Goal: Task Accomplishment & Management: Use online tool/utility

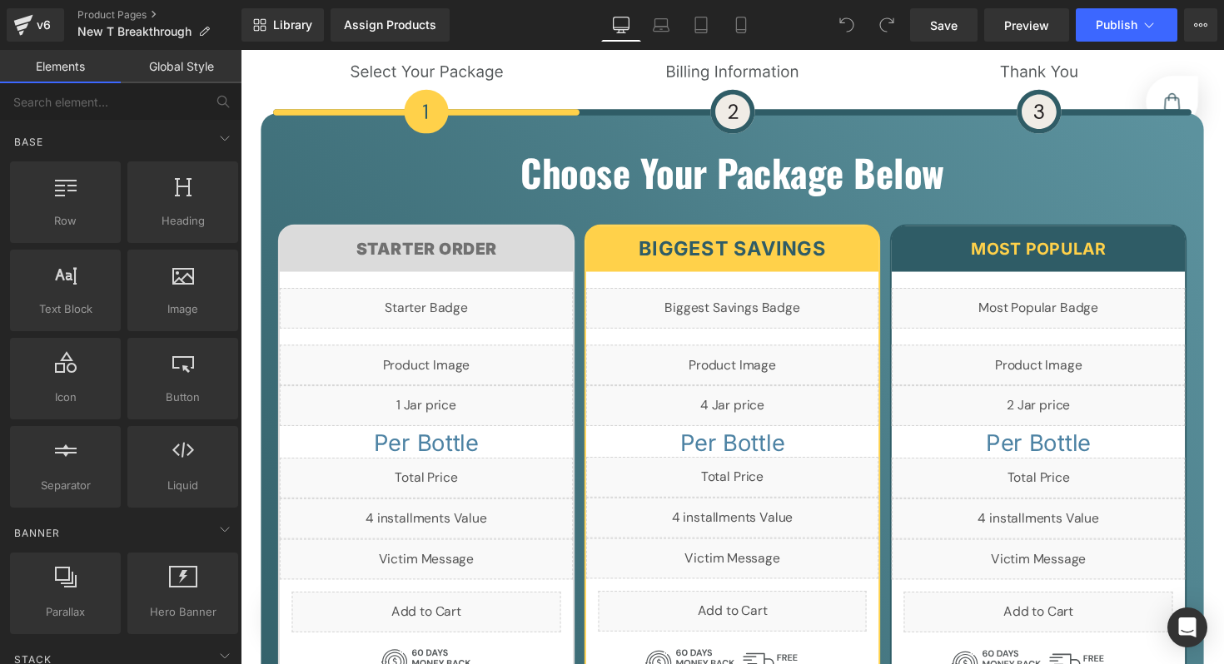
scroll to position [7532, 0]
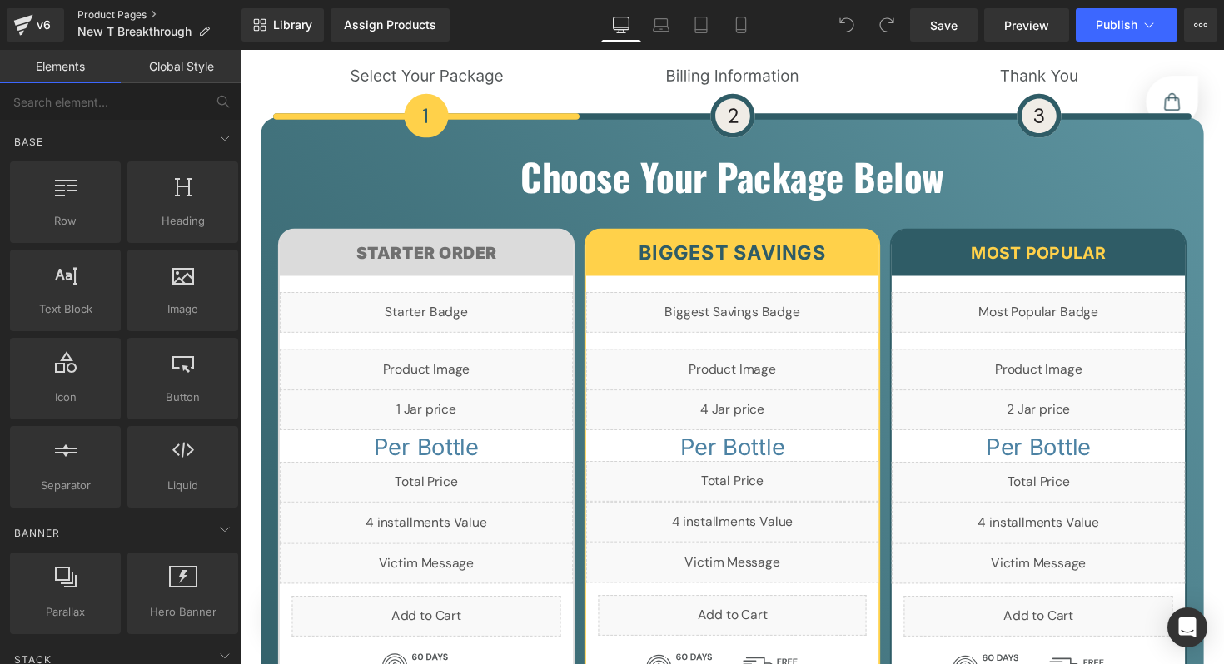
click at [104, 15] on link "Product Pages" at bounding box center [159, 14] width 164 height 13
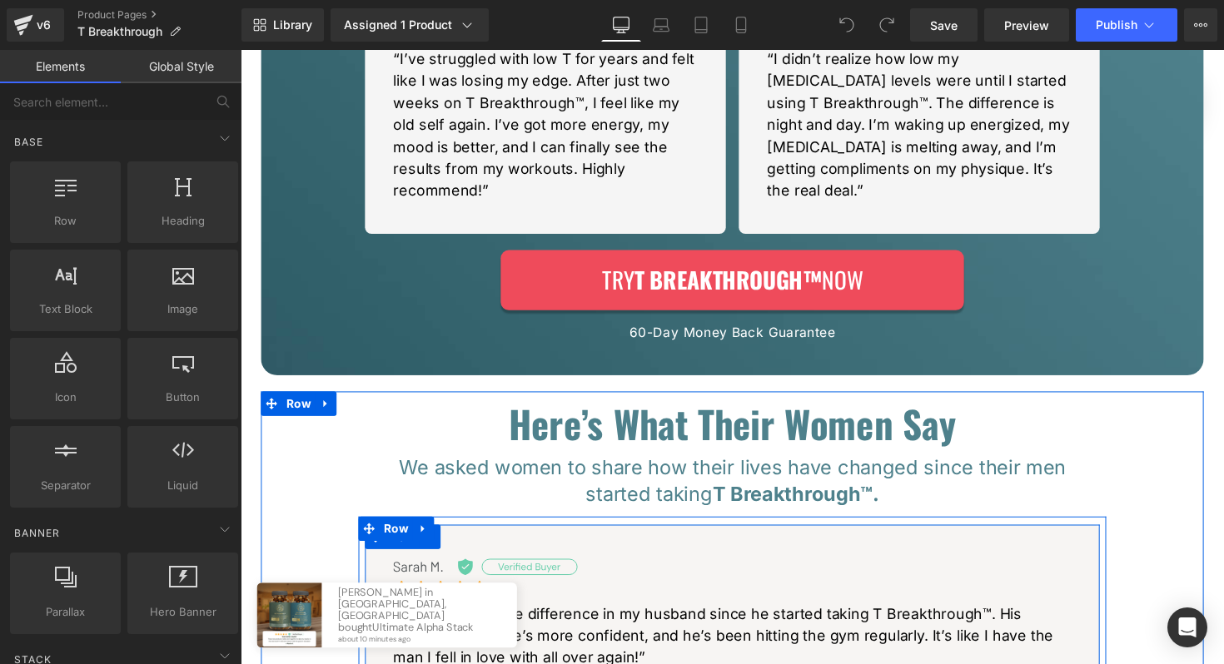
scroll to position [767, 0]
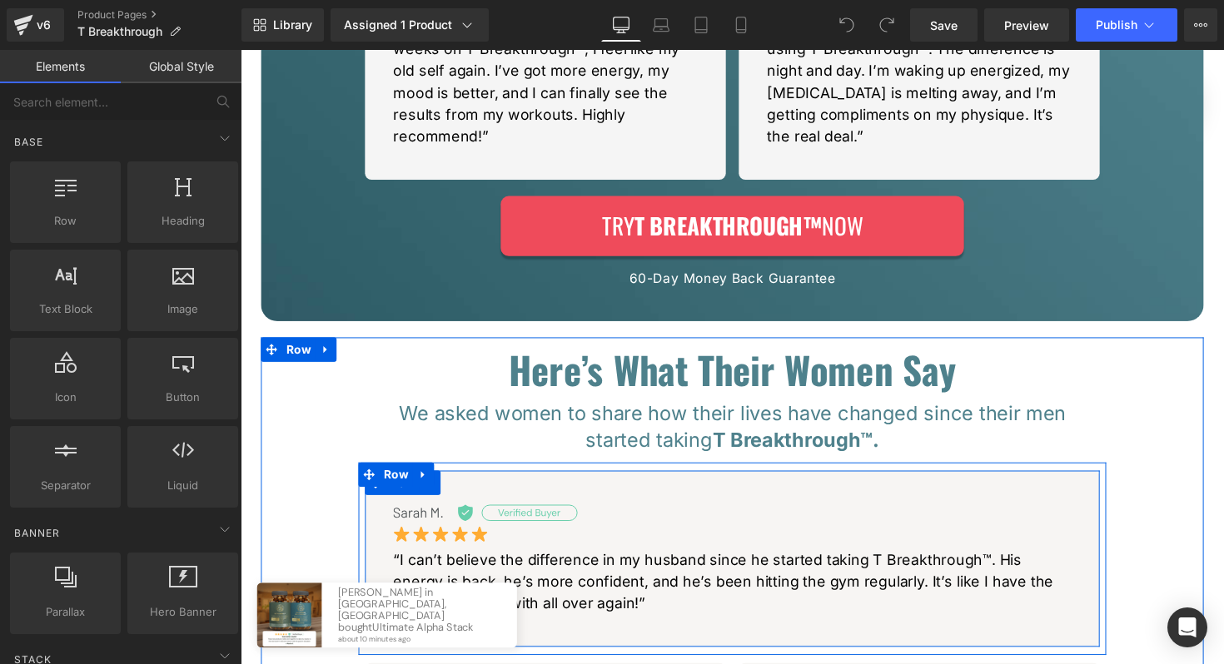
click at [770, 555] on div "Image Image “I can’t believe the difference in my husband since he started taki…" at bounding box center [744, 571] width 719 height 114
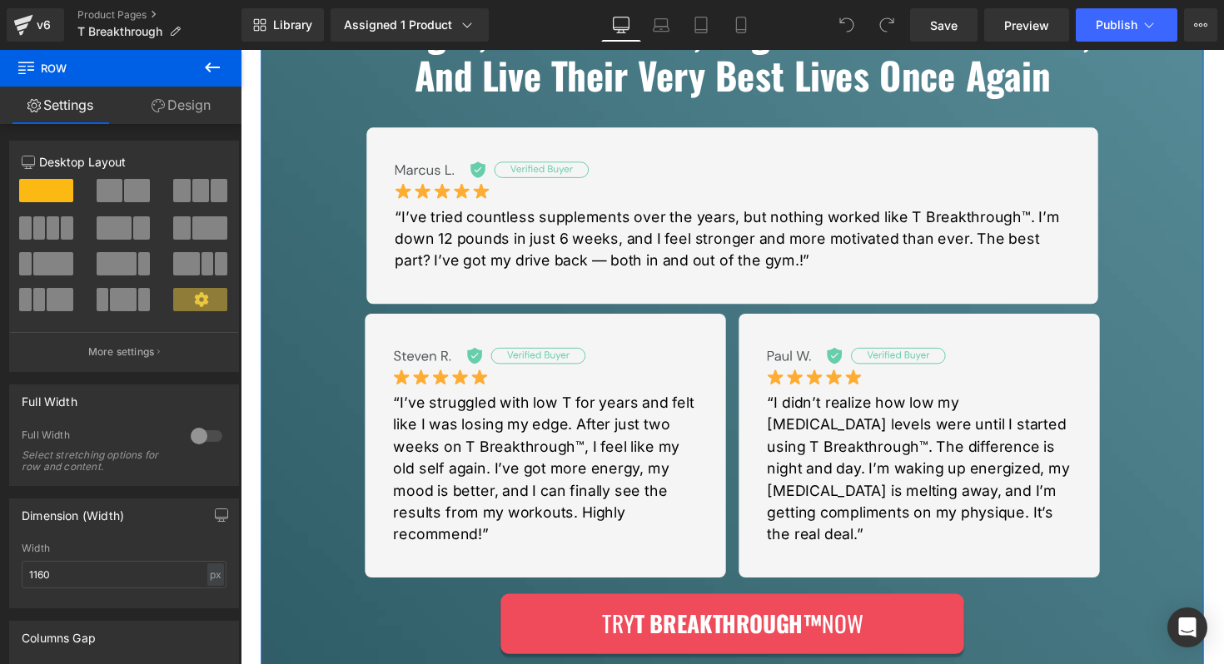
scroll to position [0, 0]
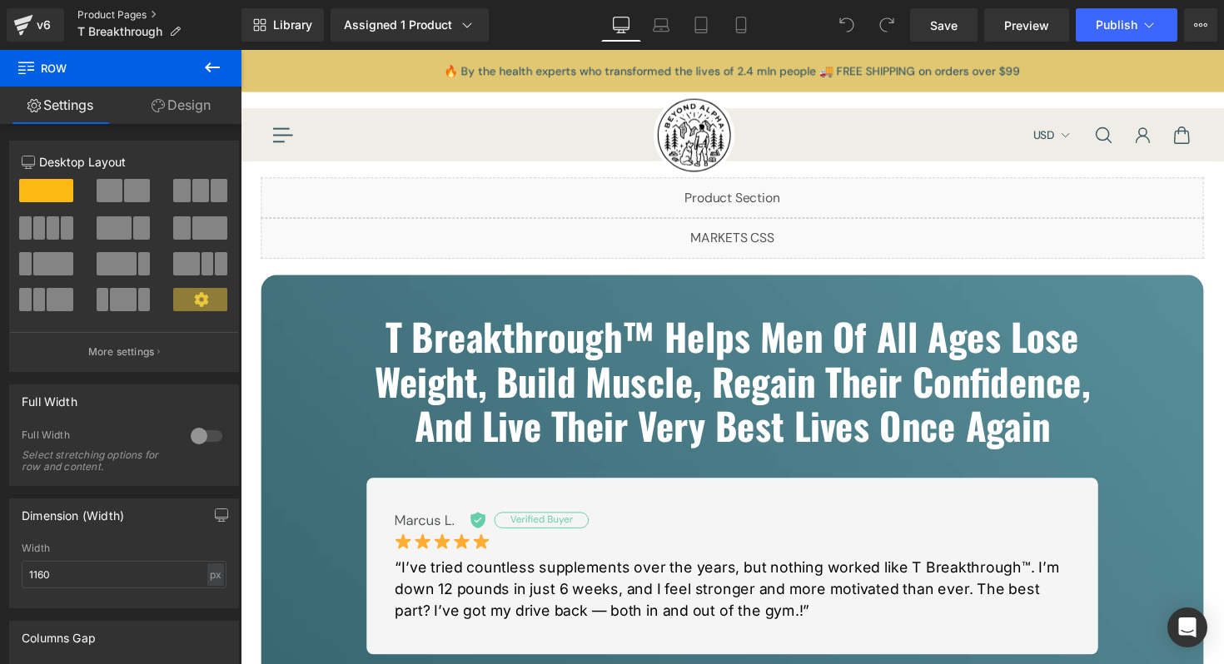
click at [122, 18] on link "Product Pages" at bounding box center [159, 14] width 164 height 13
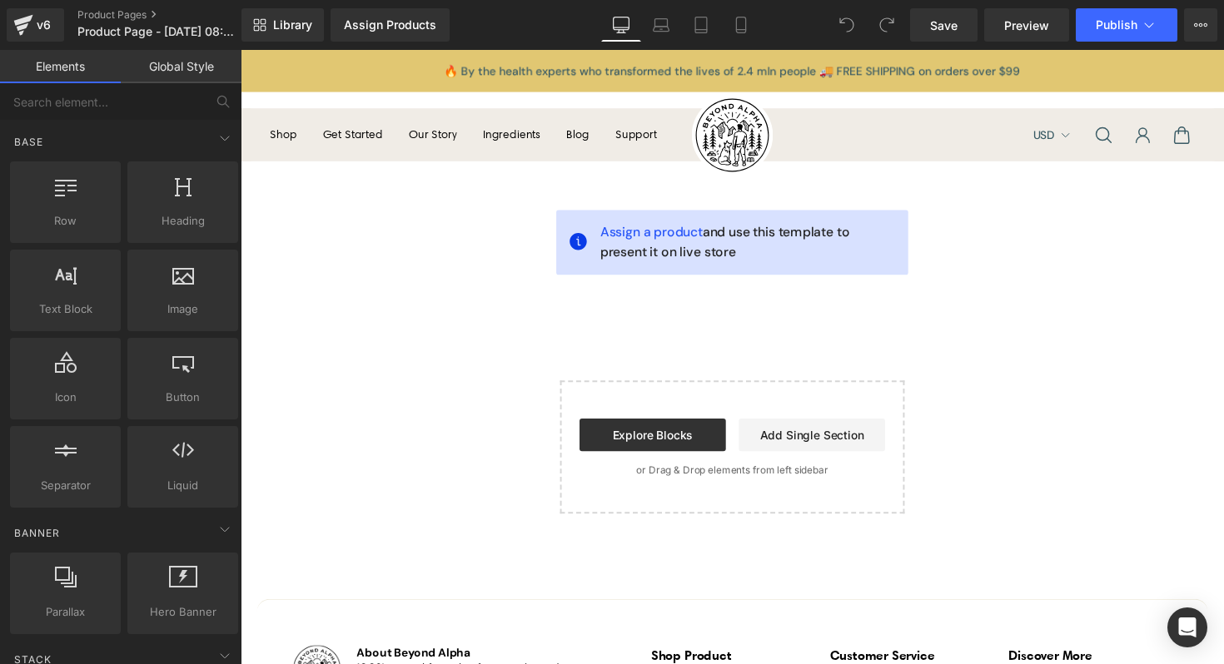
click at [455, 324] on main "Assign a product and use this template to present it on live store Add To Cart …" at bounding box center [744, 397] width 1007 height 432
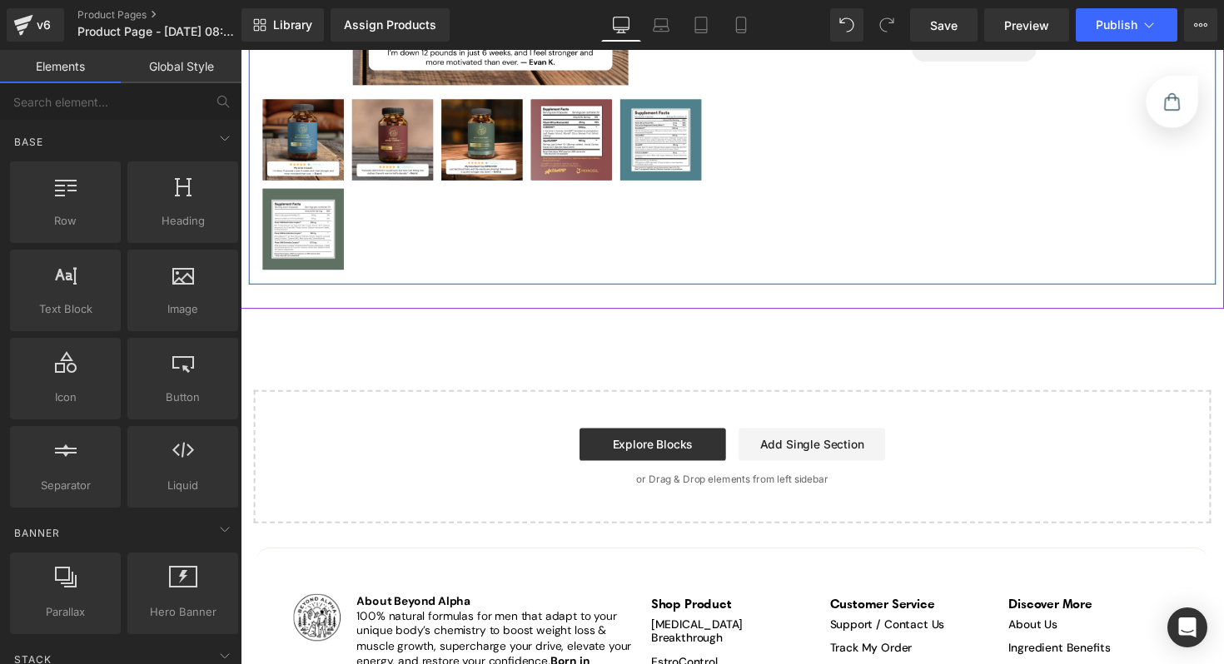
scroll to position [443, 0]
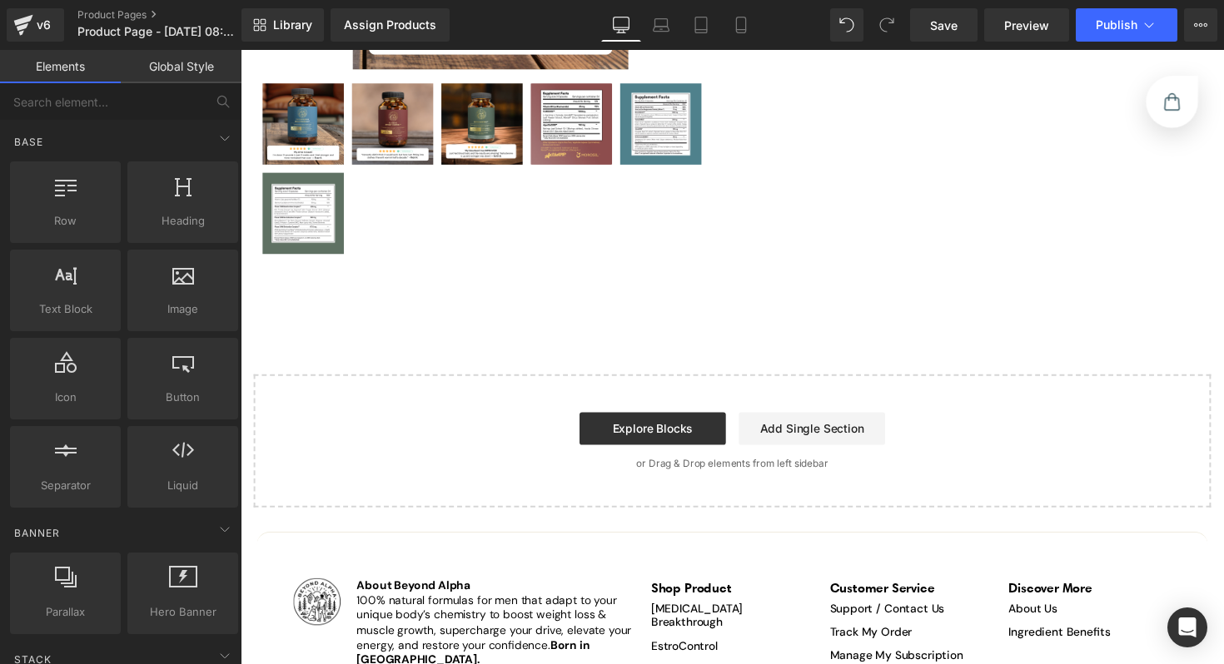
click at [725, 361] on div "Assign a product and use this template to present it on live store Sale Off (P)…" at bounding box center [744, 141] width 1007 height 806
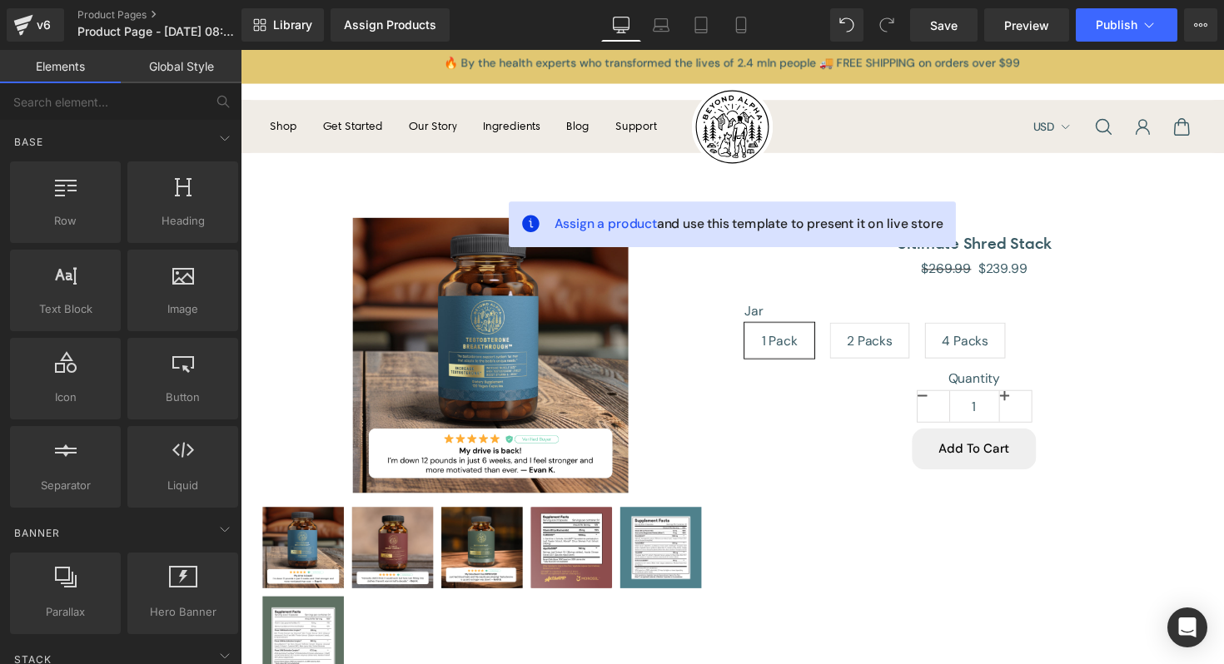
scroll to position [0, 0]
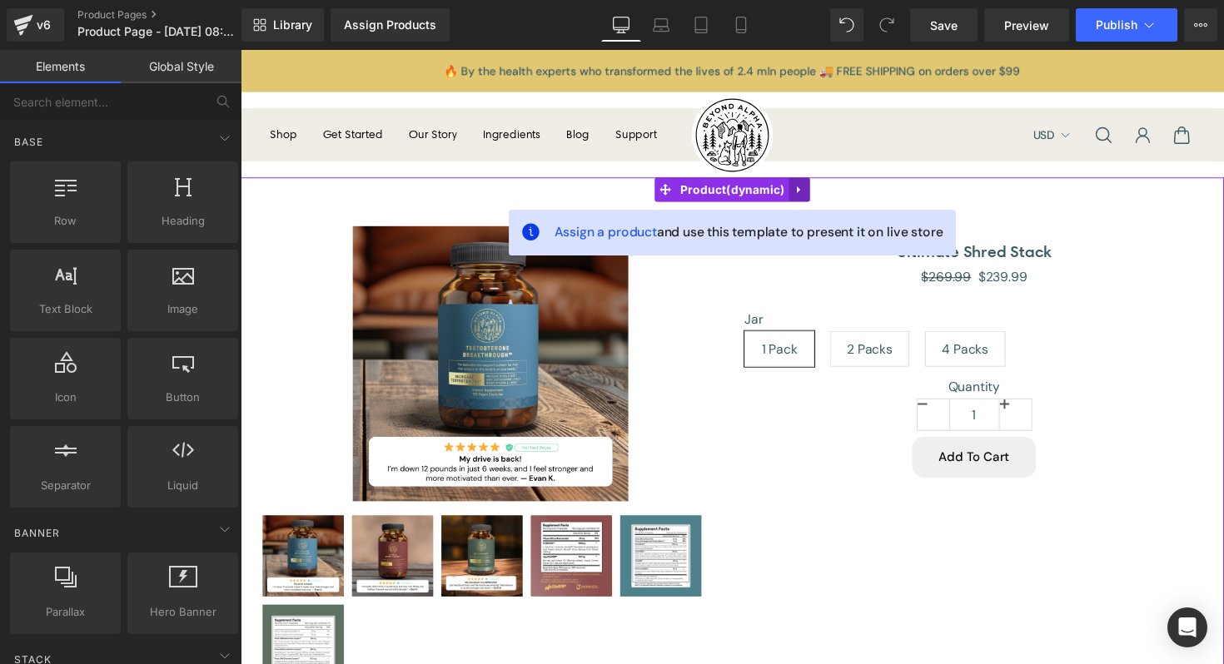
click at [805, 191] on link at bounding box center [813, 193] width 22 height 25
click at [817, 191] on link at bounding box center [823, 193] width 22 height 25
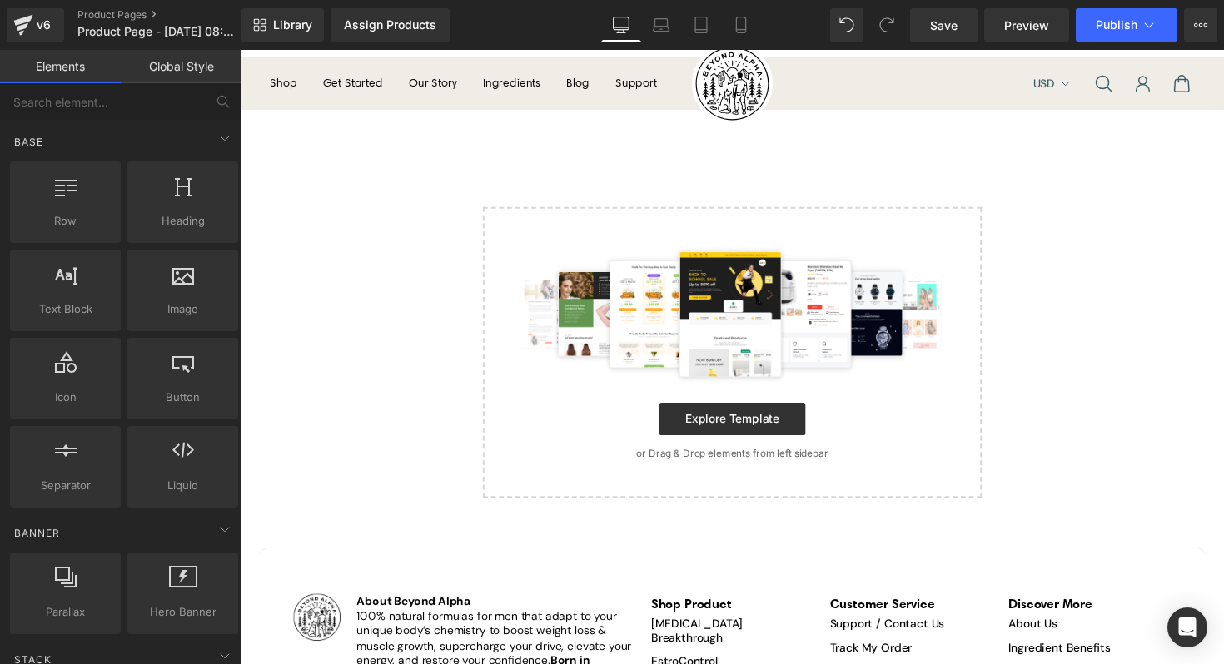
scroll to position [60, 0]
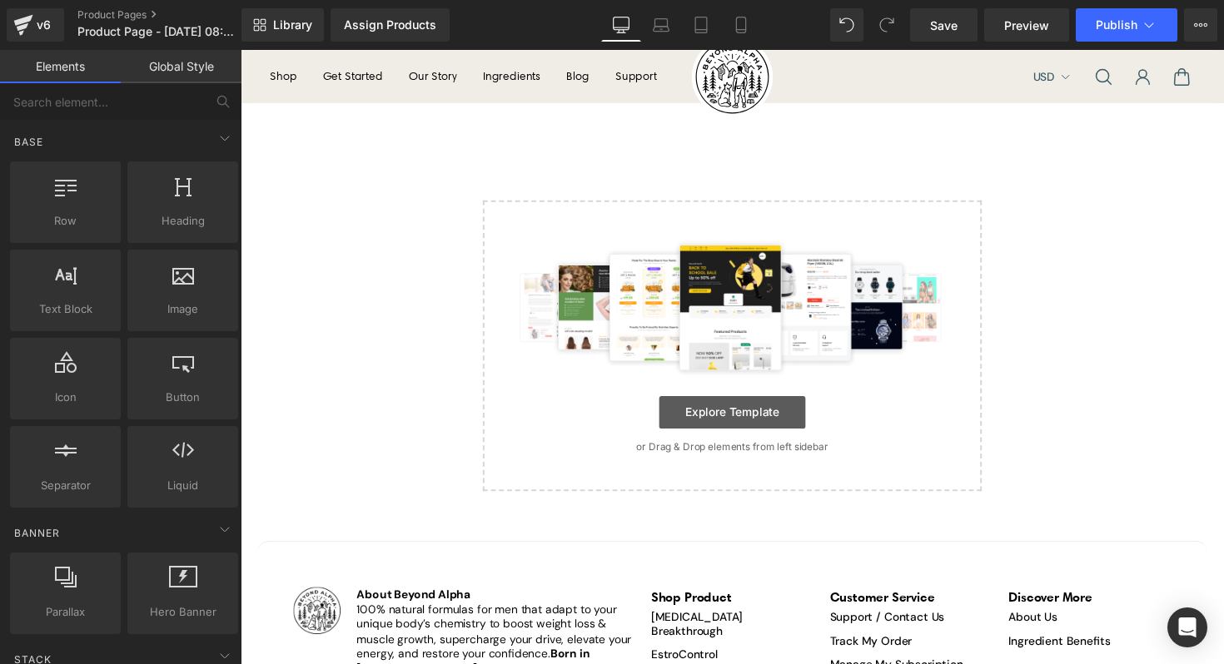
click at [724, 432] on link "Explore Template" at bounding box center [744, 421] width 150 height 33
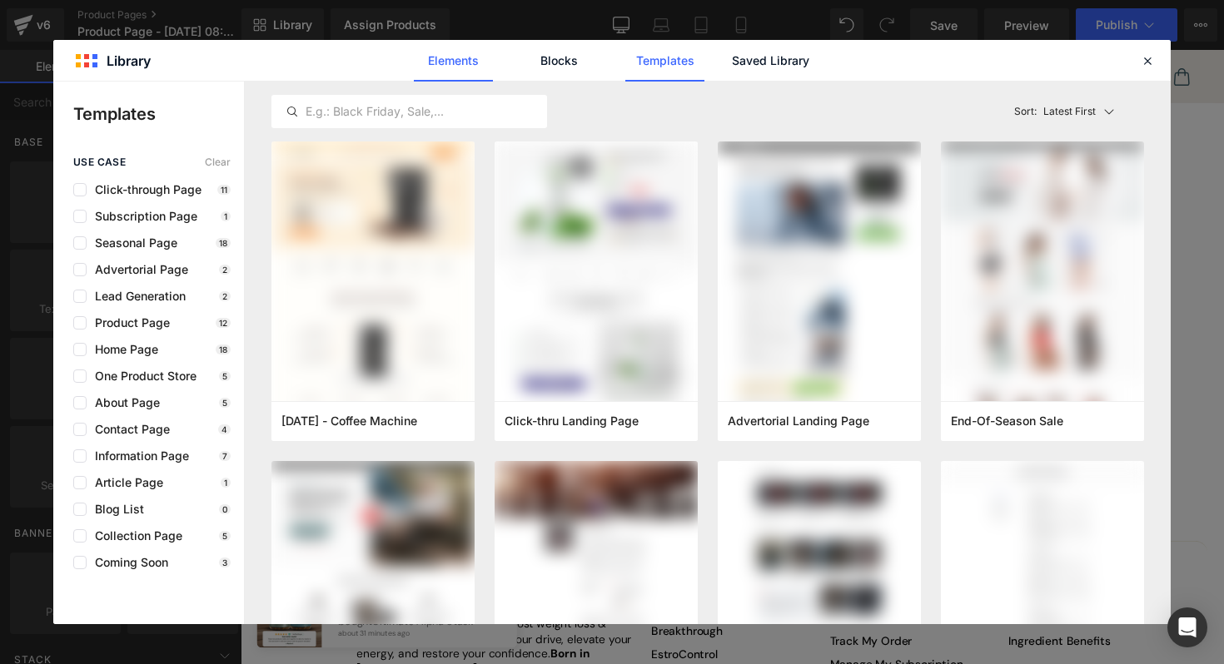
click at [625, 63] on link "Elements" at bounding box center [664, 61] width 79 height 42
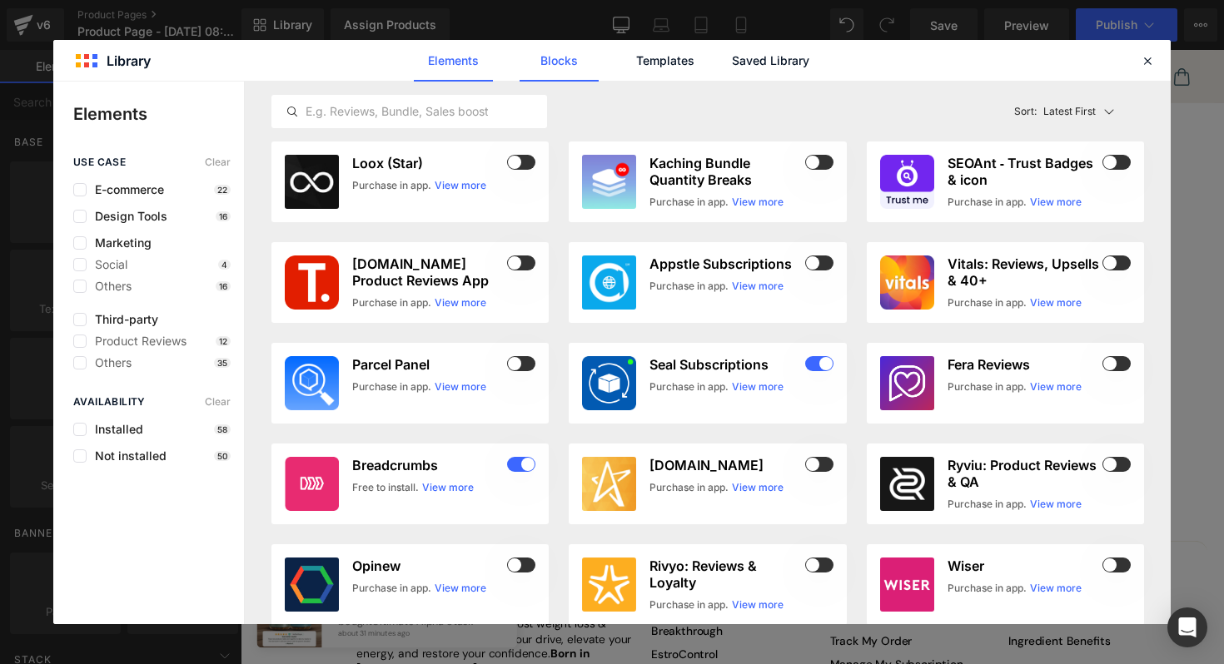
click at [731, 59] on link "Blocks" at bounding box center [770, 61] width 79 height 42
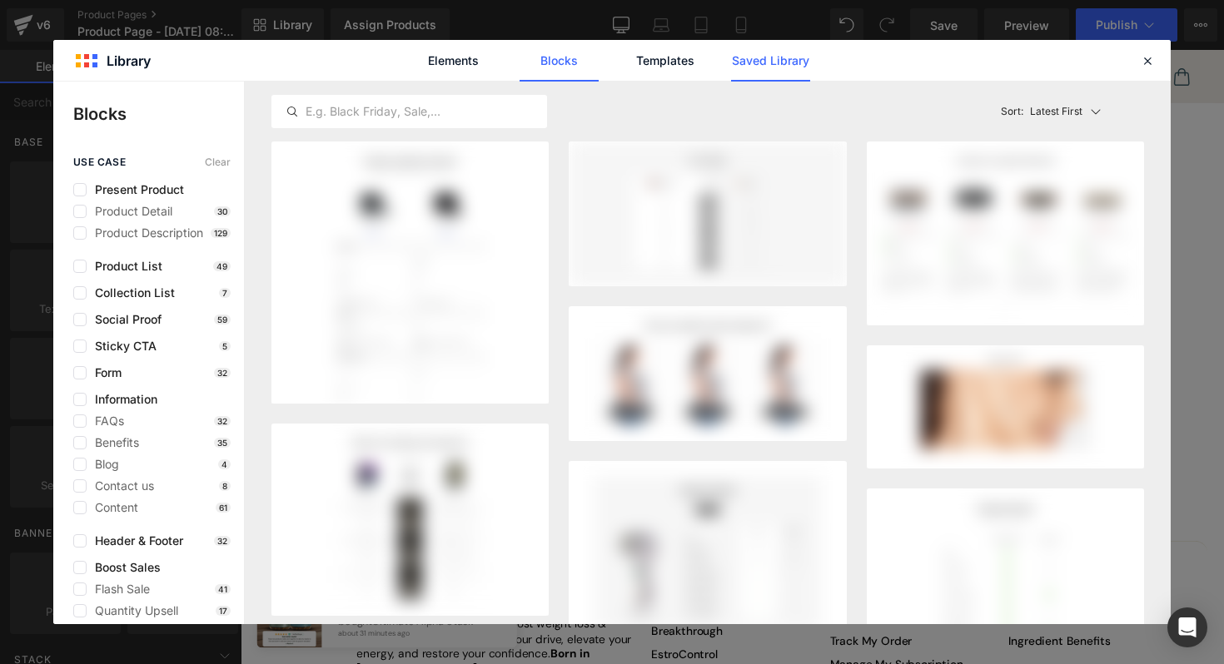
click at [745, 67] on link "Saved Library" at bounding box center [770, 61] width 79 height 42
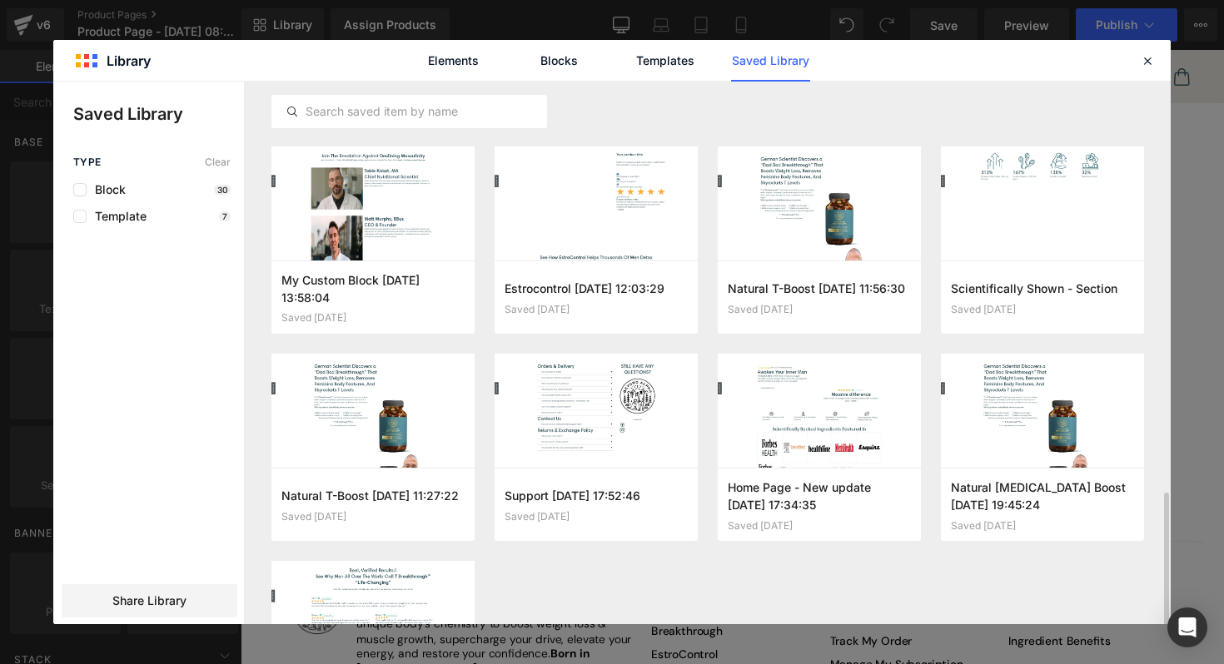
scroll to position [1483, 0]
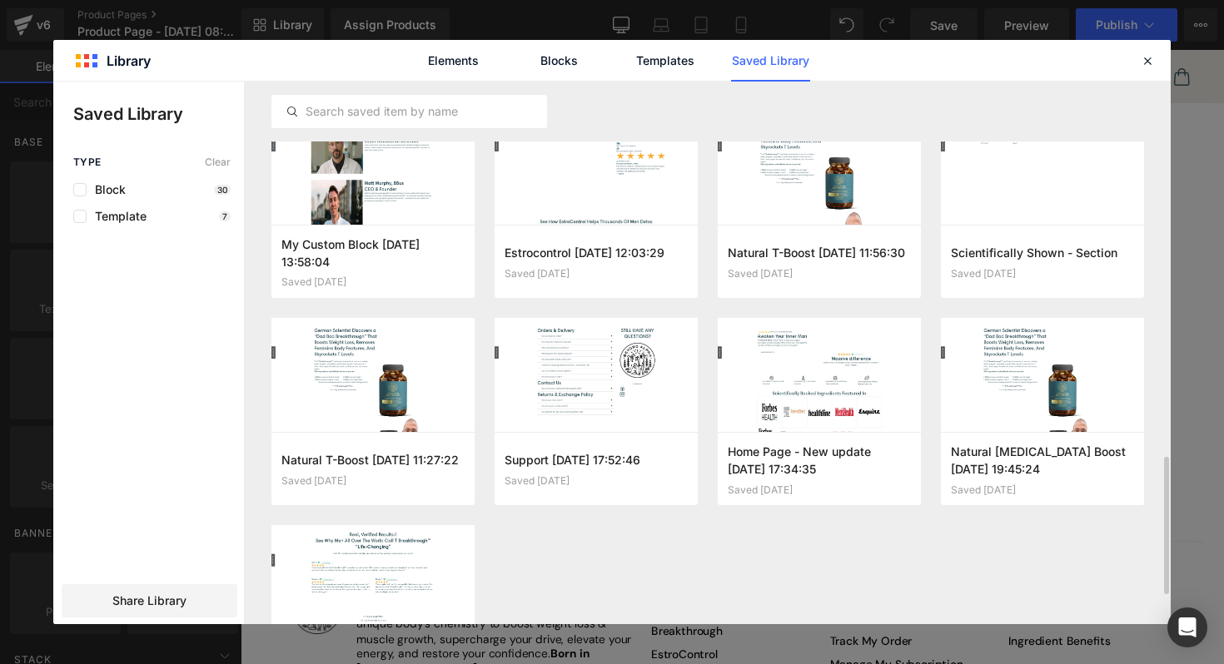
click at [1157, 63] on div "Elements Blocks Templates Saved Library" at bounding box center [611, 60] width 1117 height 41
click at [1151, 63] on icon at bounding box center [1147, 60] width 15 height 15
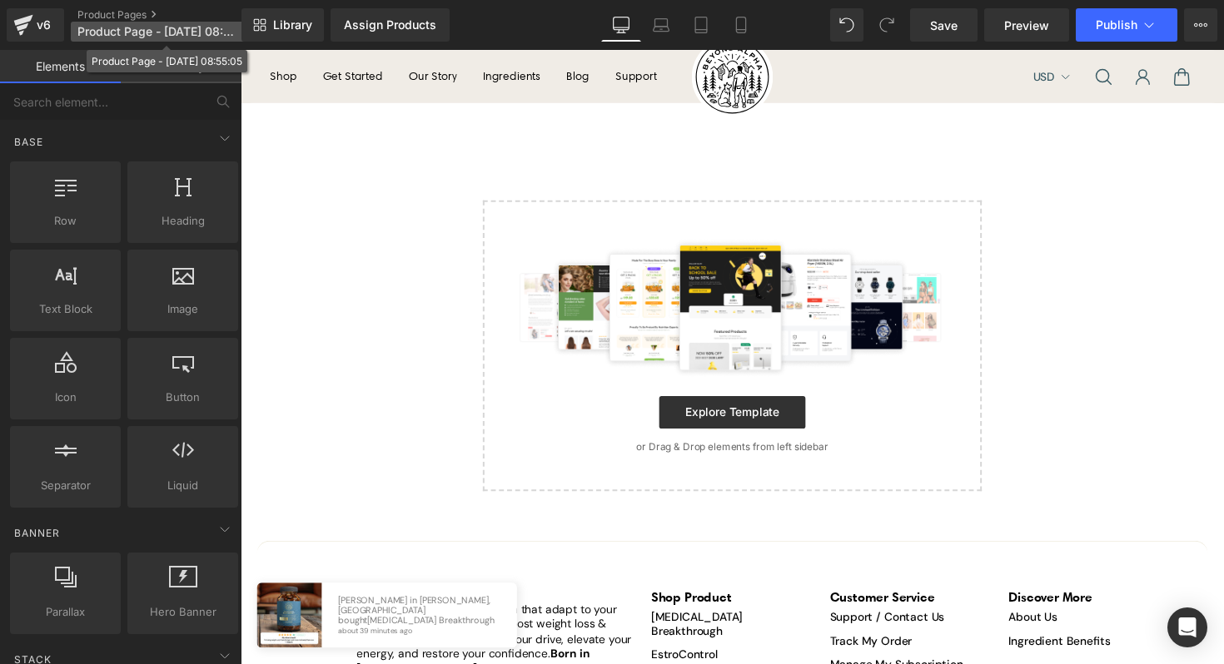
click at [127, 27] on span "Product Page - Sep 3, 08:55:05" at bounding box center [157, 31] width 160 height 13
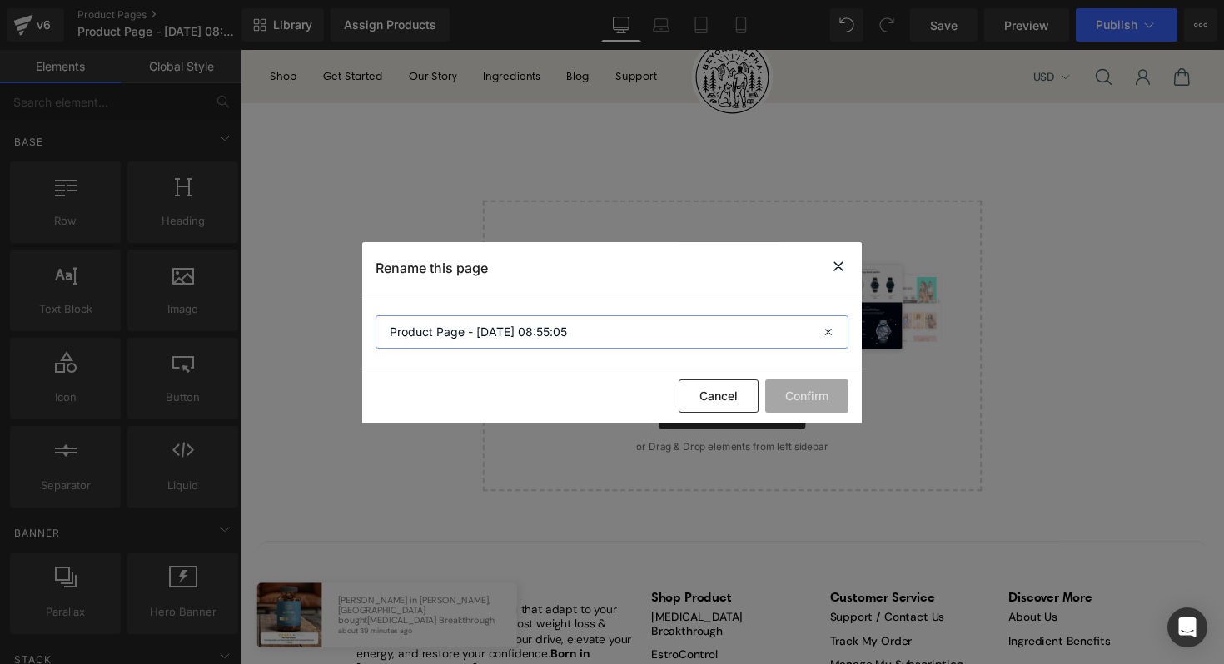
click at [753, 340] on input "Product Page - Sep 3, 08:55:05" at bounding box center [611, 331] width 473 height 33
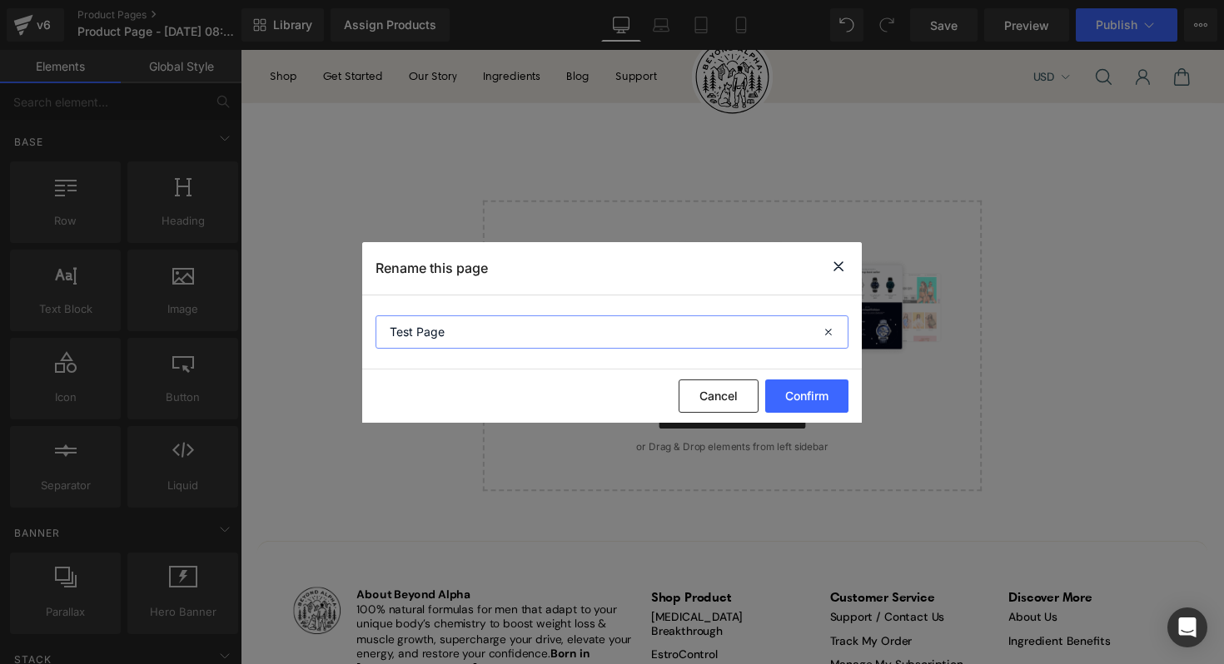
type input "Test Page"
click at [819, 401] on button "Confirm" at bounding box center [806, 396] width 83 height 33
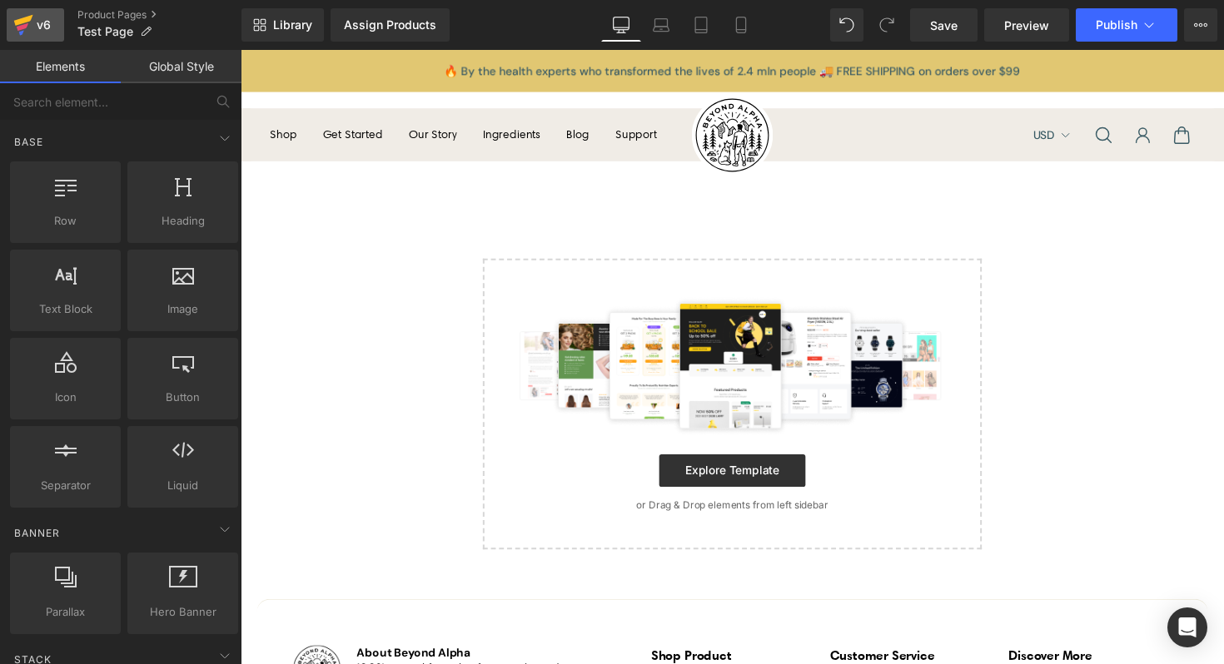
scroll to position [60, 0]
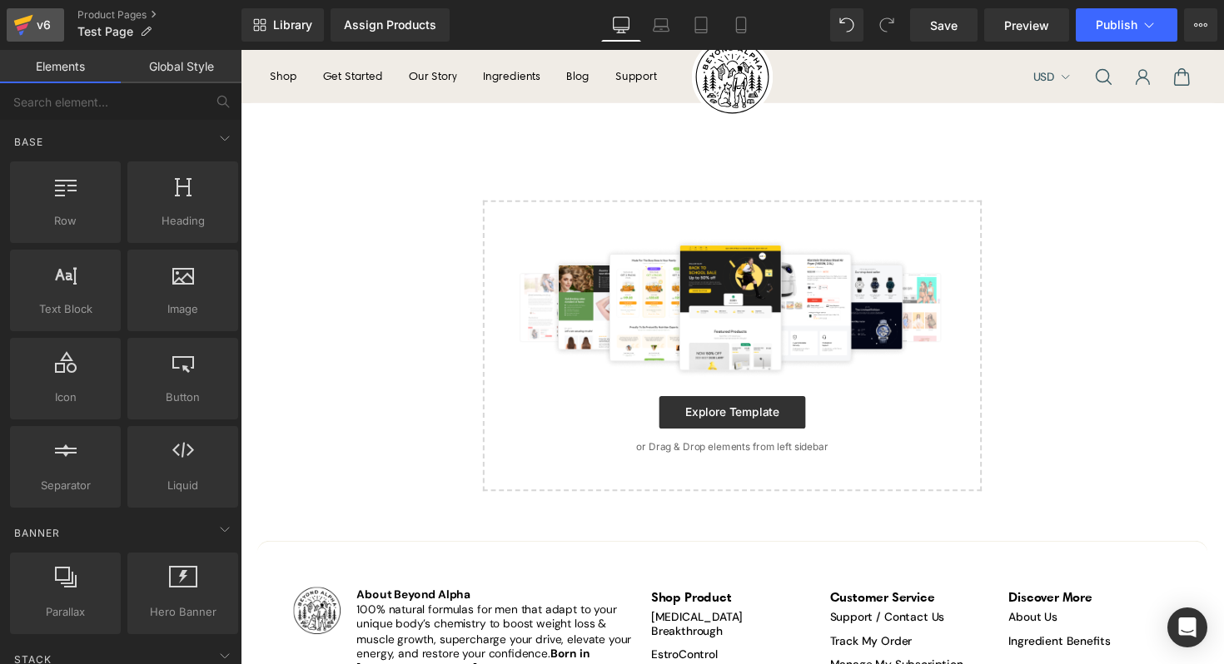
click at [46, 23] on div "v6" at bounding box center [43, 25] width 21 height 22
click at [931, 38] on link "Save" at bounding box center [943, 24] width 67 height 33
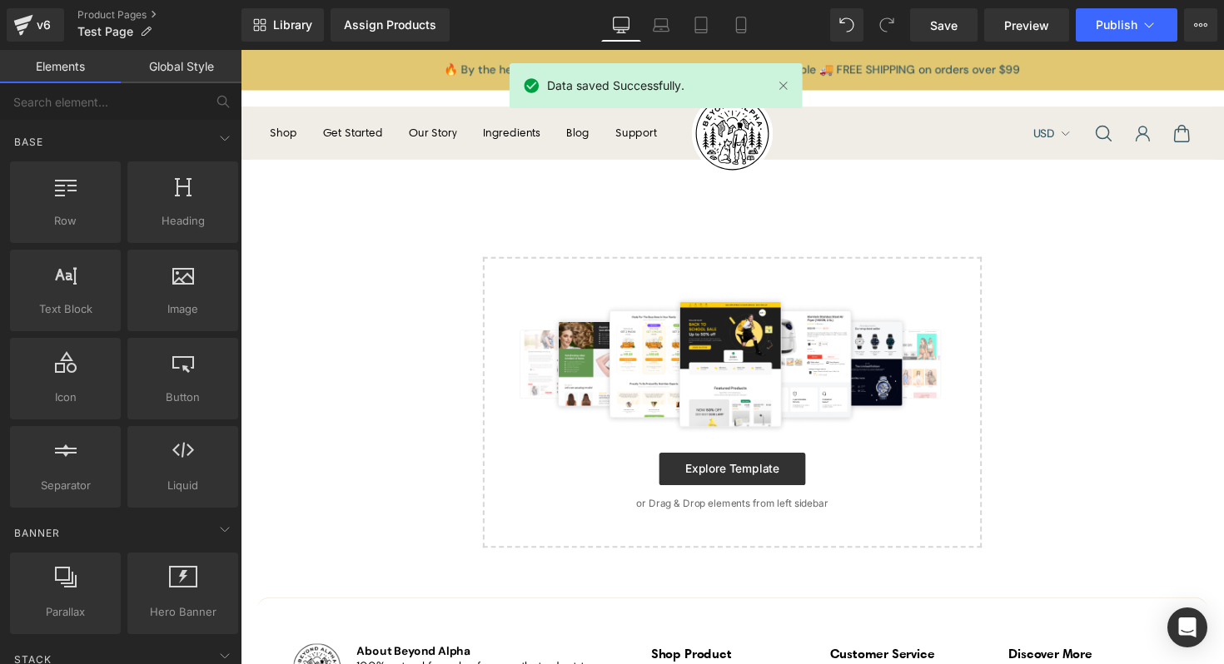
scroll to position [0, 0]
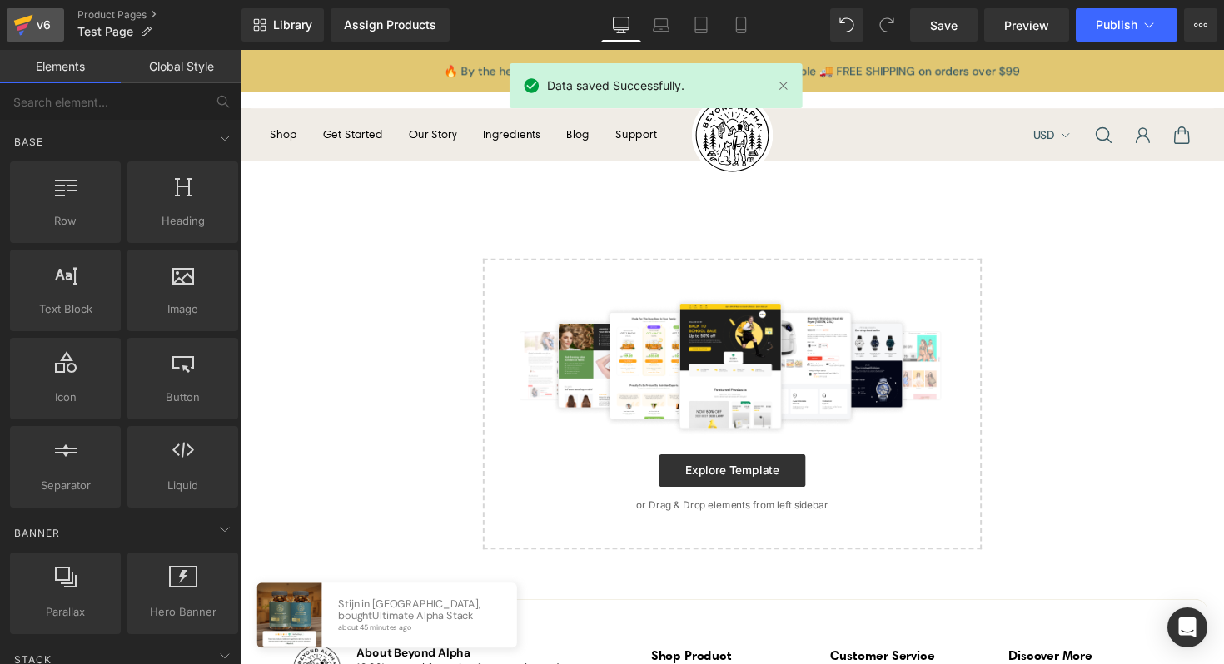
click at [51, 27] on div "v6" at bounding box center [43, 25] width 21 height 22
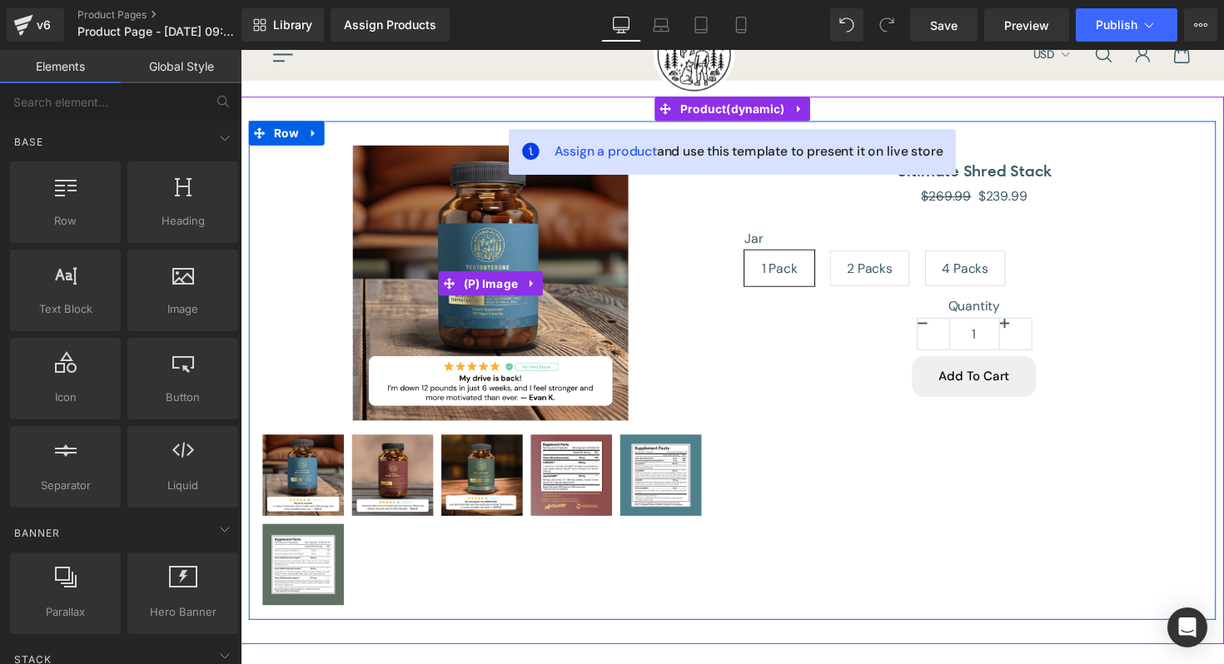
scroll to position [79, 0]
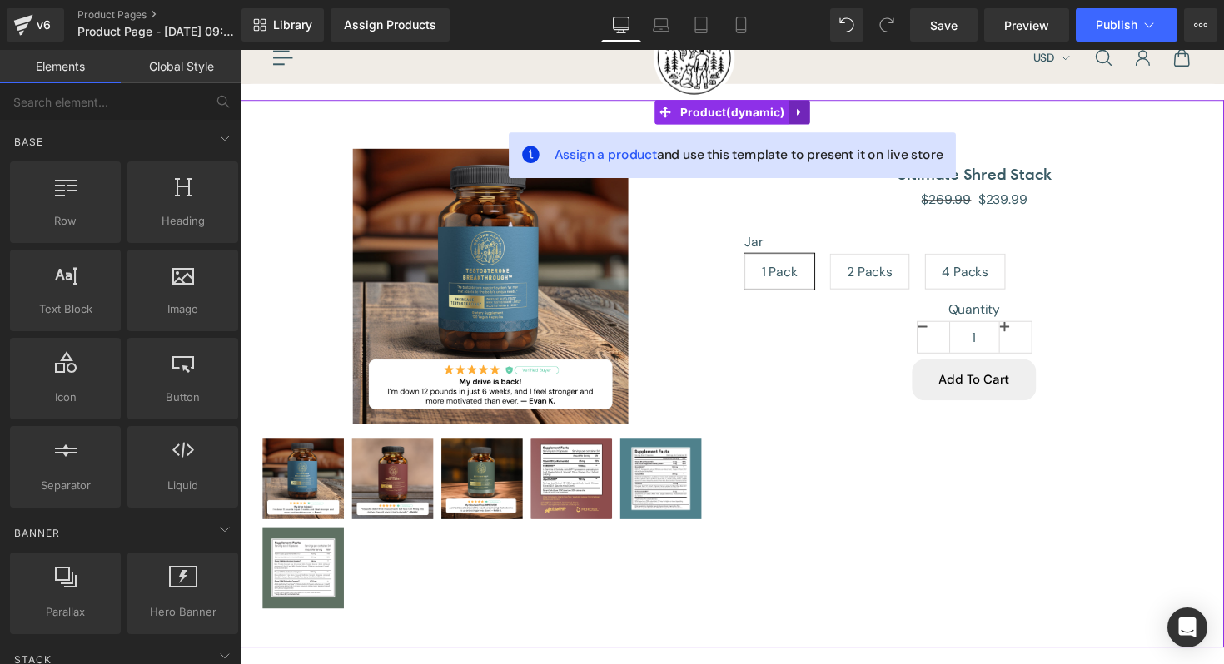
click at [810, 114] on icon at bounding box center [811, 114] width 3 height 7
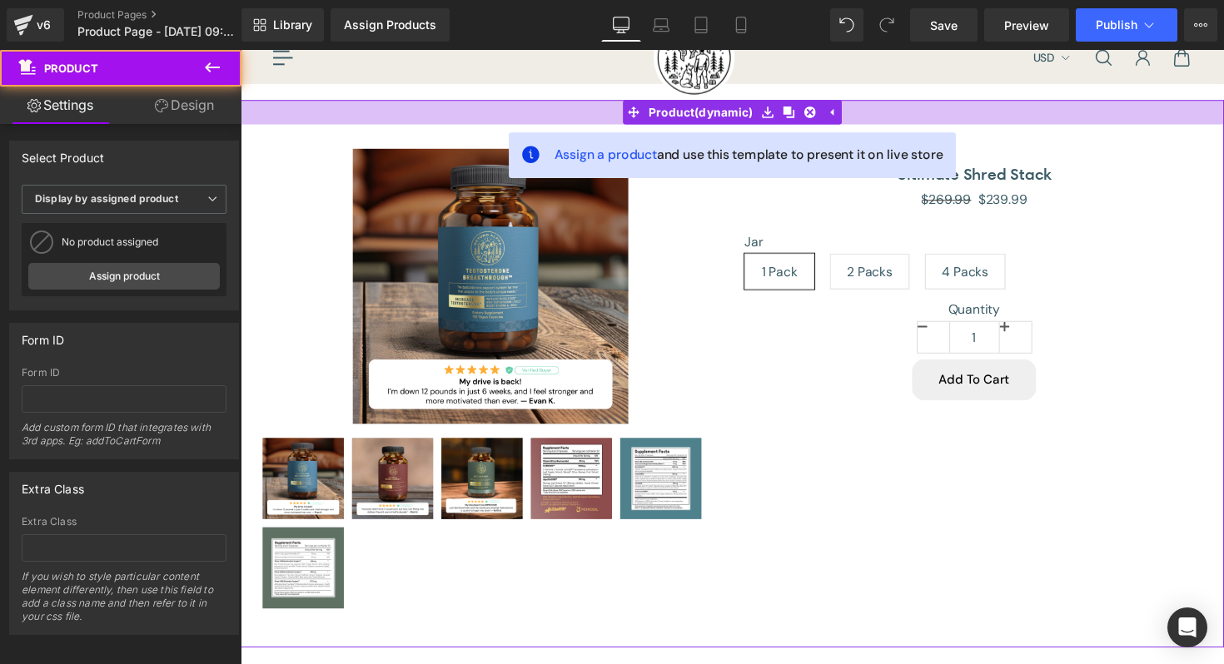
click at [926, 108] on div at bounding box center [744, 114] width 1007 height 25
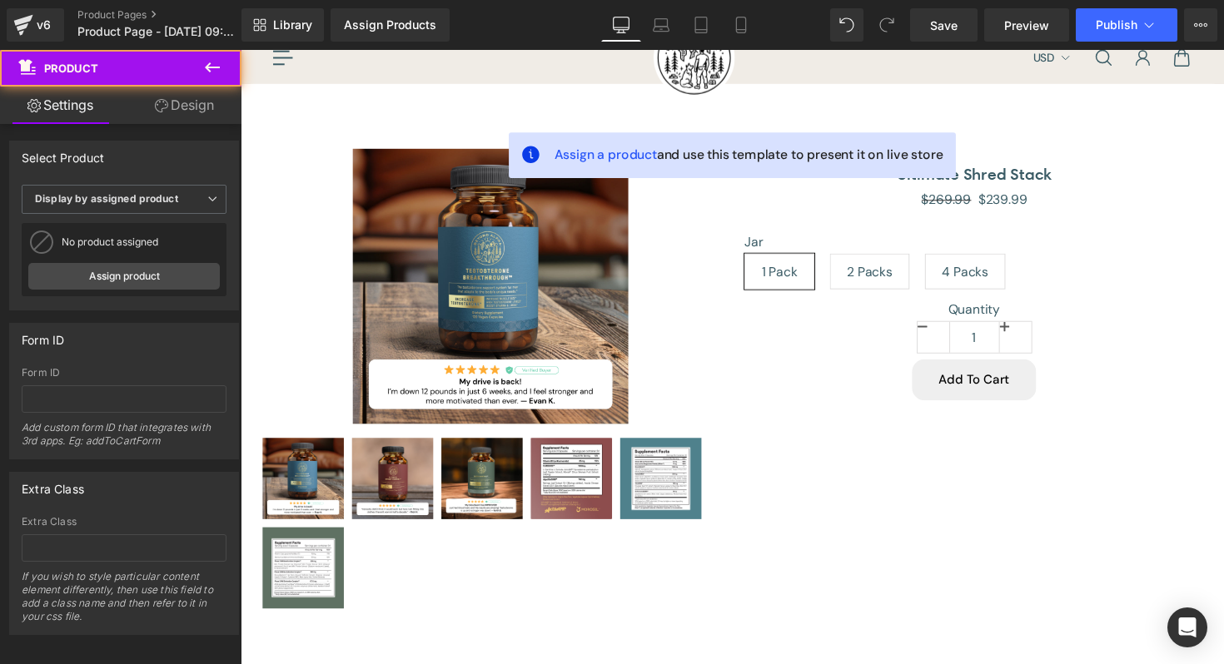
click at [886, 64] on div "Shop Get Started Our Story Ingredients Blog Support USD Chevron" at bounding box center [744, 58] width 1007 height 54
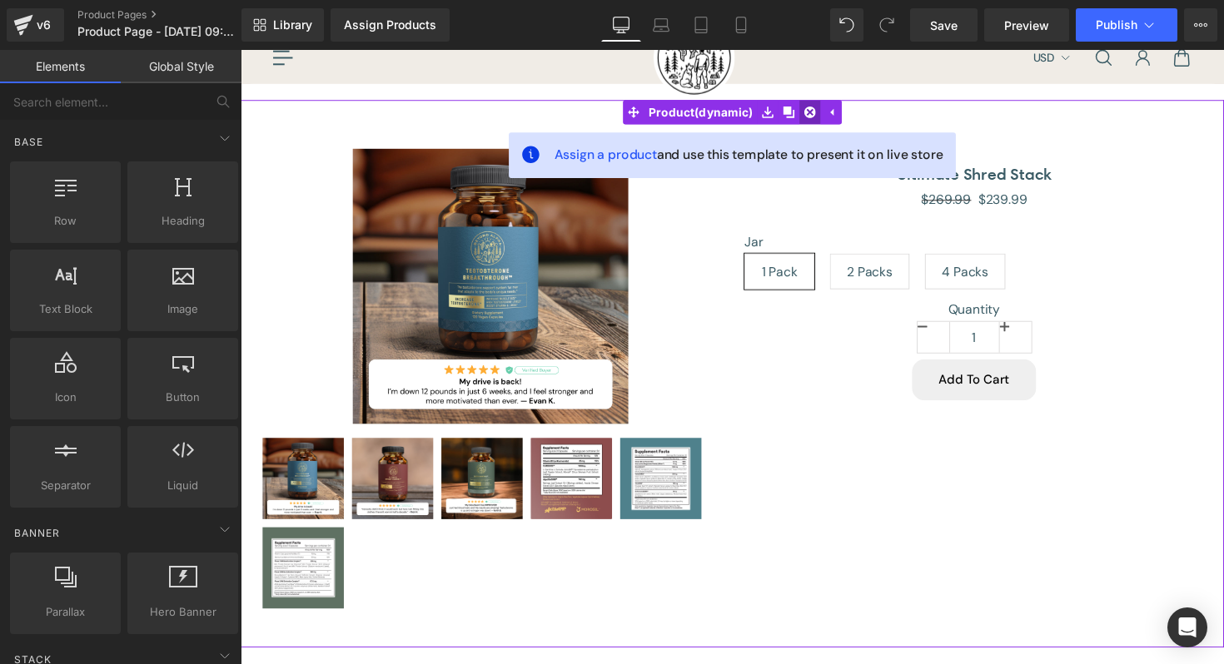
click at [827, 120] on link at bounding box center [823, 114] width 22 height 25
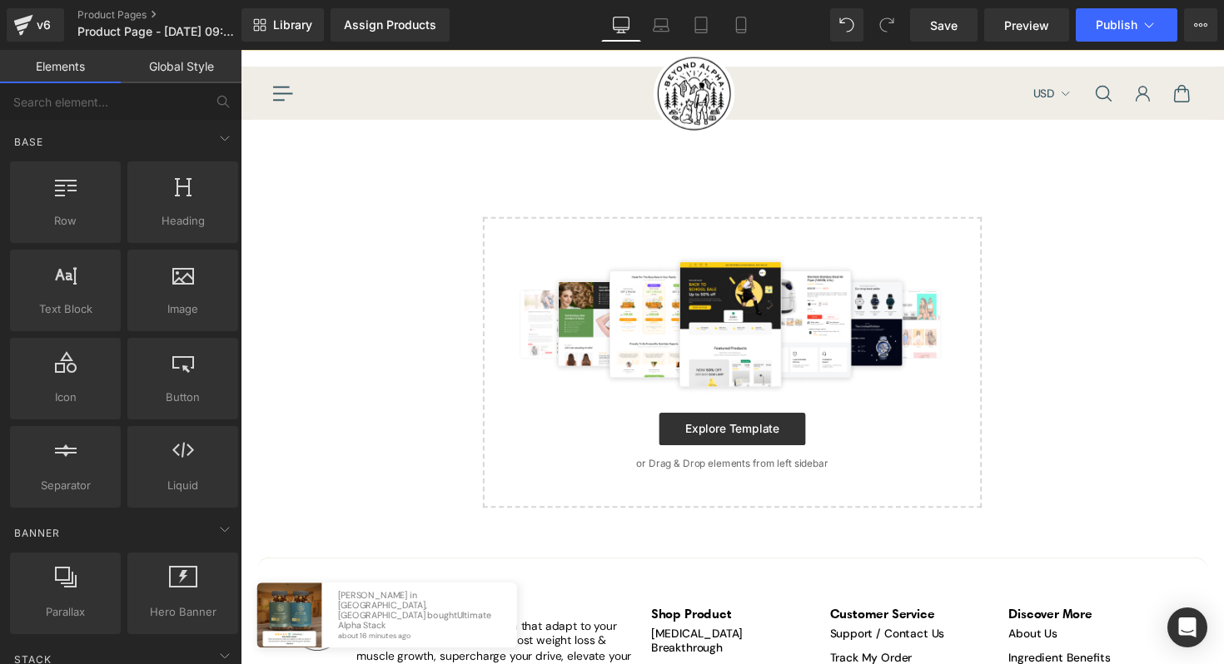
scroll to position [0, 0]
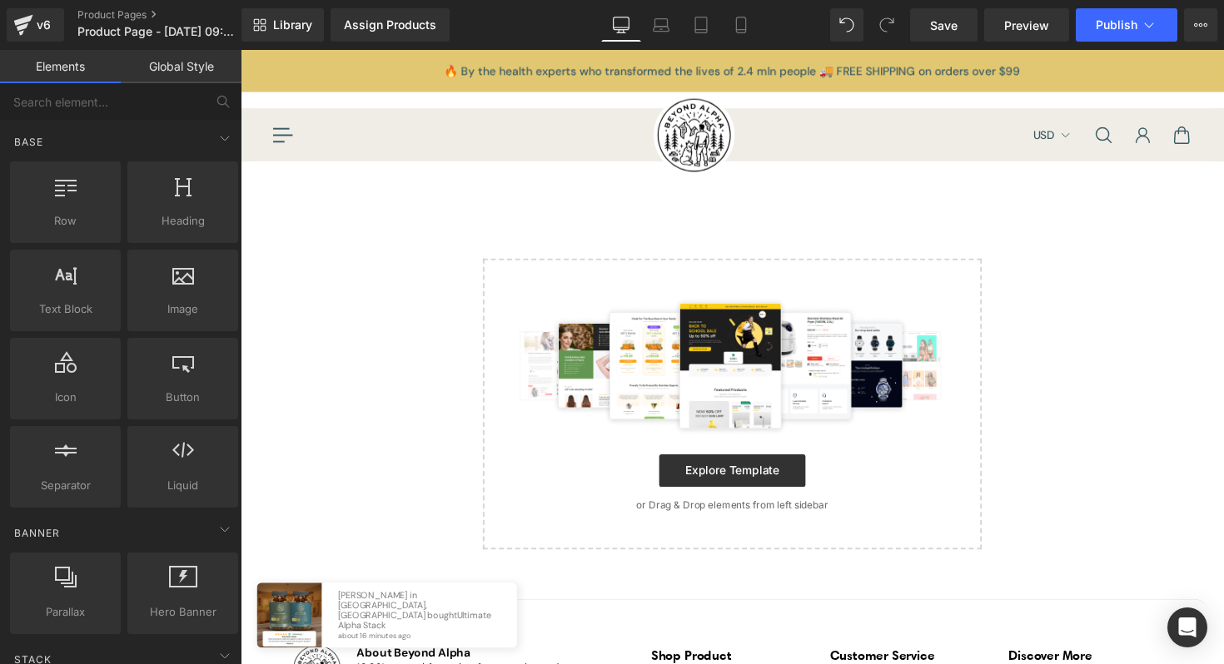
click at [376, 284] on main "Select your layout" at bounding box center [744, 397] width 1007 height 432
click at [292, 181] on main "Select your layout" at bounding box center [744, 397] width 1007 height 432
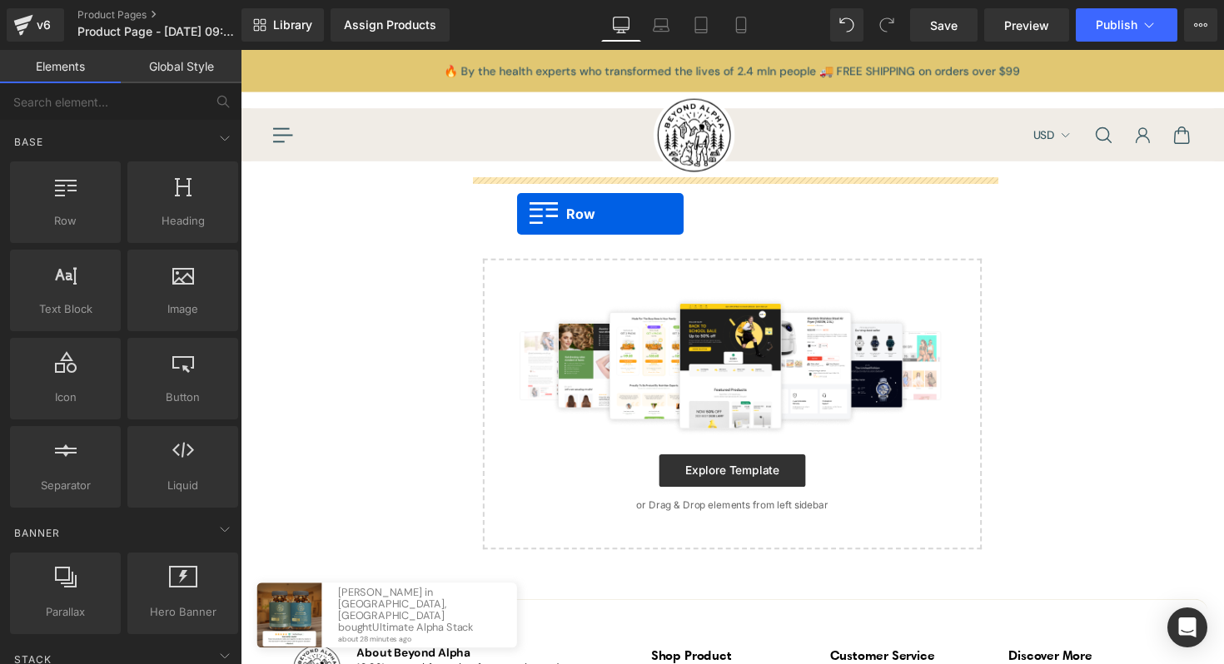
drag, startPoint x: 315, startPoint y: 265, endPoint x: 522, endPoint y: 217, distance: 211.8
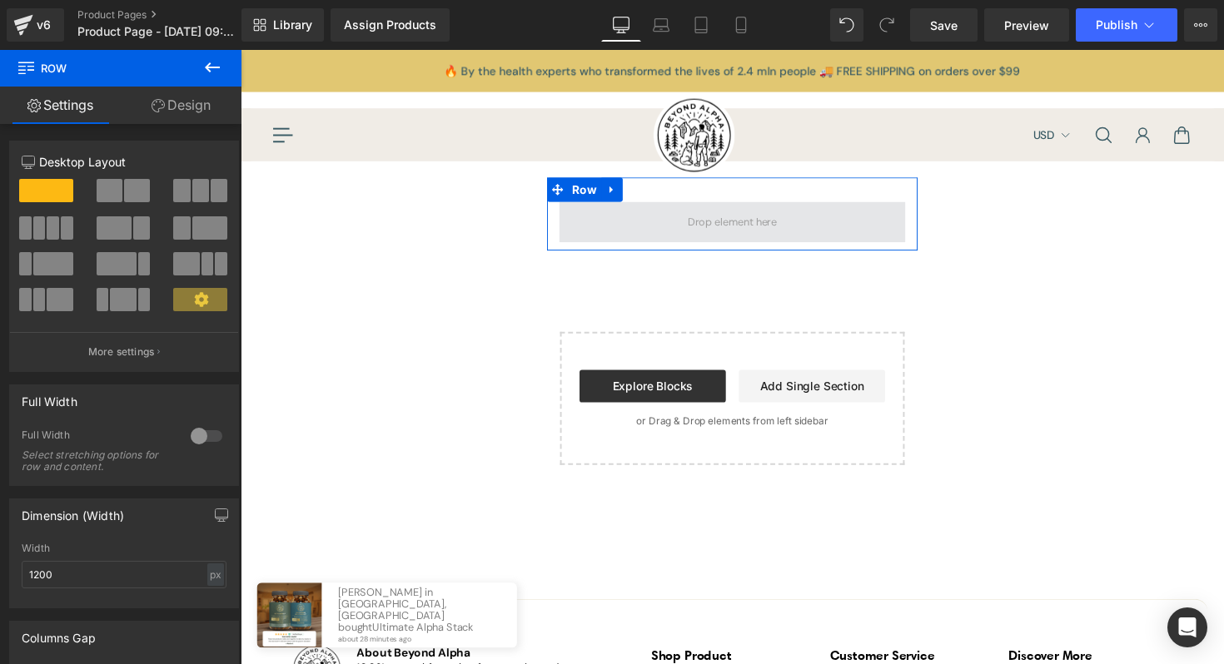
click at [706, 242] on span at bounding box center [744, 227] width 355 height 42
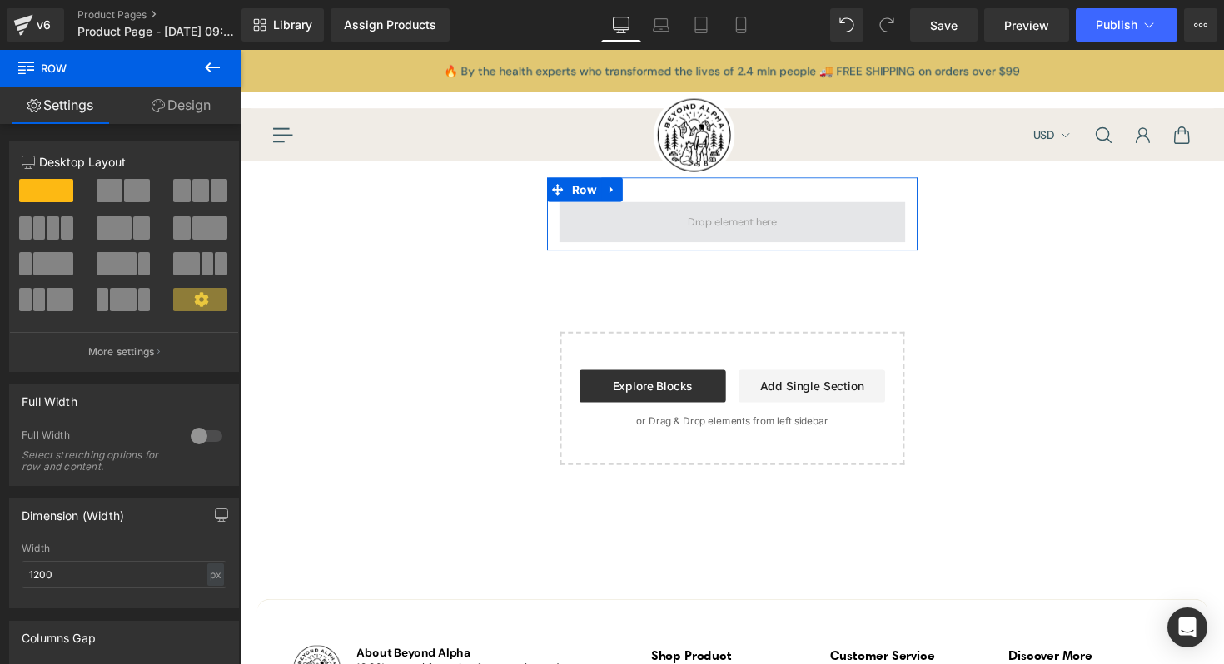
click at [676, 210] on span at bounding box center [744, 227] width 355 height 42
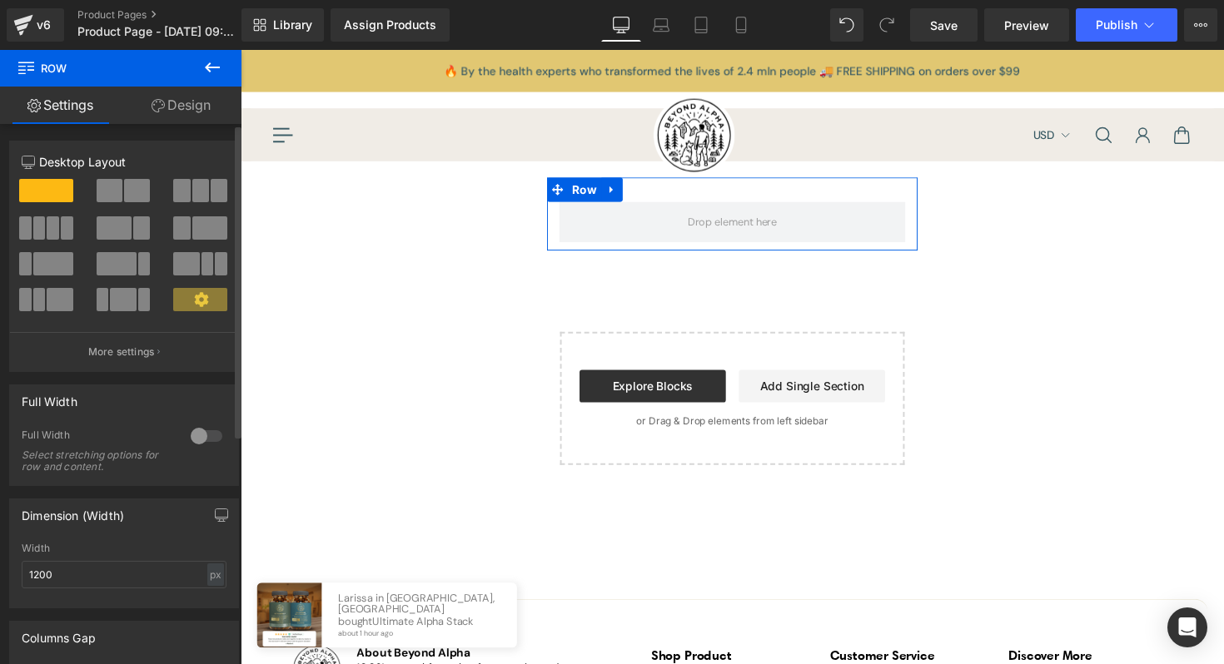
click at [130, 186] on span at bounding box center [137, 190] width 26 height 23
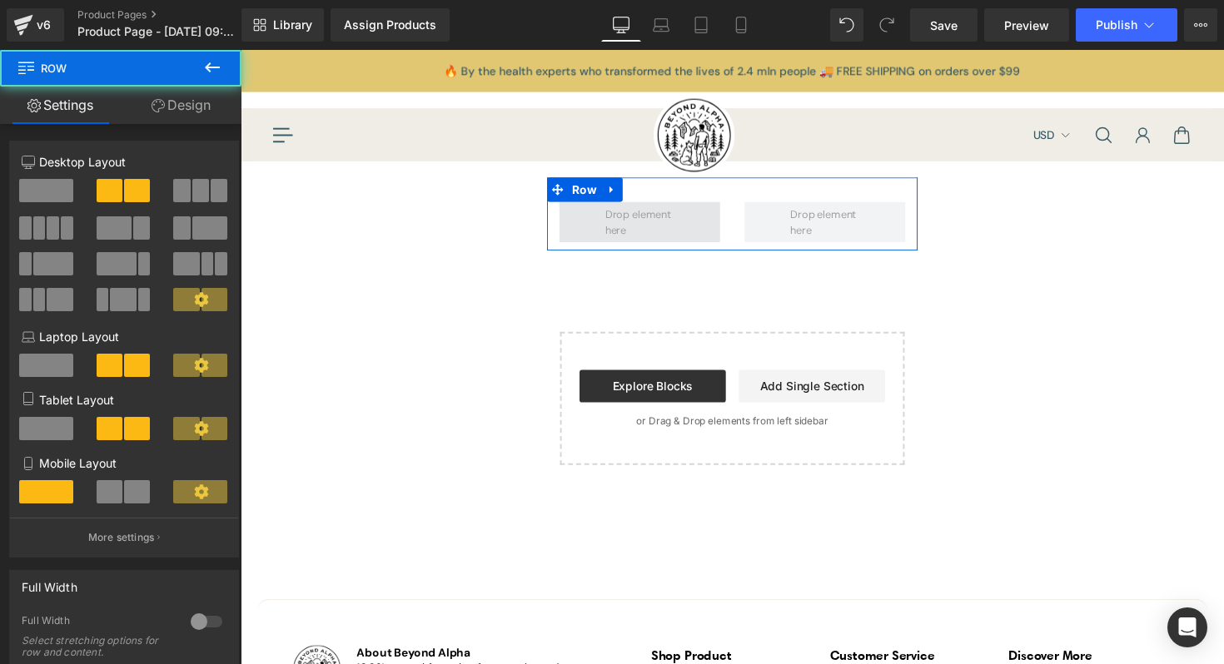
click at [703, 218] on span at bounding box center [649, 227] width 165 height 42
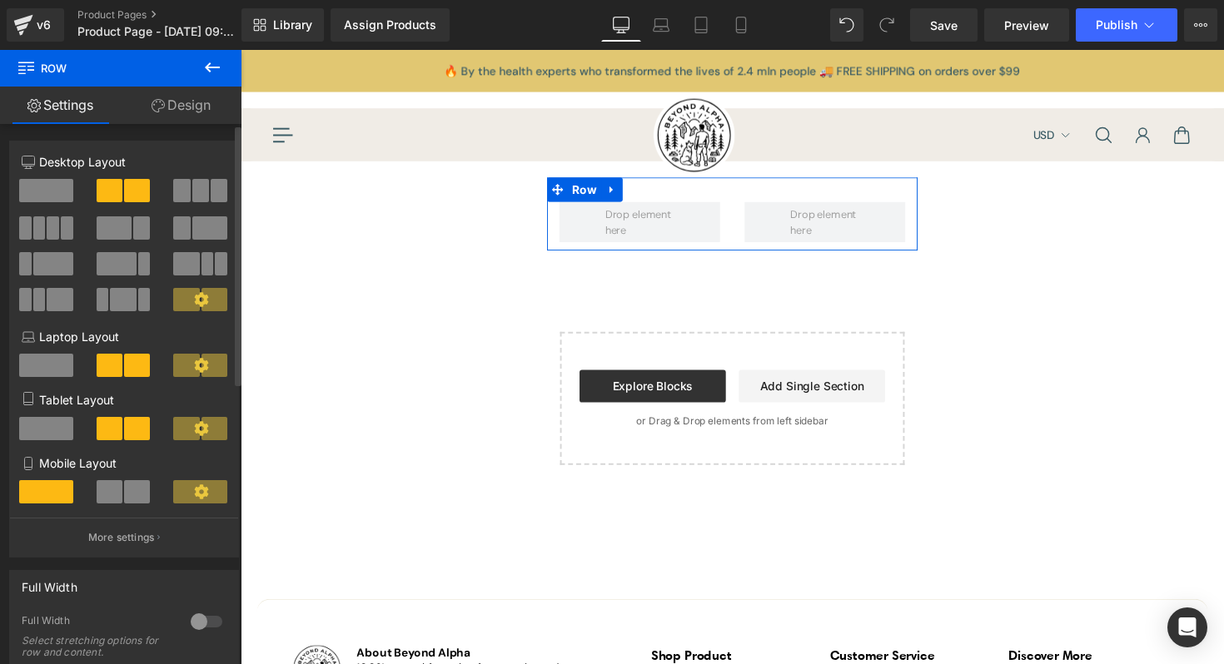
click at [179, 187] on span at bounding box center [181, 190] width 17 height 23
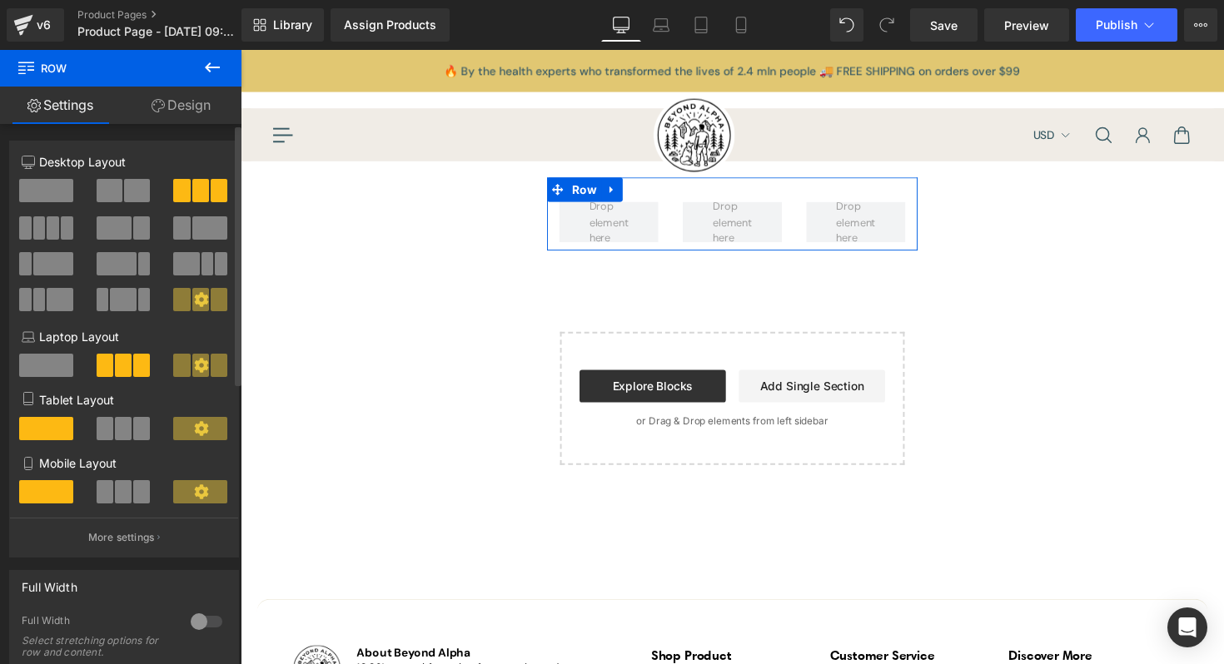
click at [69, 236] on span at bounding box center [67, 227] width 12 height 23
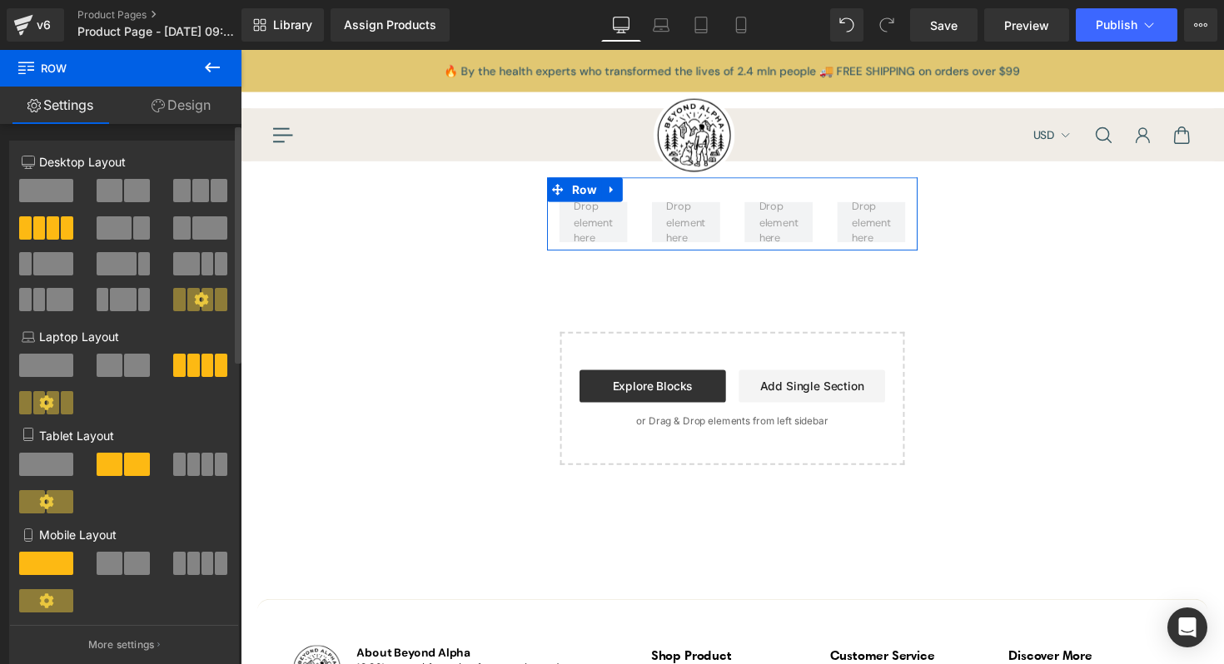
click at [46, 176] on div at bounding box center [124, 251] width 205 height 161
click at [46, 186] on span at bounding box center [46, 190] width 54 height 23
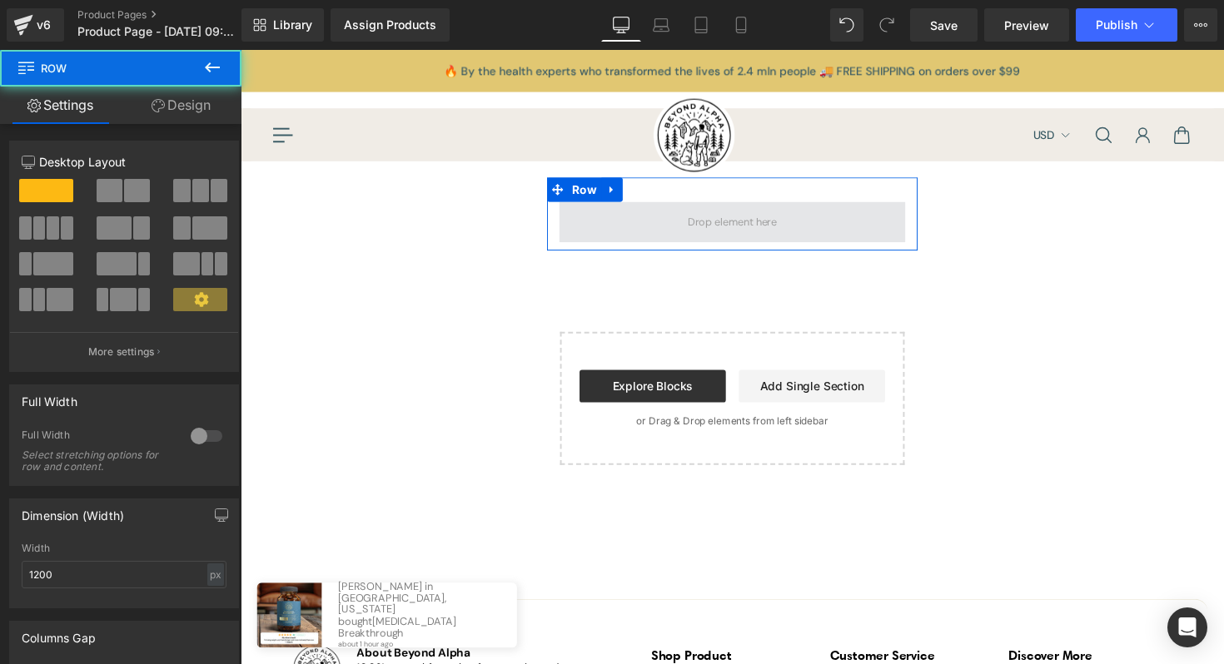
click at [576, 223] on span at bounding box center [744, 227] width 355 height 42
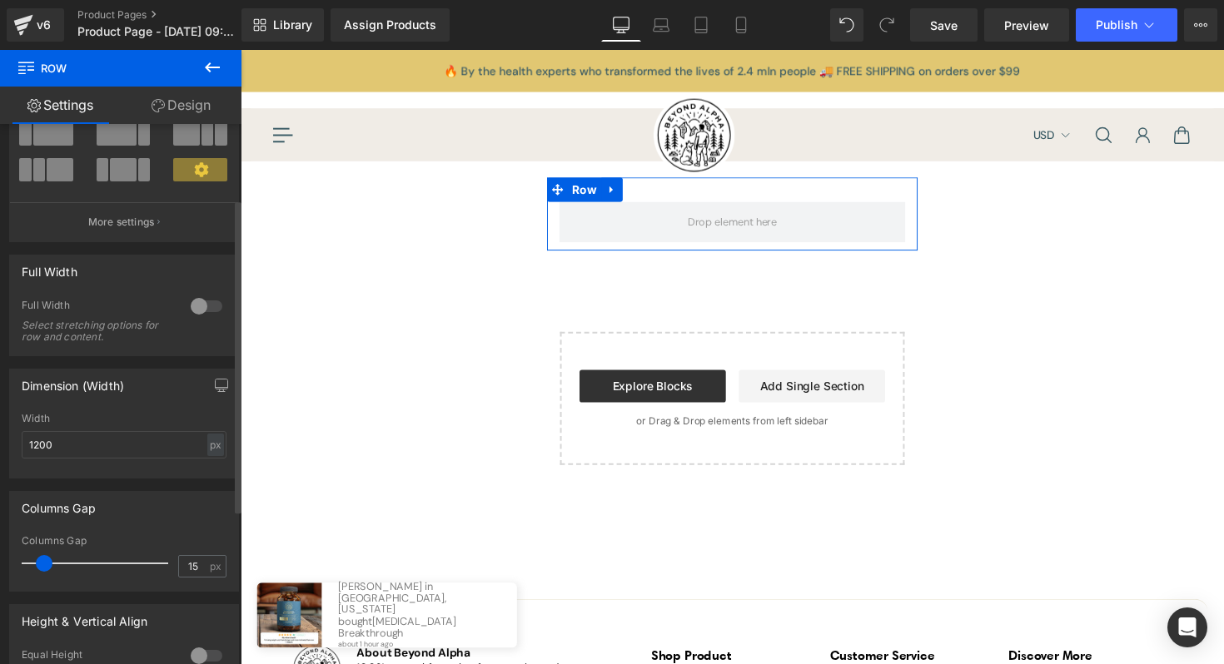
scroll to position [131, 0]
click at [197, 314] on div at bounding box center [206, 305] width 40 height 27
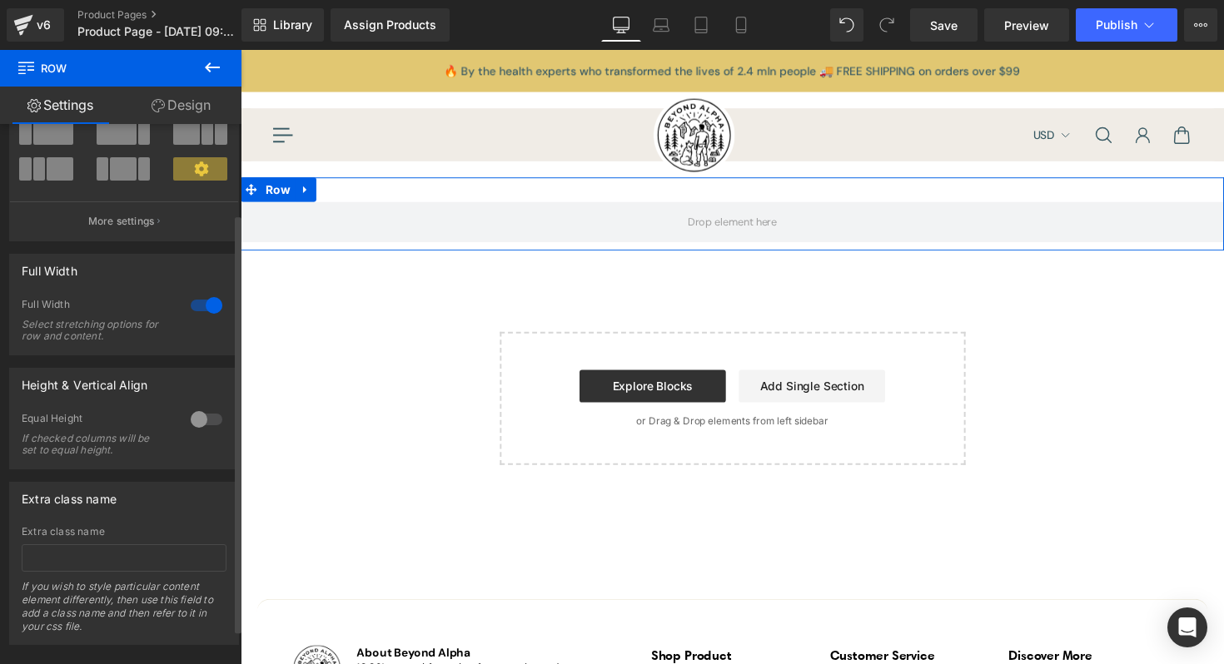
scroll to position [107, 0]
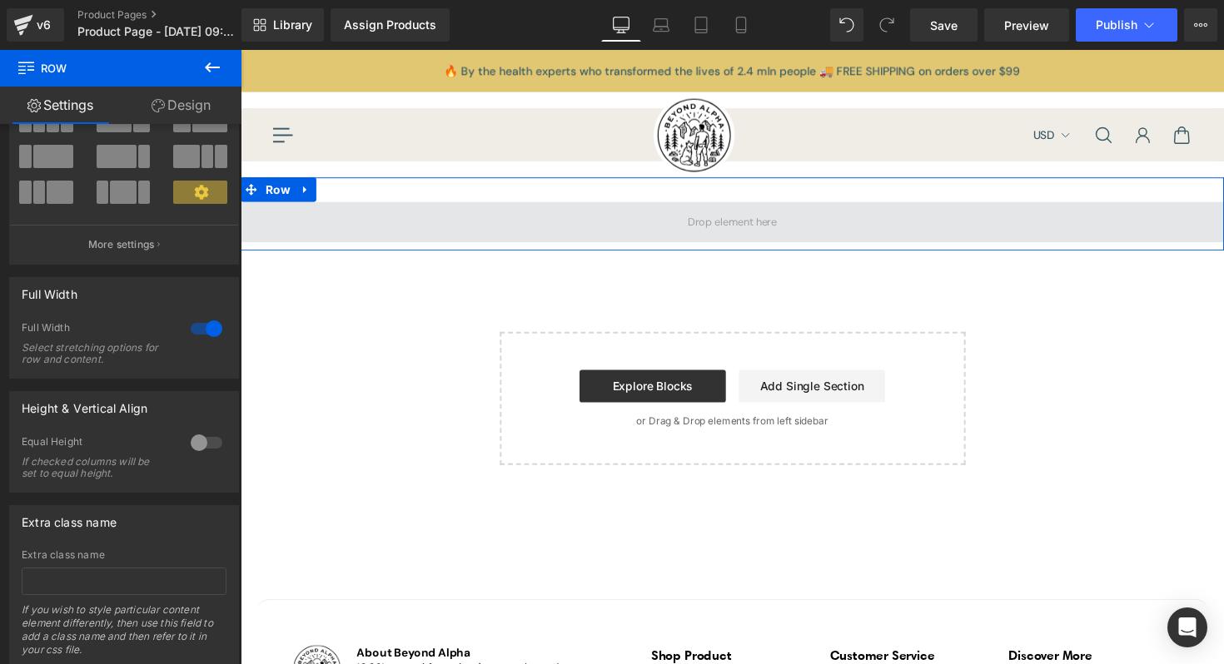
click at [369, 221] on span at bounding box center [744, 227] width 1007 height 42
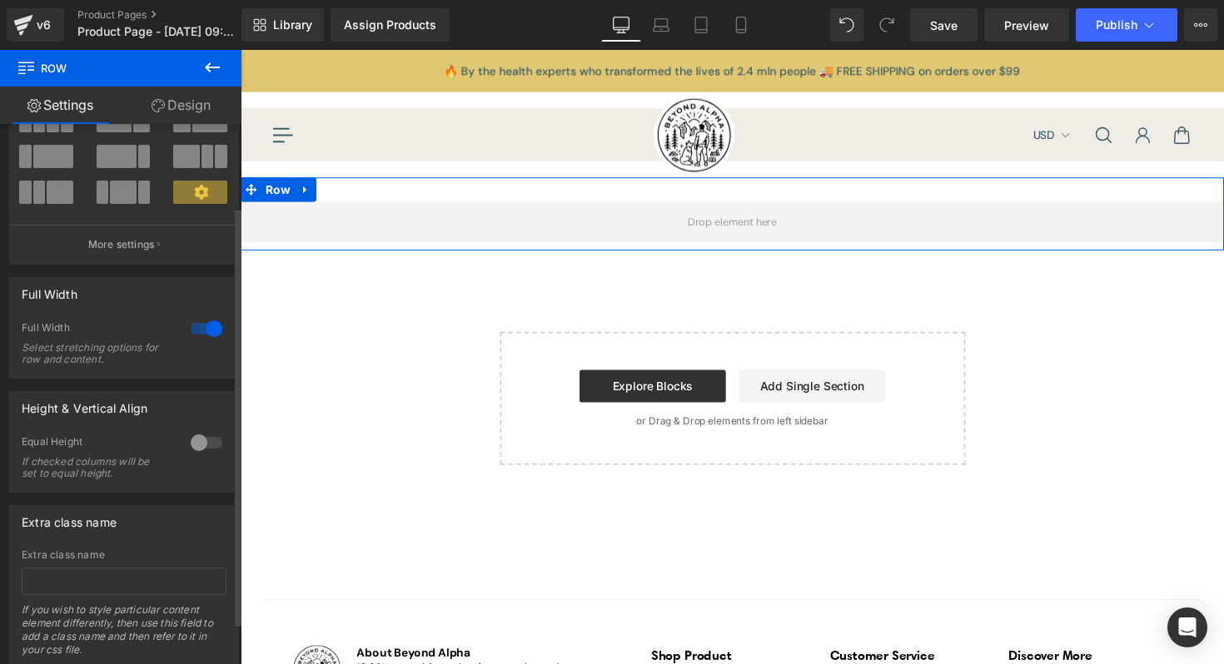
scroll to position [0, 0]
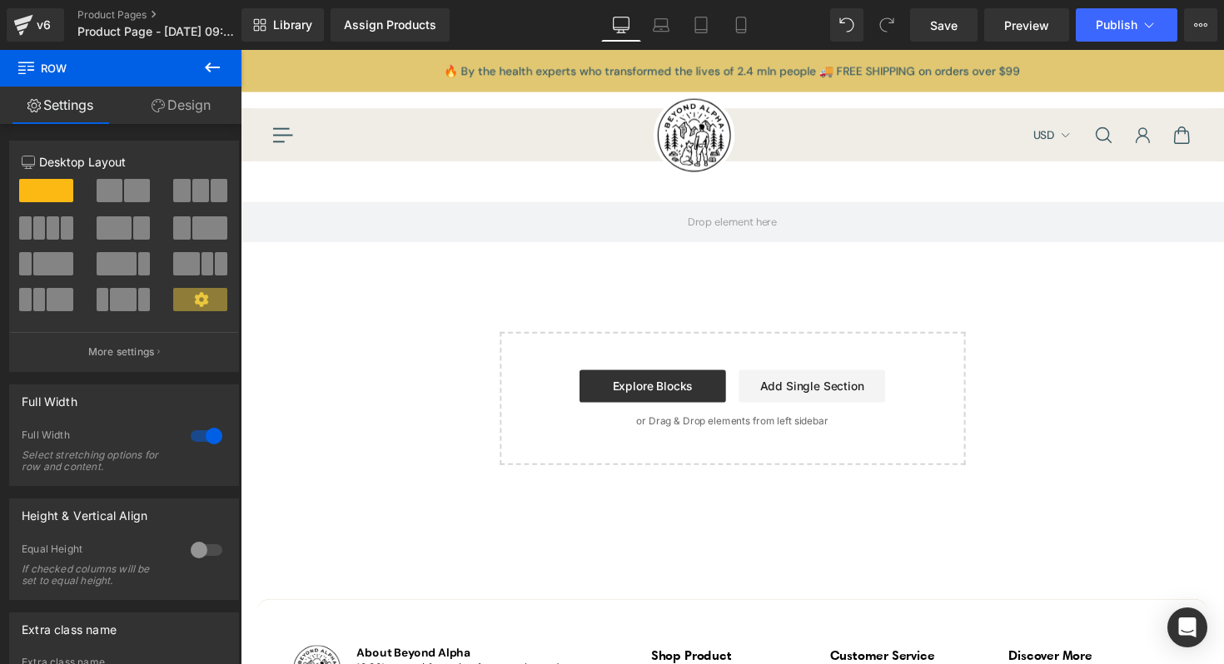
click at [219, 71] on icon at bounding box center [212, 67] width 20 height 20
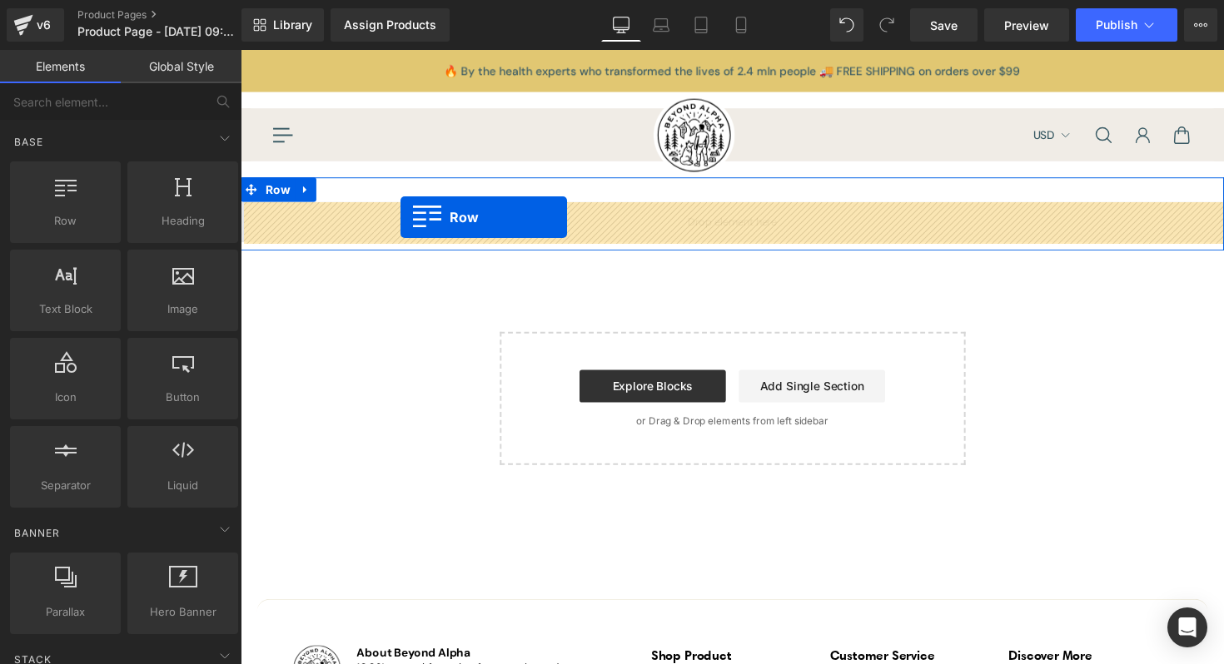
drag, startPoint x: 293, startPoint y: 253, endPoint x: 405, endPoint y: 222, distance: 115.7
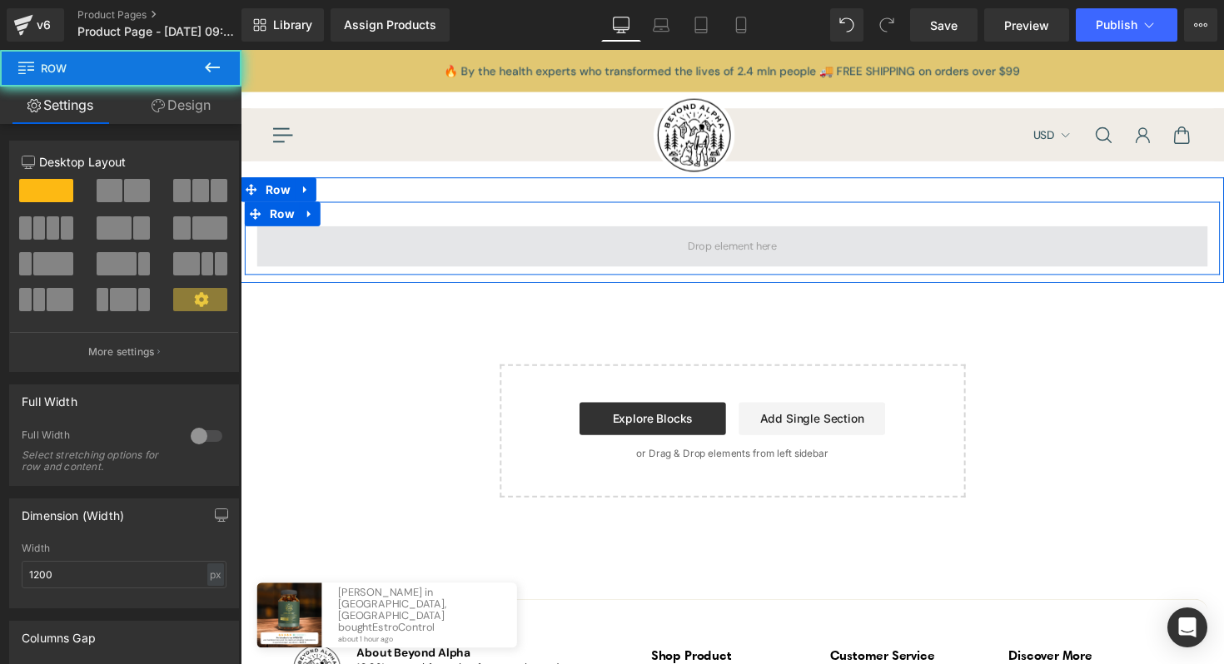
click at [390, 250] on span at bounding box center [744, 252] width 974 height 42
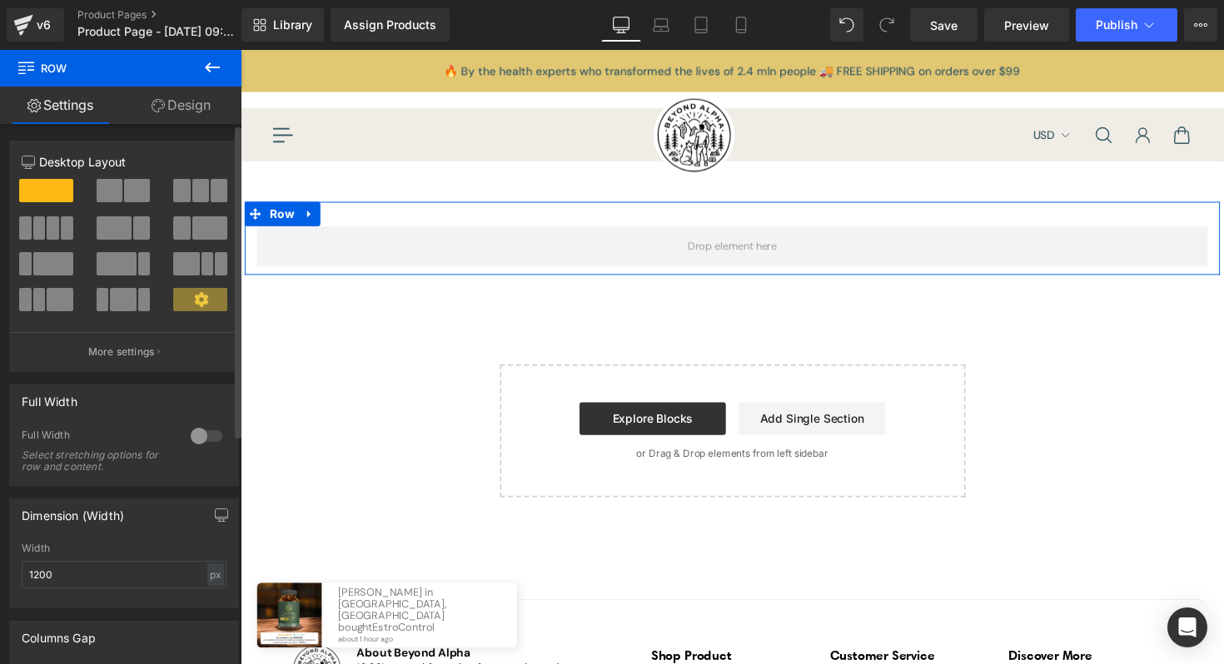
click at [193, 196] on span at bounding box center [200, 190] width 17 height 23
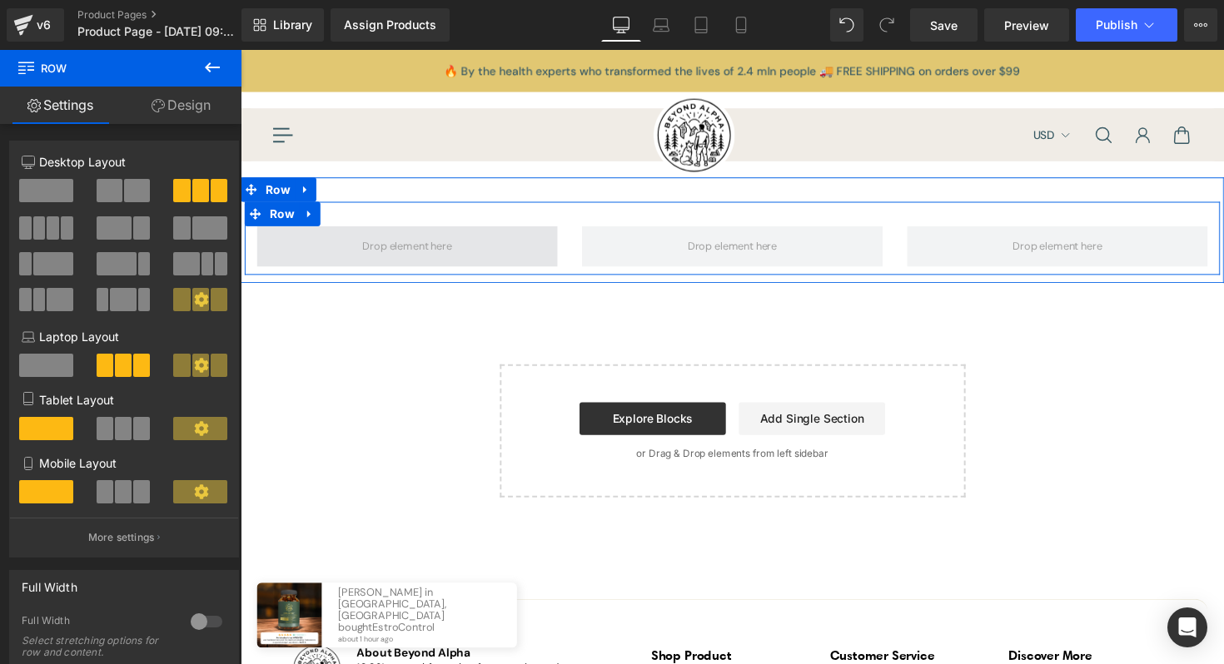
click at [417, 246] on span at bounding box center [411, 251] width 103 height 25
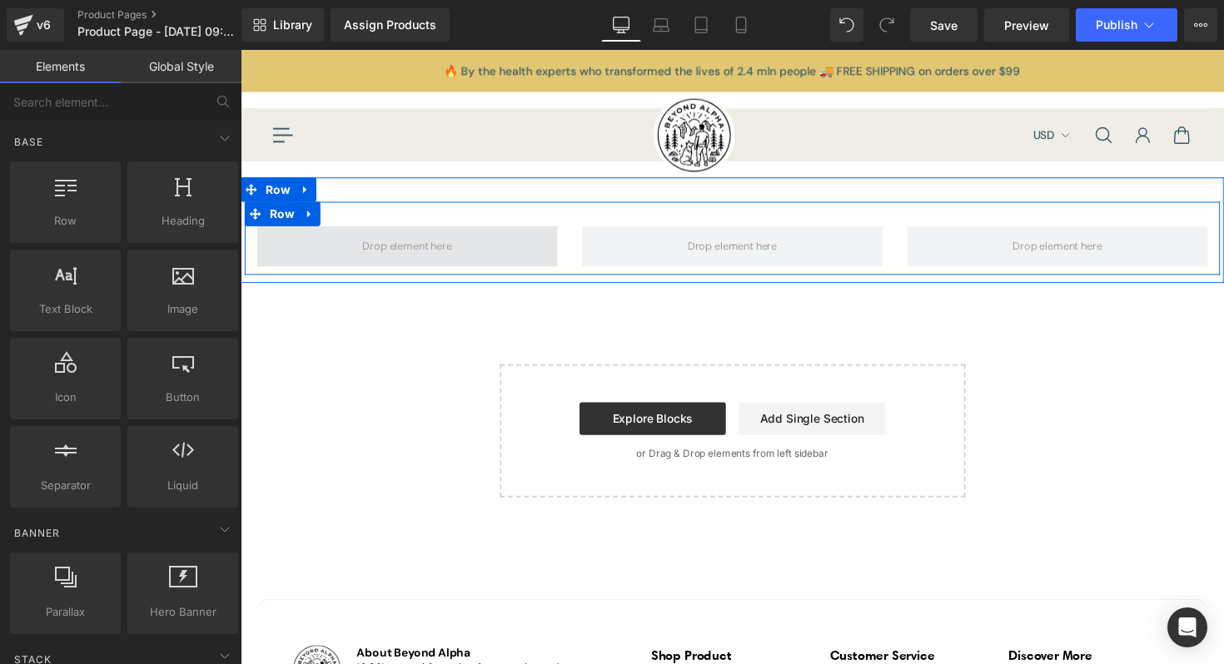
click at [390, 239] on span at bounding box center [411, 251] width 103 height 25
click at [382, 254] on span at bounding box center [411, 251] width 103 height 25
click at [409, 248] on span at bounding box center [411, 251] width 103 height 25
click at [427, 241] on span at bounding box center [411, 251] width 103 height 25
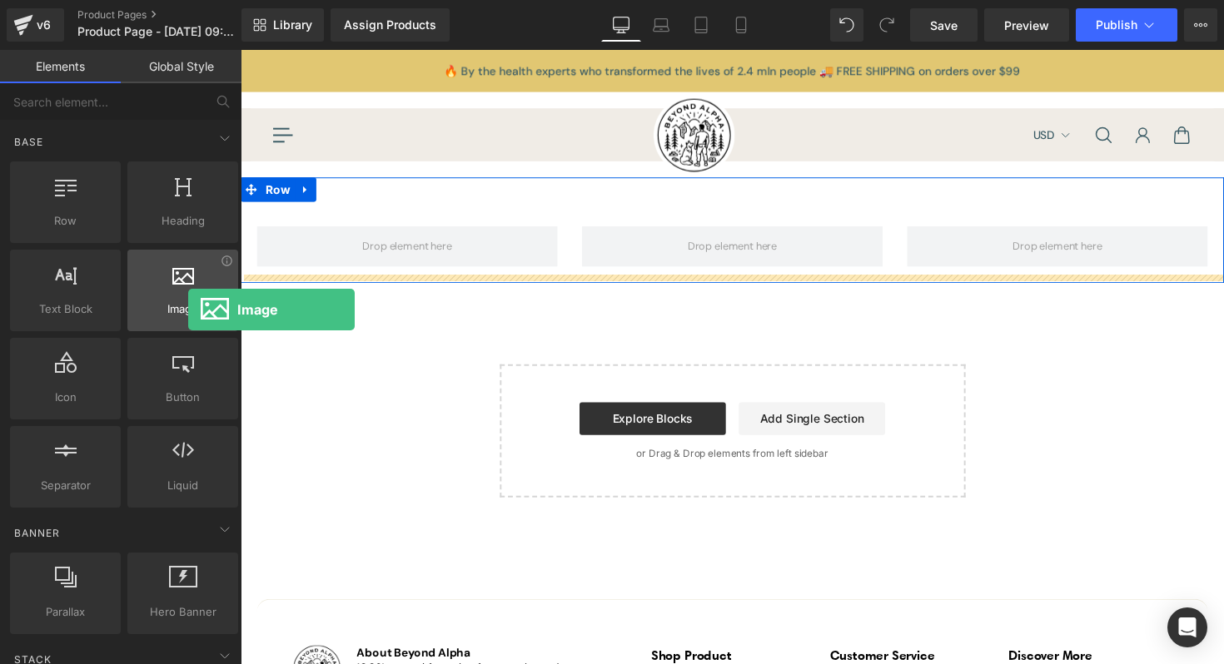
drag, startPoint x: 167, startPoint y: 291, endPoint x: 178, endPoint y: 311, distance: 23.5
click at [178, 311] on div "Image images, photos, alts, uploads" at bounding box center [182, 291] width 111 height 82
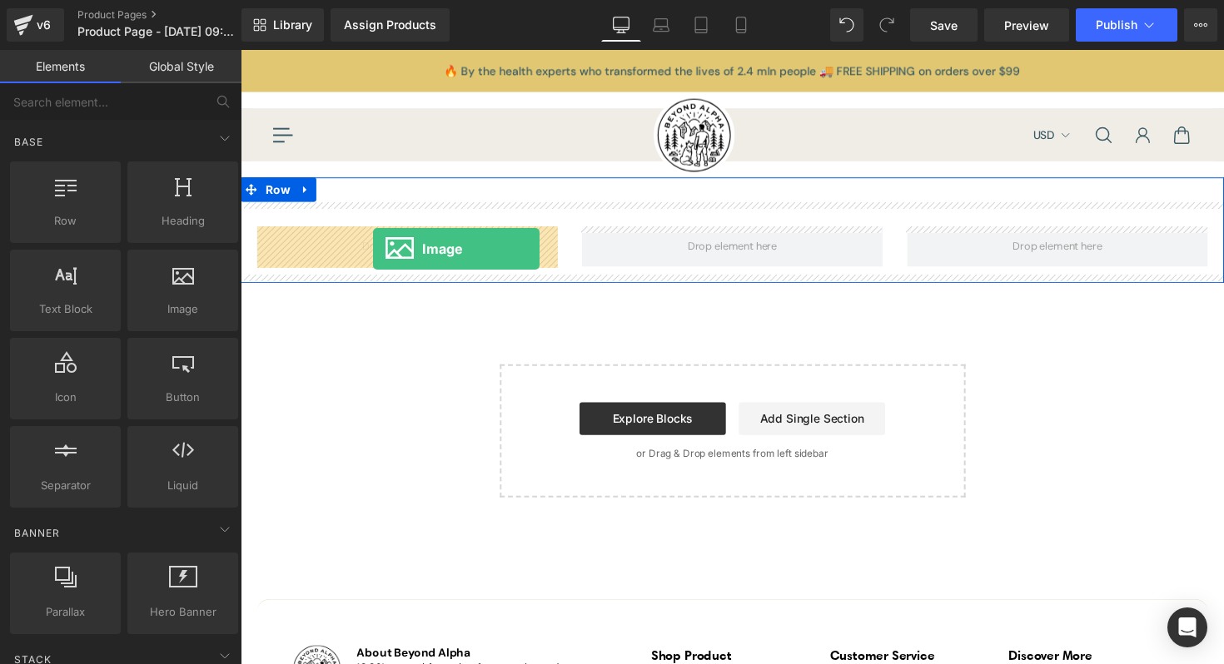
drag, startPoint x: 425, startPoint y: 355, endPoint x: 376, endPoint y: 254, distance: 112.1
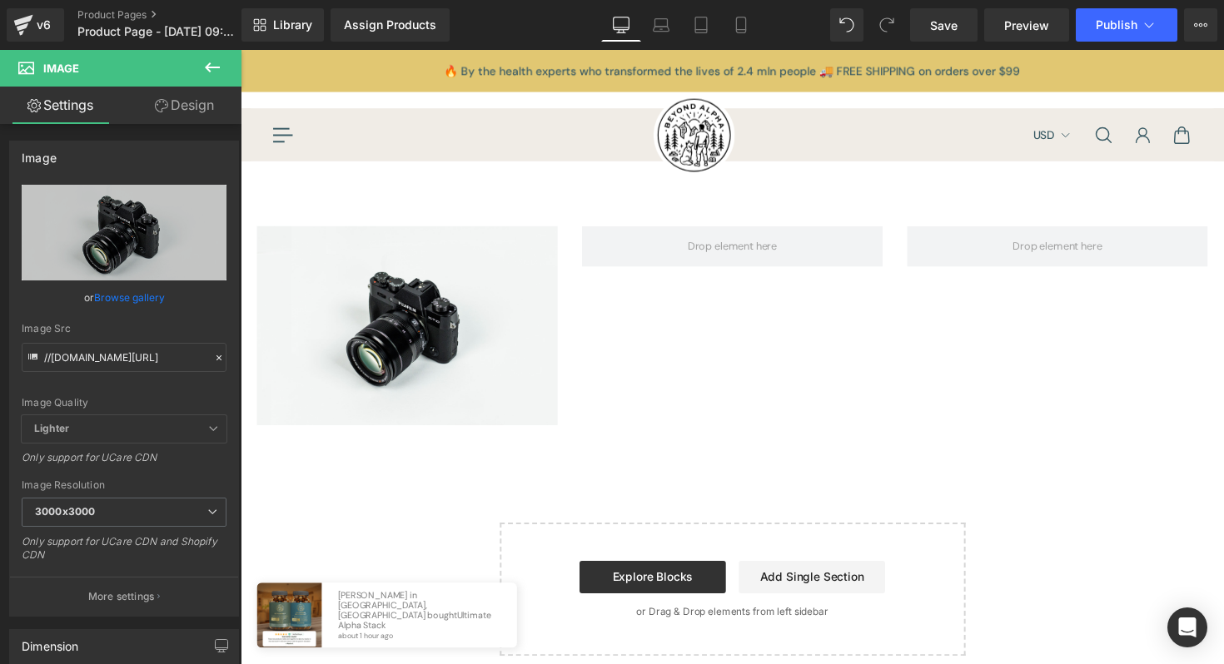
click at [213, 71] on icon at bounding box center [212, 67] width 20 height 20
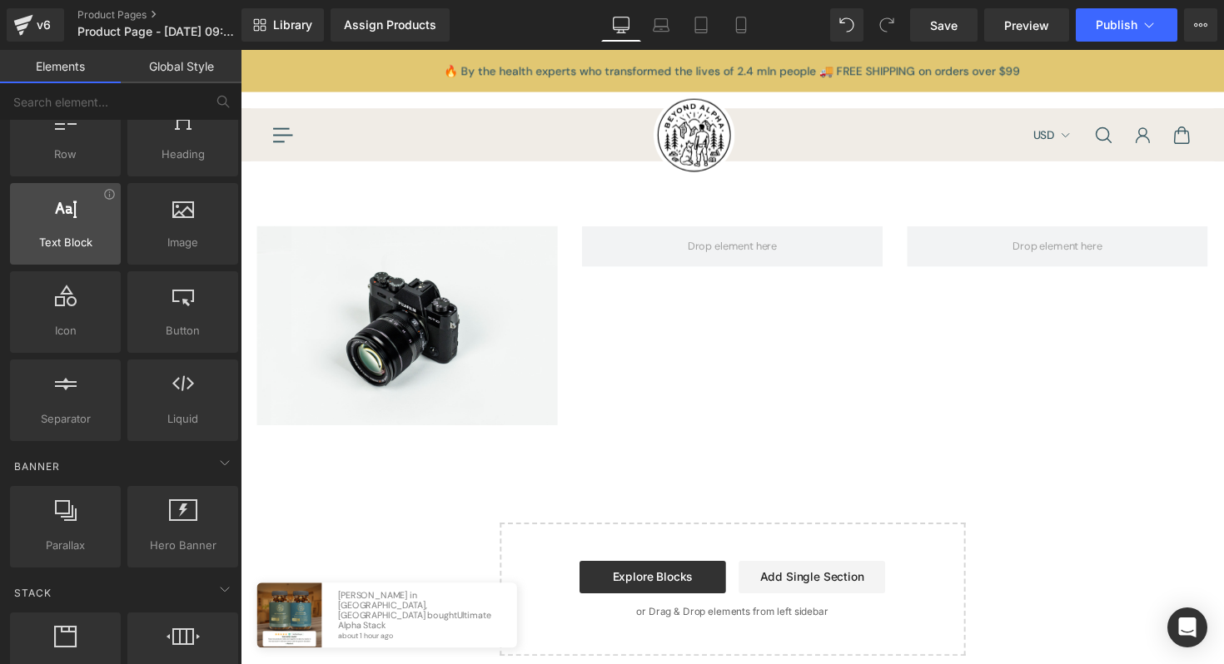
scroll to position [39, 0]
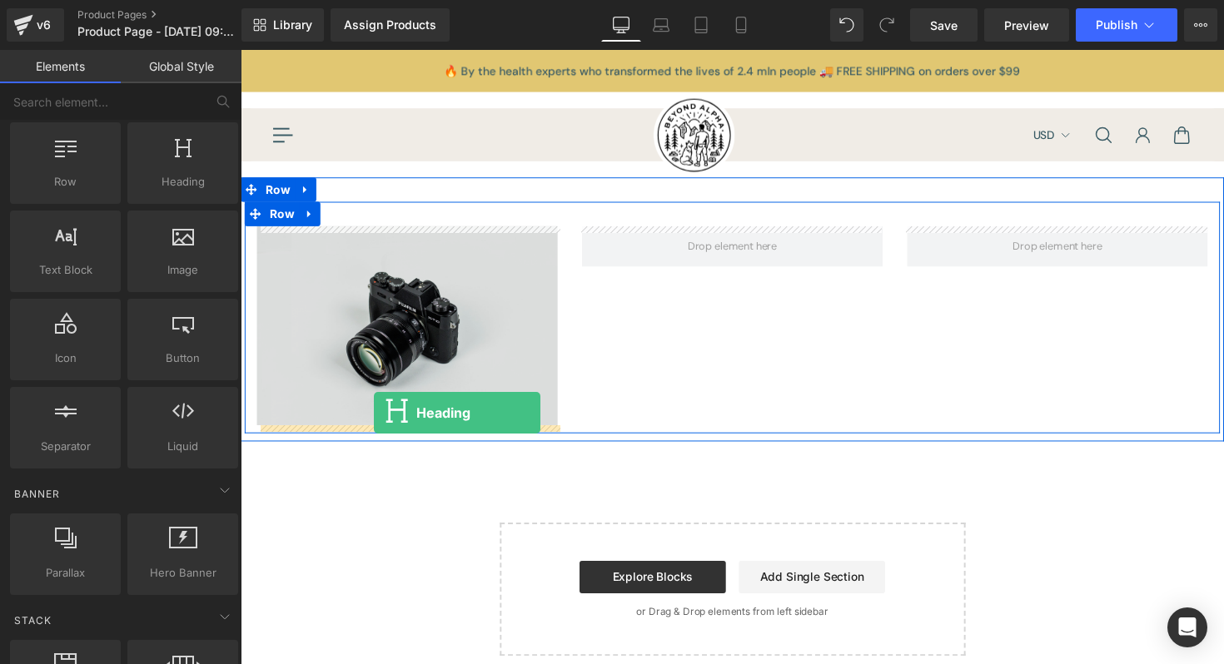
drag, startPoint x: 402, startPoint y: 220, endPoint x: 377, endPoint y: 422, distance: 203.8
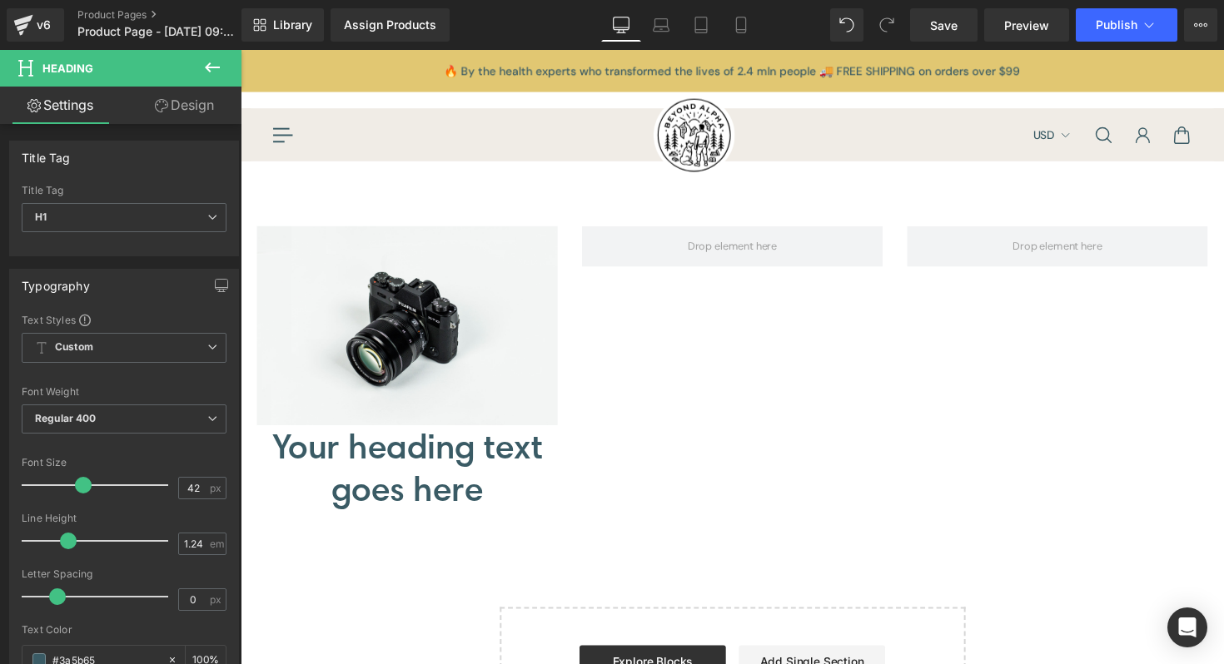
click at [215, 68] on icon at bounding box center [212, 67] width 20 height 20
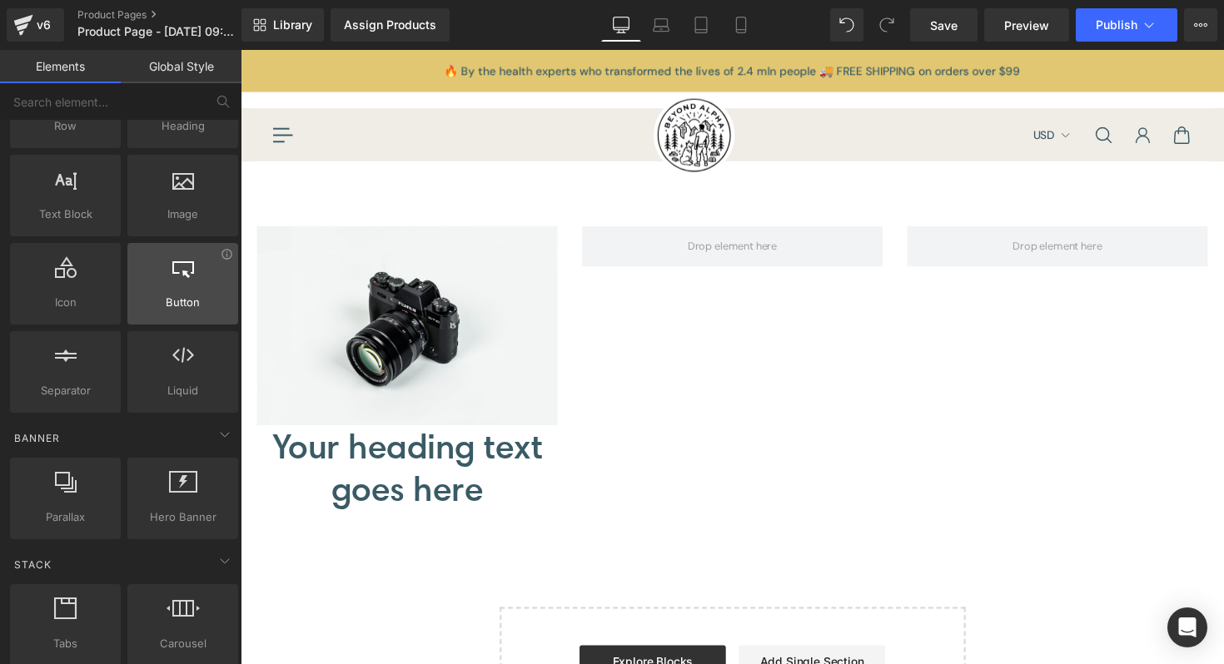
scroll to position [90, 0]
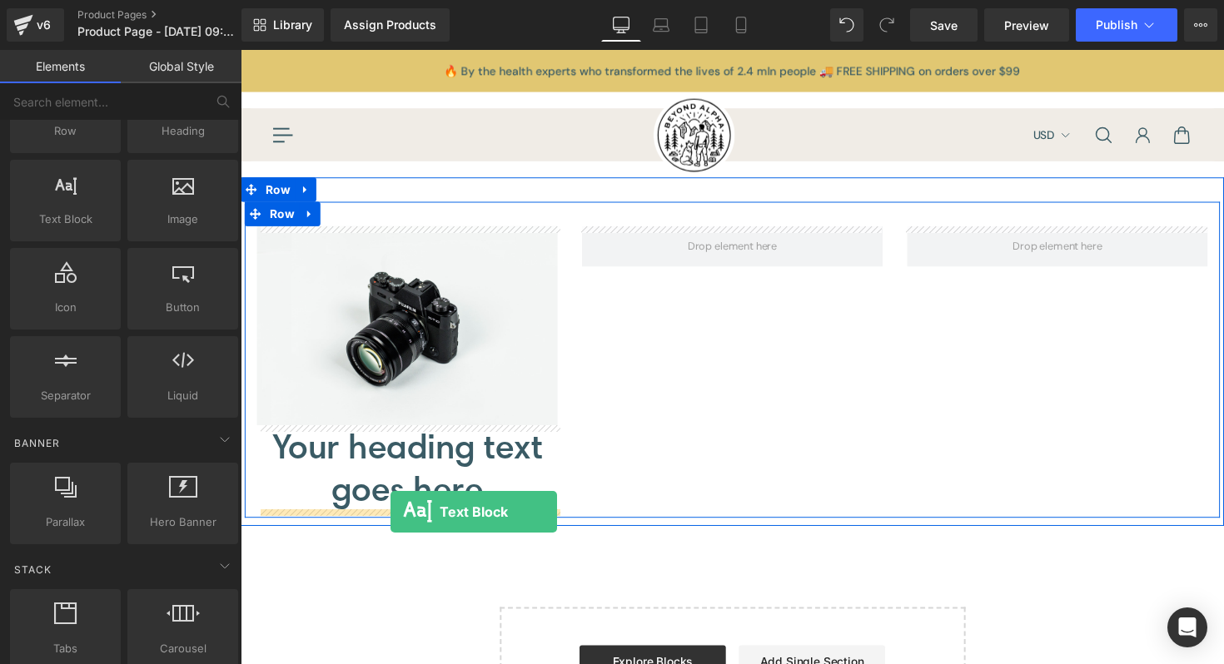
drag, startPoint x: 318, startPoint y: 268, endPoint x: 394, endPoint y: 524, distance: 266.5
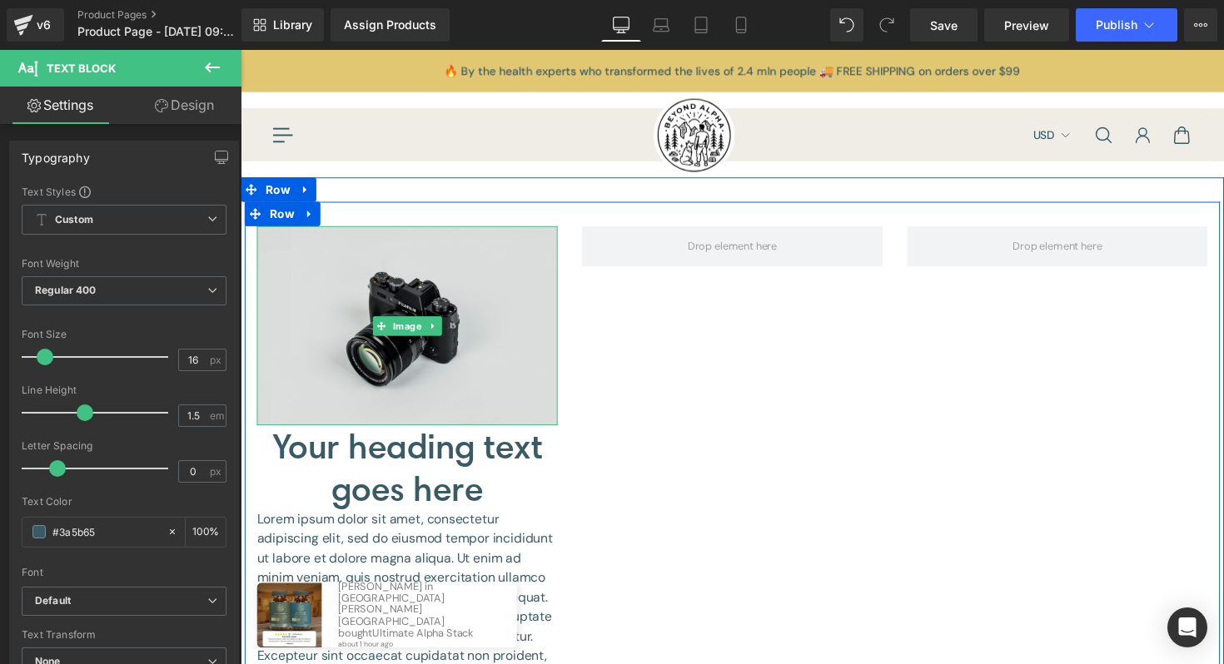
click at [410, 261] on img at bounding box center [411, 333] width 308 height 204
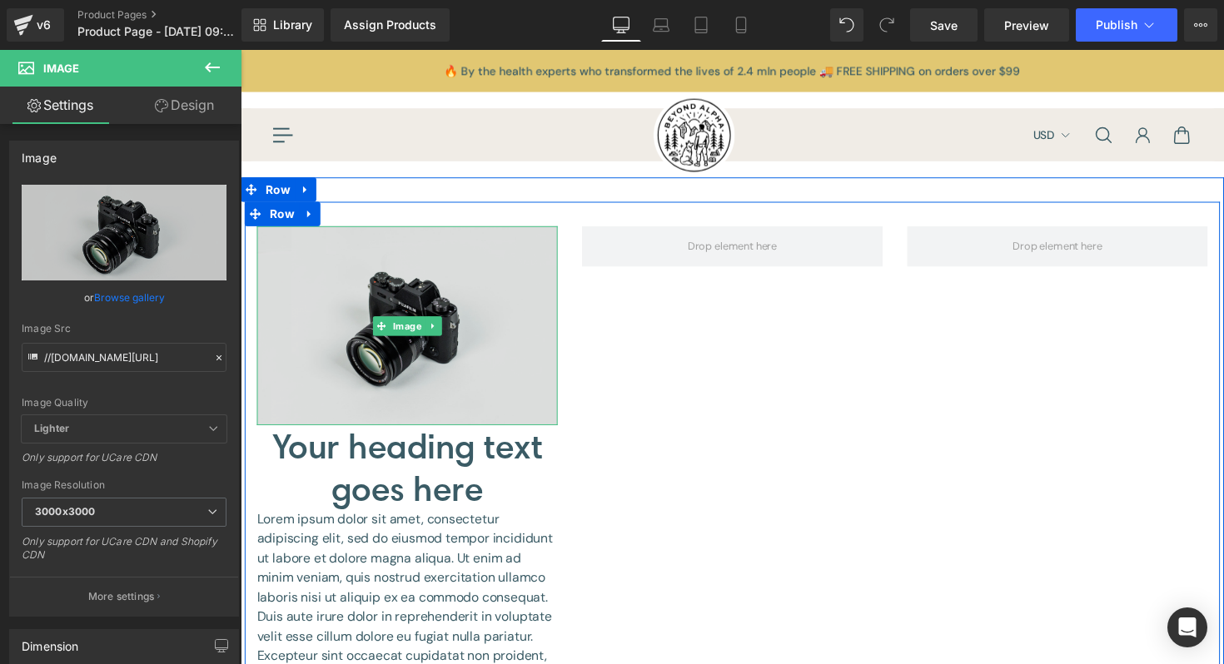
click at [484, 282] on img at bounding box center [411, 333] width 308 height 204
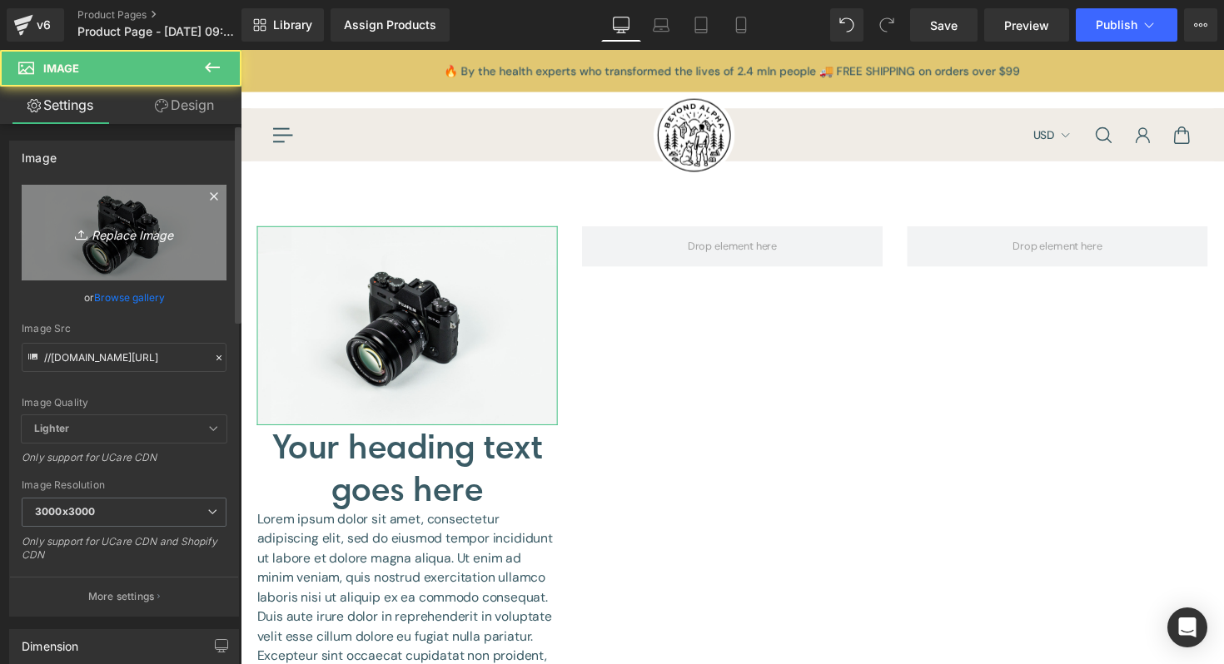
click at [87, 239] on icon "Replace Image" at bounding box center [123, 232] width 133 height 21
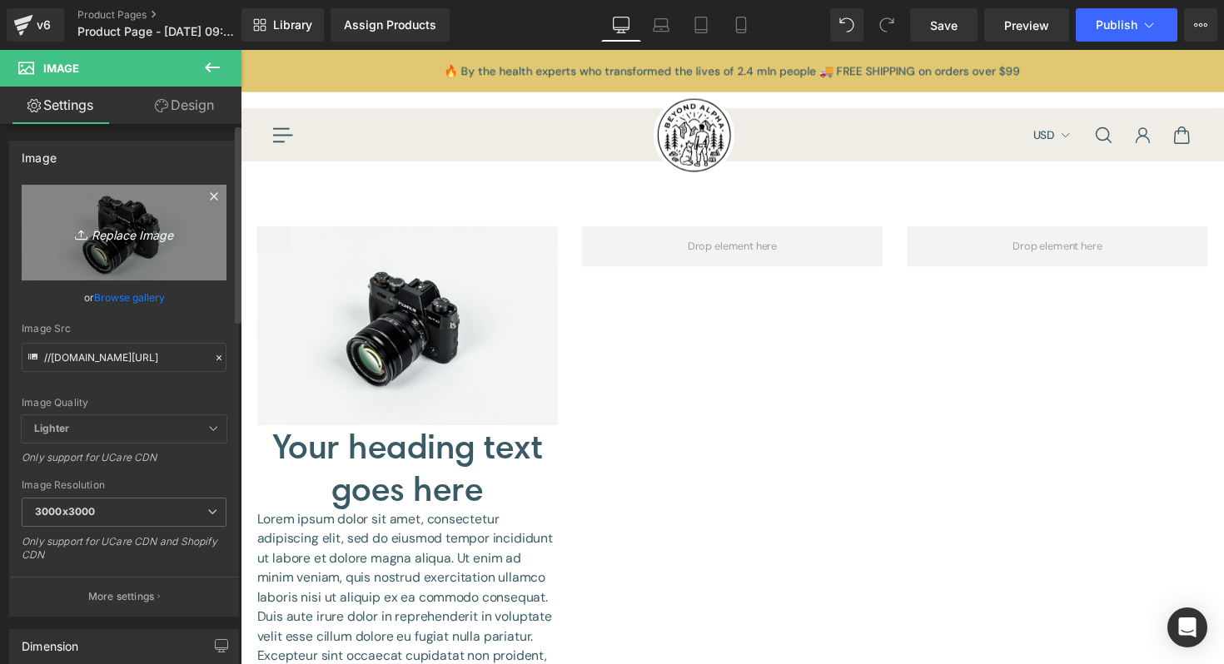
type input "C:\fakepath\6d51eda9b0d65f43b472afc23676bbacbd94dcd3.jpg"
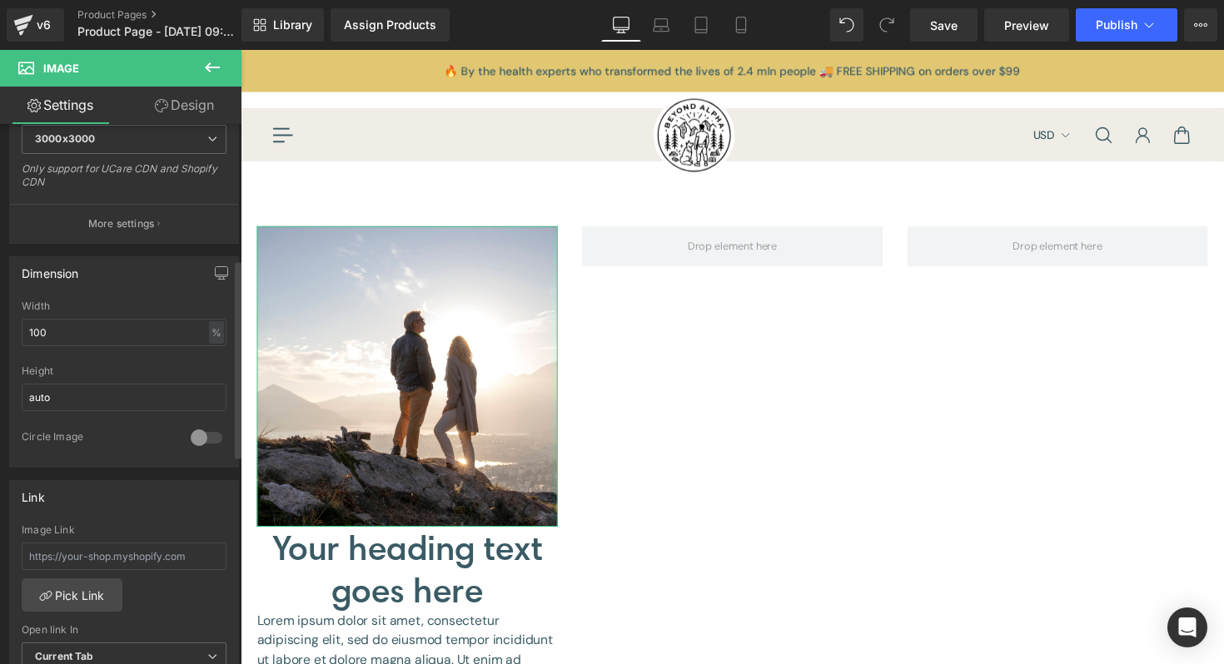
scroll to position [381, 0]
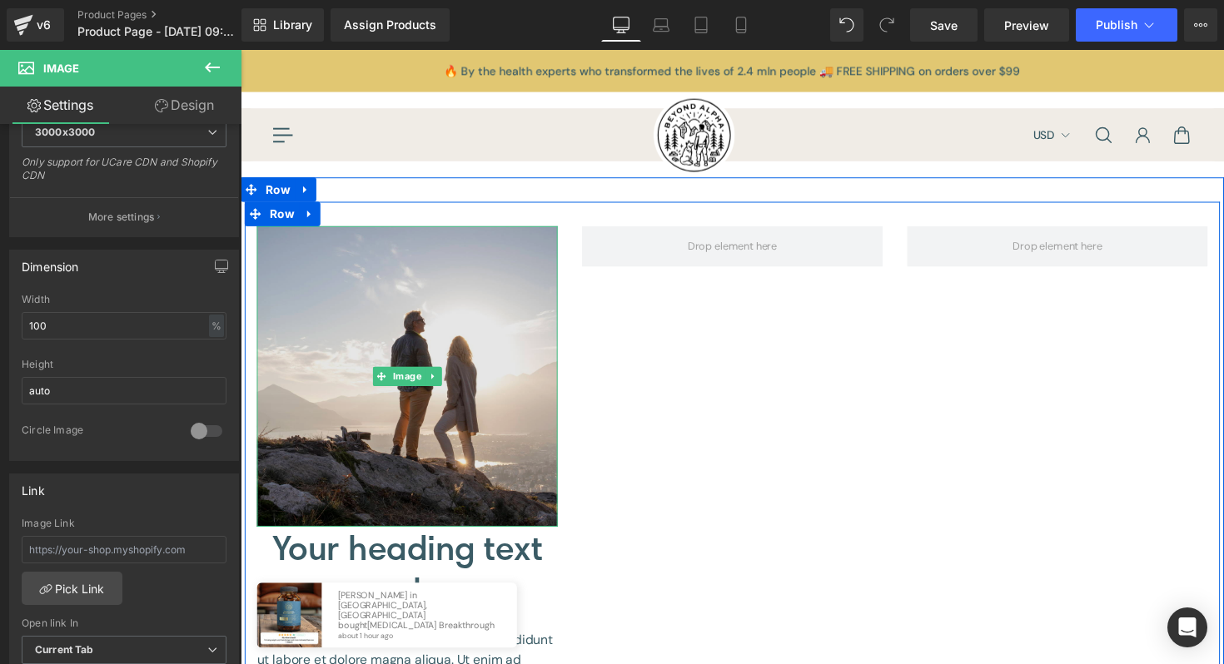
click at [398, 291] on img at bounding box center [411, 385] width 308 height 308
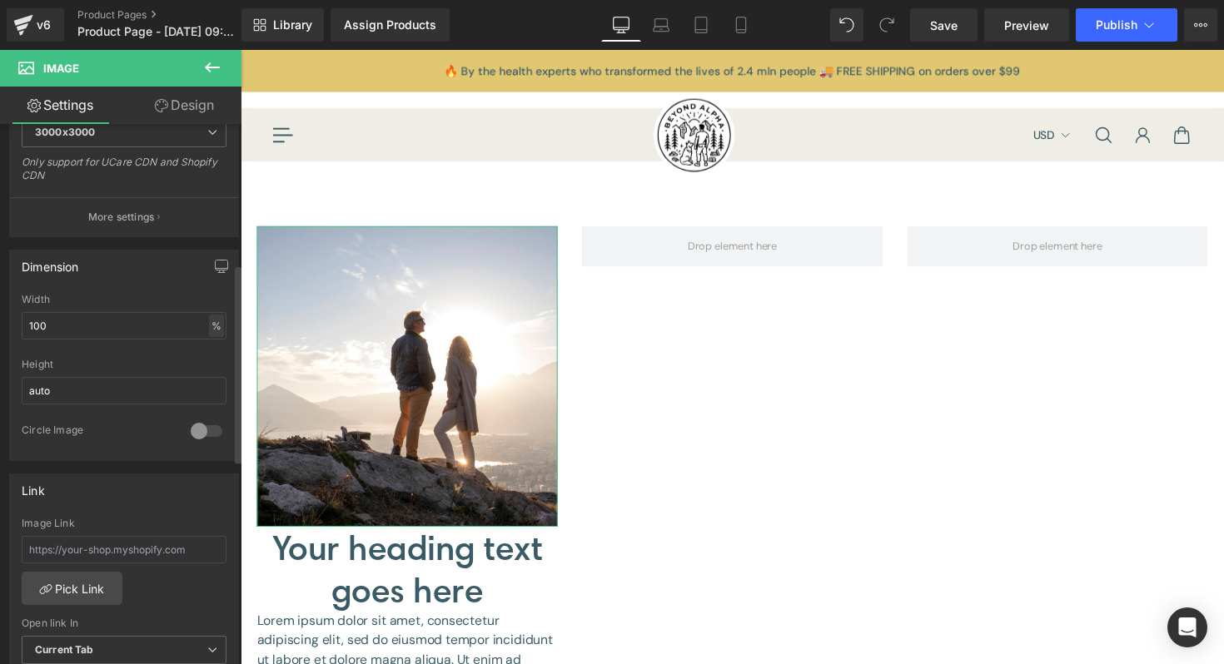
click at [214, 328] on div "%" at bounding box center [216, 326] width 15 height 22
click at [210, 374] on li "px" at bounding box center [215, 376] width 21 height 24
click at [133, 328] on input "100" at bounding box center [124, 325] width 205 height 27
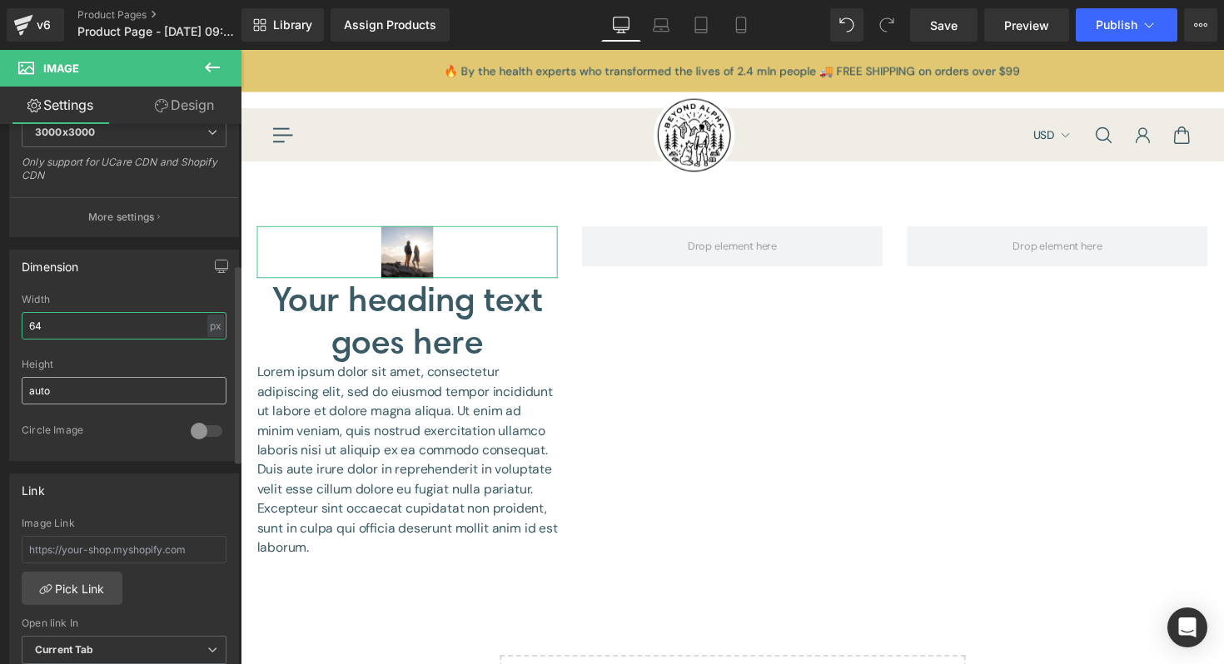
type input "64"
click at [77, 383] on input "auto" at bounding box center [124, 390] width 205 height 27
type input "64"
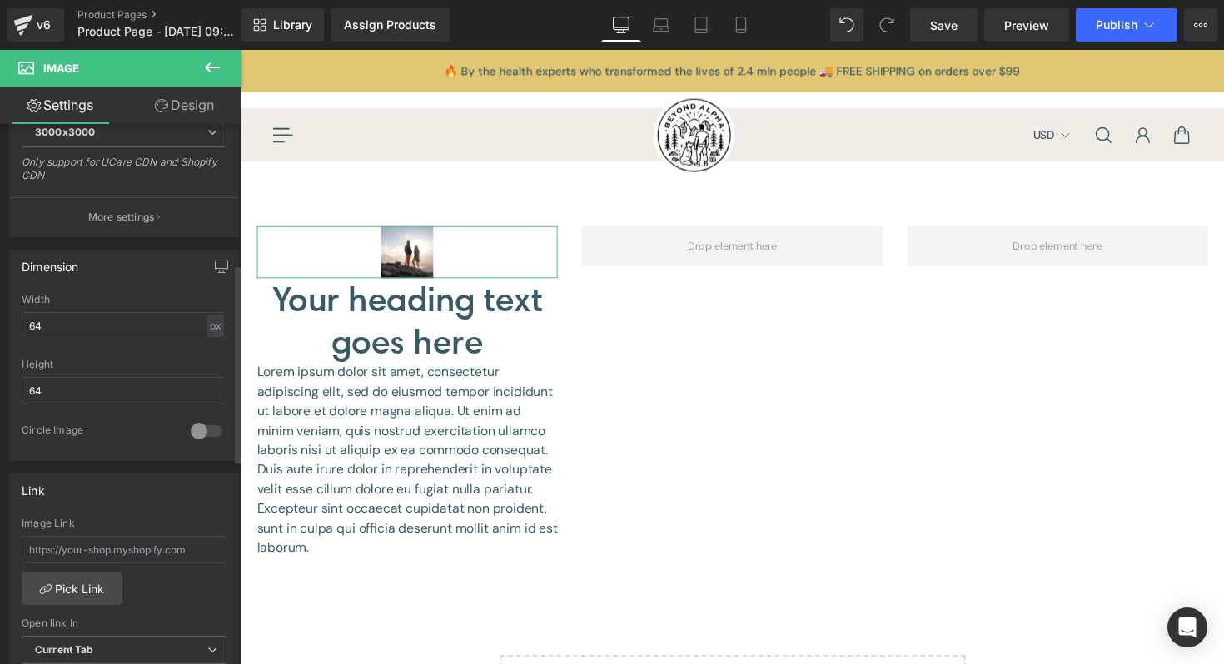
click at [110, 361] on div "Height" at bounding box center [124, 365] width 205 height 12
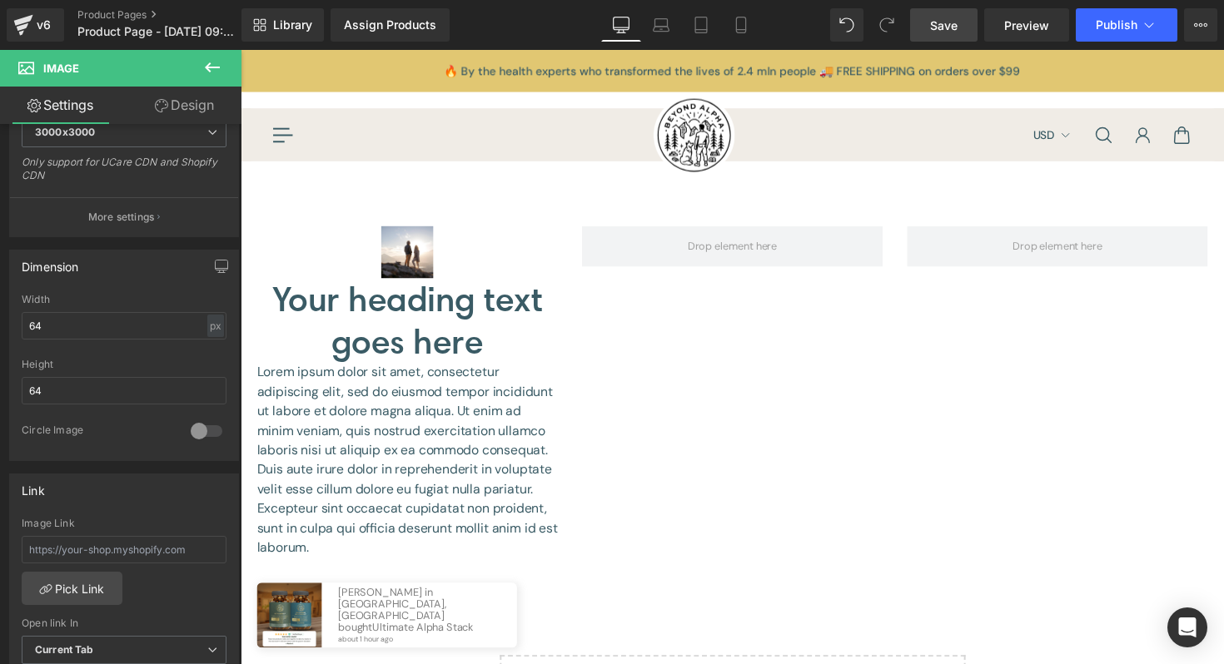
click at [951, 31] on span "Save" at bounding box center [943, 25] width 27 height 17
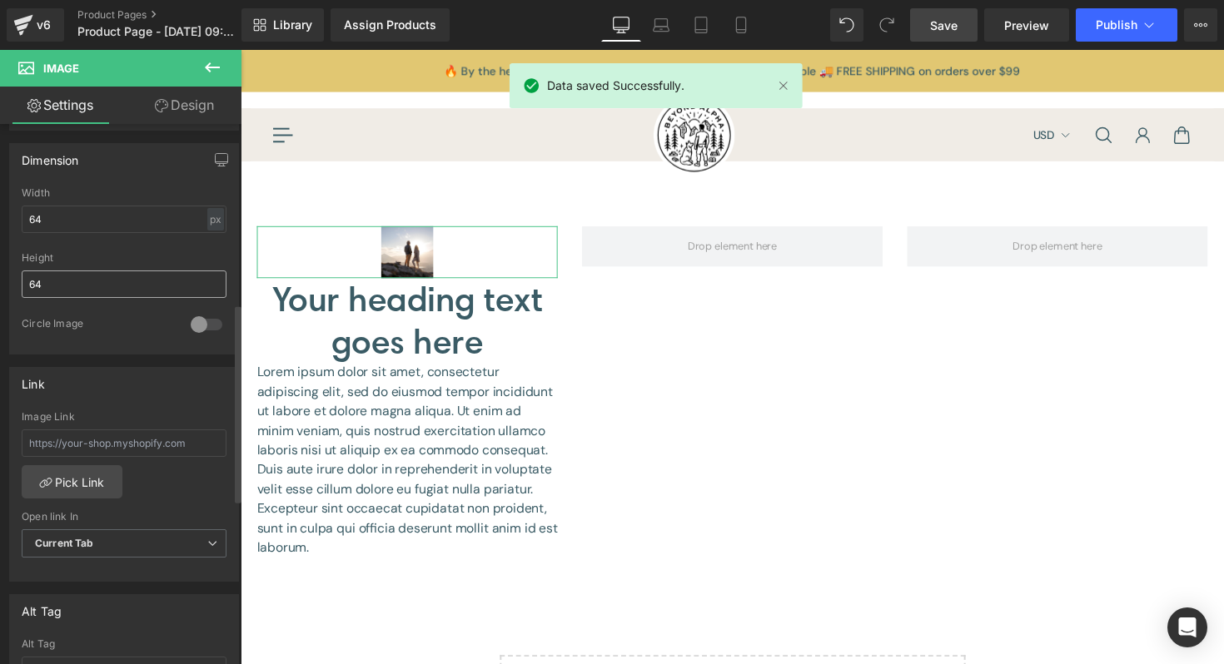
scroll to position [489, 0]
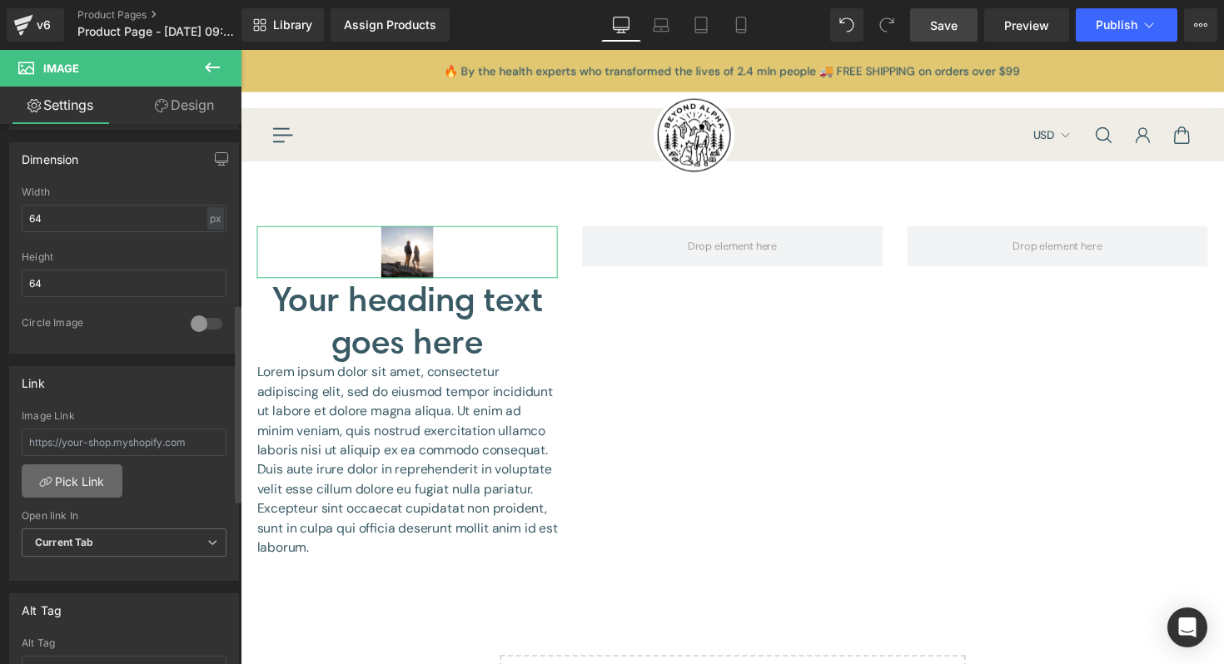
click at [90, 469] on link "Pick Link" at bounding box center [72, 480] width 101 height 33
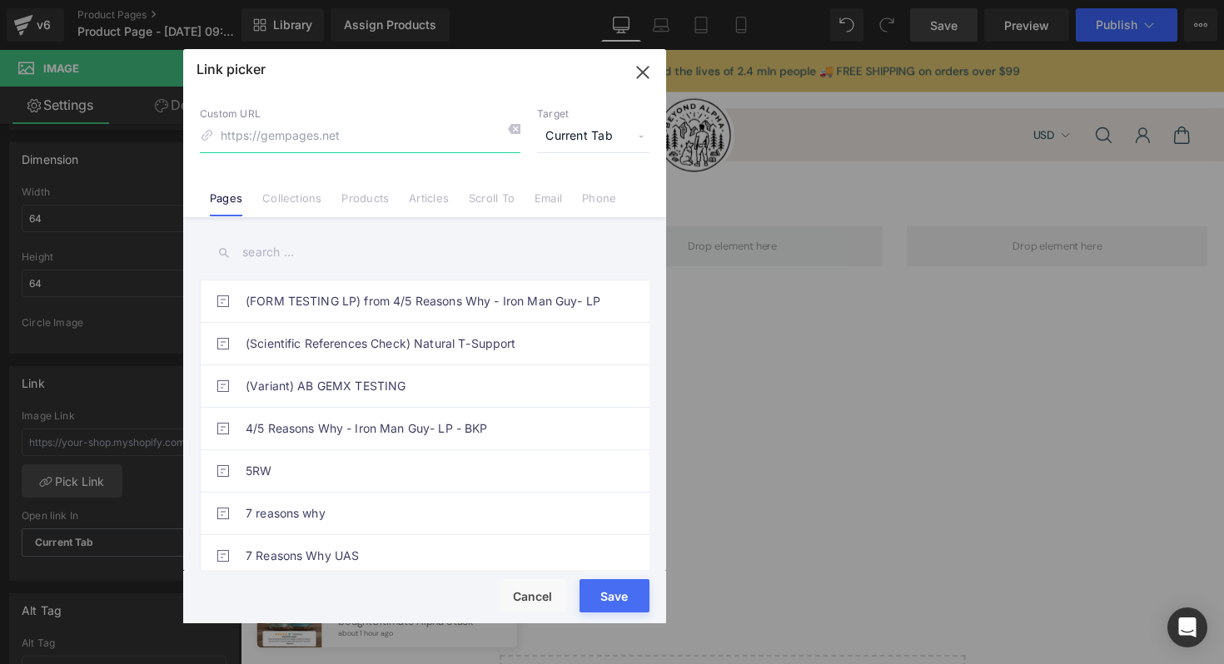
click at [637, 79] on icon "button" at bounding box center [642, 72] width 27 height 27
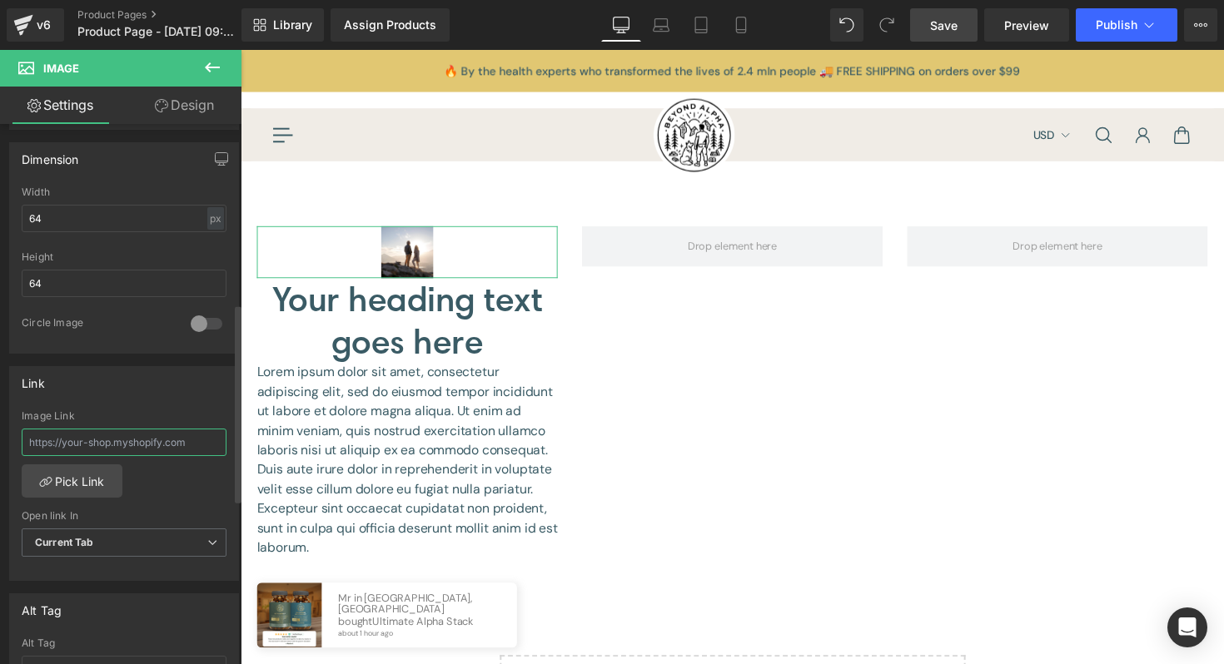
click at [114, 442] on input "text" at bounding box center [124, 442] width 205 height 27
paste input "https://beyondalpha.co/"
type input "https://beyondalpha.co/"
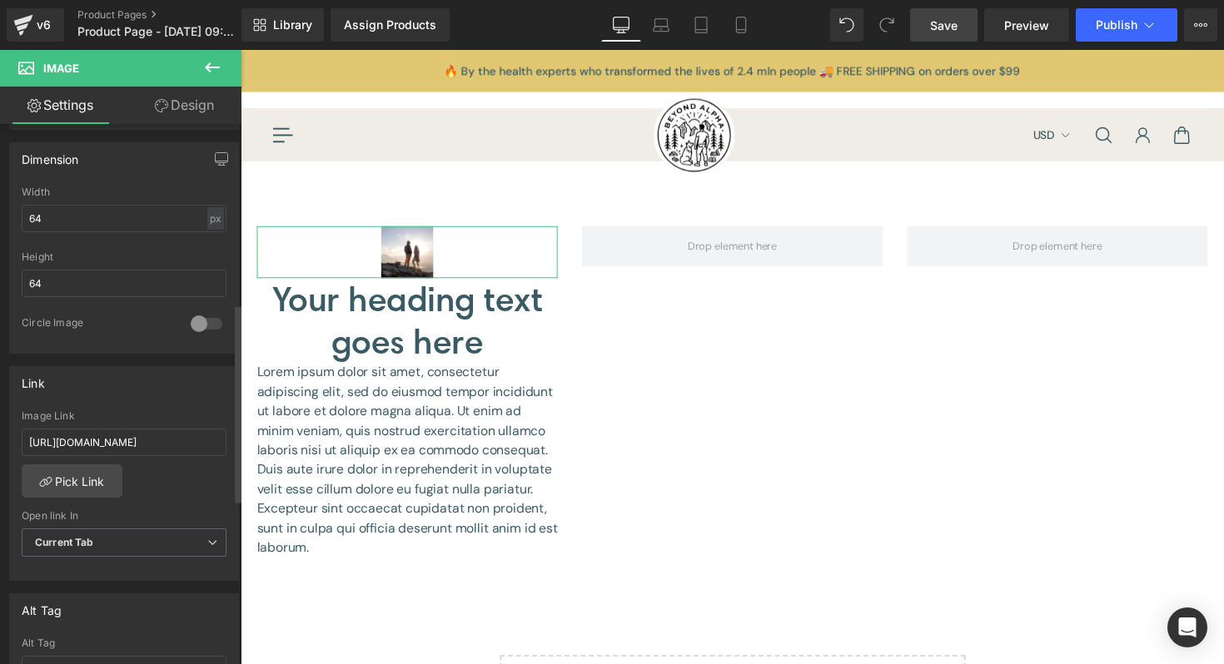
click at [158, 408] on div "Link Image Link https://beyondalpha.co/ Pick Link Current Tab New Tab Open link…" at bounding box center [124, 474] width 230 height 216
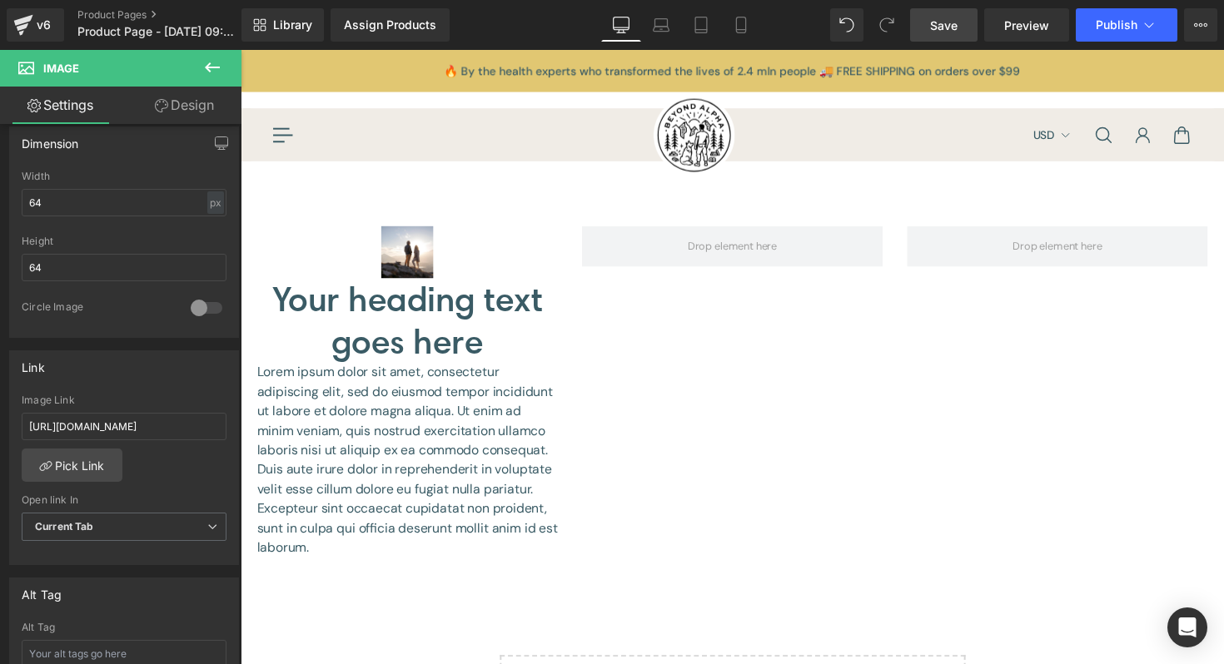
click at [941, 18] on span "Save" at bounding box center [943, 25] width 27 height 17
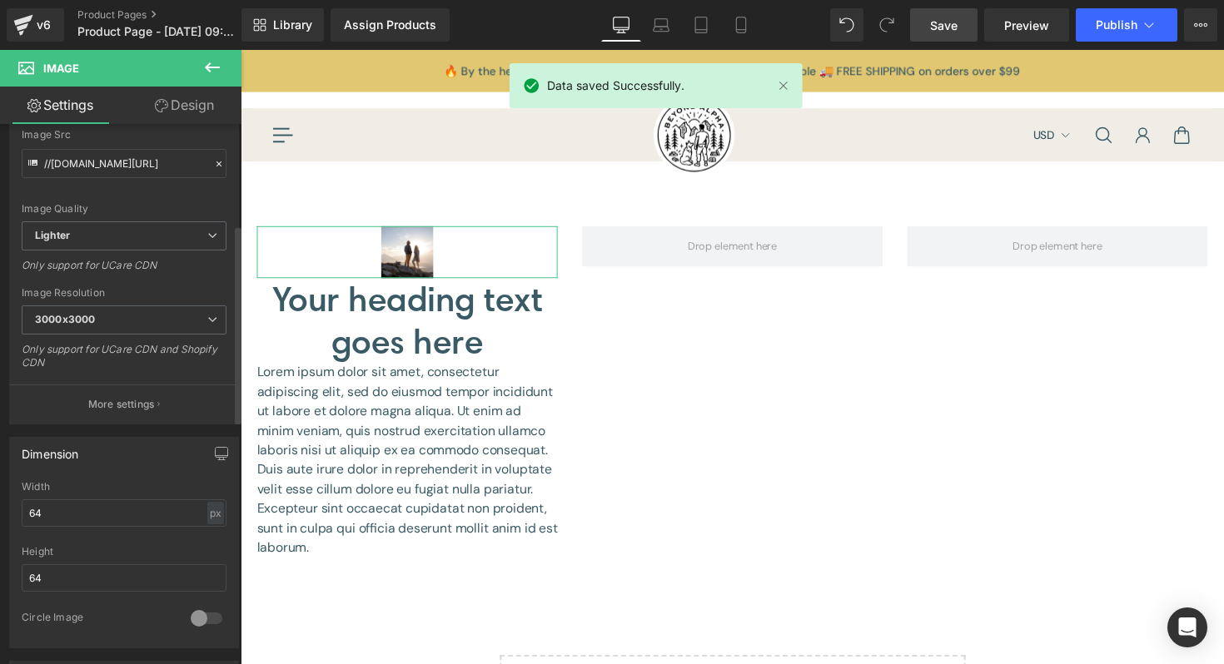
scroll to position [0, 0]
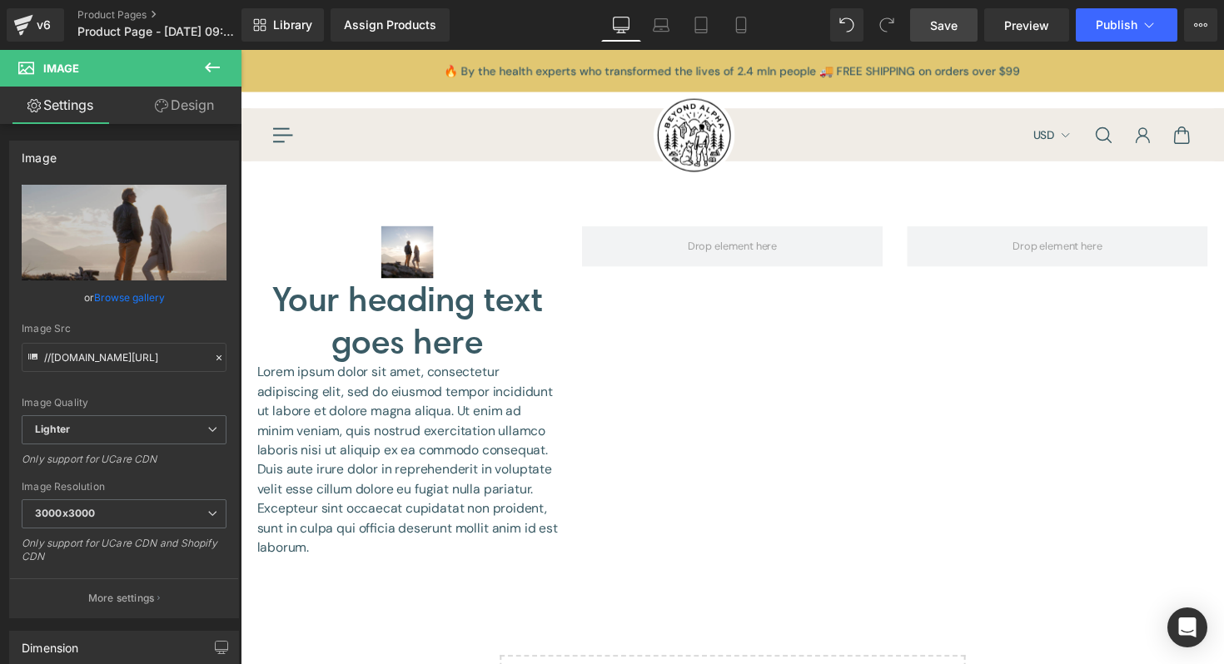
click at [216, 66] on icon at bounding box center [212, 67] width 20 height 20
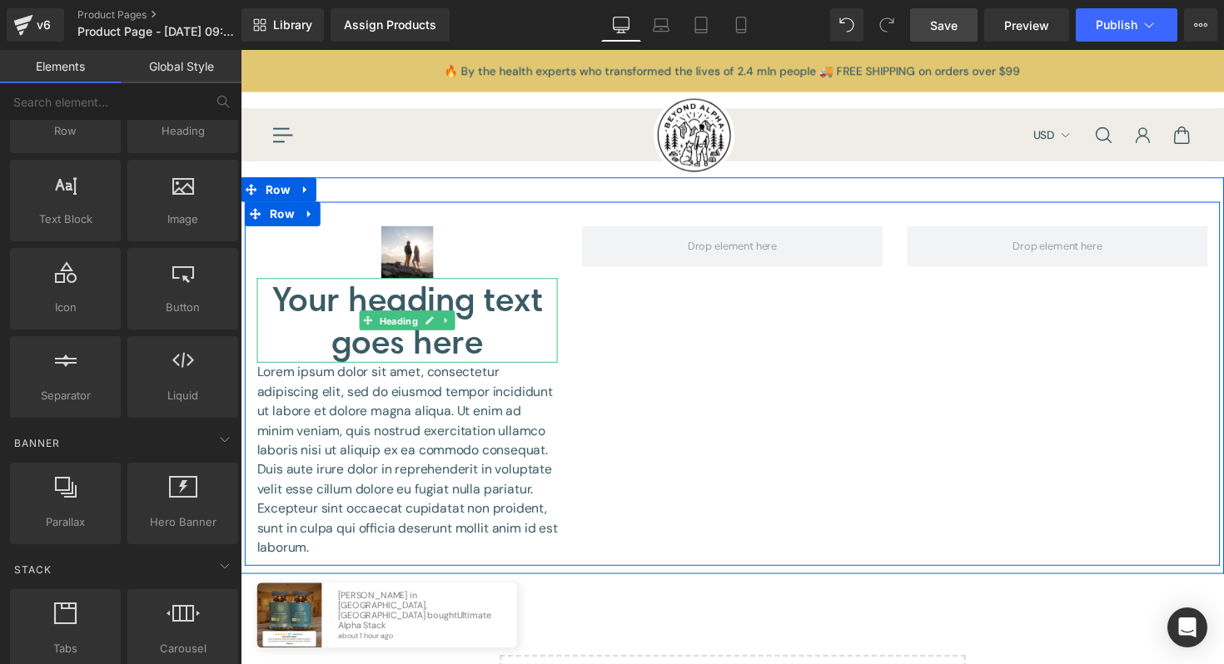
click at [402, 320] on div "Your heading text goes here Heading" at bounding box center [411, 327] width 308 height 87
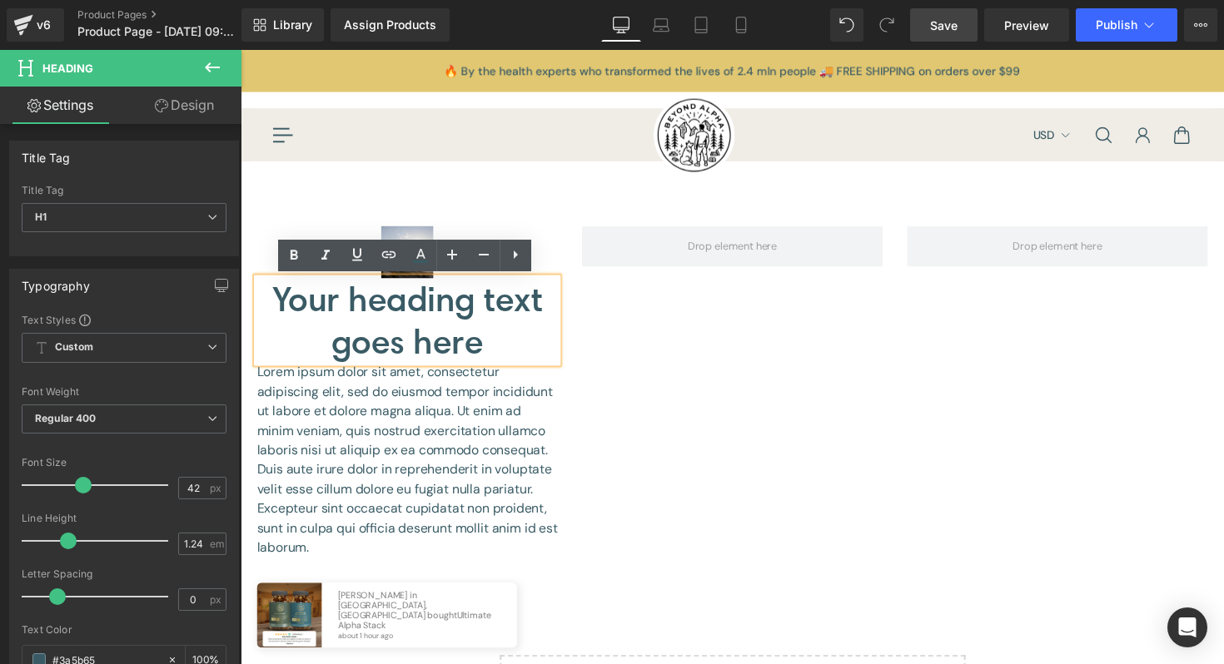
click at [698, 403] on div "Image Your heading text goes here Heading Lorem ipsum dolor sit amet, consectet…" at bounding box center [744, 392] width 999 height 373
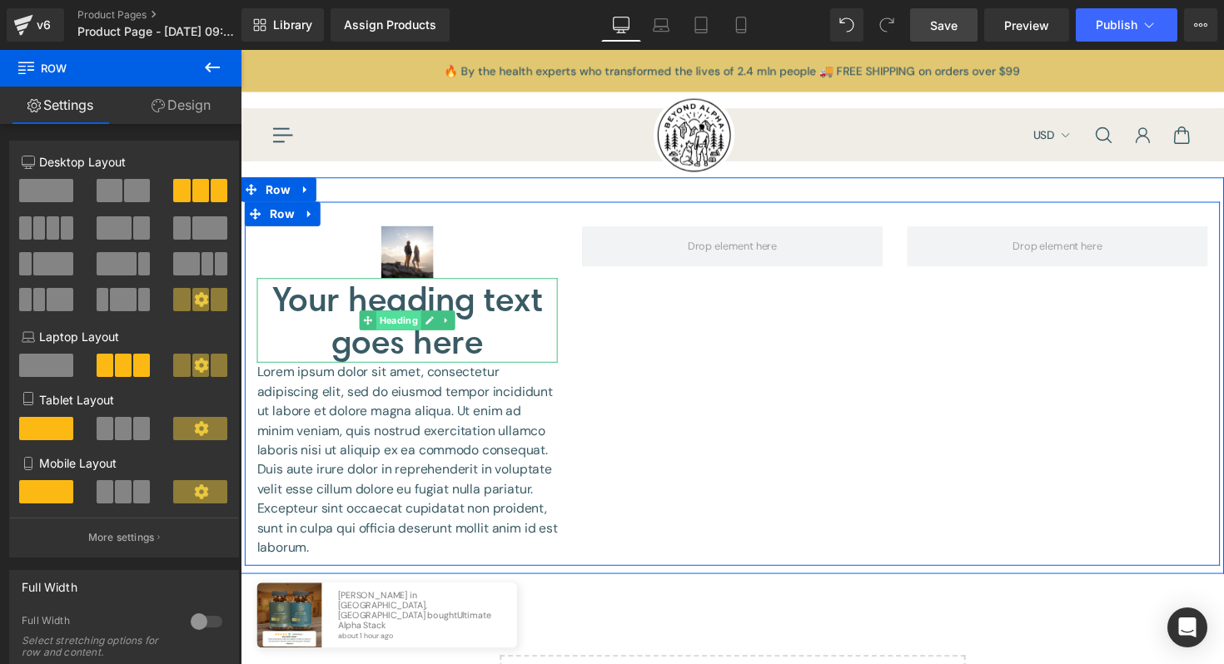
click at [395, 330] on span "Heading" at bounding box center [403, 327] width 46 height 20
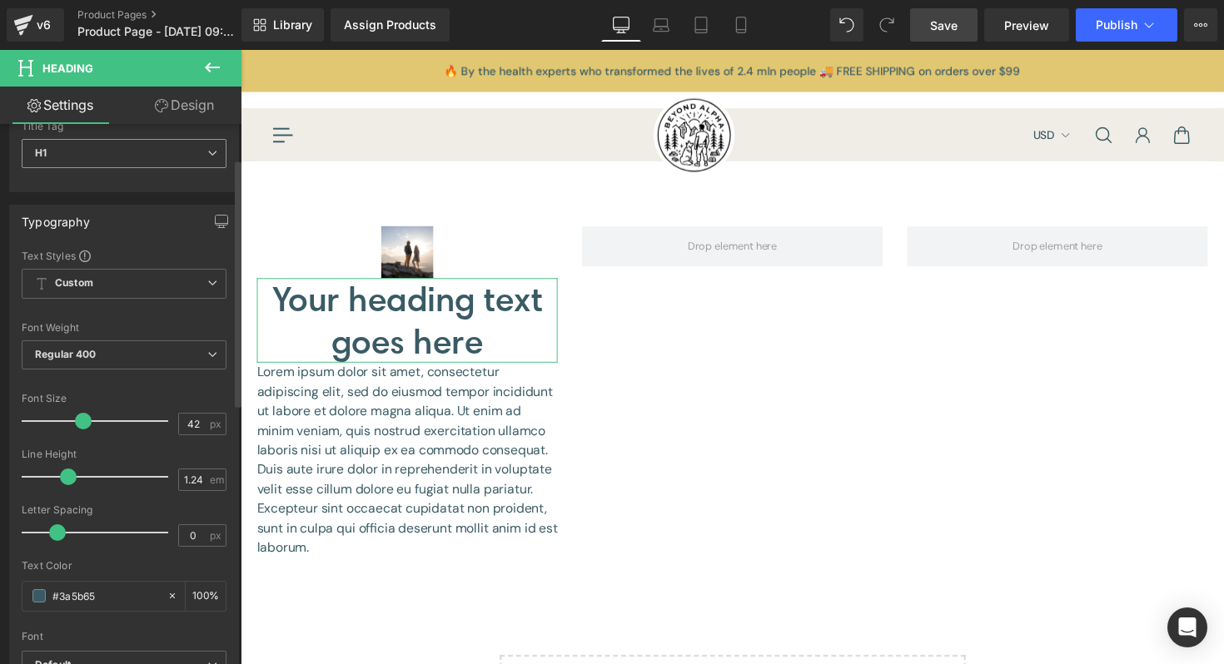
scroll to position [86, 0]
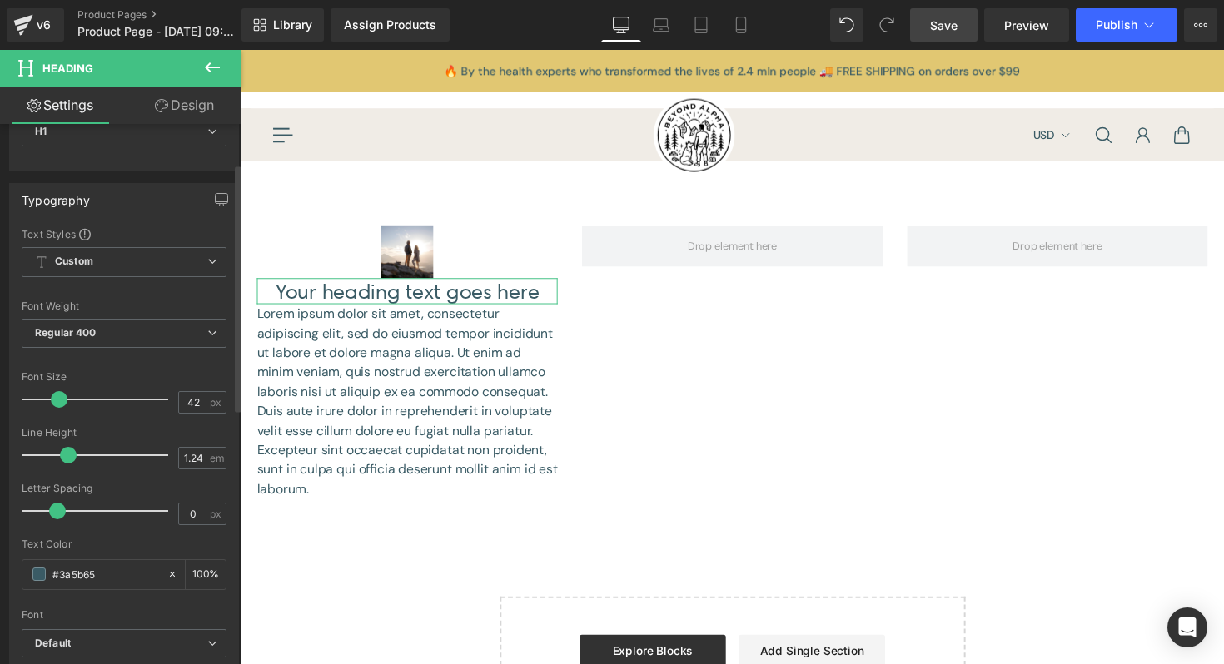
drag, startPoint x: 77, startPoint y: 405, endPoint x: 55, endPoint y: 400, distance: 23.0
click at [55, 400] on span at bounding box center [59, 399] width 17 height 17
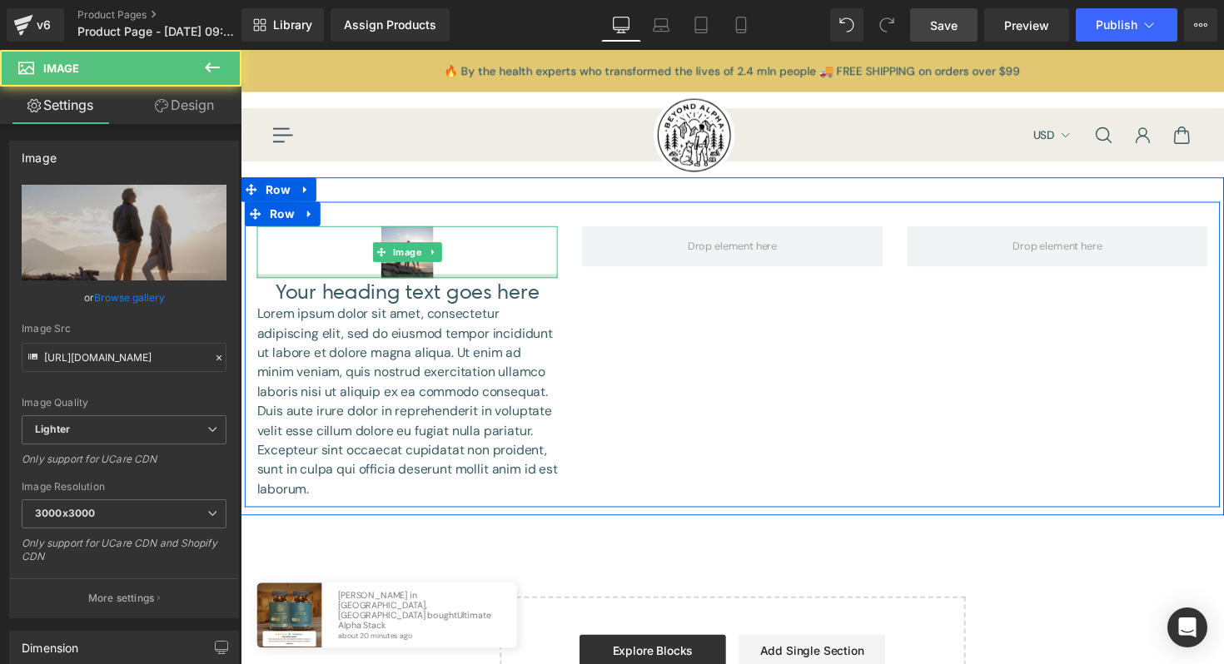
click at [526, 282] on div at bounding box center [411, 282] width 308 height 4
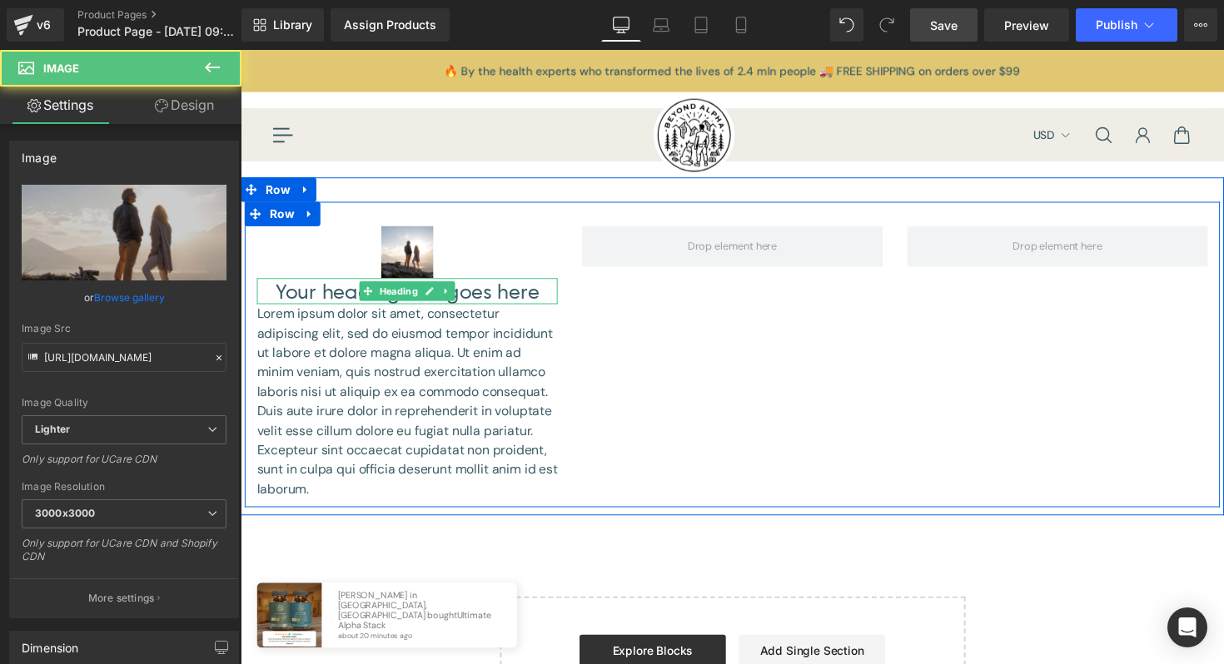
click at [523, 291] on h1 "Your heading text goes here" at bounding box center [411, 297] width 308 height 27
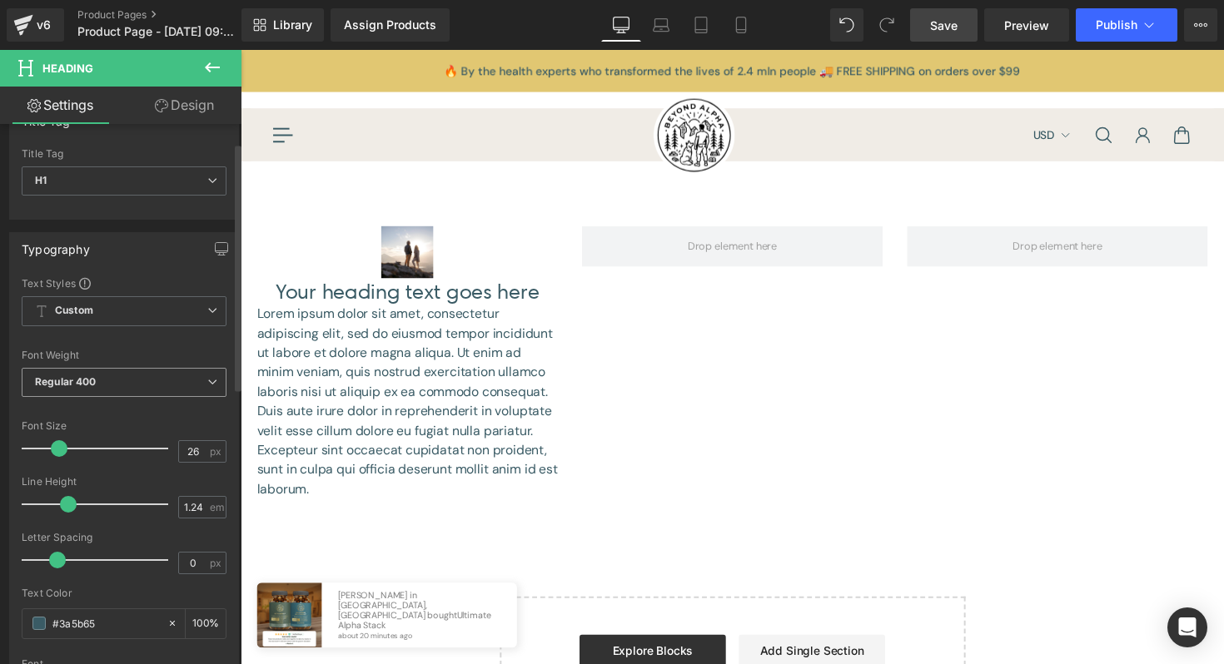
scroll to position [41, 0]
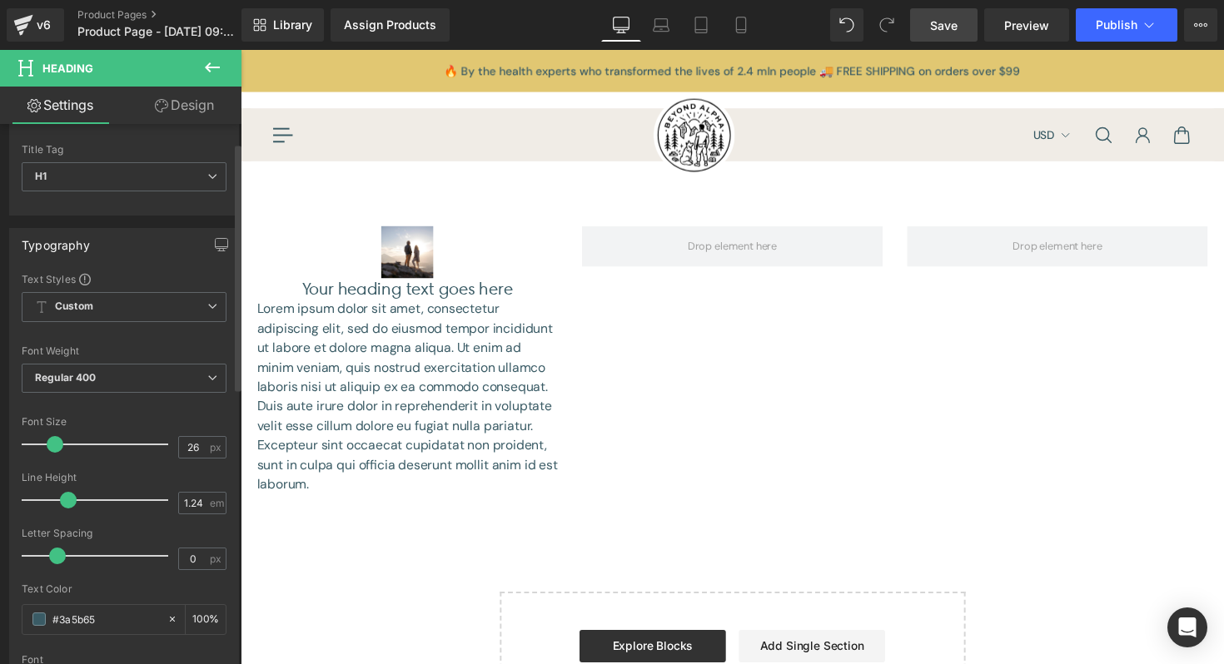
click at [53, 450] on div at bounding box center [99, 444] width 138 height 33
click at [51, 450] on span at bounding box center [53, 444] width 17 height 17
click at [63, 499] on span at bounding box center [63, 500] width 17 height 17
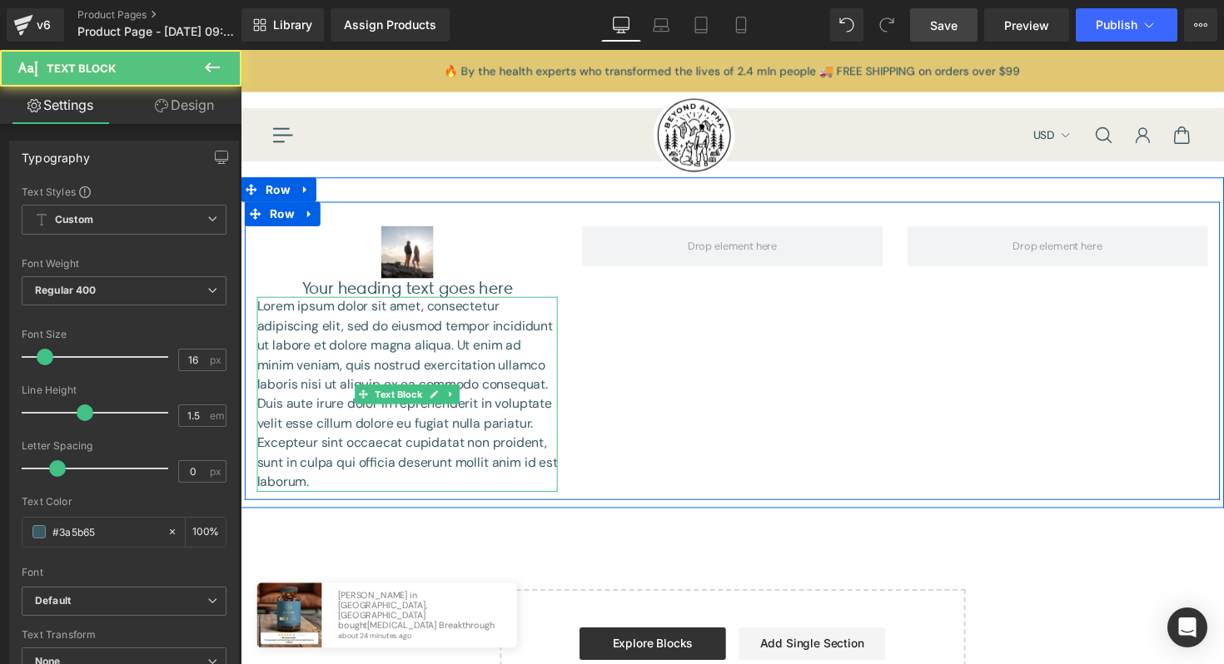
click at [357, 370] on p "Lorem ipsum dolor sit amet, consectetur adipiscing elit, sed do eiusmod tempor …" at bounding box center [411, 403] width 308 height 200
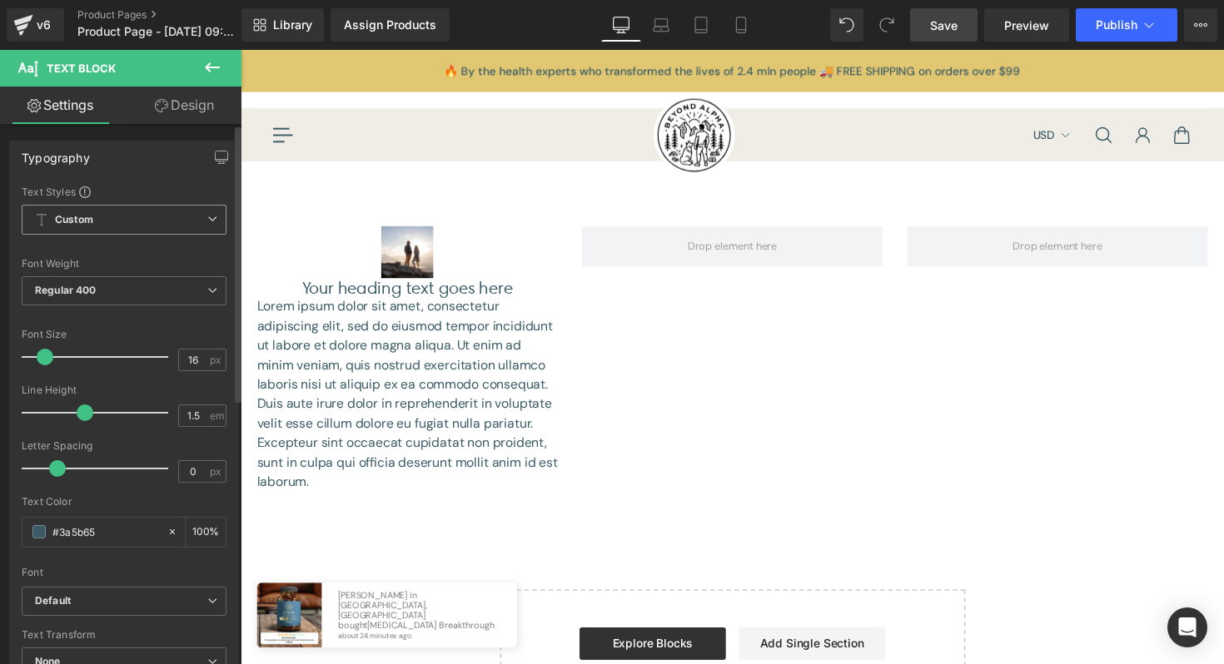
click at [143, 228] on span "Custom Setup Global Style" at bounding box center [124, 220] width 205 height 30
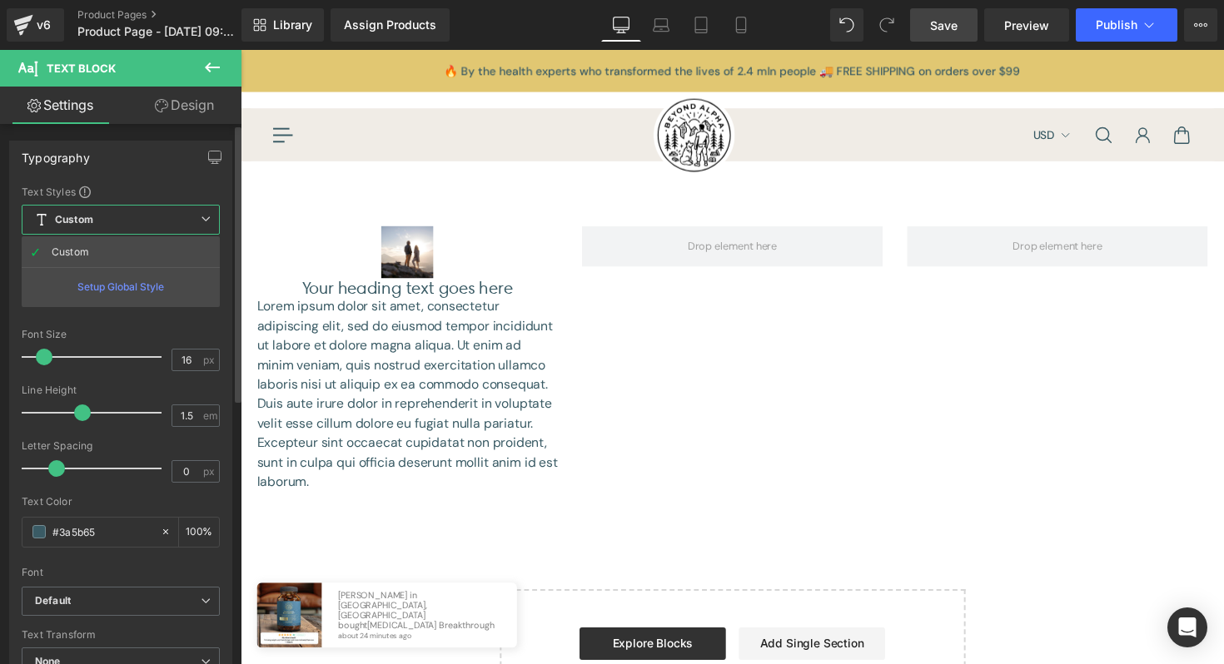
click at [142, 224] on span "Custom Setup Global Style" at bounding box center [121, 220] width 198 height 30
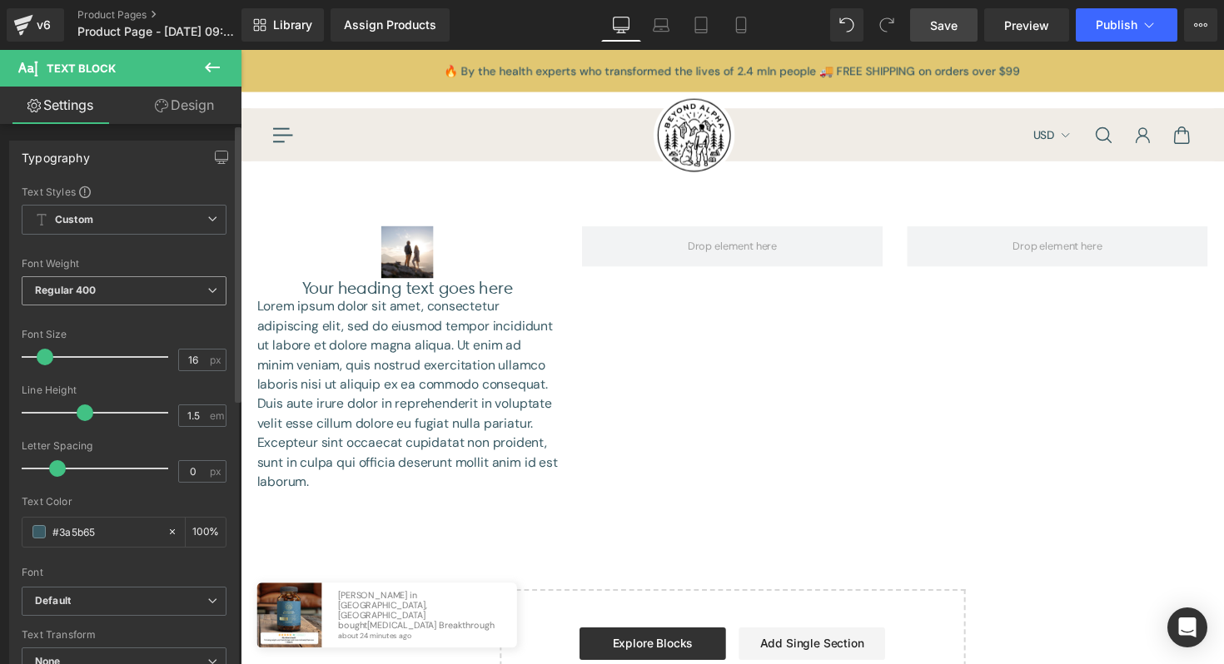
click at [121, 288] on span "Regular 400" at bounding box center [124, 290] width 205 height 29
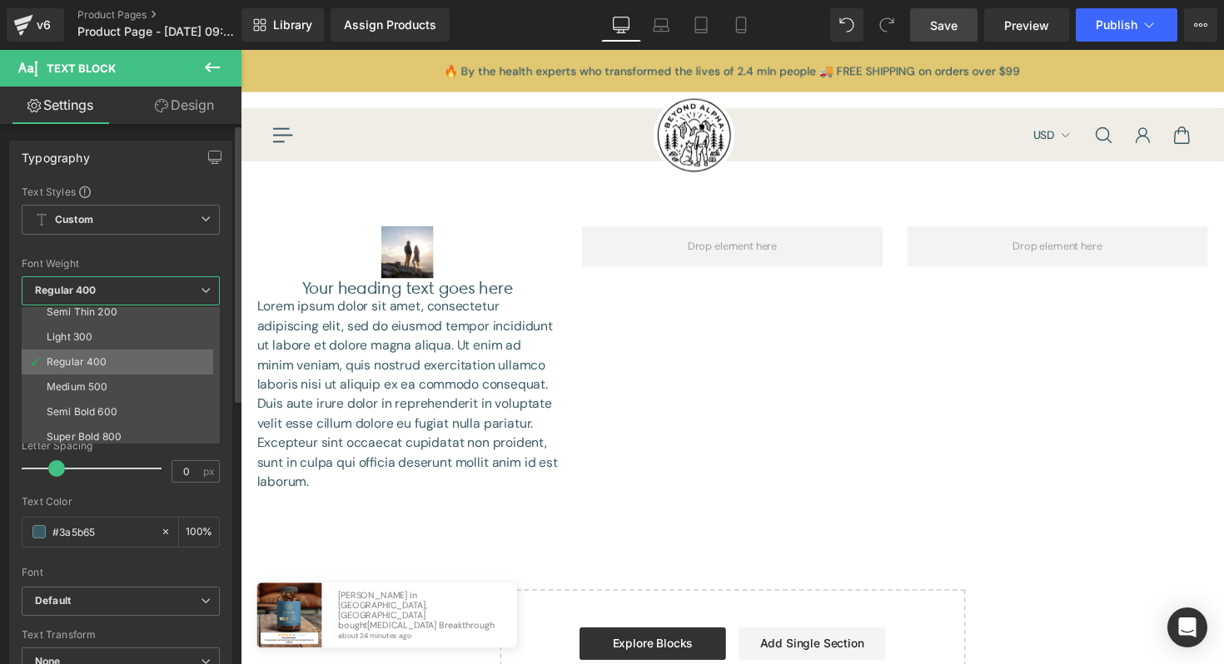
scroll to position [37, 0]
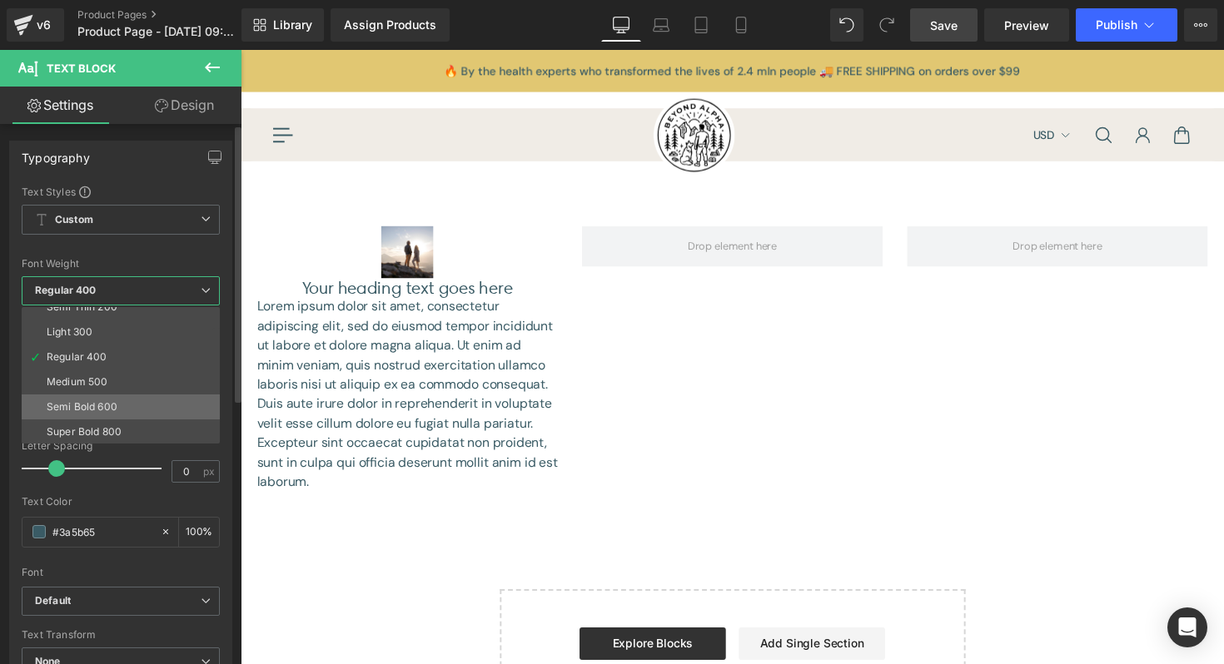
click at [95, 415] on li "Semi Bold 600" at bounding box center [125, 407] width 206 height 25
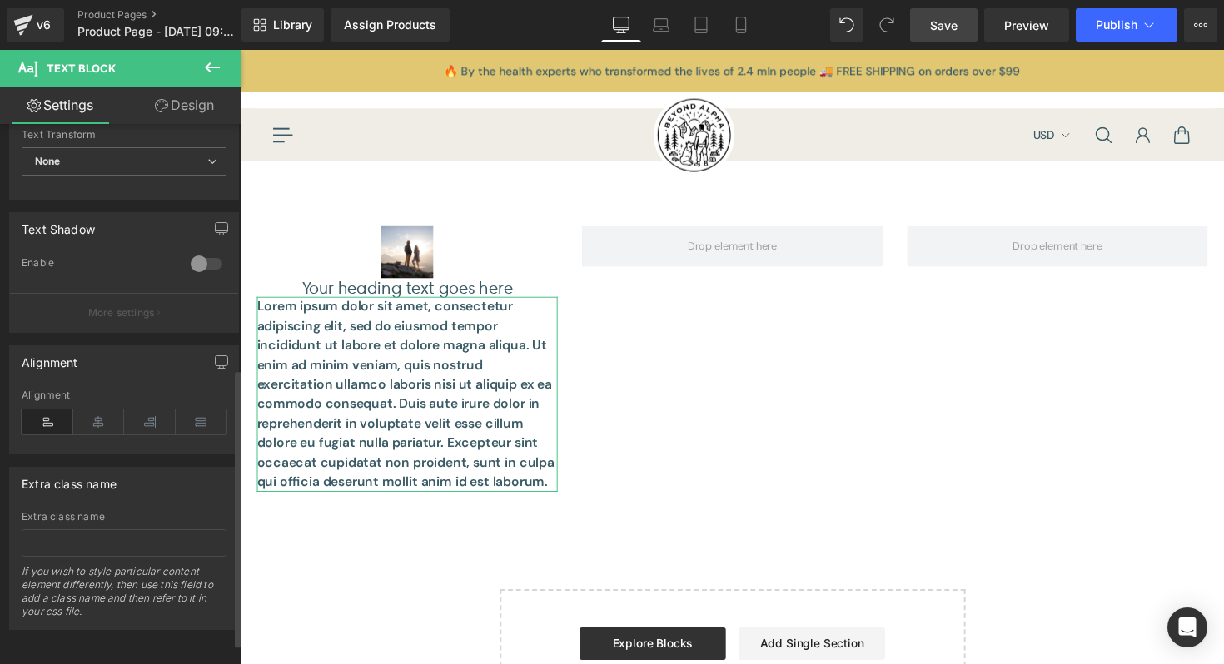
scroll to position [514, 0]
click at [108, 414] on icon at bounding box center [99, 422] width 52 height 25
click at [152, 412] on icon at bounding box center [150, 422] width 52 height 25
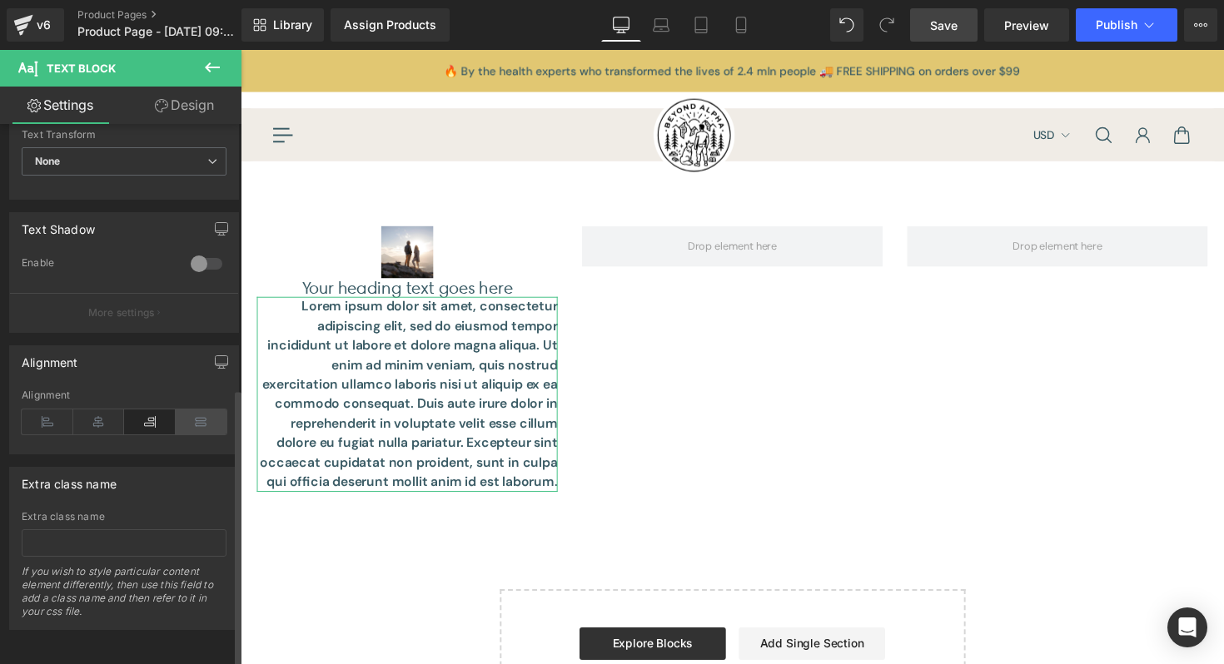
click at [184, 410] on icon at bounding box center [202, 422] width 52 height 25
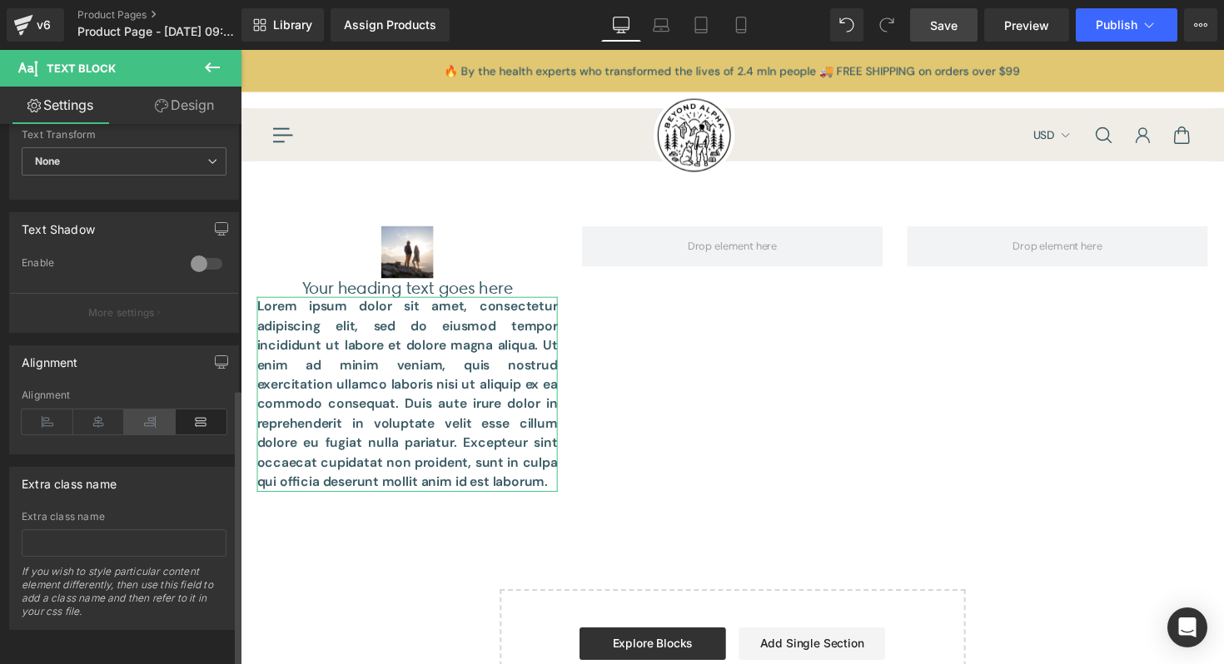
click at [153, 410] on icon at bounding box center [150, 422] width 52 height 25
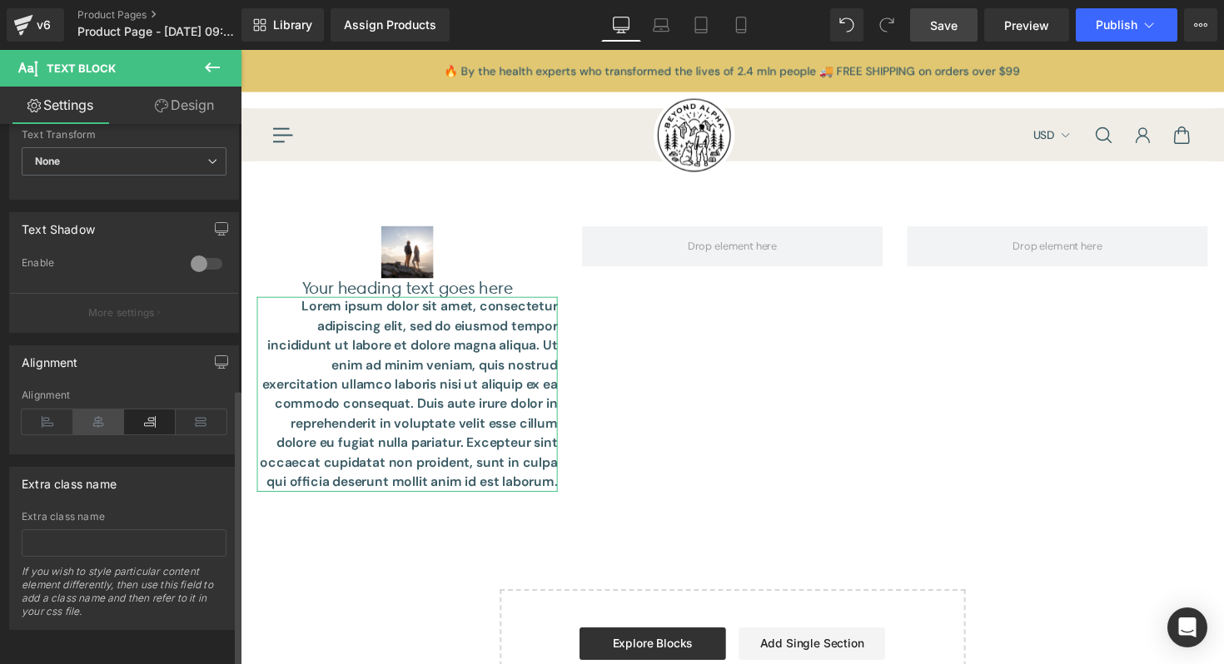
click at [102, 410] on icon at bounding box center [99, 422] width 52 height 25
click at [67, 410] on icon at bounding box center [48, 422] width 52 height 25
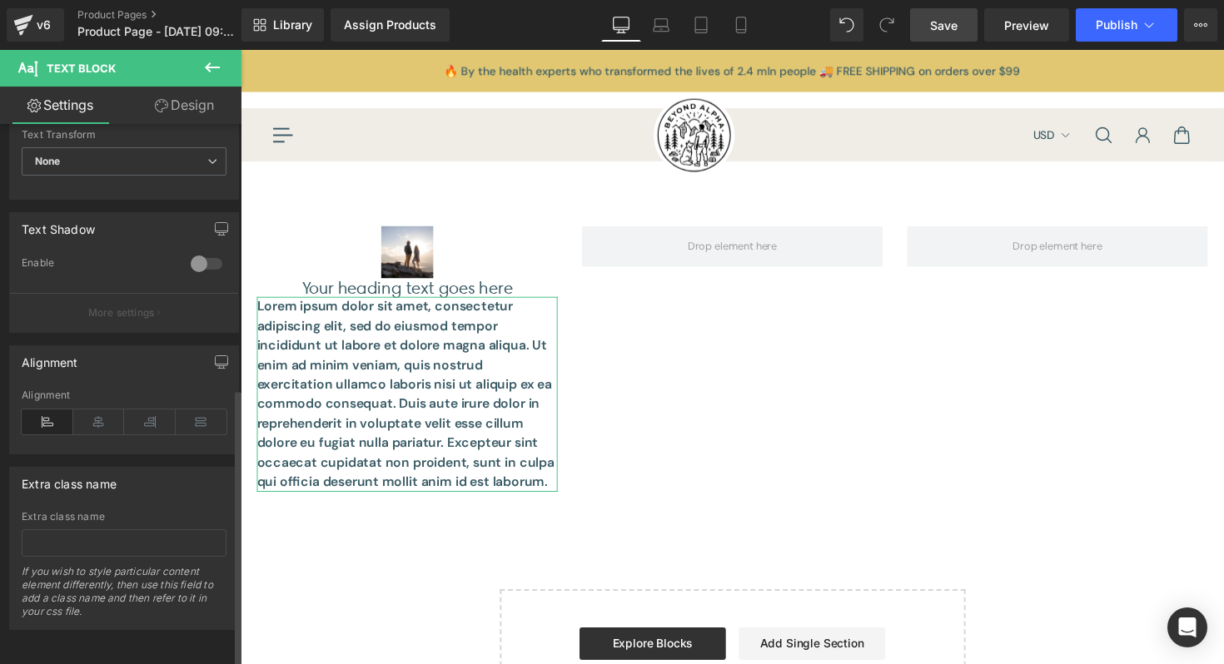
click at [118, 395] on div "Alignment" at bounding box center [124, 422] width 205 height 64
click at [98, 410] on icon at bounding box center [99, 422] width 52 height 25
click at [124, 410] on icon at bounding box center [150, 422] width 52 height 25
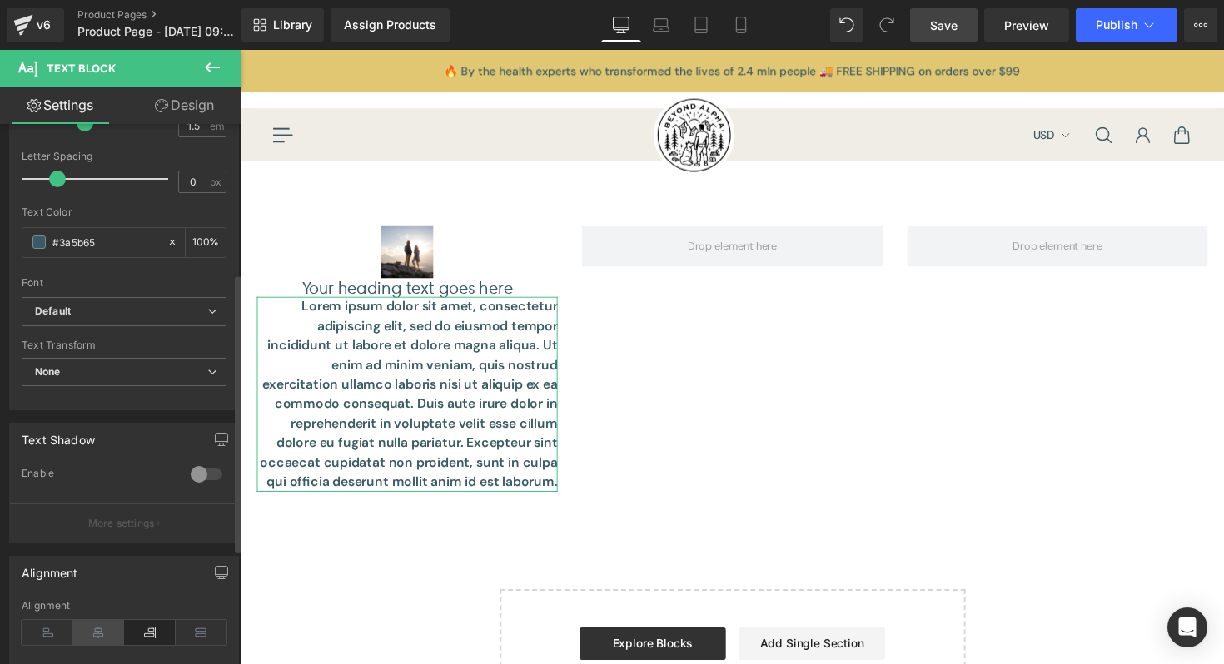
scroll to position [0, 0]
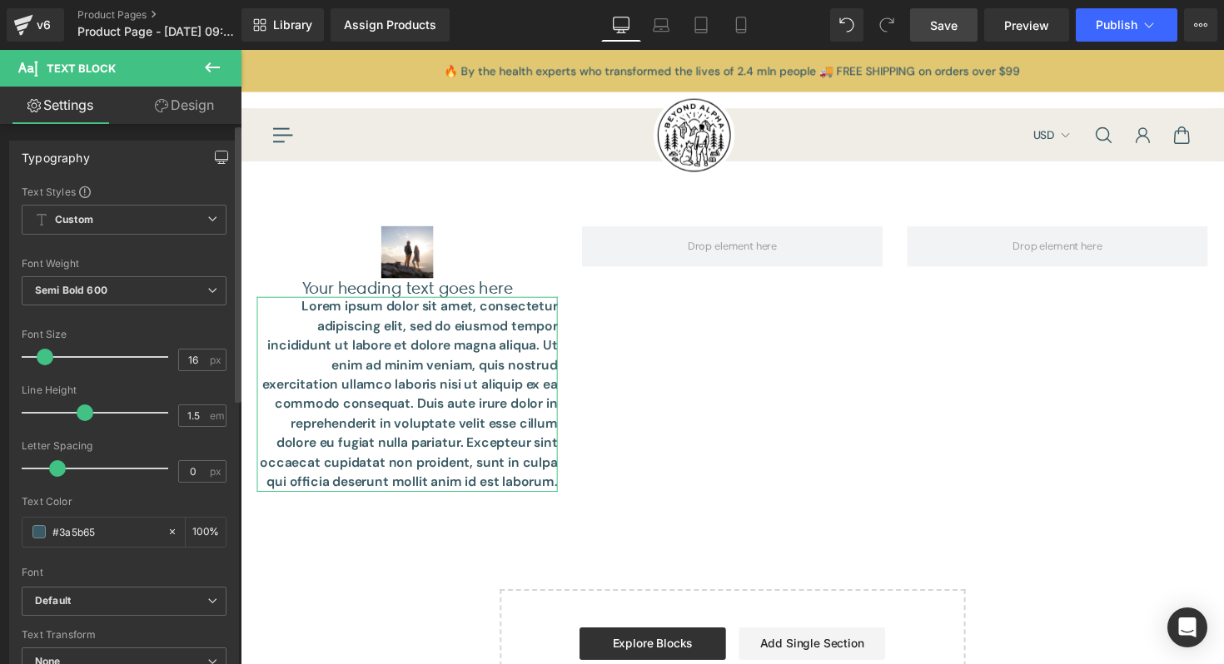
click at [224, 164] on button "button" at bounding box center [221, 158] width 27 height 32
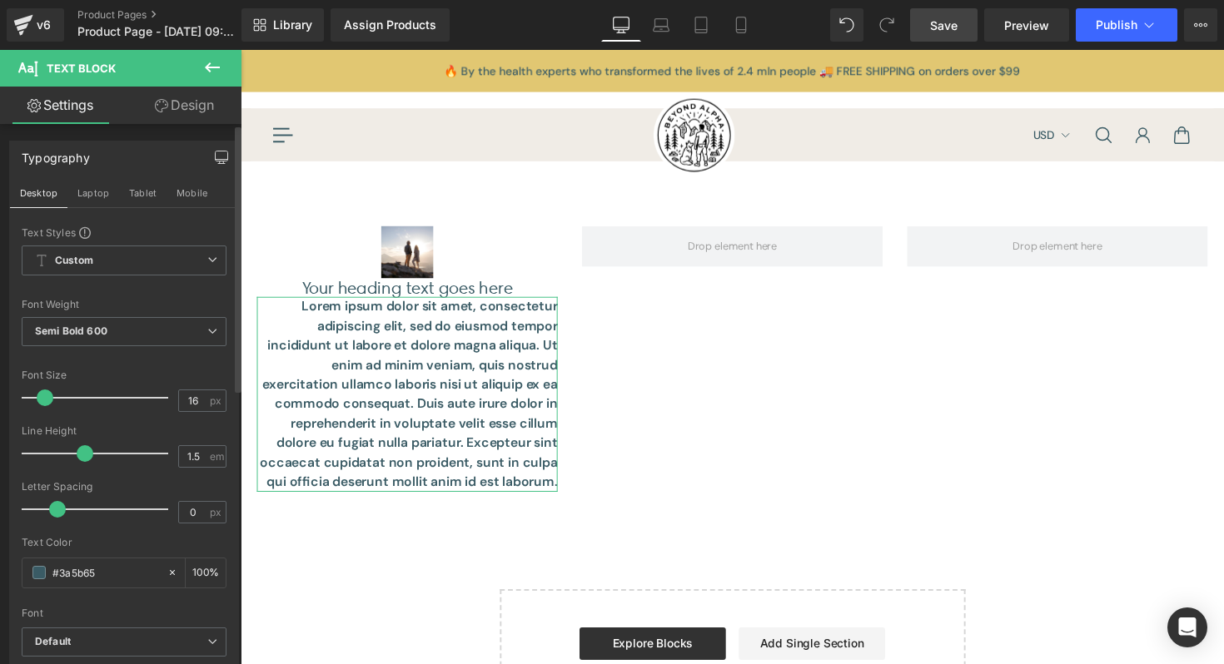
click at [208, 156] on button "button" at bounding box center [221, 158] width 27 height 32
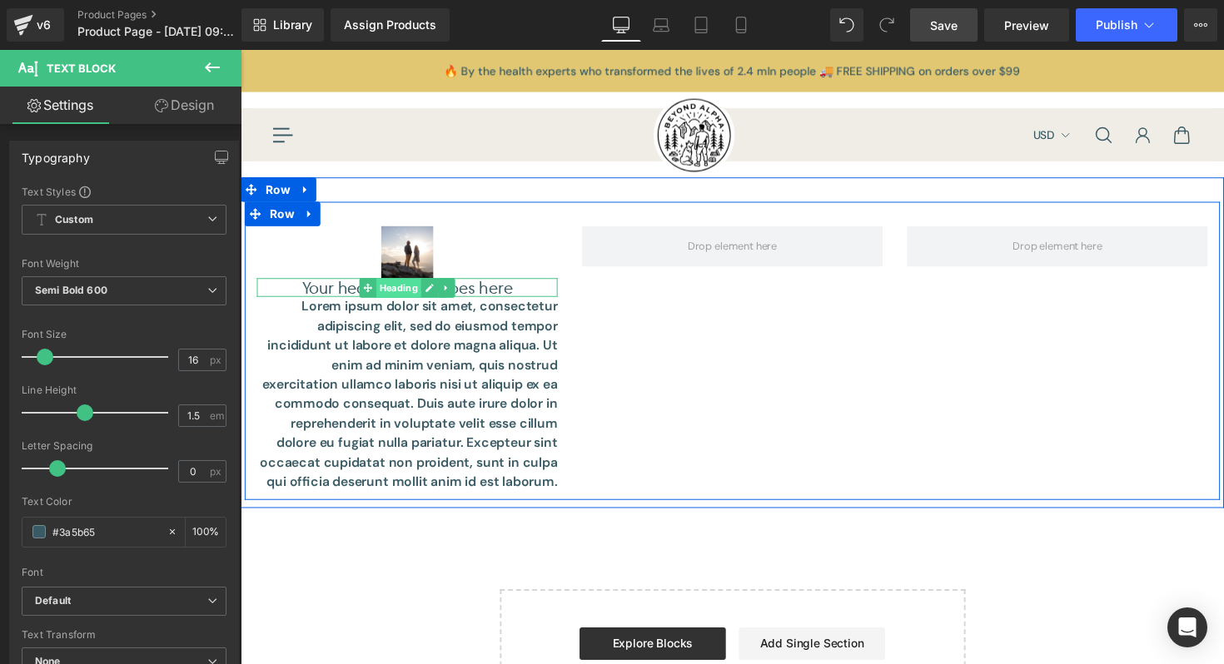
click at [391, 293] on span "Heading" at bounding box center [403, 294] width 46 height 20
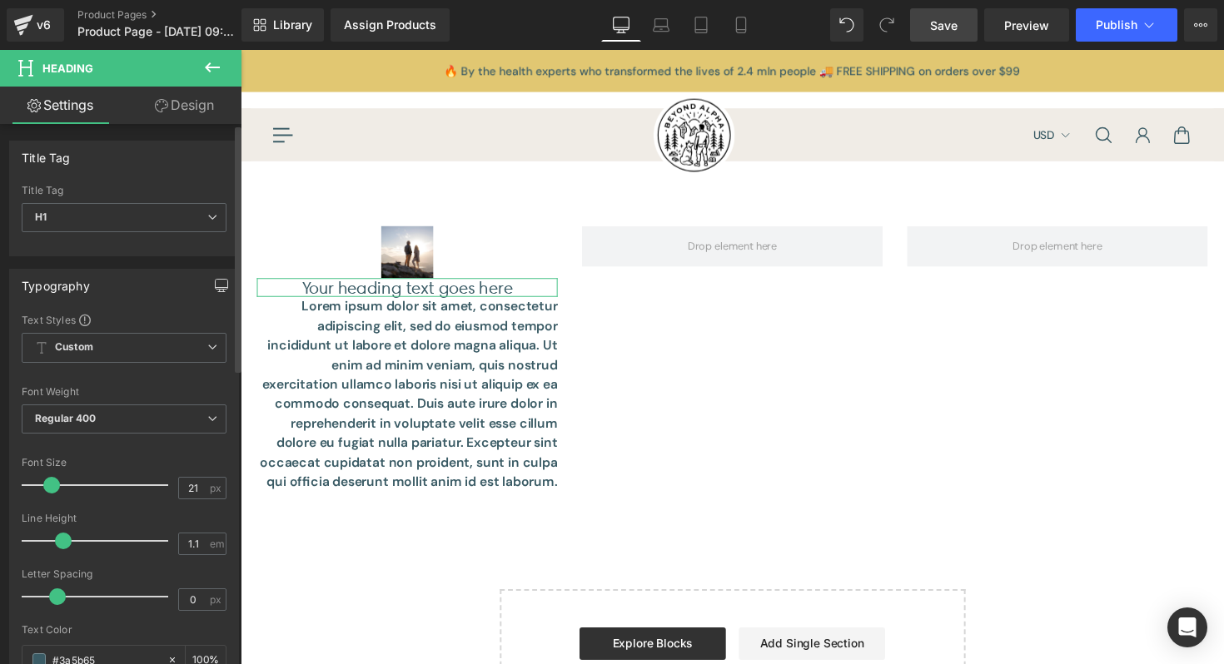
click at [215, 285] on icon "button" at bounding box center [221, 285] width 13 height 13
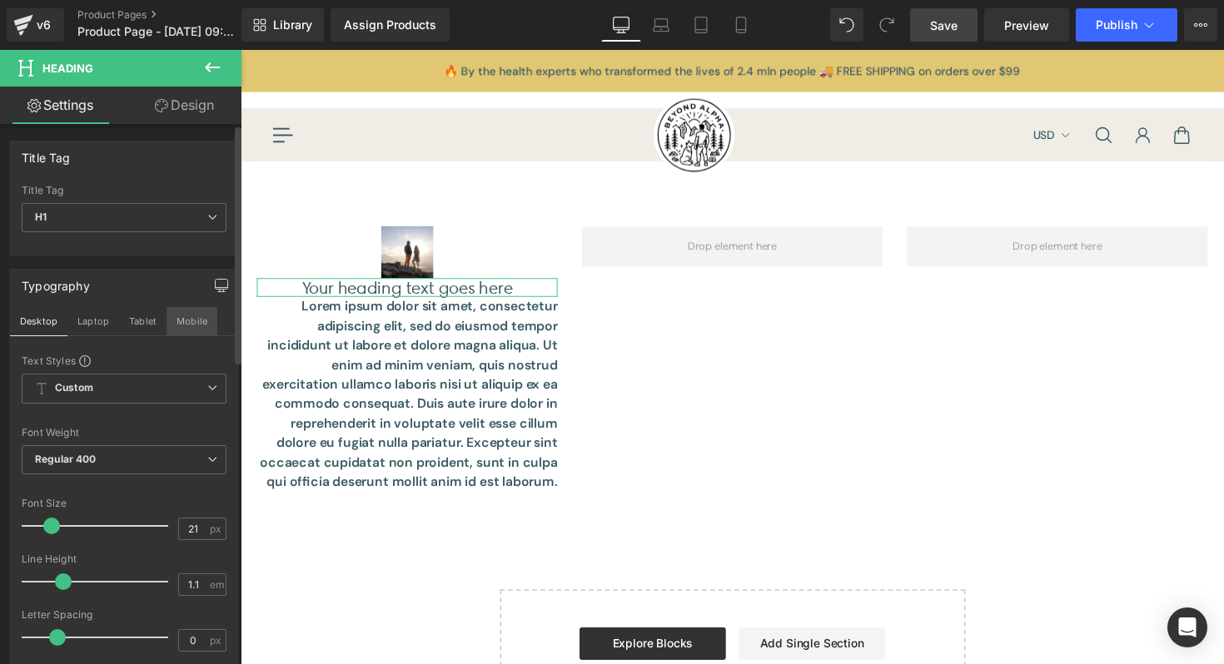
click at [189, 320] on button "Mobile" at bounding box center [191, 321] width 51 height 28
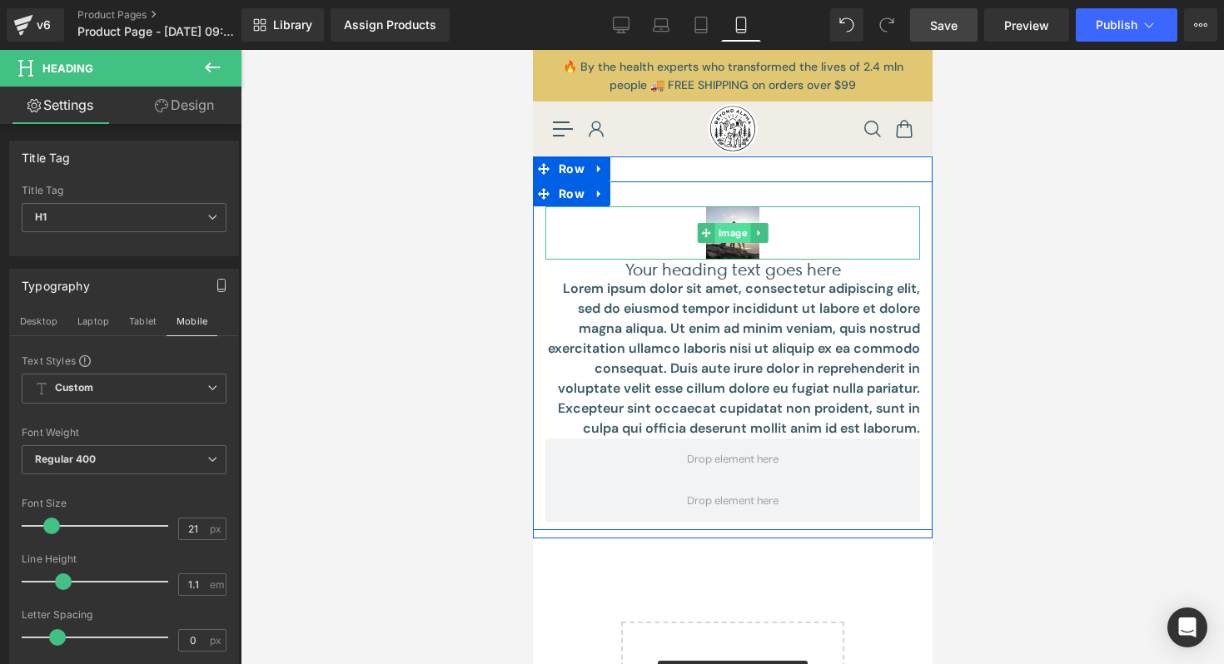
click at [733, 226] on span "Image" at bounding box center [732, 233] width 36 height 20
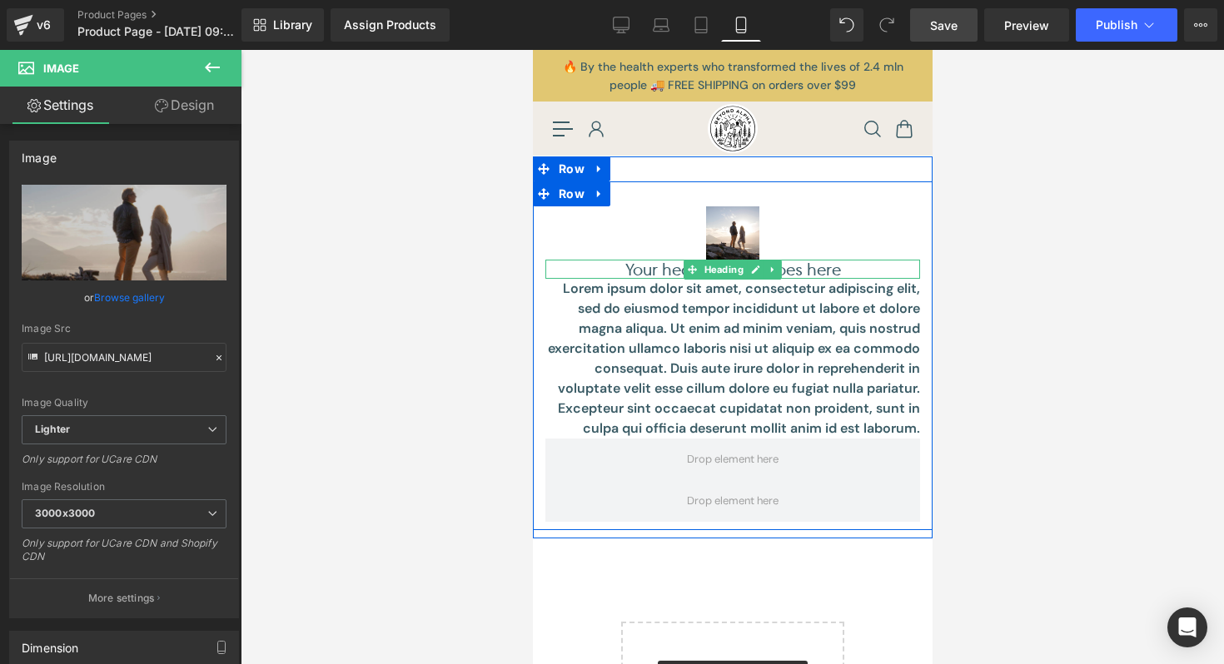
click at [821, 264] on h1 "Your heading text goes here" at bounding box center [731, 269] width 375 height 19
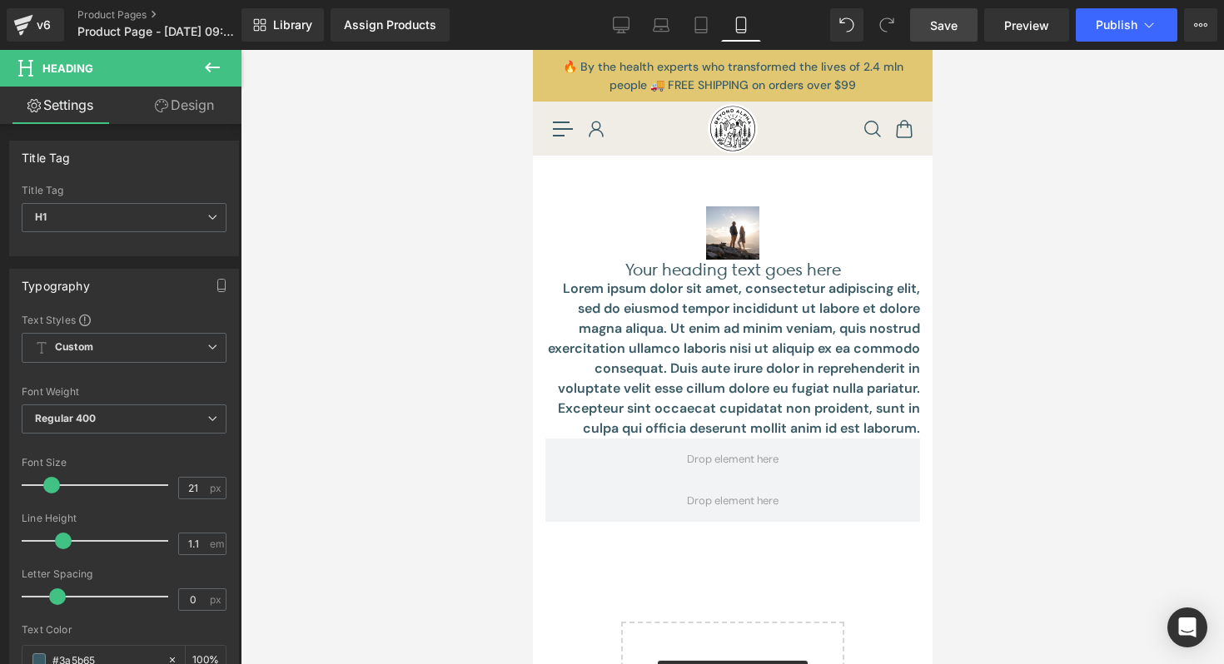
click at [211, 76] on icon at bounding box center [212, 67] width 20 height 20
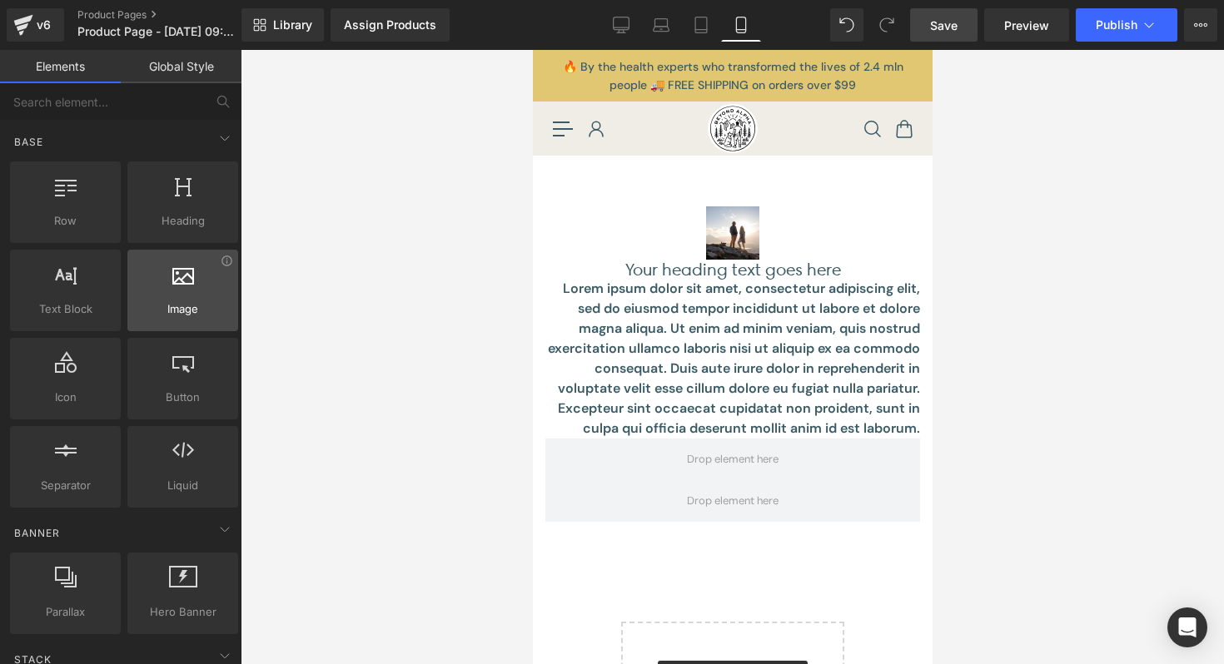
click at [172, 270] on icon at bounding box center [183, 274] width 22 height 22
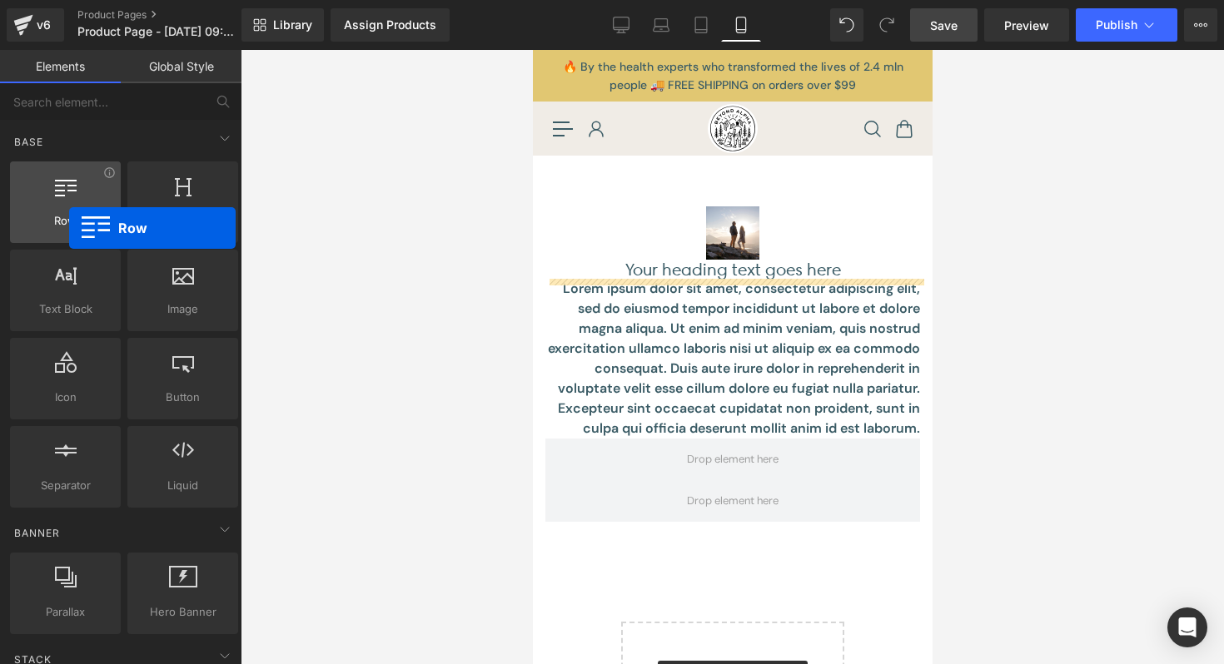
click at [69, 228] on span "Row" at bounding box center [65, 220] width 101 height 17
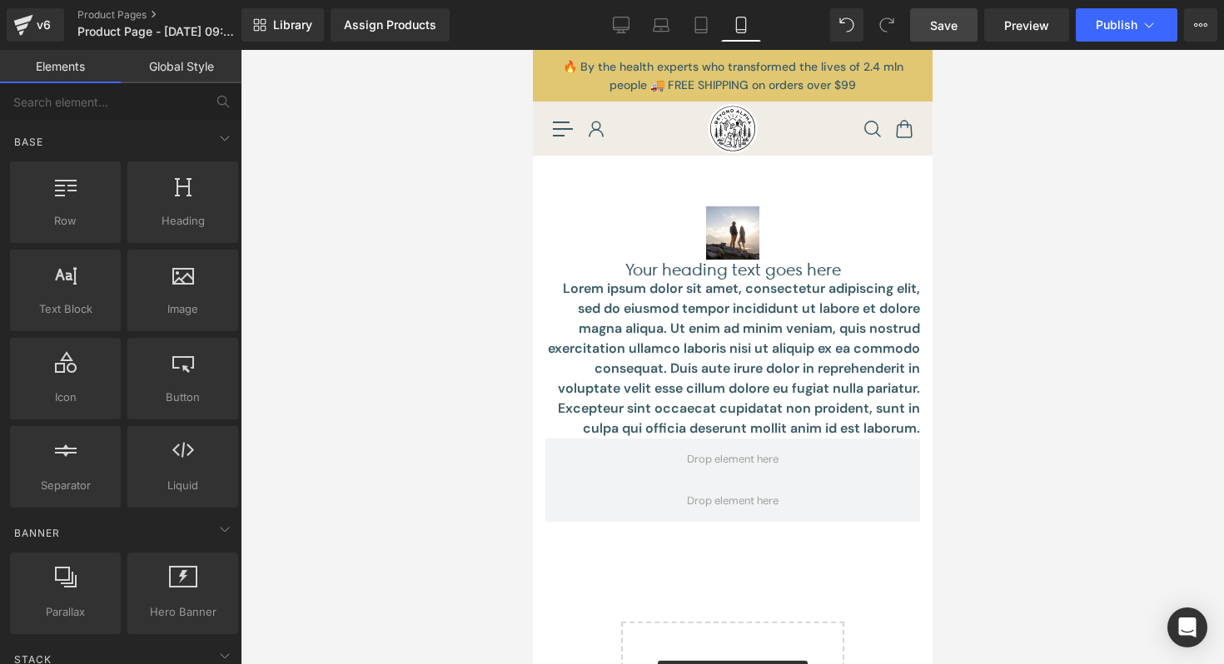
click at [163, 82] on link "Global Style" at bounding box center [181, 66] width 121 height 33
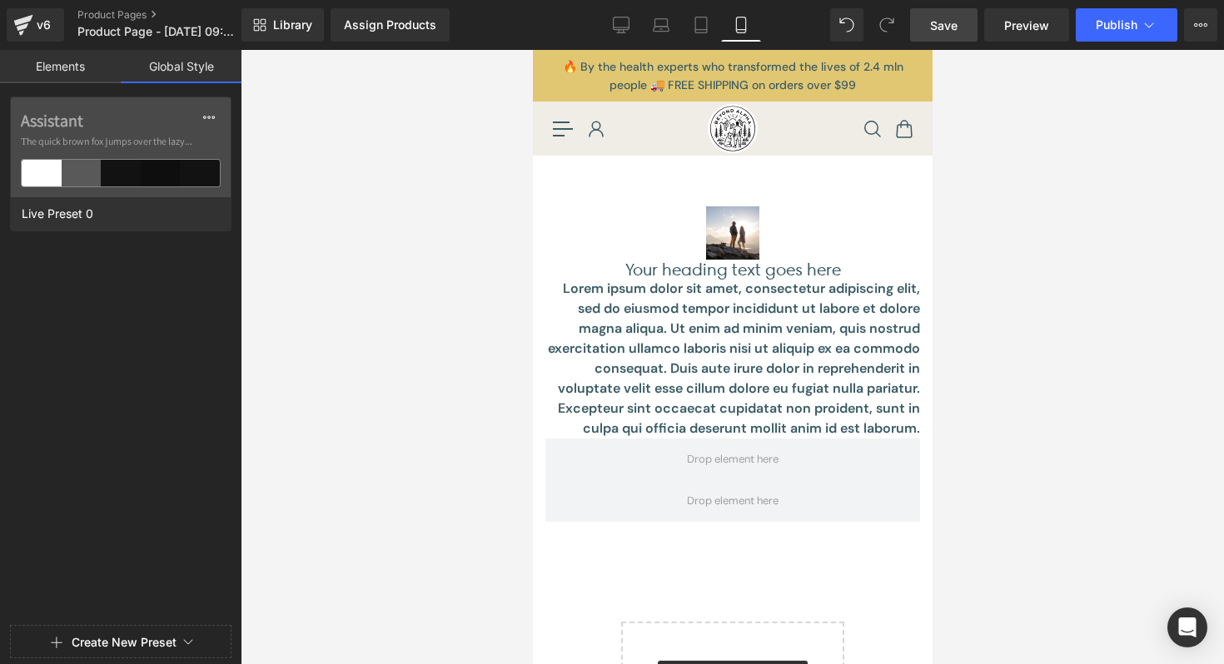
click at [97, 82] on link "Elements" at bounding box center [60, 66] width 121 height 33
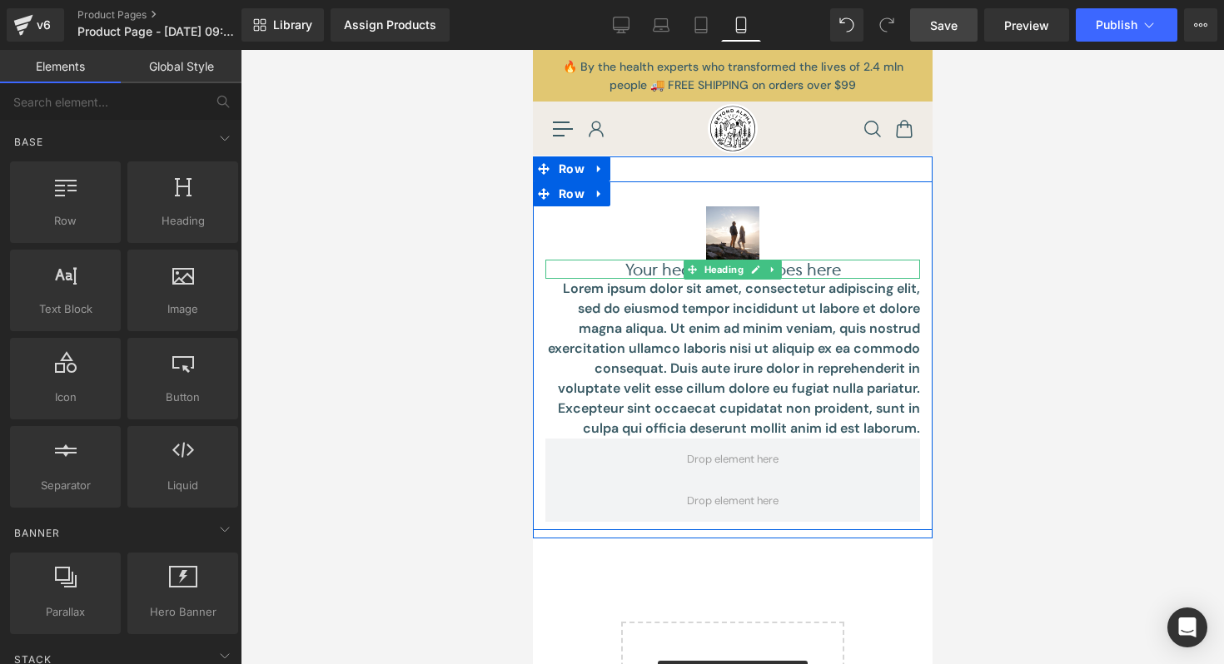
click at [694, 267] on icon at bounding box center [691, 269] width 9 height 9
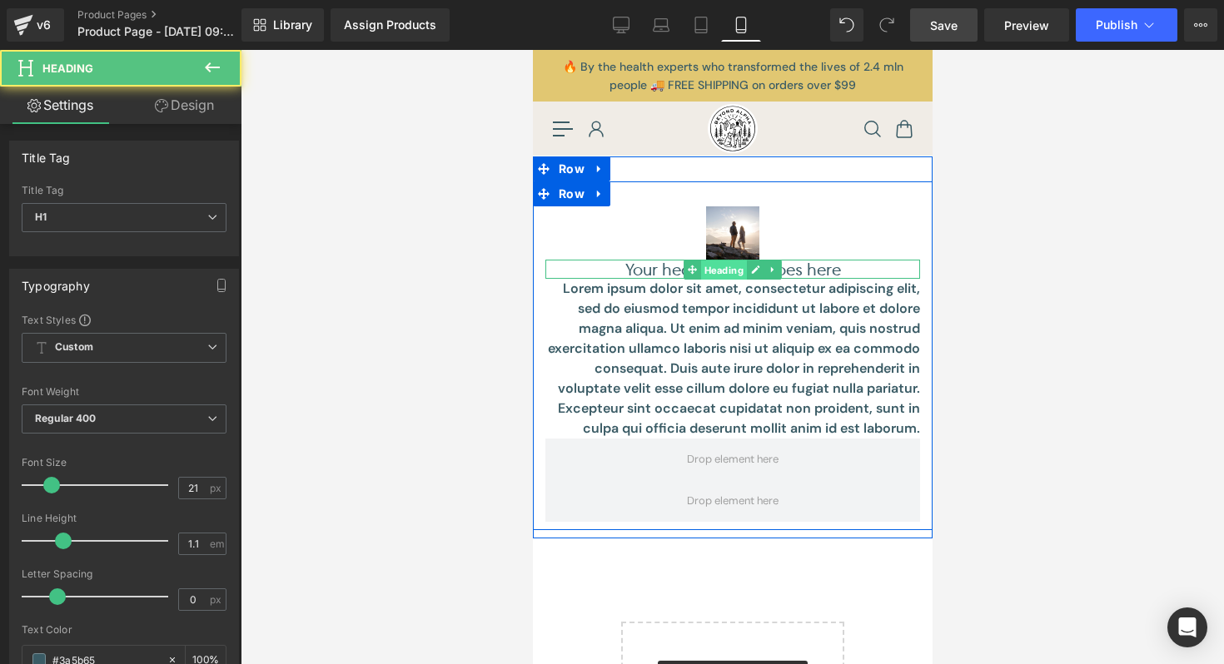
click at [717, 266] on span "Heading" at bounding box center [723, 270] width 46 height 20
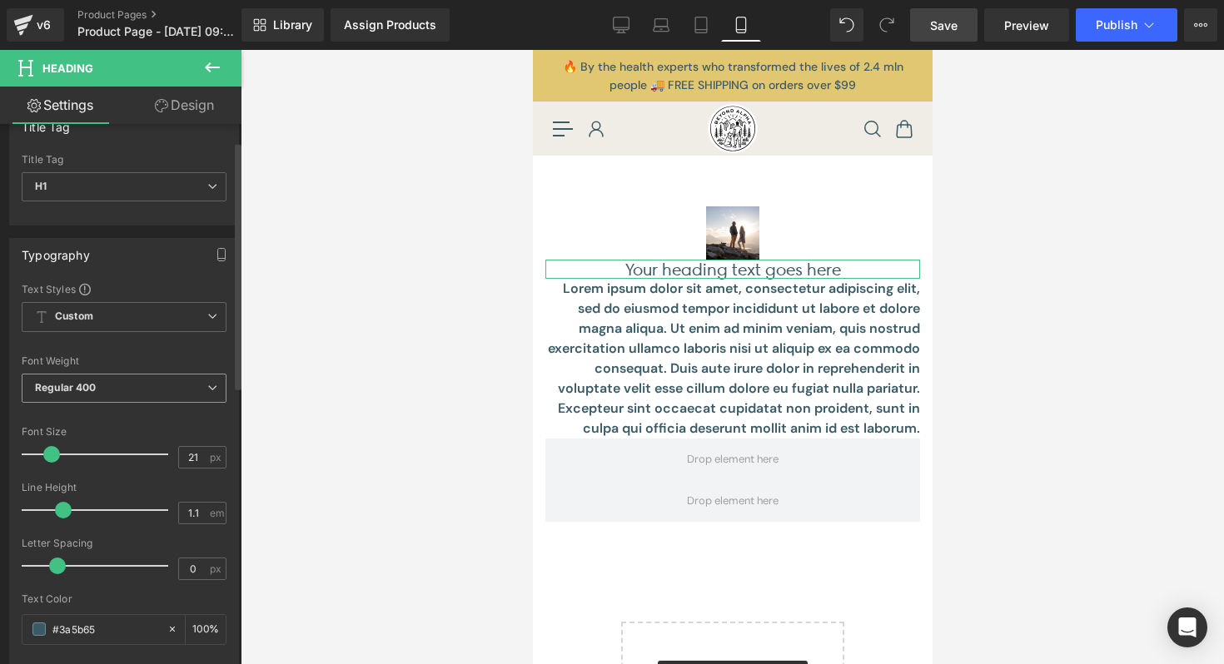
scroll to position [37, 0]
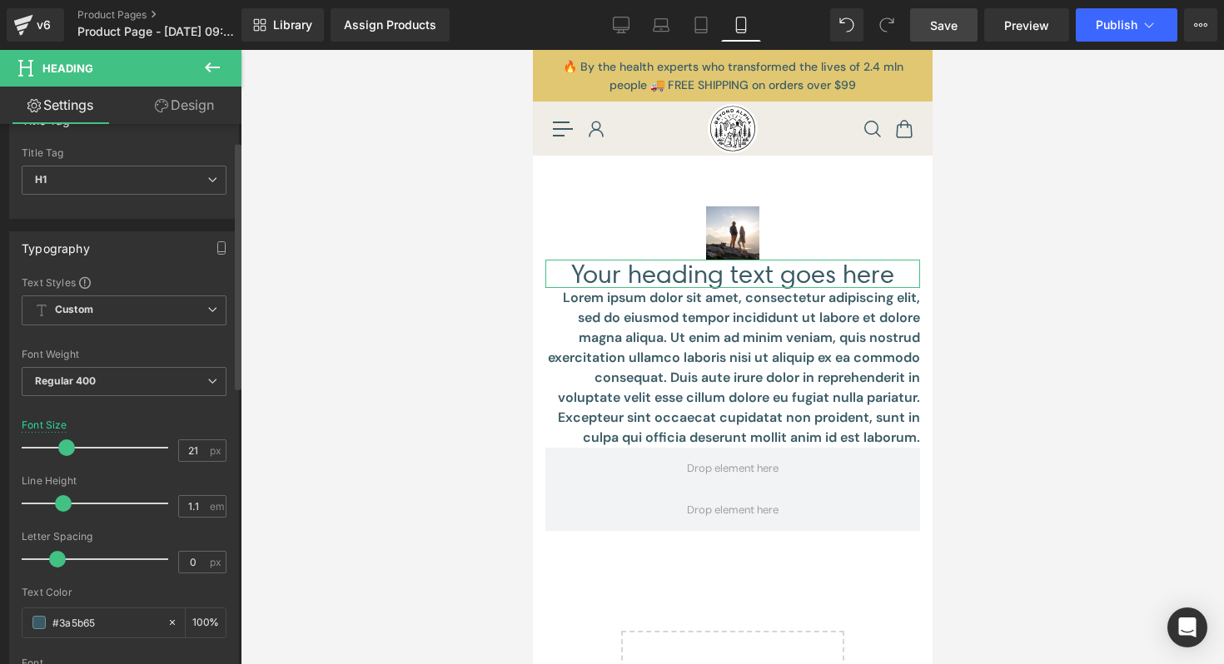
drag, startPoint x: 50, startPoint y: 450, endPoint x: 64, endPoint y: 450, distance: 14.2
click at [64, 450] on span at bounding box center [66, 448] width 17 height 17
click at [92, 420] on div "Font Size 21 px" at bounding box center [124, 448] width 205 height 56
click at [218, 251] on icon "button" at bounding box center [221, 251] width 7 height 0
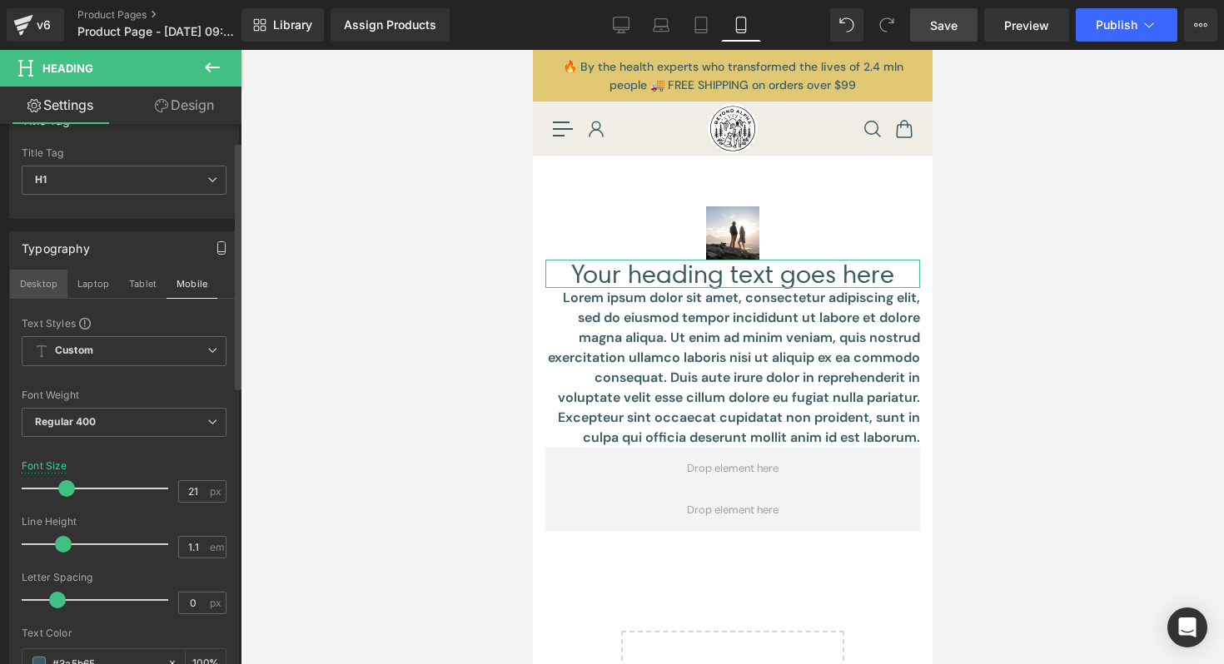
click at [37, 287] on button "Desktop" at bounding box center [38, 284] width 57 height 28
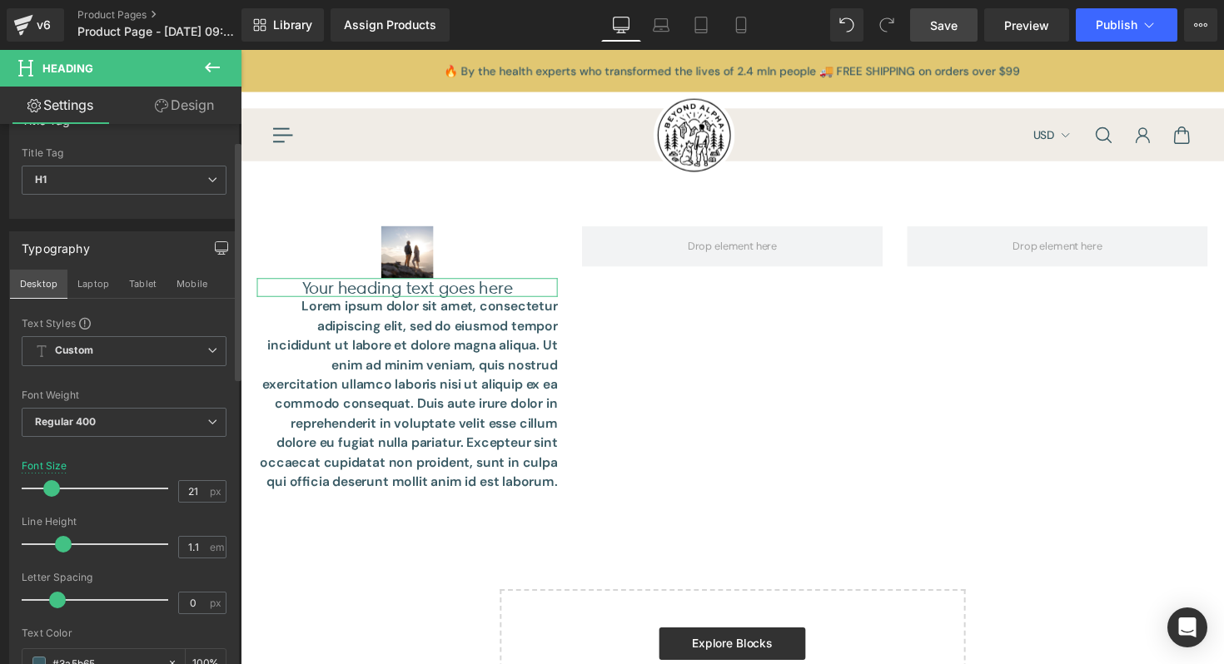
scroll to position [24, 0]
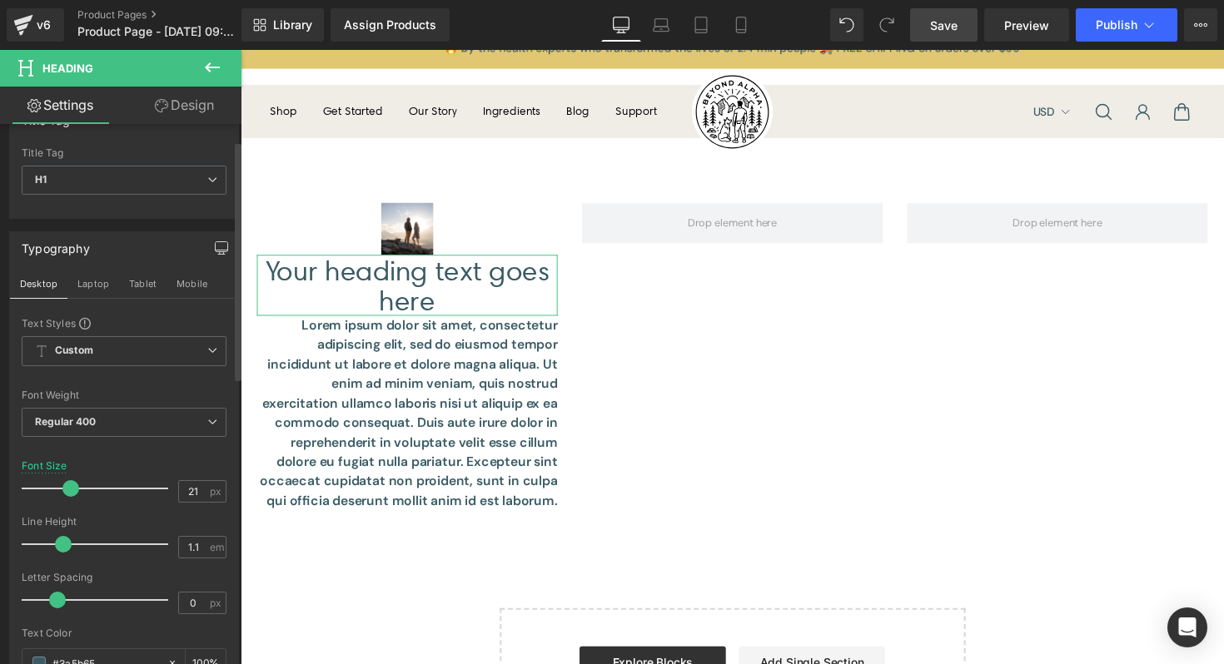
drag, startPoint x: 55, startPoint y: 490, endPoint x: 73, endPoint y: 489, distance: 18.3
click at [73, 489] on span at bounding box center [70, 488] width 17 height 17
click at [96, 464] on div "Font Size 21 px" at bounding box center [124, 488] width 205 height 56
click at [950, 19] on span "Save" at bounding box center [943, 25] width 27 height 17
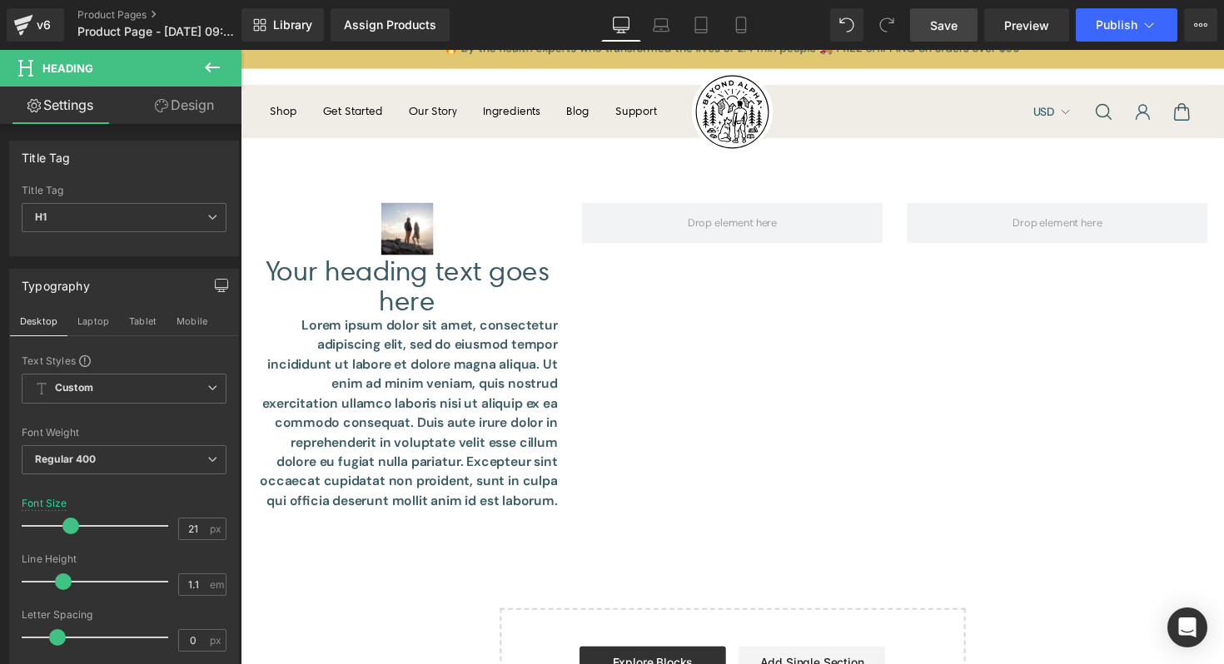
click at [212, 53] on button at bounding box center [212, 68] width 58 height 37
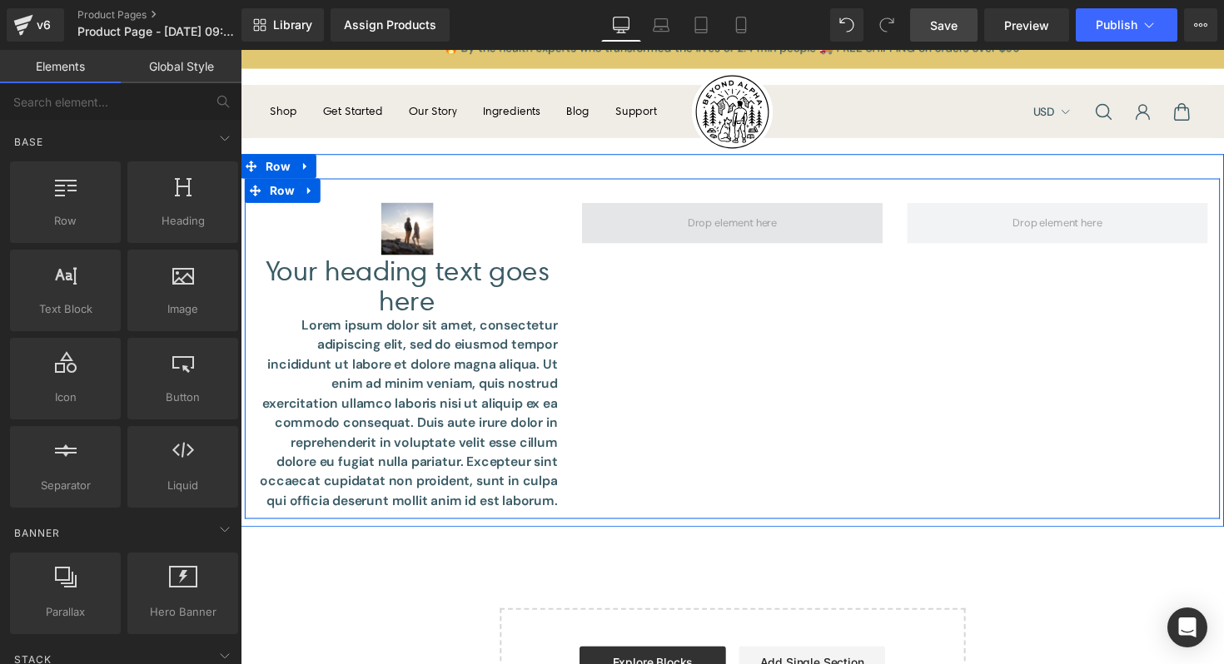
click at [693, 215] on span at bounding box center [744, 227] width 103 height 25
click at [707, 236] on span at bounding box center [744, 227] width 103 height 25
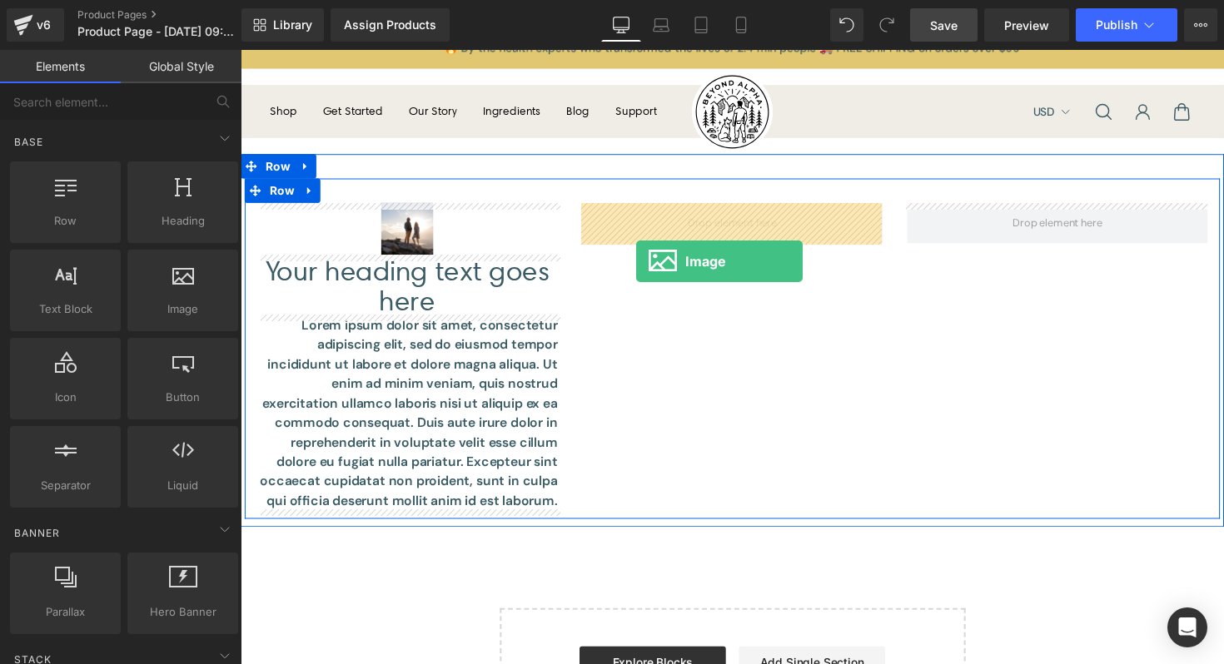
drag, startPoint x: 417, startPoint y: 340, endPoint x: 654, endPoint y: 254, distance: 252.5
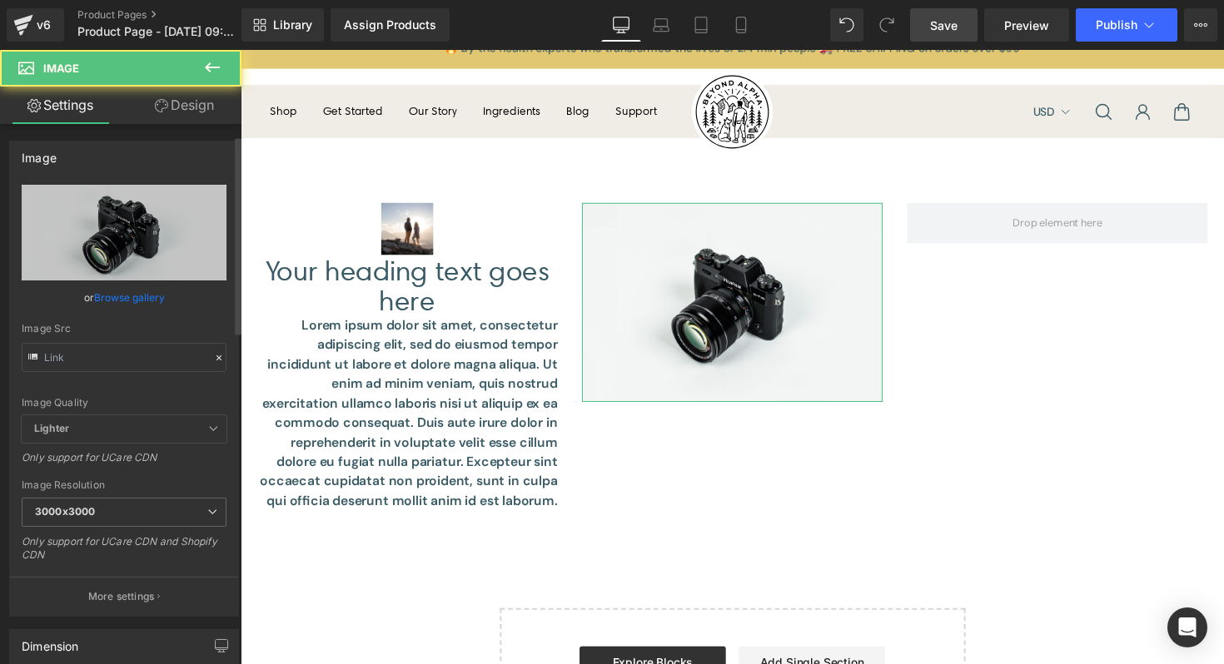
scroll to position [60, 0]
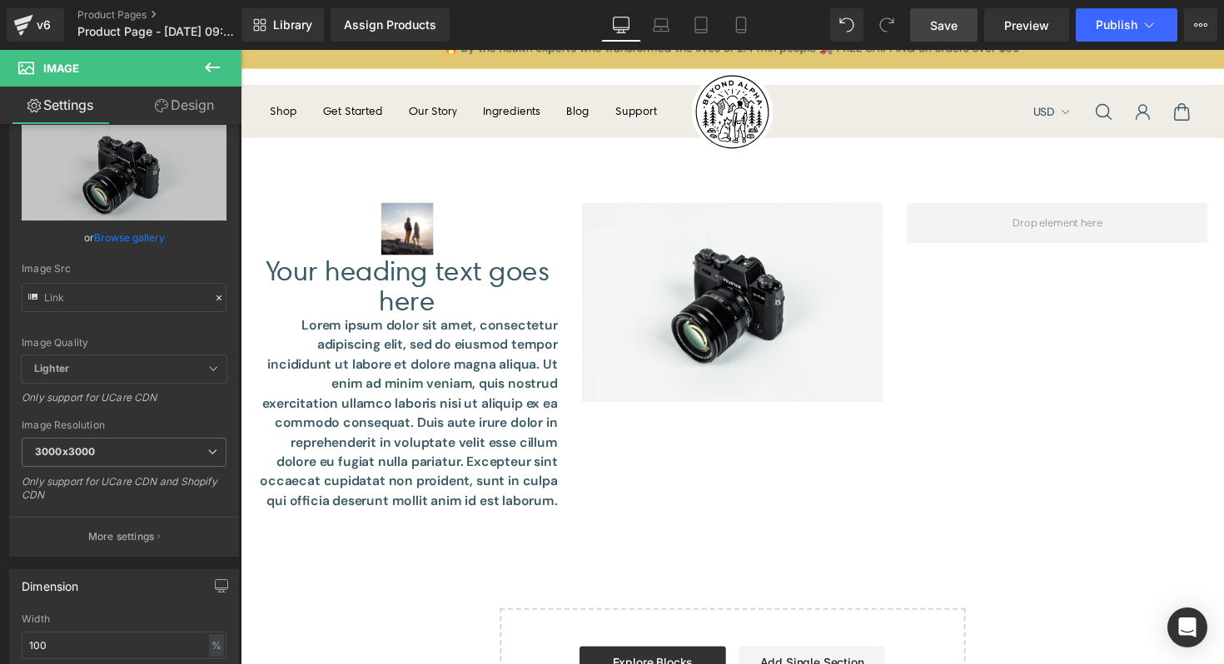
click at [209, 67] on icon at bounding box center [212, 67] width 15 height 10
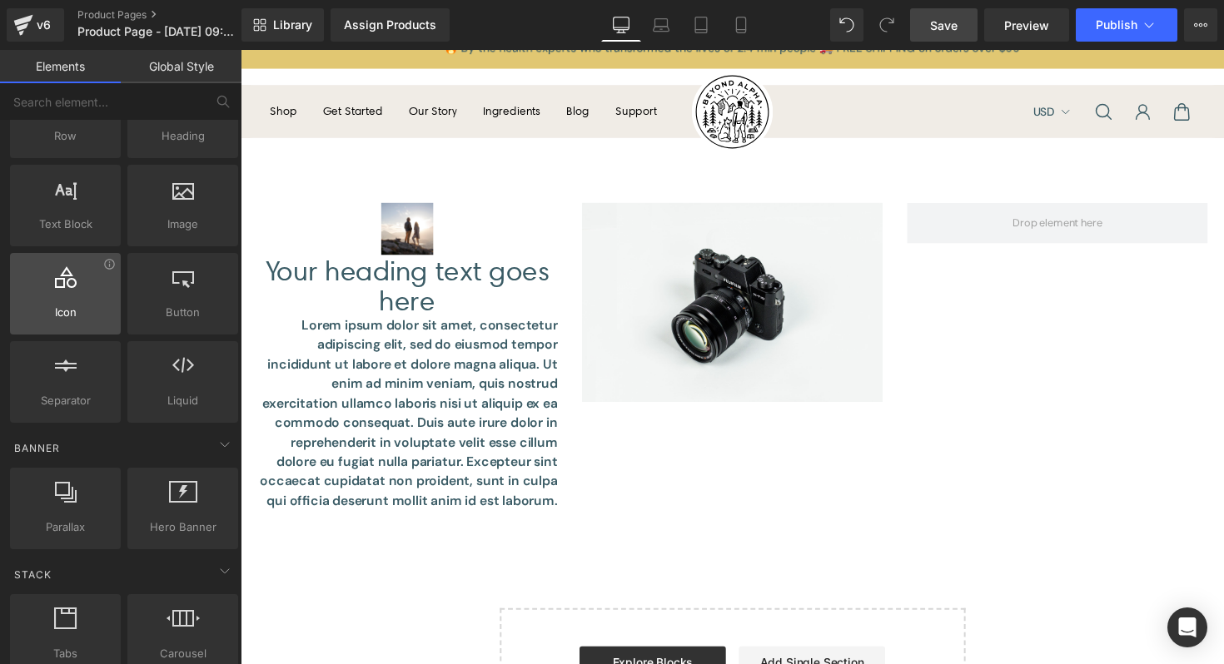
scroll to position [0, 0]
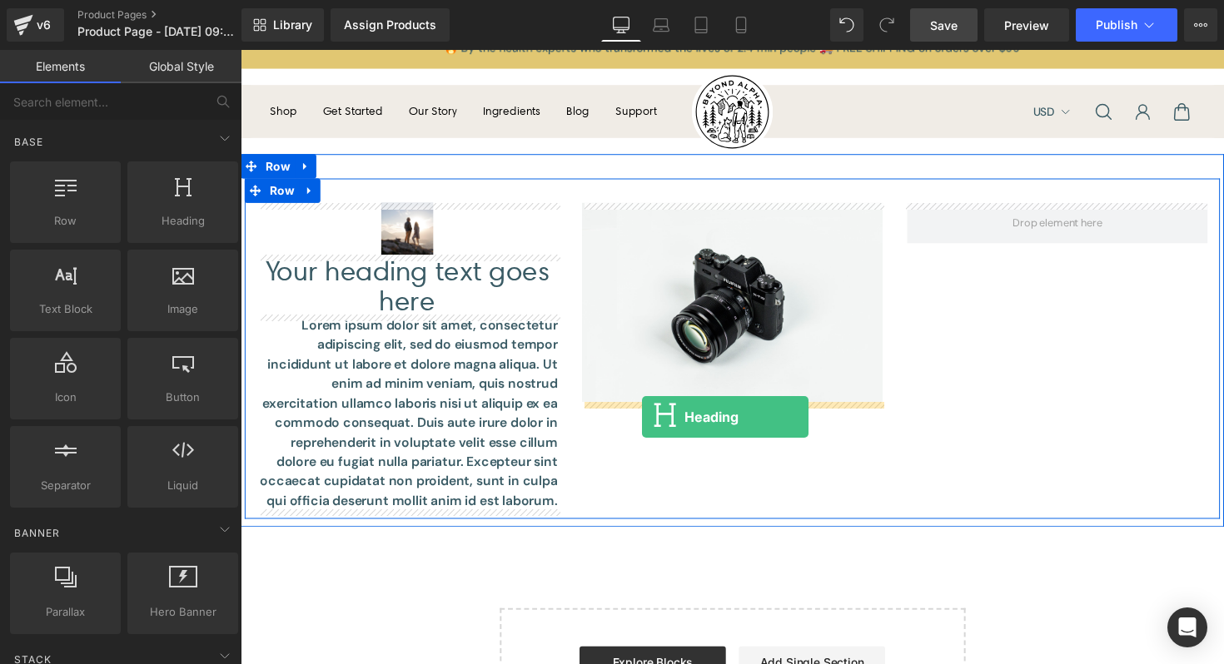
drag, startPoint x: 388, startPoint y: 279, endPoint x: 652, endPoint y: 426, distance: 302.2
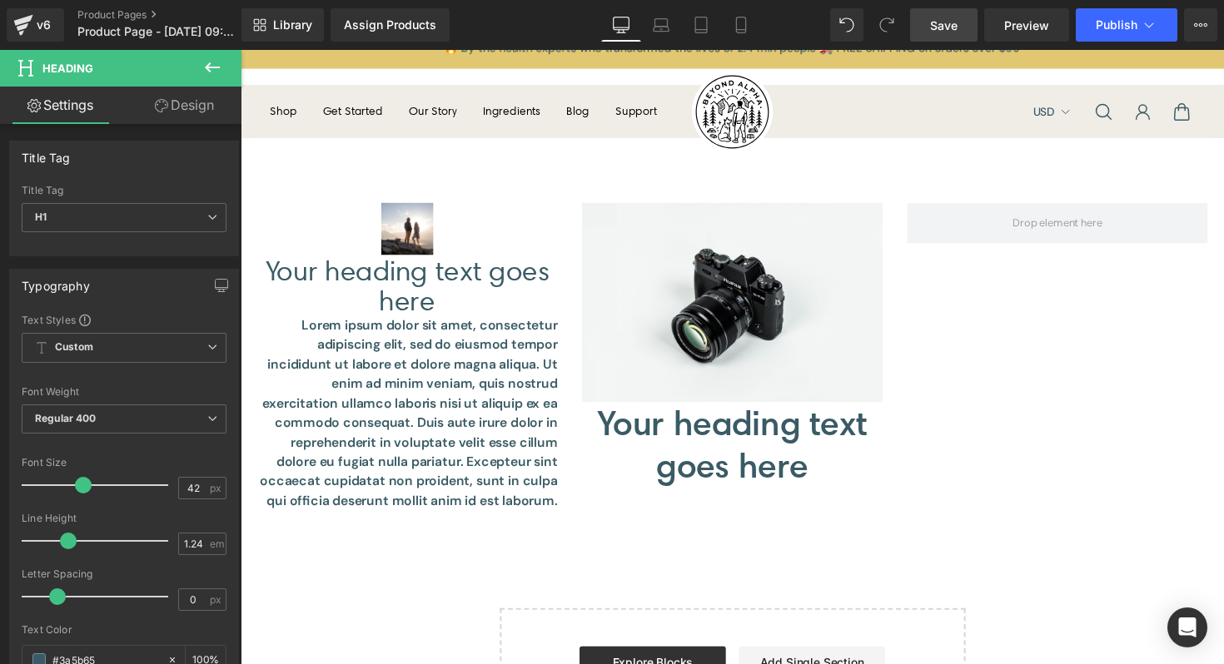
click at [211, 72] on icon at bounding box center [212, 67] width 20 height 20
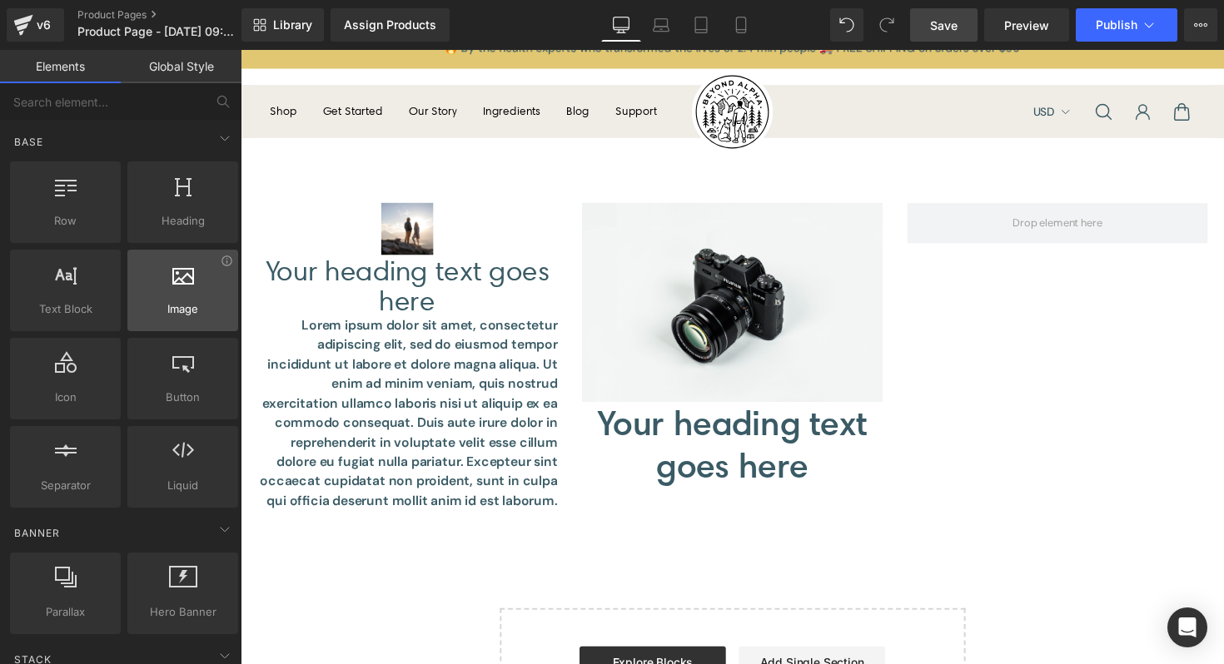
scroll to position [2, 0]
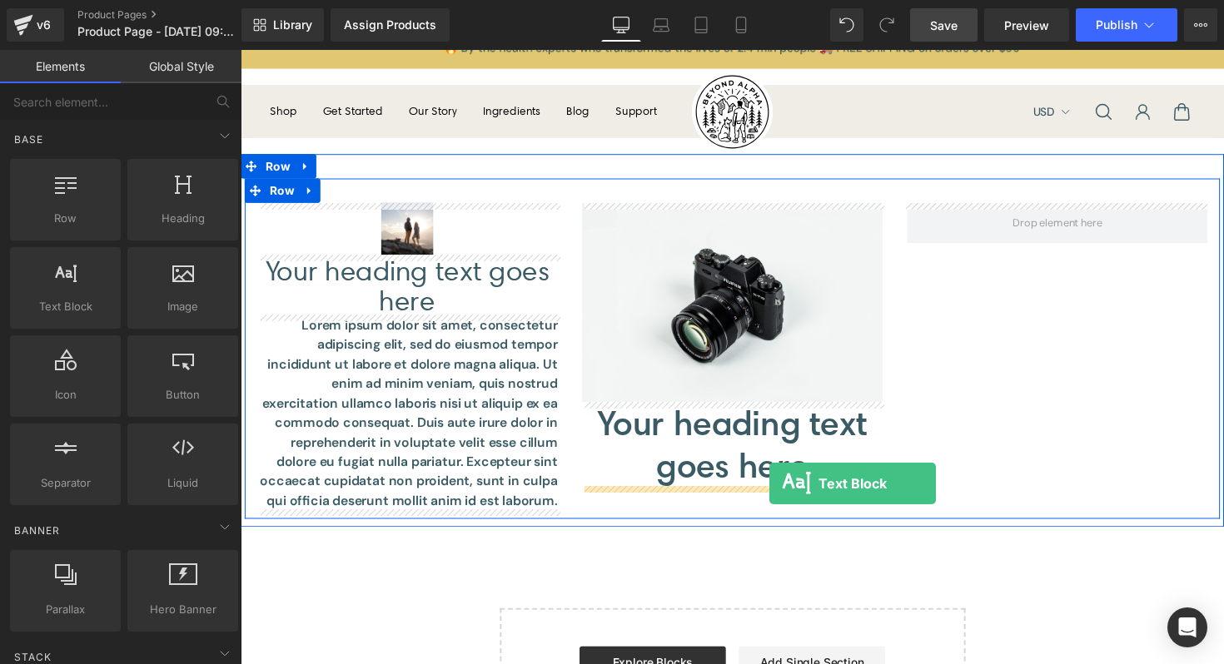
drag, startPoint x: 324, startPoint y: 340, endPoint x: 782, endPoint y: 494, distance: 483.8
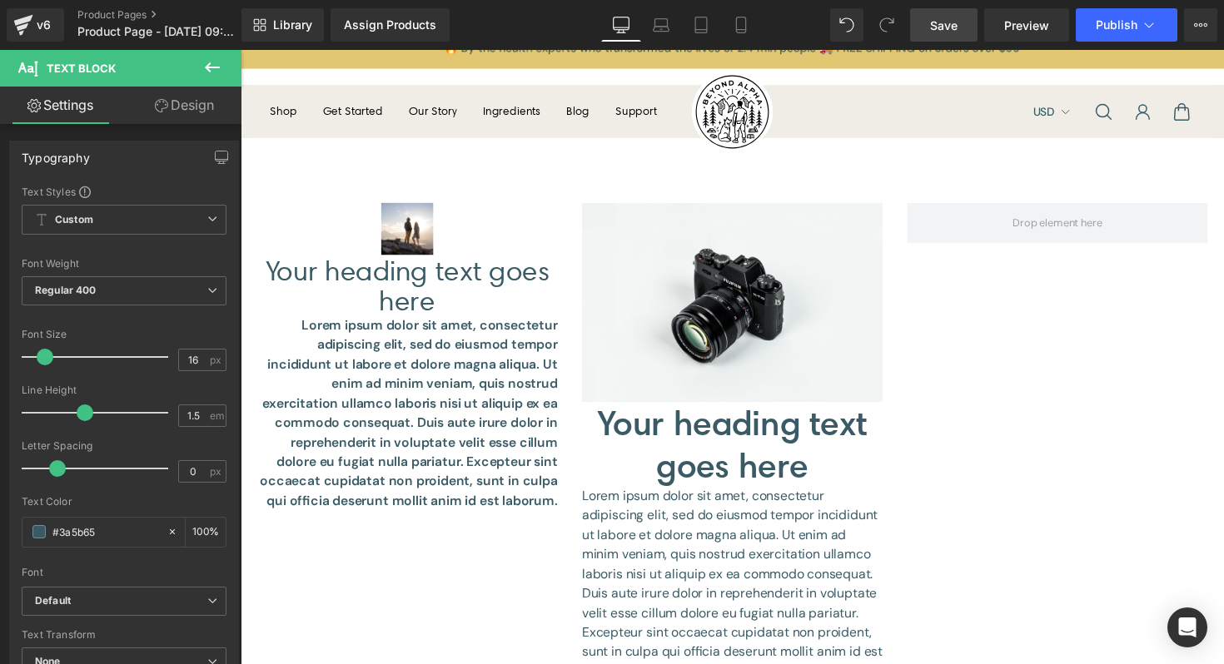
click at [221, 62] on icon at bounding box center [212, 67] width 20 height 20
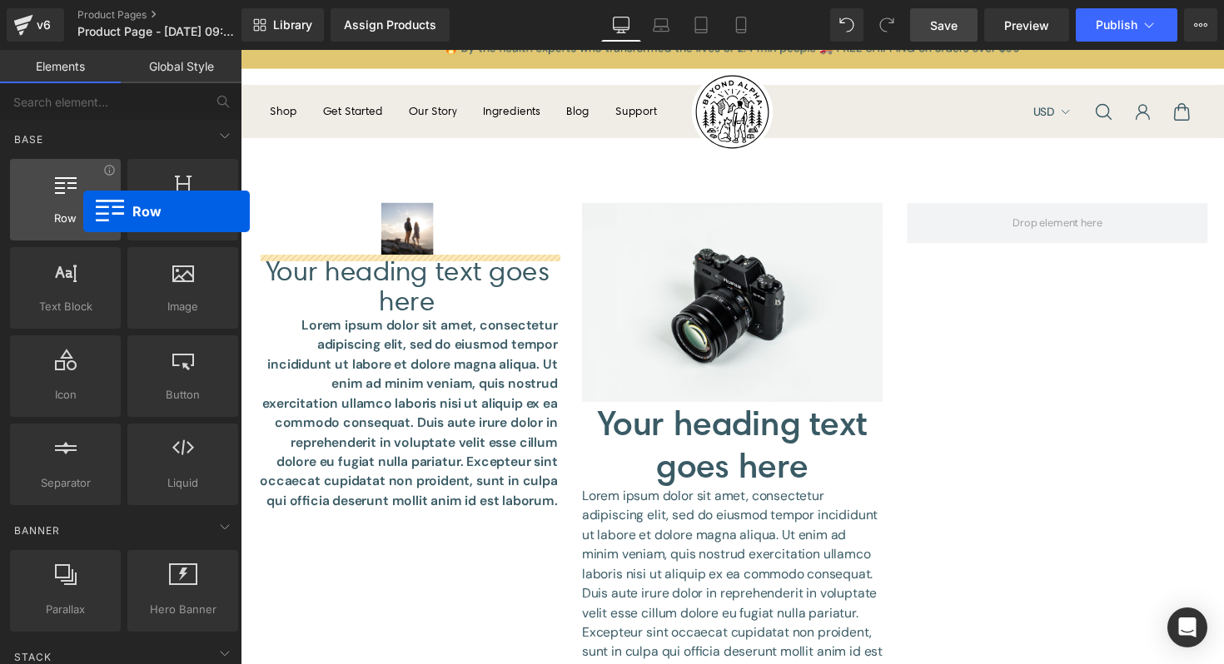
click at [83, 211] on span "Row" at bounding box center [65, 218] width 101 height 17
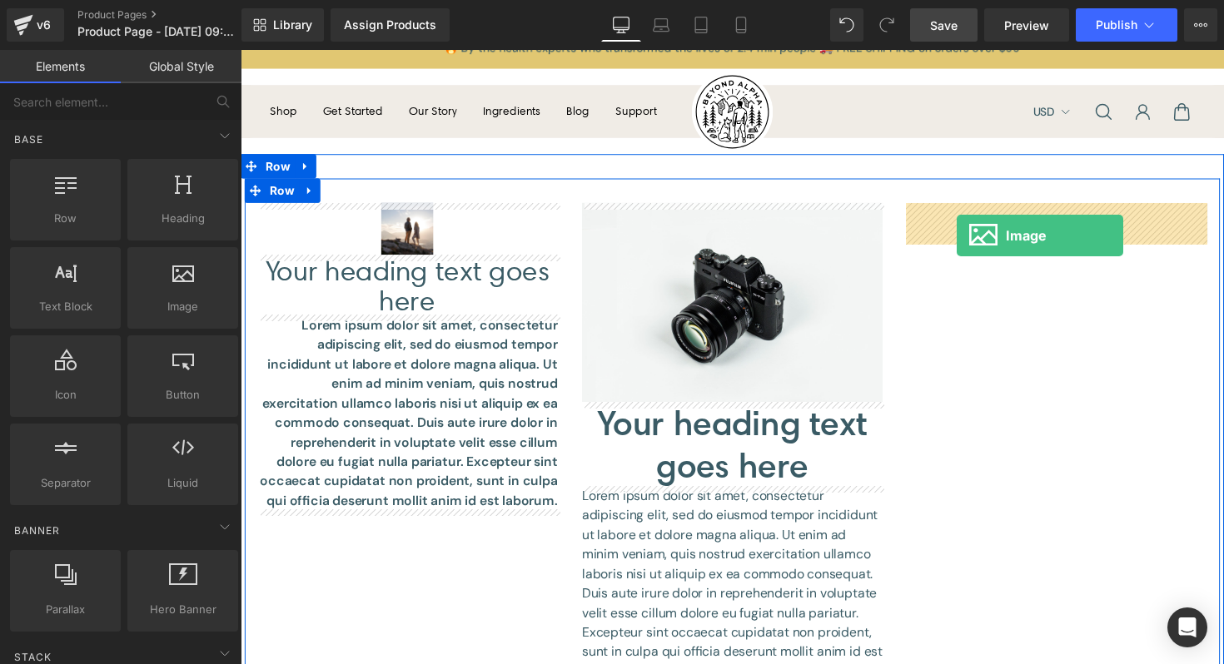
drag, startPoint x: 439, startPoint y: 352, endPoint x: 976, endPoint y: 239, distance: 548.7
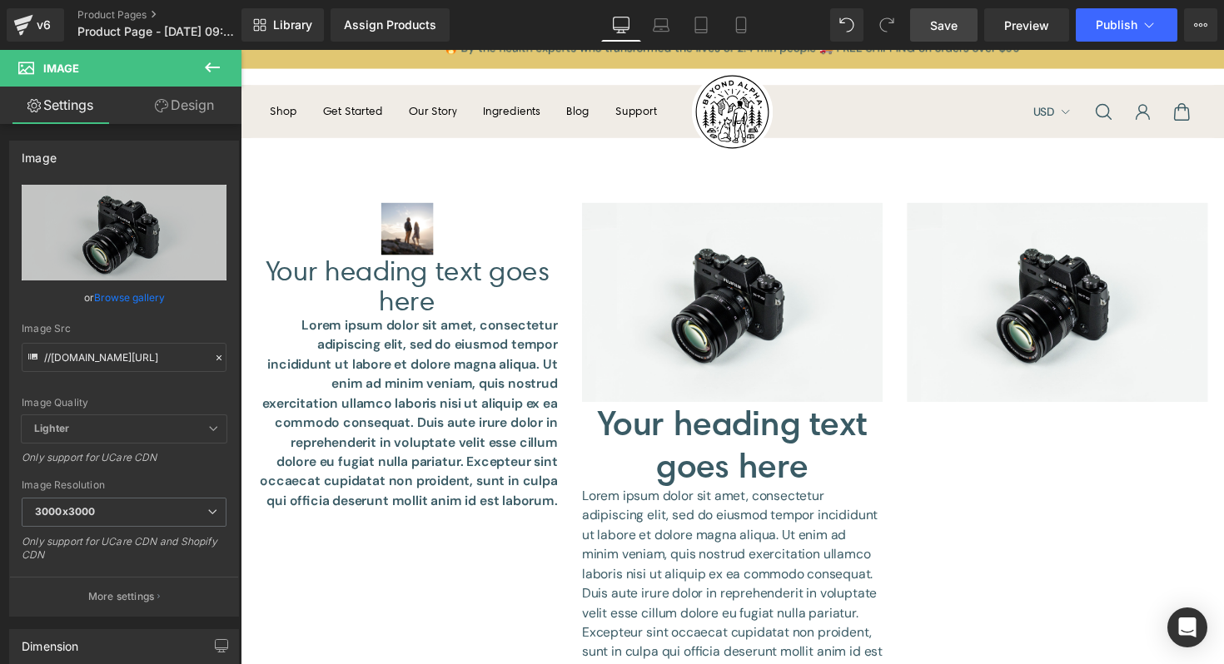
click at [223, 58] on button at bounding box center [212, 68] width 58 height 37
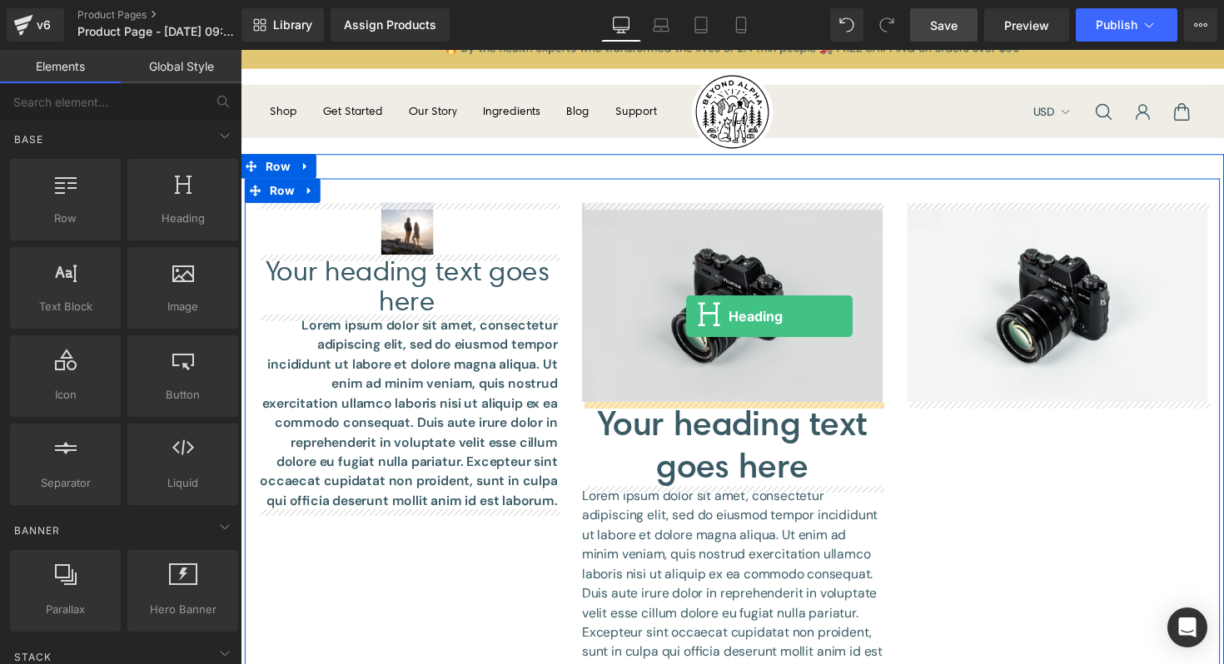
drag, startPoint x: 415, startPoint y: 260, endPoint x: 790, endPoint y: 360, distance: 387.7
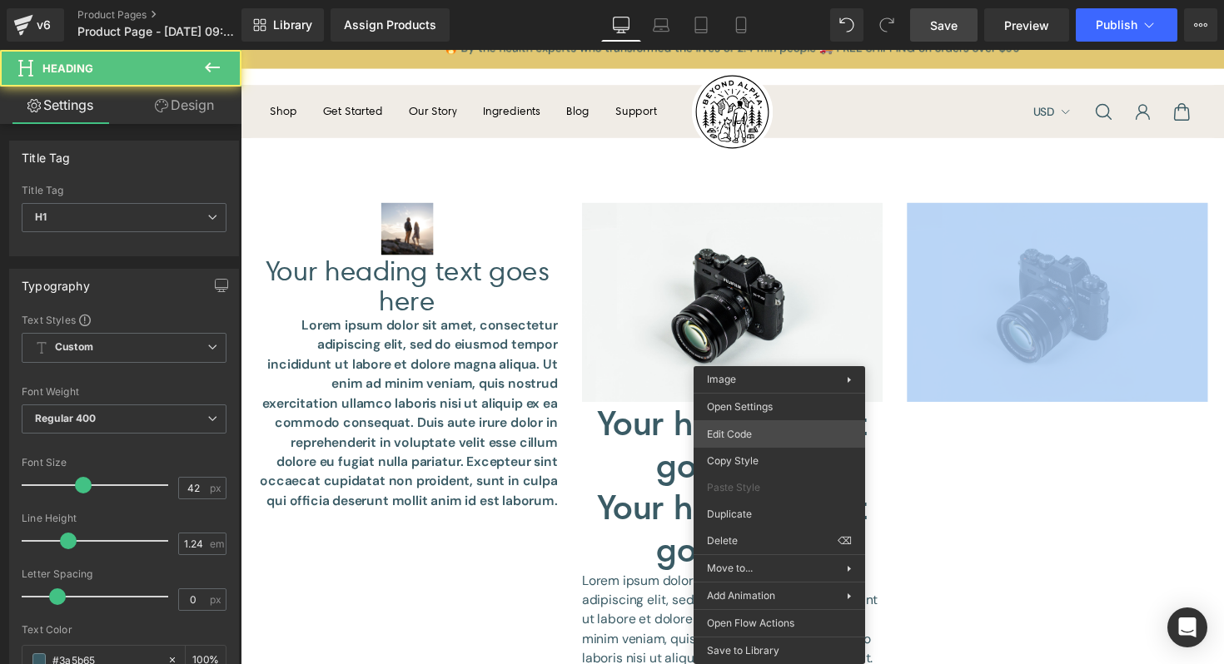
click at [697, 0] on div "Heading You are previewing how the will restyle your page. You can not edit Ele…" at bounding box center [612, 0] width 1224 height 0
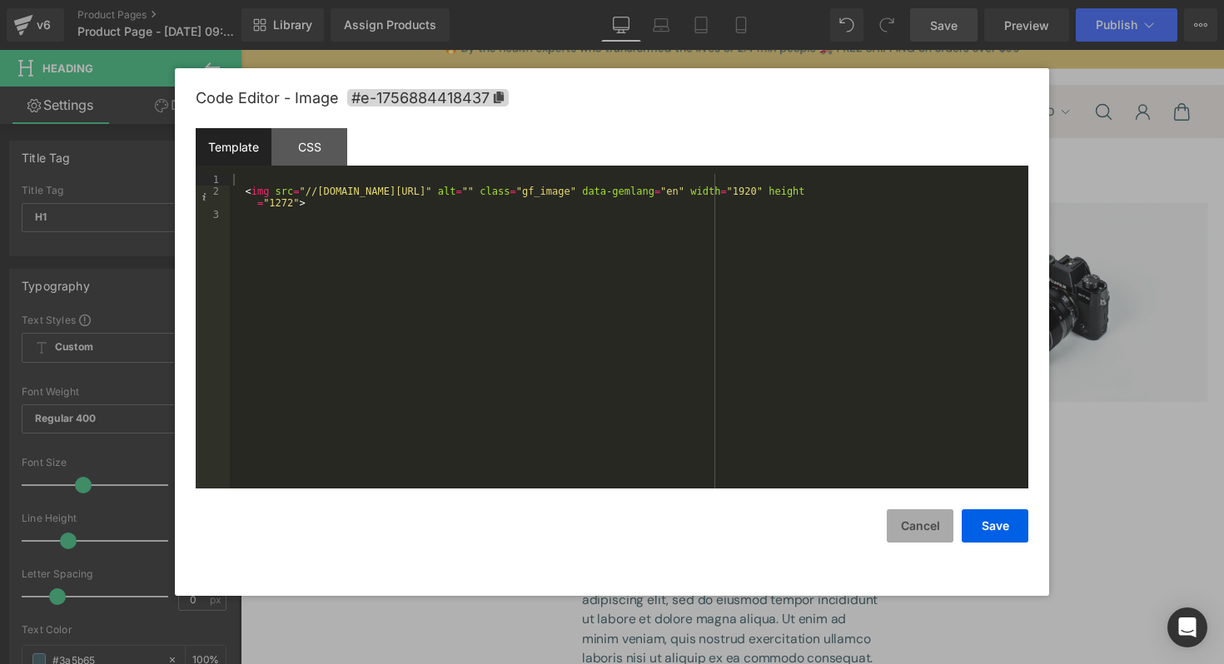
click at [931, 542] on button "Cancel" at bounding box center [920, 525] width 67 height 33
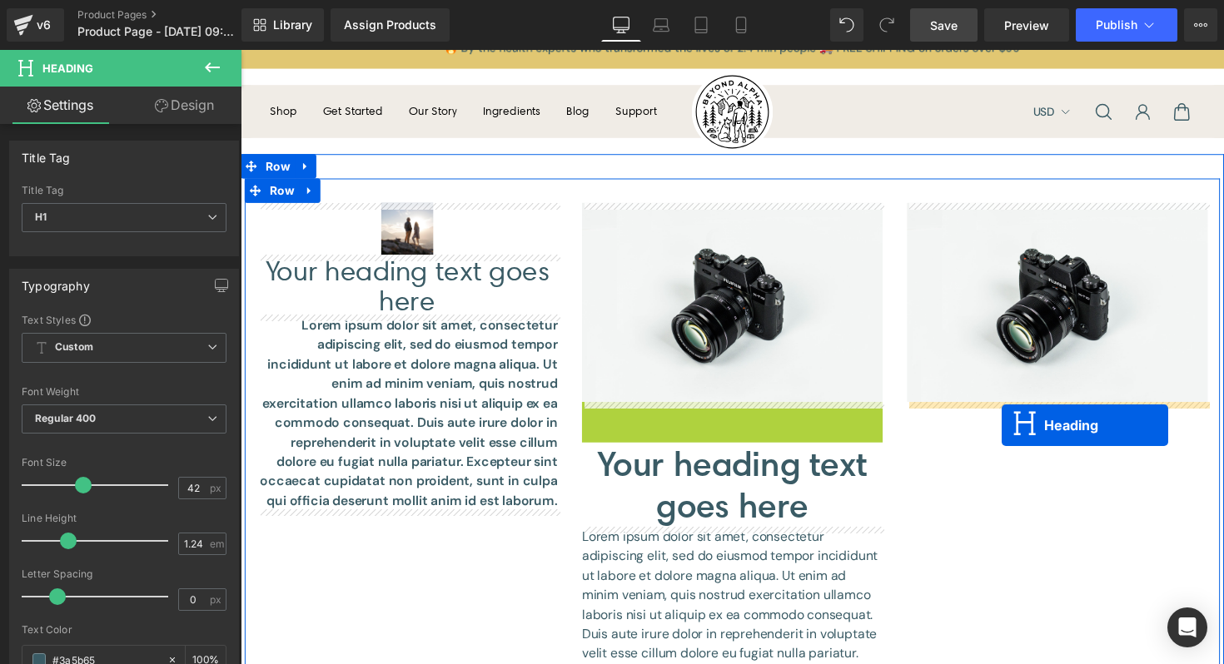
drag, startPoint x: 705, startPoint y: 455, endPoint x: 1020, endPoint y: 435, distance: 315.3
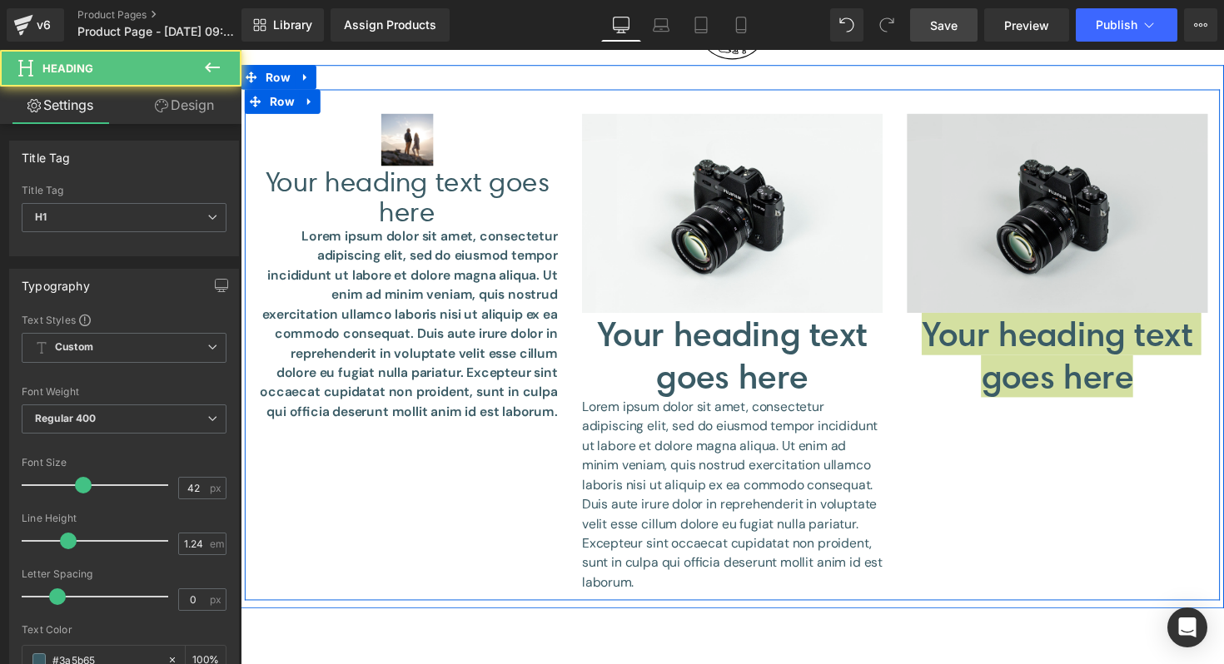
scroll to position [143, 0]
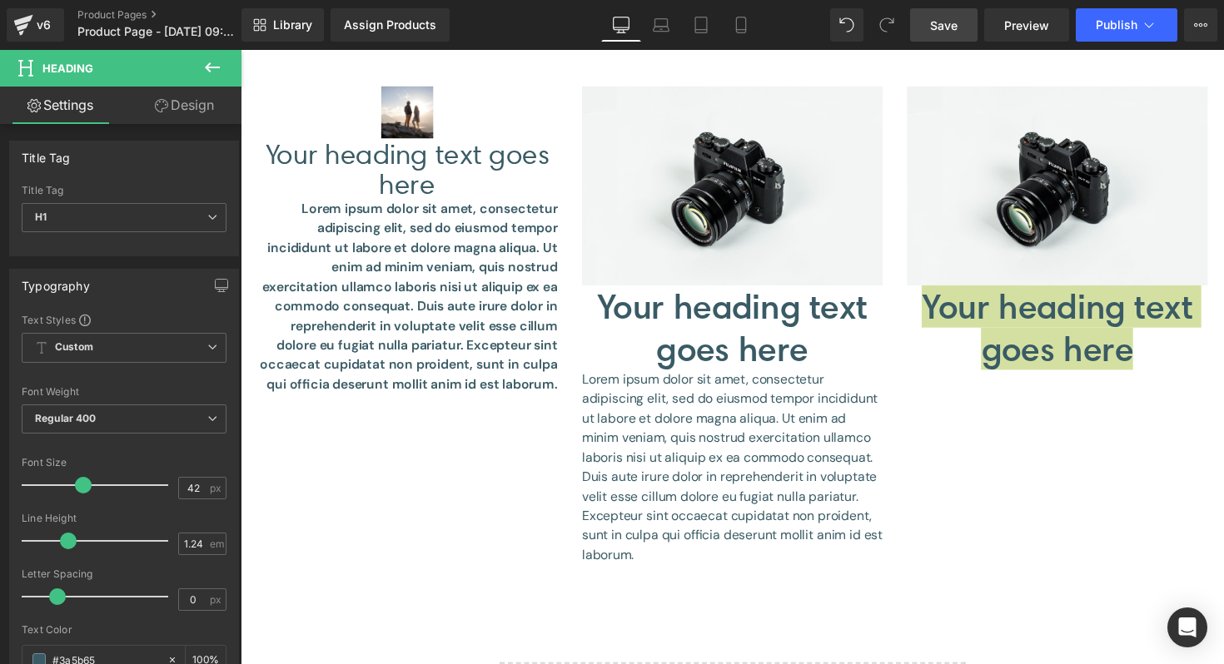
click at [216, 72] on icon at bounding box center [212, 67] width 20 height 20
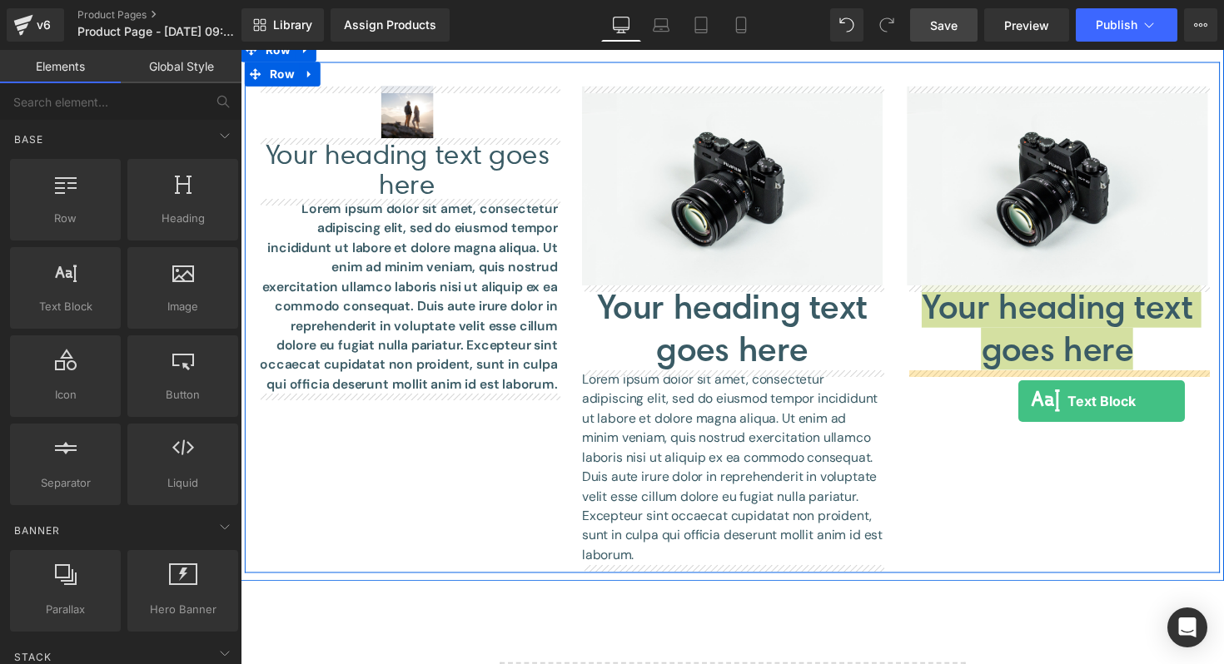
drag, startPoint x: 333, startPoint y: 352, endPoint x: 1037, endPoint y: 410, distance: 706.6
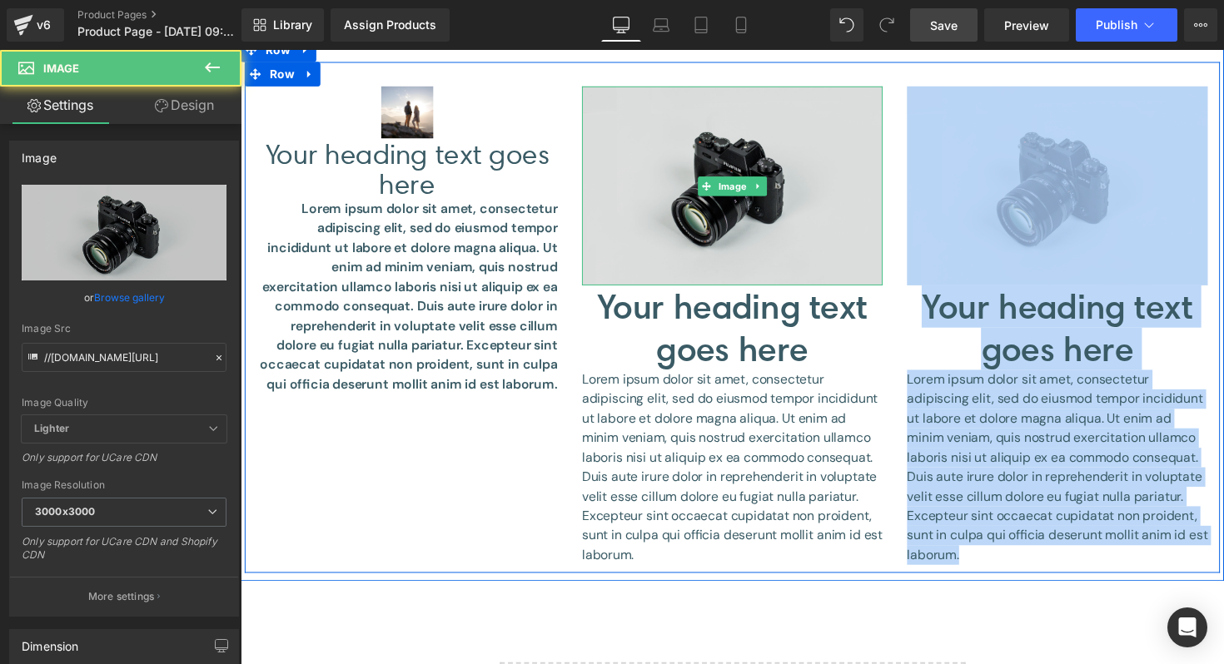
click at [672, 203] on img at bounding box center [744, 189] width 308 height 204
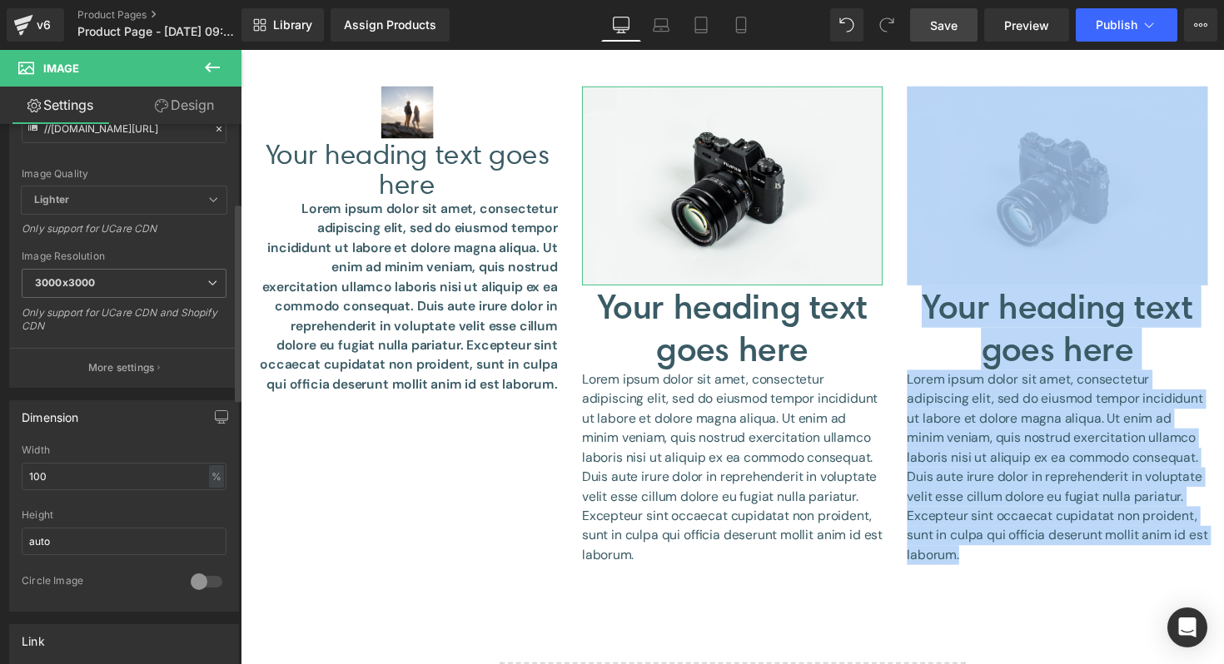
scroll to position [254, 0]
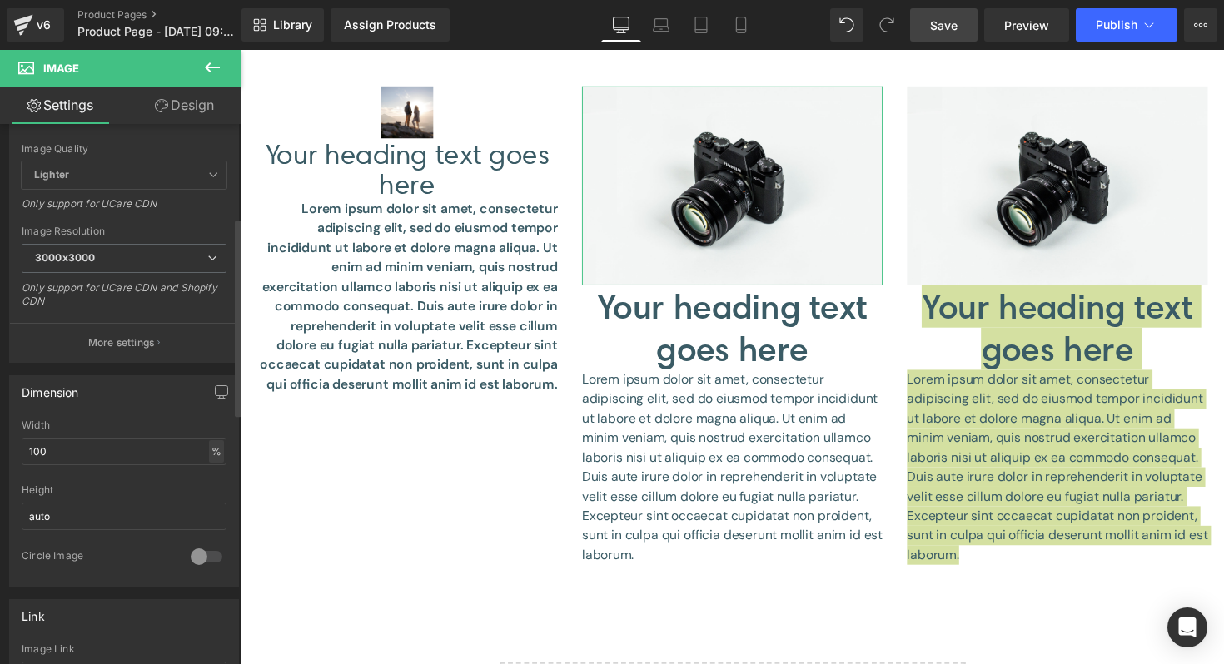
click at [209, 455] on div "%" at bounding box center [216, 451] width 15 height 22
click at [210, 492] on li "px" at bounding box center [215, 501] width 21 height 24
click at [143, 460] on input "100" at bounding box center [124, 451] width 205 height 27
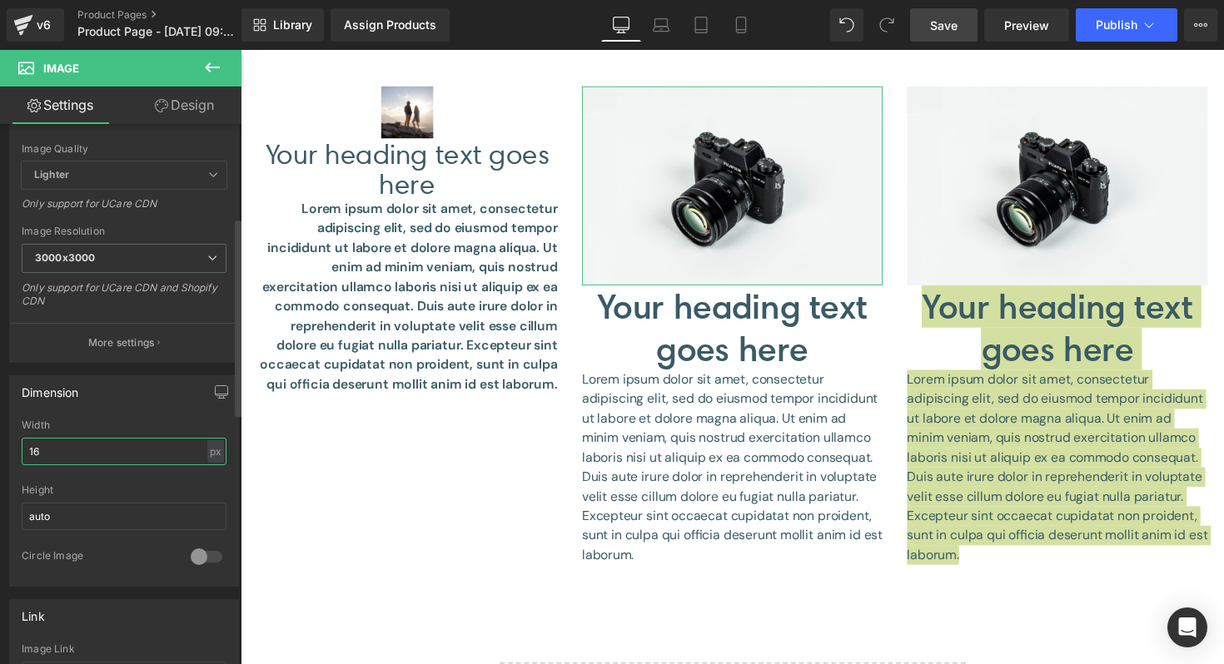
type input "160"
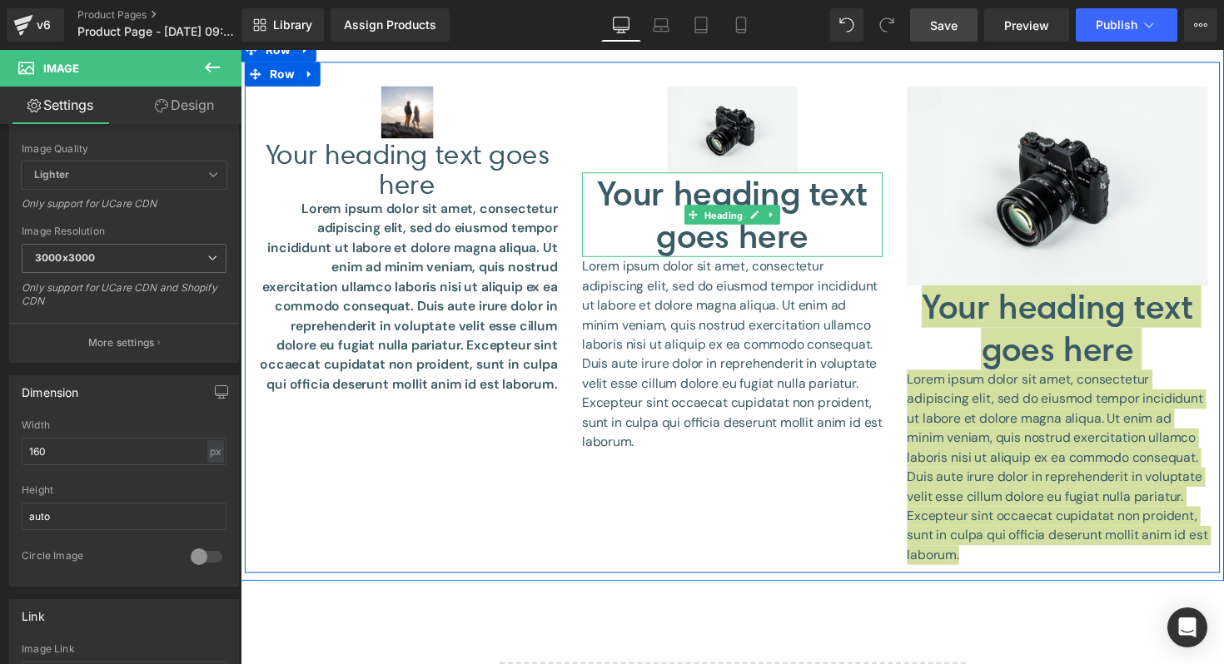
click at [733, 225] on span "Heading" at bounding box center [736, 220] width 46 height 20
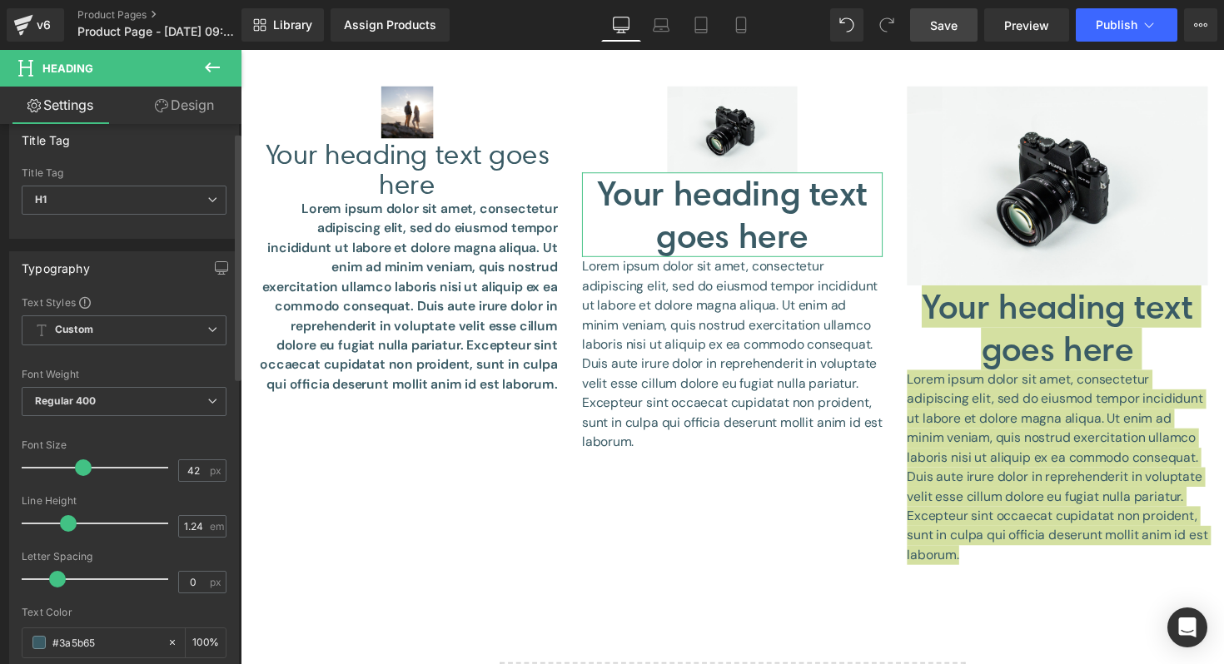
scroll to position [19, 0]
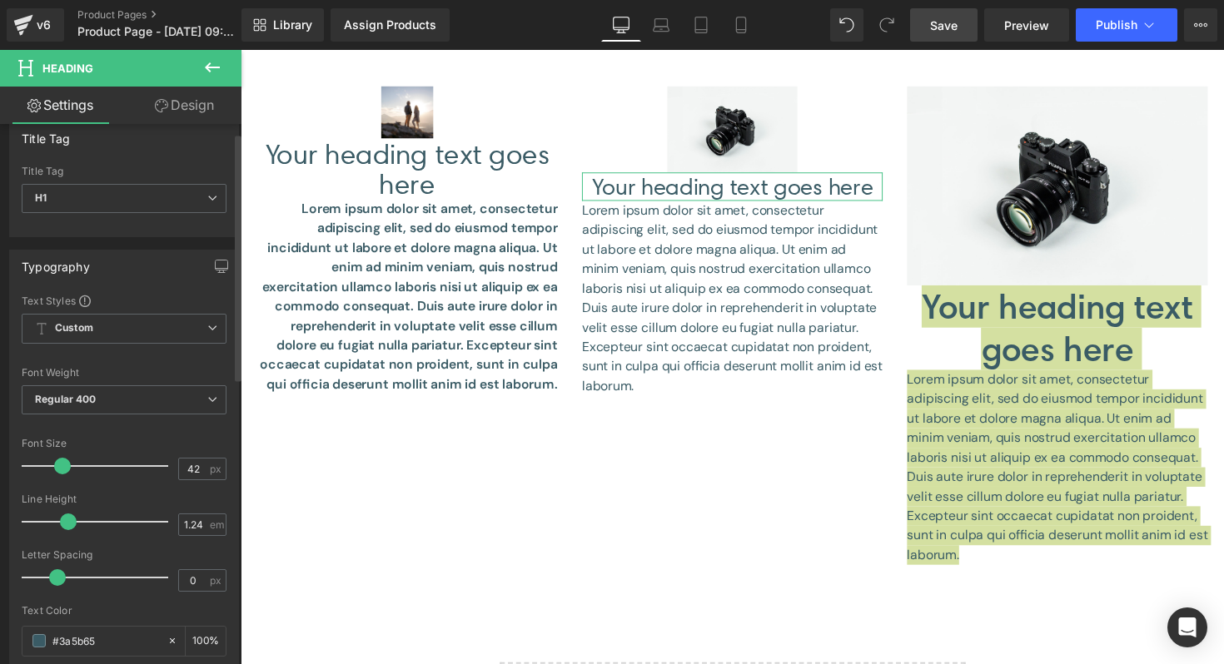
drag, startPoint x: 79, startPoint y: 462, endPoint x: 59, endPoint y: 464, distance: 20.0
click at [59, 464] on span at bounding box center [62, 466] width 17 height 17
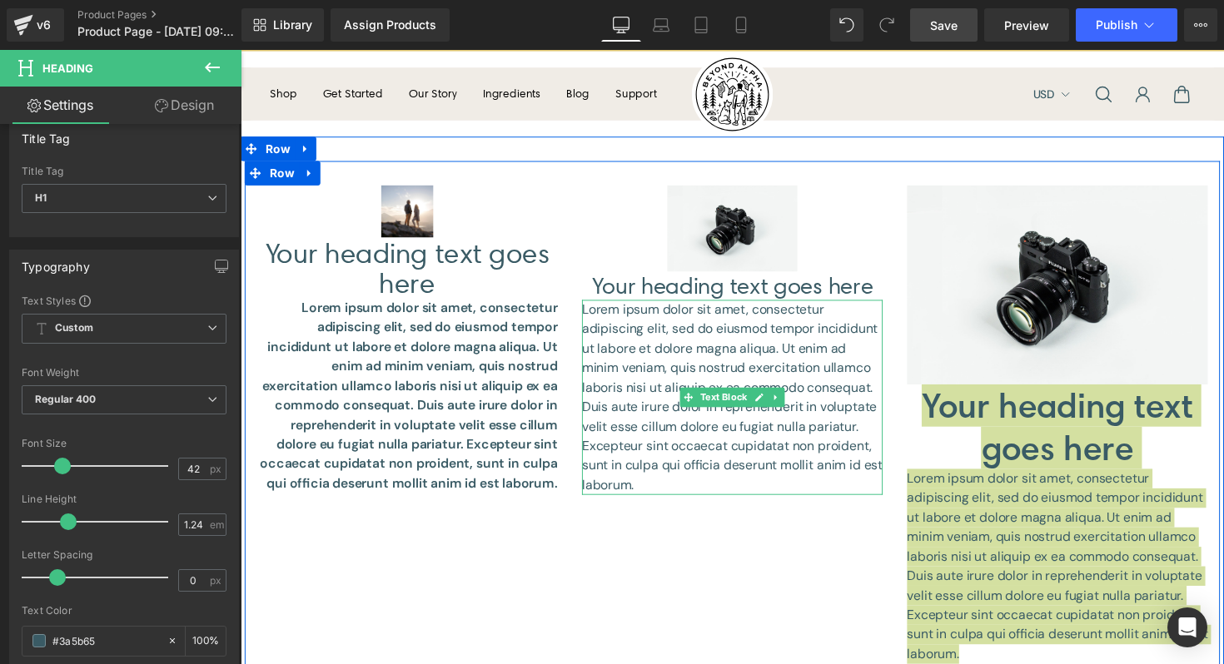
scroll to position [0, 0]
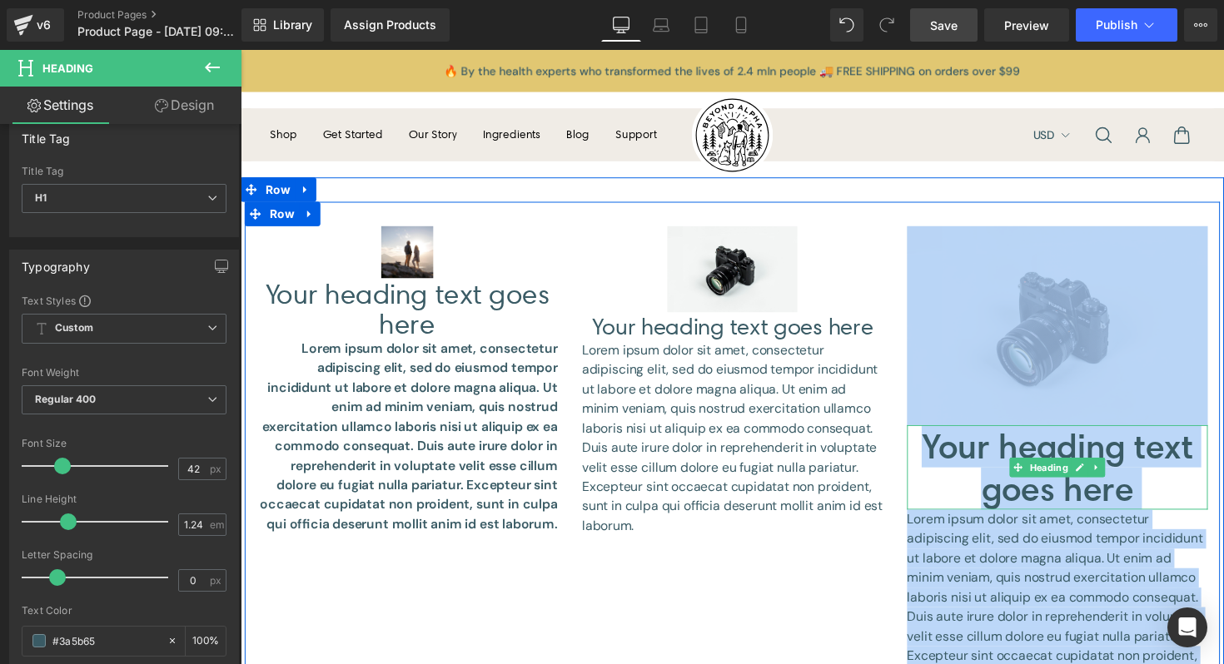
click at [1037, 500] on h1 "Your heading text goes here" at bounding box center [1077, 478] width 308 height 87
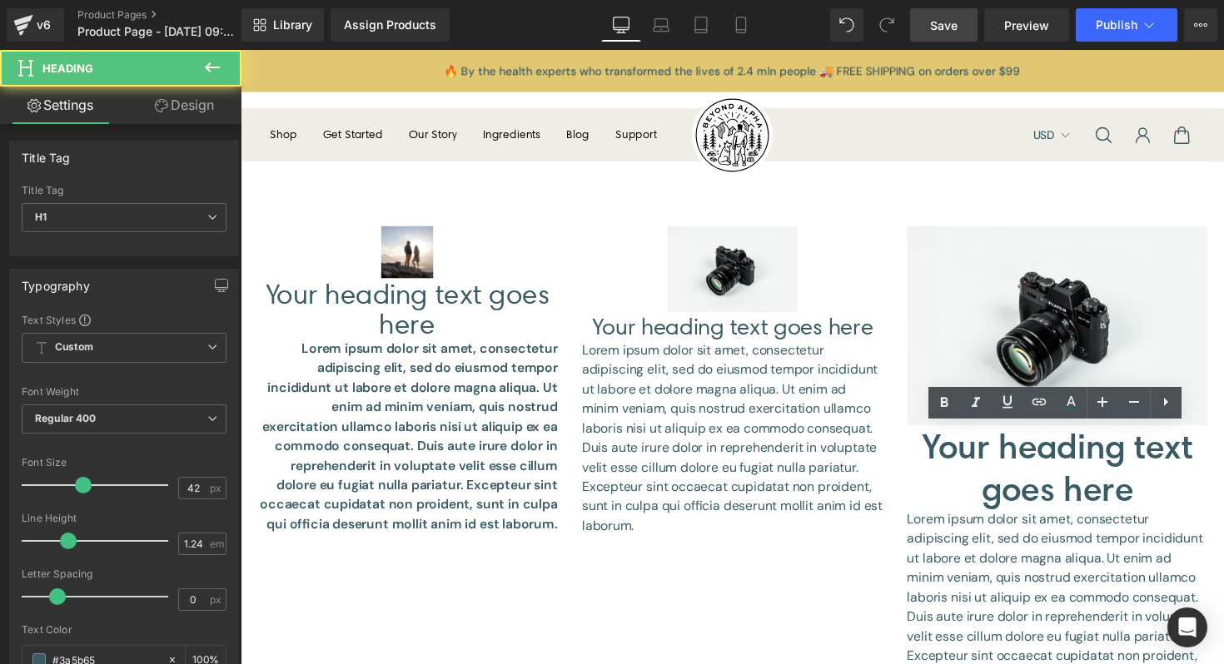
click at [929, 23] on link "Save" at bounding box center [943, 24] width 67 height 33
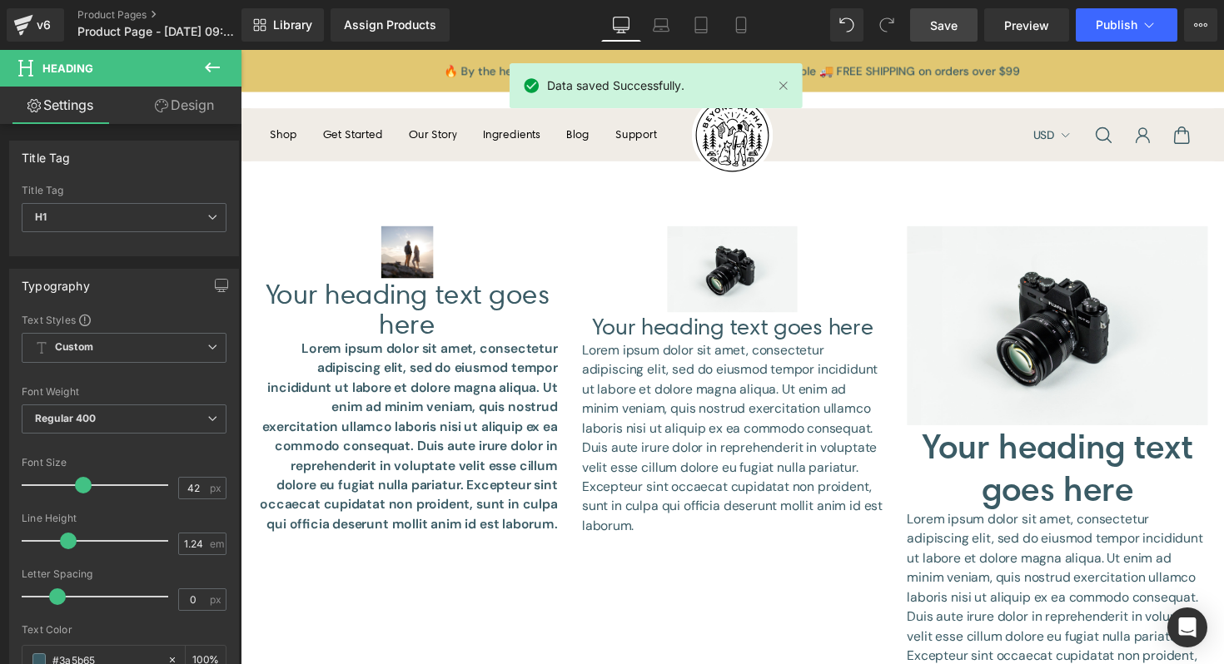
click at [954, 35] on link "Save" at bounding box center [943, 24] width 67 height 33
click at [1027, 33] on link "Preview" at bounding box center [1026, 24] width 85 height 33
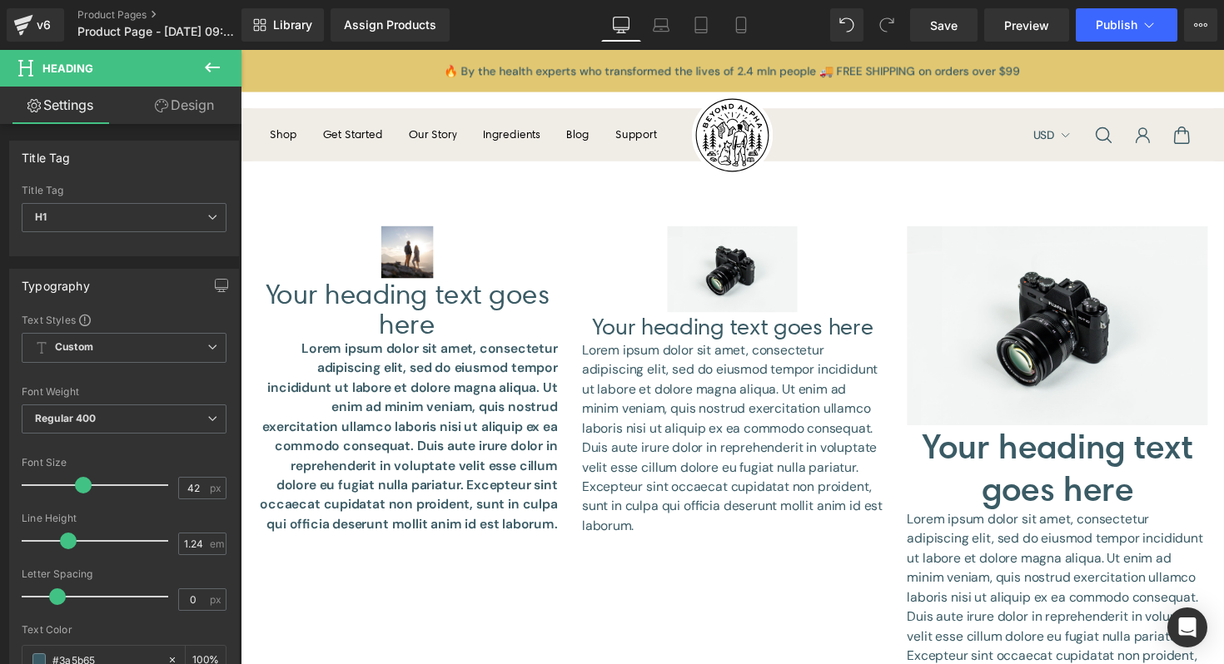
click at [213, 62] on icon at bounding box center [212, 67] width 20 height 20
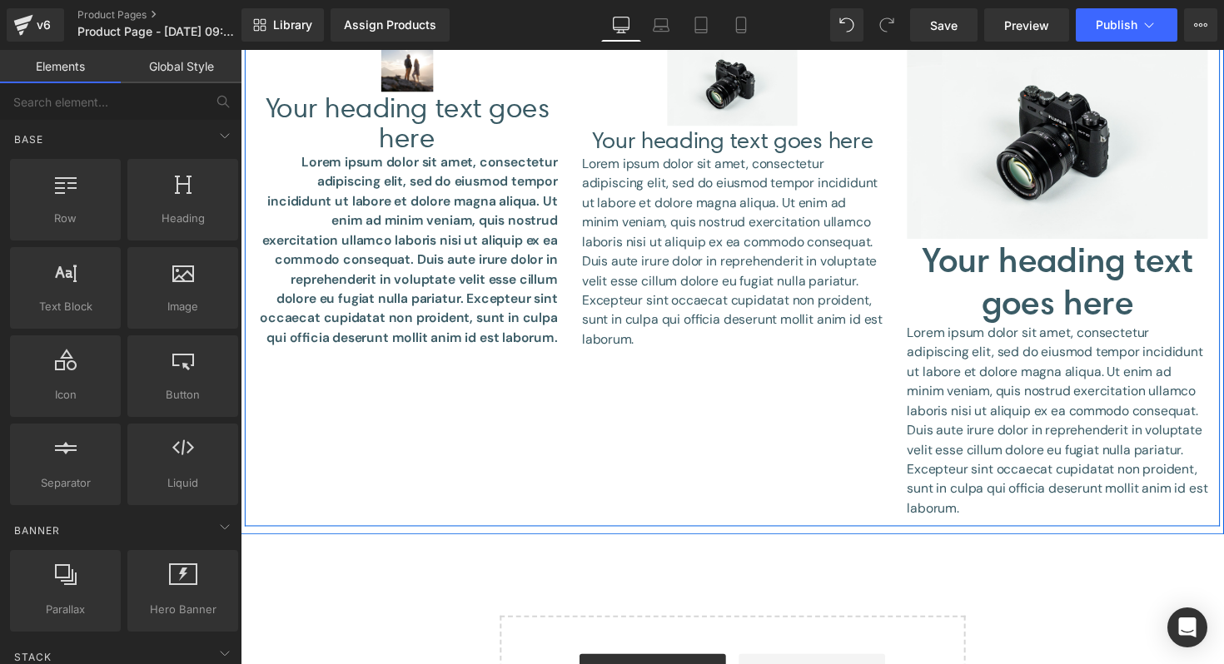
scroll to position [196, 0]
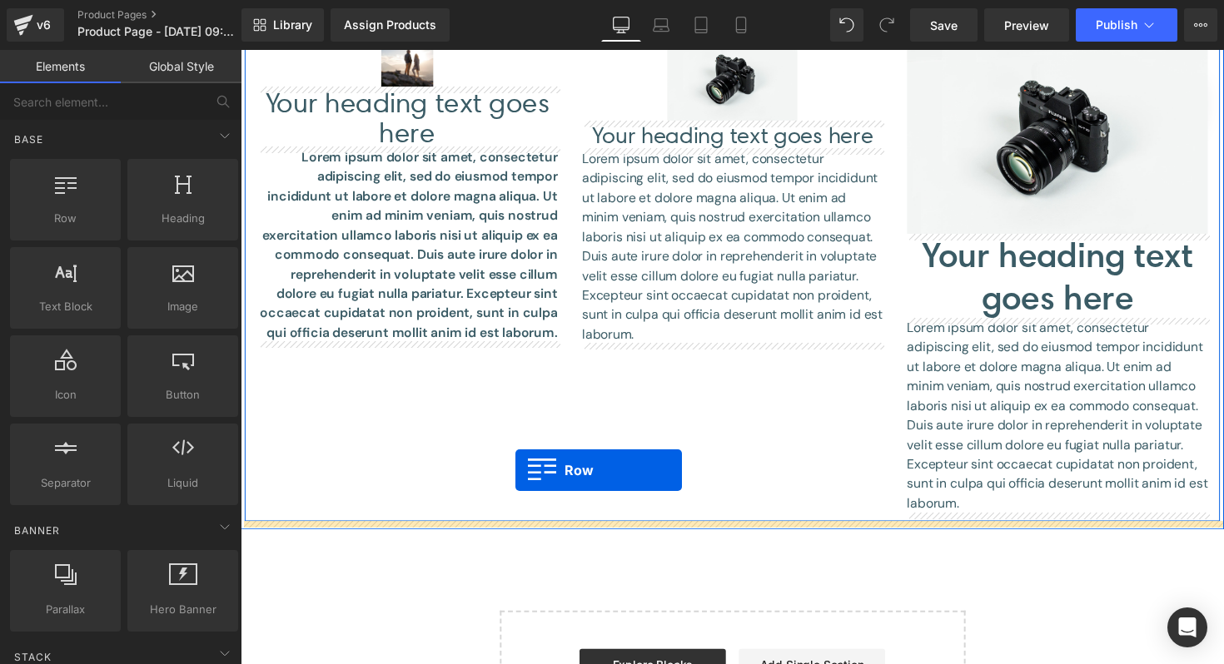
drag, startPoint x: 320, startPoint y: 266, endPoint x: 521, endPoint y: 479, distance: 293.3
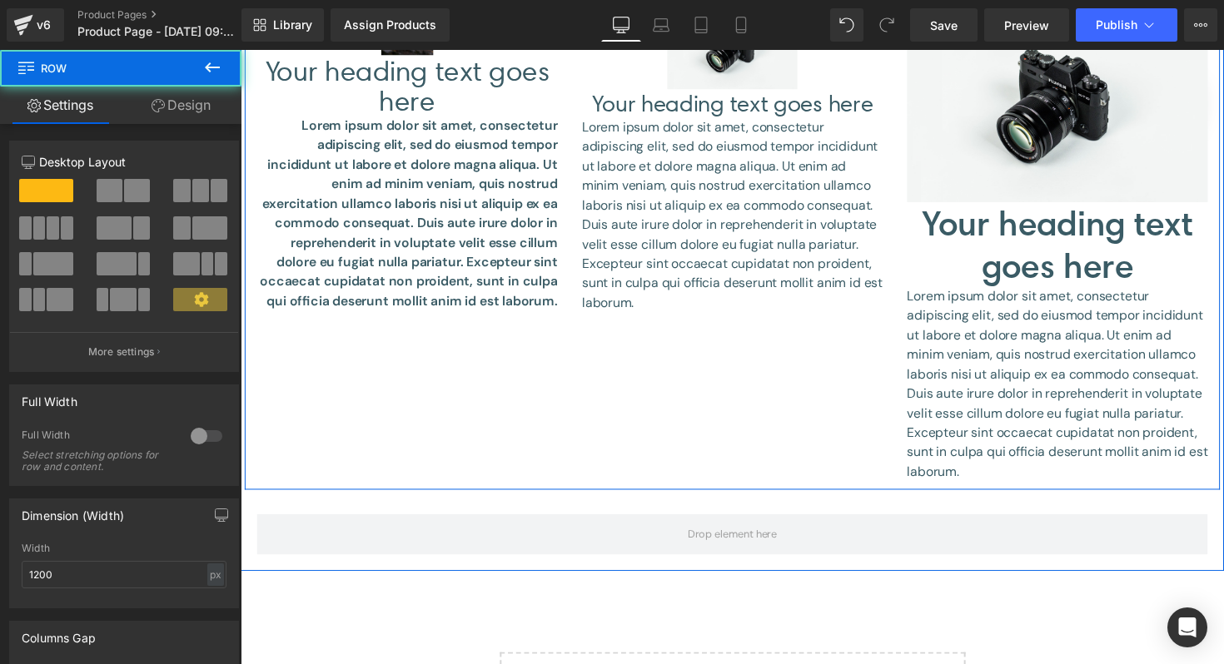
scroll to position [234, 0]
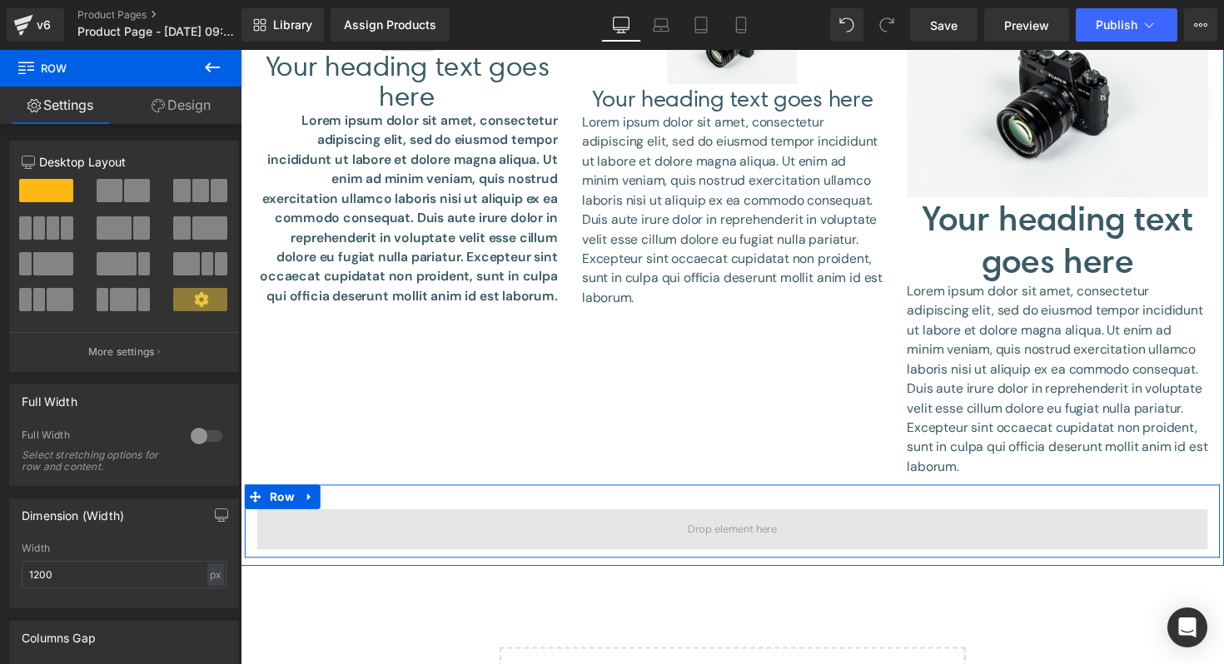
click at [414, 536] on span at bounding box center [744, 541] width 974 height 42
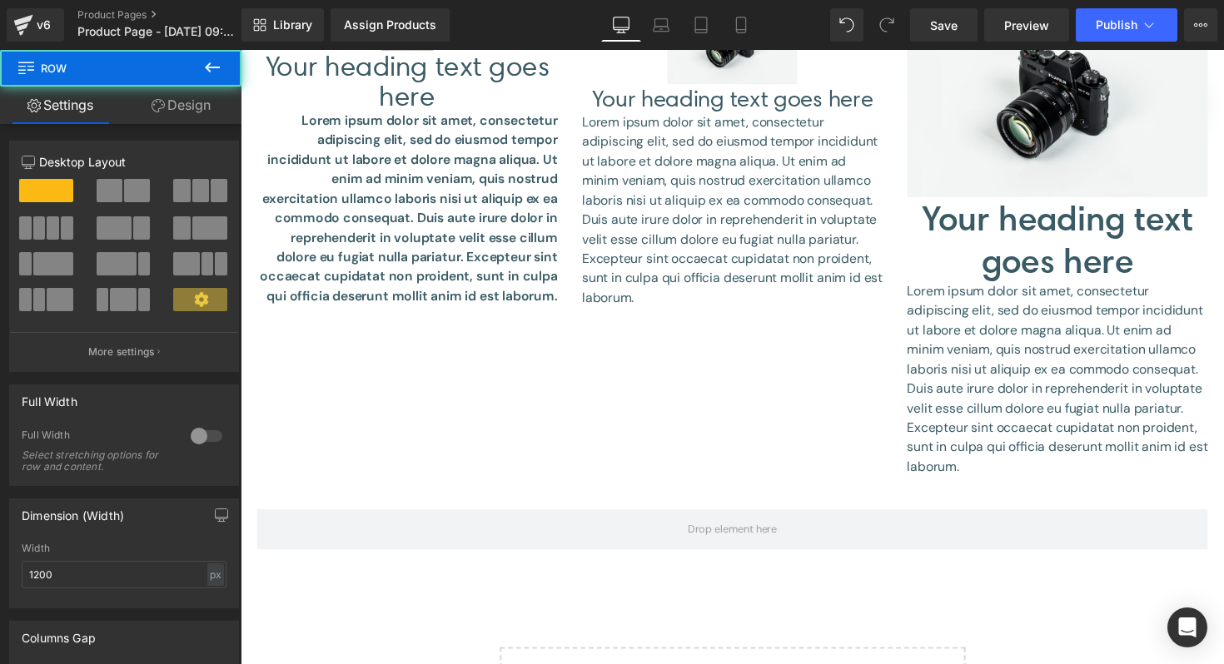
click at [223, 74] on button at bounding box center [212, 68] width 58 height 37
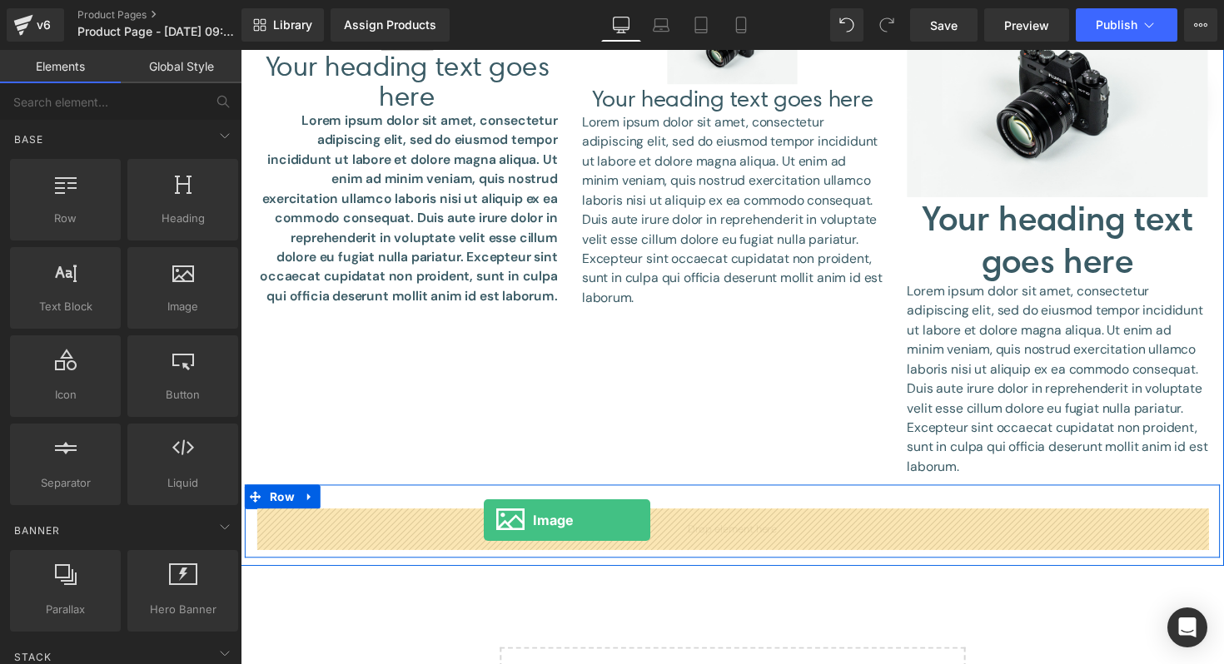
drag, startPoint x: 422, startPoint y: 349, endPoint x: 489, endPoint y: 532, distance: 195.2
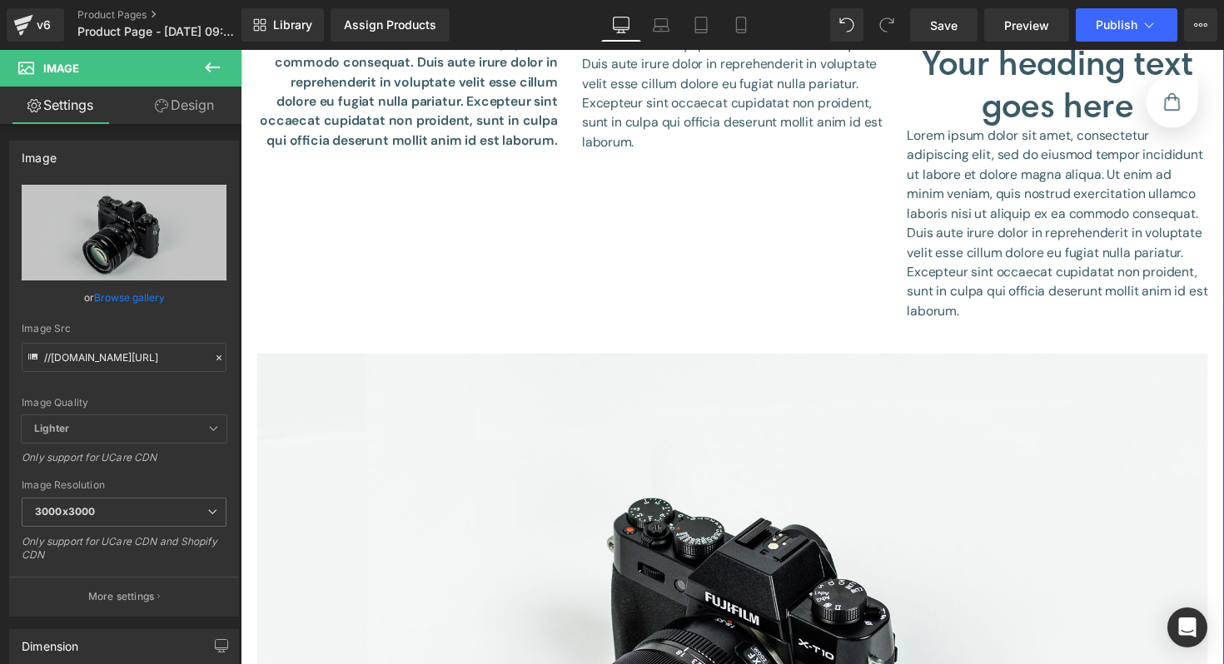
scroll to position [427, 0]
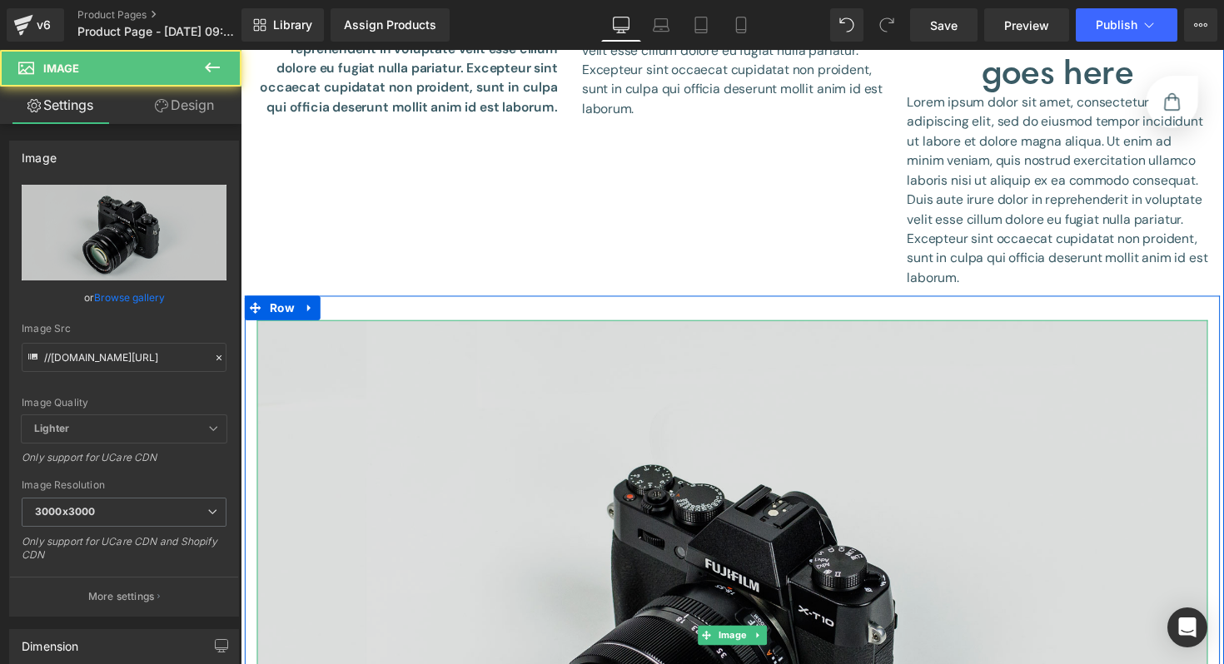
click at [387, 365] on img at bounding box center [744, 649] width 974 height 645
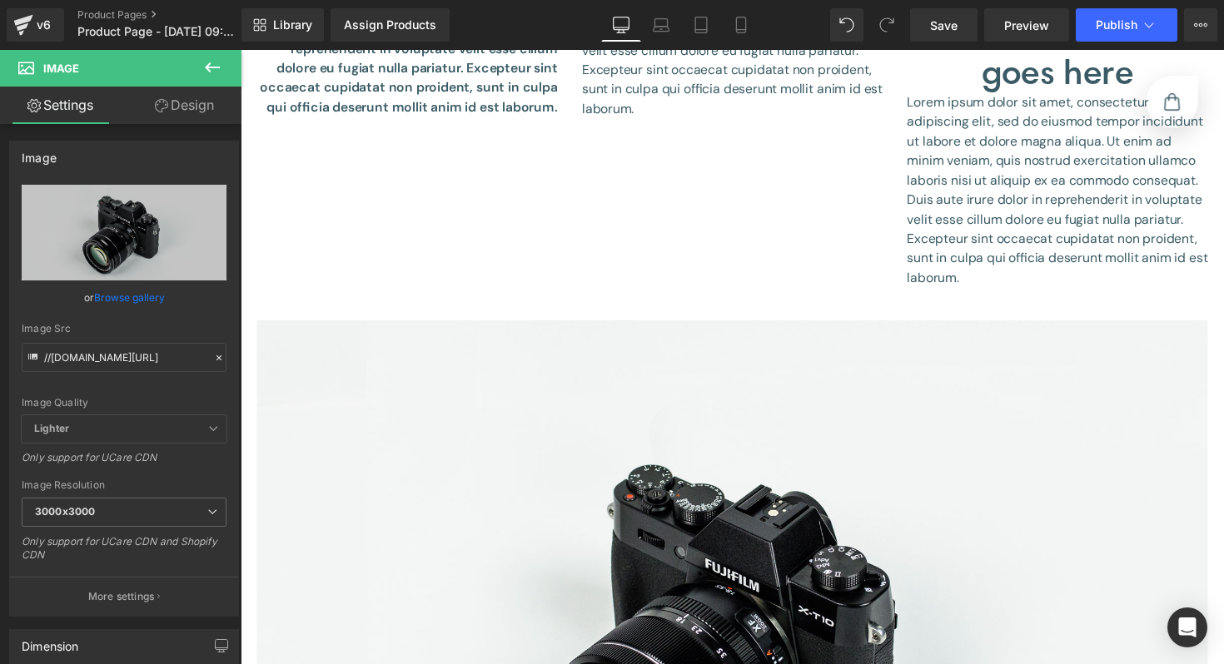
click at [206, 61] on icon at bounding box center [212, 67] width 20 height 20
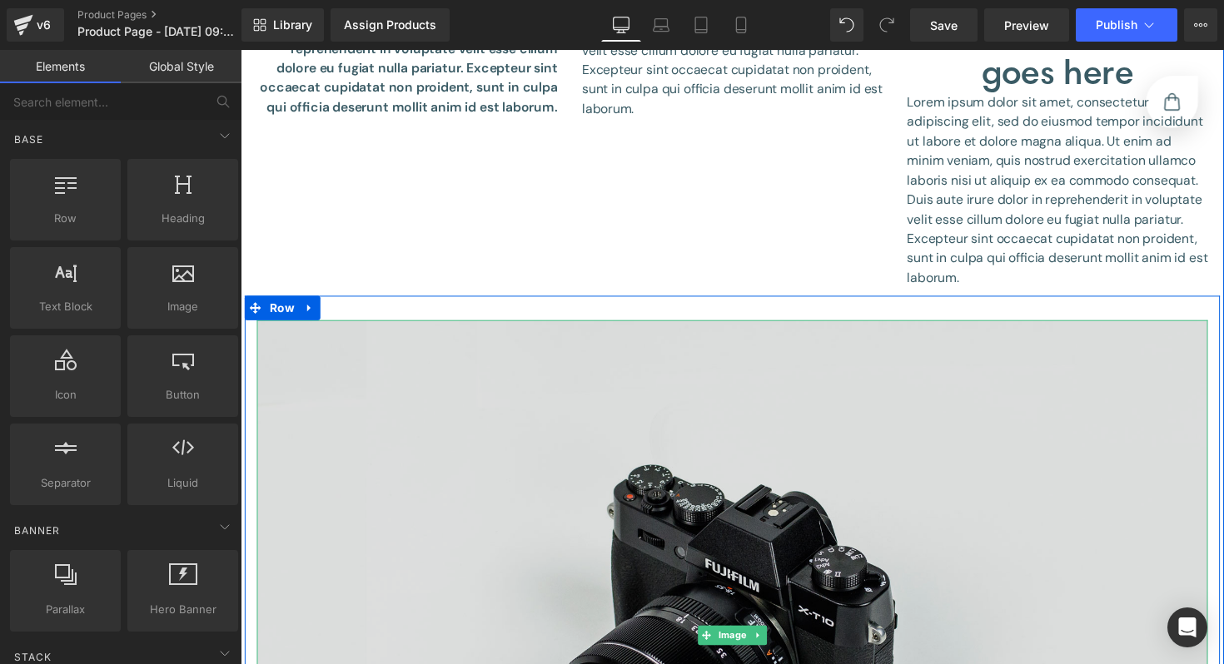
click at [621, 548] on img at bounding box center [744, 649] width 974 height 645
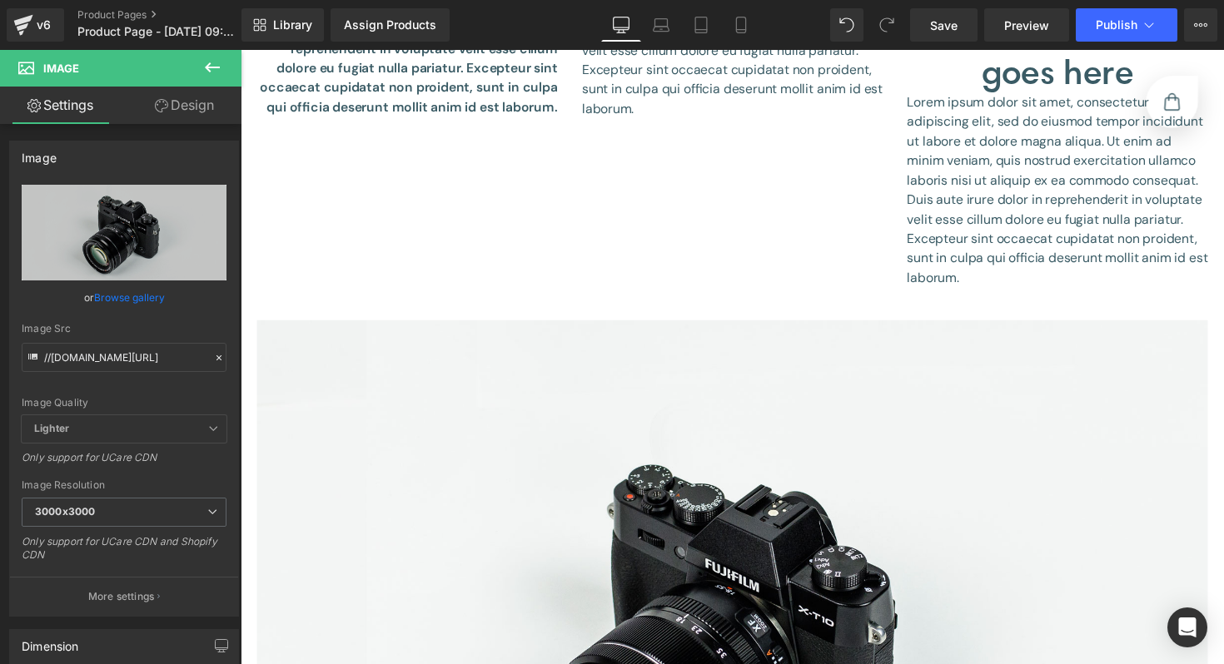
click at [217, 64] on icon at bounding box center [212, 67] width 20 height 20
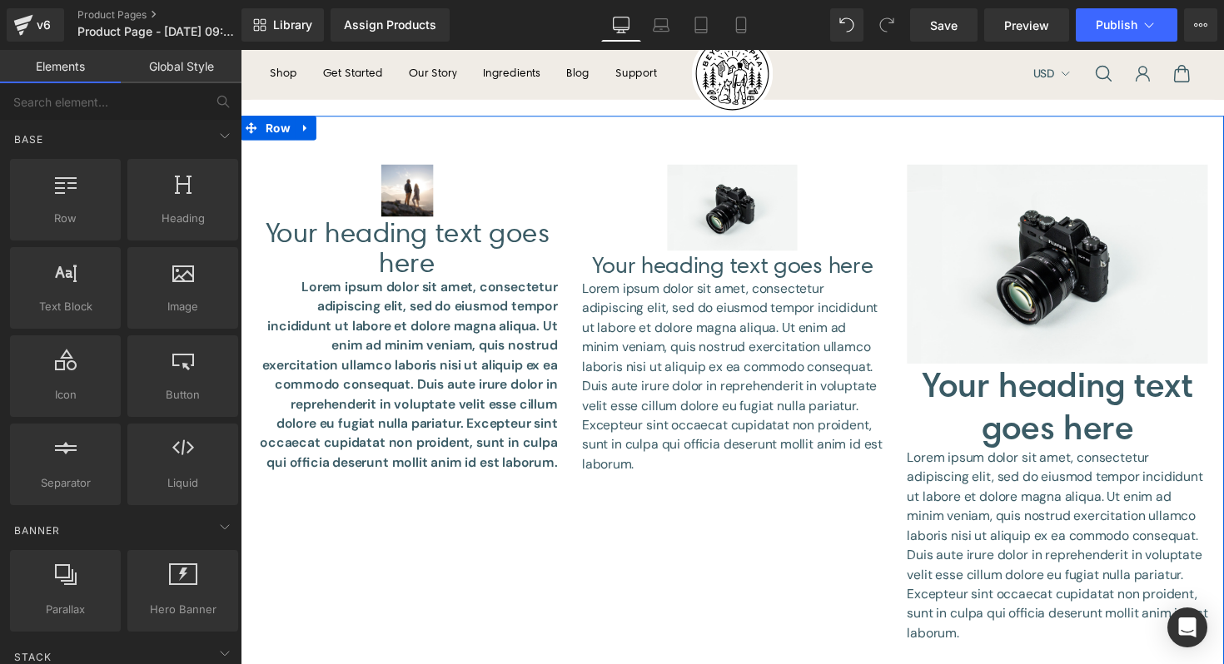
scroll to position [54, 0]
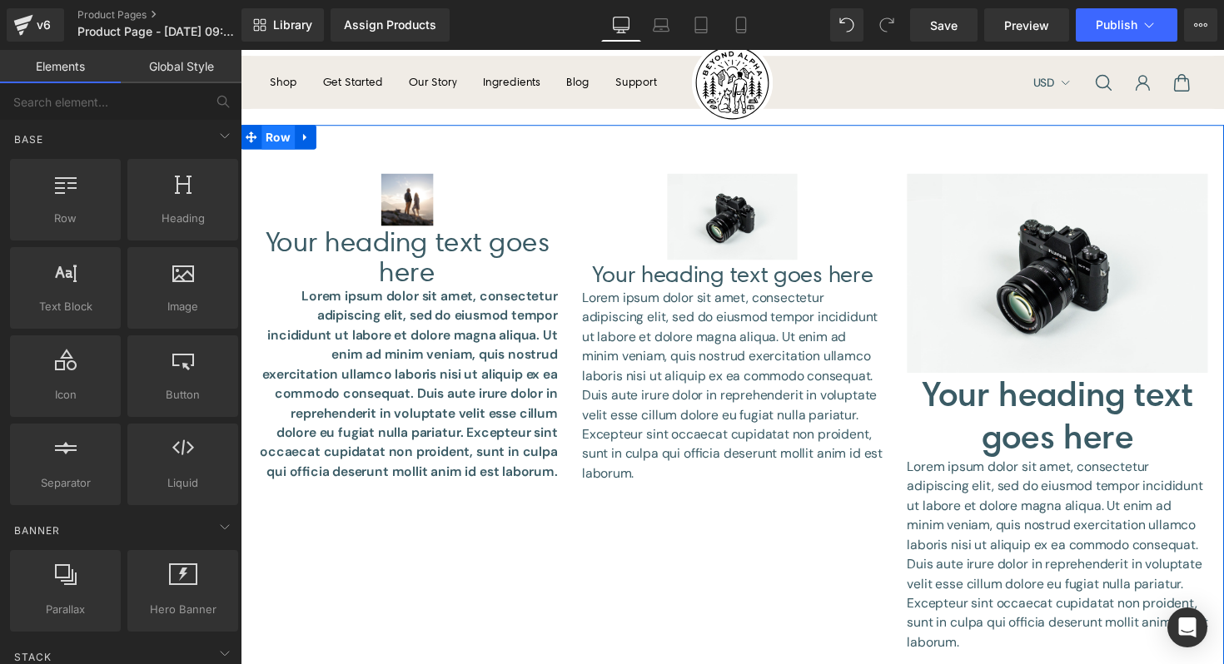
click at [273, 140] on span "Row" at bounding box center [279, 139] width 34 height 25
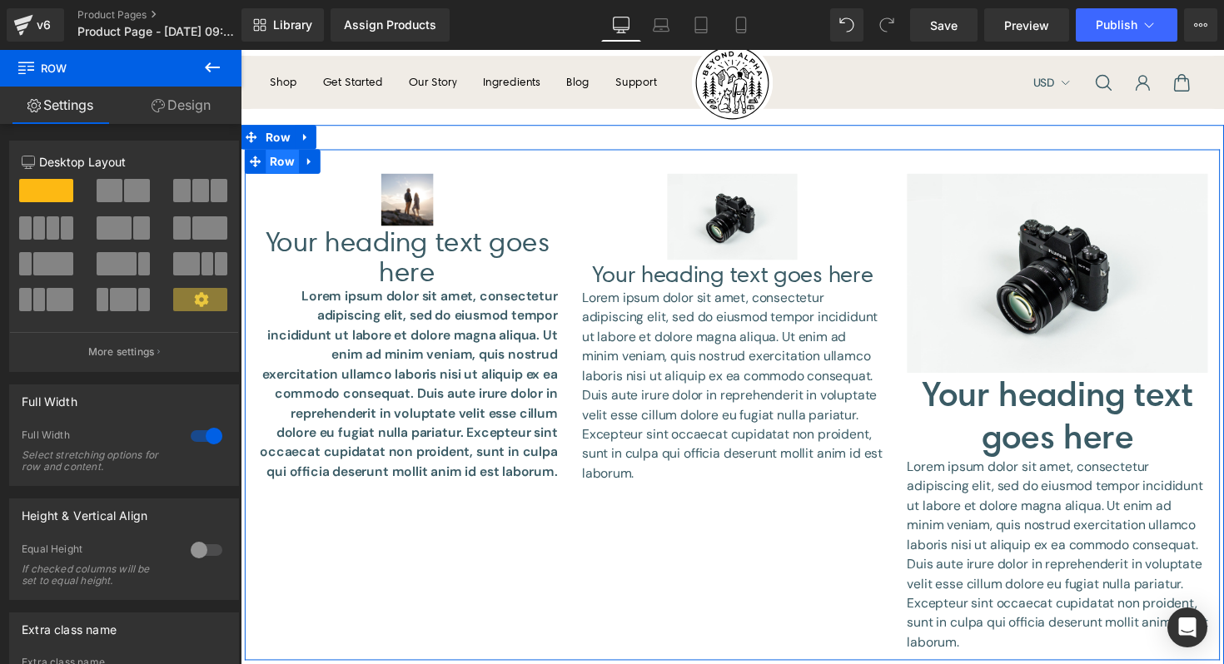
click at [287, 169] on span "Row" at bounding box center [283, 164] width 34 height 25
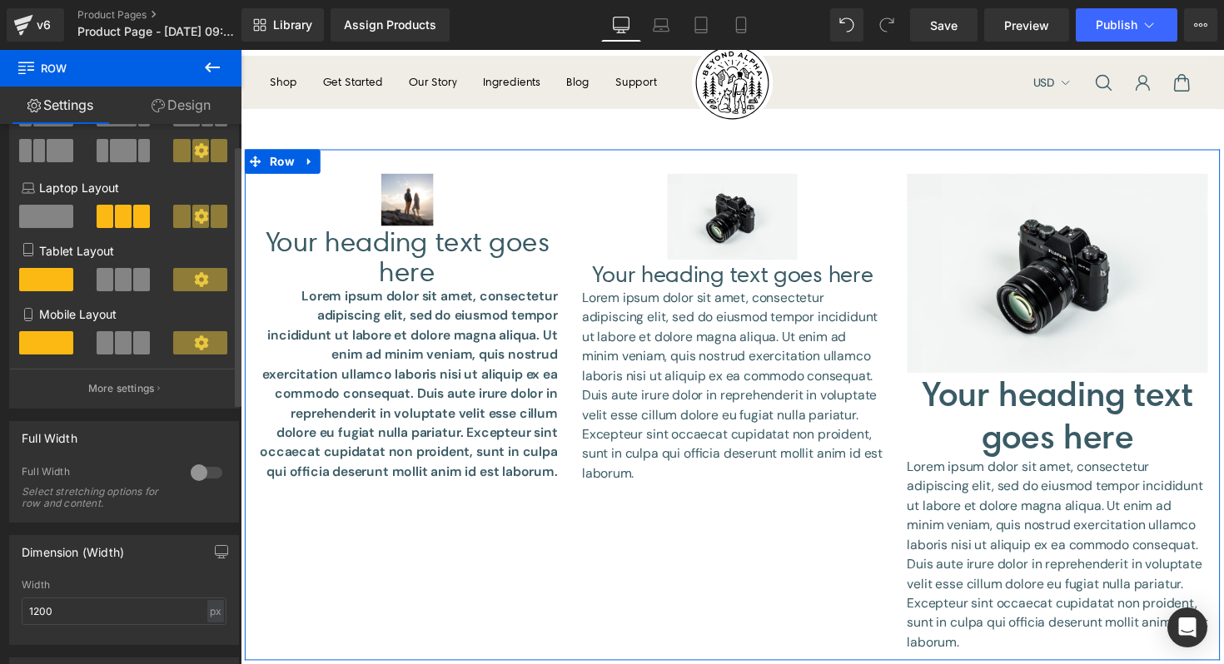
scroll to position [0, 0]
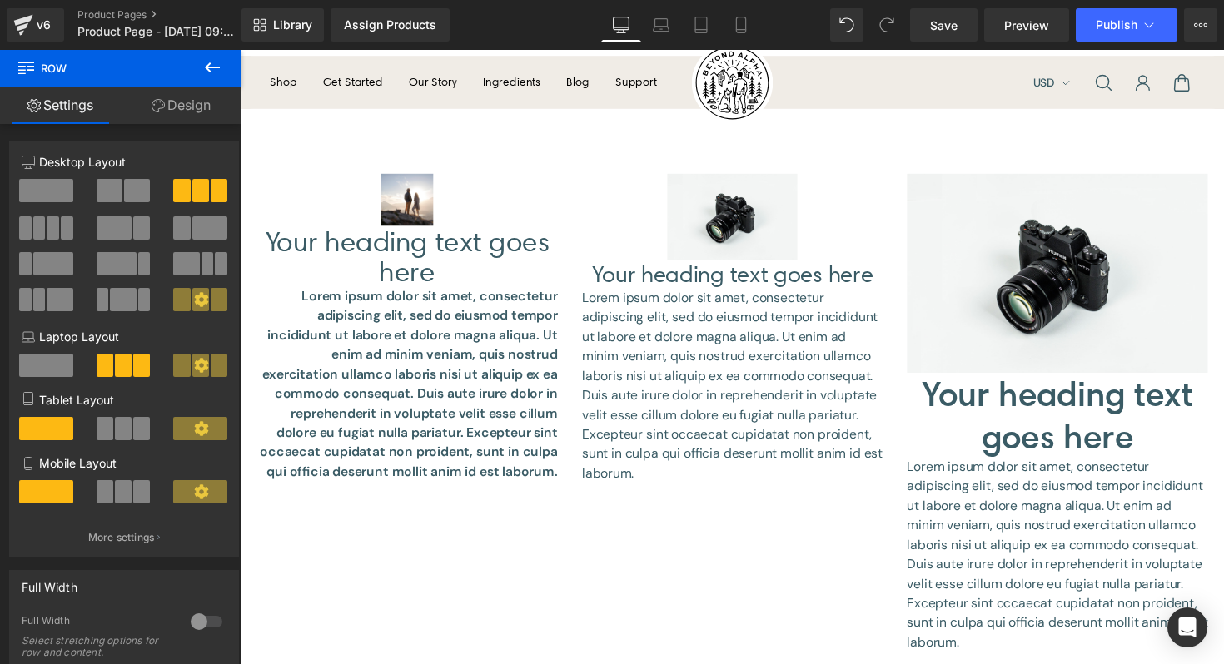
click at [206, 68] on icon at bounding box center [212, 67] width 15 height 10
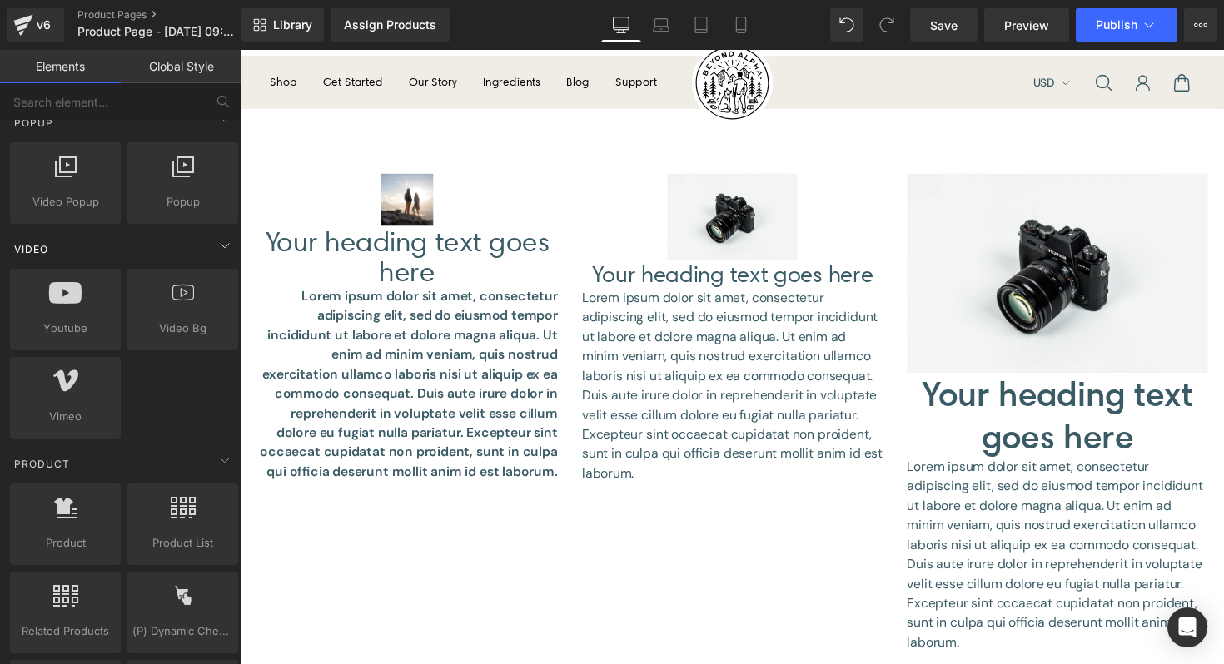
scroll to position [1126, 0]
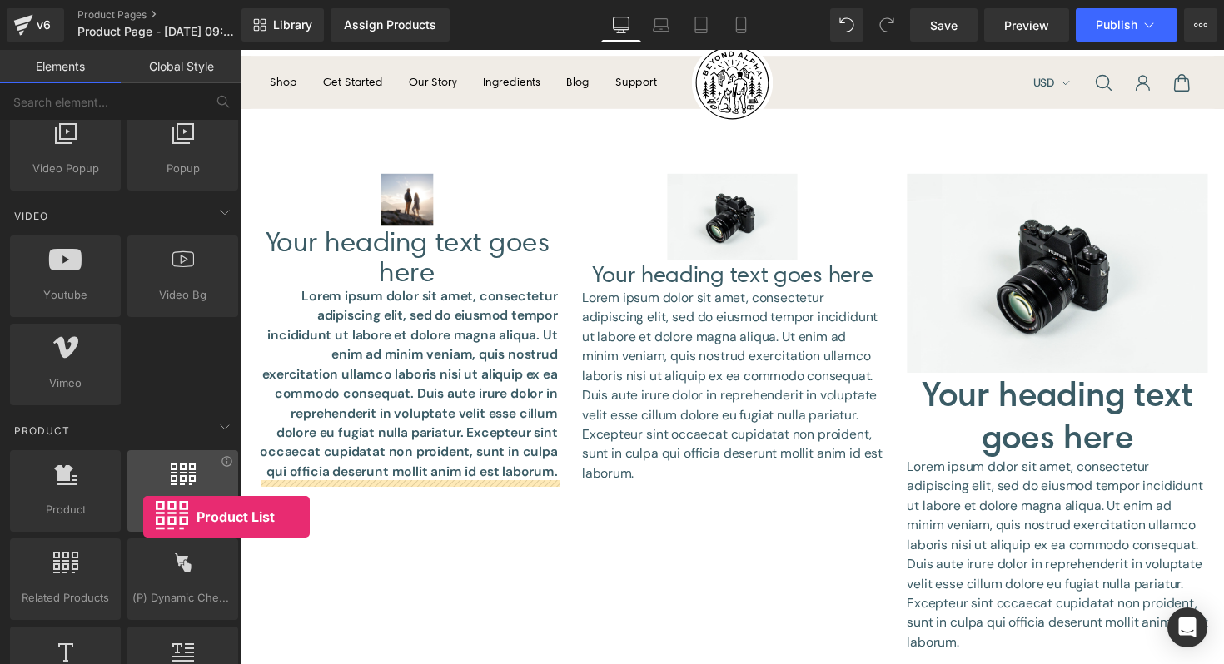
click at [143, 515] on div "Product List products, lists, collections, goods, sells" at bounding box center [182, 491] width 111 height 82
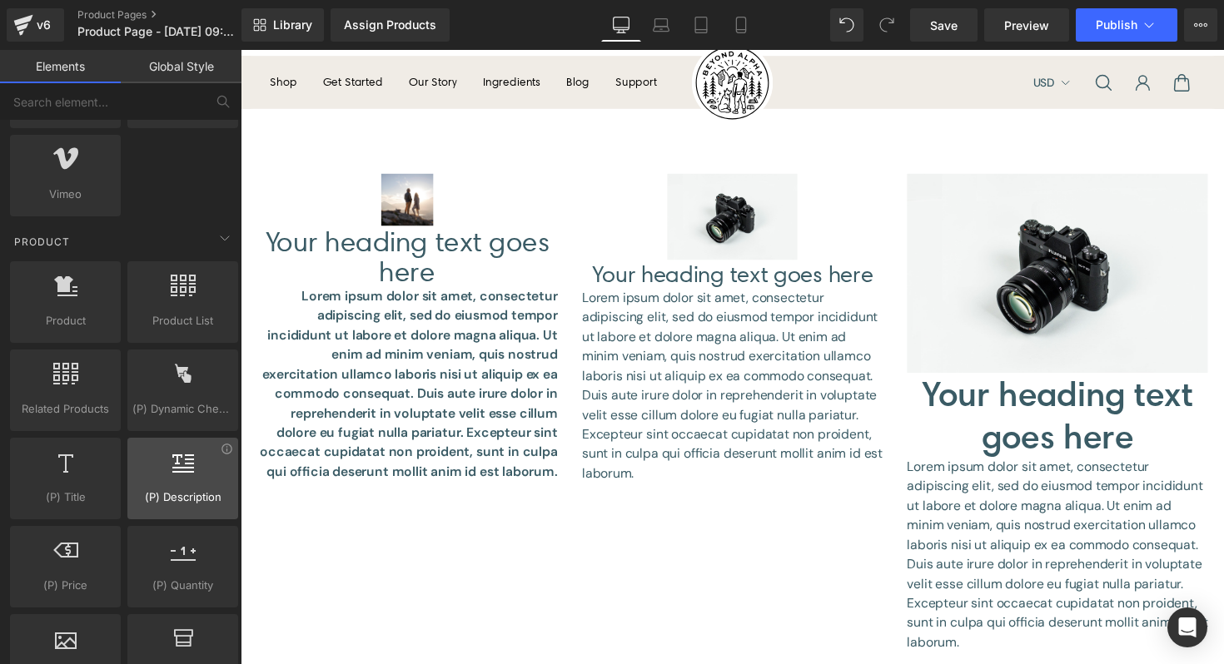
scroll to position [1314, 0]
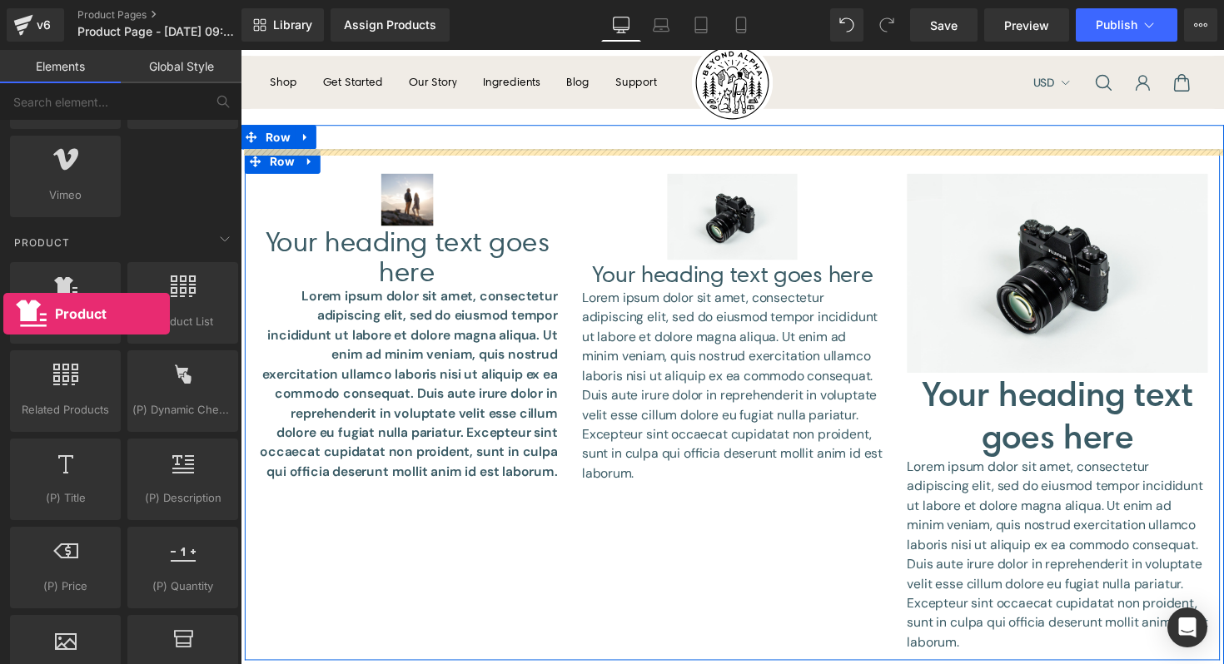
drag, startPoint x: 72, startPoint y: 320, endPoint x: 4, endPoint y: 313, distance: 68.6
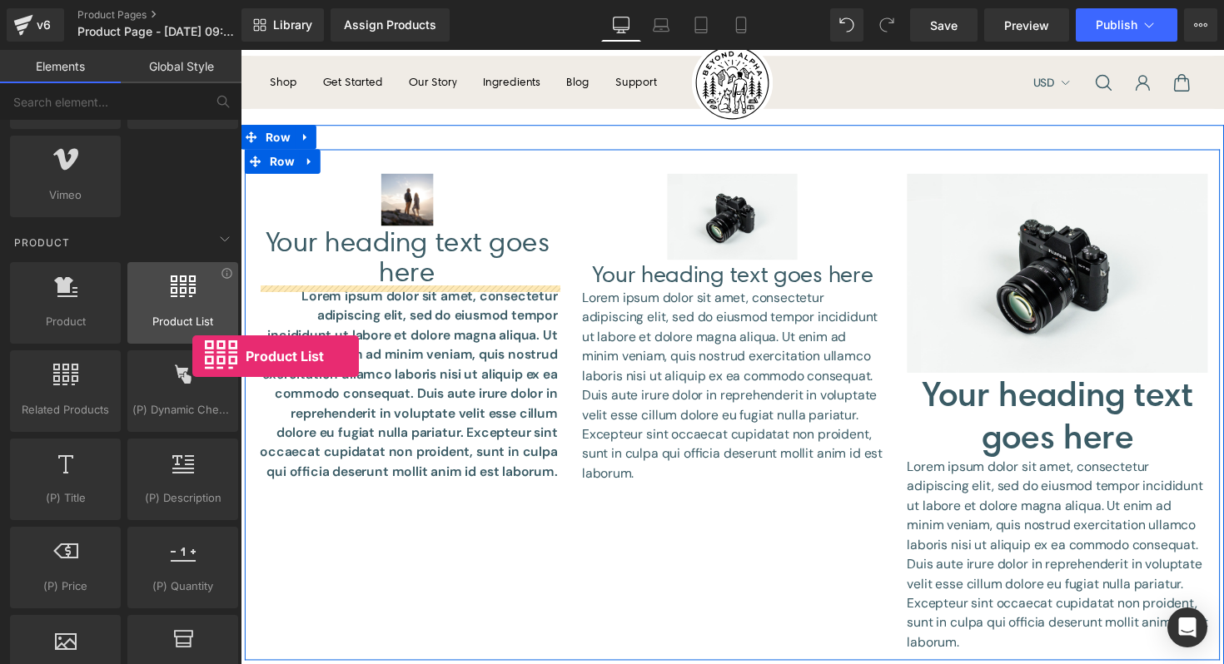
drag, startPoint x: 150, startPoint y: 302, endPoint x: 164, endPoint y: 307, distance: 15.0
click at [164, 307] on div at bounding box center [182, 294] width 101 height 37
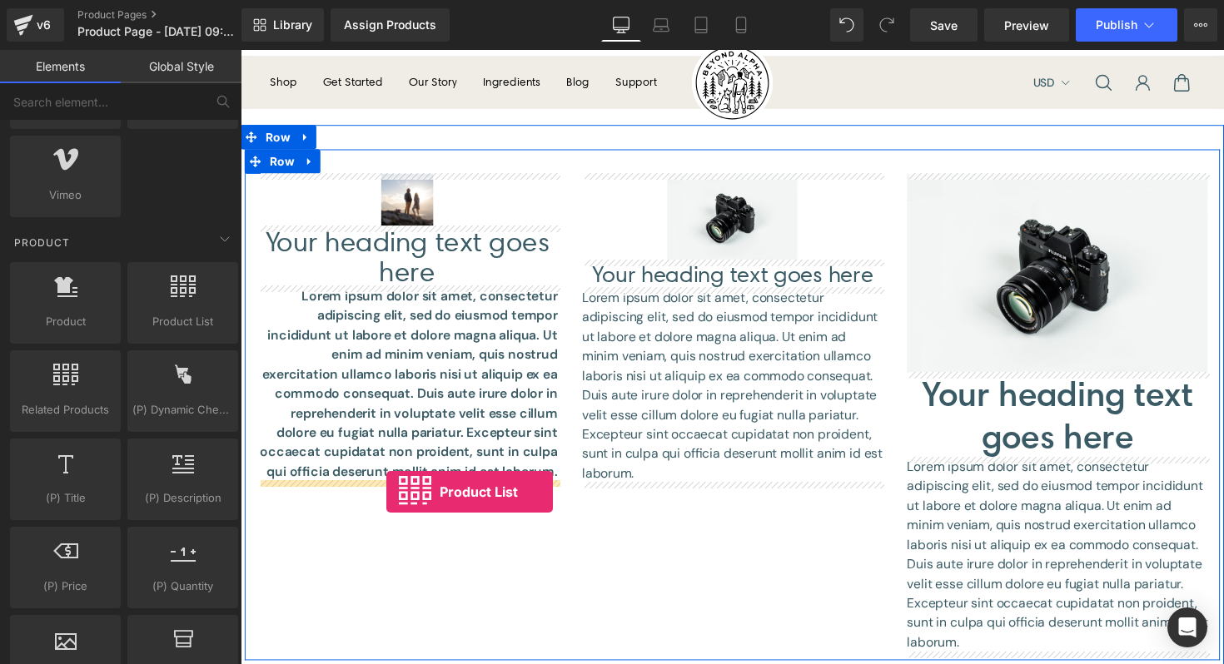
drag, startPoint x: 405, startPoint y: 357, endPoint x: 390, endPoint y: 503, distance: 146.4
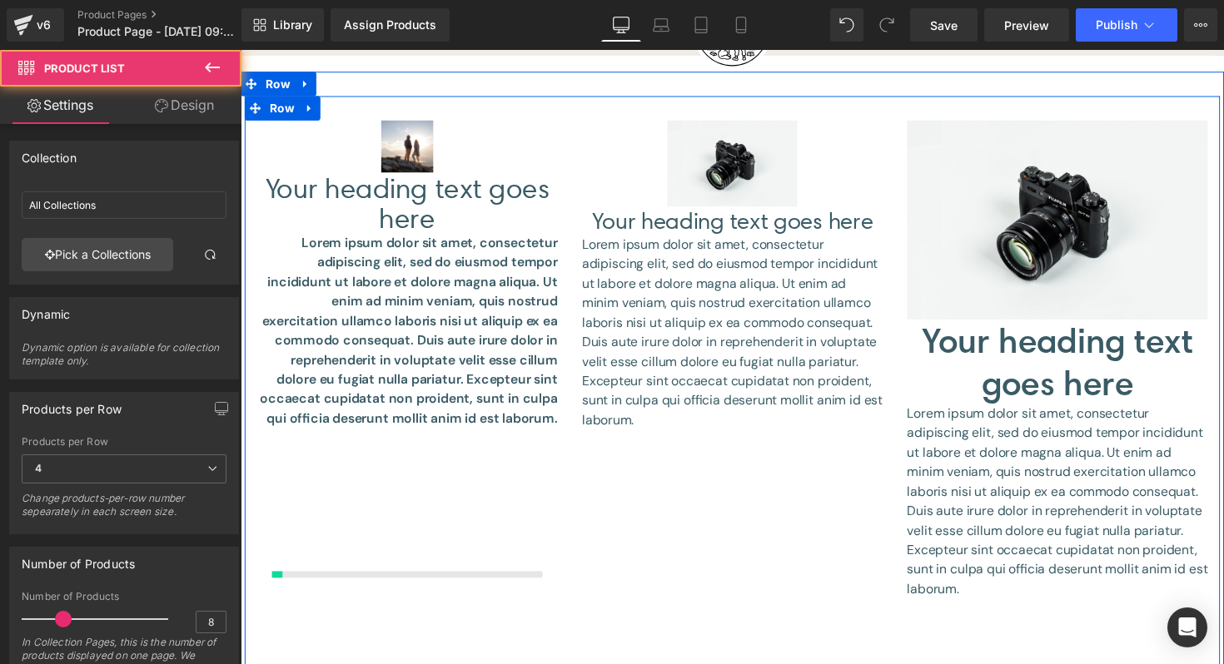
scroll to position [123, 0]
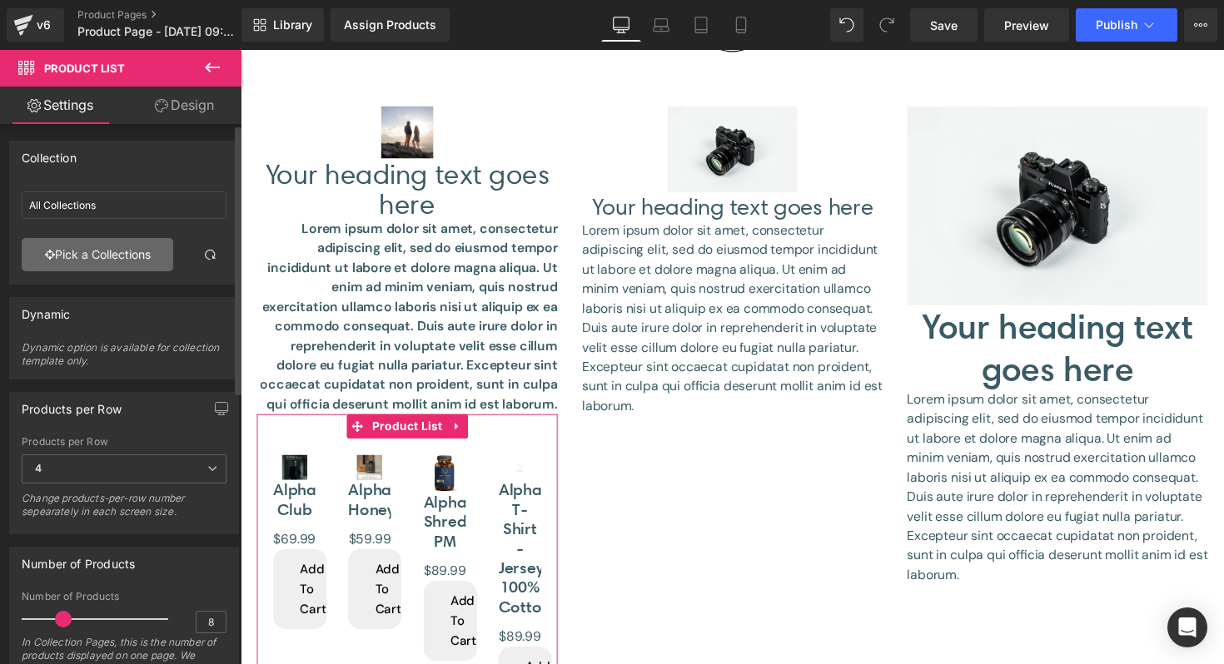
click at [121, 254] on link "Pick a Collections" at bounding box center [98, 254] width 152 height 33
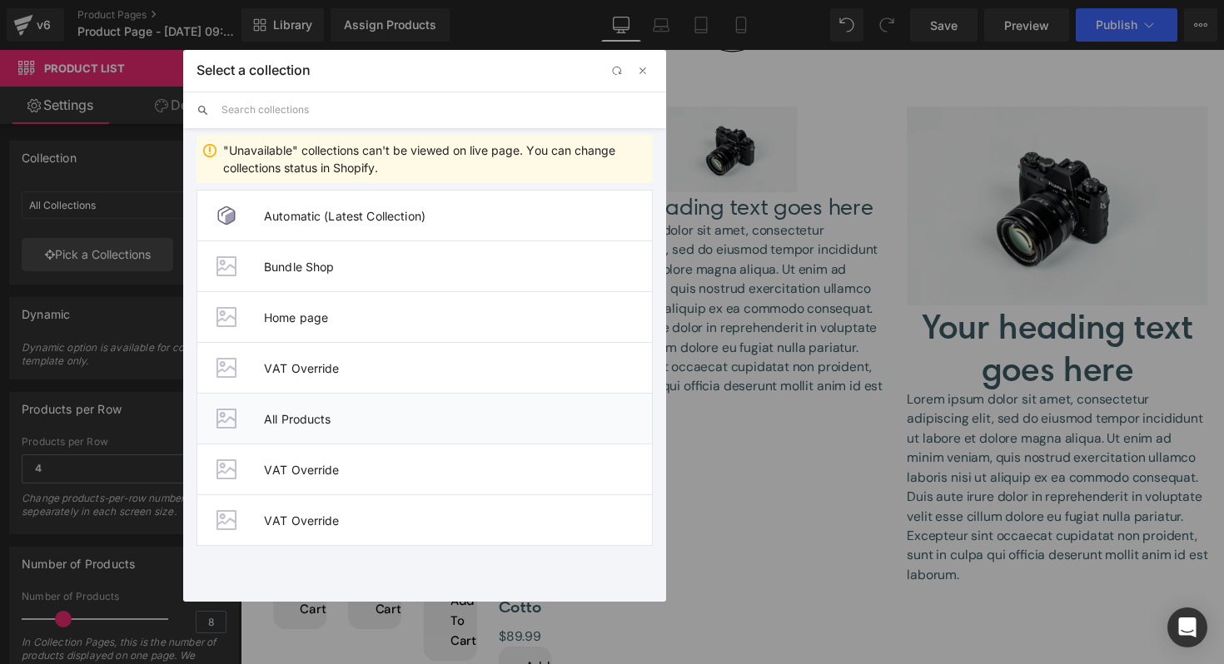
click at [321, 413] on span "All Products" at bounding box center [458, 419] width 388 height 14
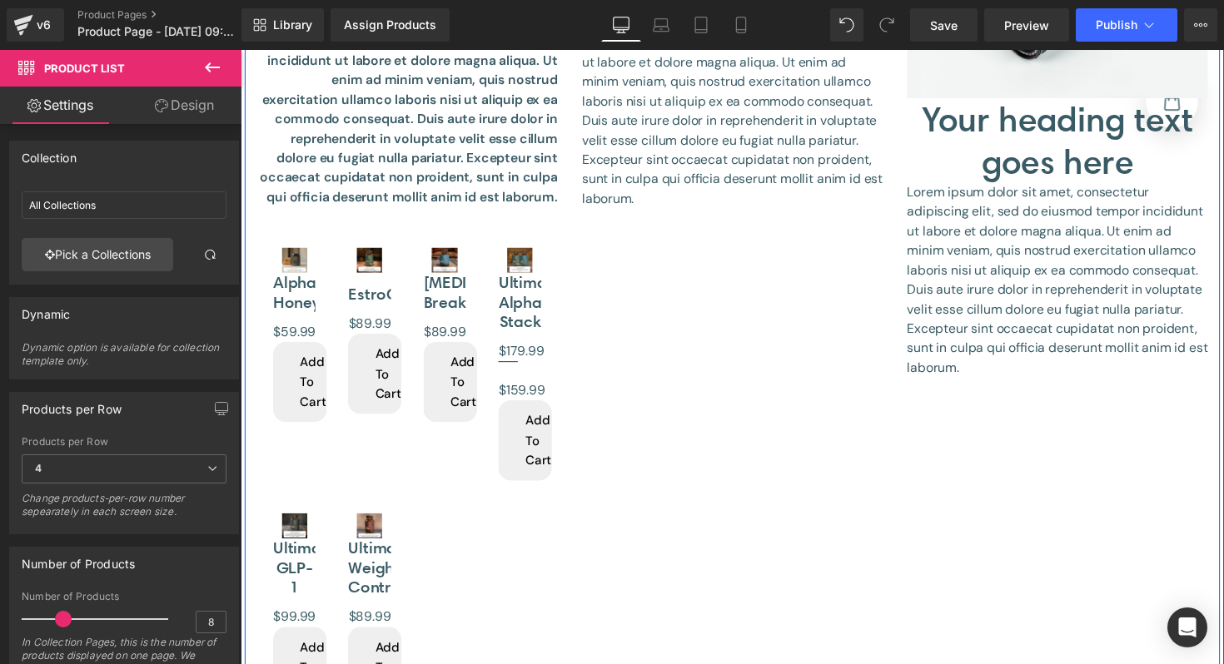
scroll to position [352, 0]
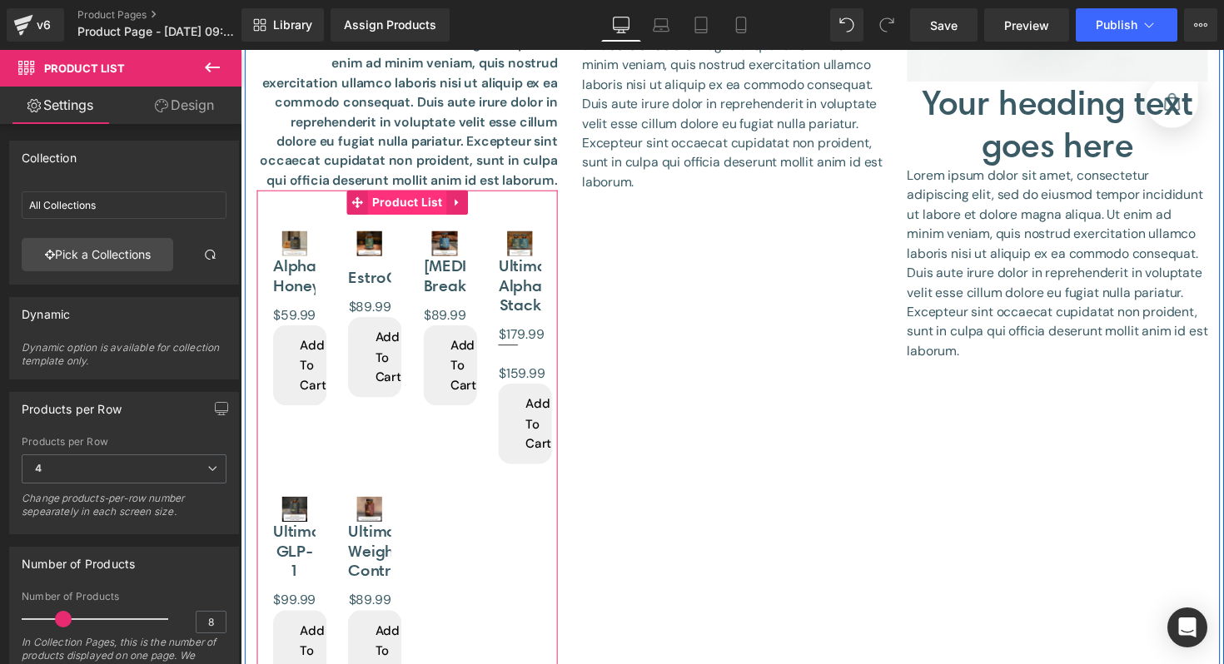
click at [425, 215] on link "Product List" at bounding box center [401, 206] width 102 height 25
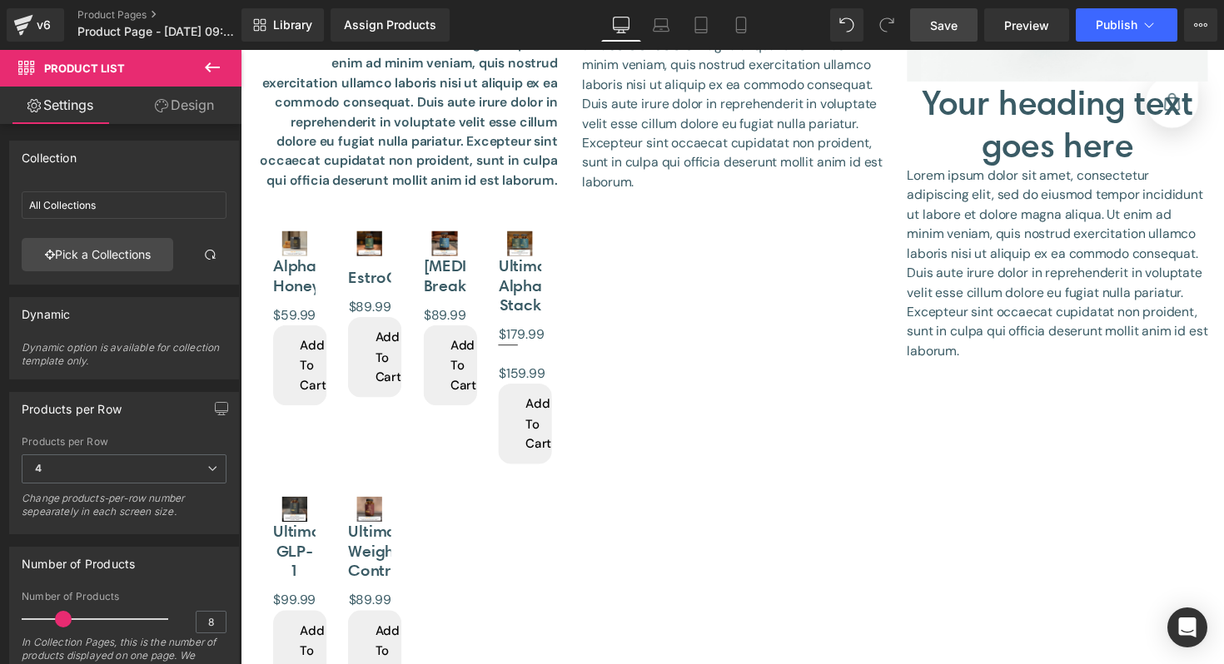
click at [945, 22] on span "Save" at bounding box center [943, 25] width 27 height 17
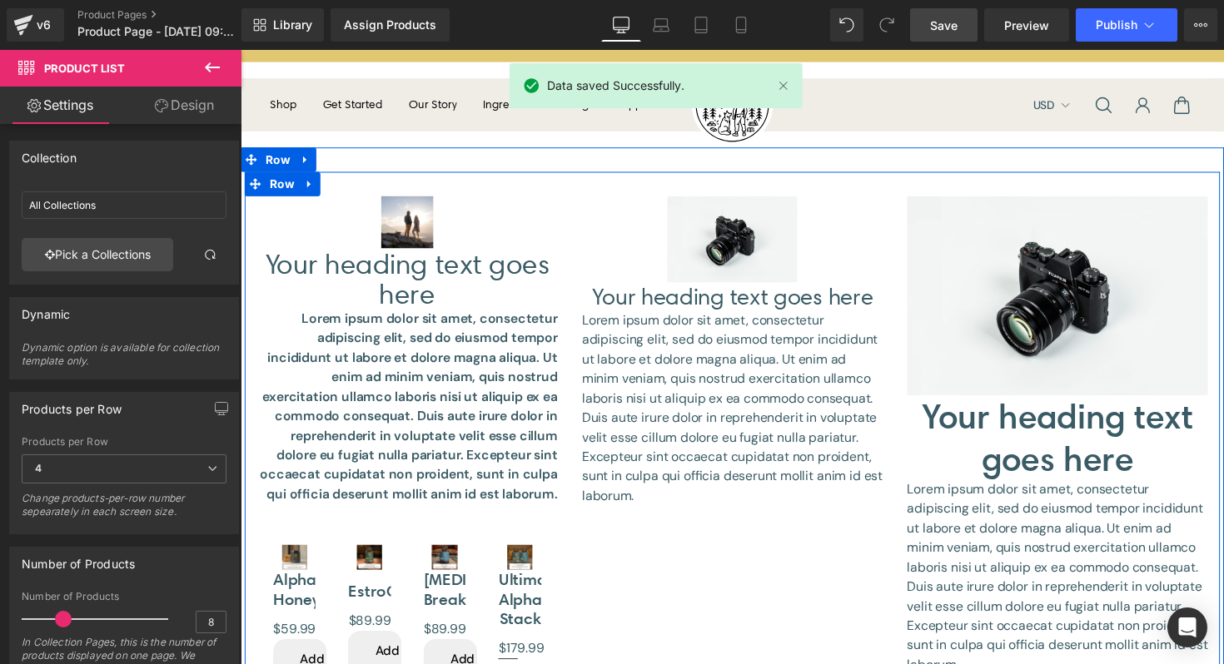
scroll to position [0, 0]
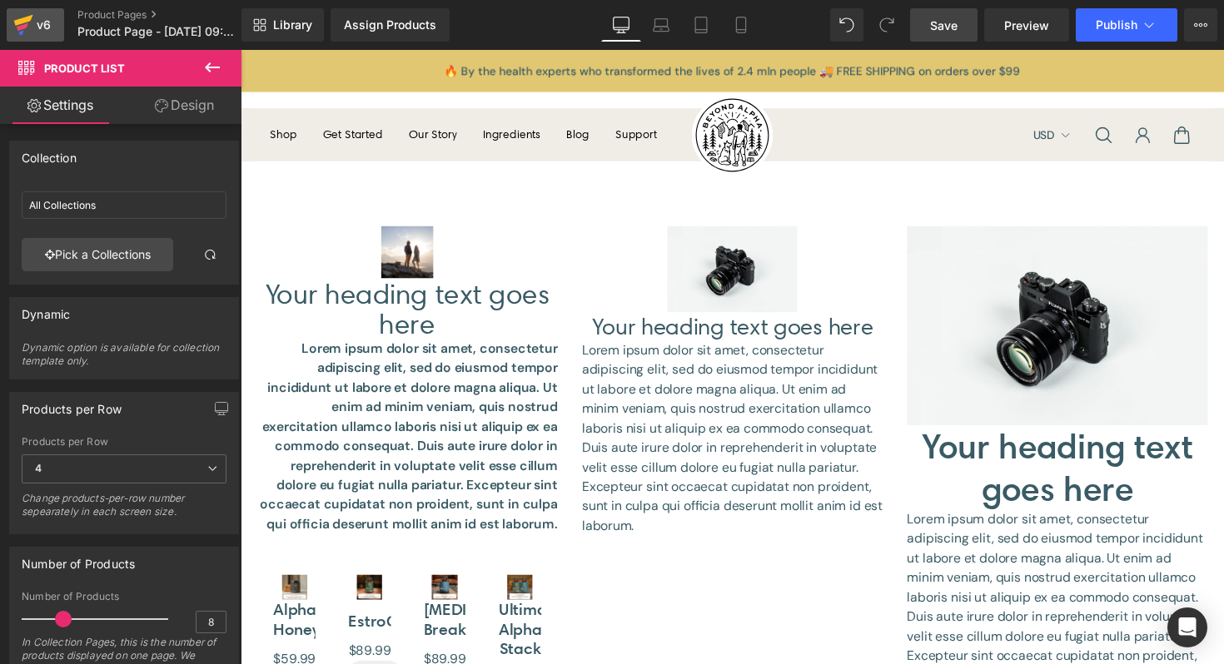
click at [43, 28] on div "v6" at bounding box center [43, 25] width 21 height 22
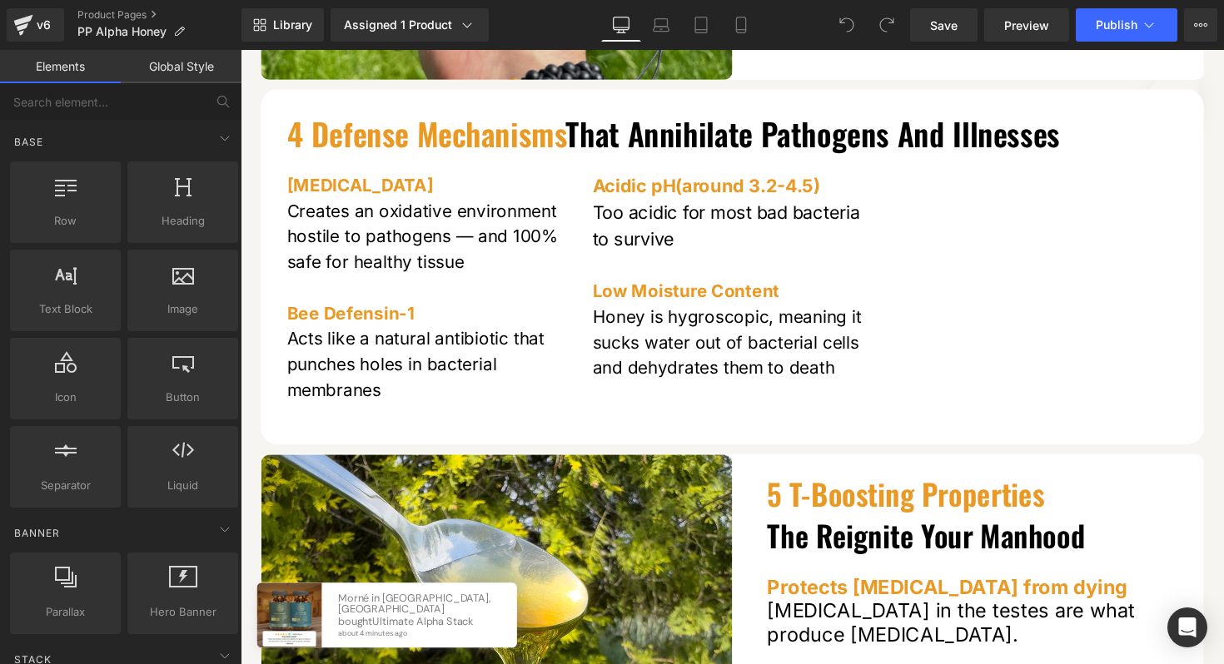
scroll to position [4046, 0]
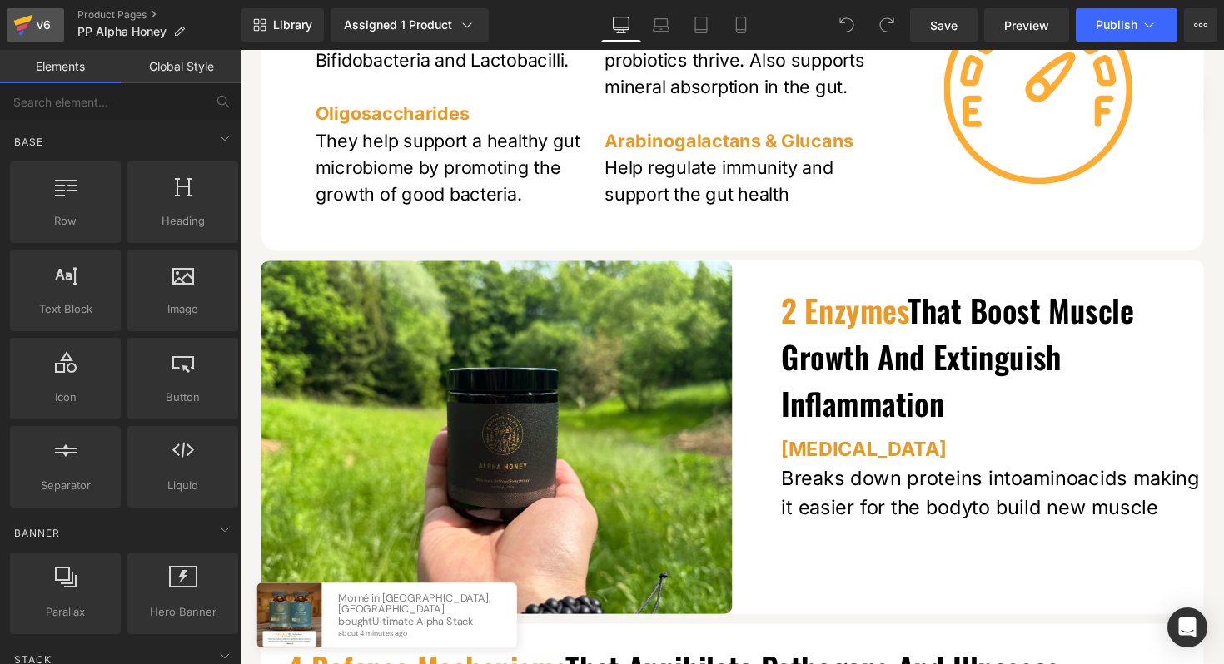
click at [42, 23] on div "v6" at bounding box center [43, 25] width 21 height 22
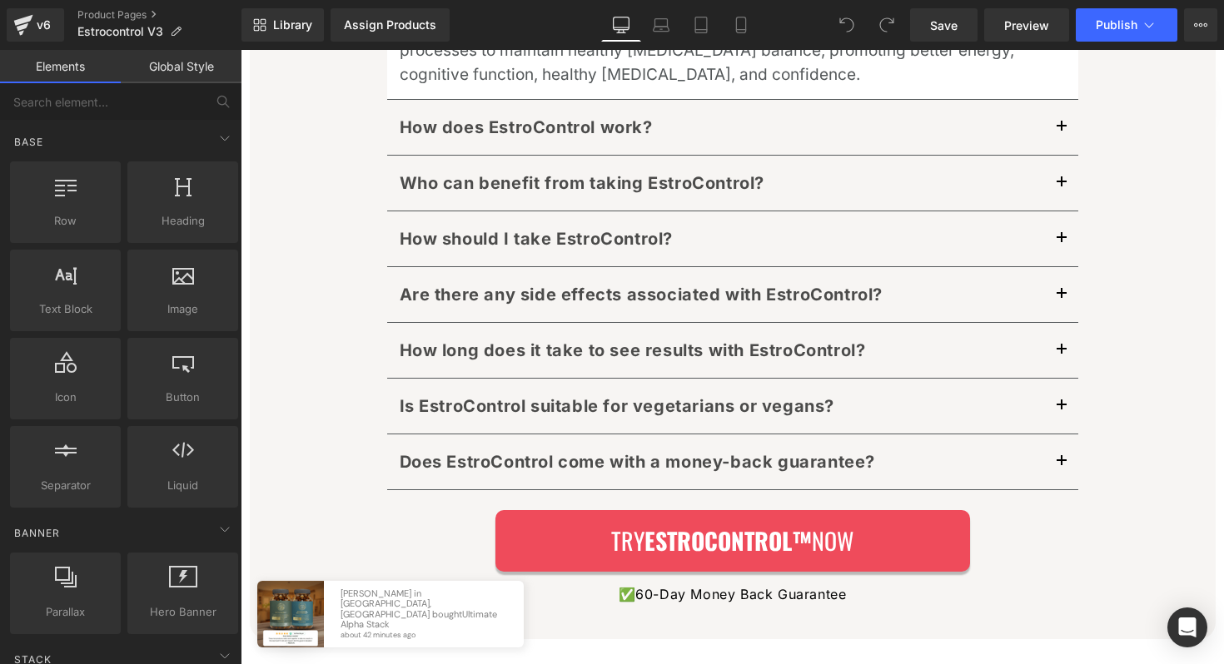
scroll to position [8579, 0]
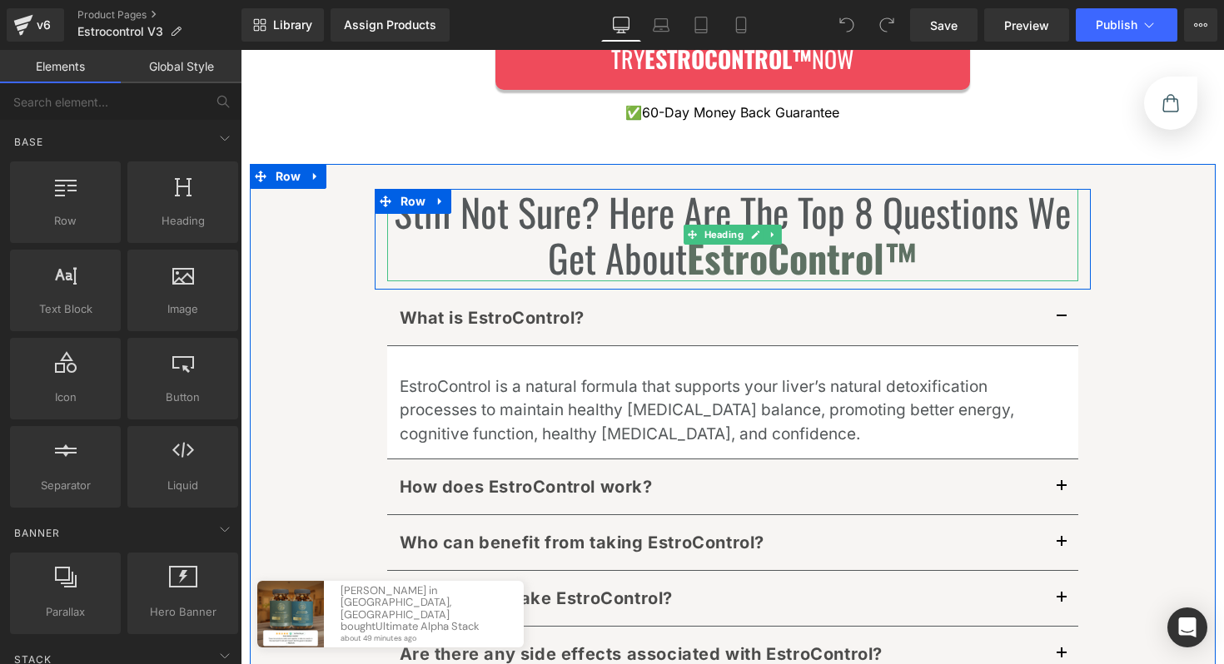
click at [670, 189] on h1 "Still Not Sure? Here Are The Top 8 Questions We Get About EstroControl™" at bounding box center [732, 235] width 691 height 92
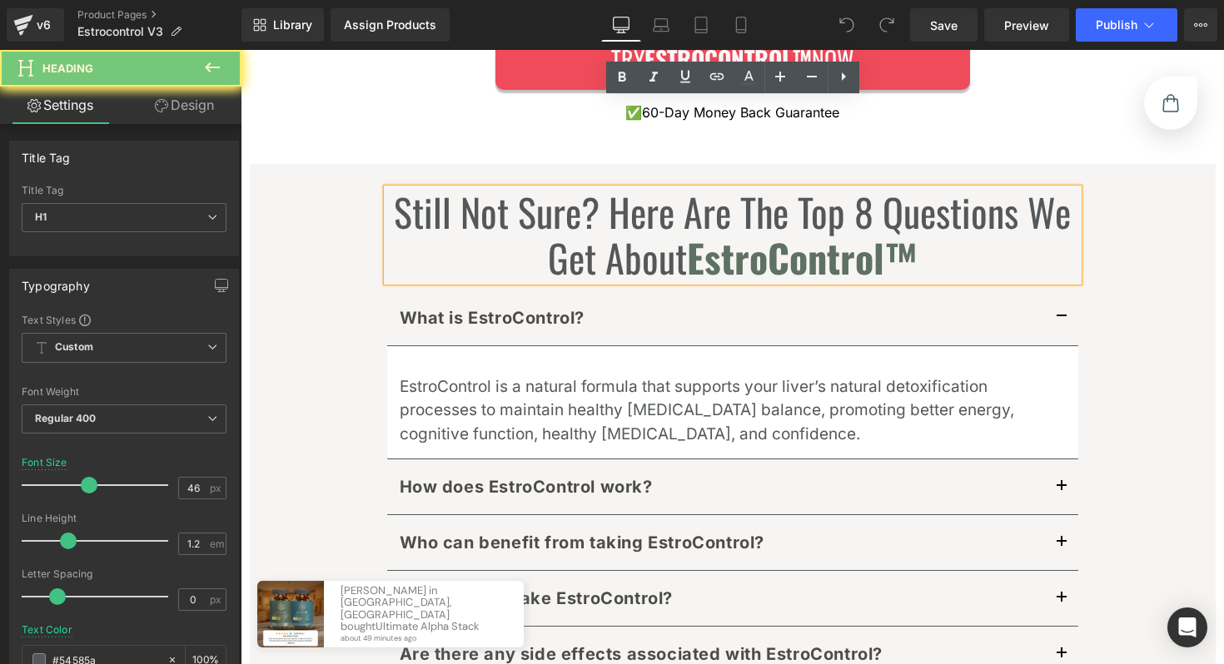
click at [670, 189] on h1 "Still Not Sure? Here Are The Top 8 Questions We Get About EstroControl™" at bounding box center [732, 235] width 691 height 92
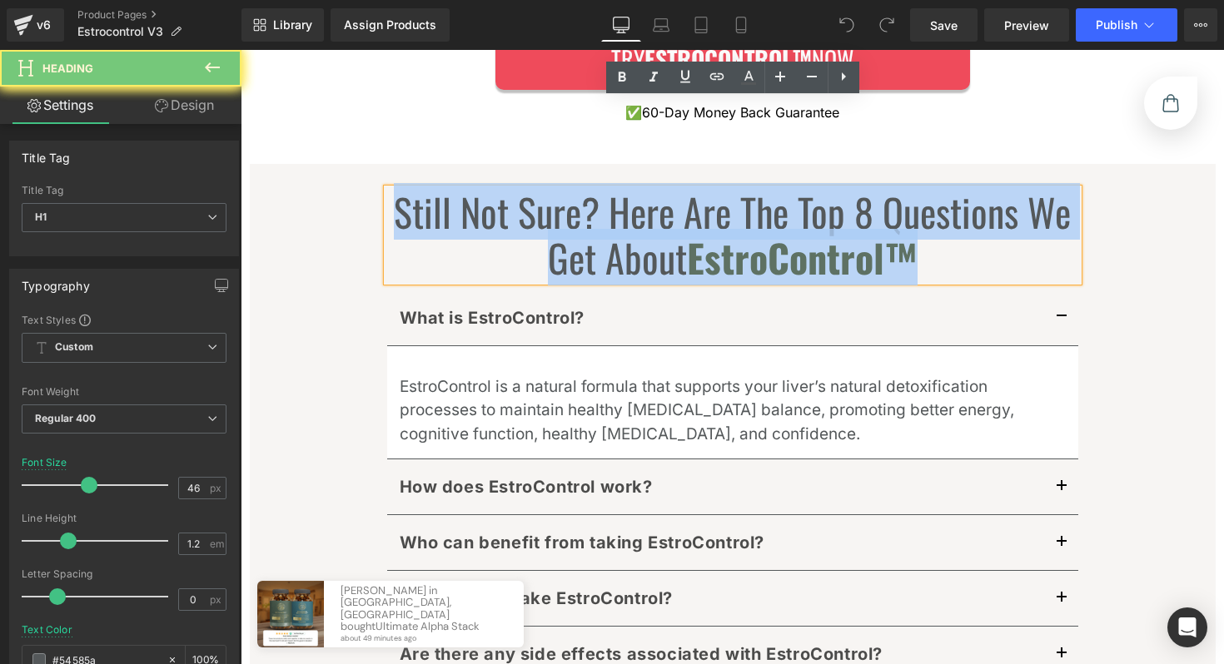
click at [670, 189] on h1 "Still Not Sure? Here Are The Top 8 Questions We Get About EstroControl™" at bounding box center [732, 235] width 691 height 92
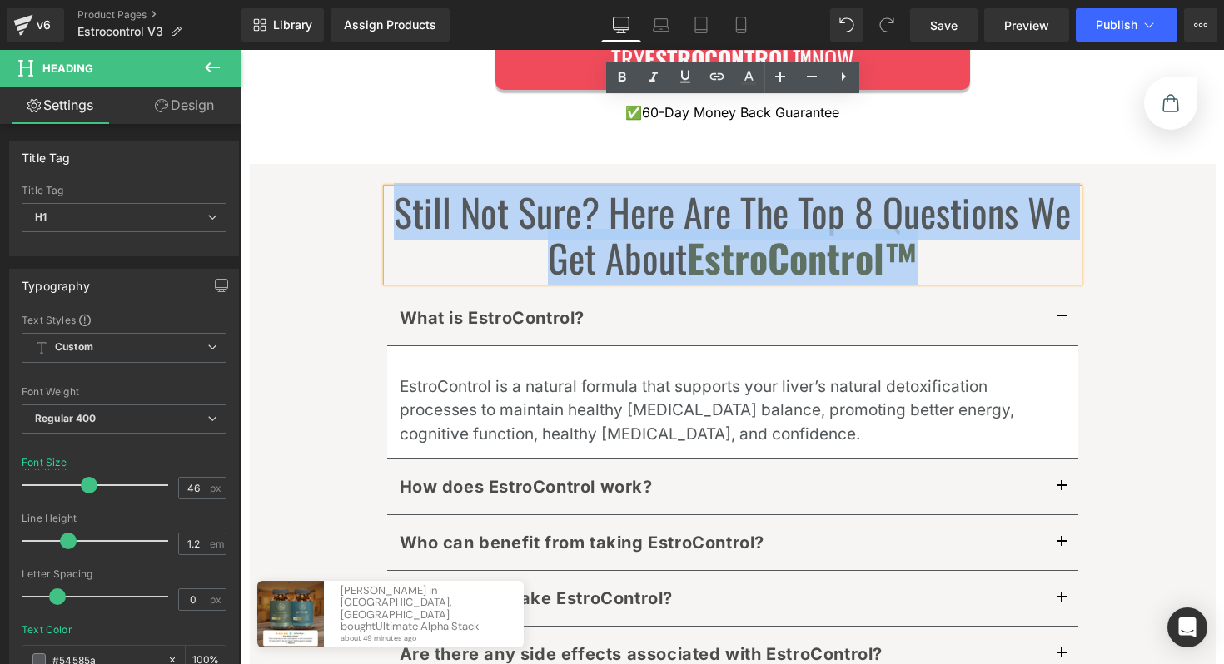
click at [1155, 189] on div "Still Not Sure? Here Are The Top 8 Questions We Get About EstroControl™ Heading…" at bounding box center [733, 580] width 966 height 783
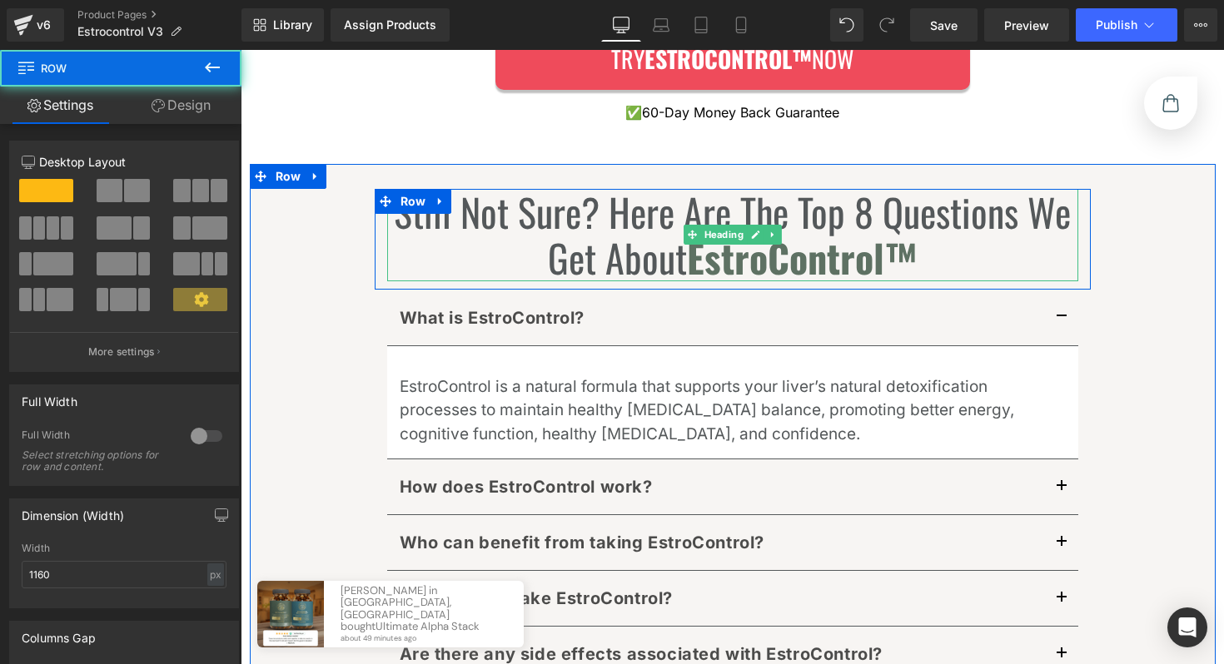
click at [922, 189] on h1 "Still Not Sure? Here Are The Top 8 Questions We Get About EstroControl™" at bounding box center [732, 235] width 691 height 92
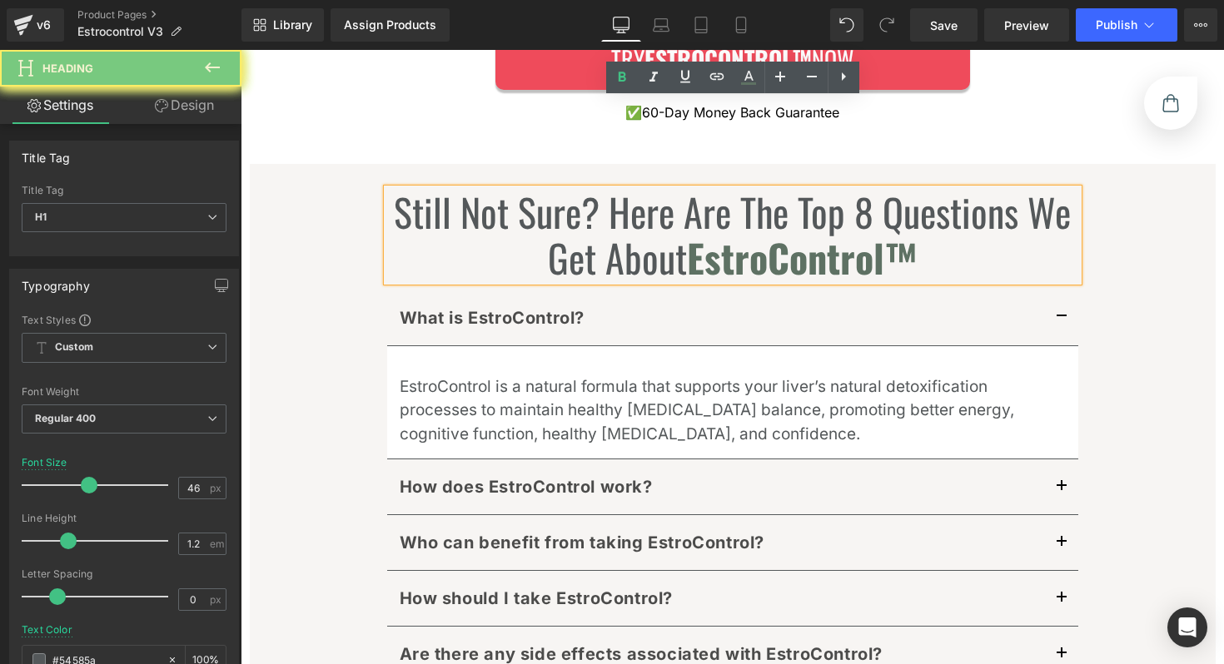
click at [922, 189] on h1 "Still Not Sure? Here Are The Top 8 Questions We Get About EstroControl™" at bounding box center [732, 235] width 691 height 92
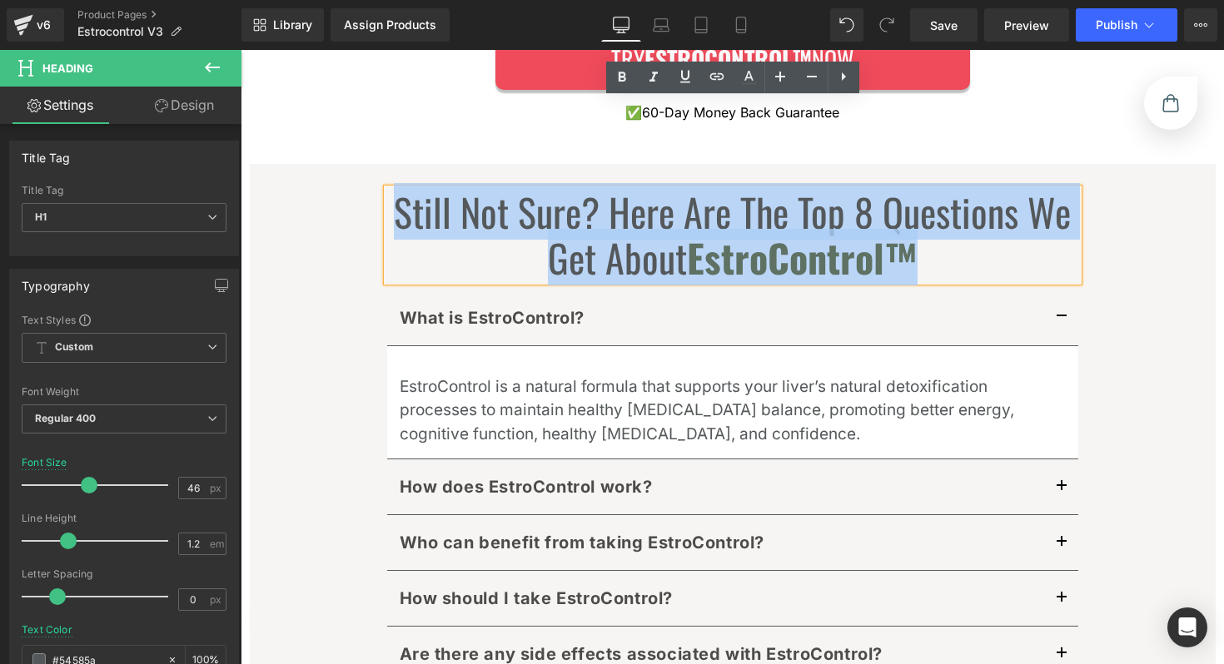
paste div
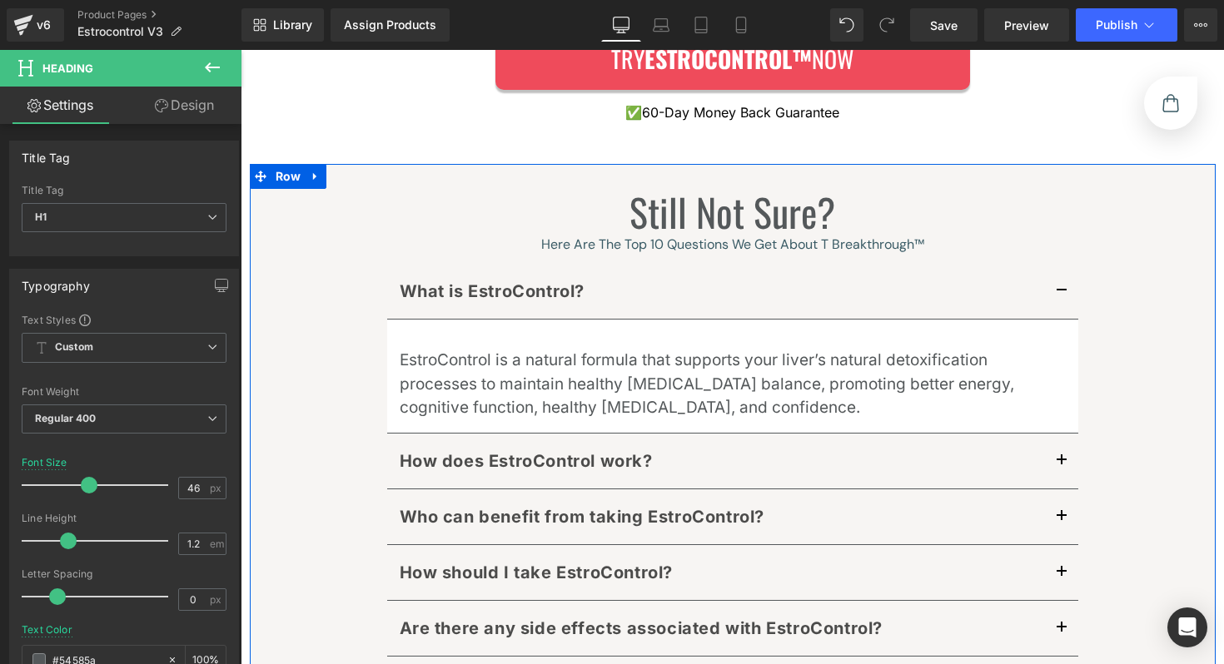
click at [359, 189] on div "Still Not Sure? Here Are The Top 10 Questions We Get About T Breakthrough™ Head…" at bounding box center [733, 568] width 966 height 758
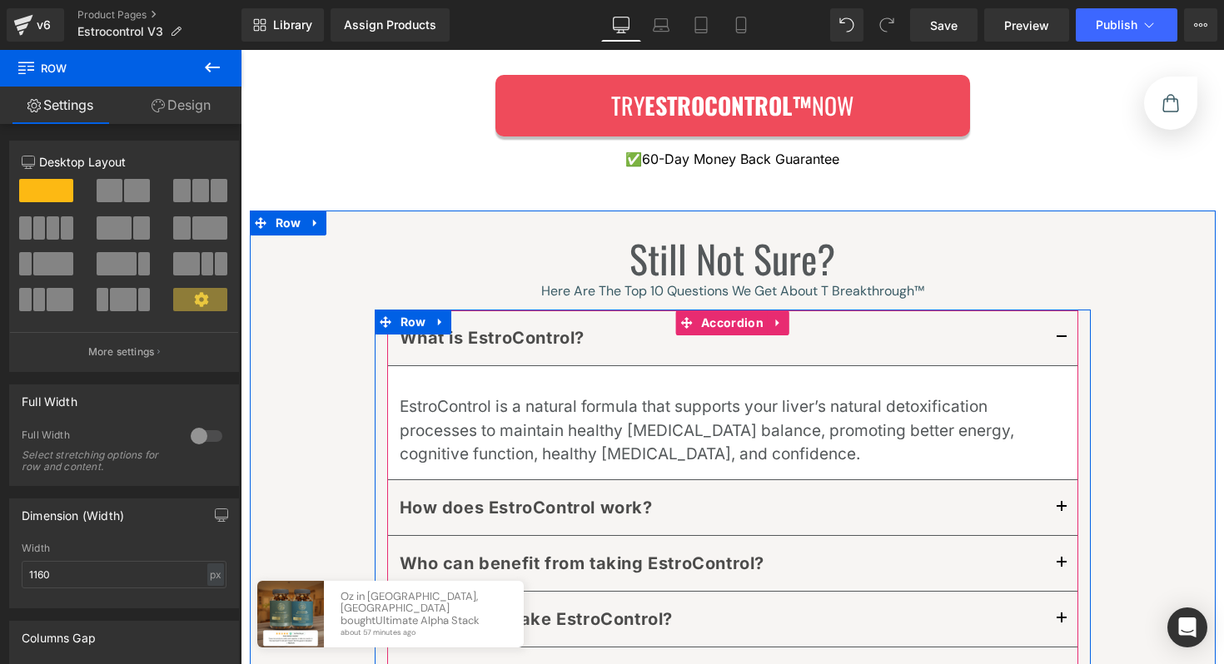
scroll to position [8509, 0]
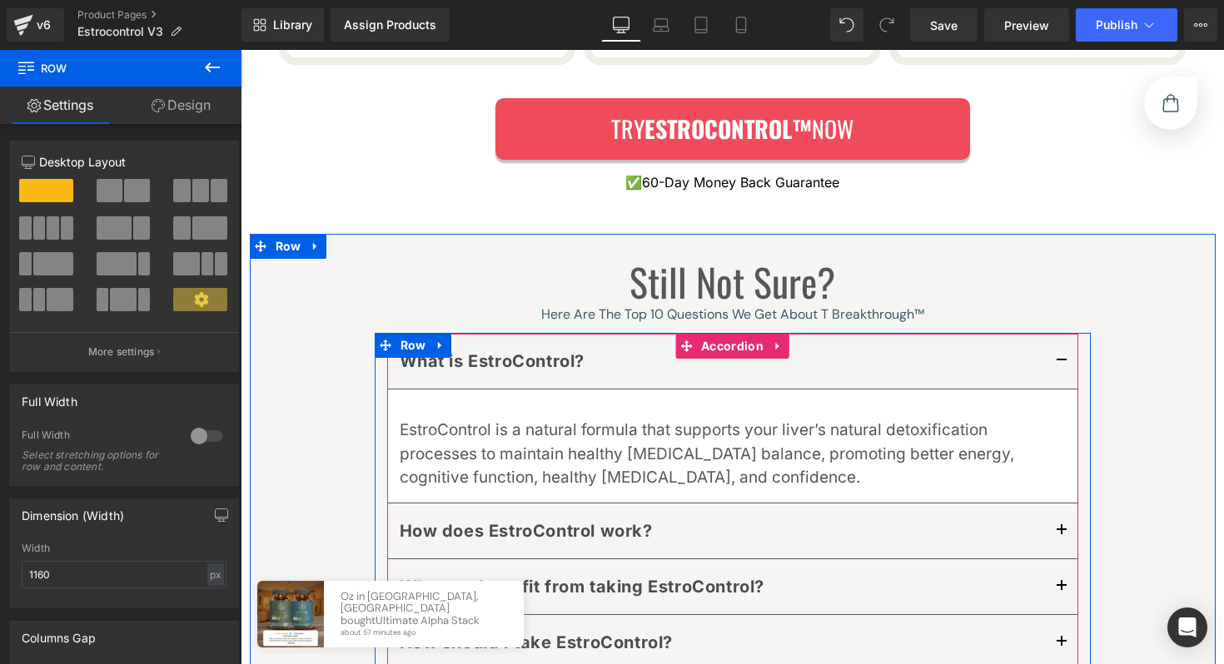
click at [1061, 334] on button "button" at bounding box center [1061, 361] width 33 height 55
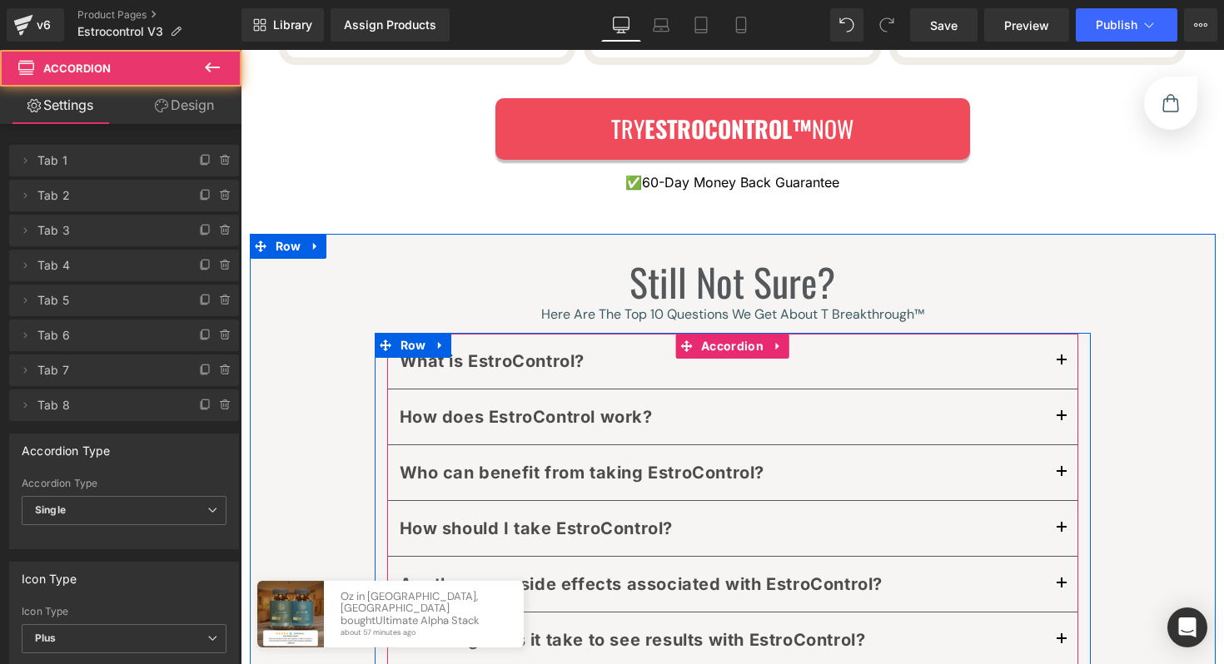
click at [1058, 390] on button "button" at bounding box center [1061, 417] width 33 height 55
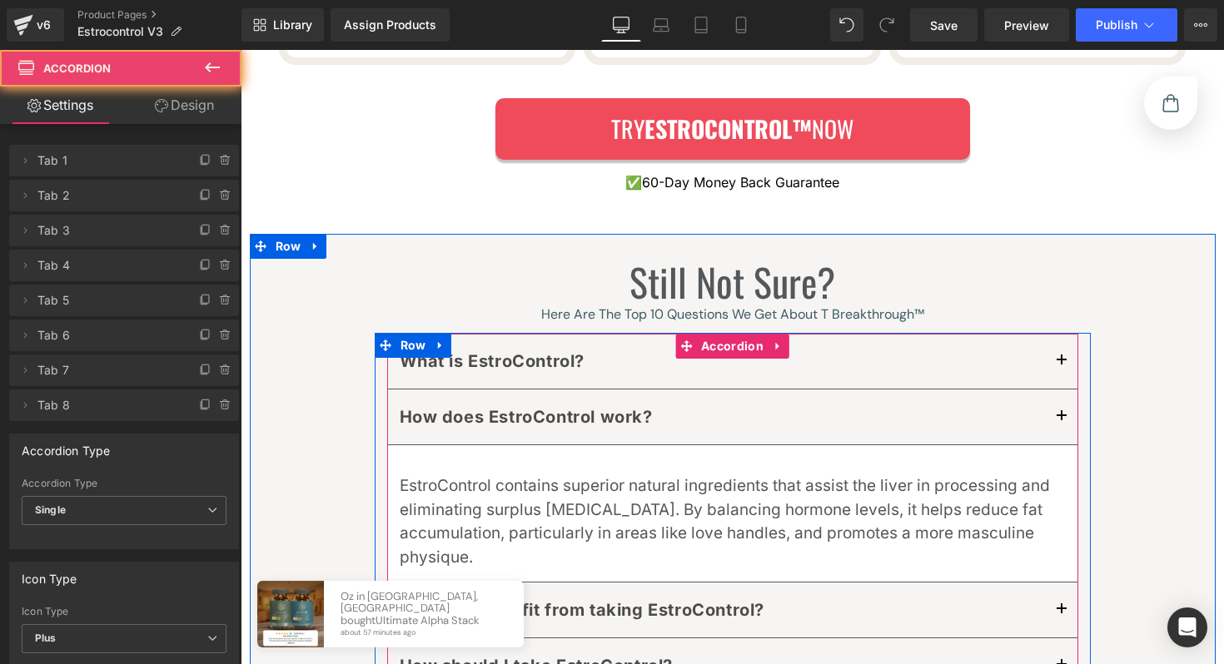
click at [1058, 390] on button "button" at bounding box center [1061, 417] width 33 height 55
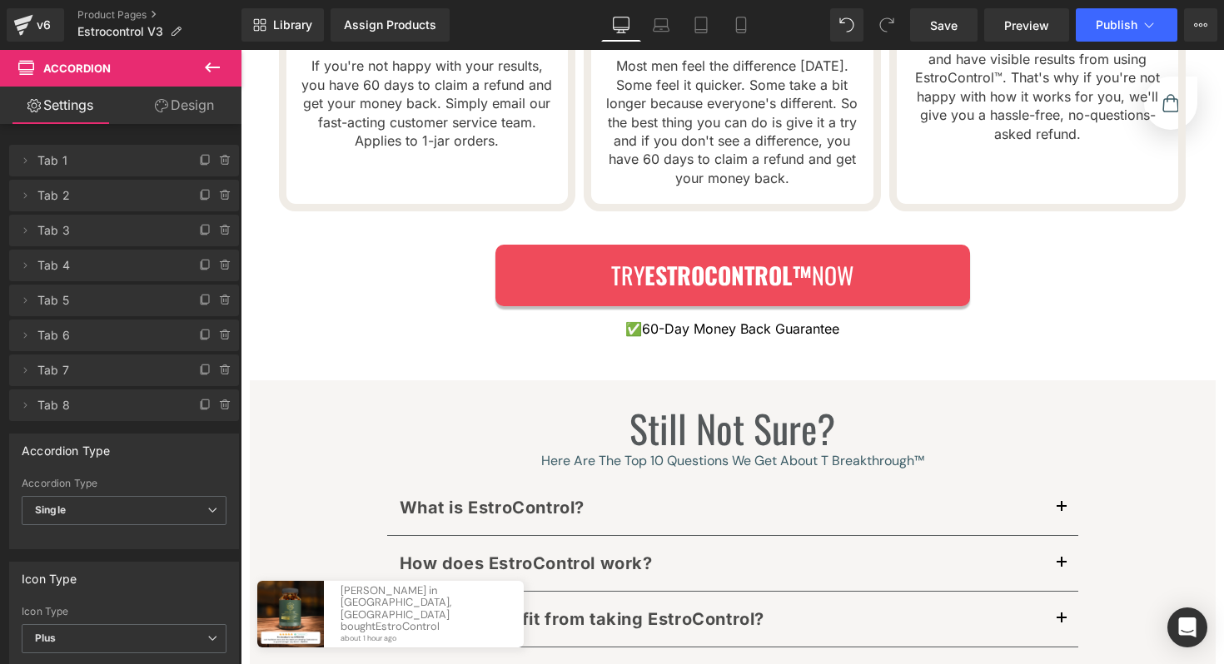
scroll to position [8338, 0]
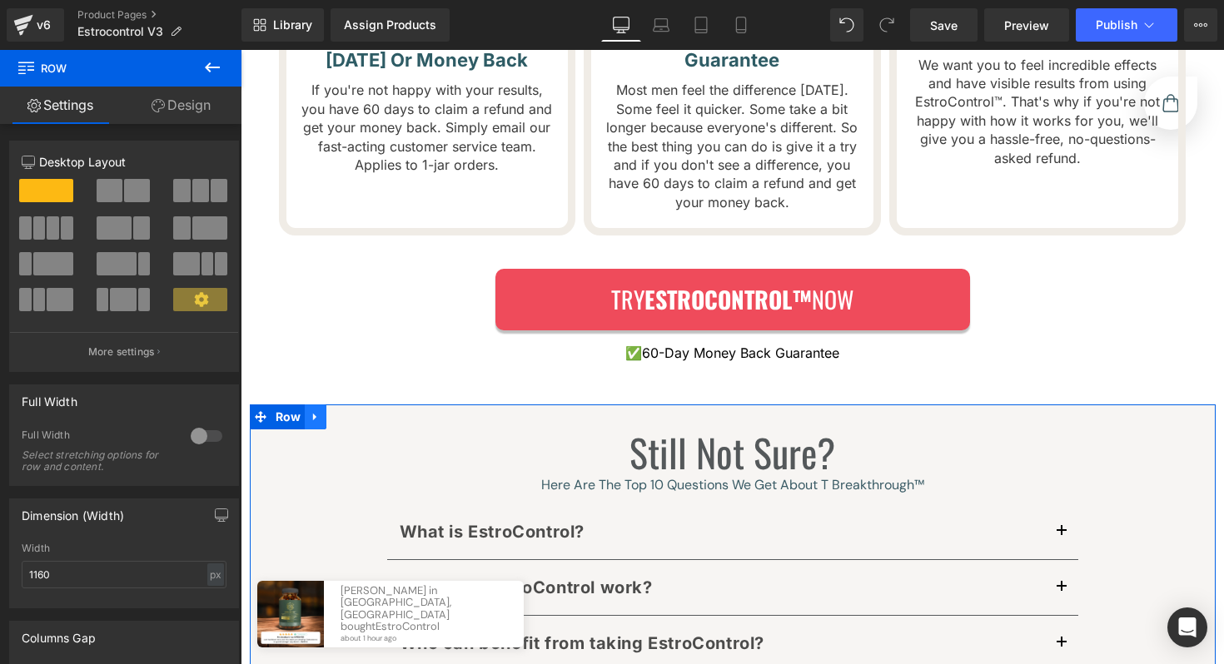
click at [315, 411] on icon at bounding box center [316, 417] width 12 height 12
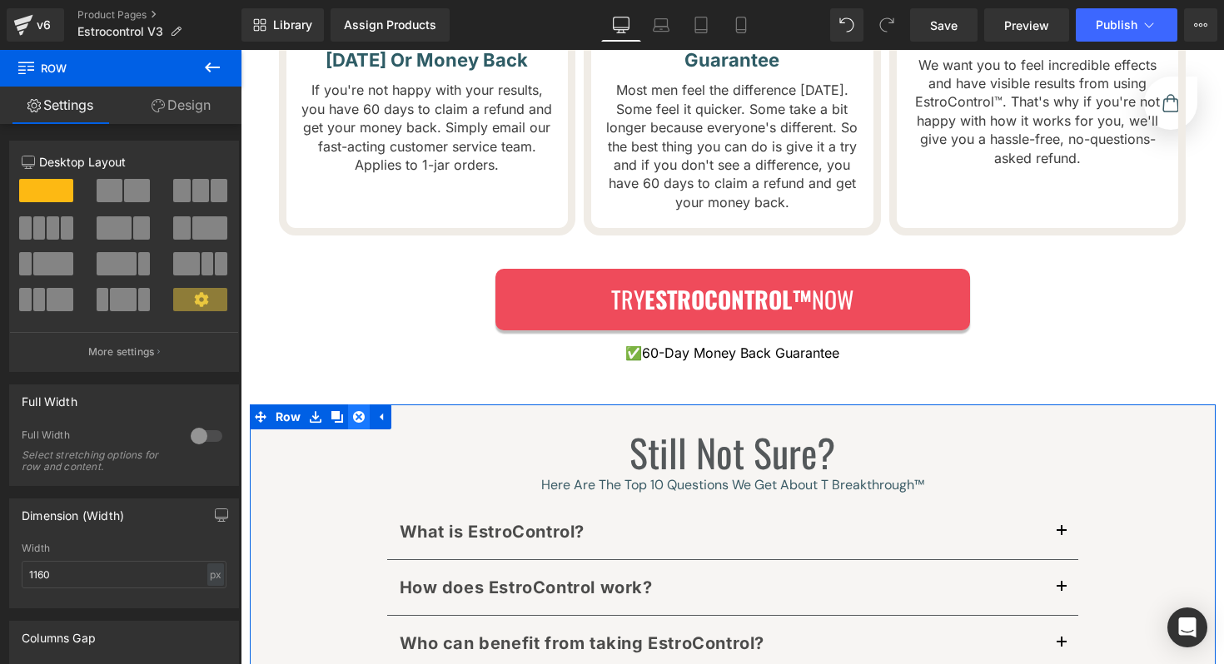
click at [356, 411] on icon at bounding box center [359, 417] width 12 height 12
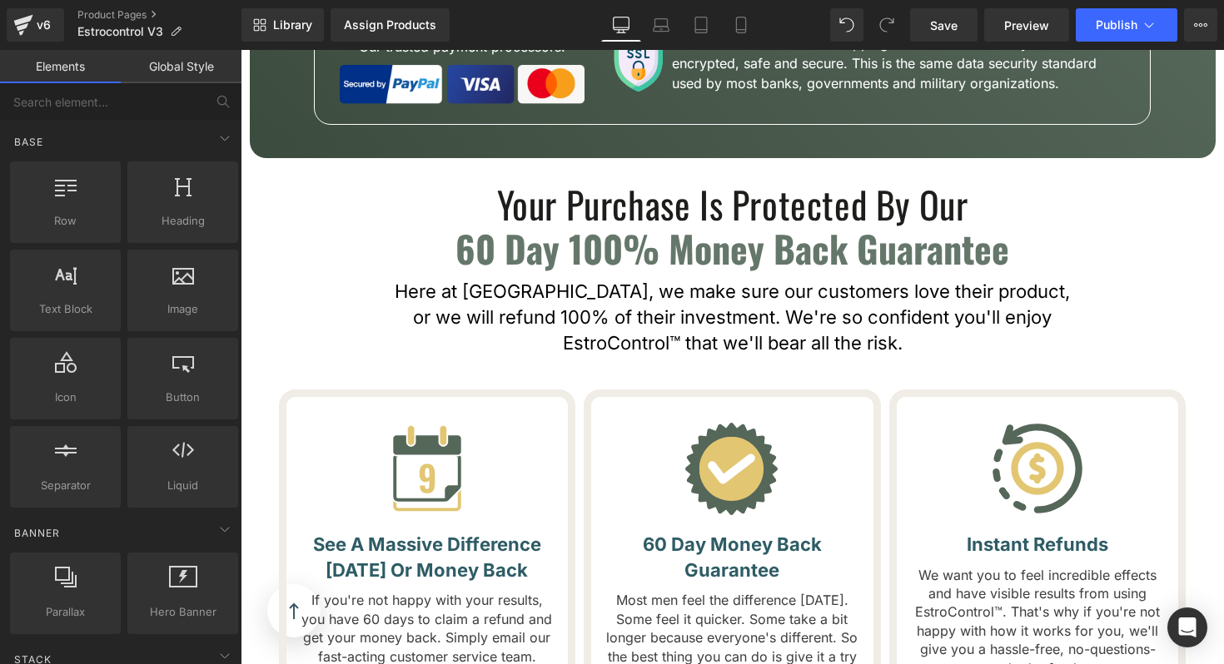
scroll to position [7807, 0]
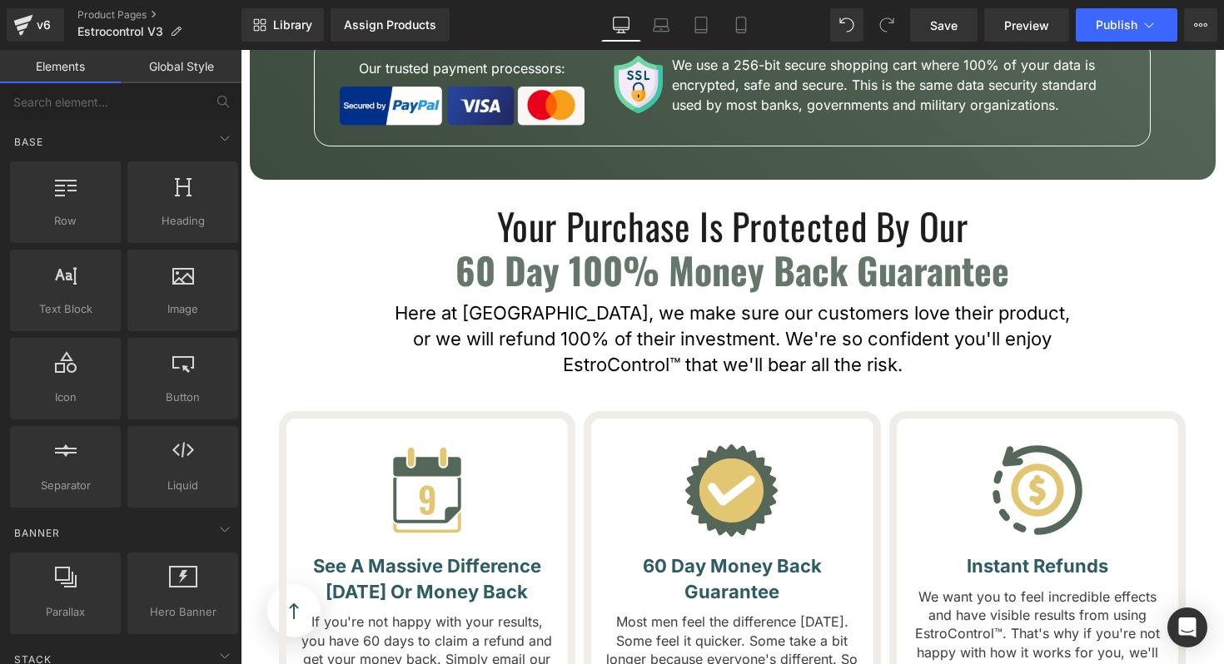
click at [241, 50] on div at bounding box center [241, 50] width 0 height 0
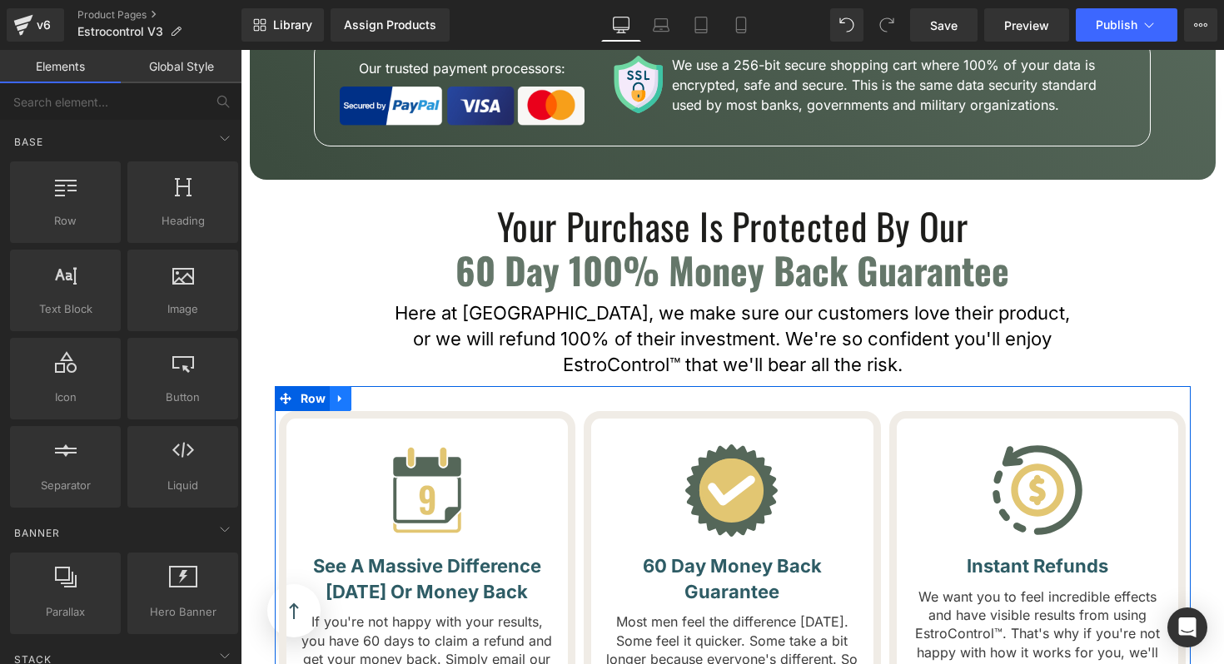
click at [336, 392] on icon at bounding box center [341, 398] width 12 height 12
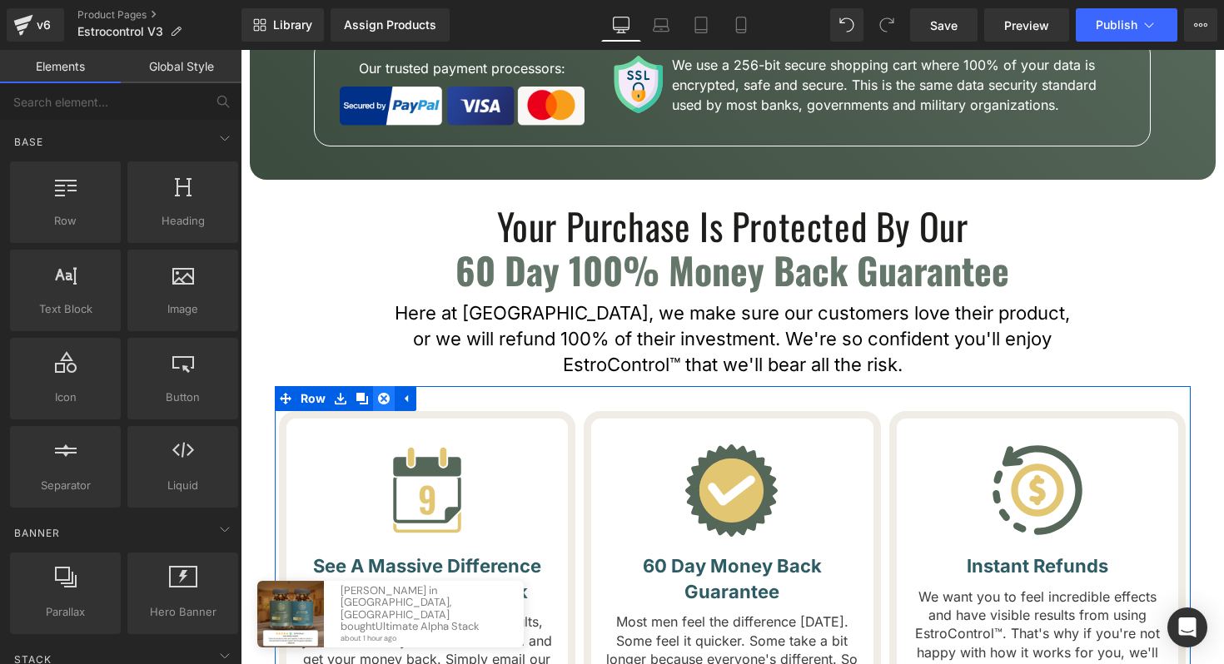
click at [389, 392] on icon at bounding box center [384, 398] width 12 height 12
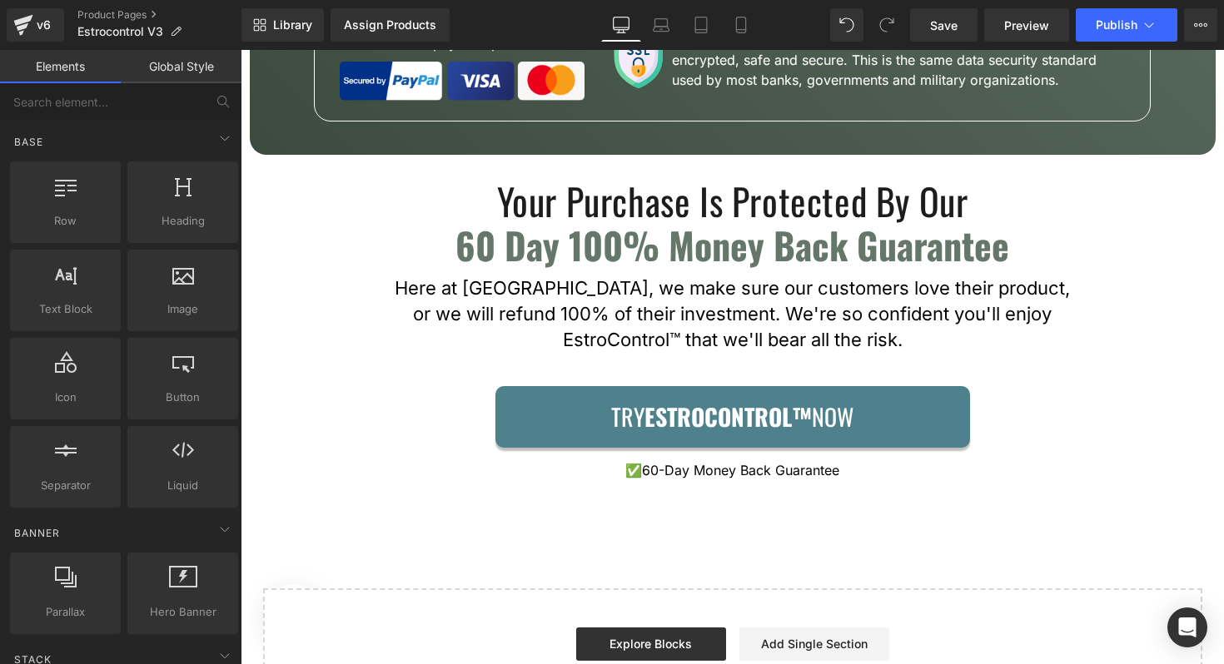
scroll to position [7822, 0]
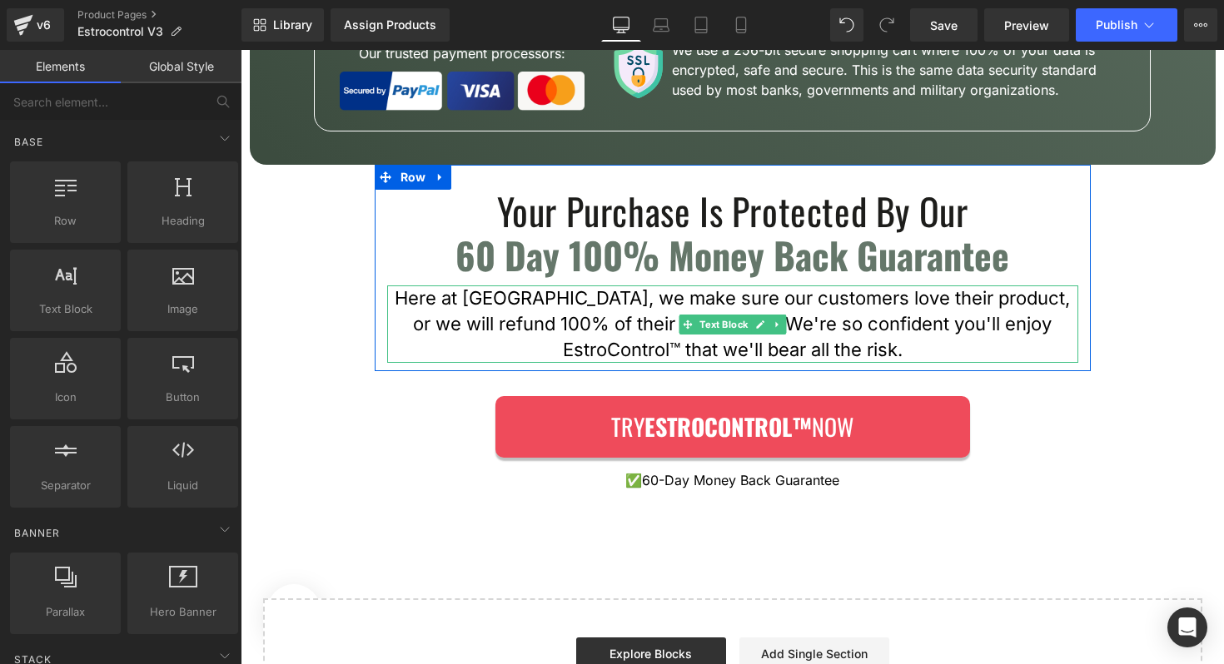
click at [388, 286] on div at bounding box center [389, 324] width 4 height 77
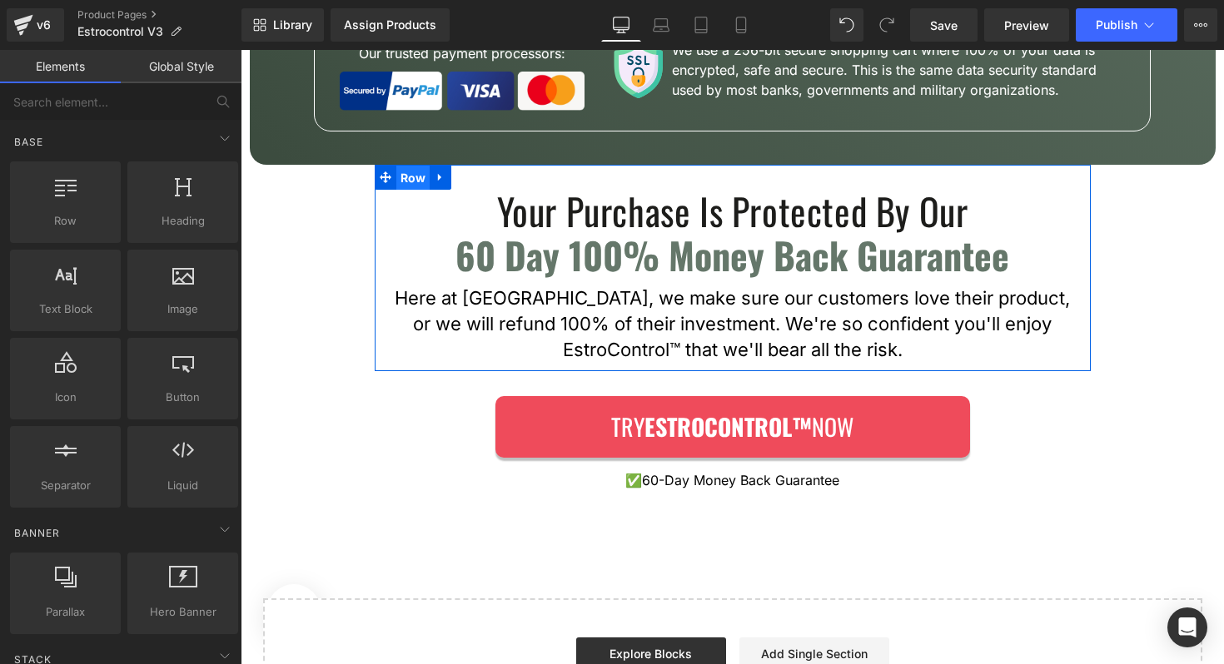
click at [419, 166] on span "Row" at bounding box center [413, 178] width 34 height 25
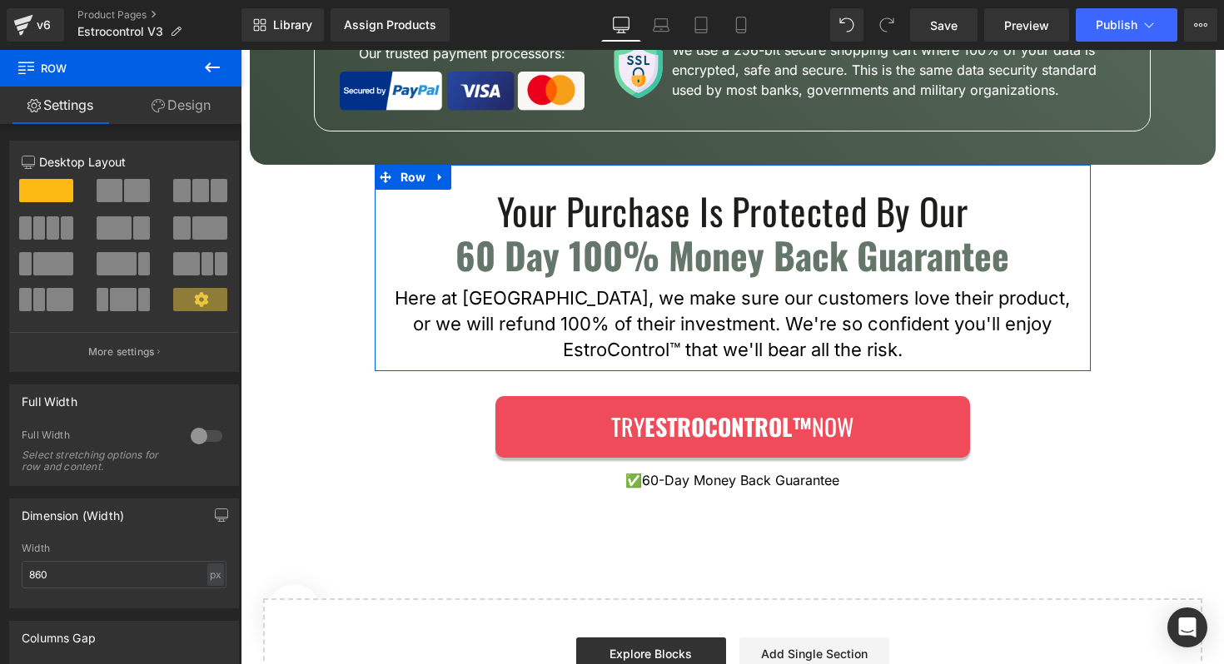
click at [496, 190] on h1 "Your Purchase Is Protected By Our" at bounding box center [732, 212] width 691 height 44
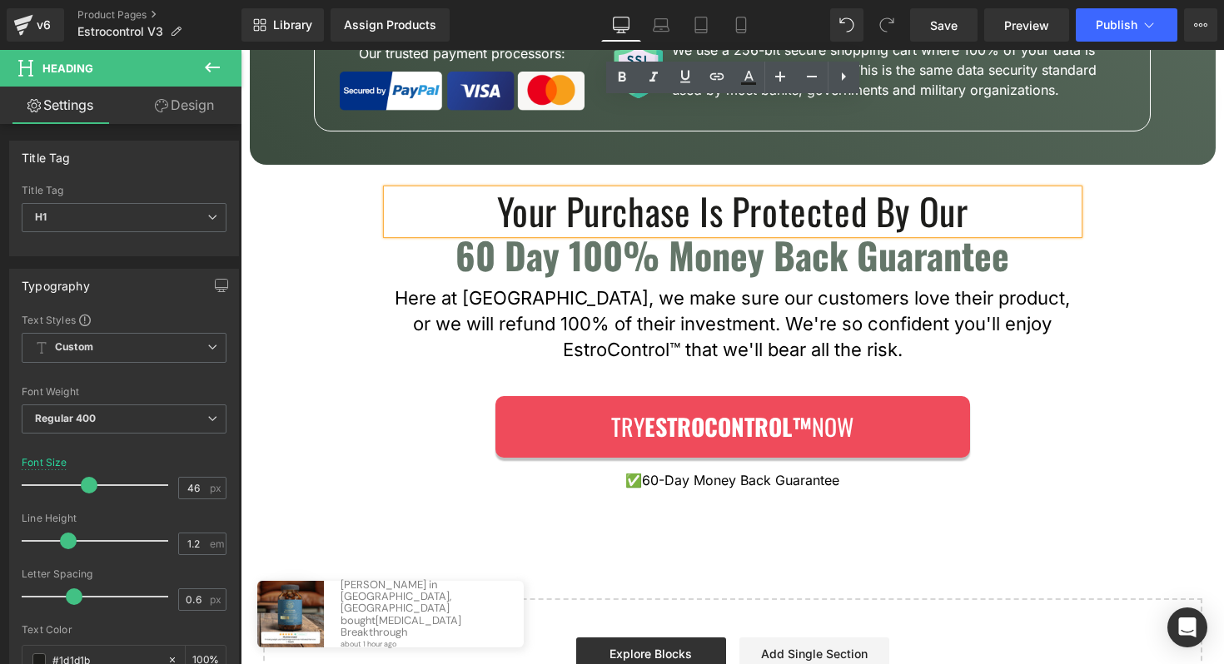
click at [380, 208] on div "Your Purchase Is Protected By Our Heading 60 Day 100% Money Back Guarantee Head…" at bounding box center [733, 276] width 716 height 173
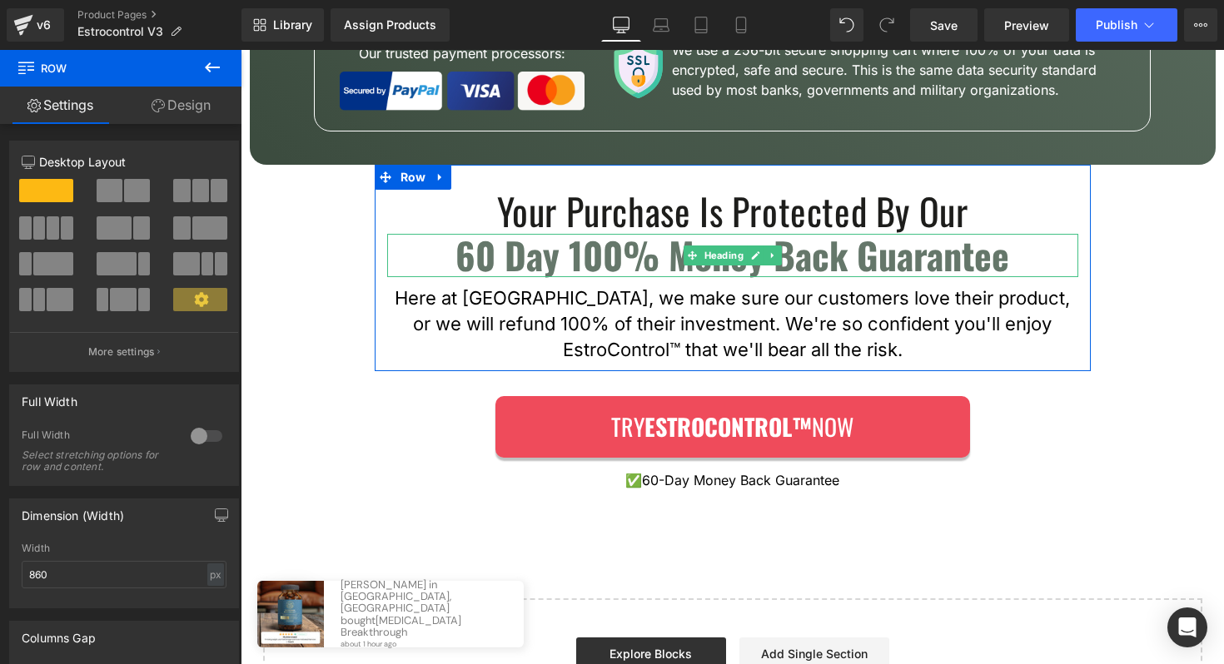
click at [399, 234] on h1 "60 Day 100% Money Back Guarantee" at bounding box center [732, 256] width 691 height 44
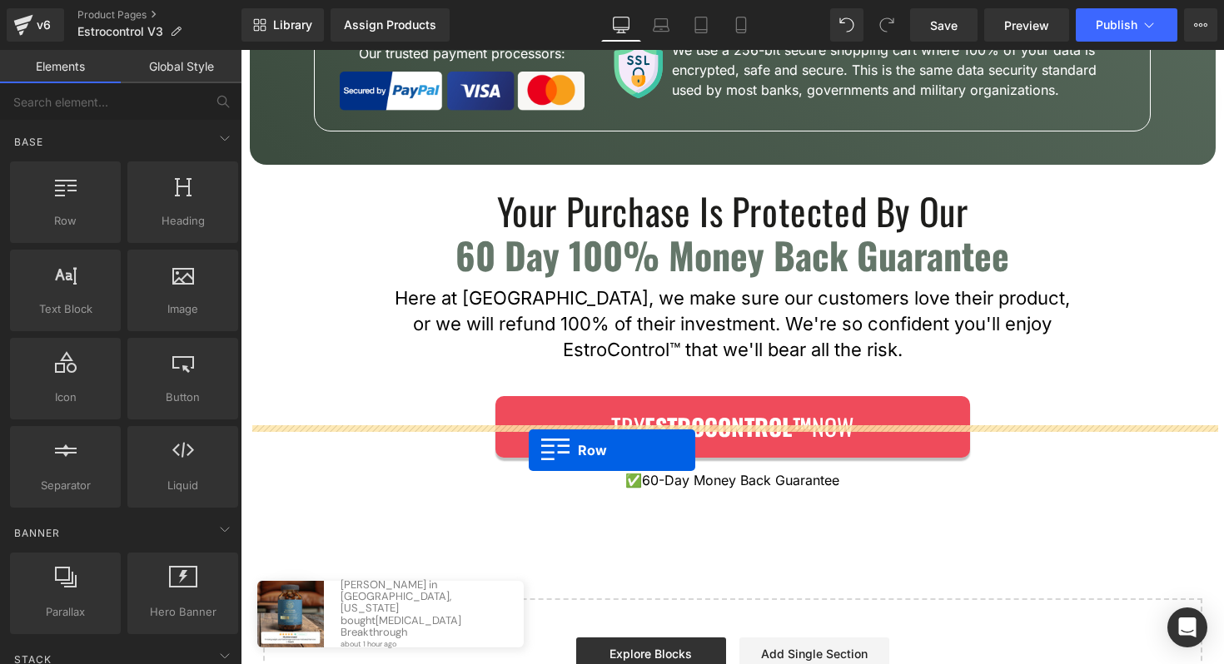
drag, startPoint x: 314, startPoint y: 237, endPoint x: 529, endPoint y: 450, distance: 302.6
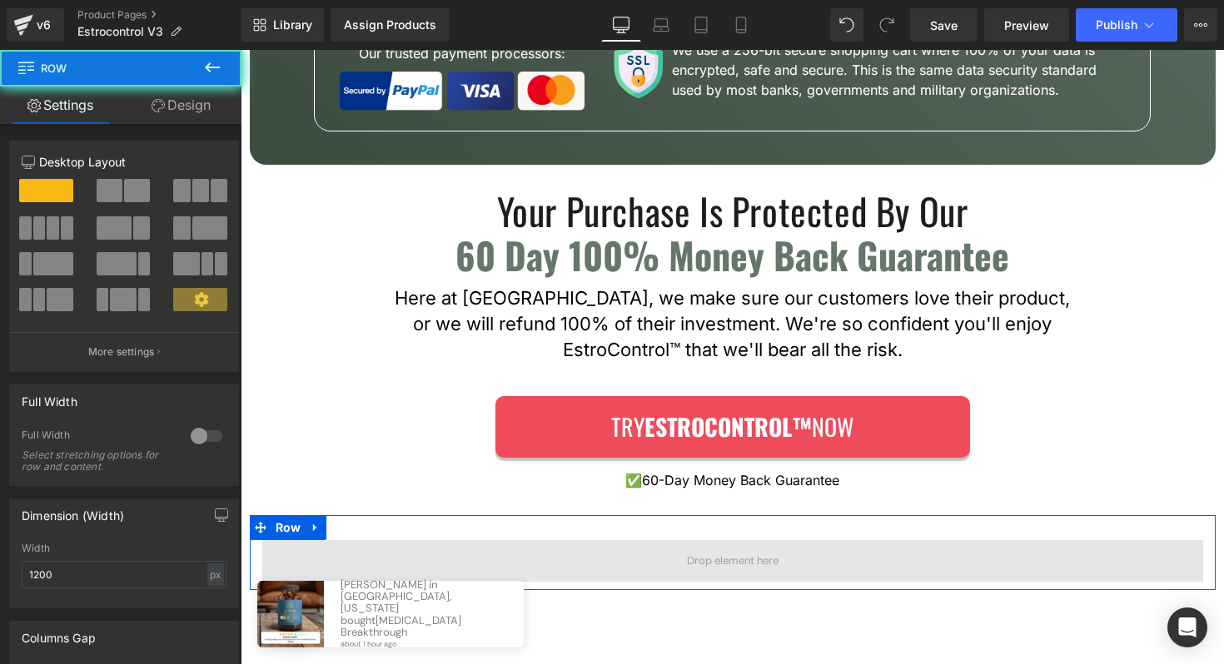
click at [624, 540] on span at bounding box center [732, 561] width 941 height 42
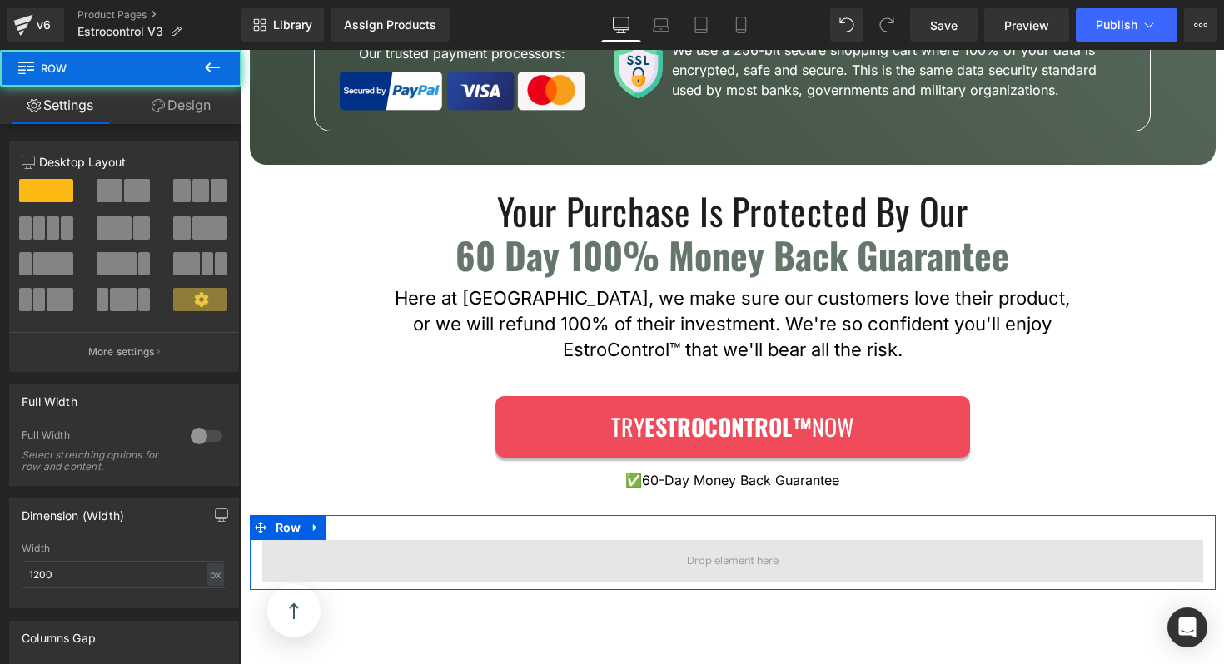
click at [537, 540] on span at bounding box center [732, 561] width 941 height 42
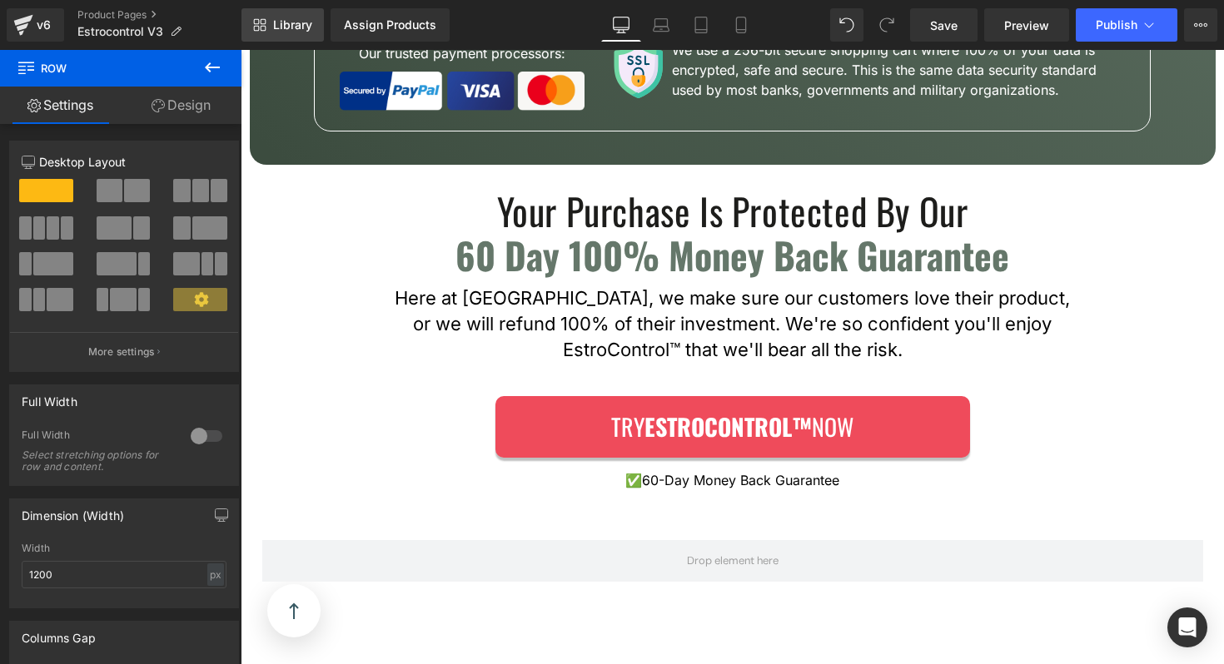
click at [293, 18] on span "Library" at bounding box center [292, 24] width 39 height 15
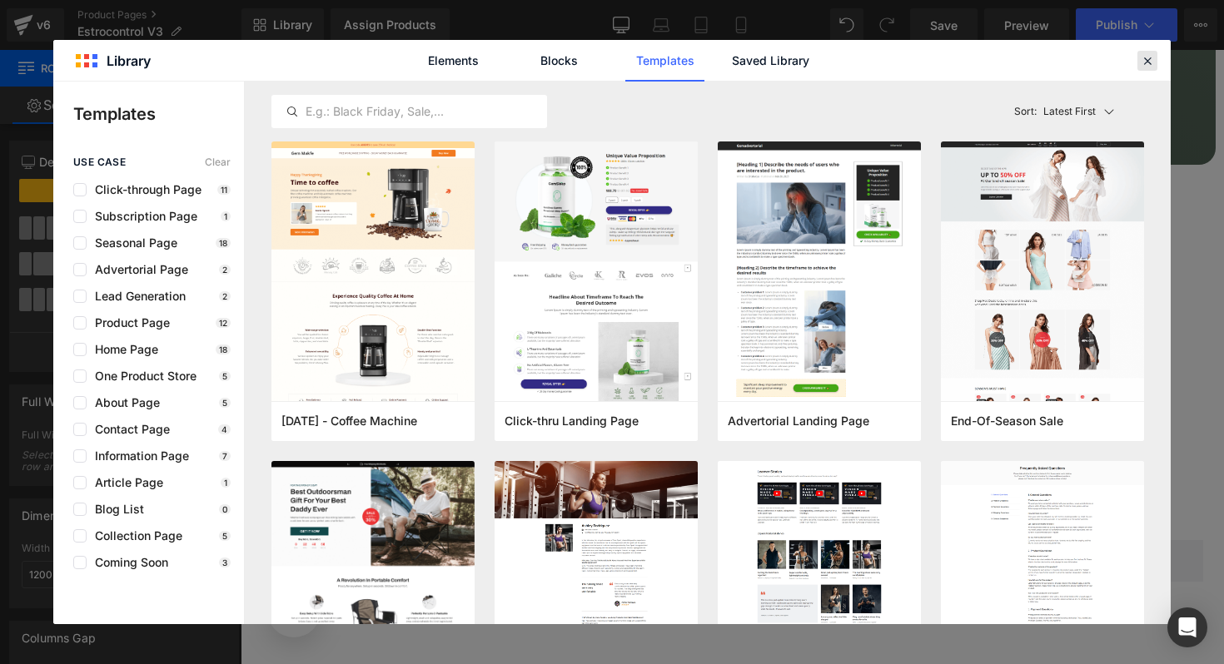
click at [1145, 59] on icon at bounding box center [1147, 60] width 15 height 15
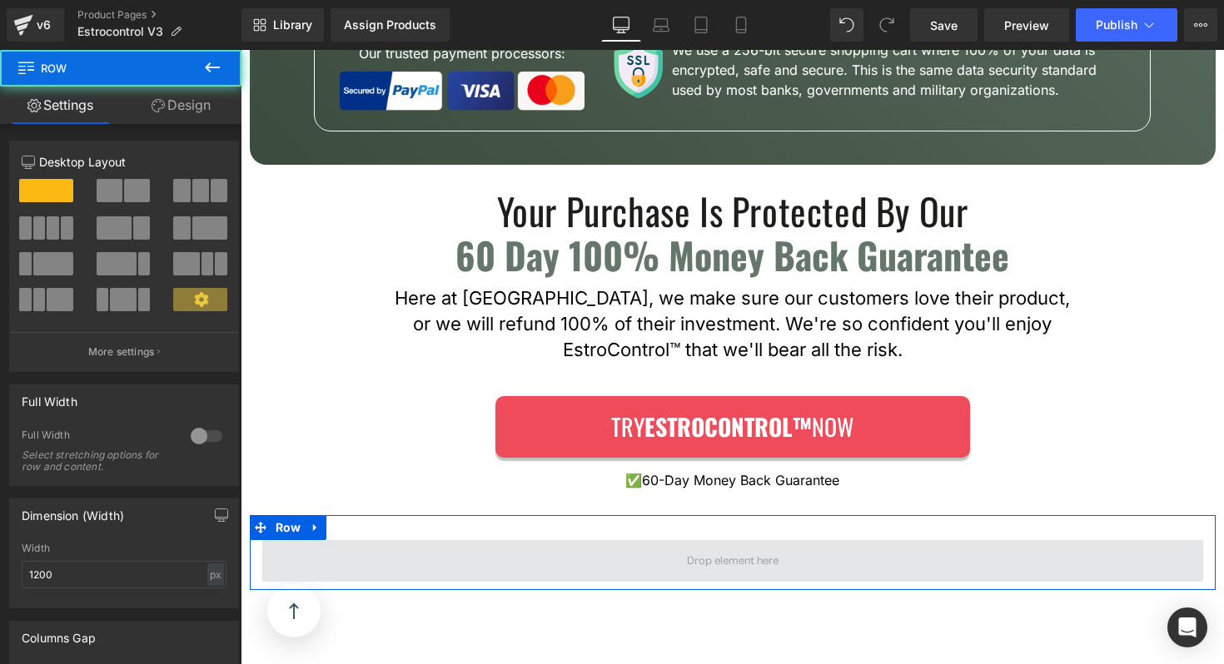
click at [719, 540] on span at bounding box center [732, 561] width 941 height 42
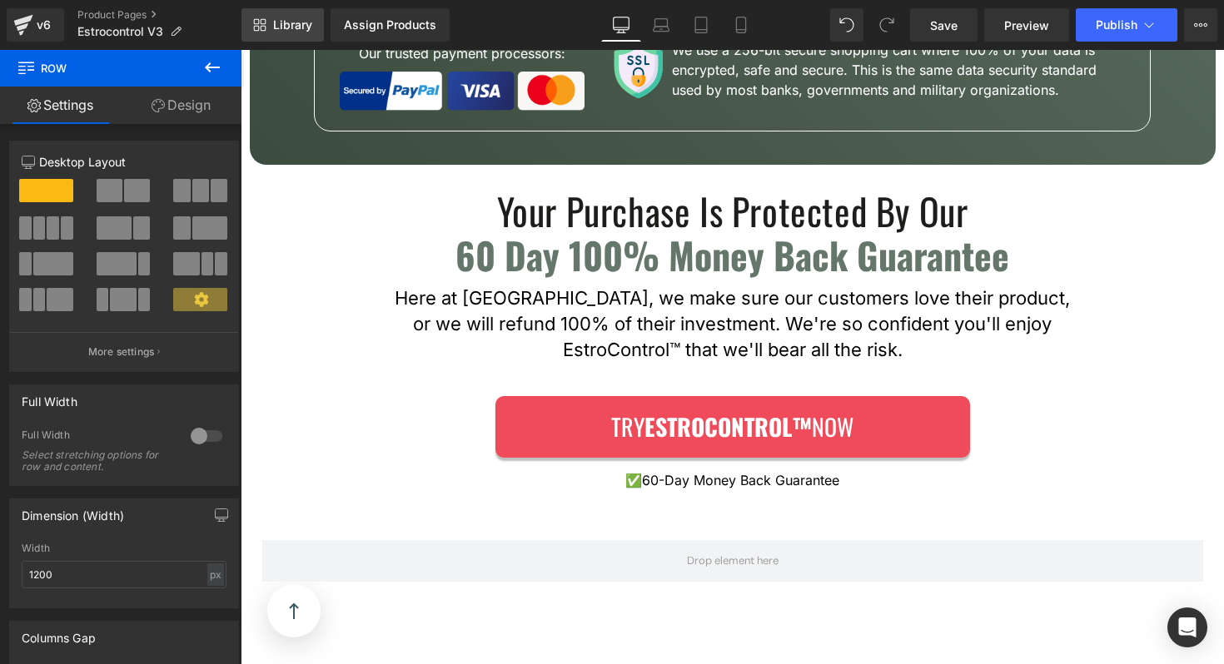
click at [295, 33] on link "Library" at bounding box center [282, 24] width 82 height 33
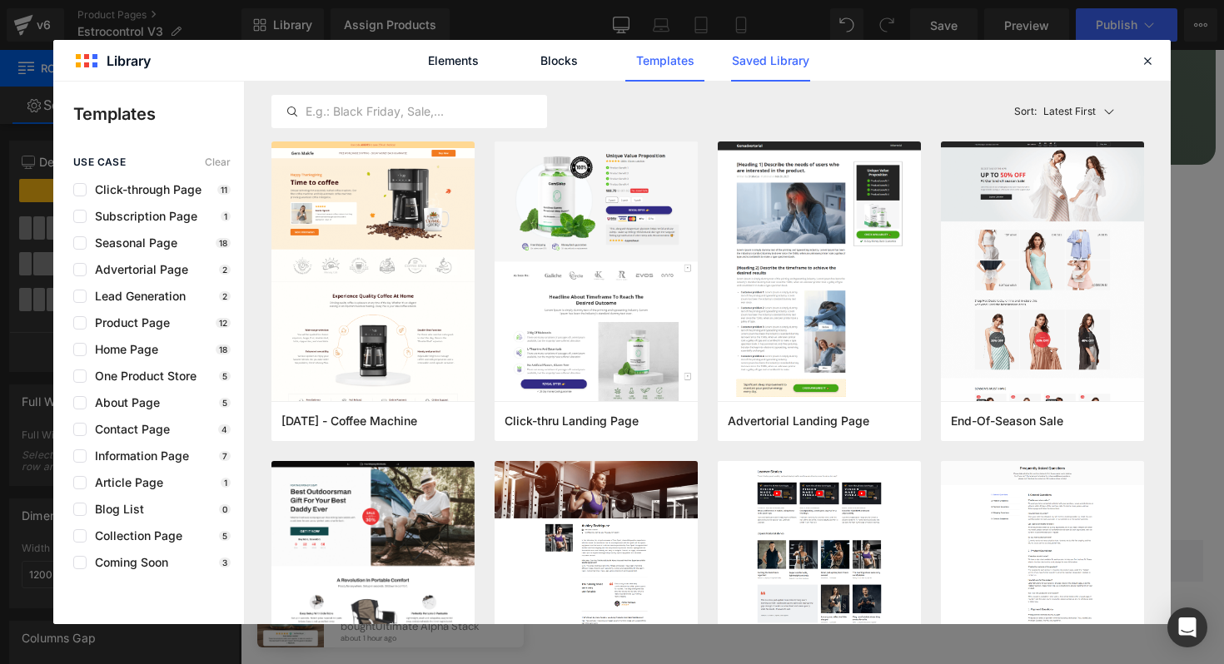
click at [744, 74] on link "Saved Library" at bounding box center [770, 61] width 79 height 42
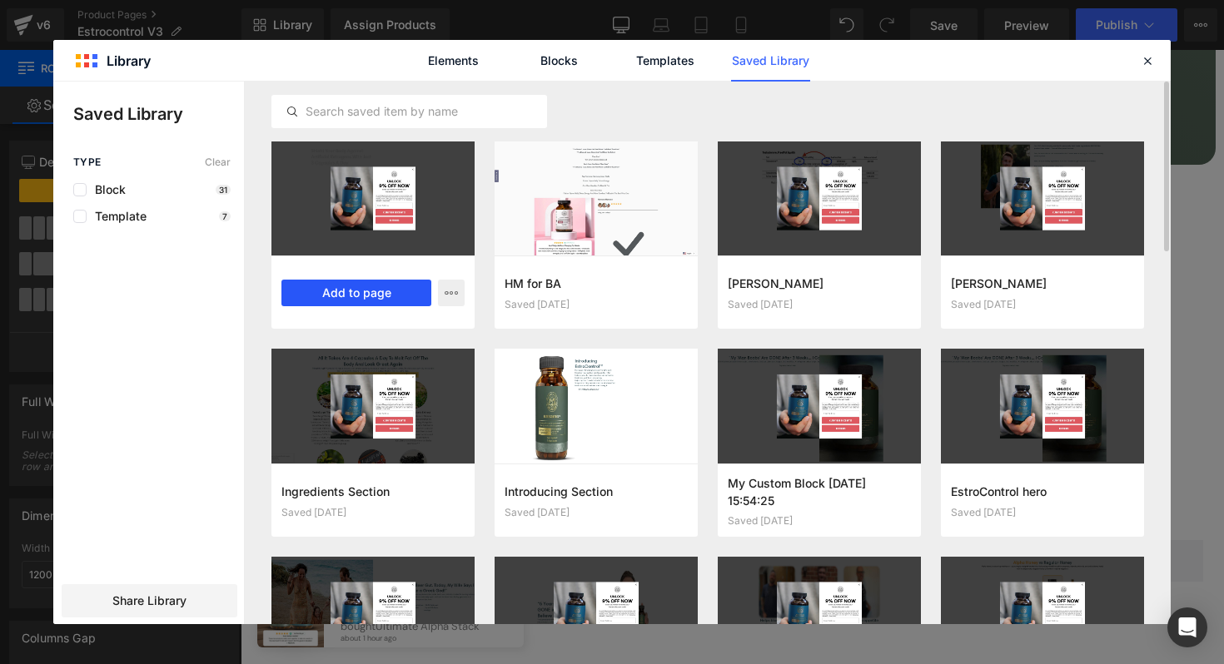
click at [331, 287] on button "Add to page" at bounding box center [356, 293] width 150 height 27
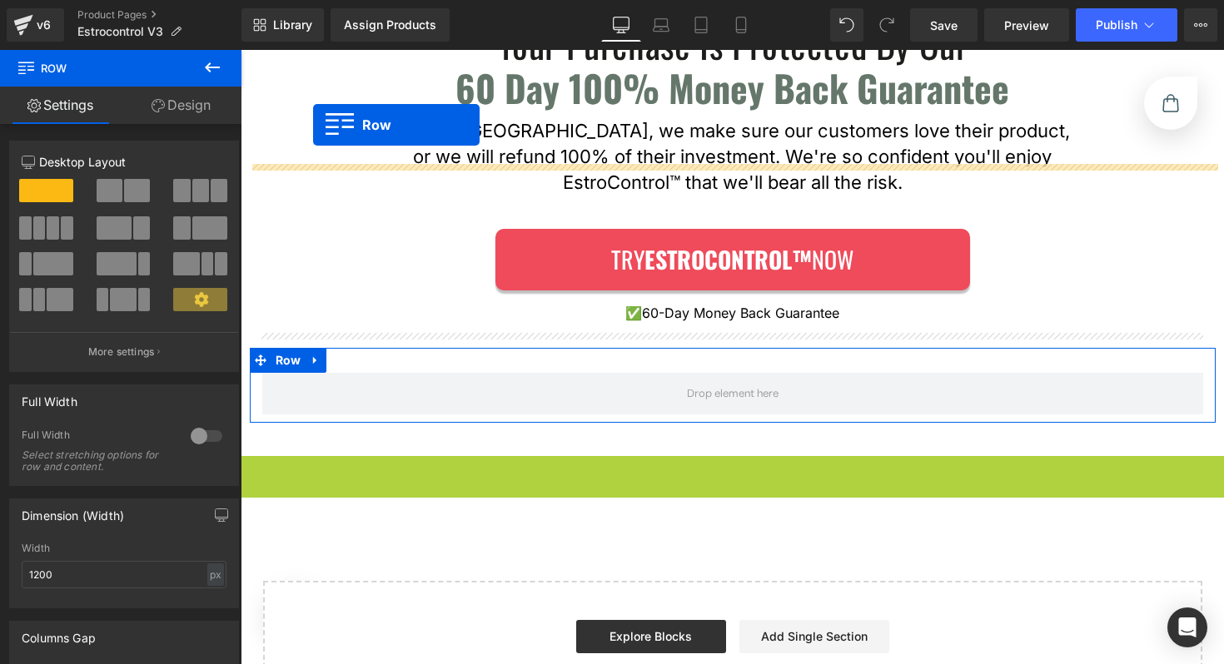
scroll to position [7872, 0]
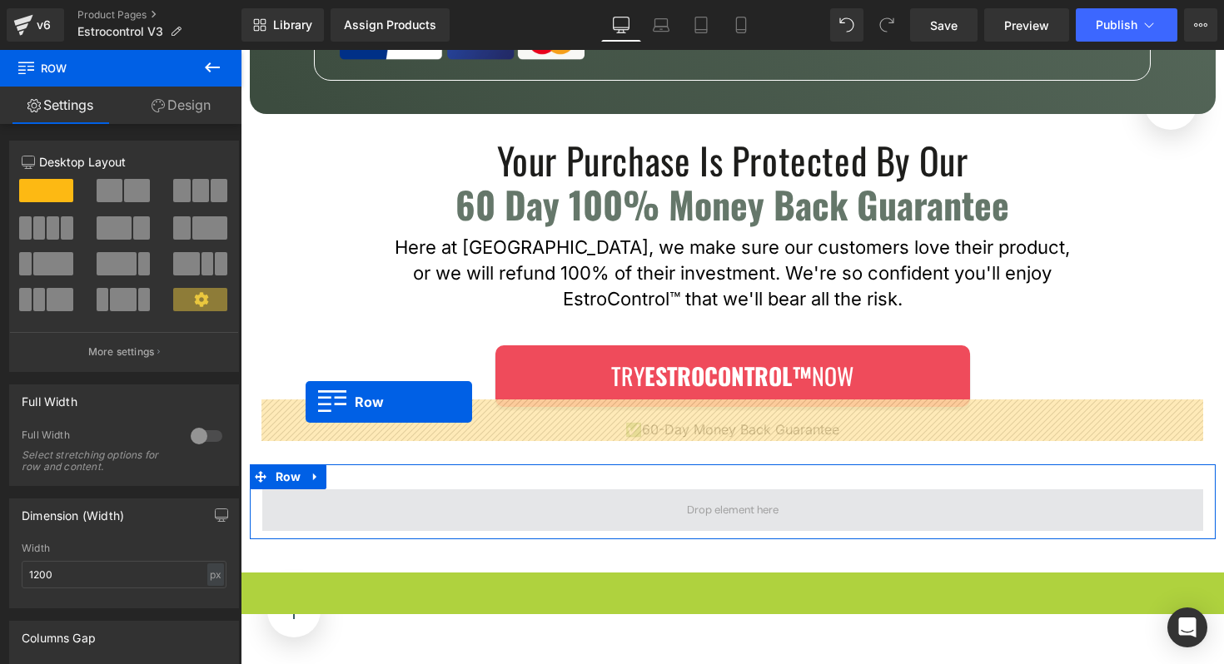
drag, startPoint x: 252, startPoint y: 184, endPoint x: 306, endPoint y: 401, distance: 223.7
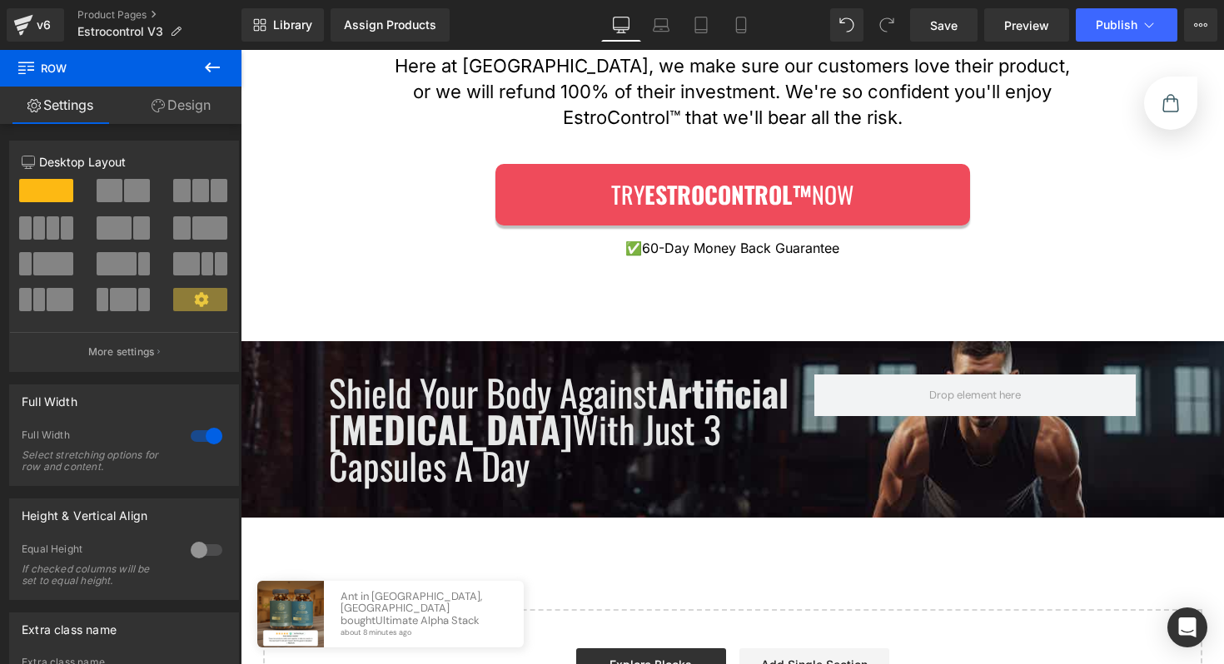
scroll to position [8072, 0]
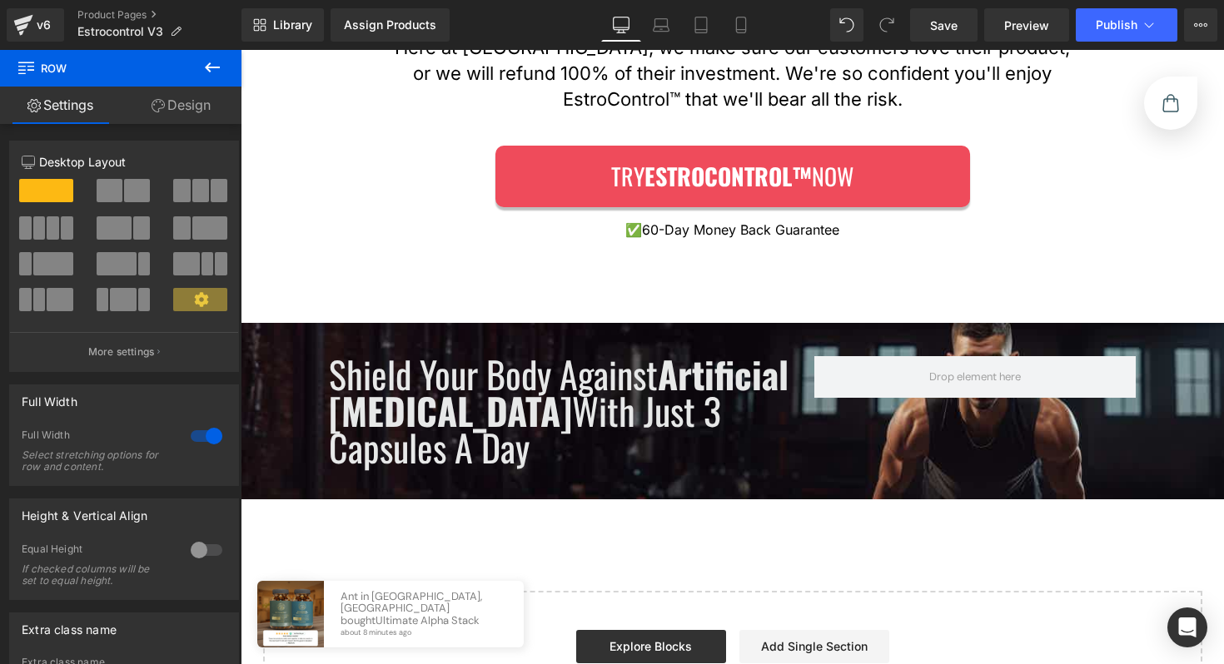
click at [508, 383] on font "Shield Your Body Against Artificial Estrogens With Just 3 Capsules A Day" at bounding box center [559, 410] width 460 height 127
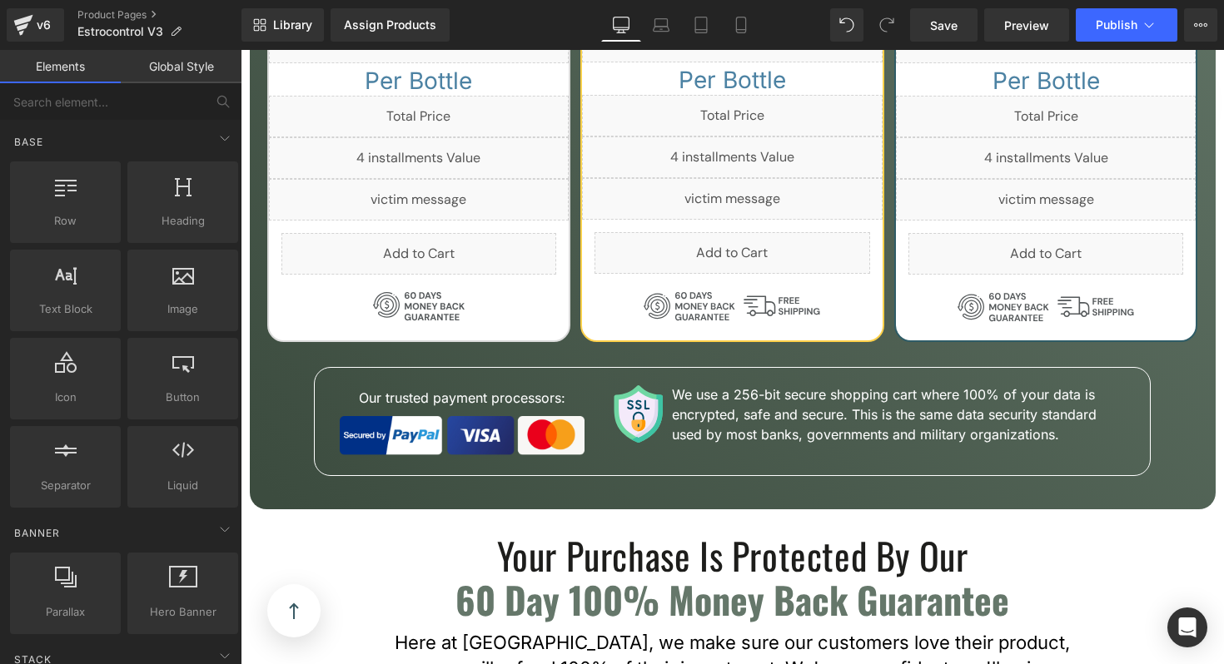
scroll to position [7466, 0]
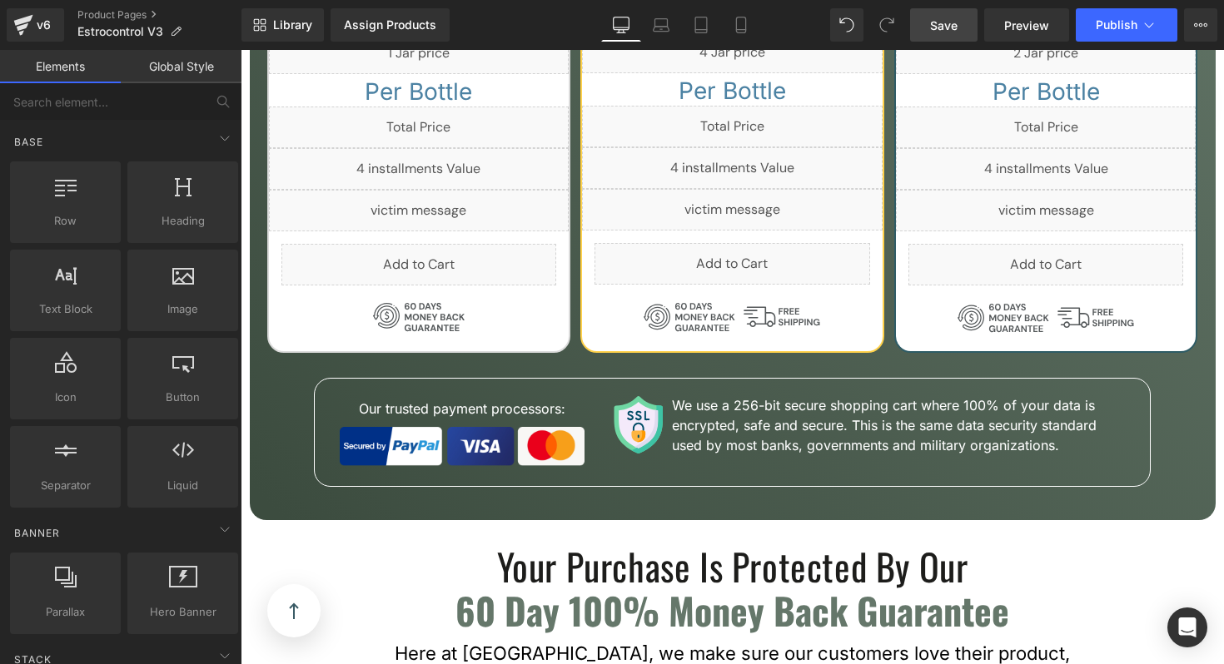
click at [956, 22] on span "Save" at bounding box center [943, 25] width 27 height 17
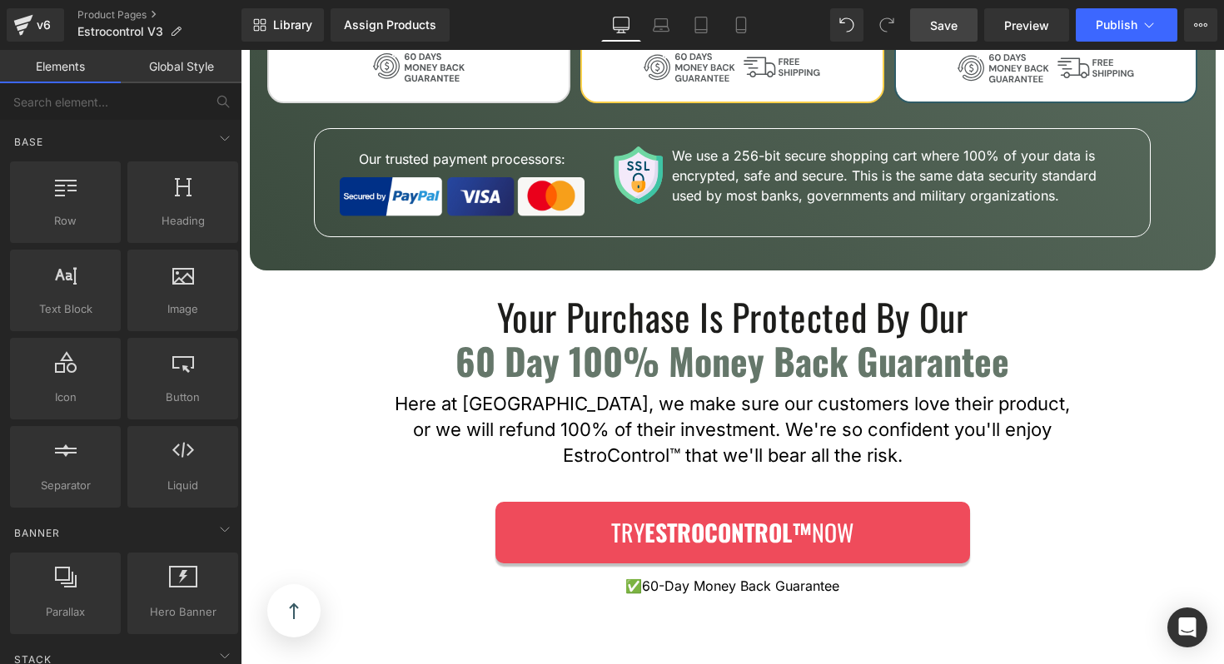
scroll to position [7747, 0]
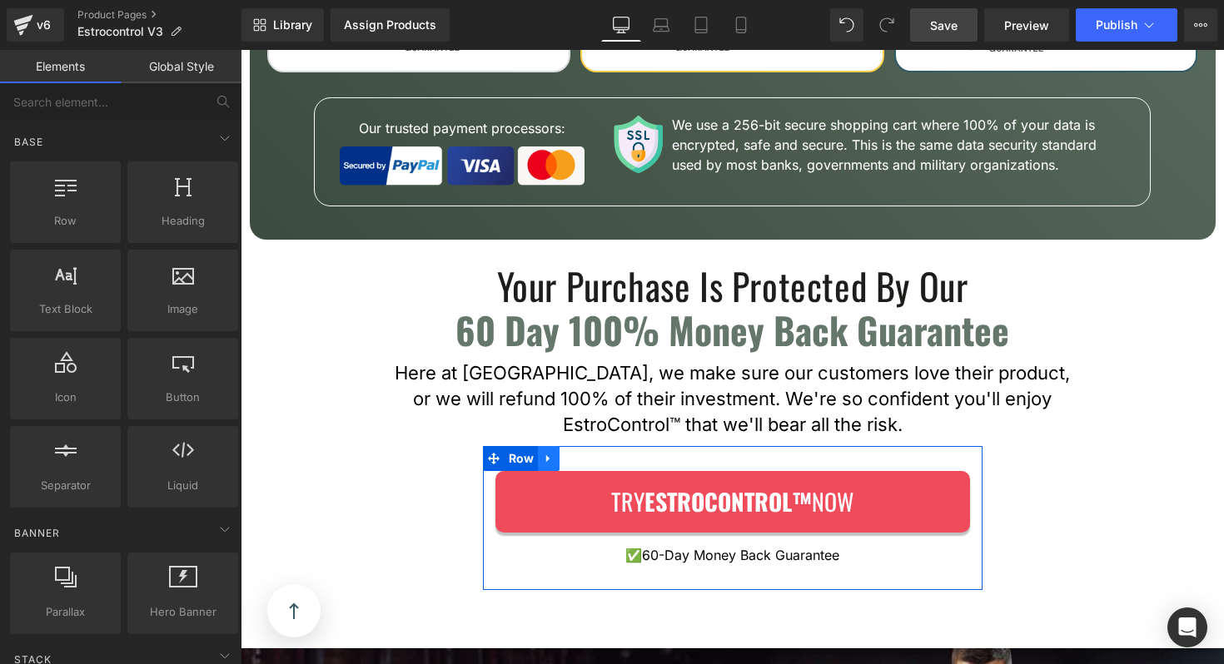
click at [552, 452] on icon at bounding box center [549, 458] width 12 height 12
click at [554, 446] on link at bounding box center [549, 458] width 22 height 25
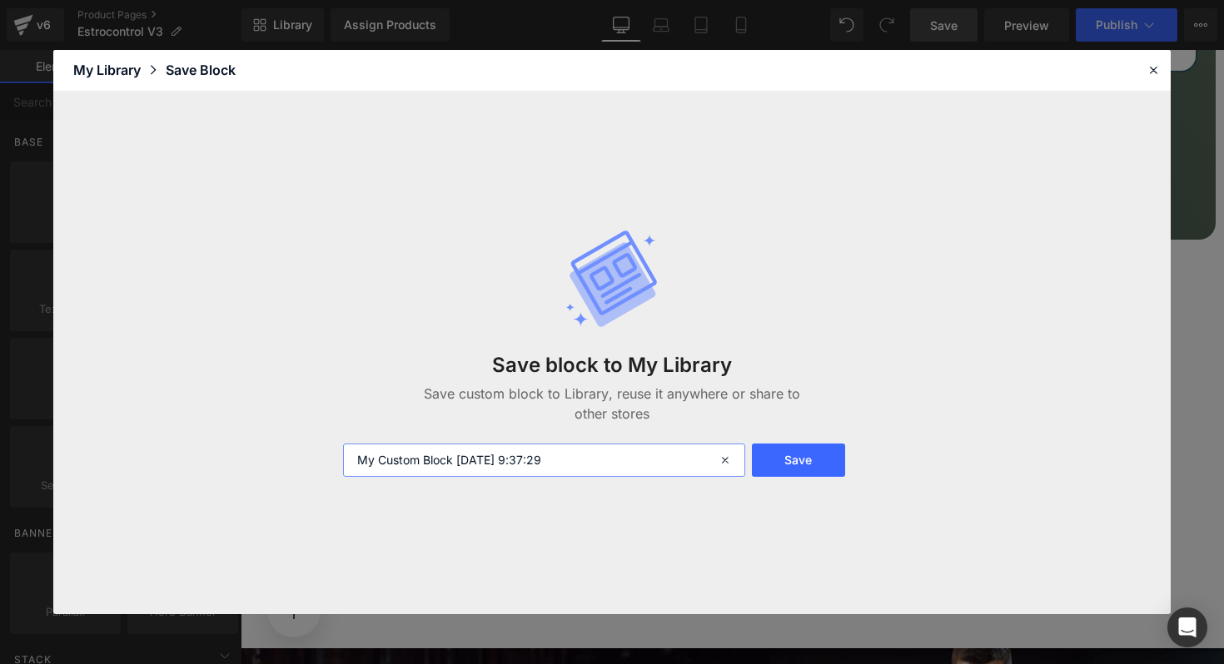
click at [584, 465] on input "My Custom Block 2025-09-03 9:37:29" at bounding box center [544, 460] width 402 height 33
type input "Button"
click at [842, 470] on button "Save" at bounding box center [798, 460] width 93 height 33
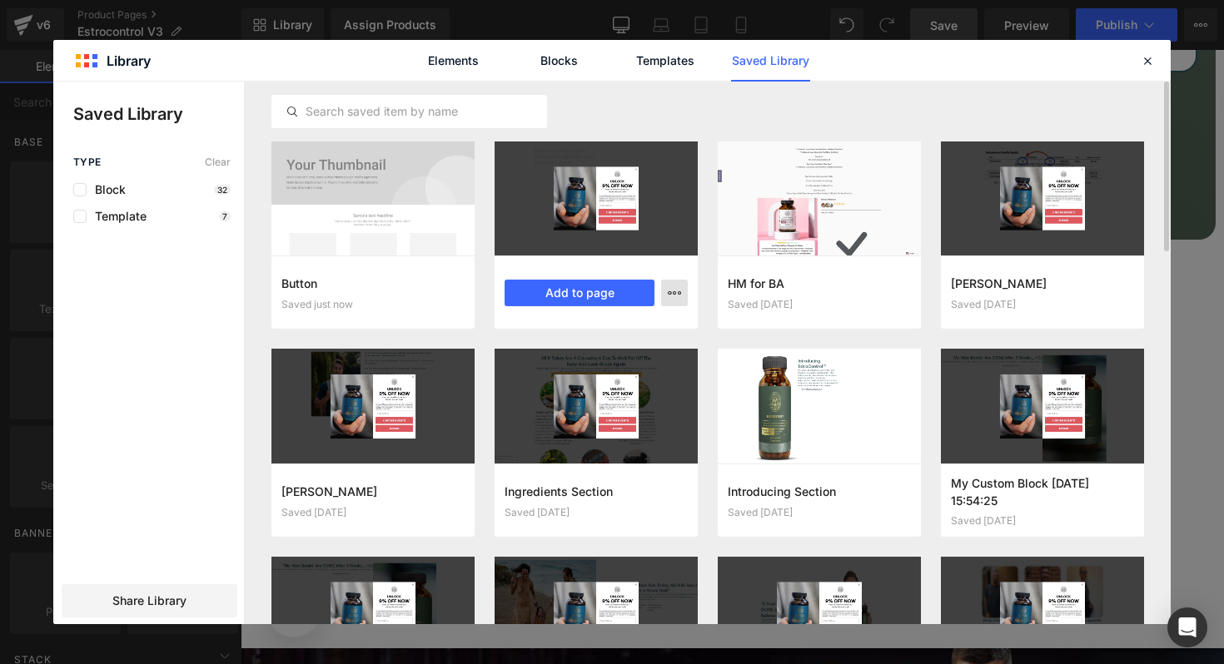
click at [668, 286] on icon "button" at bounding box center [674, 292] width 13 height 13
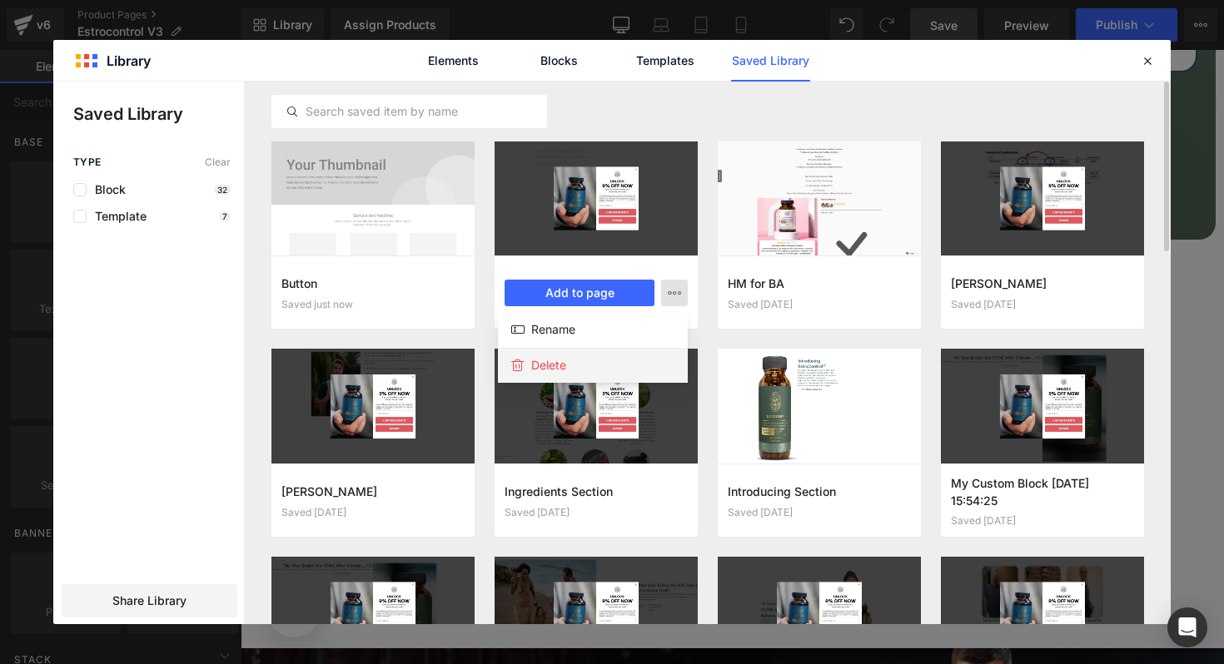
click at [594, 360] on div "Delete" at bounding box center [593, 365] width 190 height 35
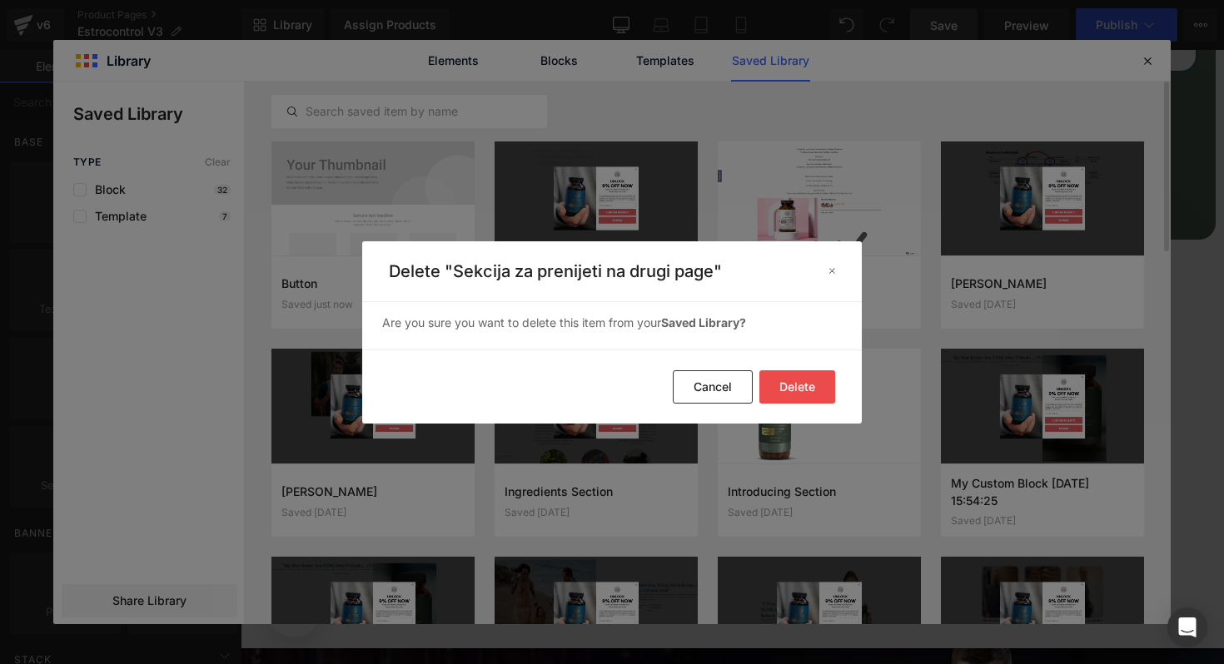
click at [783, 375] on button "Delete" at bounding box center [797, 386] width 76 height 33
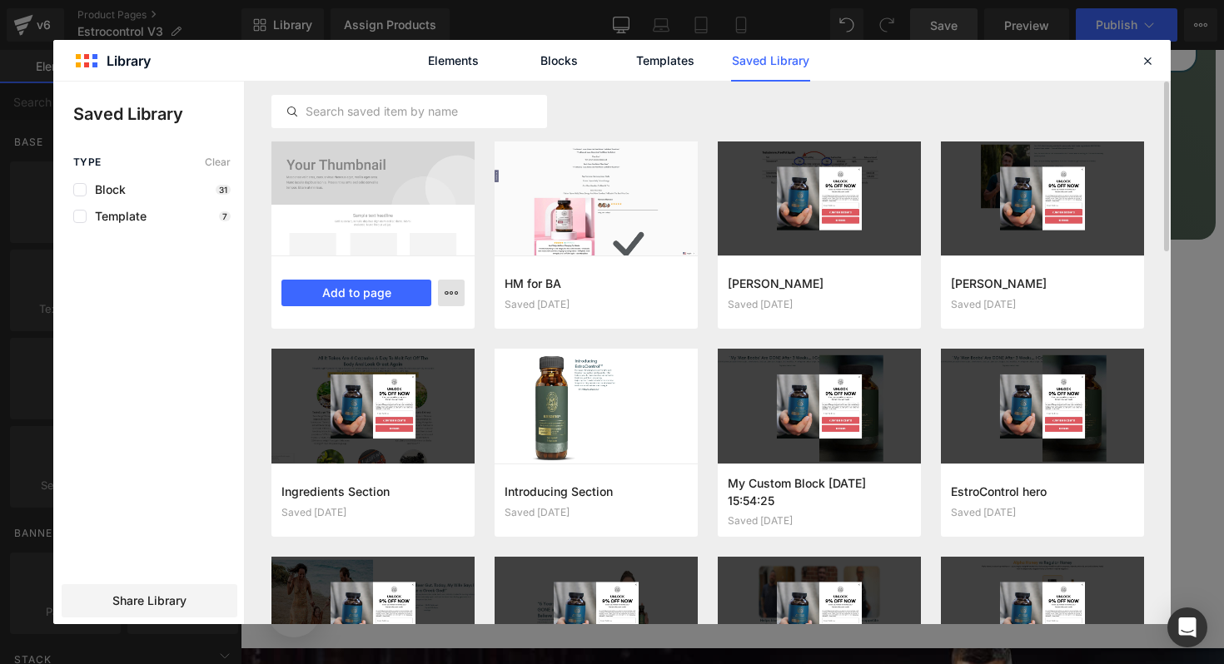
click at [452, 303] on button "button" at bounding box center [451, 293] width 27 height 27
click at [425, 364] on div "Delete" at bounding box center [370, 365] width 190 height 35
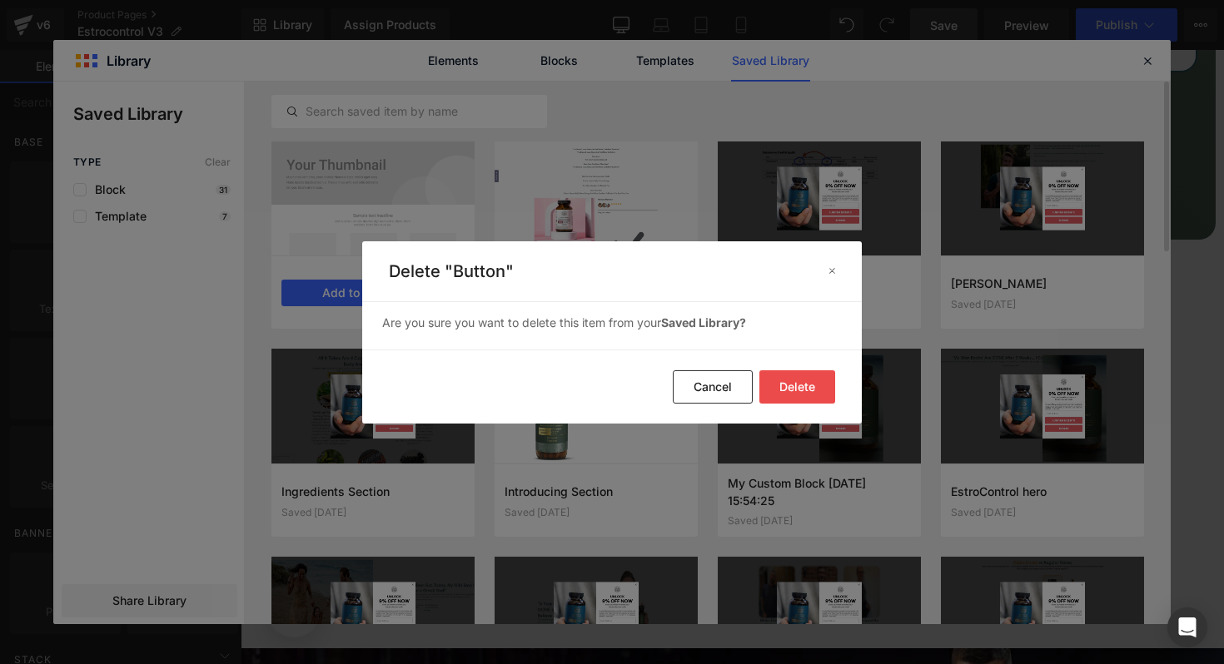
click at [803, 381] on button "Delete" at bounding box center [797, 386] width 76 height 33
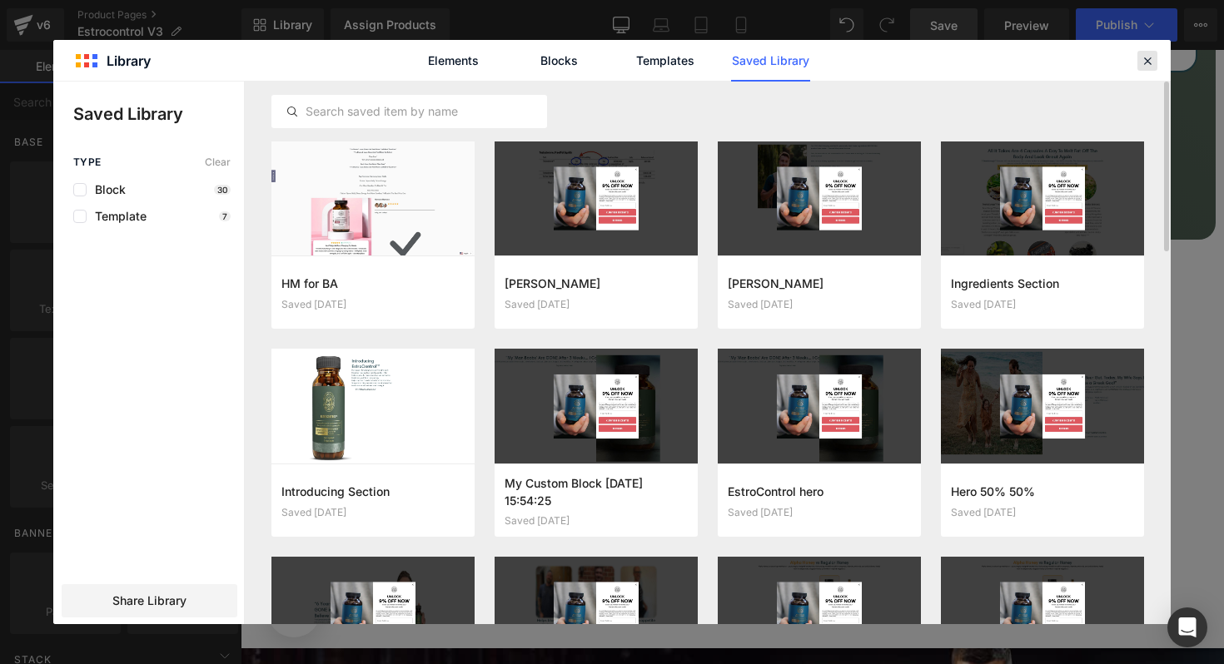
click at [1144, 65] on icon at bounding box center [1147, 60] width 15 height 15
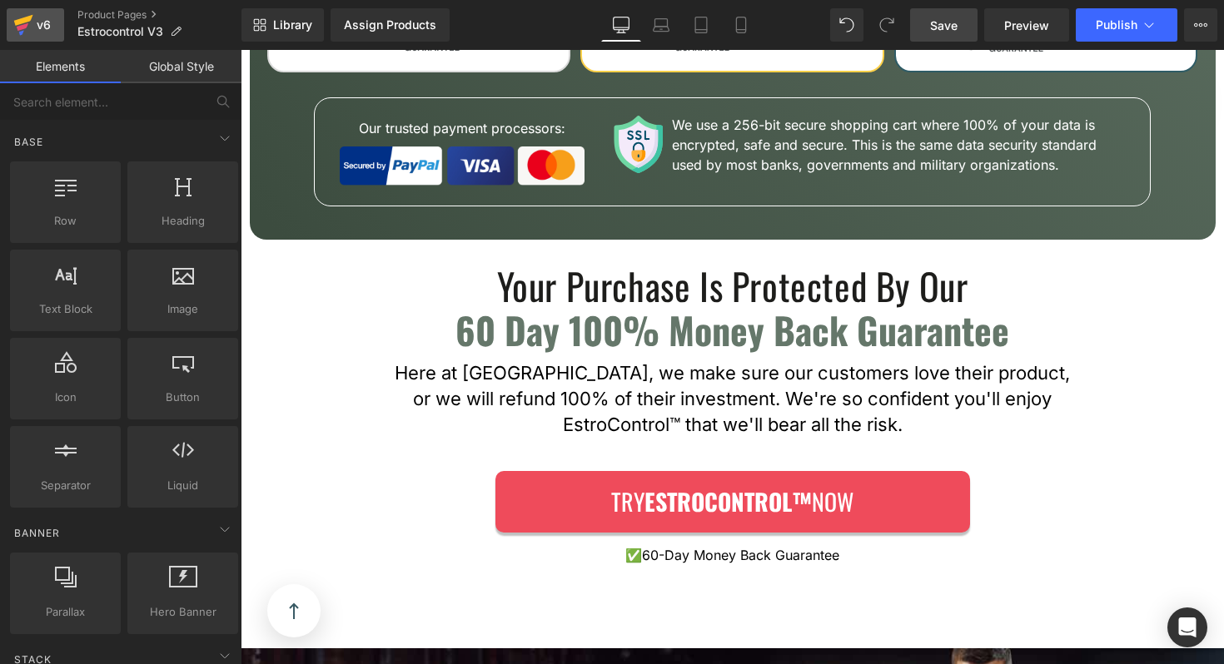
click at [35, 25] on div "v6" at bounding box center [43, 25] width 21 height 22
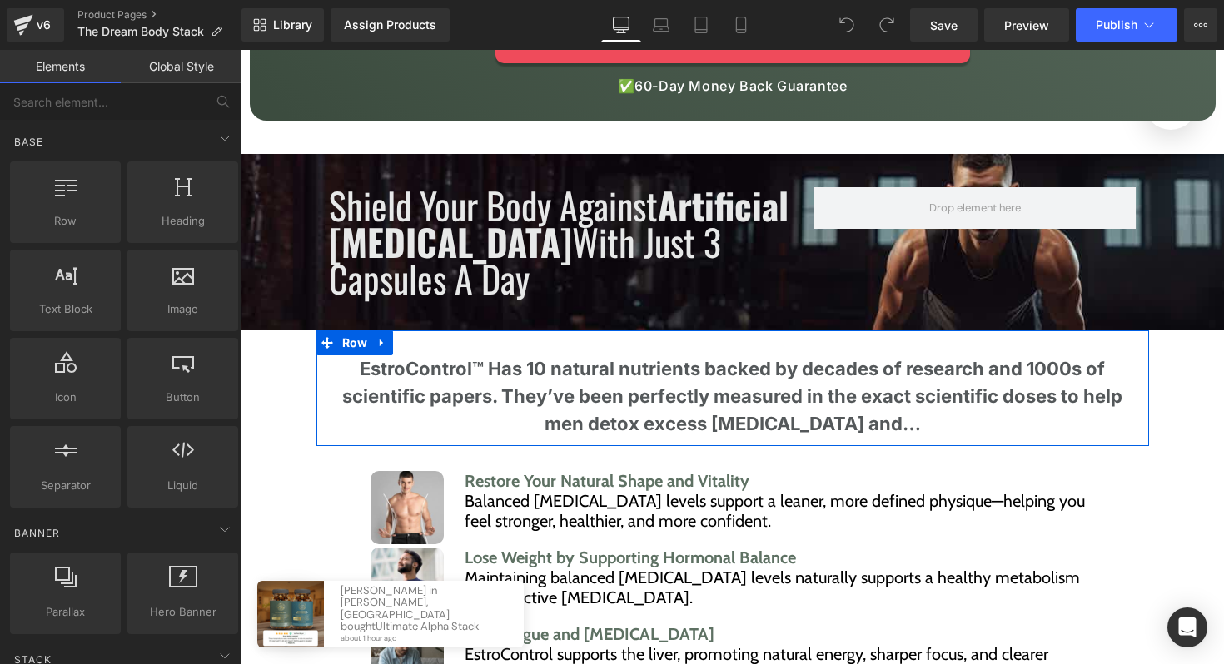
scroll to position [996, 0]
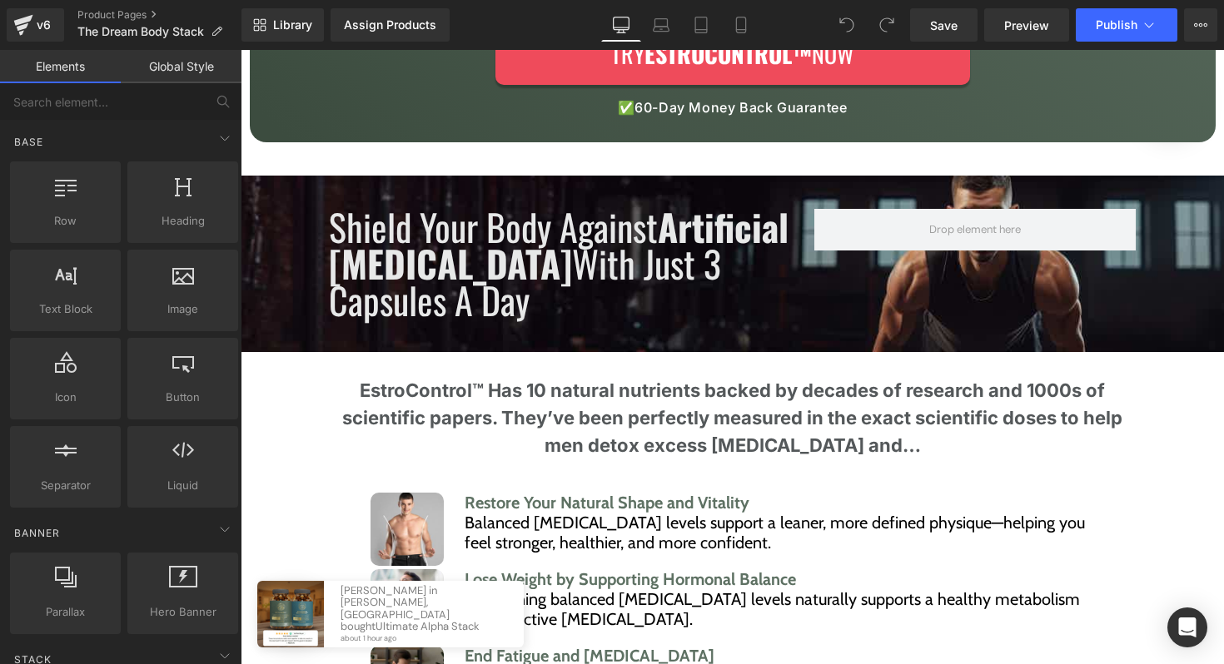
click at [1180, 239] on div "Shield Your Body Against Artificial Estrogens With Just 3 Capsules A Day Headin…" at bounding box center [732, 264] width 983 height 110
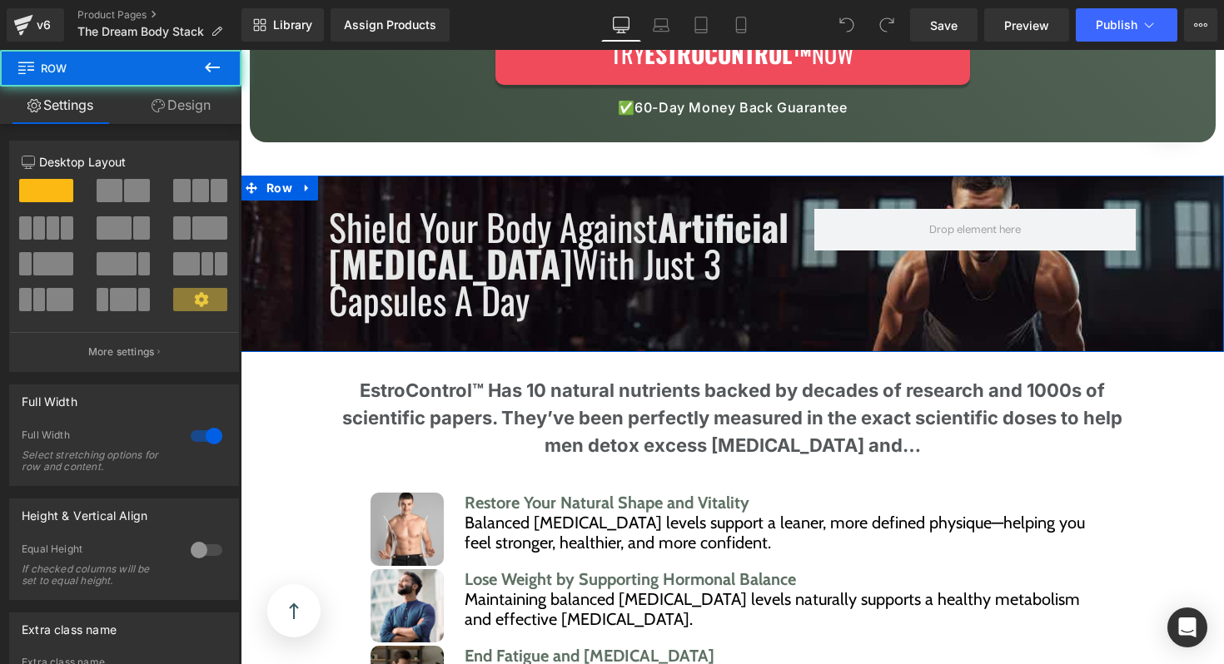
click at [271, 209] on div "Shield Your Body Against Artificial Estrogens With Just 3 Capsules A Day Headin…" at bounding box center [732, 264] width 983 height 110
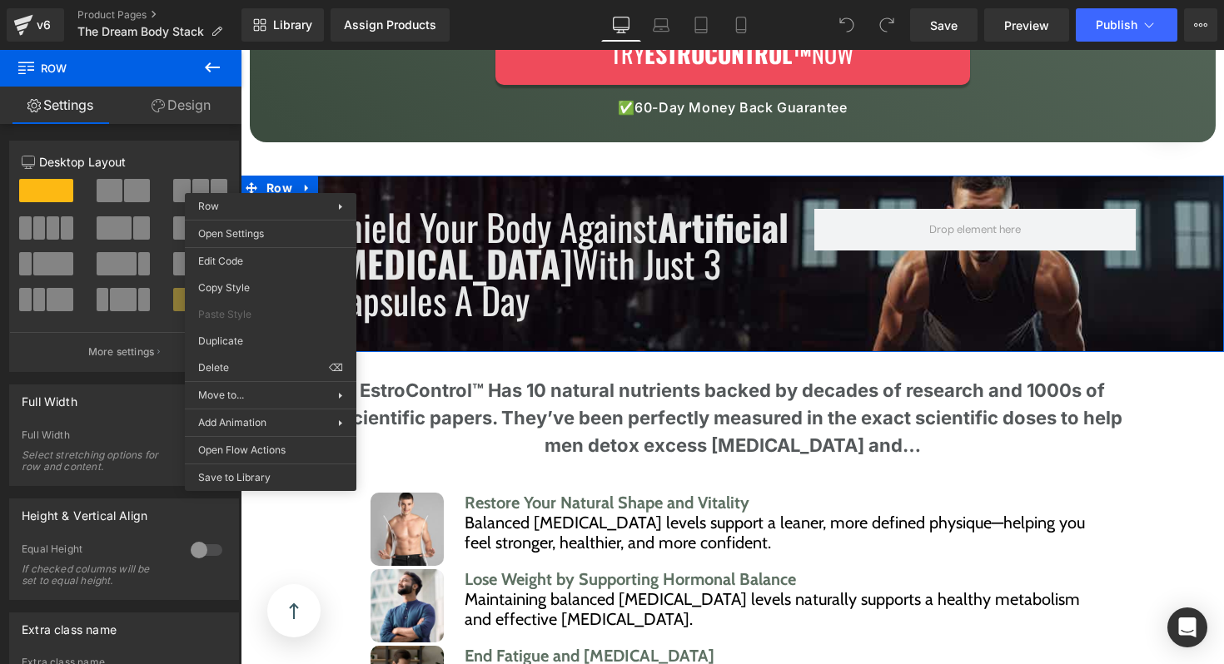
click at [305, 209] on div "Shield Your Body Against Artificial Estrogens With Just 3 Capsules A Day Headin…" at bounding box center [732, 264] width 983 height 110
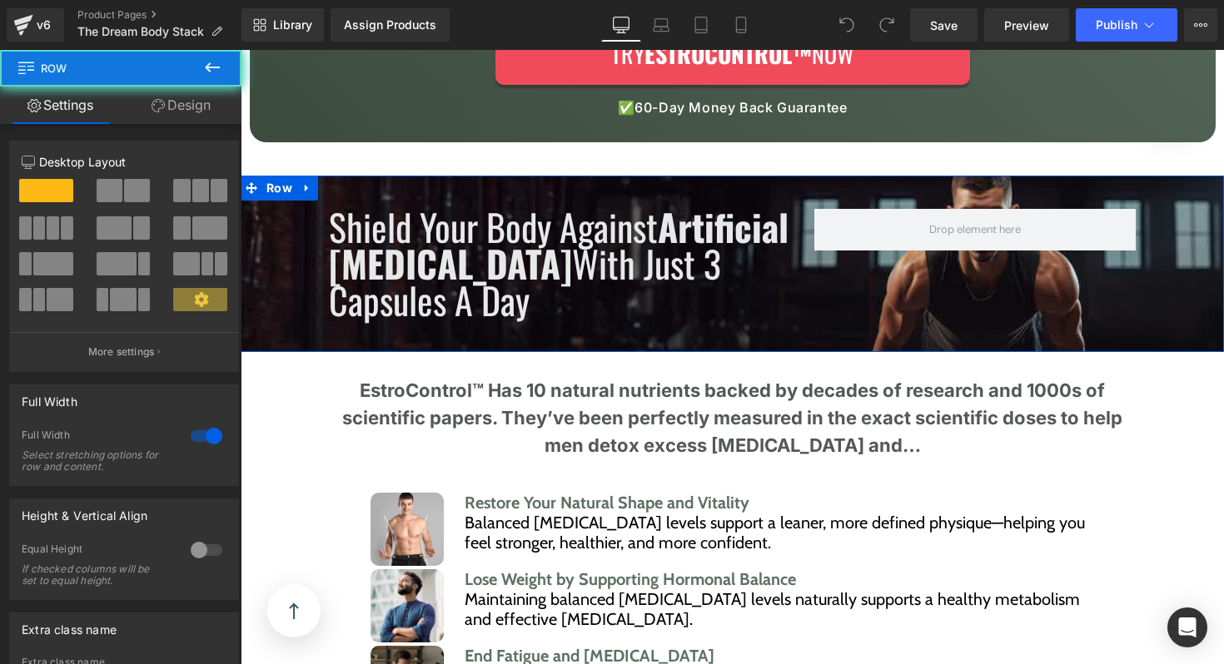
click at [290, 209] on div "Shield Your Body Against Artificial Estrogens With Just 3 Capsules A Day Headin…" at bounding box center [732, 264] width 983 height 110
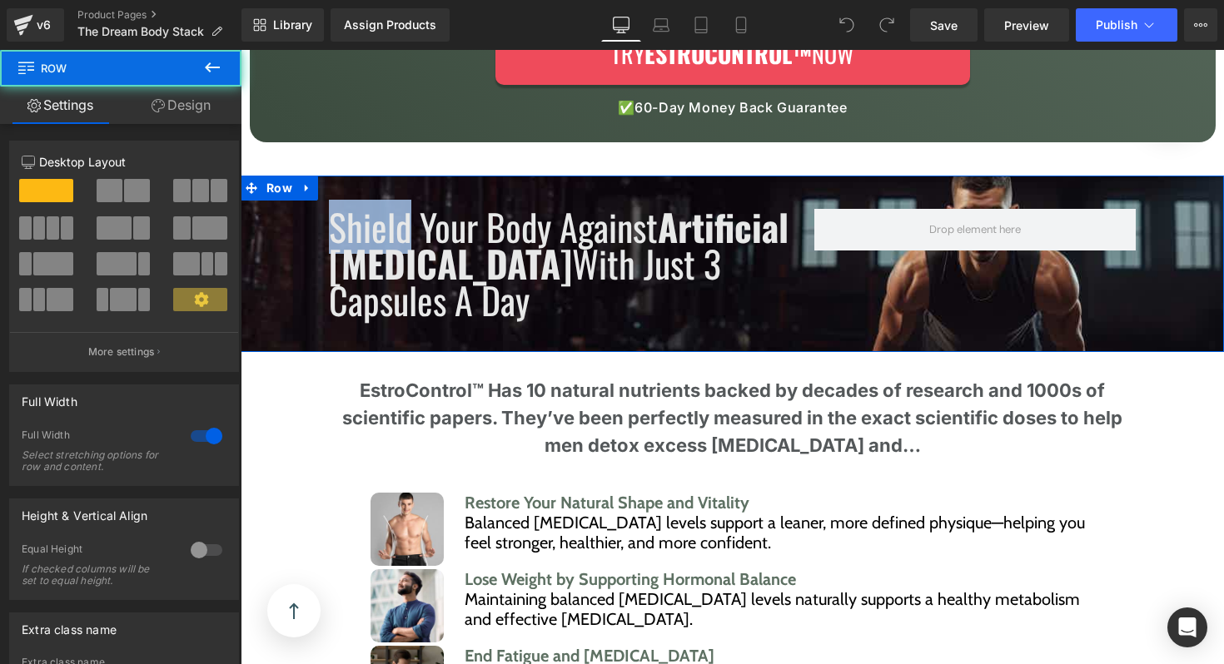
click at [290, 209] on div "Shield Your Body Against Artificial Estrogens With Just 3 Capsules A Day Headin…" at bounding box center [732, 264] width 983 height 110
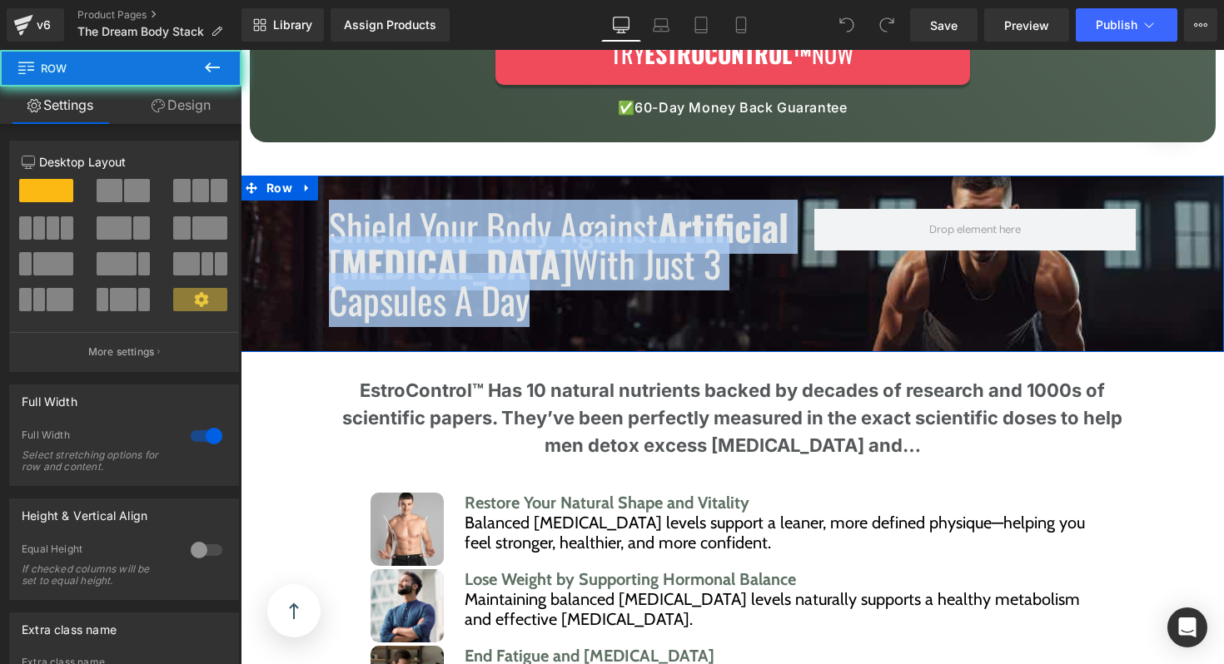
click at [290, 209] on div "Shield Your Body Against Artificial Estrogens With Just 3 Capsules A Day Headin…" at bounding box center [732, 264] width 983 height 110
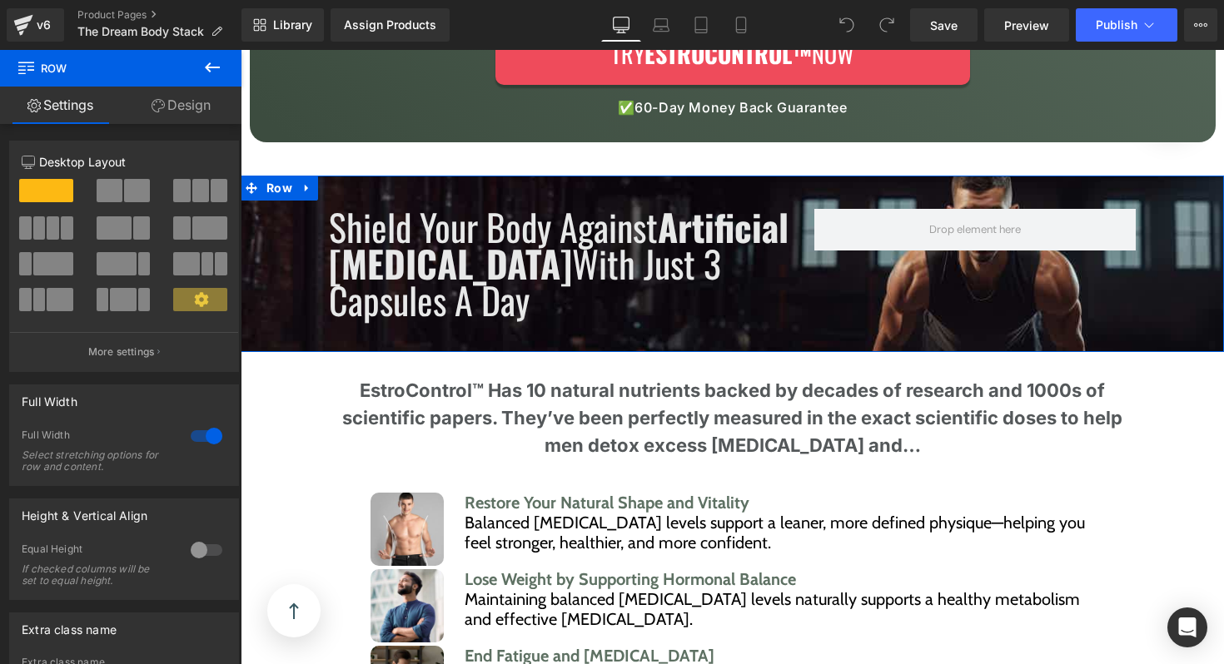
click at [266, 226] on div "Shield Your Body Against Artificial Estrogens With Just 3 Capsules A Day Headin…" at bounding box center [732, 264] width 983 height 110
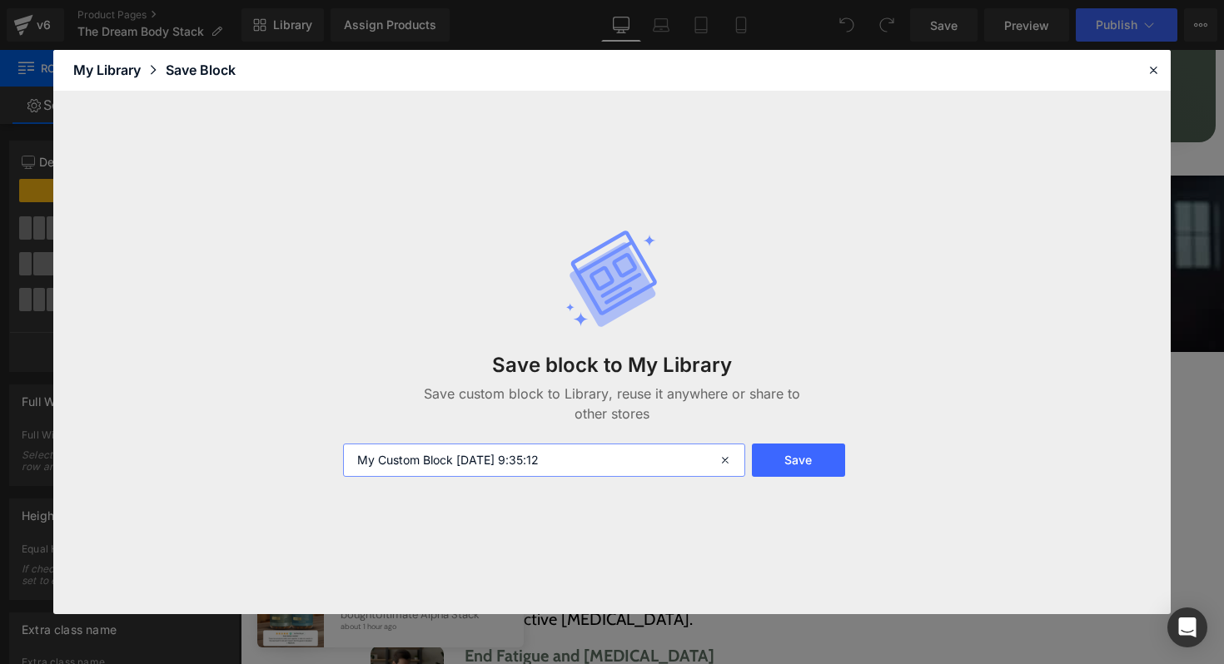
click at [556, 448] on input "My Custom Block 2025-09-03 9:35:12" at bounding box center [544, 460] width 402 height 33
type input "S"
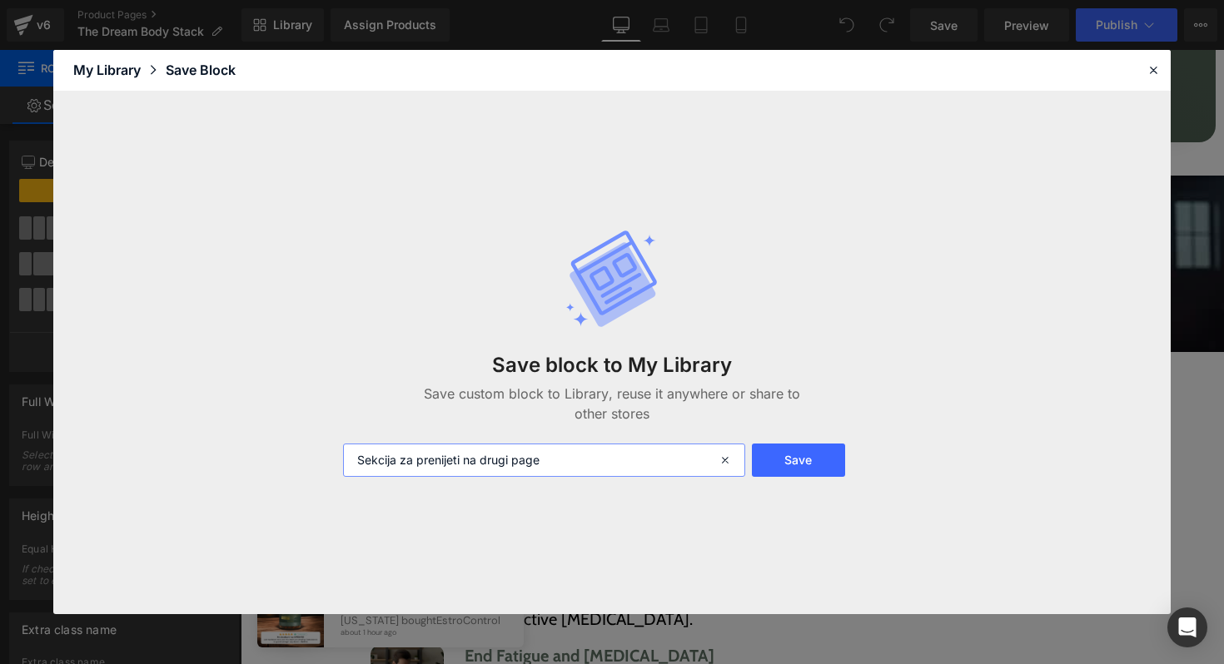
type input "Sekcija za prenijeti na drugi page"
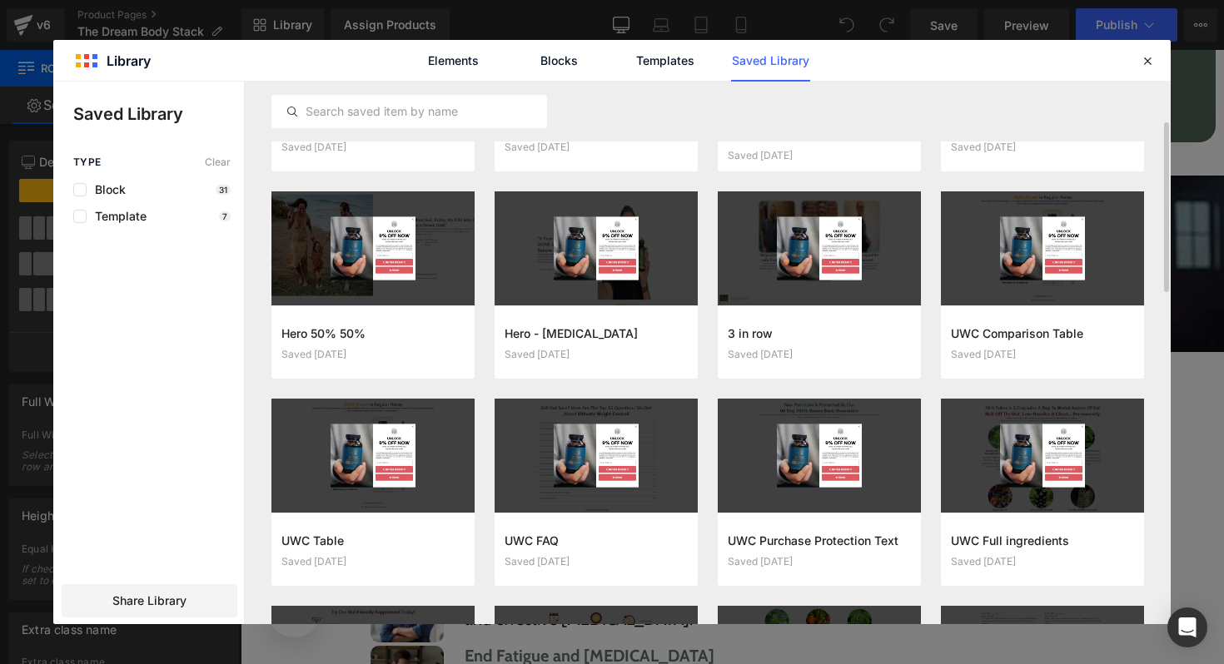
scroll to position [0, 0]
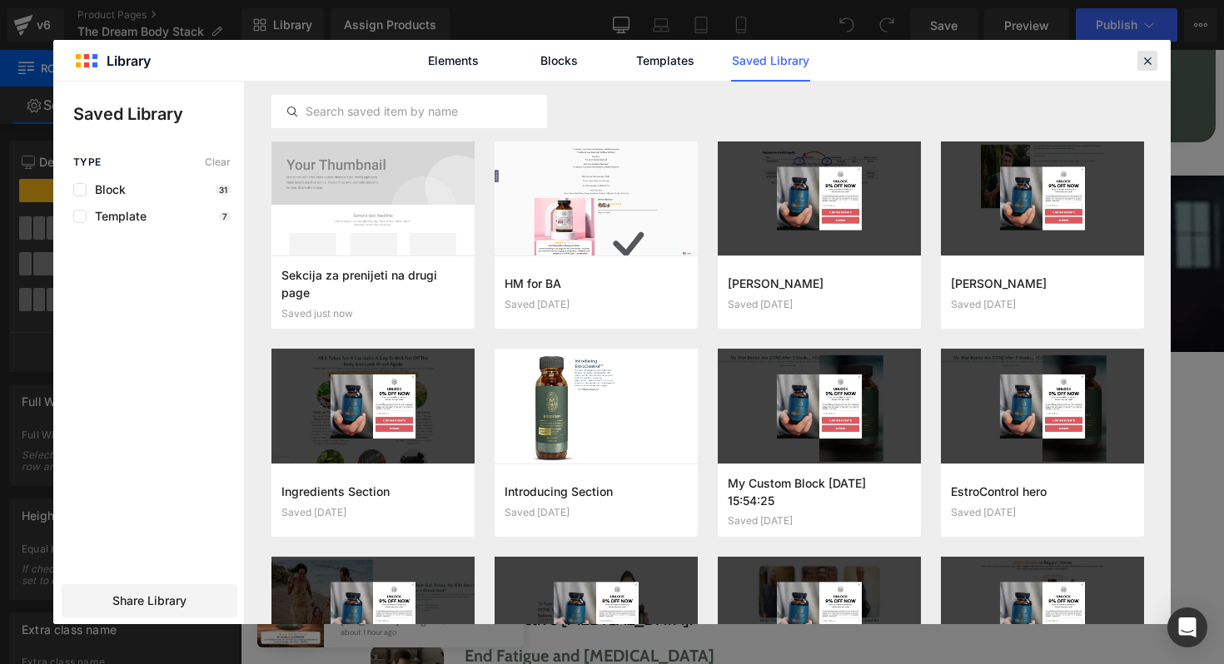
click at [1143, 62] on icon at bounding box center [1147, 60] width 15 height 15
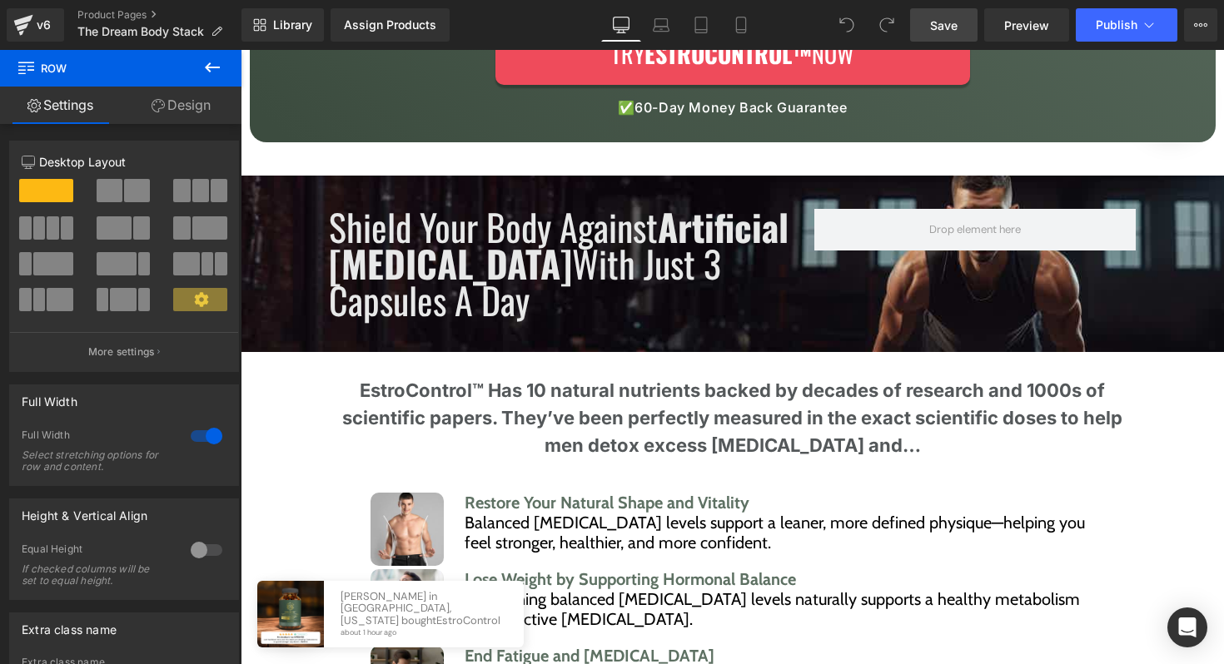
click at [944, 23] on span "Save" at bounding box center [943, 25] width 27 height 17
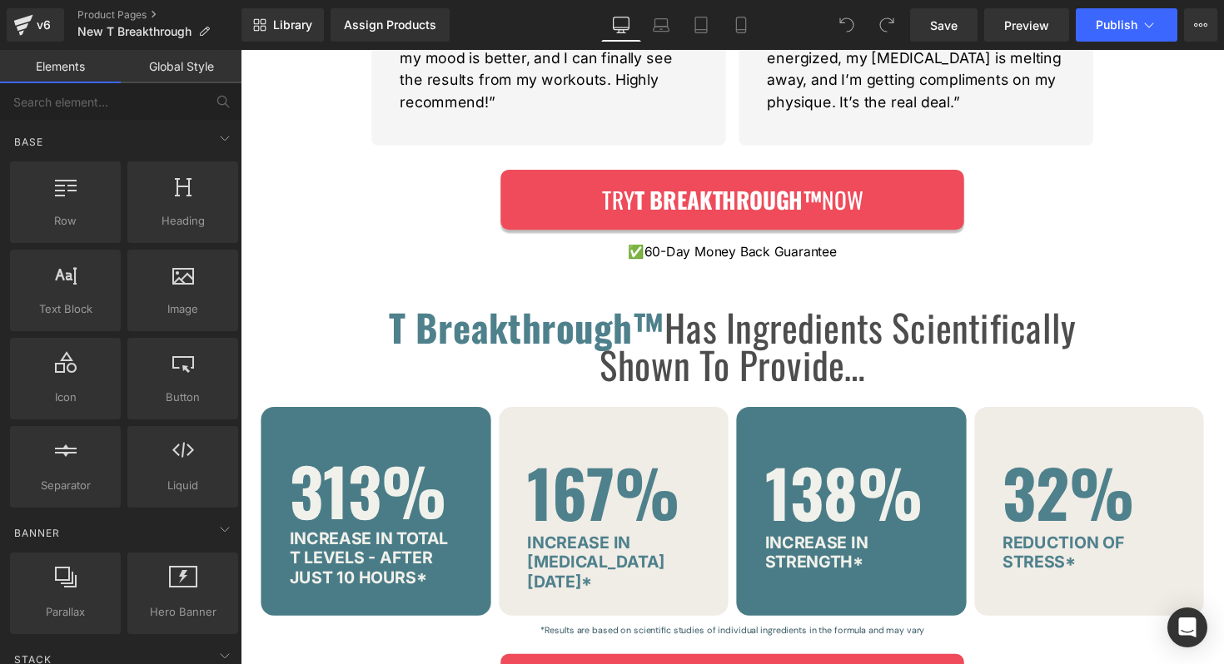
scroll to position [772, 0]
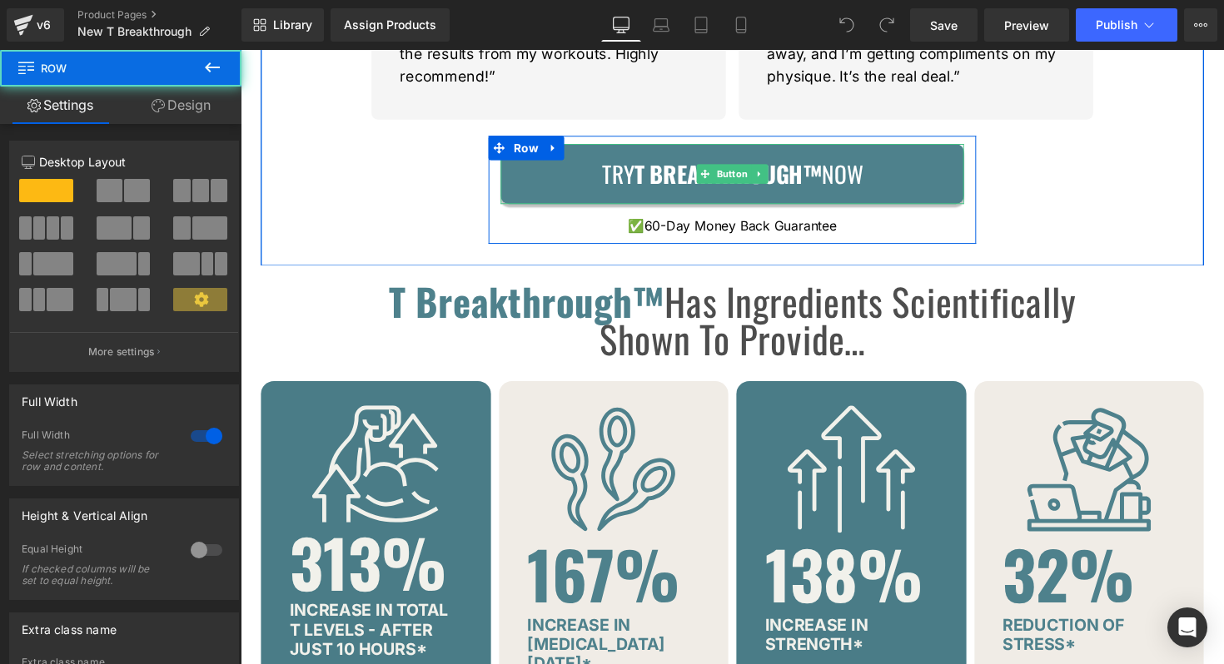
click at [570, 189] on link "Try T Breakthrough™ Now" at bounding box center [744, 178] width 474 height 62
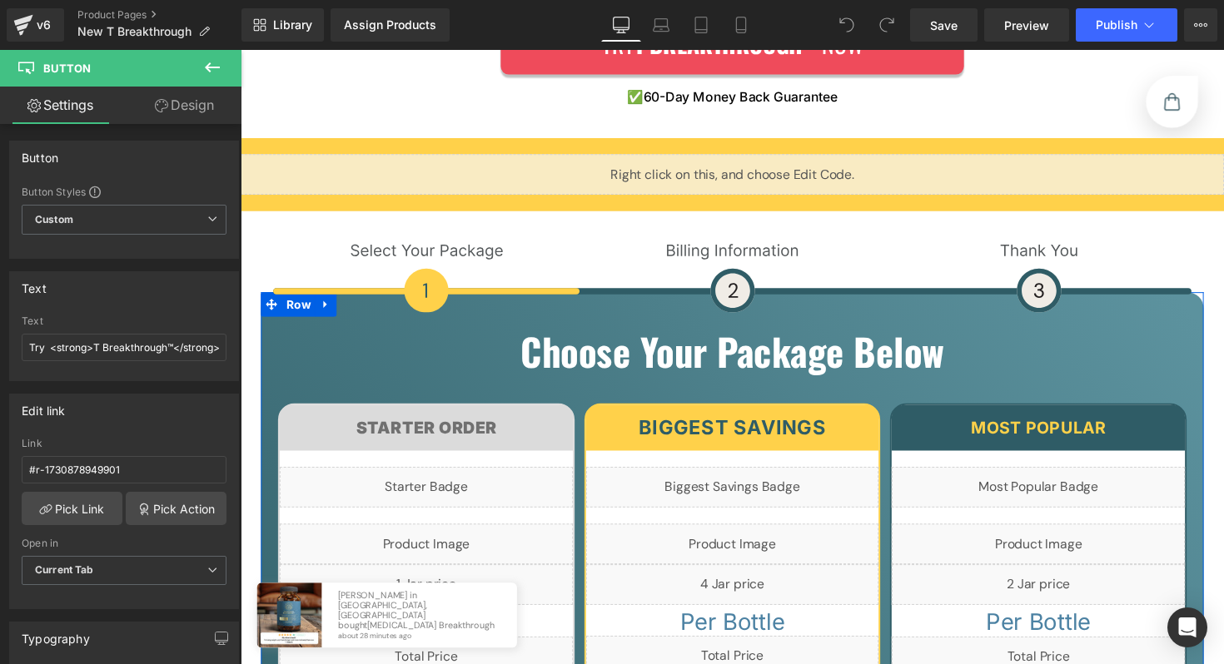
scroll to position [7346, 0]
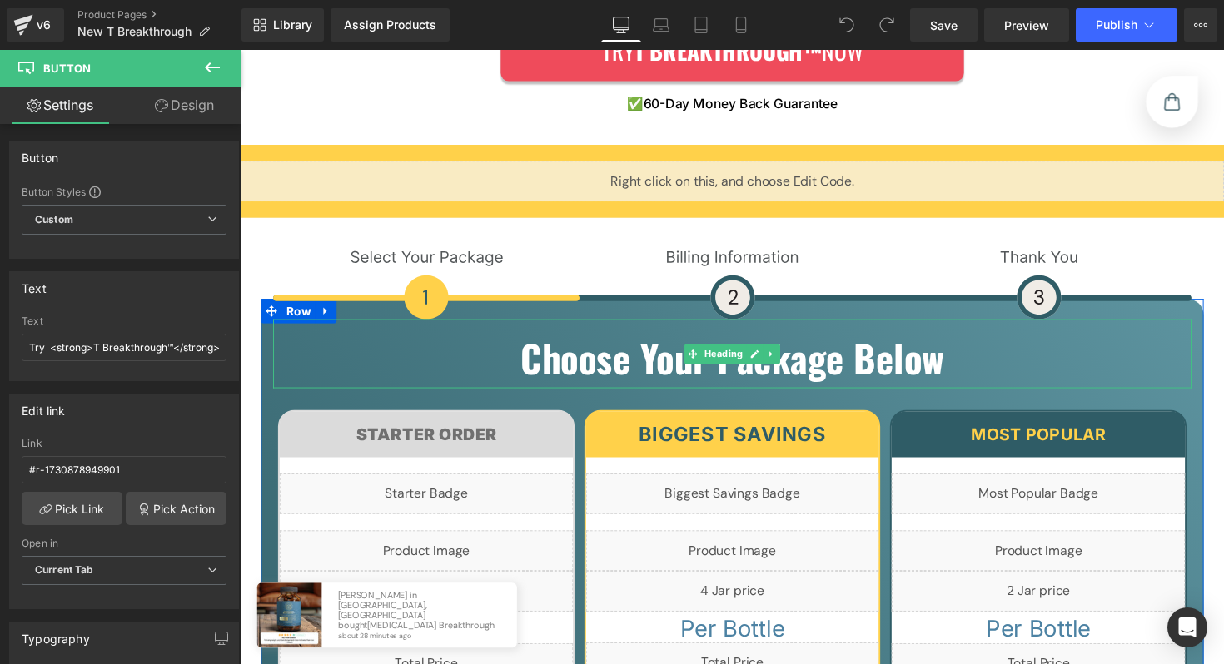
click at [377, 342] on h1 "Choose Your Package Below" at bounding box center [744, 365] width 941 height 46
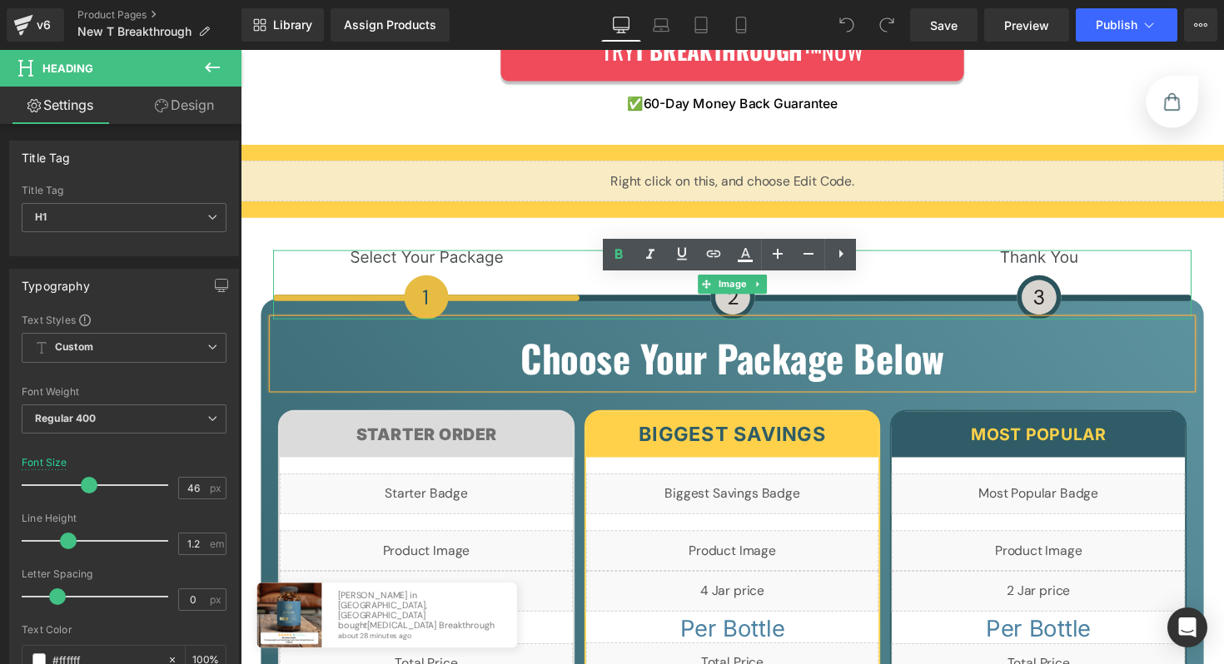
click at [342, 255] on img at bounding box center [744, 291] width 941 height 72
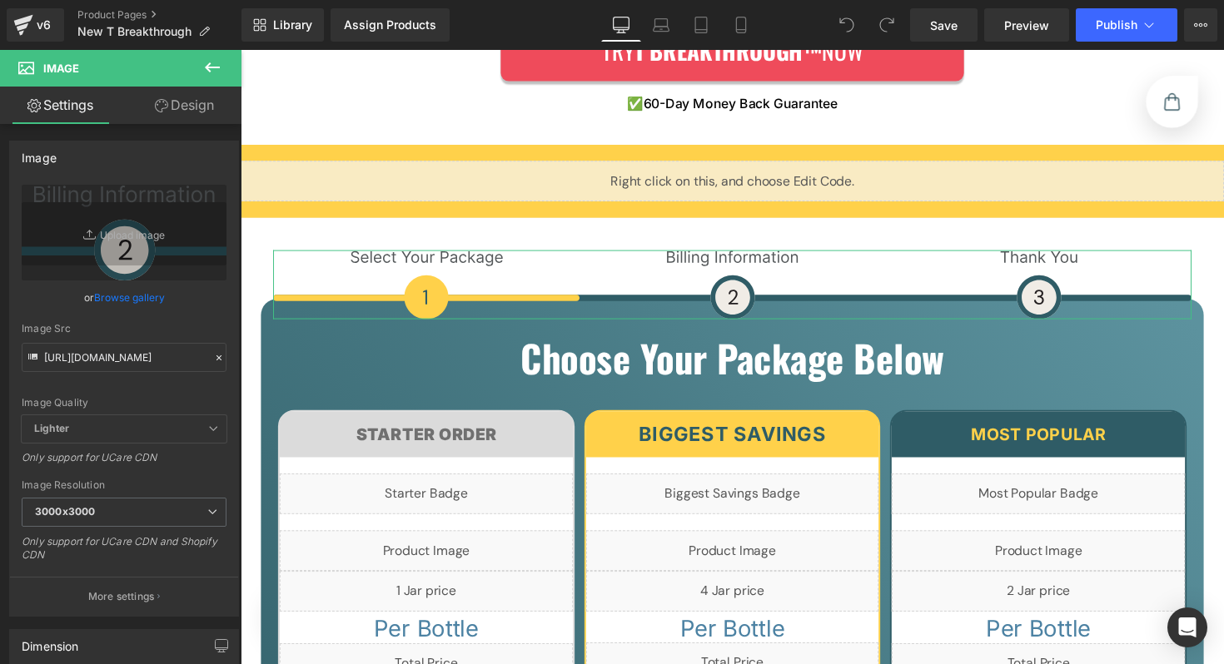
click at [191, 109] on link "Design" at bounding box center [184, 105] width 121 height 37
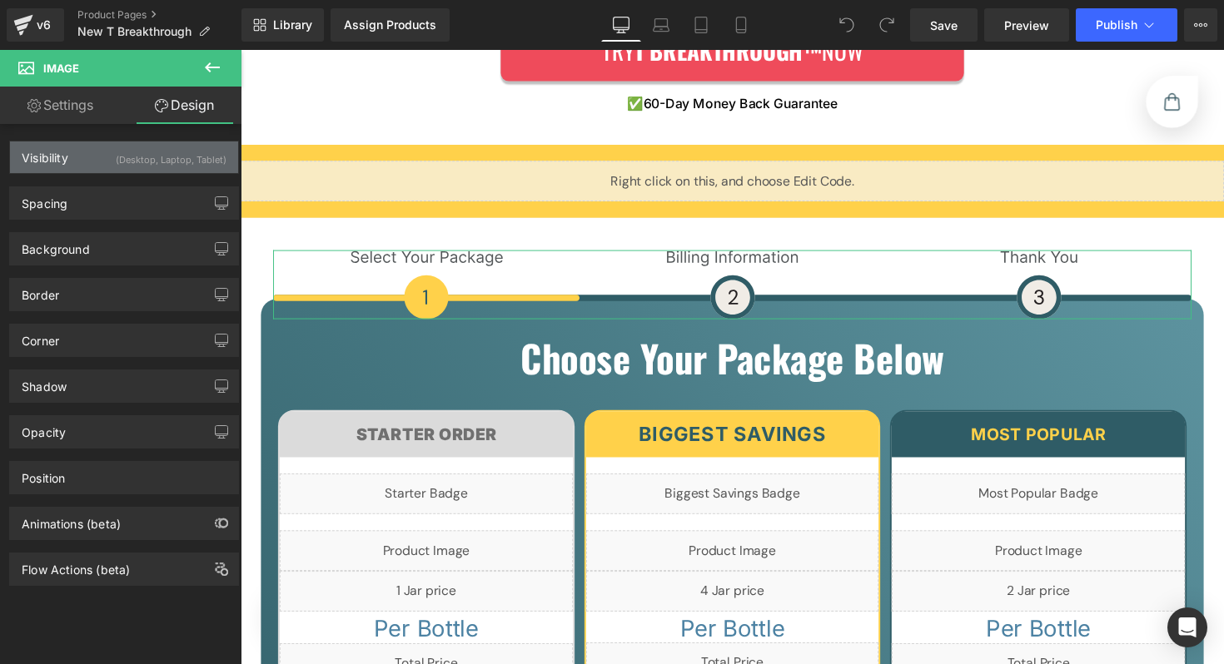
click at [87, 163] on div "Visibility (Desktop, Laptop, Tablet)" at bounding box center [124, 158] width 228 height 32
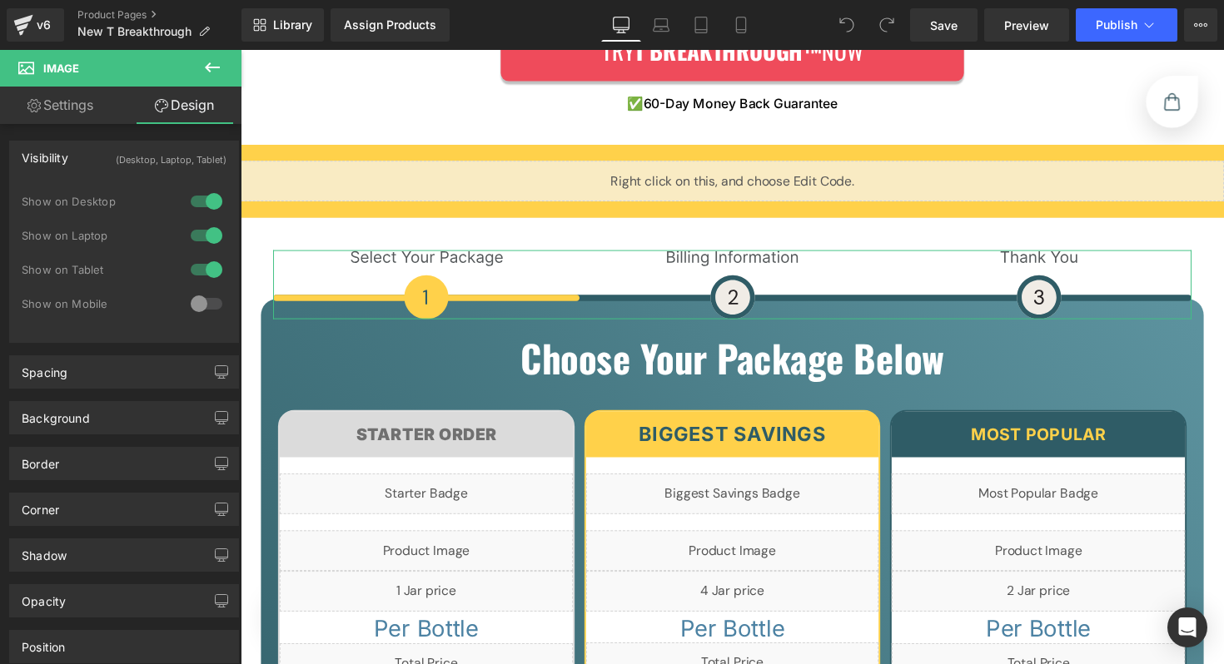
click at [87, 163] on div "Visibility (Desktop, Laptop, Tablet)" at bounding box center [124, 158] width 228 height 32
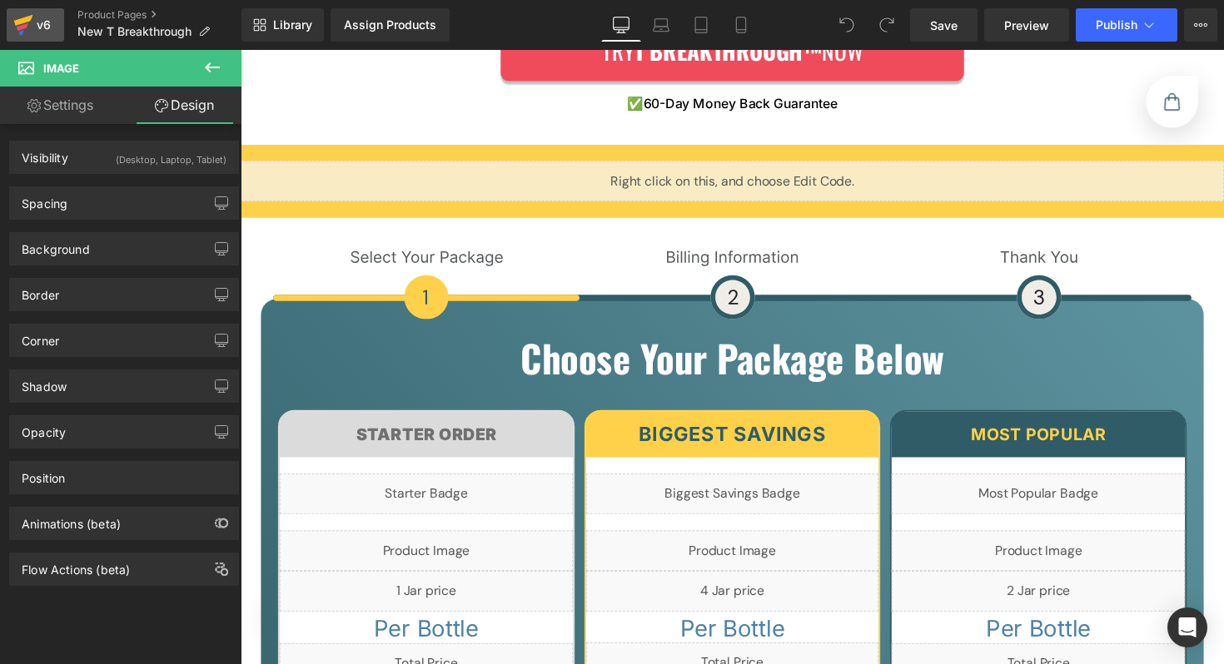
click at [52, 23] on div "v6" at bounding box center [43, 25] width 21 height 22
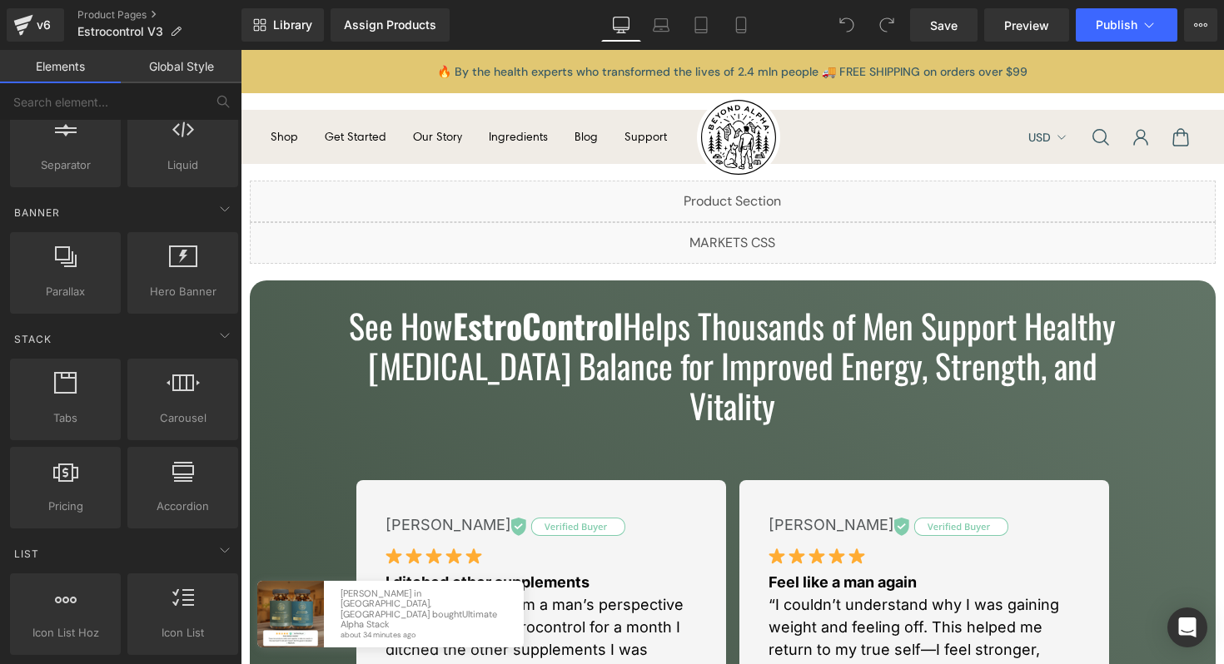
scroll to position [336, 0]
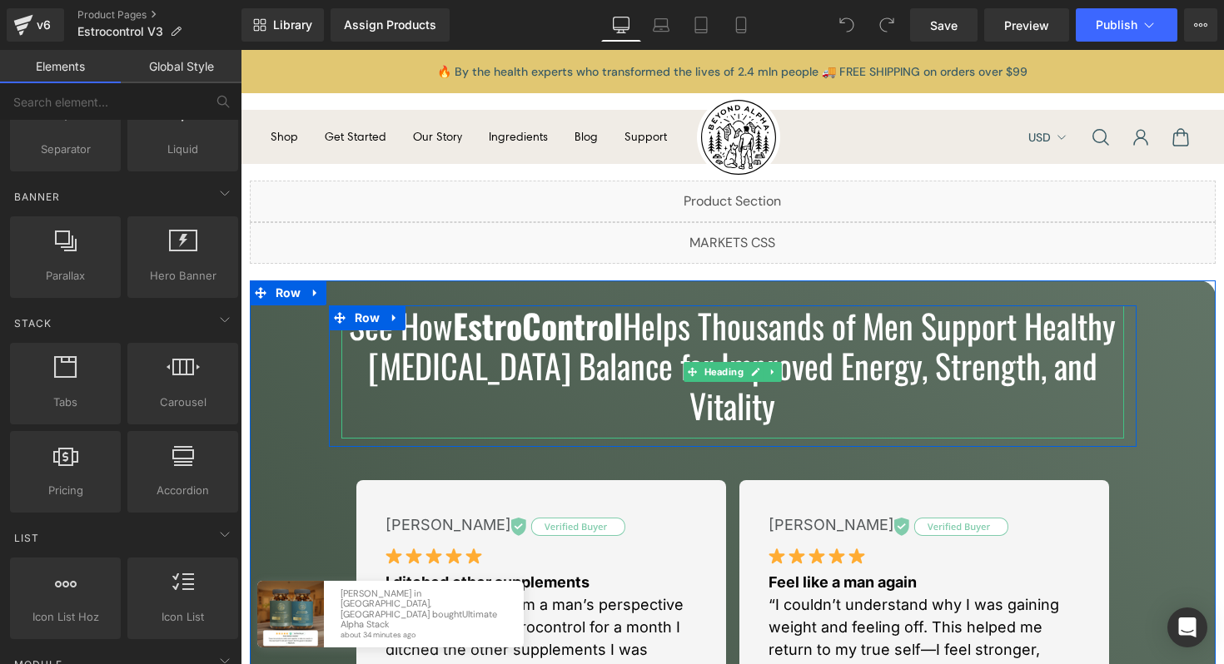
click at [503, 338] on strong "EstroControl" at bounding box center [538, 326] width 170 height 50
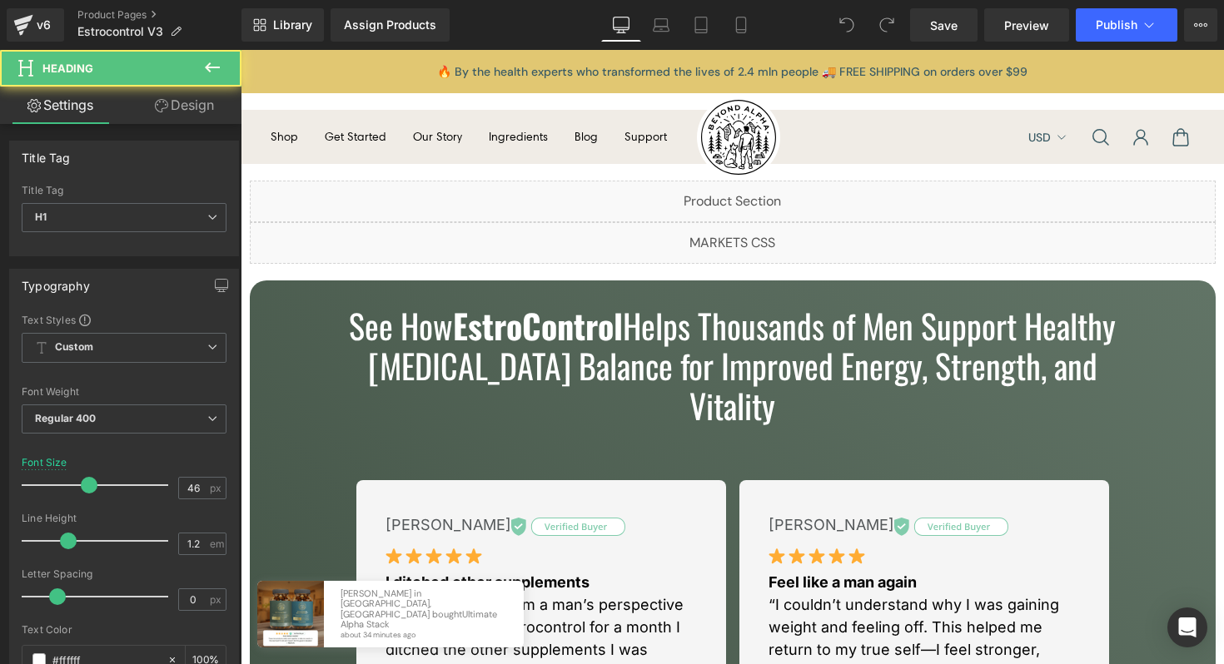
click at [207, 114] on link "Design" at bounding box center [184, 105] width 121 height 37
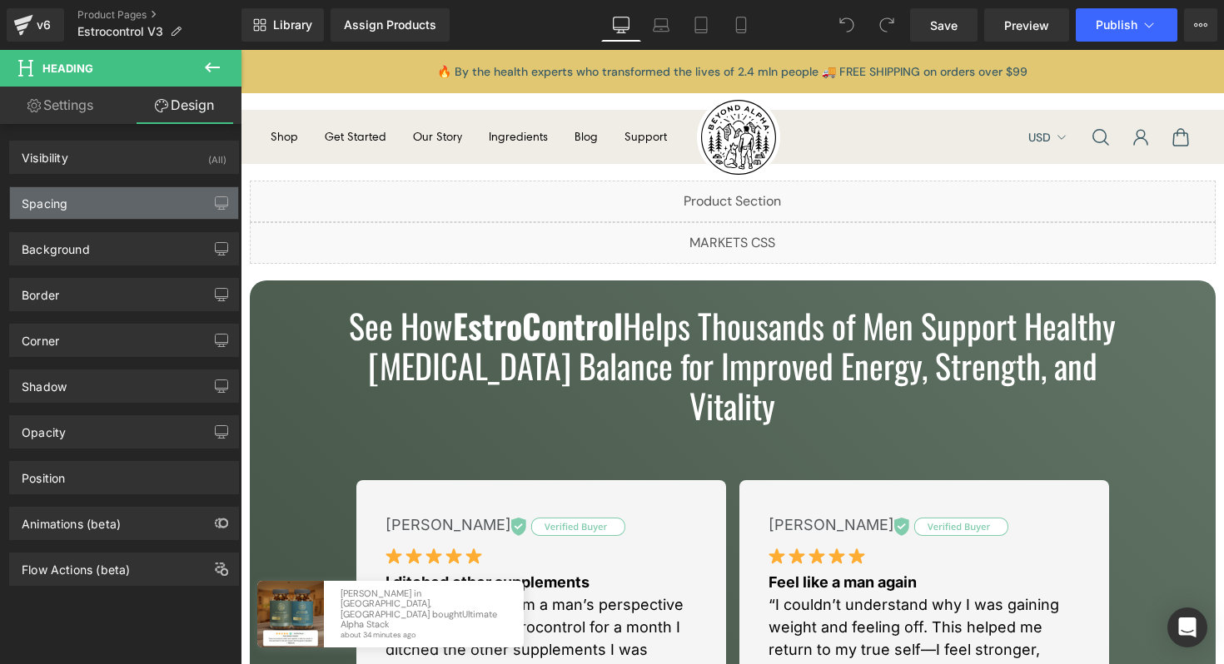
click at [121, 201] on div "Spacing" at bounding box center [124, 203] width 228 height 32
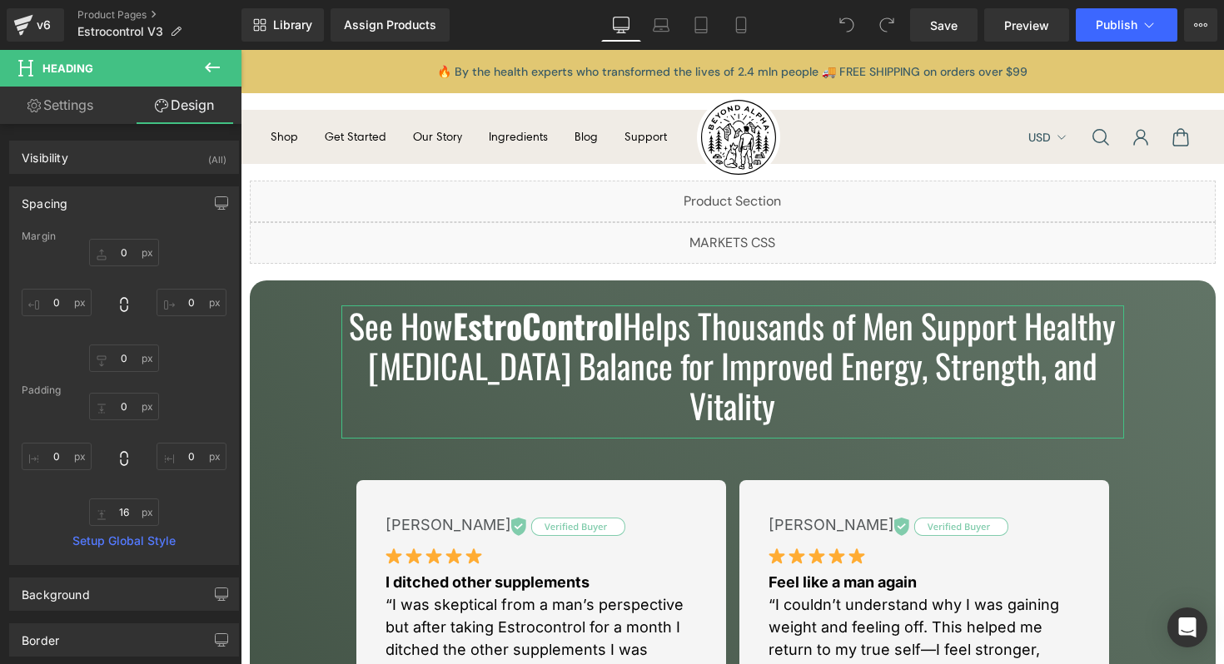
click at [79, 102] on link "Settings" at bounding box center [60, 105] width 121 height 37
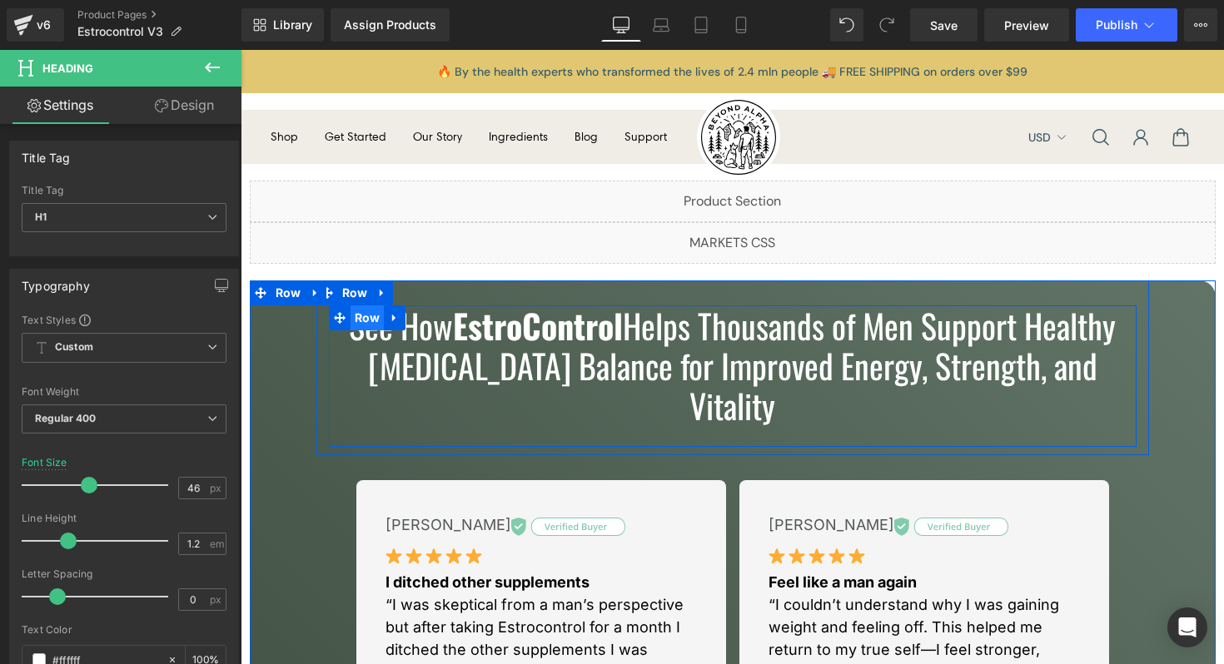
click at [365, 325] on span "Row" at bounding box center [367, 318] width 34 height 25
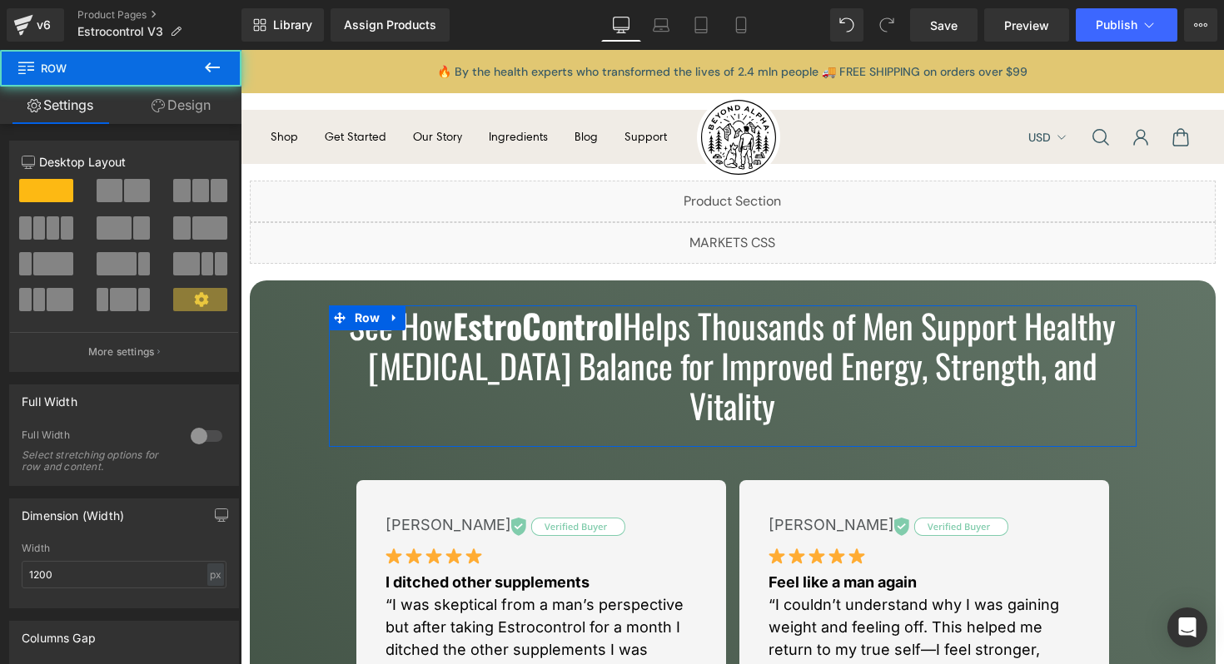
click at [178, 105] on link "Design" at bounding box center [181, 105] width 121 height 37
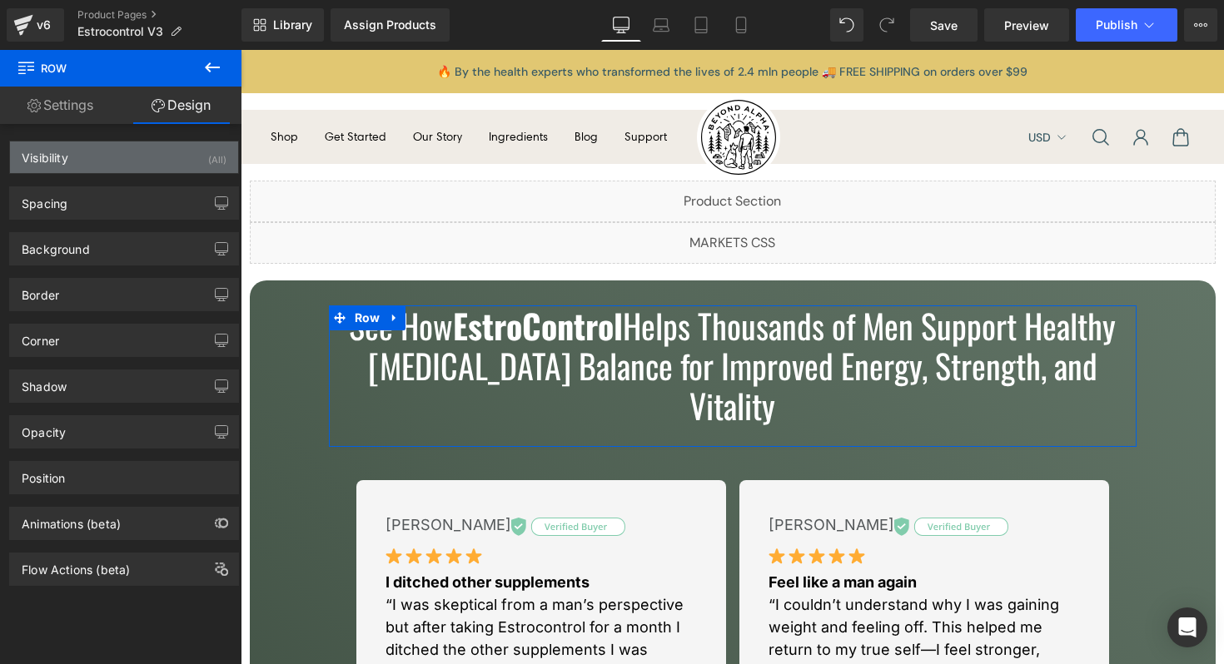
click at [121, 168] on div "Visibility (All)" at bounding box center [124, 158] width 228 height 32
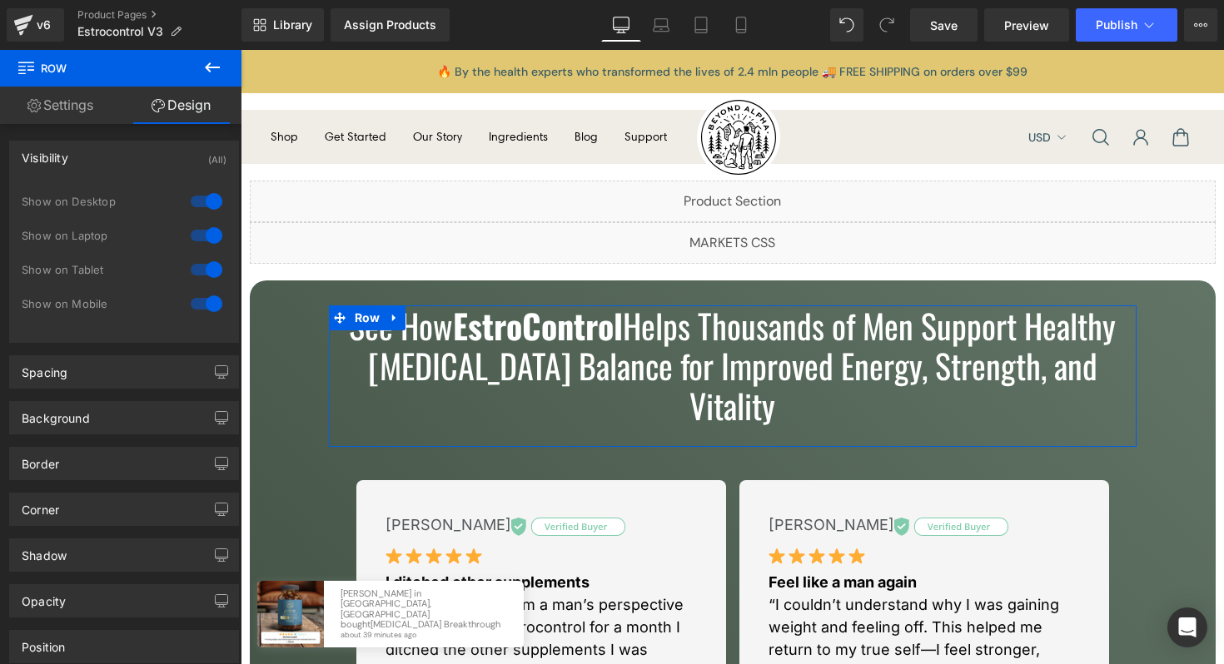
click at [195, 306] on div at bounding box center [206, 304] width 40 height 27
click at [190, 269] on div at bounding box center [206, 269] width 40 height 27
click at [191, 237] on div at bounding box center [206, 235] width 40 height 27
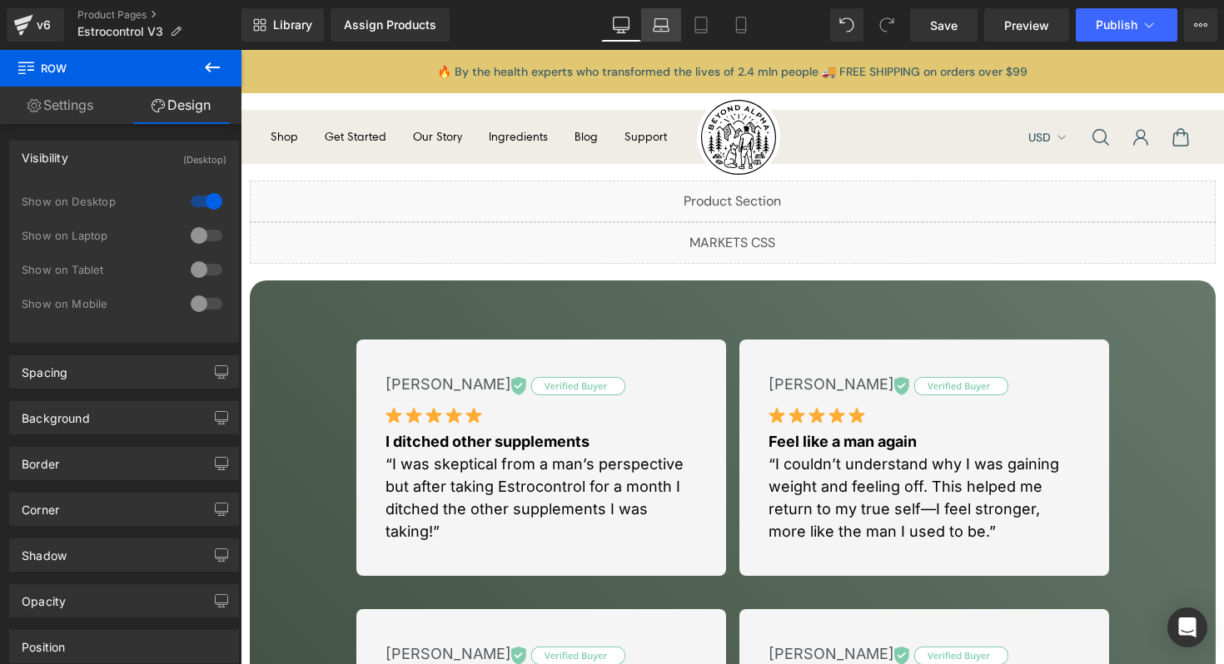
click at [661, 34] on link "Laptop" at bounding box center [661, 24] width 40 height 33
click at [699, 25] on icon at bounding box center [701, 25] width 17 height 17
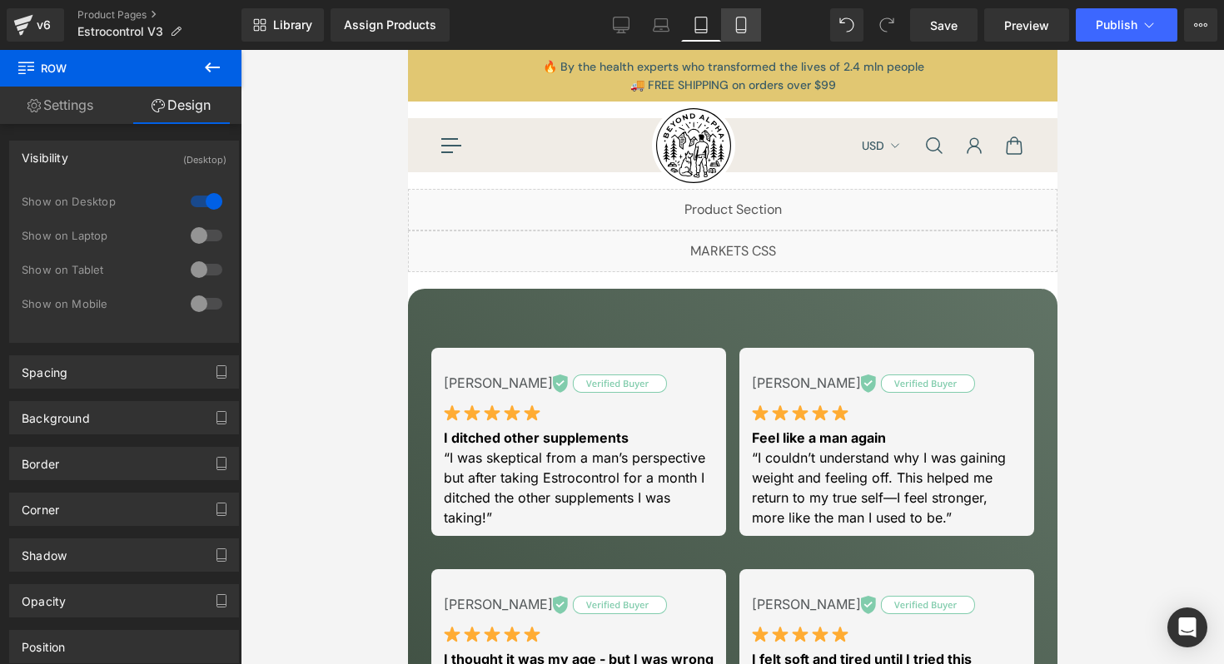
click at [735, 24] on icon at bounding box center [741, 25] width 17 height 17
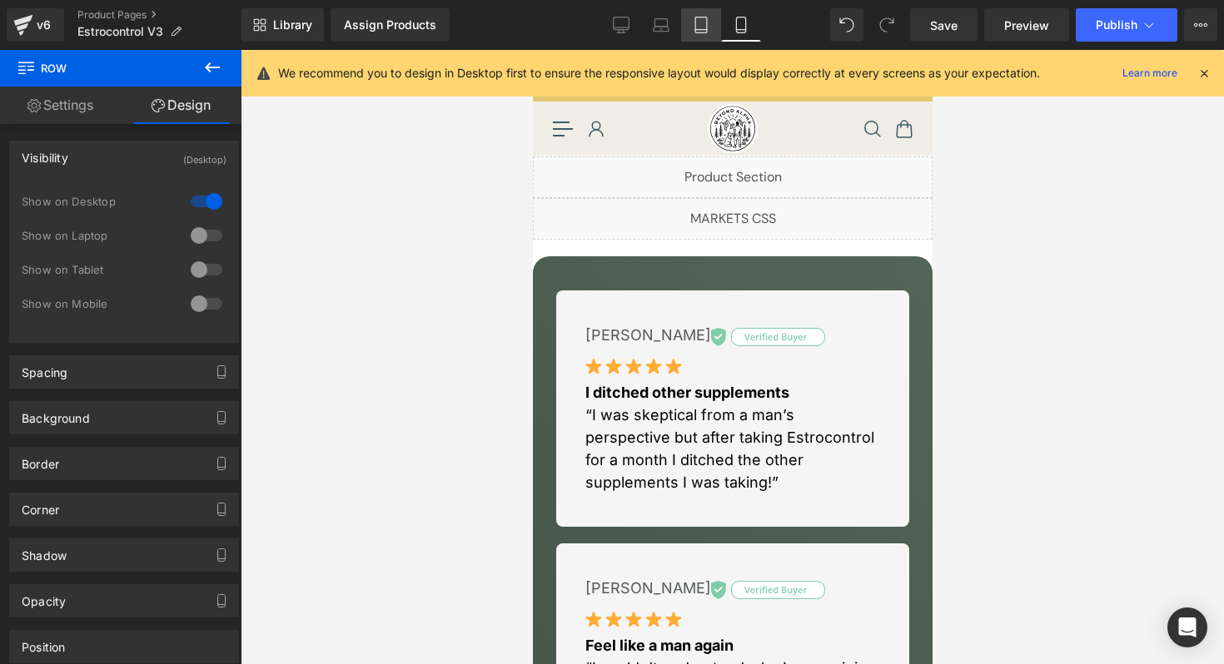
click at [704, 22] on icon at bounding box center [701, 25] width 17 height 17
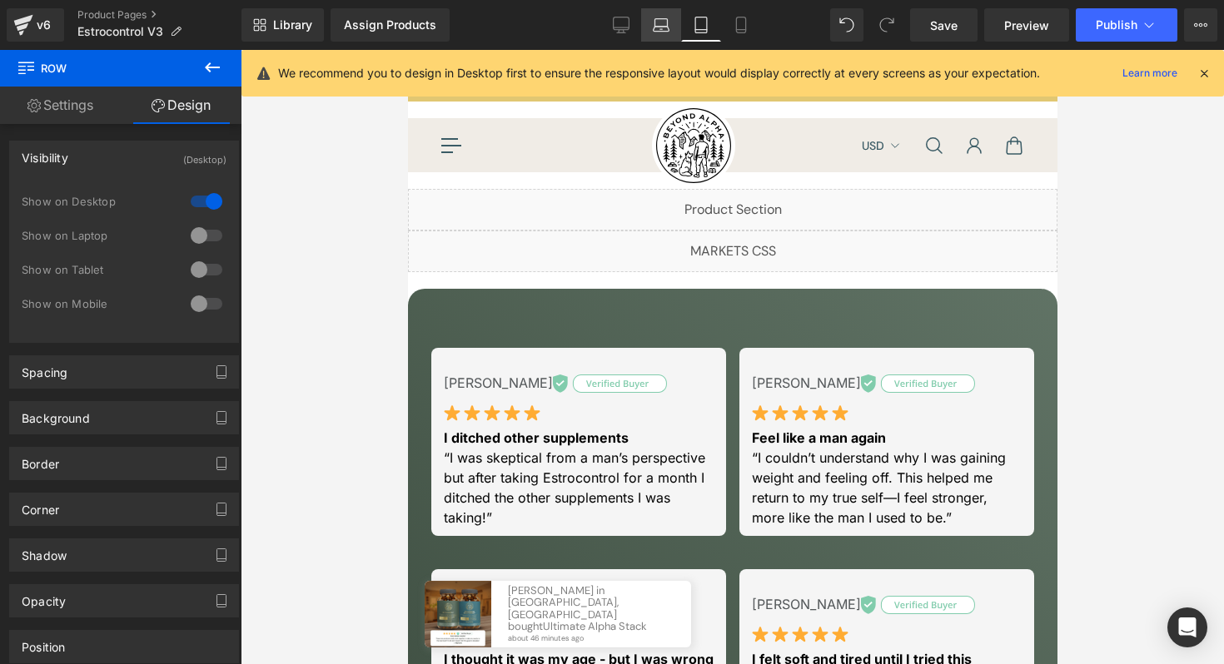
click at [665, 27] on icon at bounding box center [661, 25] width 17 height 17
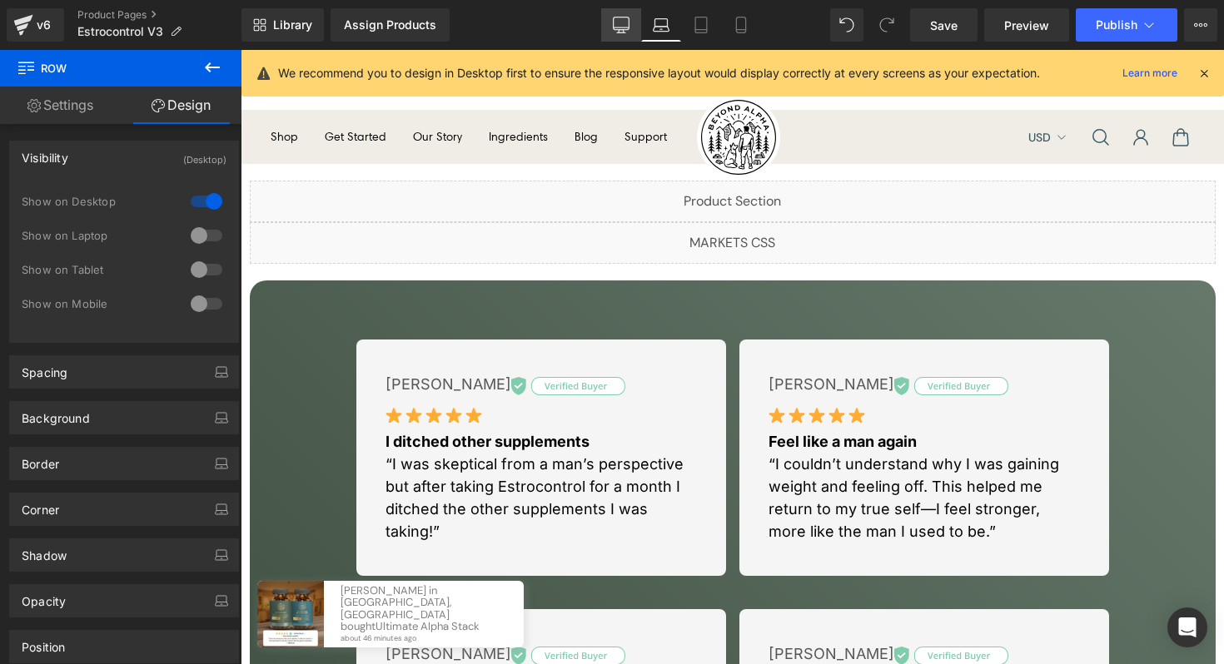
click at [629, 27] on icon at bounding box center [622, 23] width 16 height 12
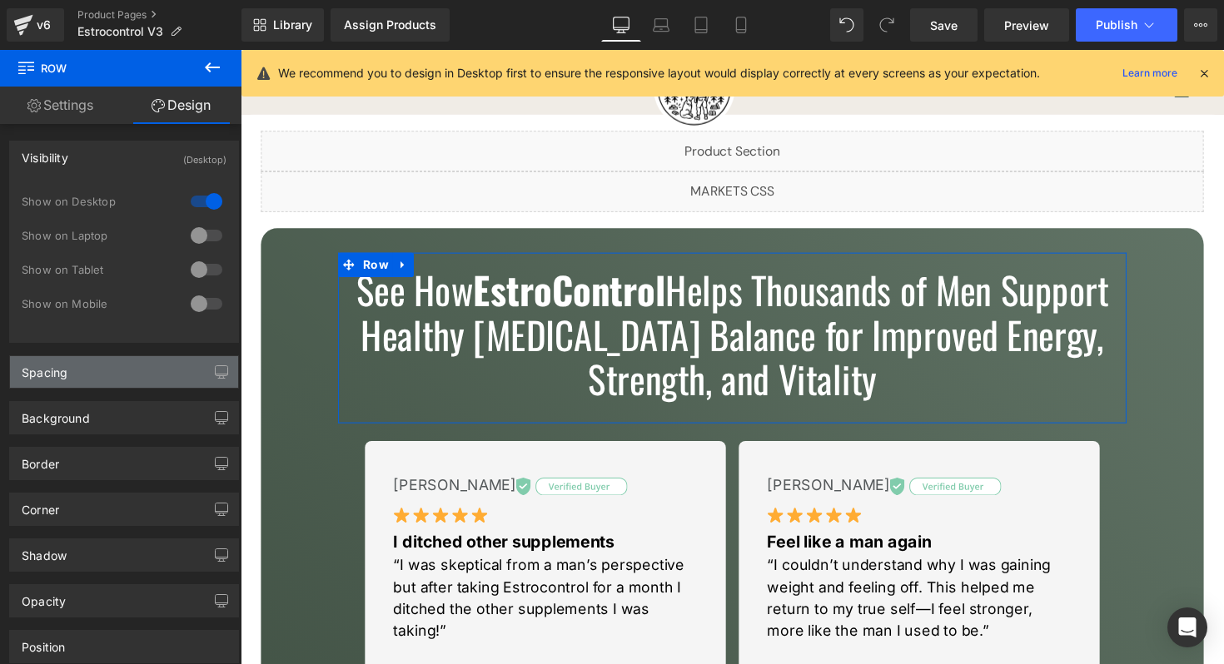
click at [135, 375] on div "Spacing" at bounding box center [124, 372] width 228 height 32
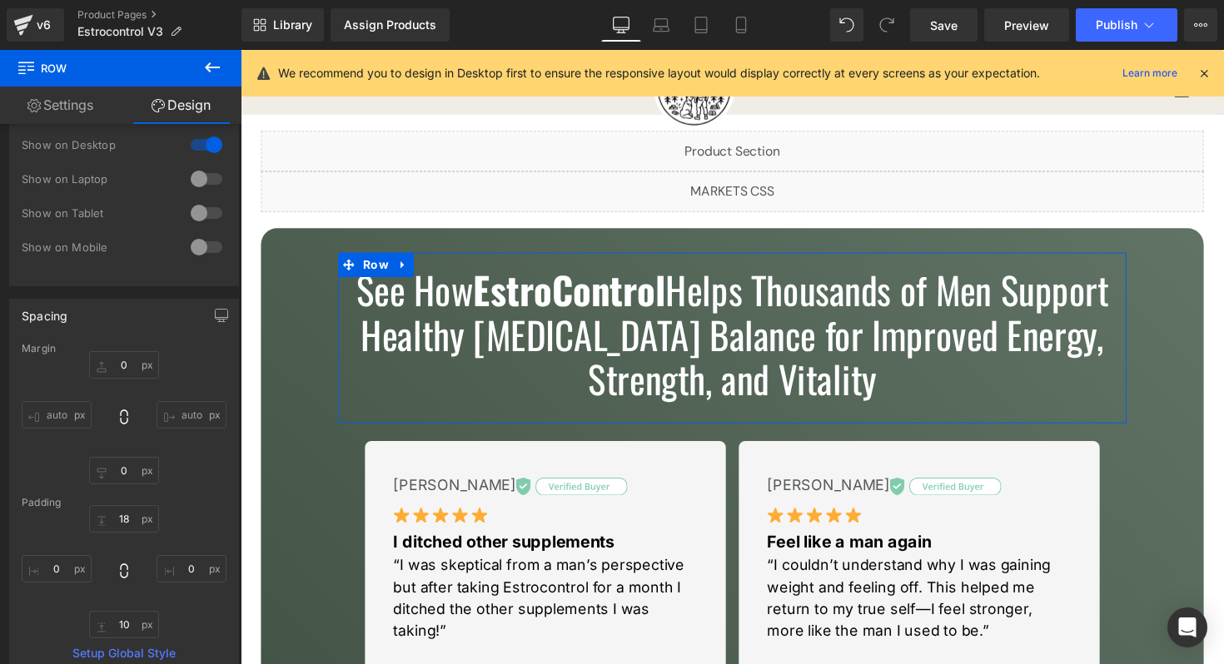
scroll to position [57, 0]
click at [122, 360] on input "0" at bounding box center [124, 363] width 70 height 27
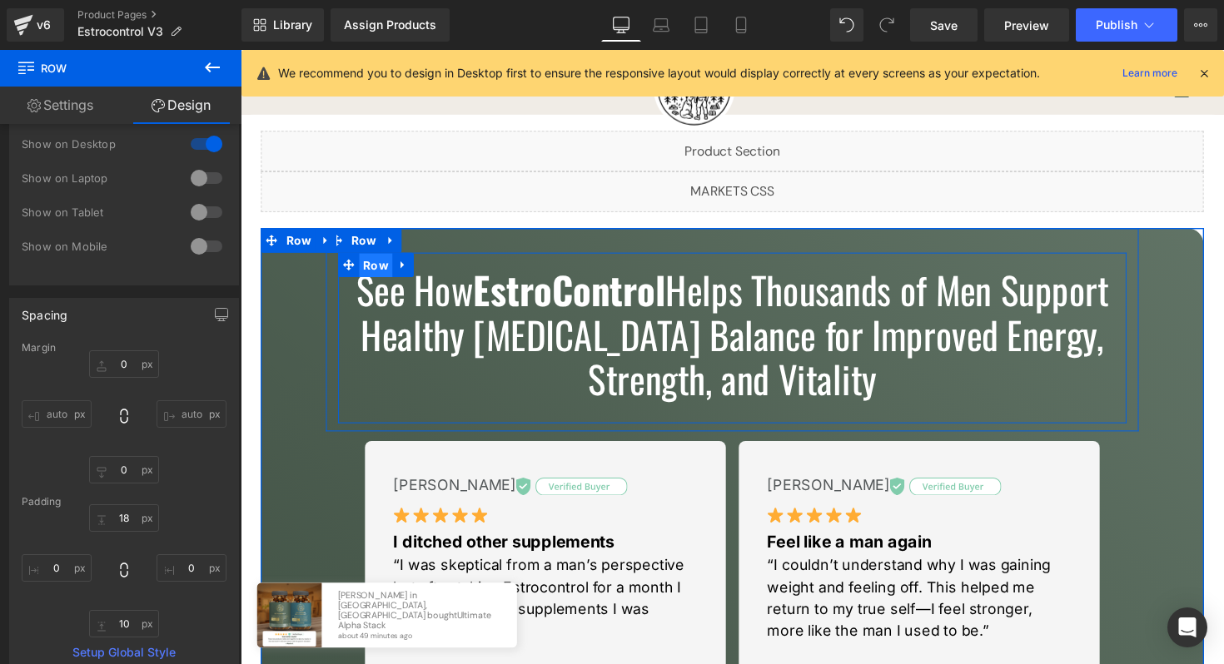
click at [377, 279] on span "Row" at bounding box center [379, 271] width 34 height 25
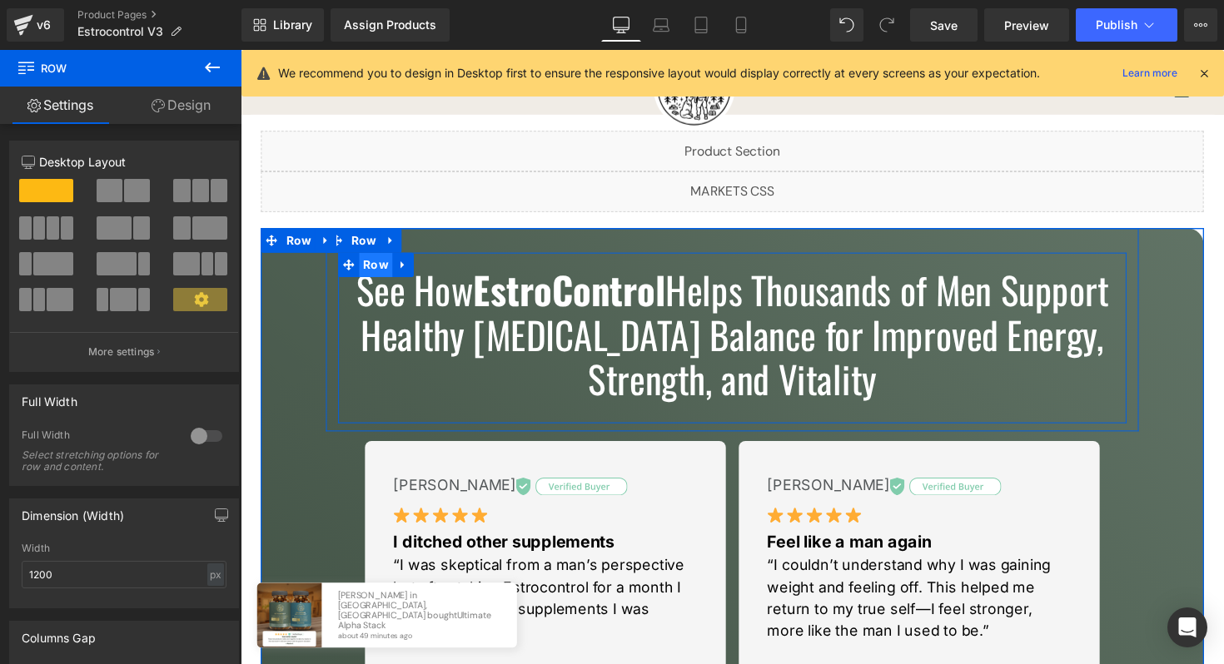
click at [378, 276] on span "Row" at bounding box center [379, 270] width 34 height 25
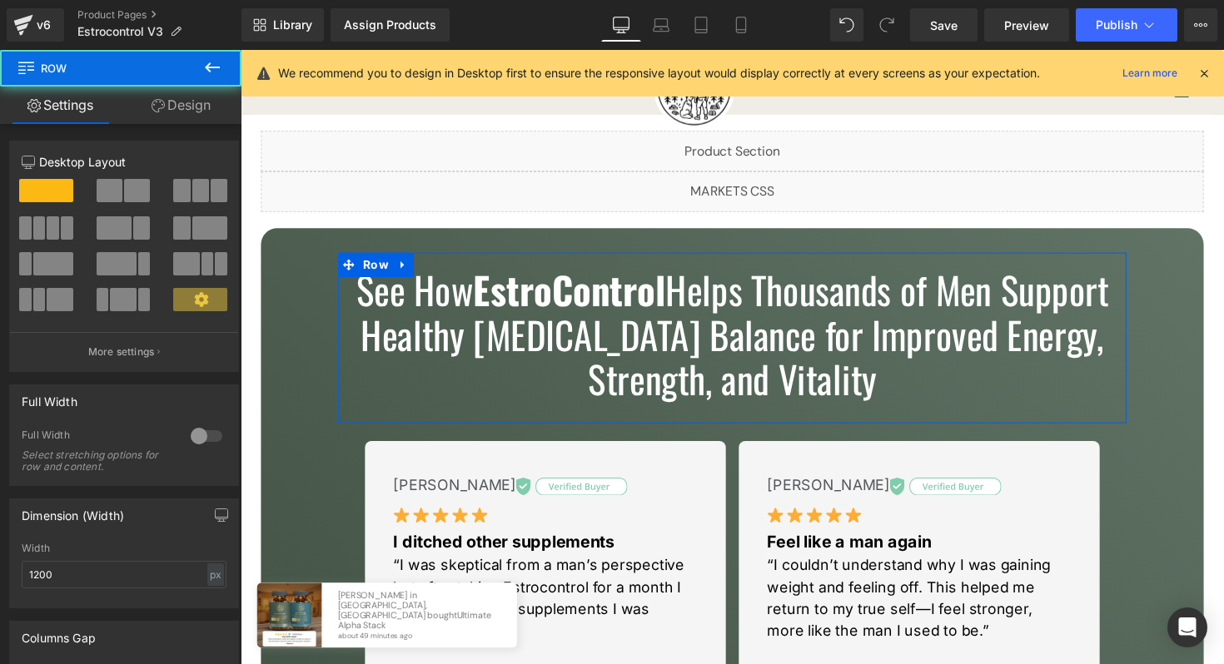
click at [191, 107] on link "Design" at bounding box center [181, 105] width 121 height 37
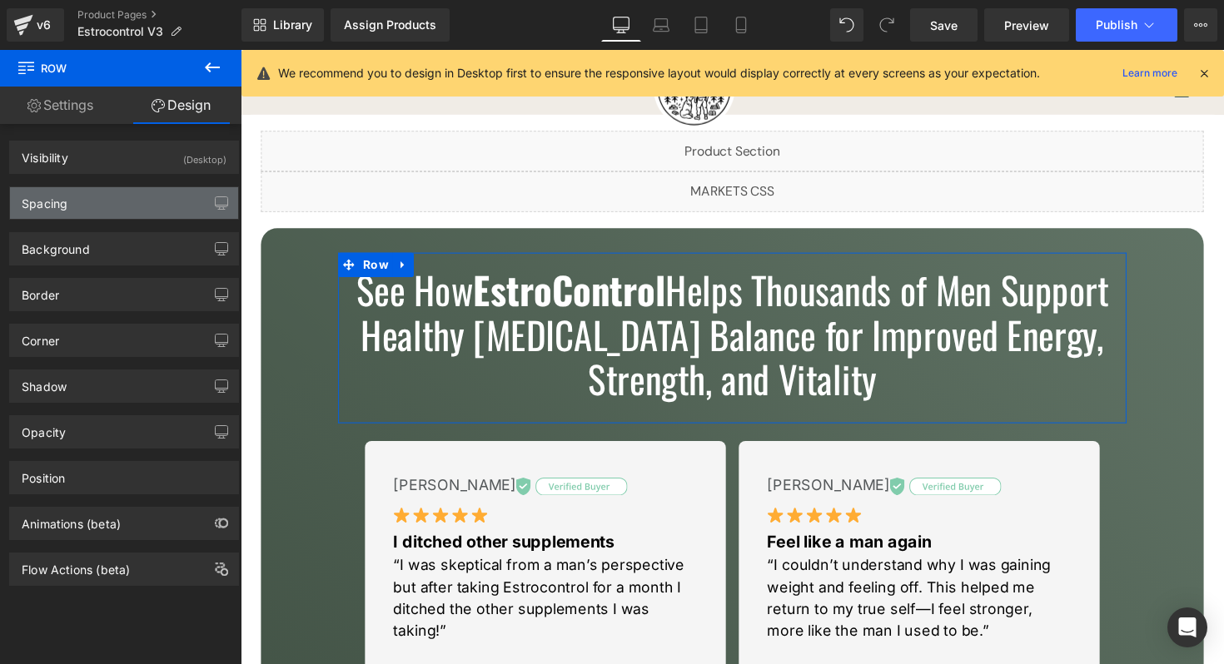
click at [120, 198] on div "Spacing" at bounding box center [124, 203] width 228 height 32
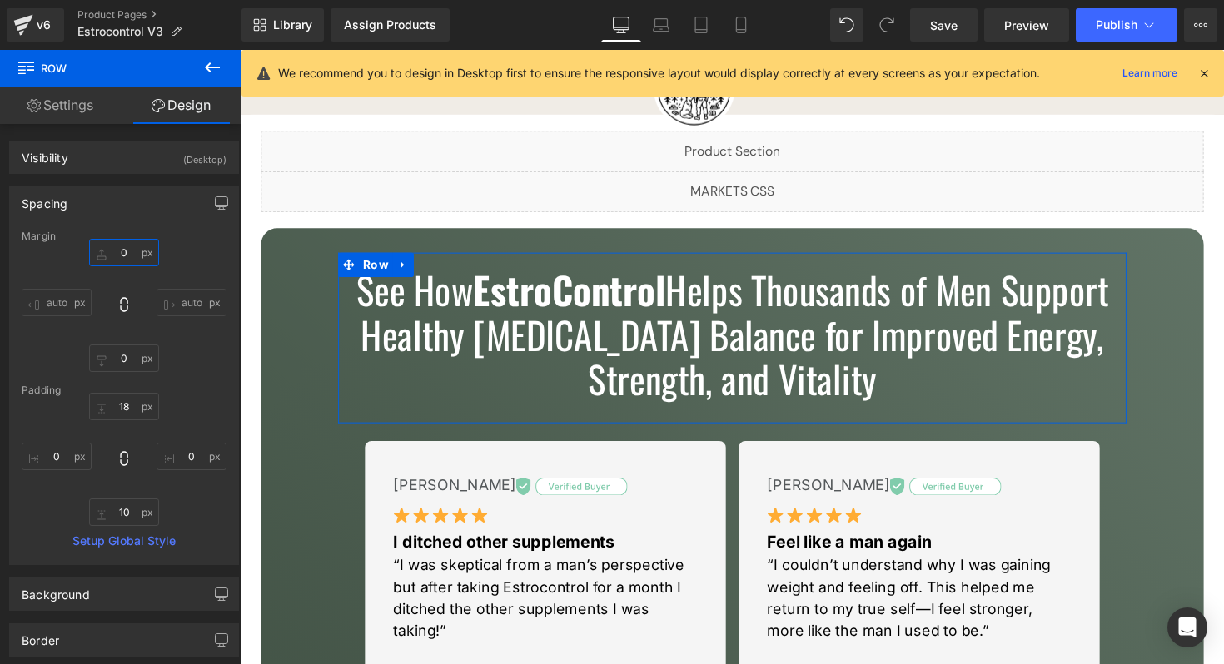
click at [117, 245] on input "0" at bounding box center [124, 252] width 70 height 27
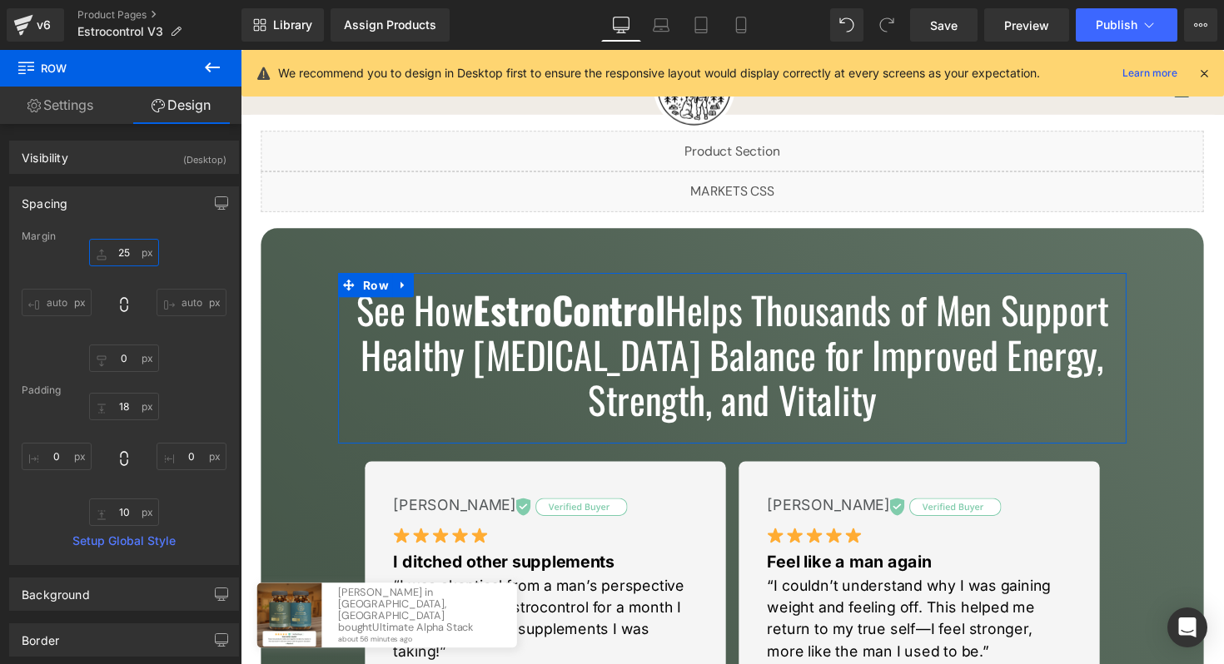
type input "25"
click at [144, 212] on div "Spacing" at bounding box center [124, 203] width 228 height 32
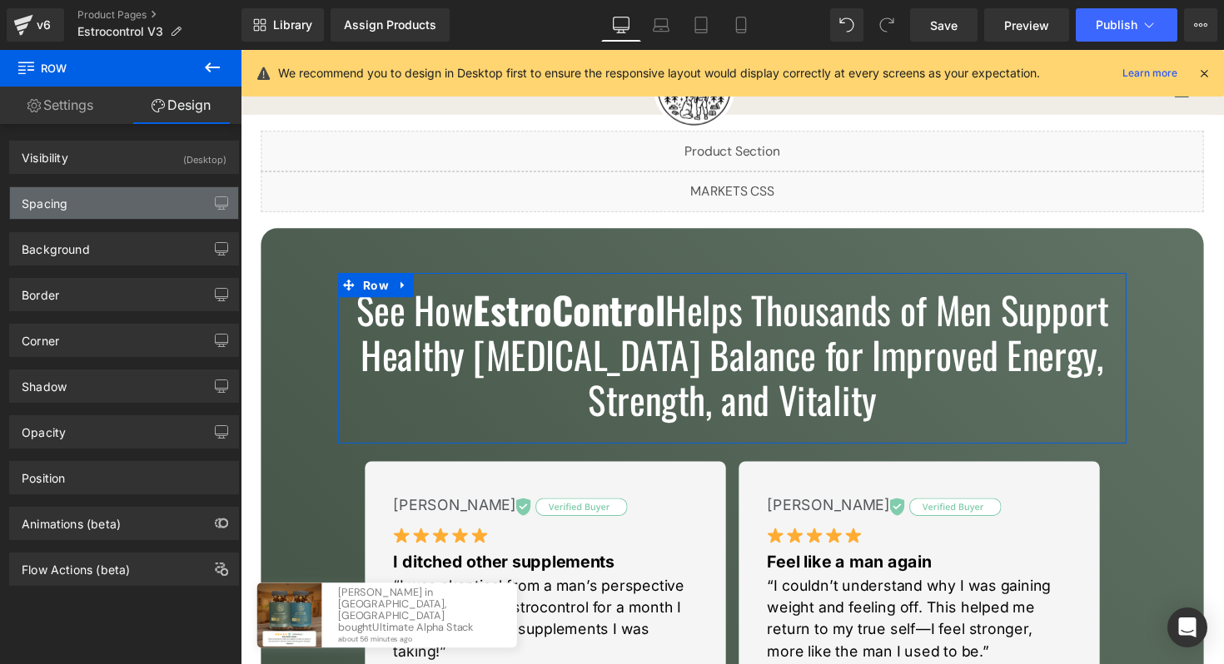
click at [144, 212] on div "Spacing" at bounding box center [124, 203] width 228 height 32
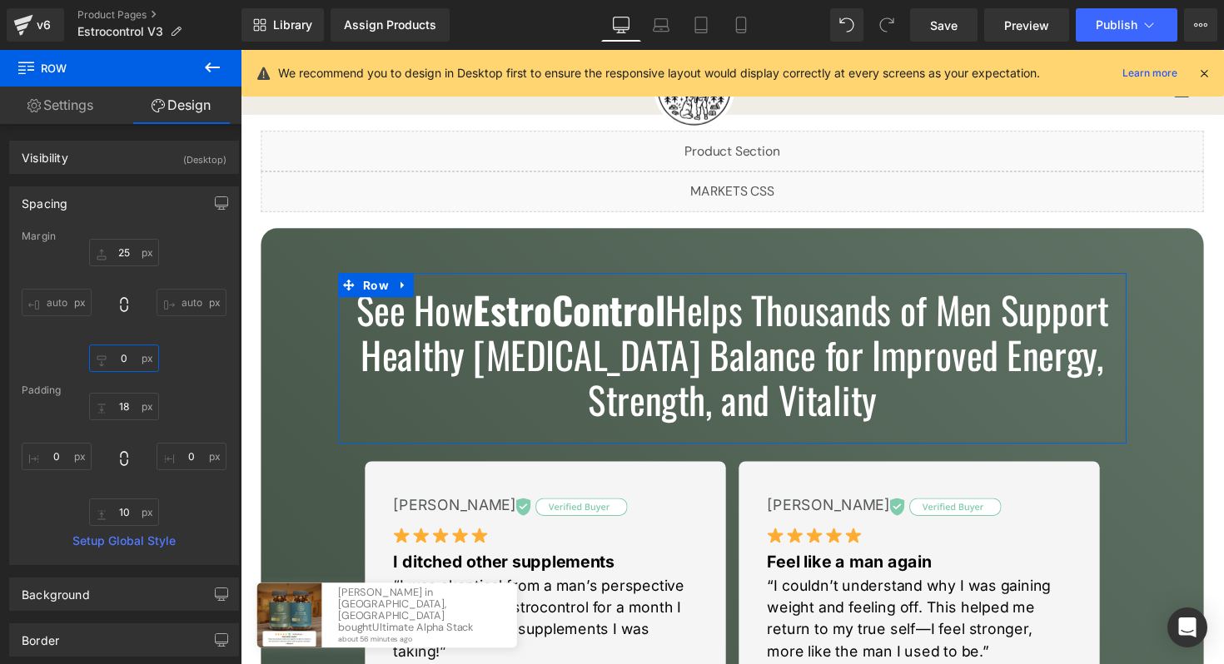
click at [118, 361] on input "0" at bounding box center [124, 358] width 70 height 27
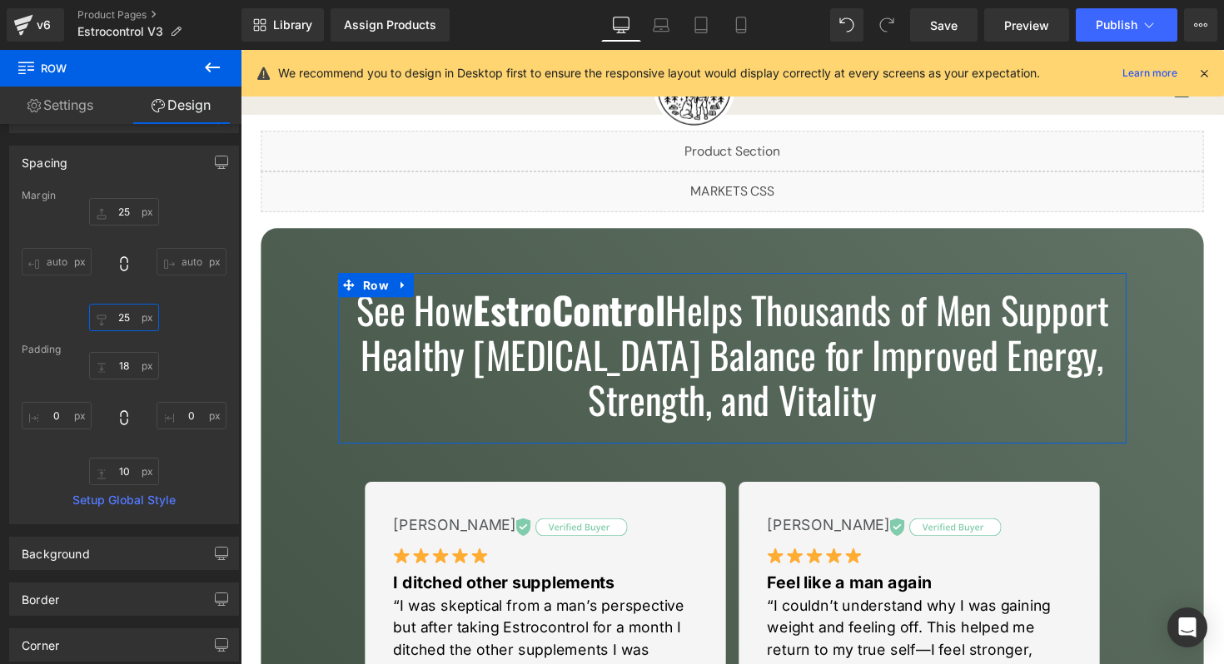
scroll to position [44, 0]
type input "25"
click at [128, 365] on input "18" at bounding box center [124, 362] width 70 height 27
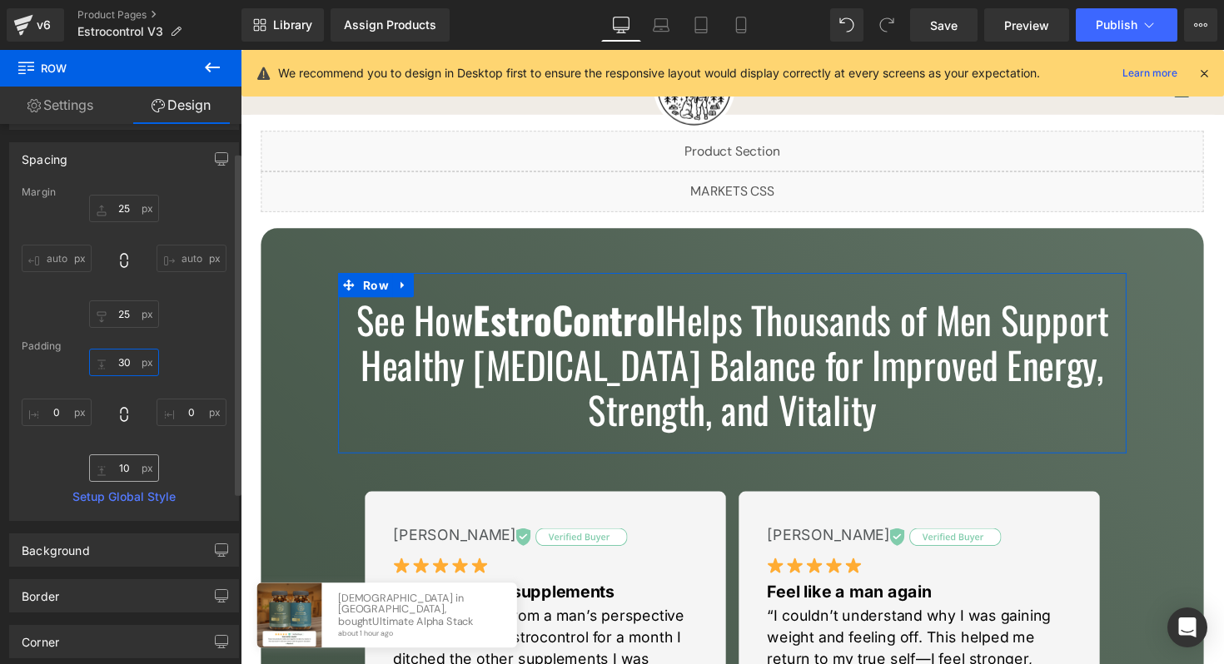
type input "30"
click at [122, 474] on input "10" at bounding box center [124, 468] width 70 height 27
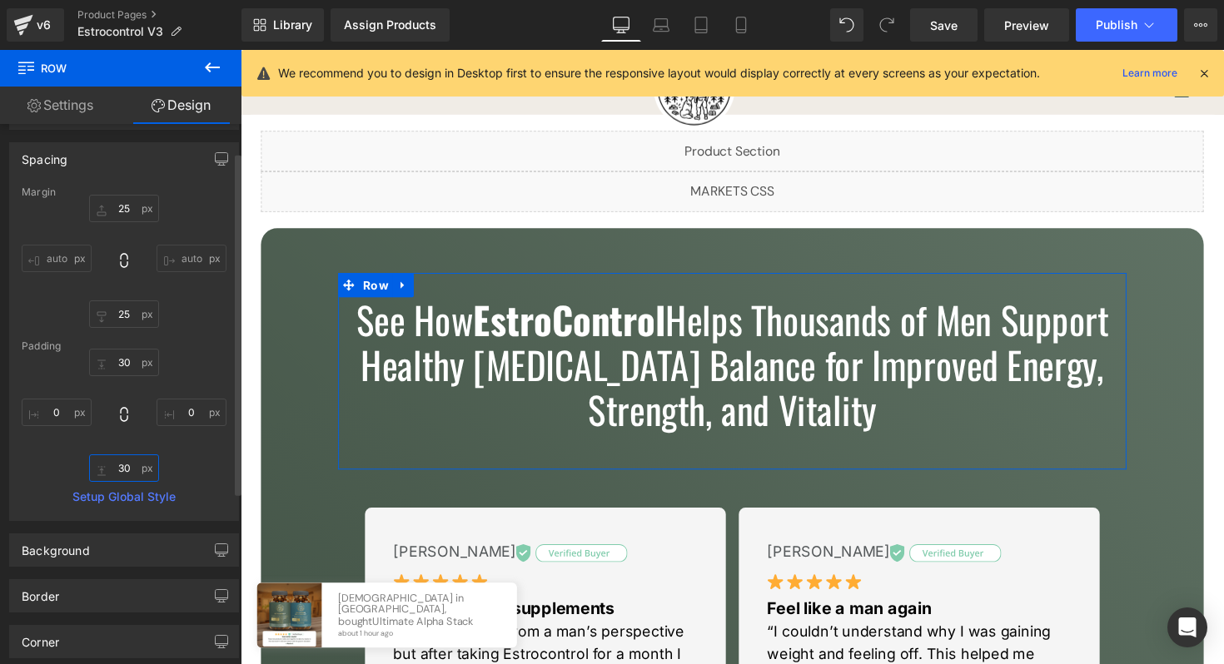
type input "30"
click at [196, 470] on div "30 0 30 0" at bounding box center [124, 415] width 205 height 133
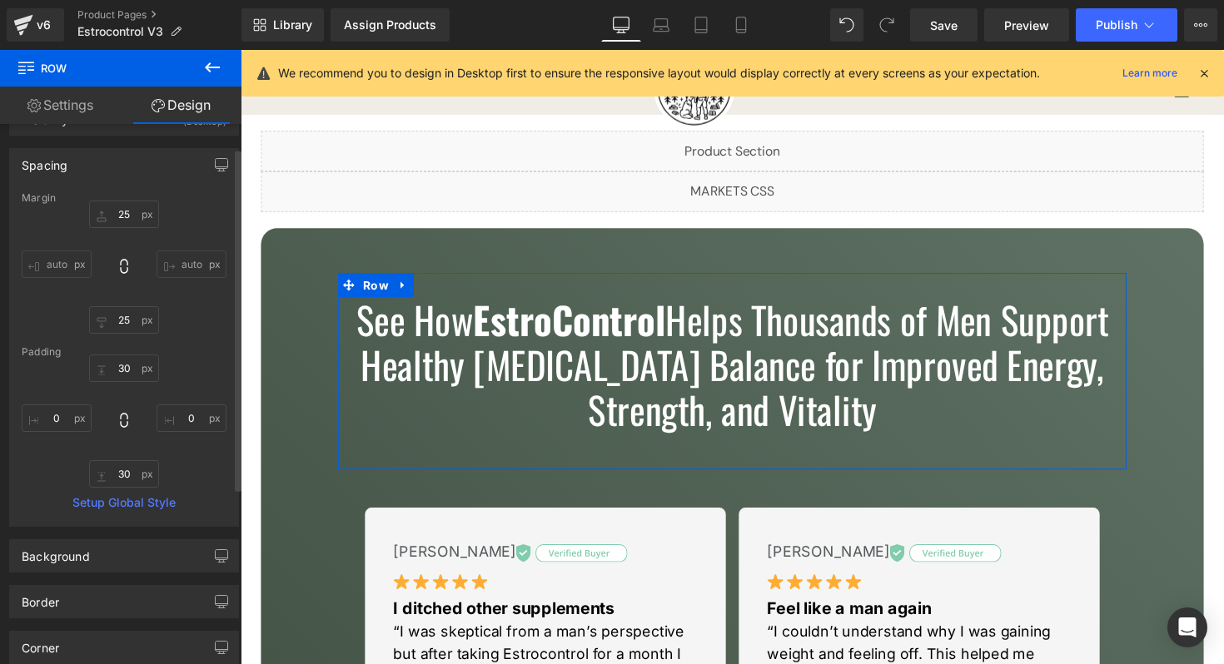
scroll to position [39, 0]
click at [121, 163] on div "Spacing" at bounding box center [124, 164] width 228 height 32
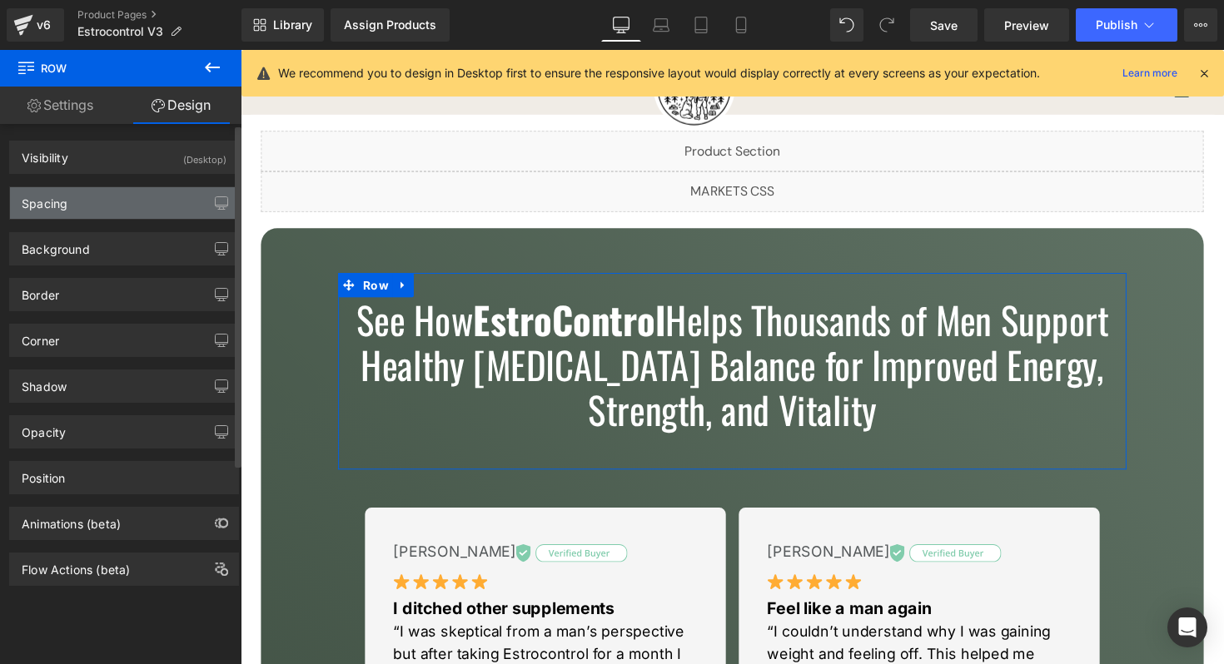
scroll to position [0, 0]
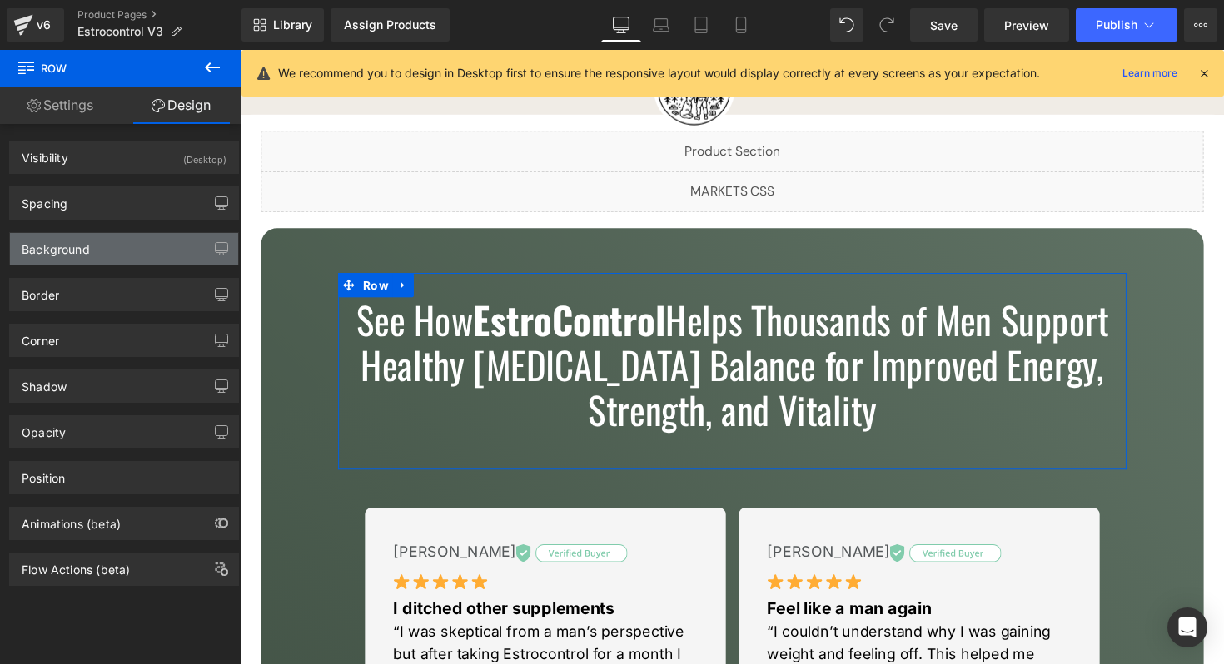
click at [113, 241] on div "Background" at bounding box center [124, 249] width 228 height 32
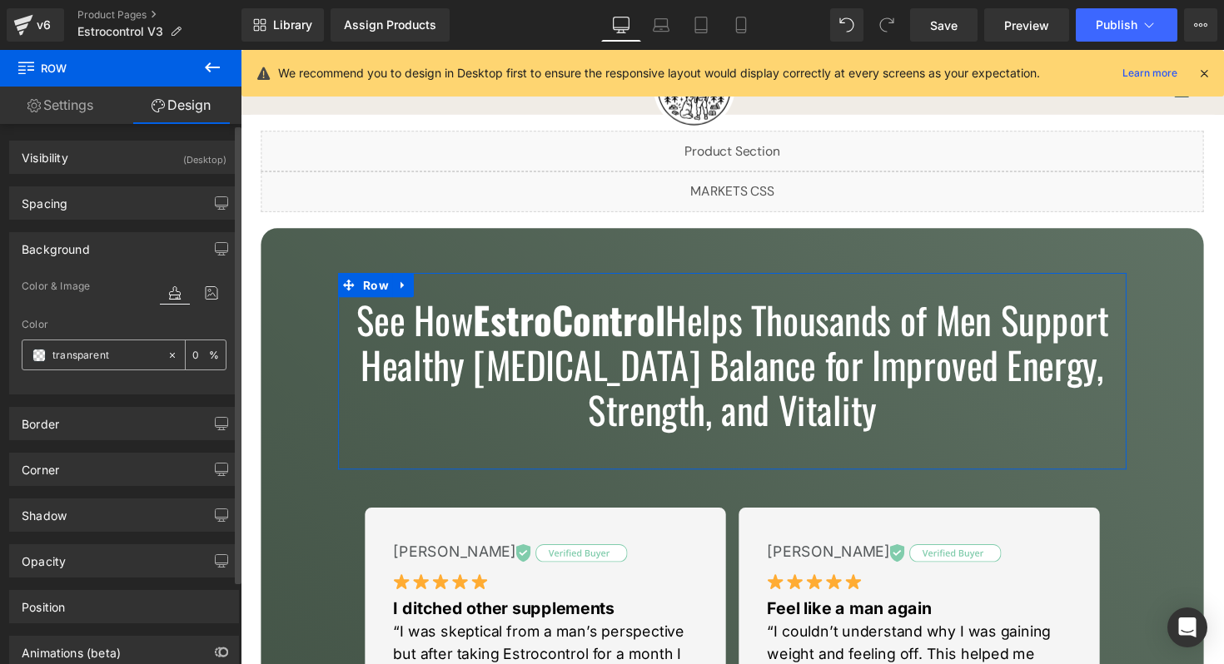
click at [139, 360] on input "transparent" at bounding box center [105, 355] width 107 height 18
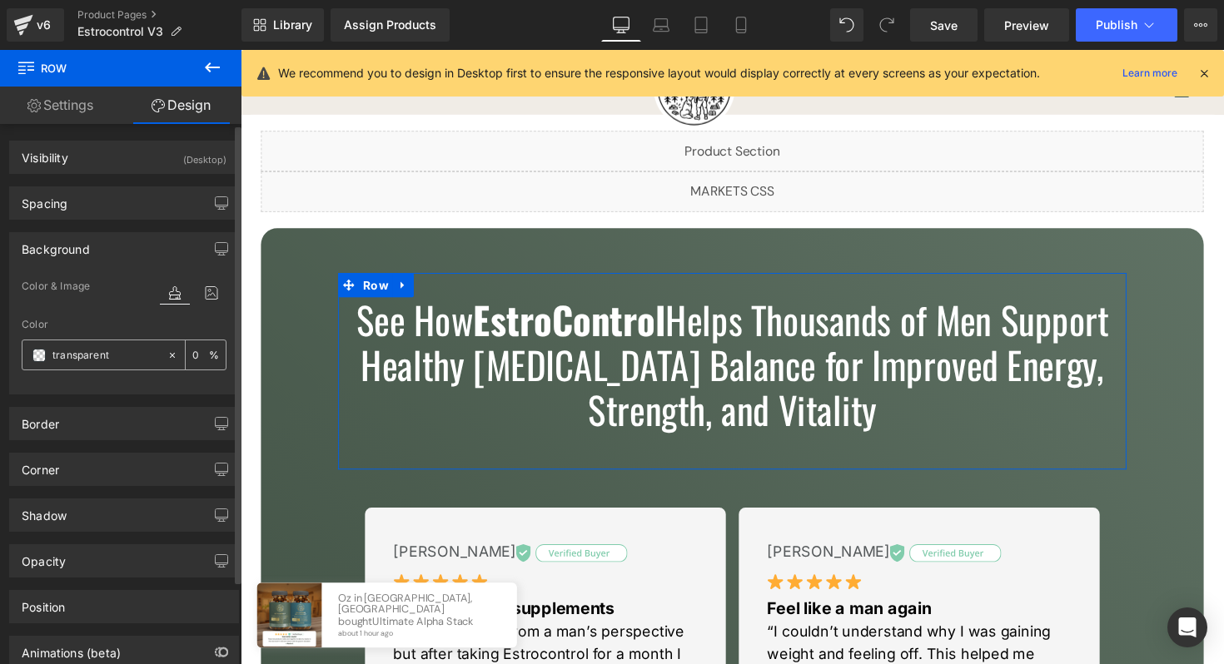
click at [36, 356] on span at bounding box center [38, 355] width 13 height 13
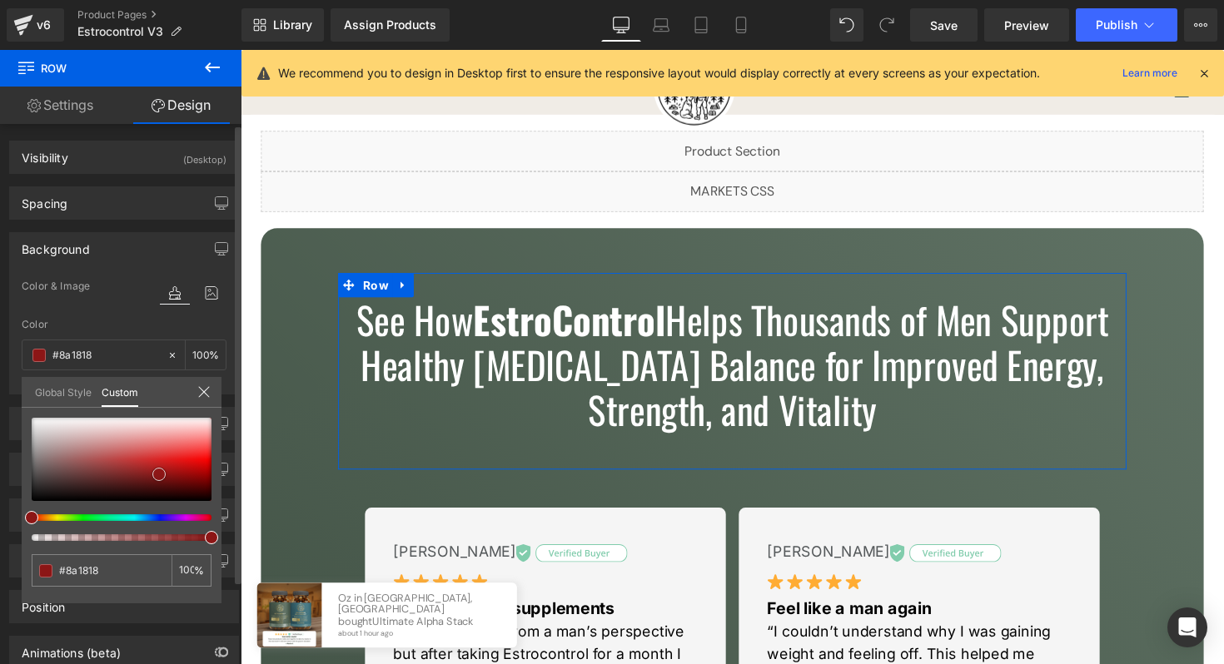
click at [159, 474] on div at bounding box center [122, 459] width 180 height 83
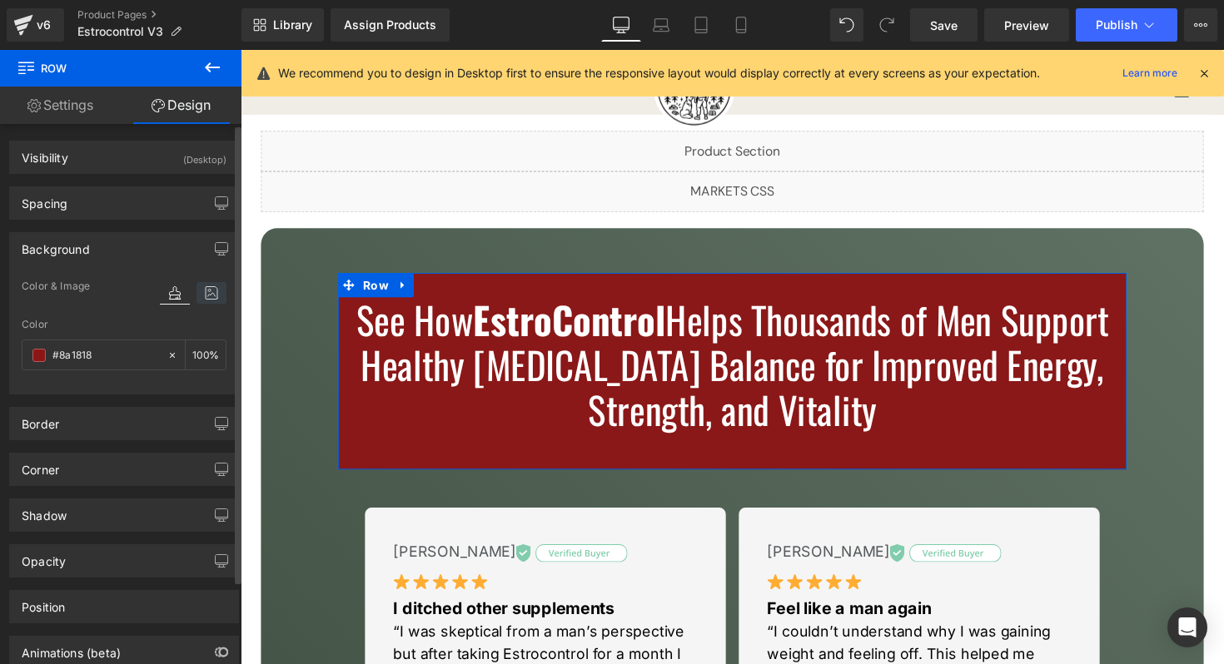
click at [206, 296] on icon at bounding box center [211, 293] width 30 height 22
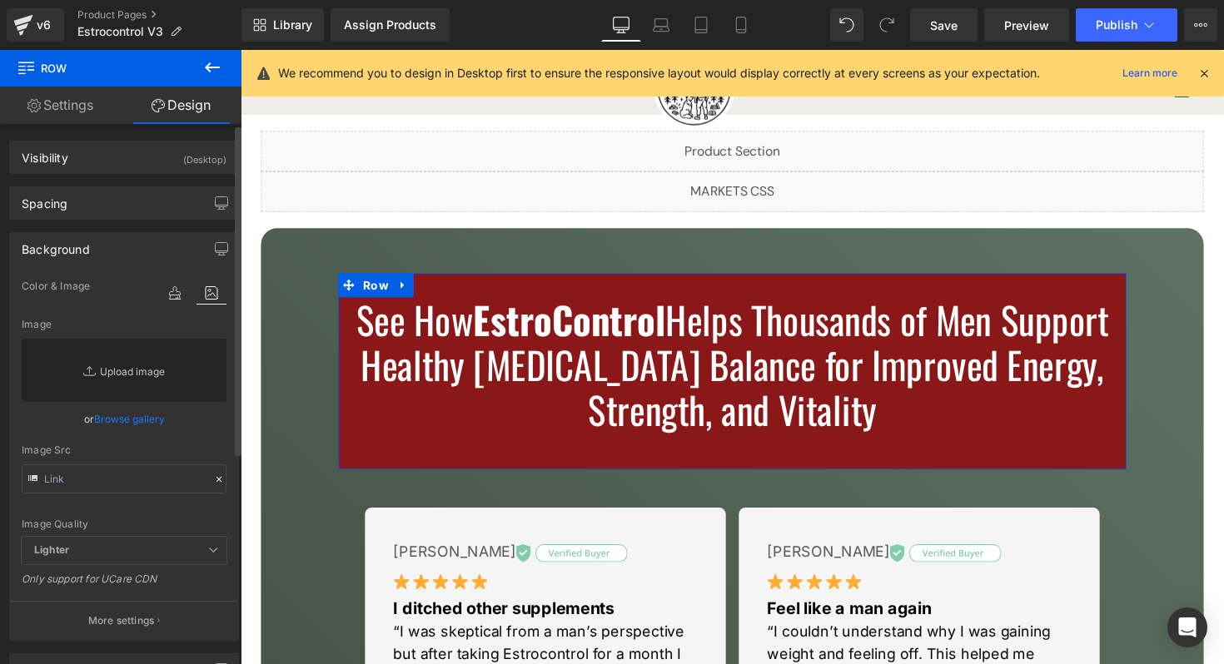
click at [141, 366] on link "Replace Image" at bounding box center [124, 370] width 205 height 63
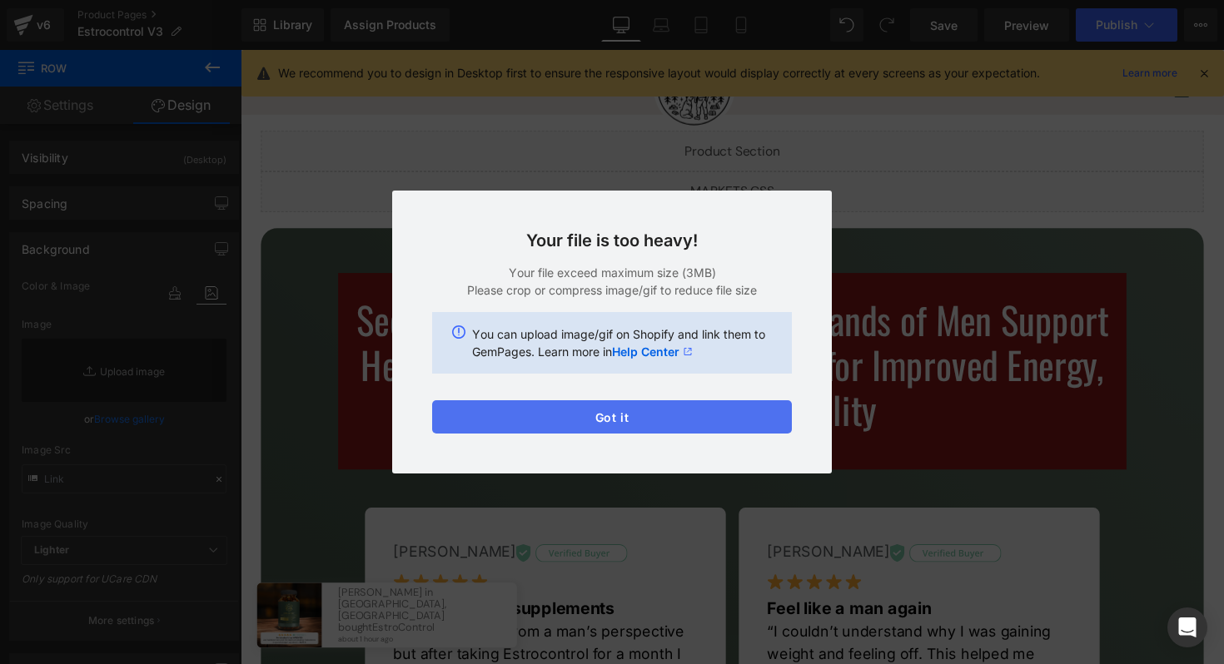
click at [605, 415] on button "Got it" at bounding box center [612, 416] width 360 height 33
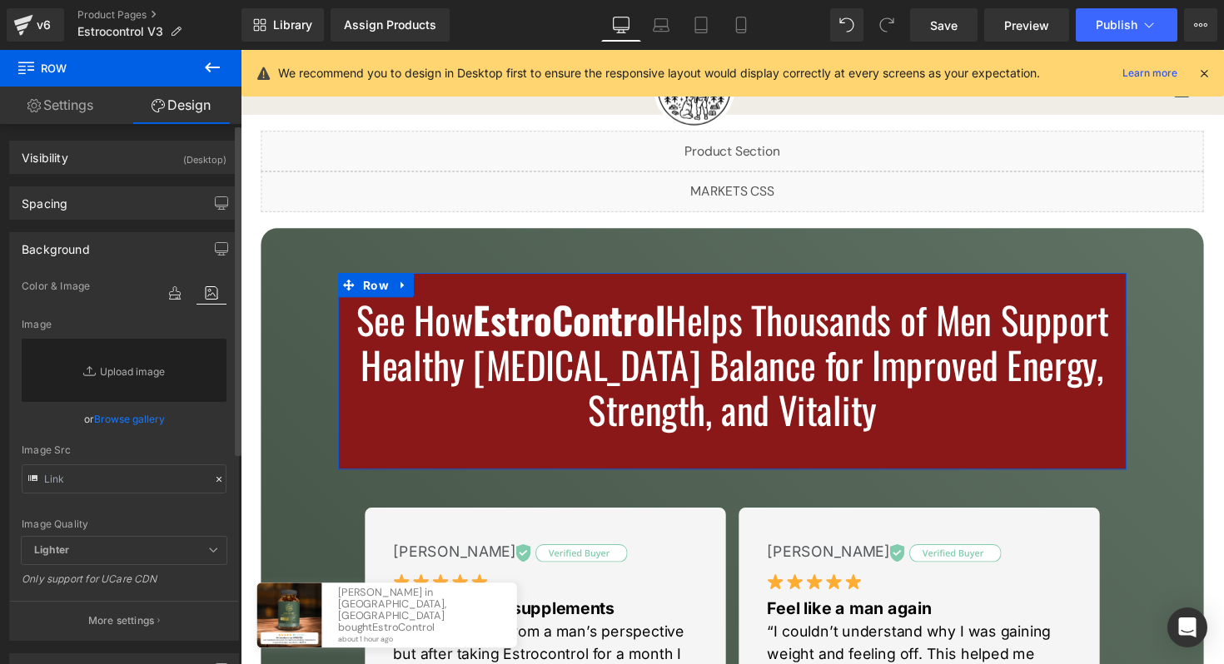
click at [201, 296] on icon at bounding box center [211, 293] width 30 height 22
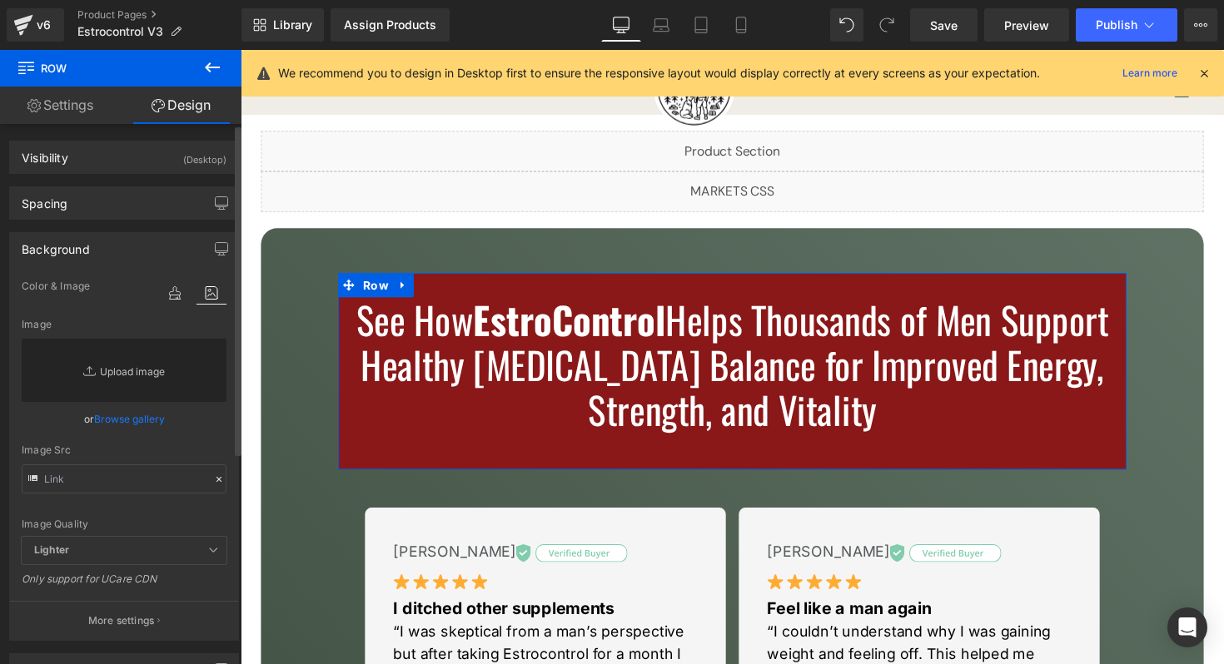
click at [152, 367] on link "Replace Image" at bounding box center [124, 370] width 205 height 63
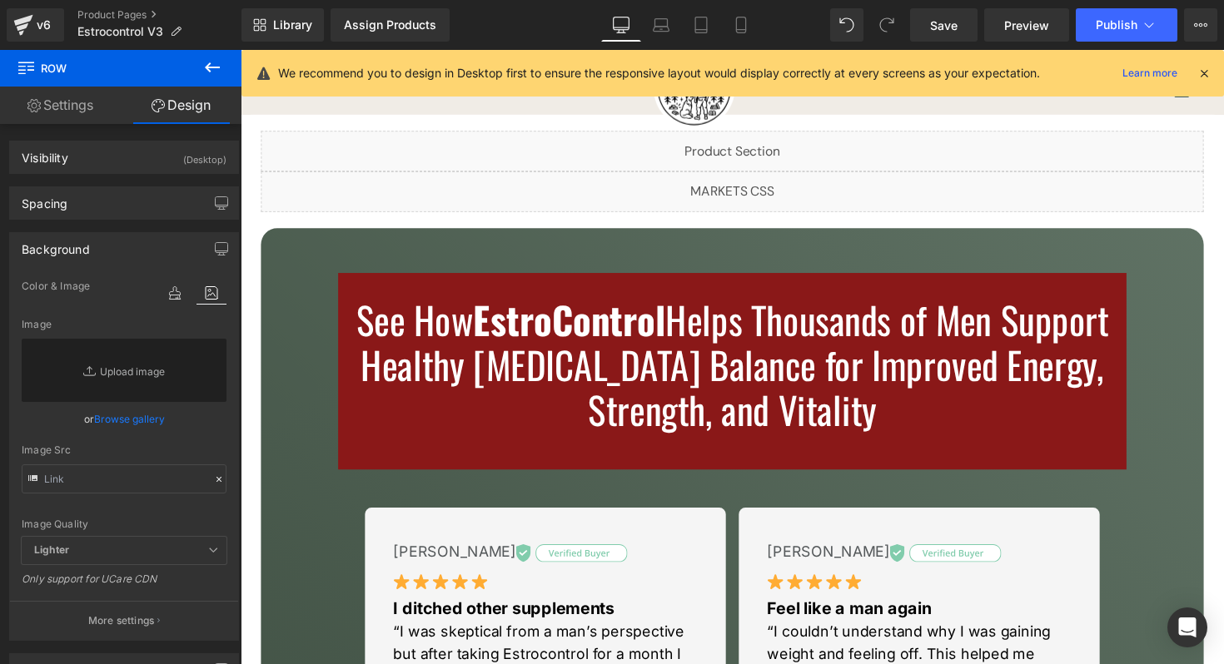
type input "C:\fakepath\5fcf3a6eaf7a6fbffccf4a2056d745d6394a9849.jpg"
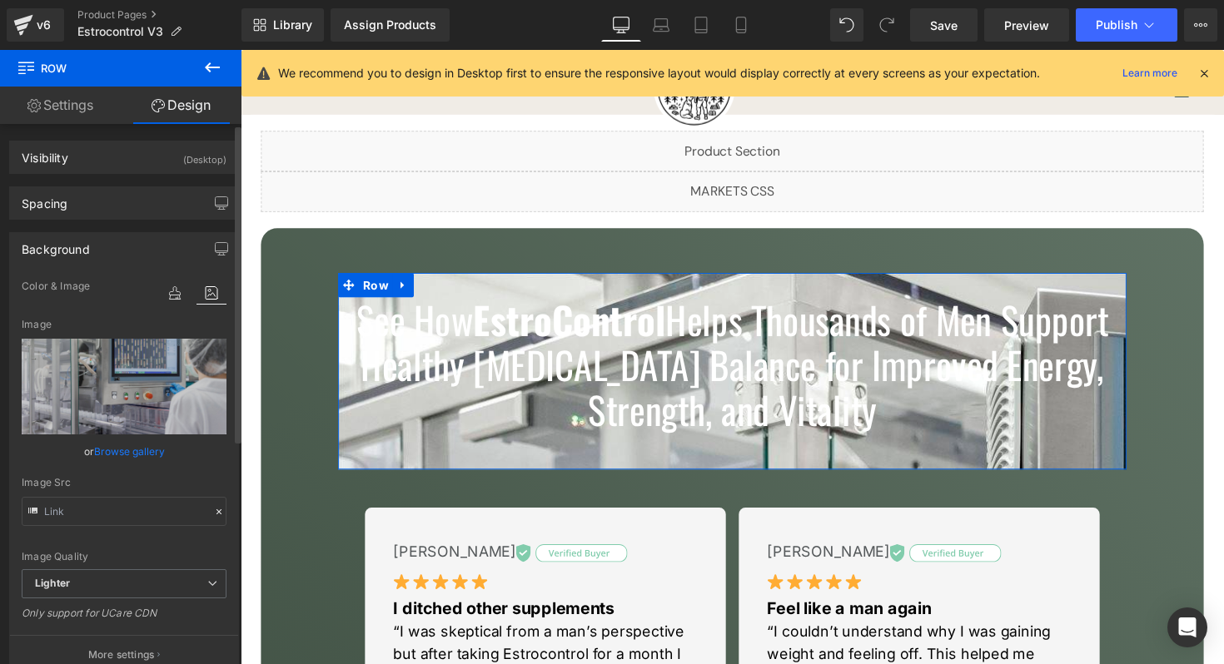
click at [148, 247] on div "Background" at bounding box center [124, 249] width 228 height 32
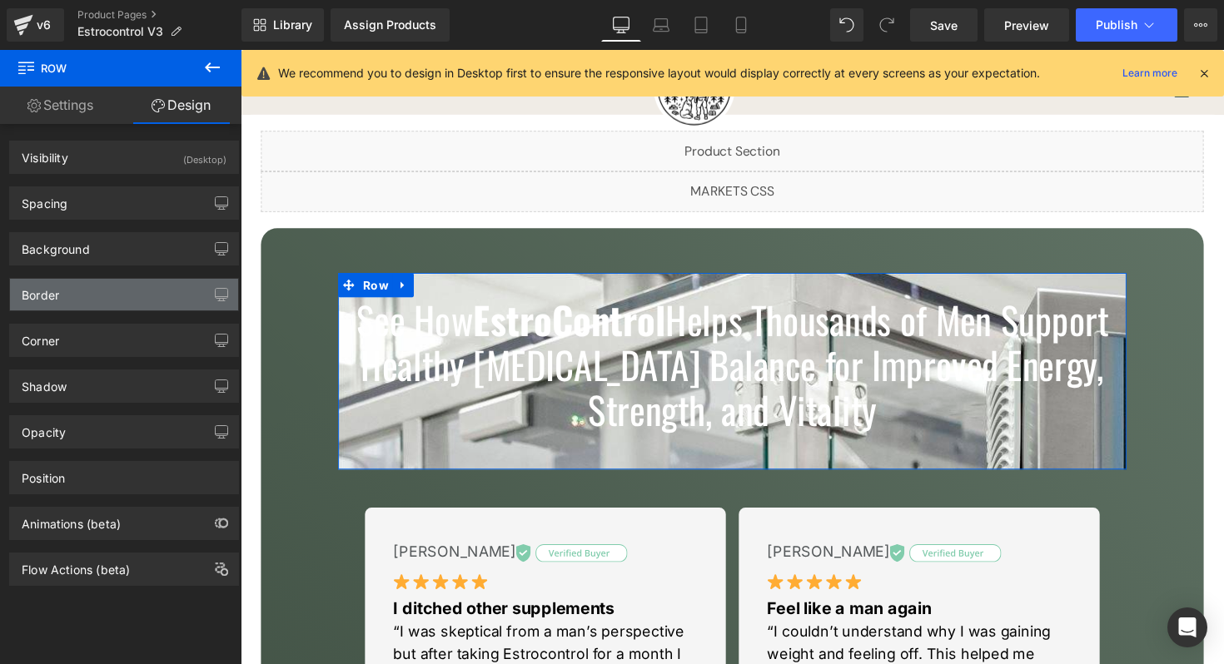
click at [114, 298] on div "Border" at bounding box center [124, 295] width 228 height 32
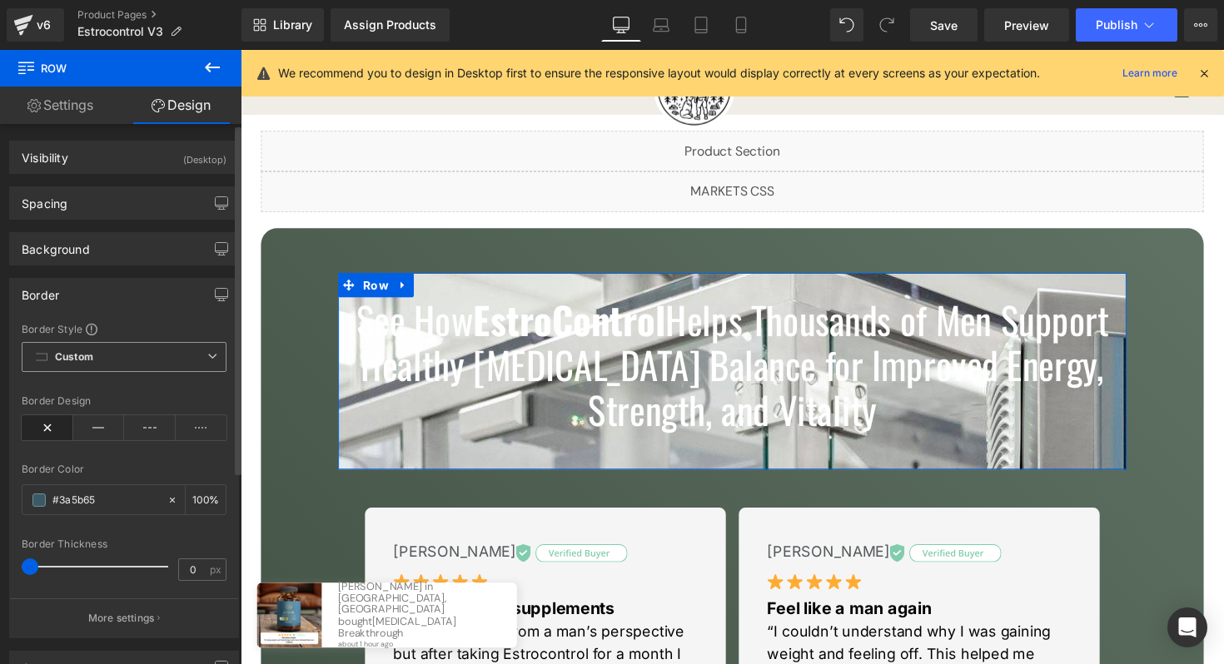
click at [102, 364] on span "Custom Setup Global Style" at bounding box center [124, 357] width 205 height 30
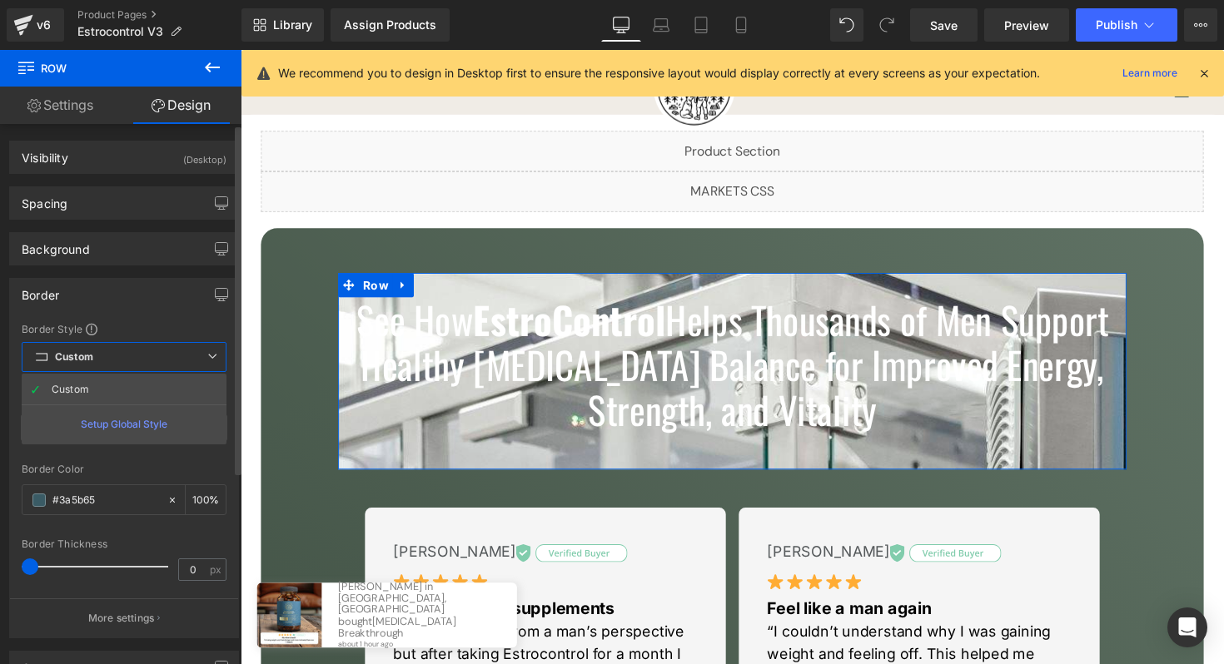
click at [104, 357] on span "Custom Setup Global Style" at bounding box center [124, 357] width 205 height 30
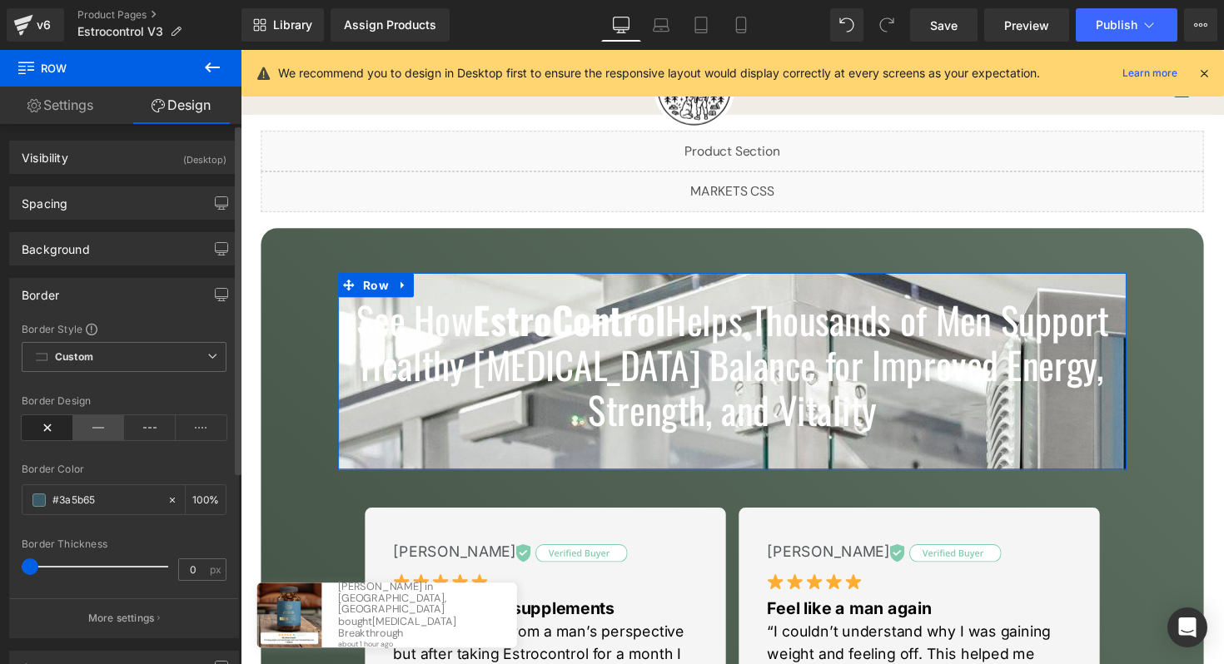
click at [80, 435] on icon at bounding box center [99, 427] width 52 height 25
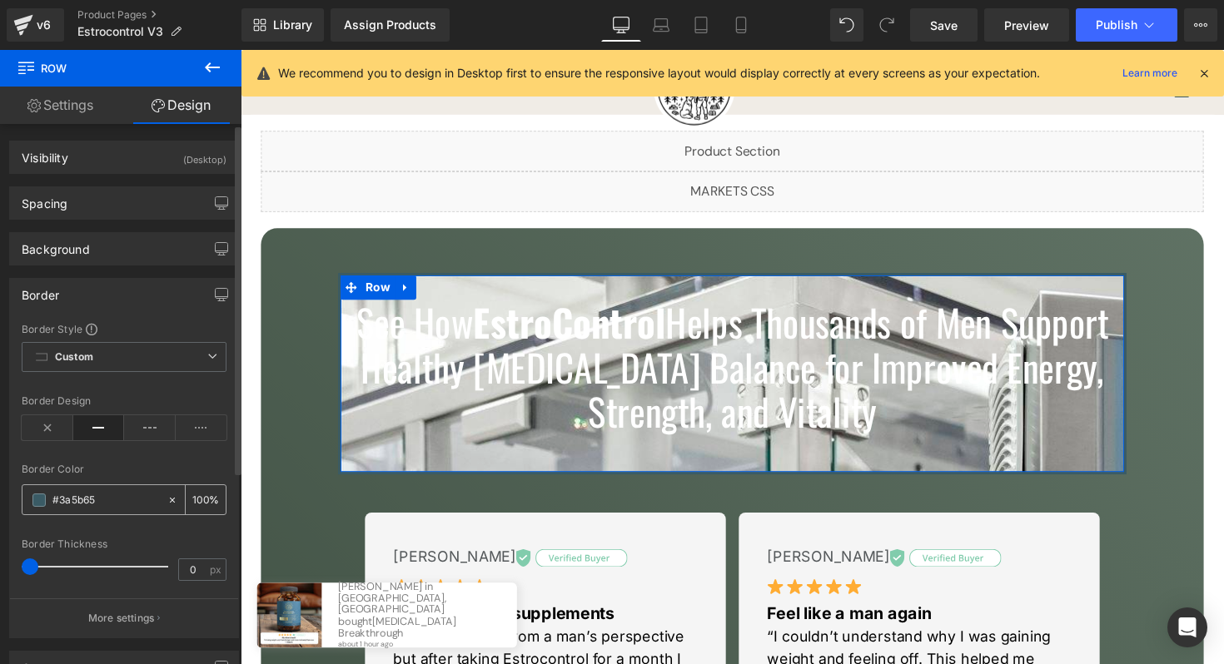
click at [111, 489] on div "#3a5b65" at bounding box center [94, 499] width 144 height 29
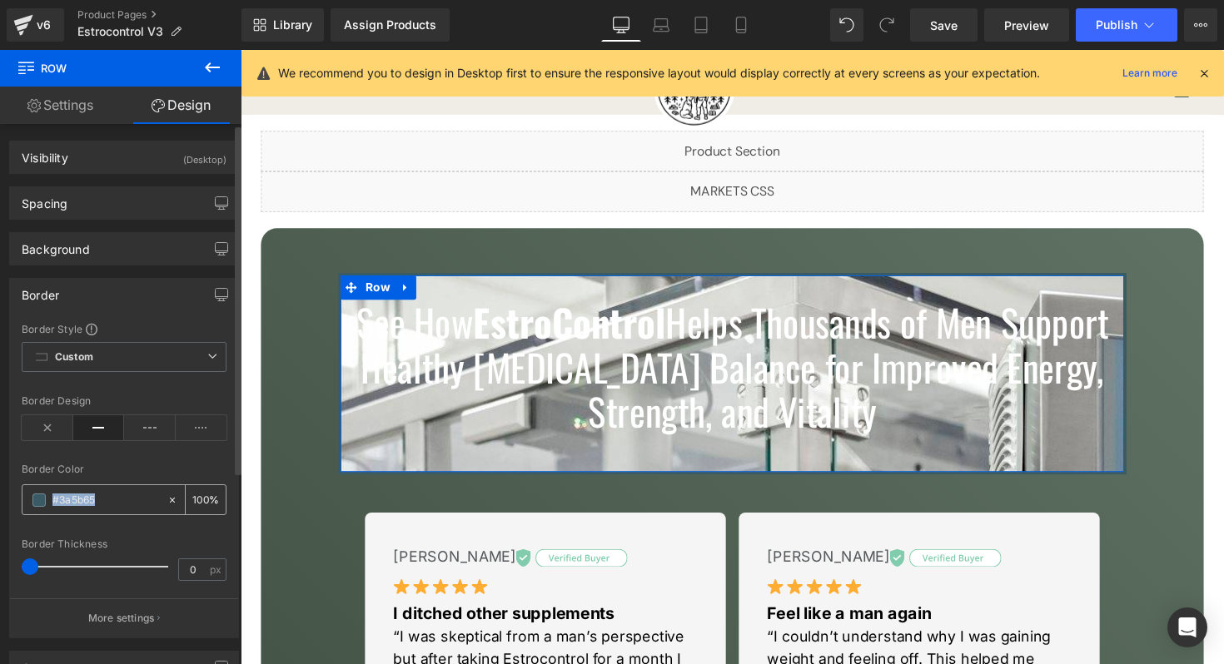
click at [166, 504] on icon at bounding box center [172, 500] width 12 height 12
click at [45, 498] on span at bounding box center [38, 500] width 13 height 13
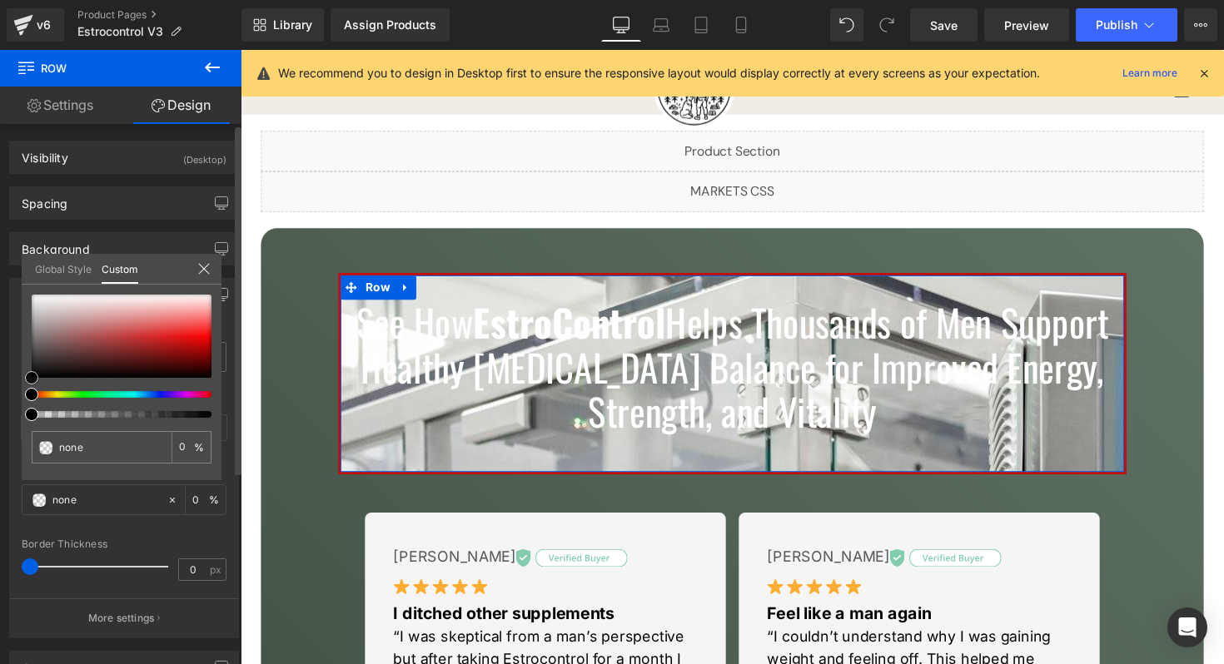
click at [186, 344] on div at bounding box center [122, 336] width 180 height 83
click at [216, 380] on div "none 0 %" at bounding box center [122, 388] width 200 height 186
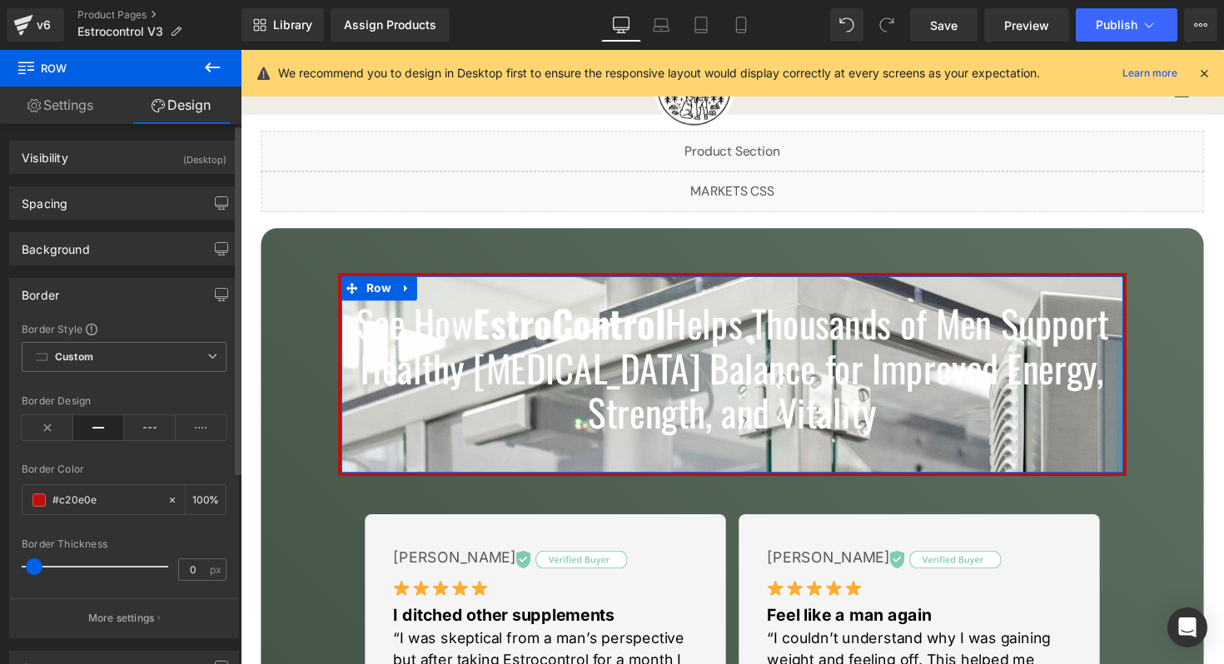
click at [34, 569] on div at bounding box center [99, 566] width 138 height 33
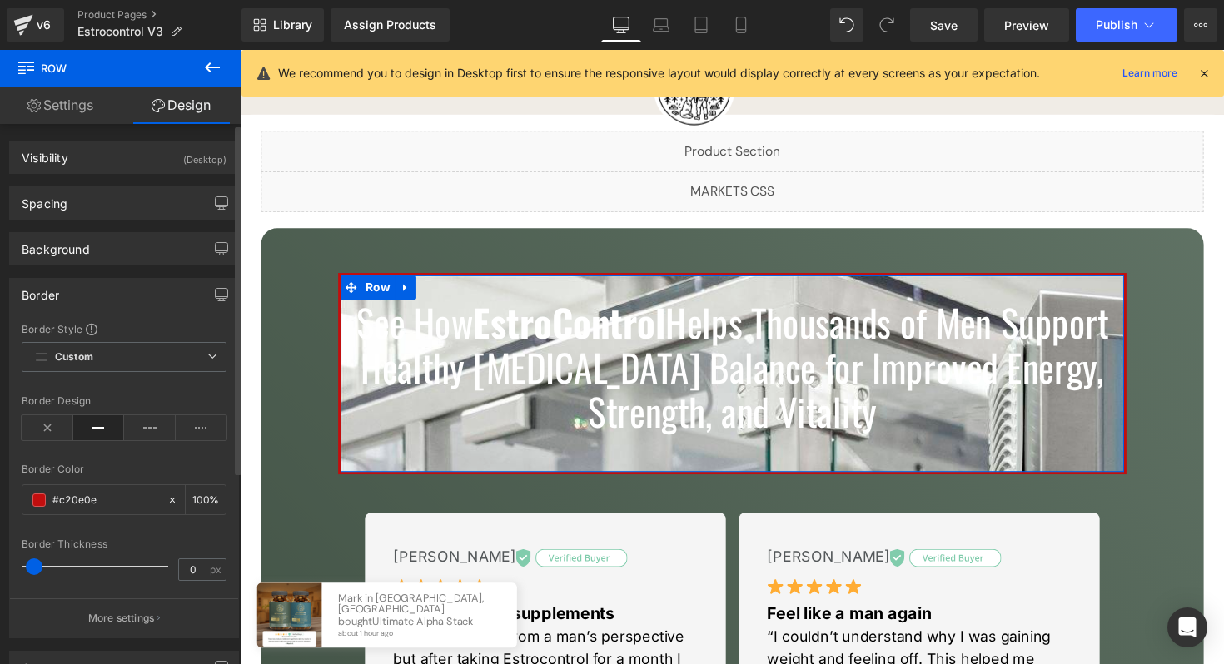
click at [126, 534] on div at bounding box center [124, 529] width 205 height 11
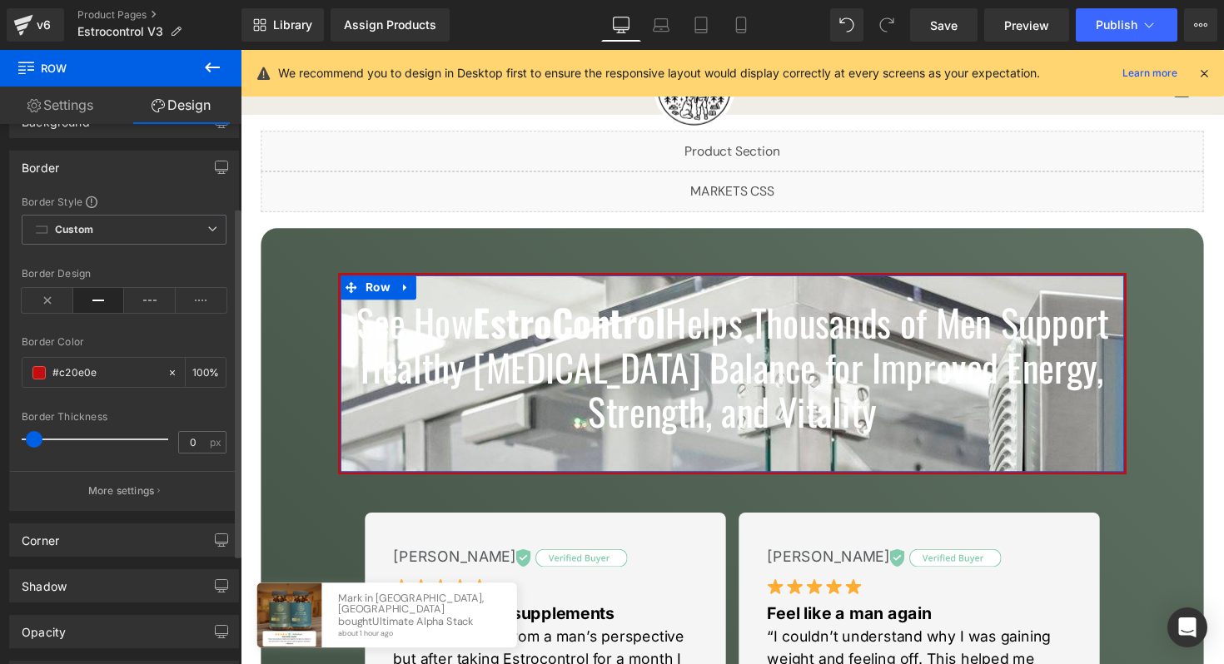
scroll to position [128, 0]
click at [142, 489] on p "More settings" at bounding box center [121, 490] width 67 height 15
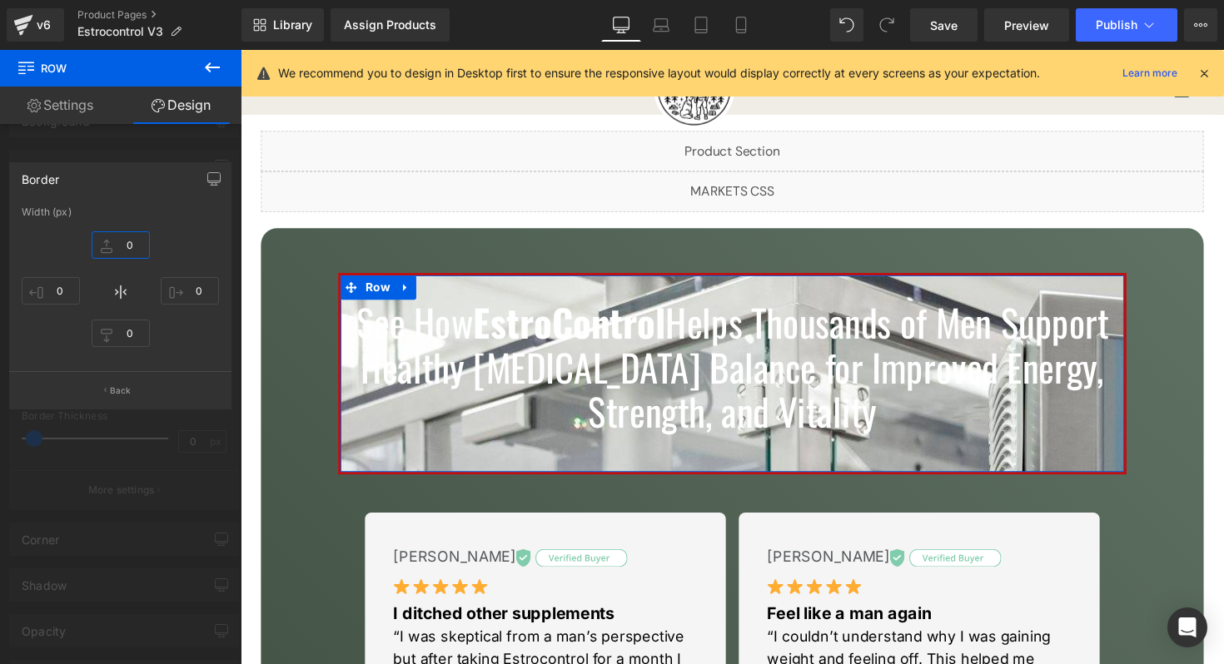
click at [134, 246] on input "0" at bounding box center [121, 244] width 58 height 27
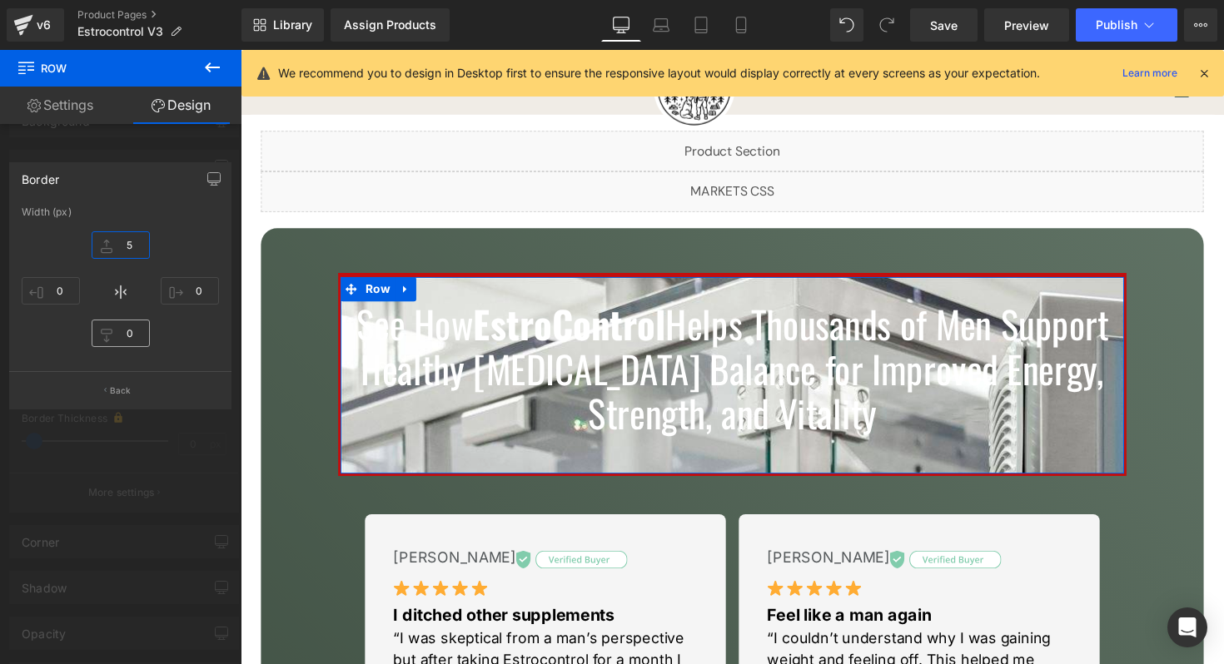
type input "5"
click at [130, 333] on input "0" at bounding box center [121, 333] width 58 height 27
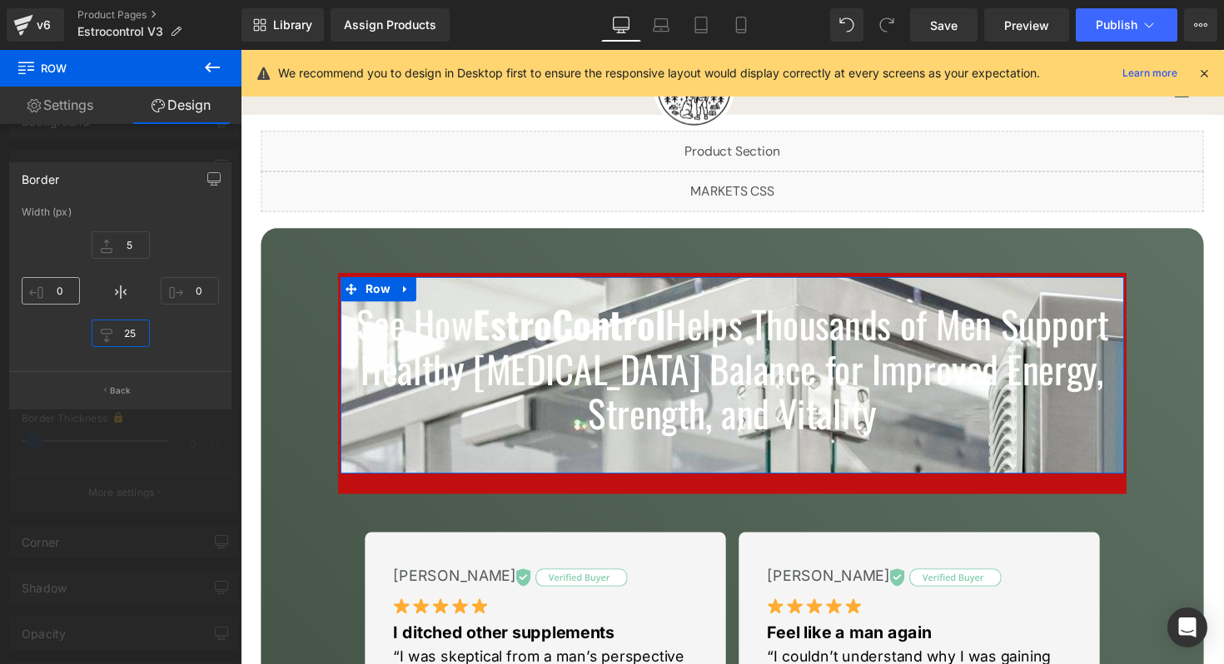
type input "25"
click at [55, 291] on input "0" at bounding box center [51, 290] width 58 height 27
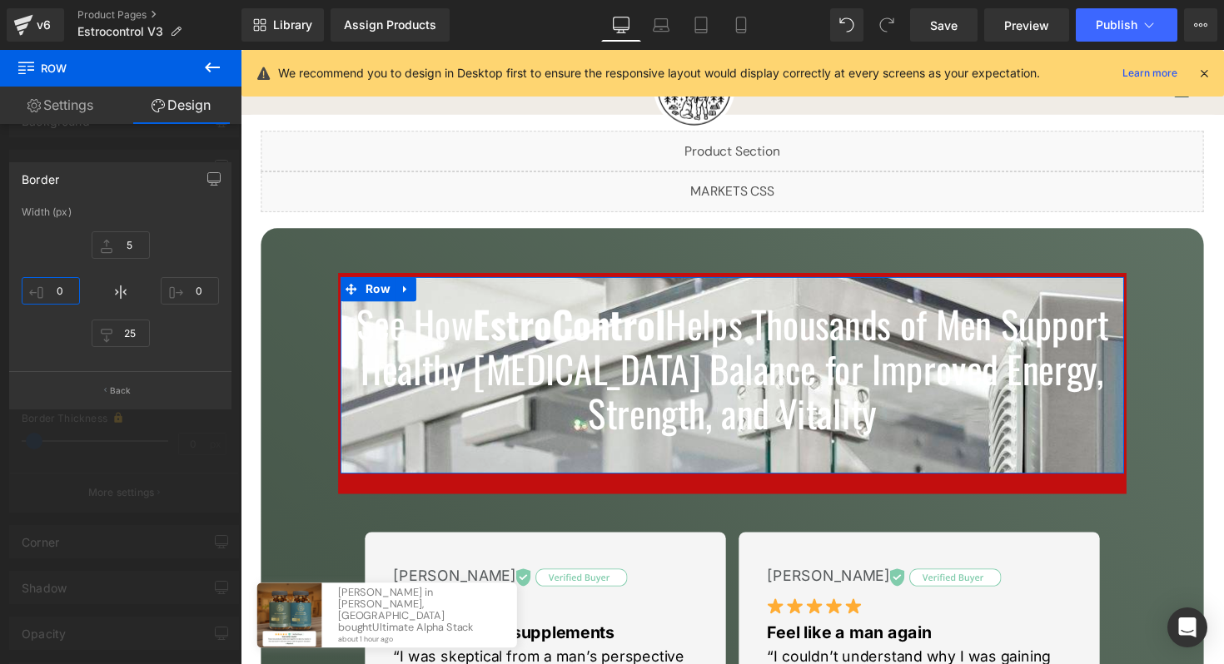
type input "3"
click at [214, 291] on input "0" at bounding box center [190, 290] width 58 height 27
type input "5"
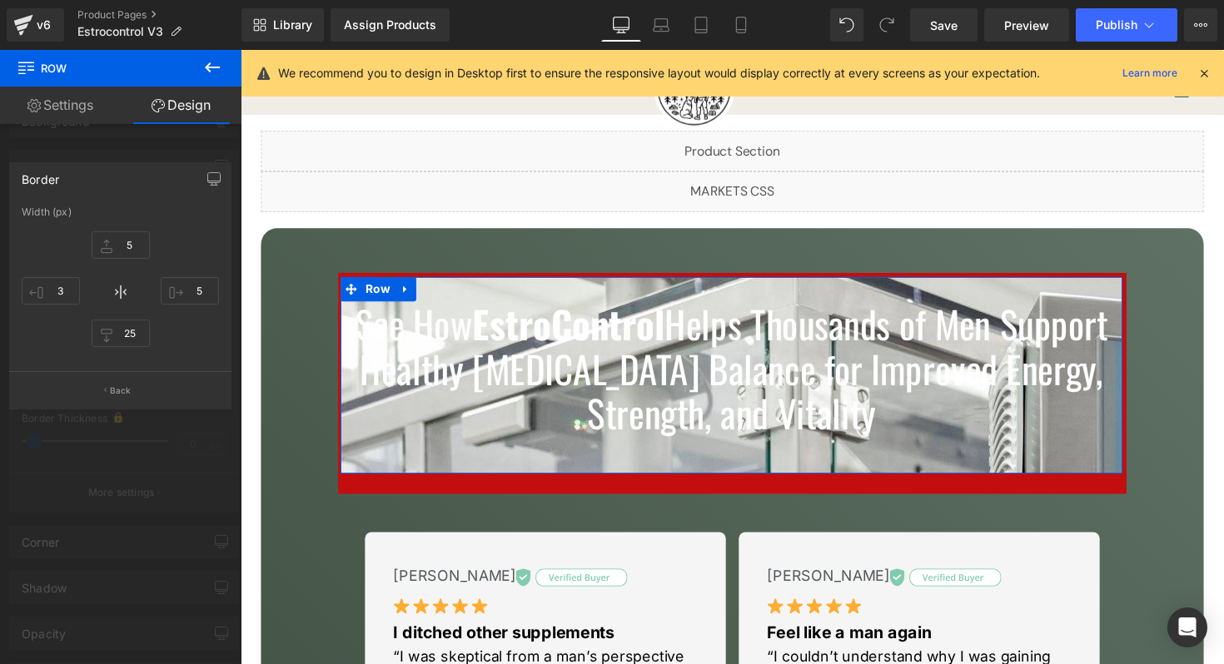
click at [154, 148] on div at bounding box center [120, 361] width 241 height 623
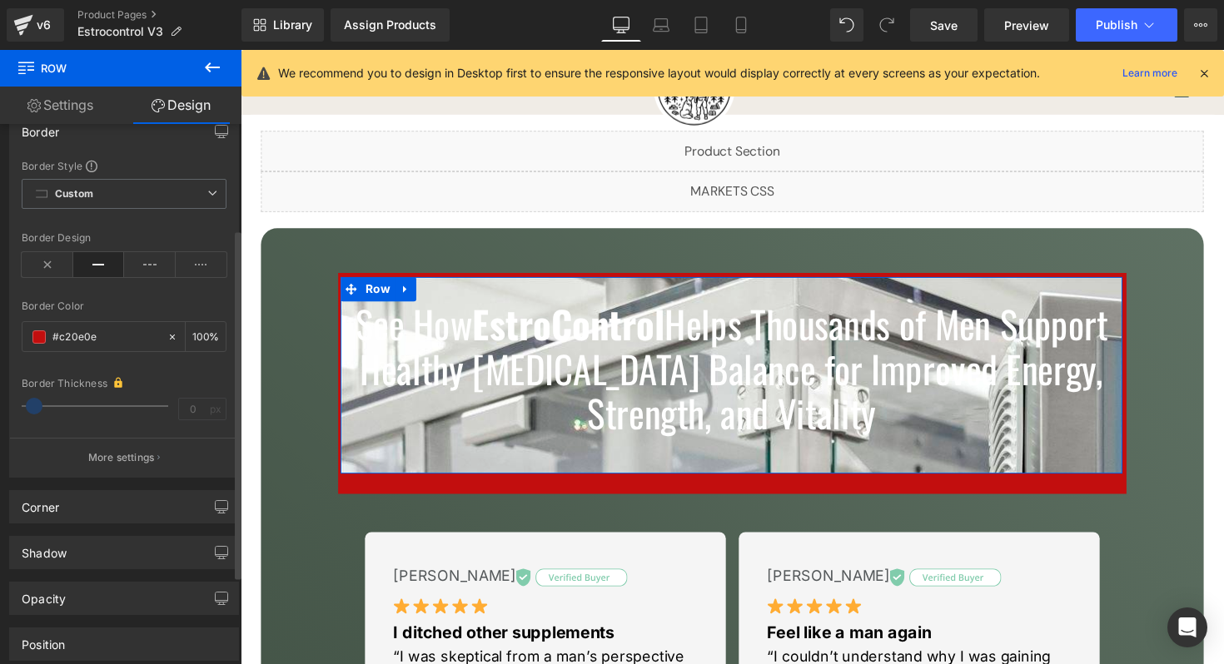
scroll to position [110, 0]
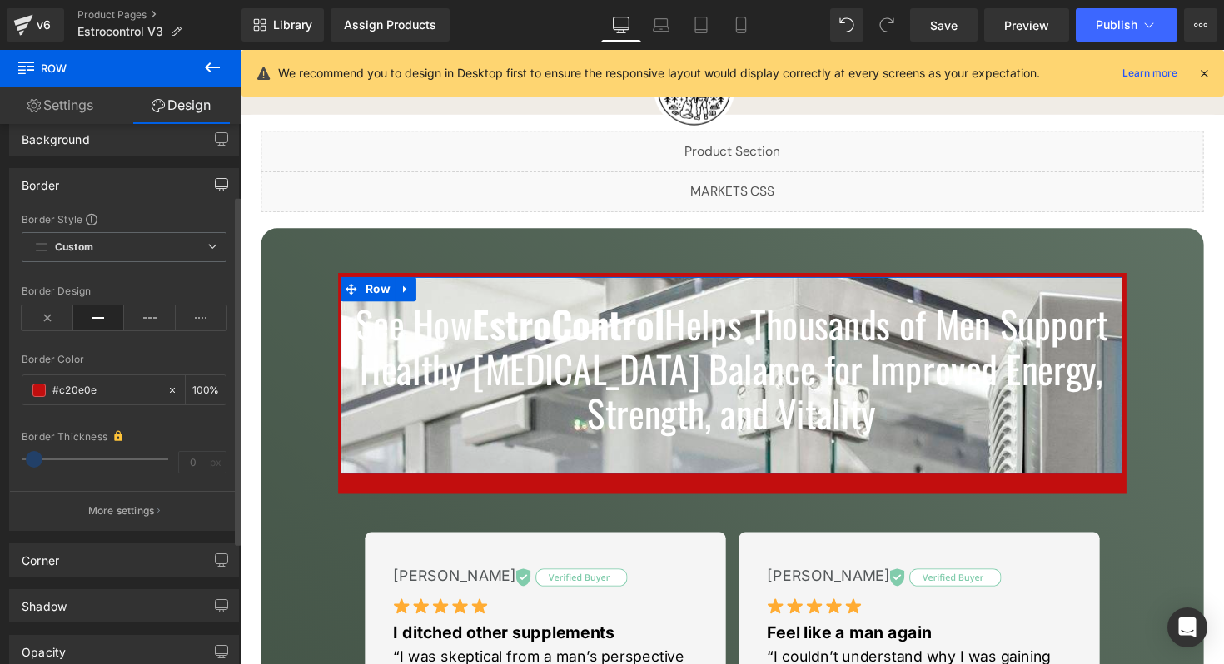
click at [217, 177] on button "button" at bounding box center [221, 185] width 27 height 32
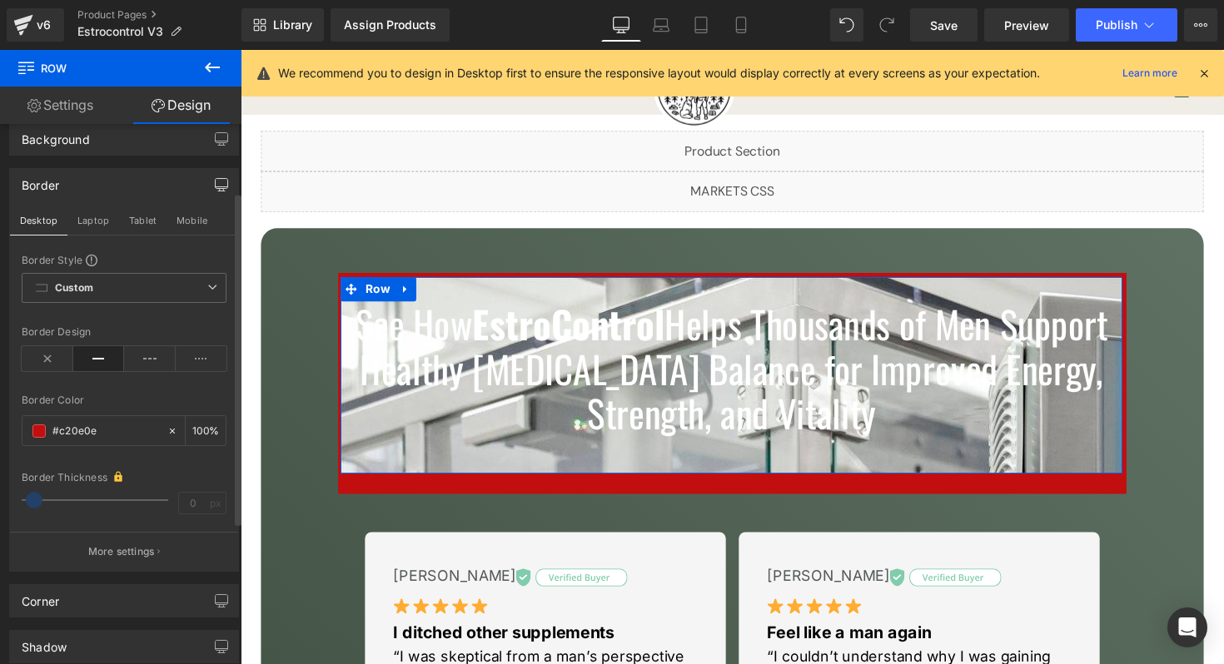
click at [215, 186] on icon "button" at bounding box center [221, 184] width 13 height 13
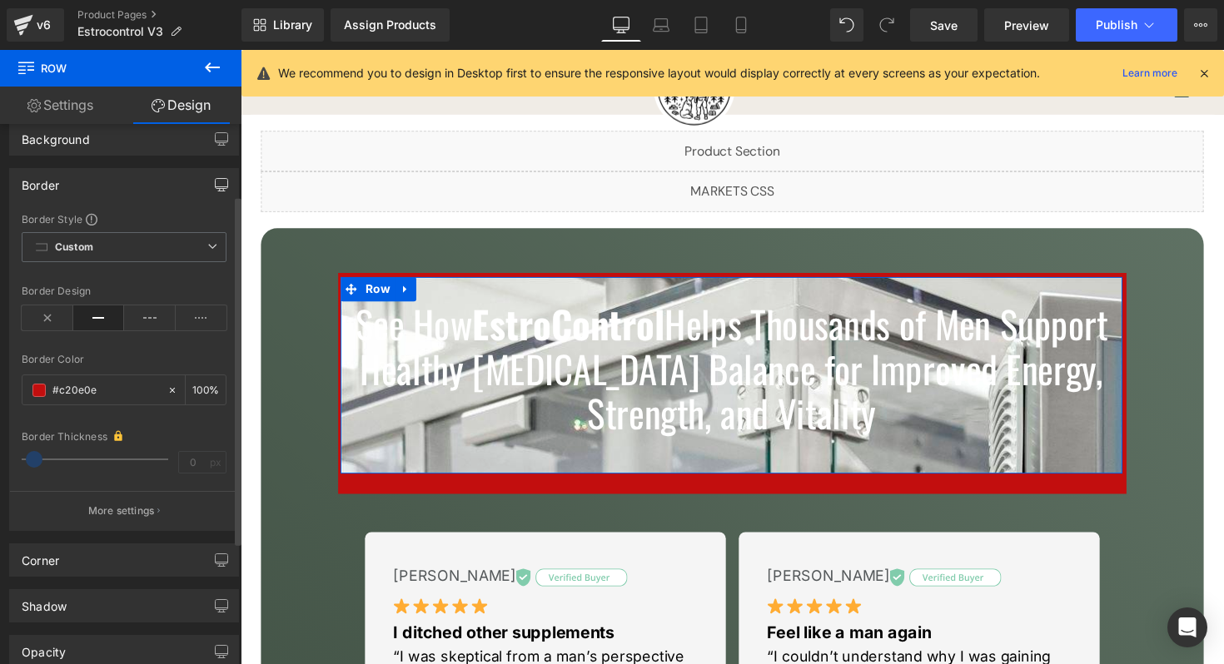
click at [216, 182] on icon "button" at bounding box center [221, 184] width 13 height 13
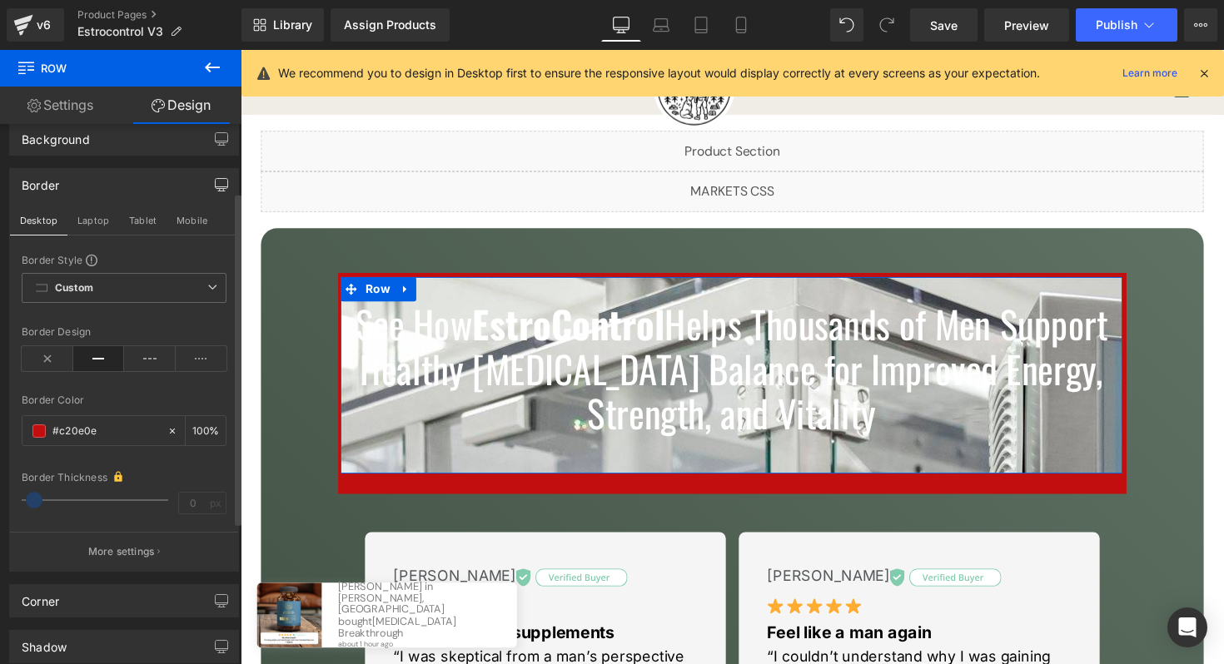
click at [215, 190] on icon "button" at bounding box center [221, 184] width 13 height 13
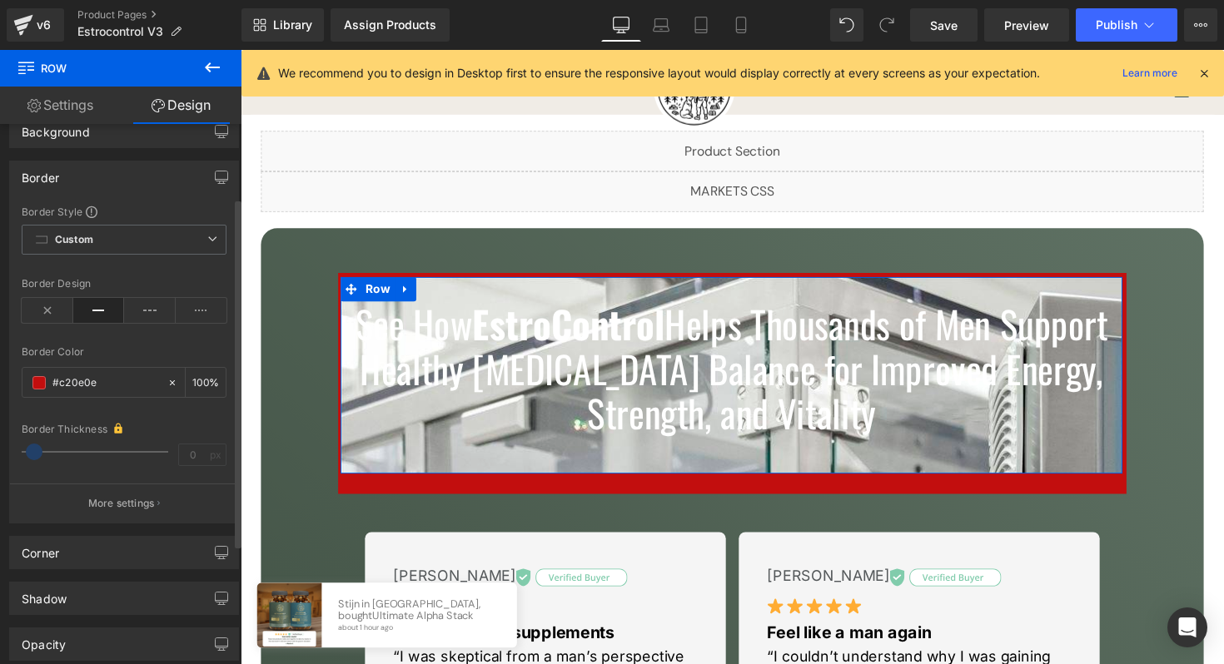
scroll to position [113, 0]
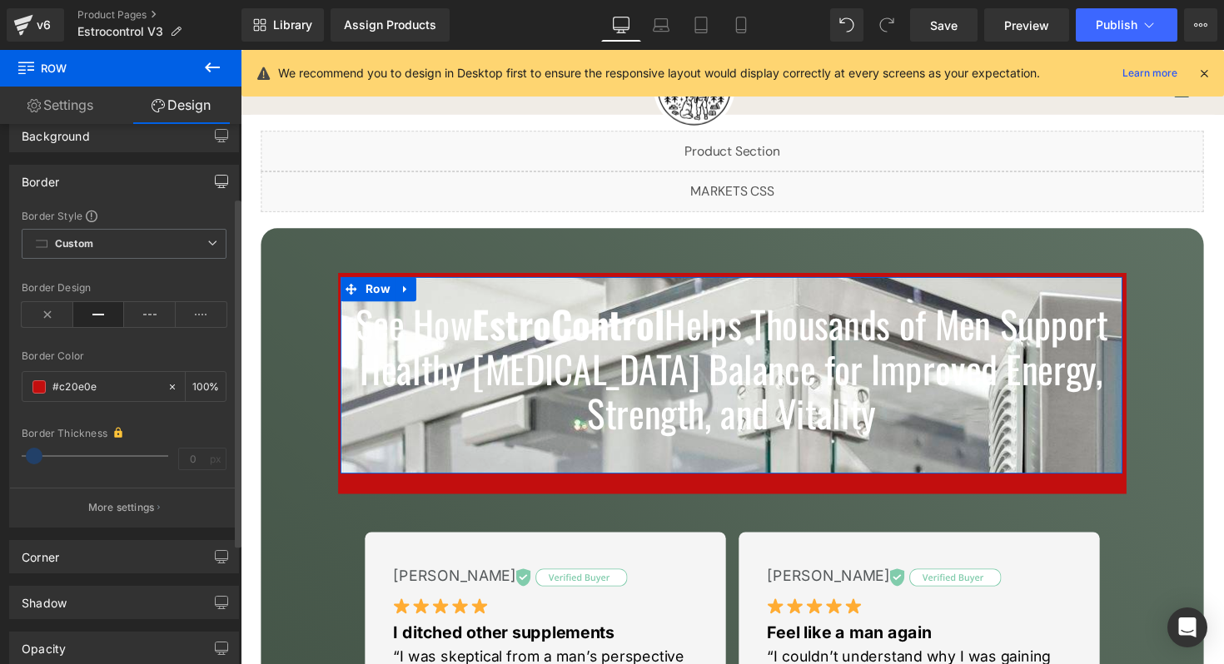
click at [215, 181] on icon "button" at bounding box center [221, 181] width 13 height 13
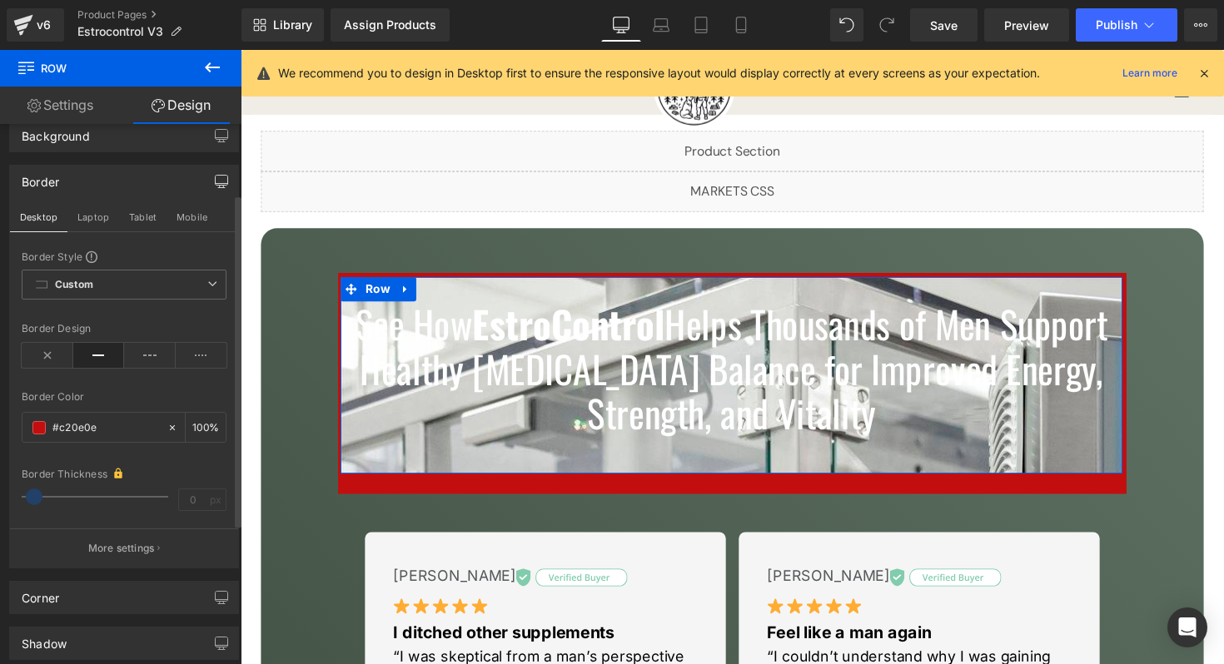
click at [215, 184] on icon "button" at bounding box center [221, 181] width 13 height 13
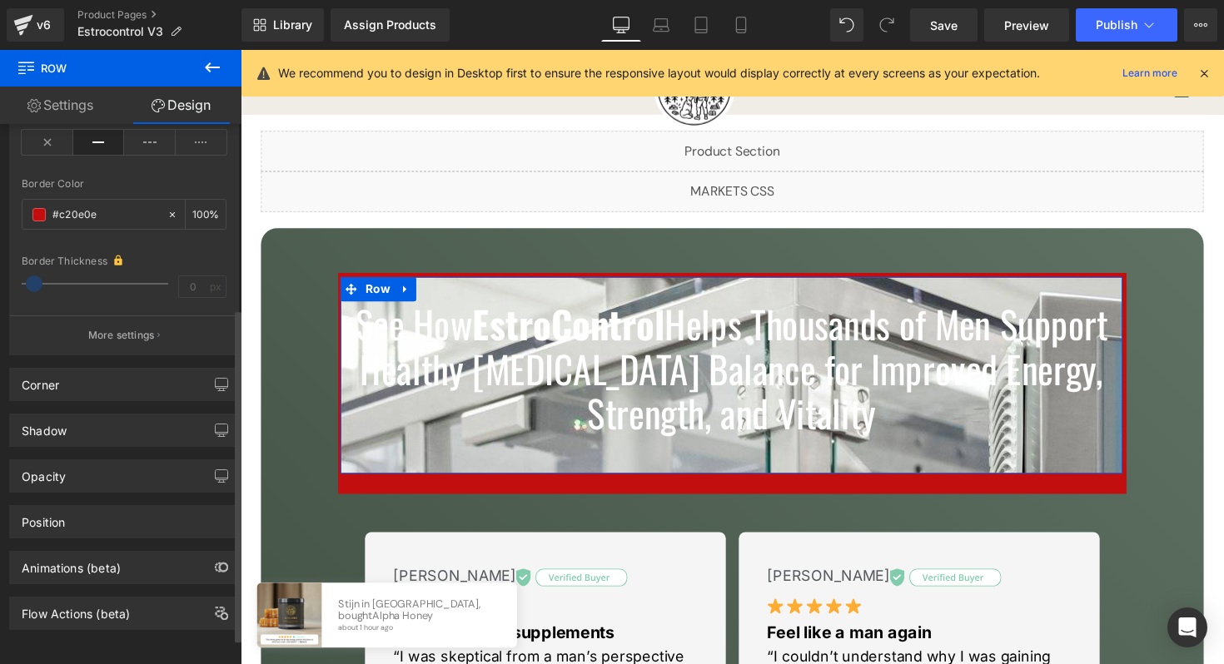
scroll to position [299, 0]
click at [135, 370] on div "Corner" at bounding box center [124, 385] width 228 height 32
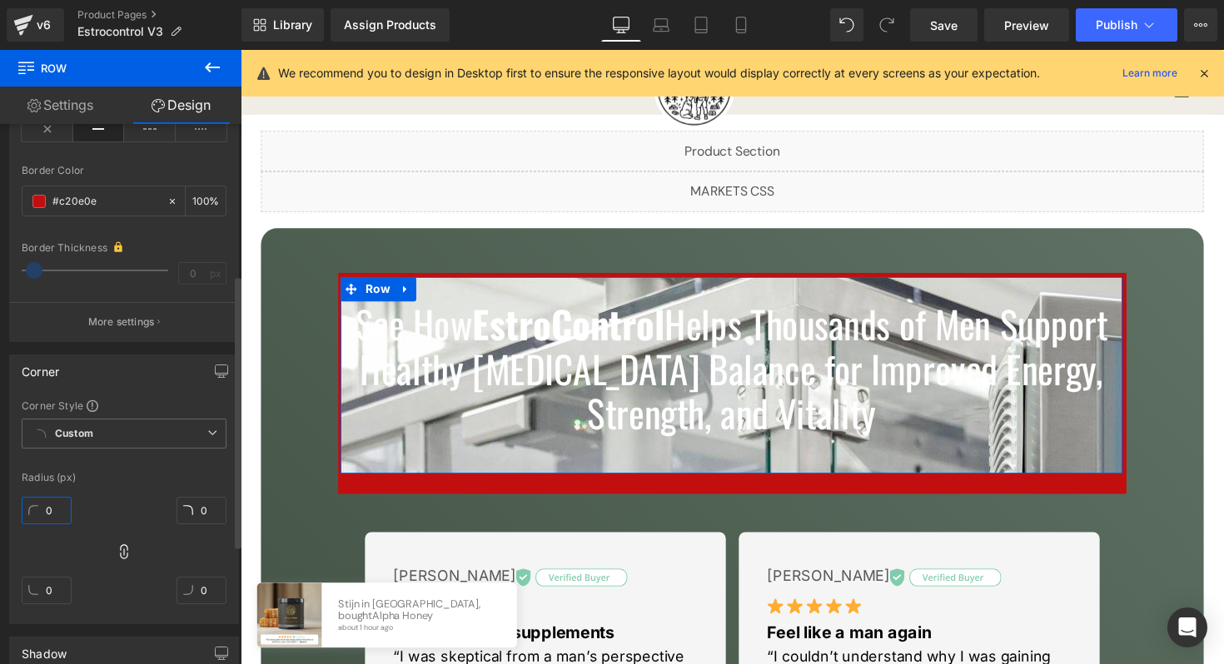
click at [57, 504] on input "0" at bounding box center [47, 510] width 50 height 27
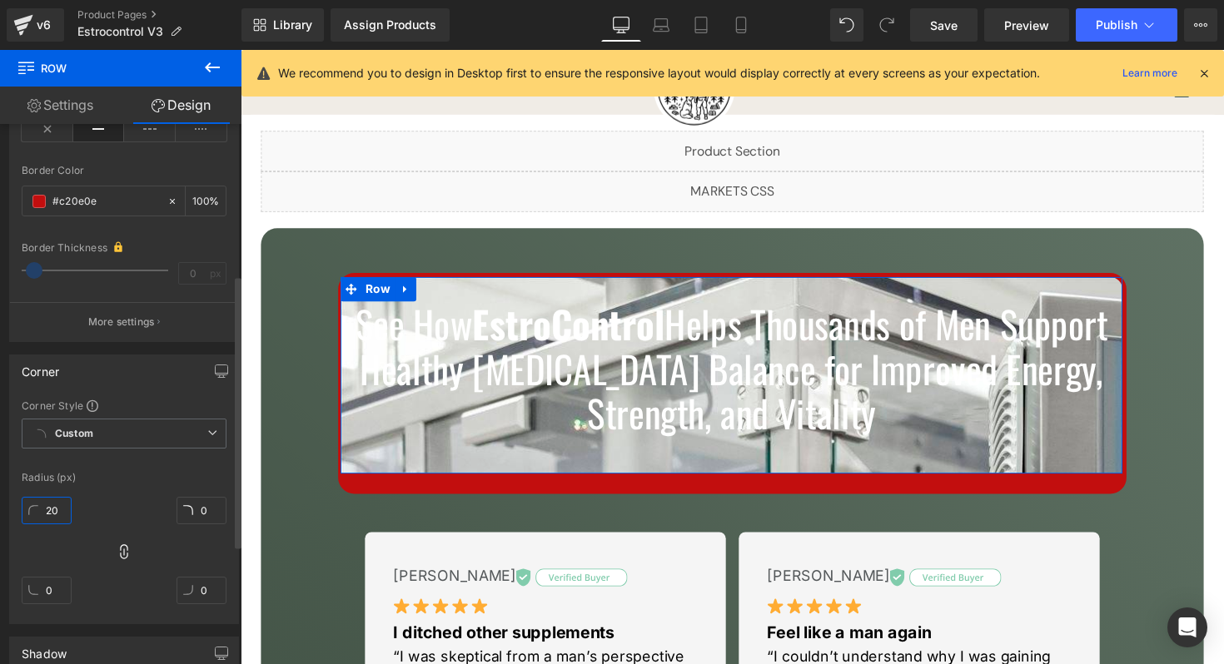
type input "20"
click at [142, 479] on div "Radius (px)" at bounding box center [124, 478] width 205 height 12
click at [215, 373] on icon "button" at bounding box center [221, 371] width 13 height 13
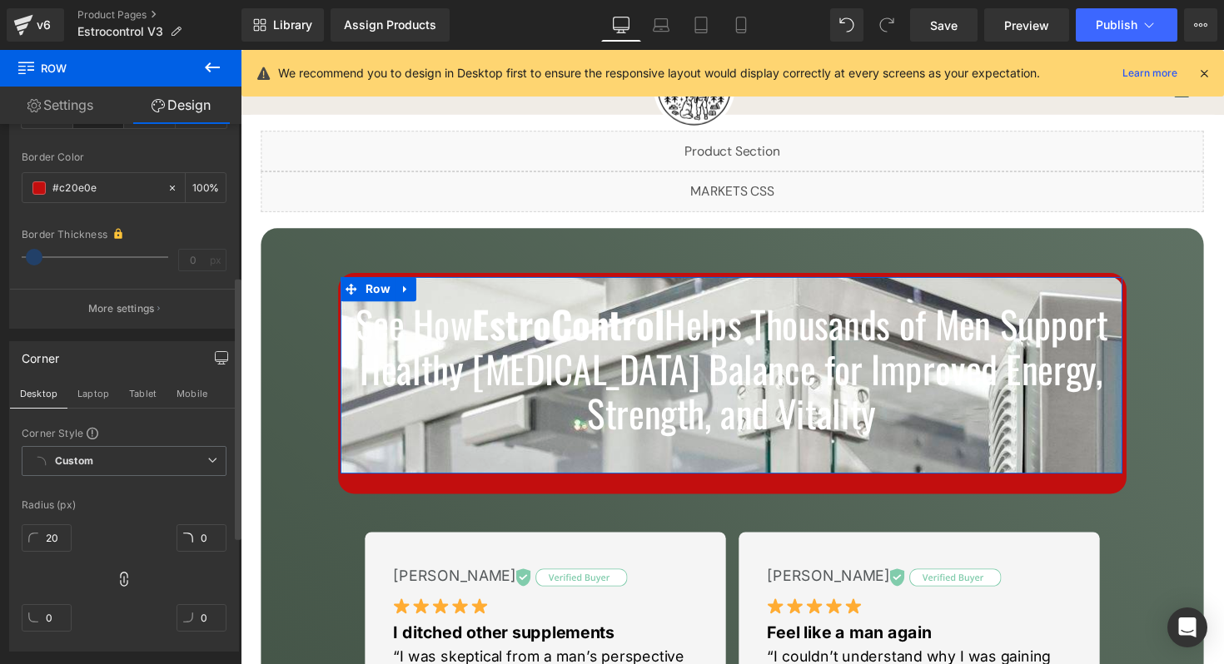
scroll to position [314, 0]
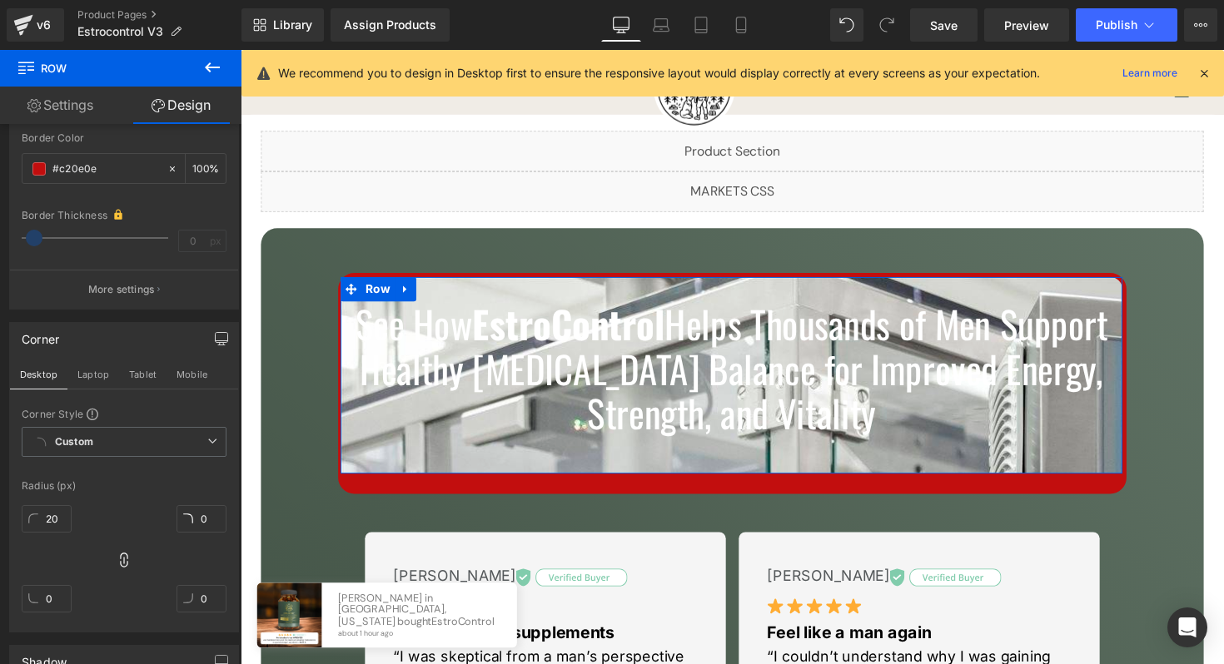
click at [87, 344] on div "Corner" at bounding box center [124, 339] width 228 height 32
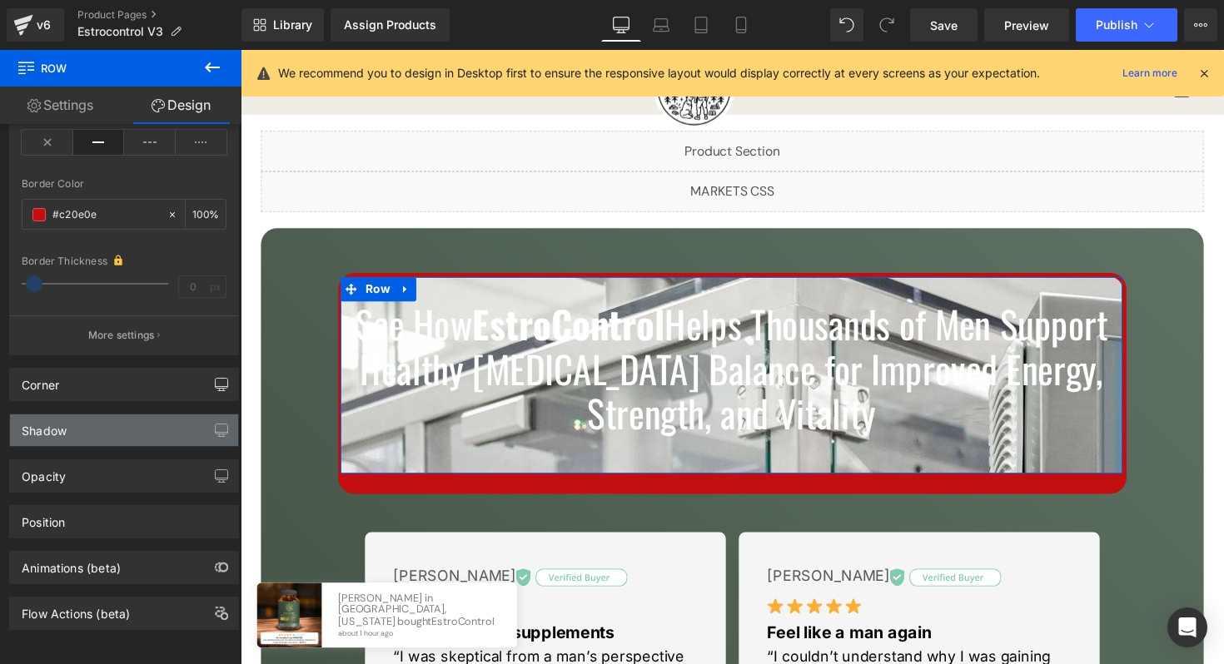
click at [92, 415] on div "Shadow" at bounding box center [124, 431] width 228 height 32
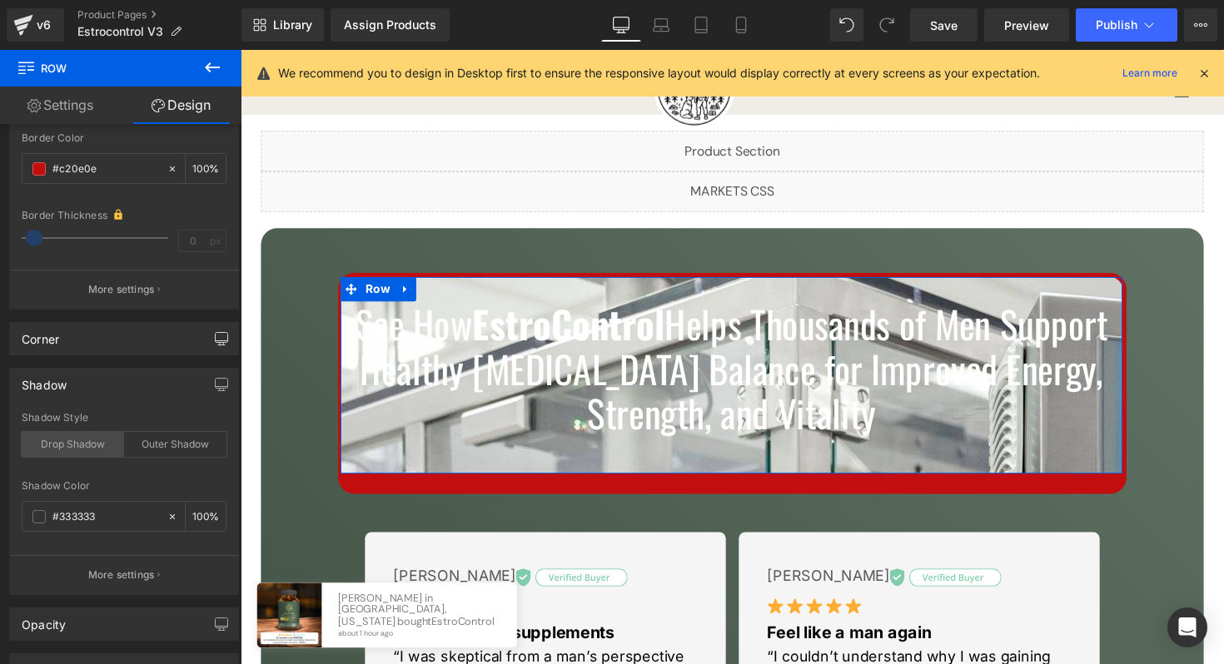
click at [102, 451] on div "Drop Shadow" at bounding box center [73, 444] width 102 height 25
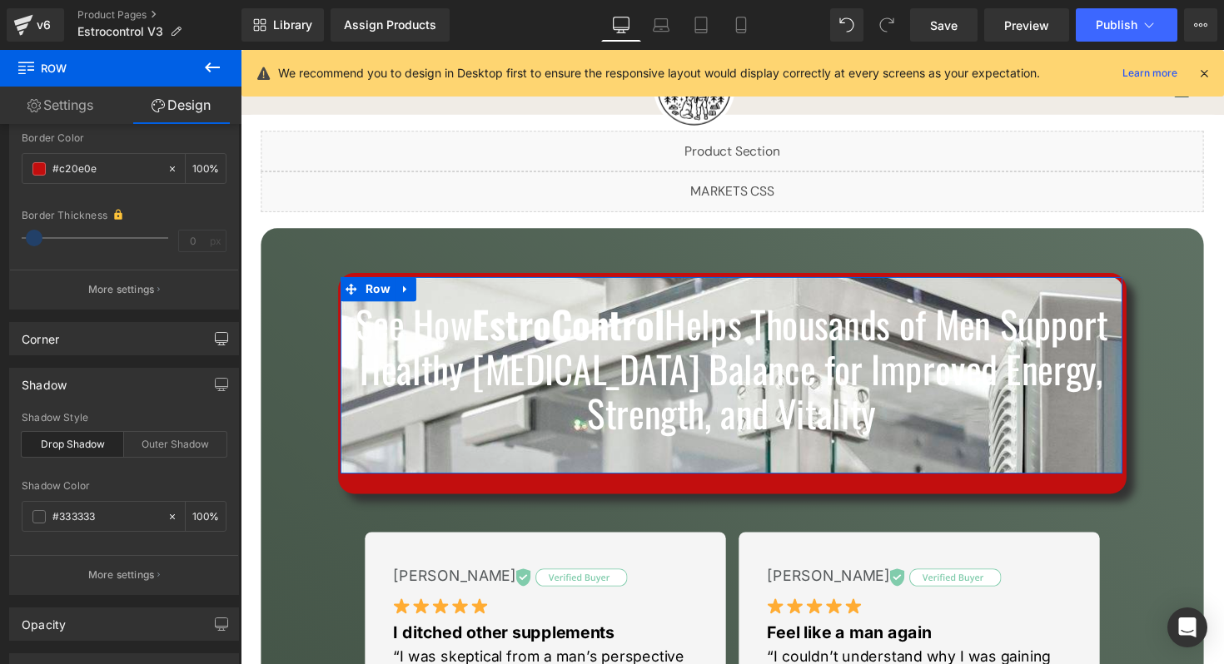
click at [98, 370] on div "Shadow" at bounding box center [124, 385] width 228 height 32
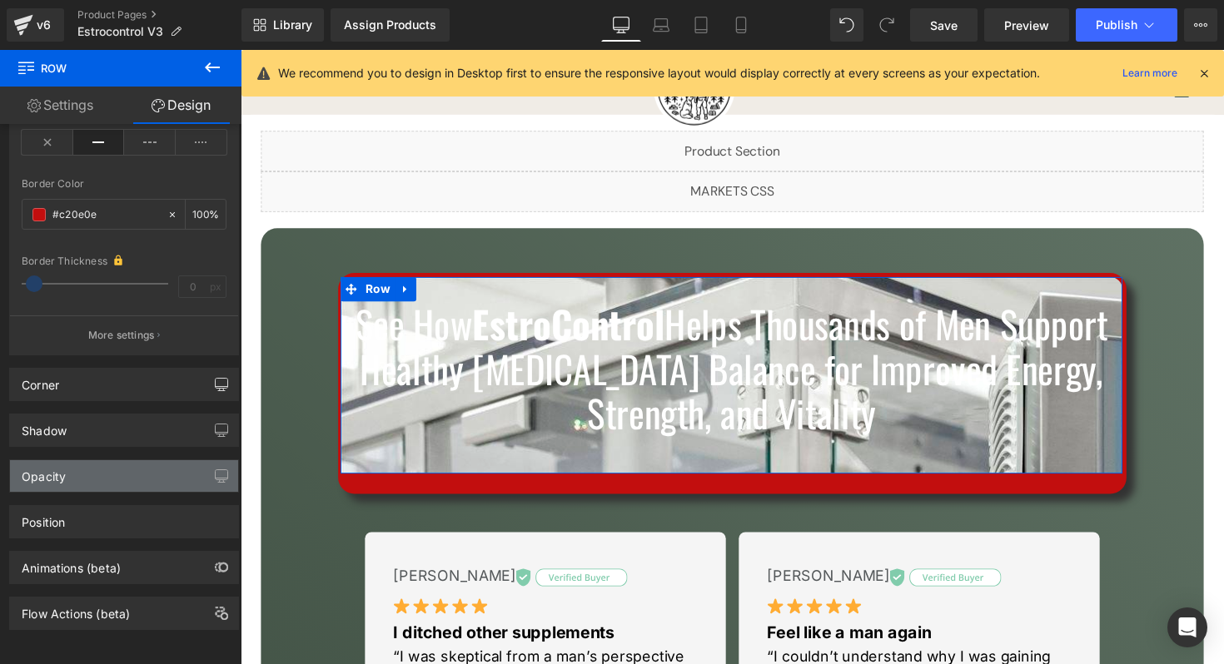
click at [117, 460] on div "Opacity" at bounding box center [124, 476] width 228 height 32
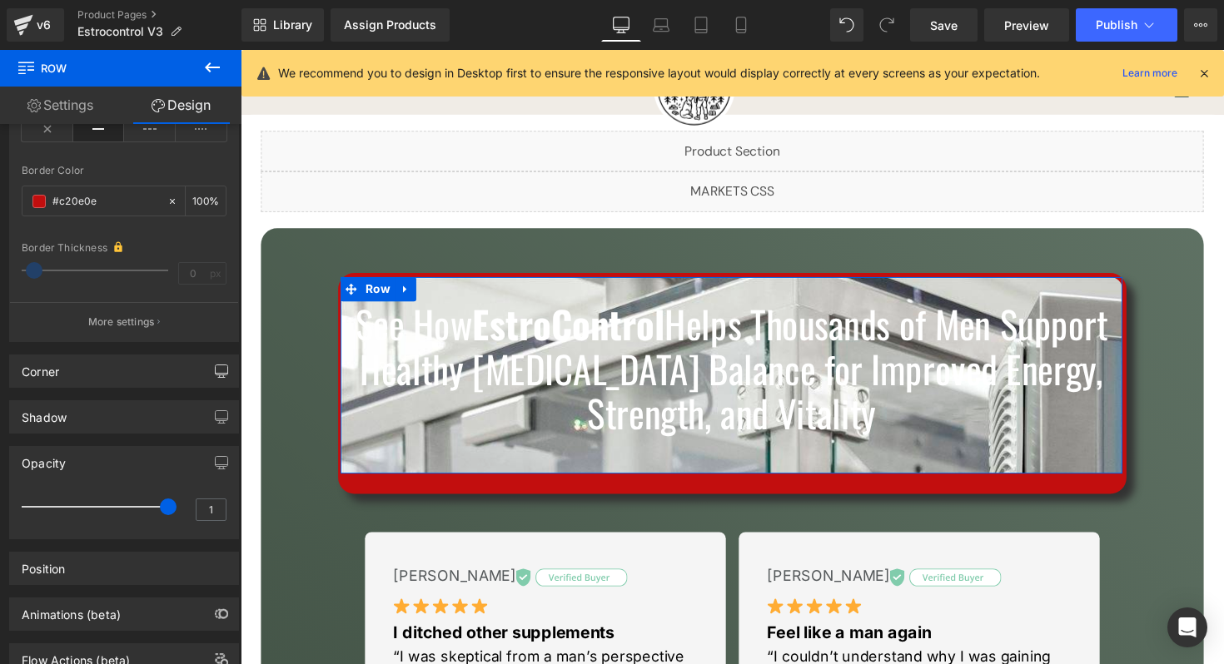
scroll to position [331, 0]
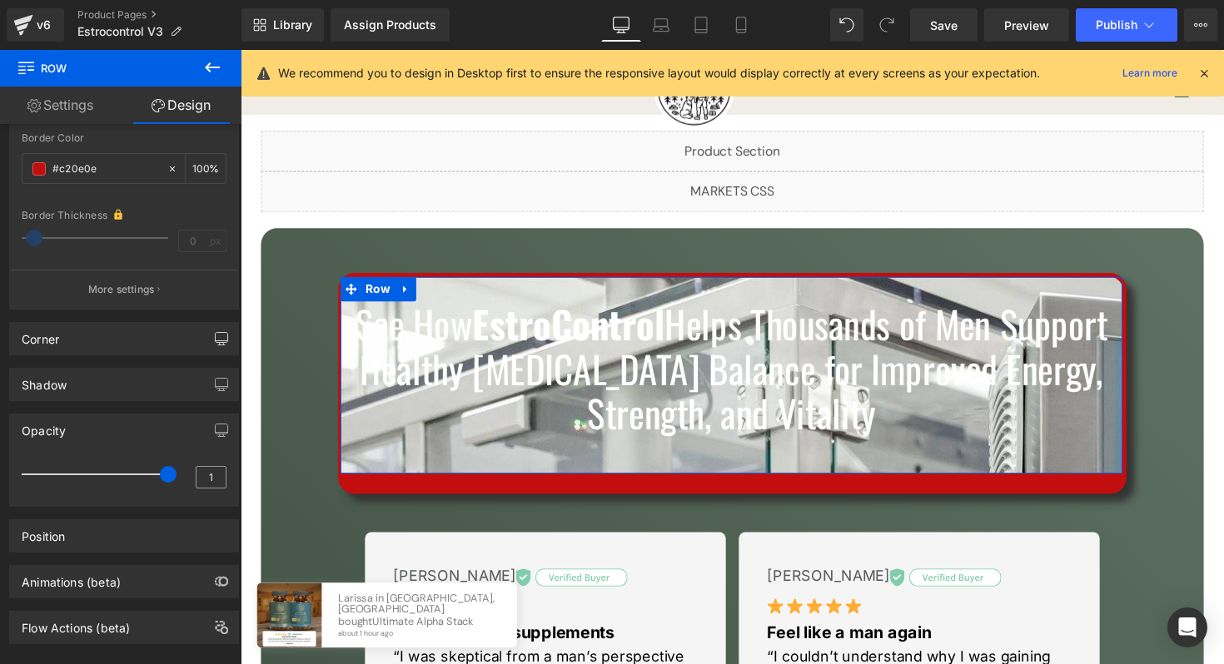
drag, startPoint x: 152, startPoint y: 475, endPoint x: 196, endPoint y: 477, distance: 43.3
click at [196, 477] on div "1" at bounding box center [124, 480] width 205 height 44
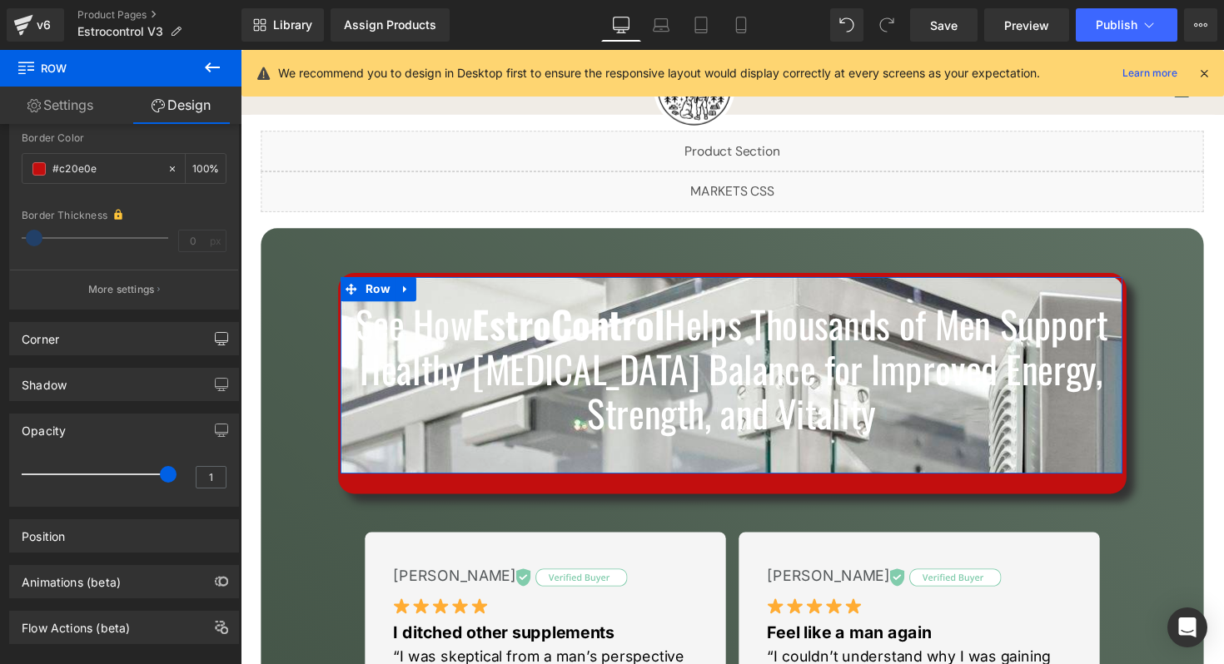
click at [157, 443] on div "Opacity" at bounding box center [124, 431] width 228 height 32
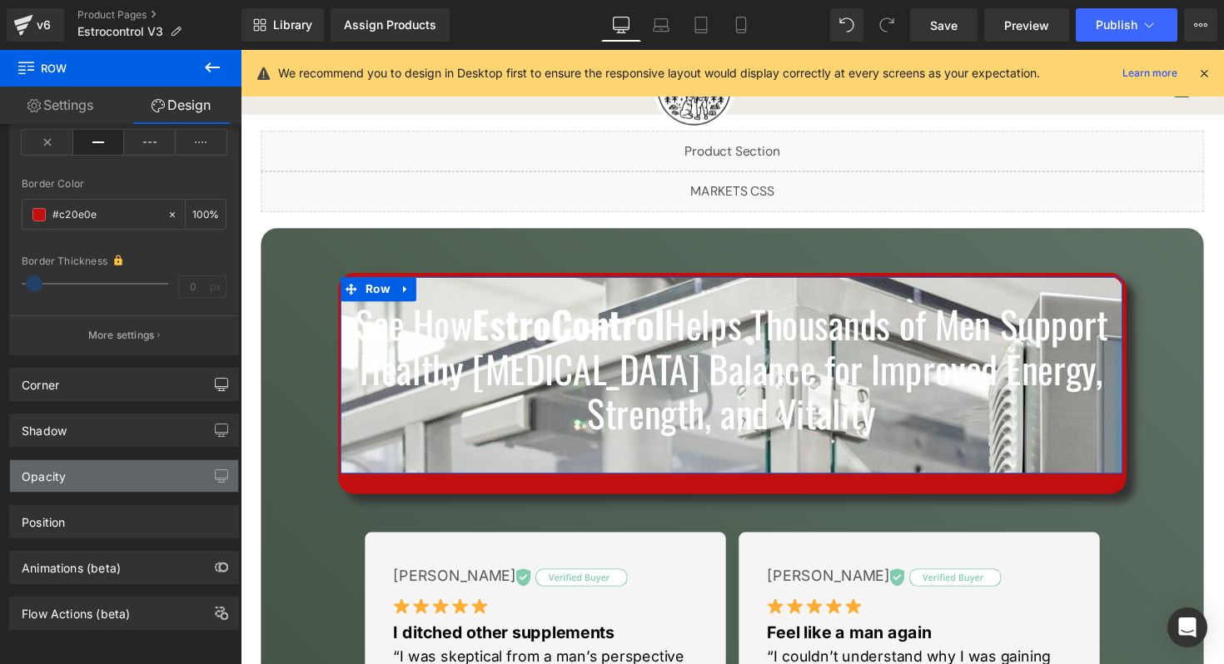
scroll to position [299, 0]
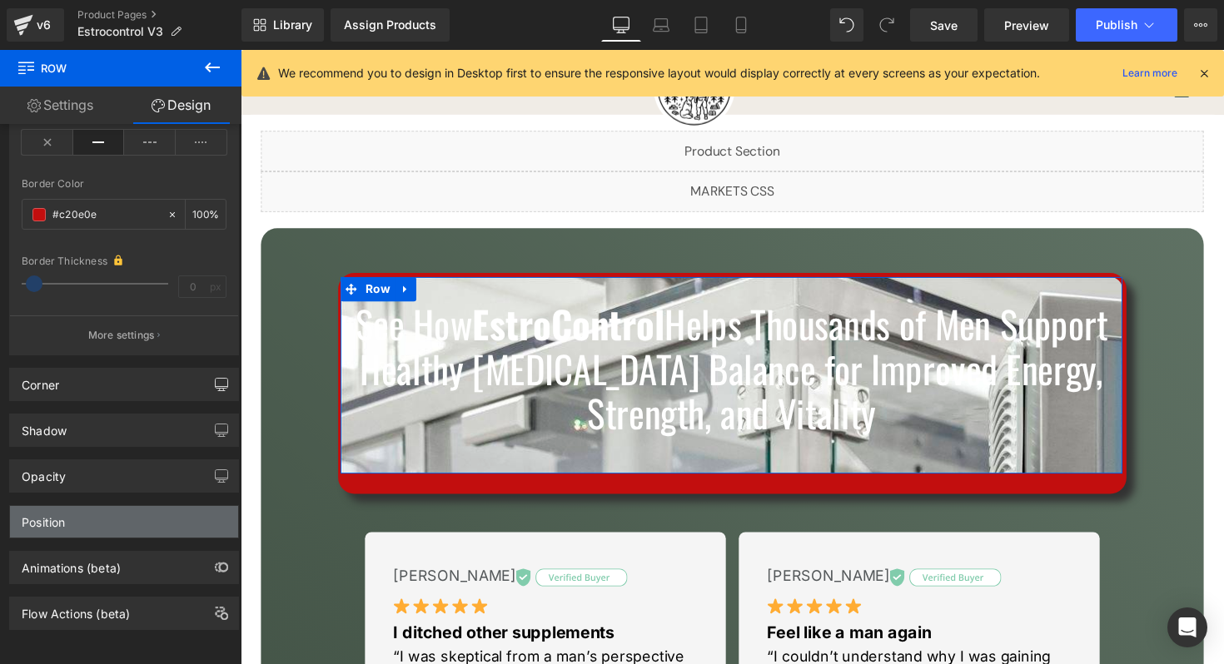
click at [97, 509] on div "Position" at bounding box center [124, 522] width 228 height 32
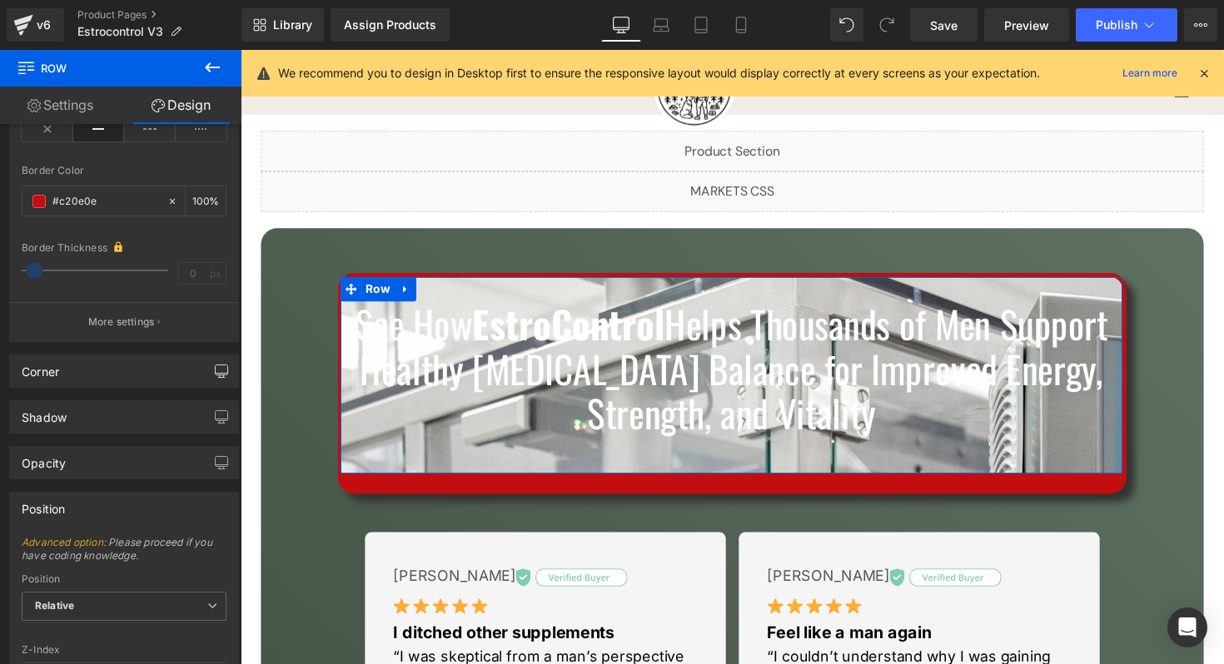
scroll to position [331, 0]
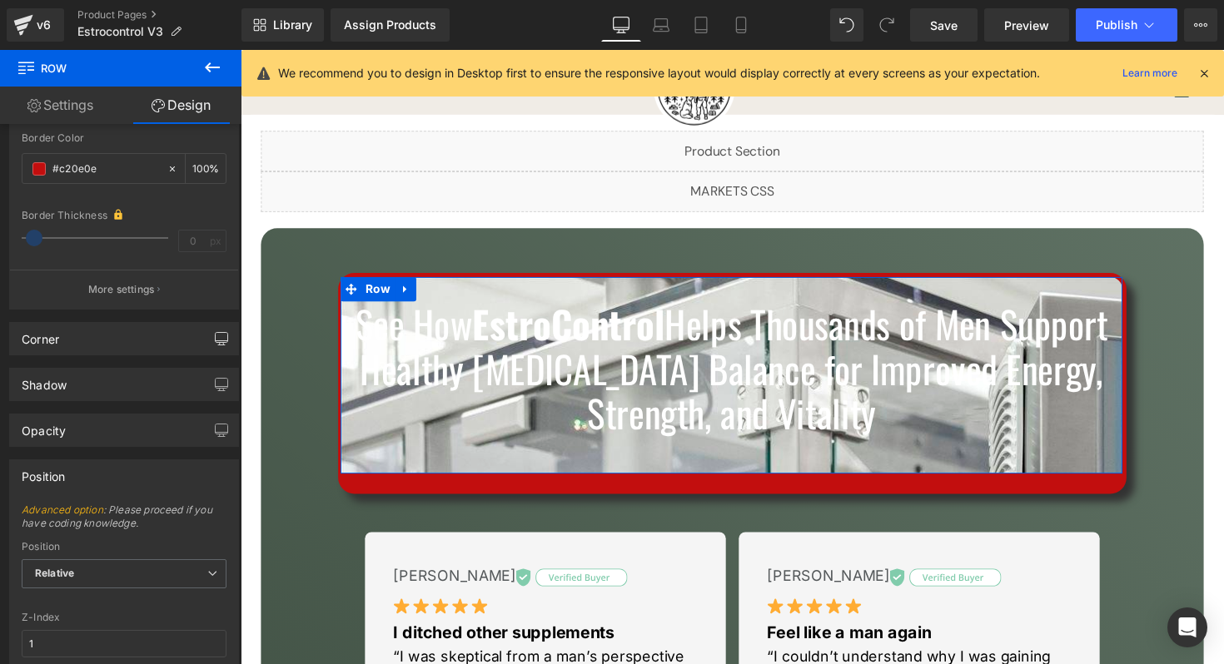
click at [114, 471] on div "Position" at bounding box center [124, 476] width 228 height 32
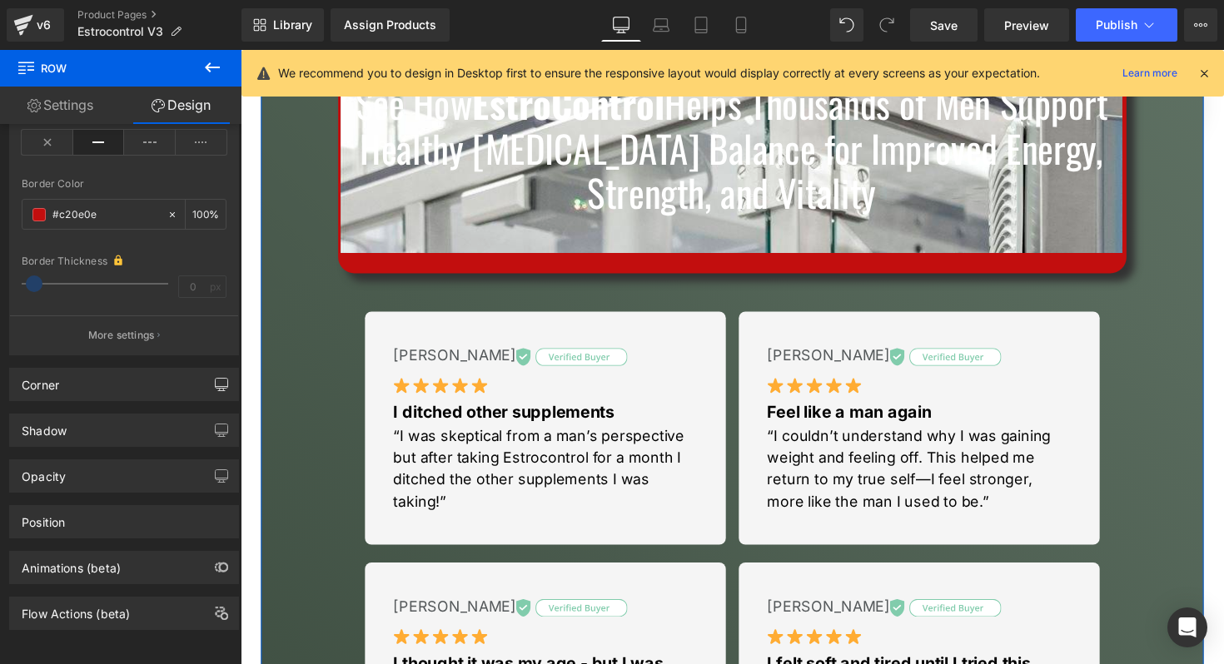
scroll to position [278, 0]
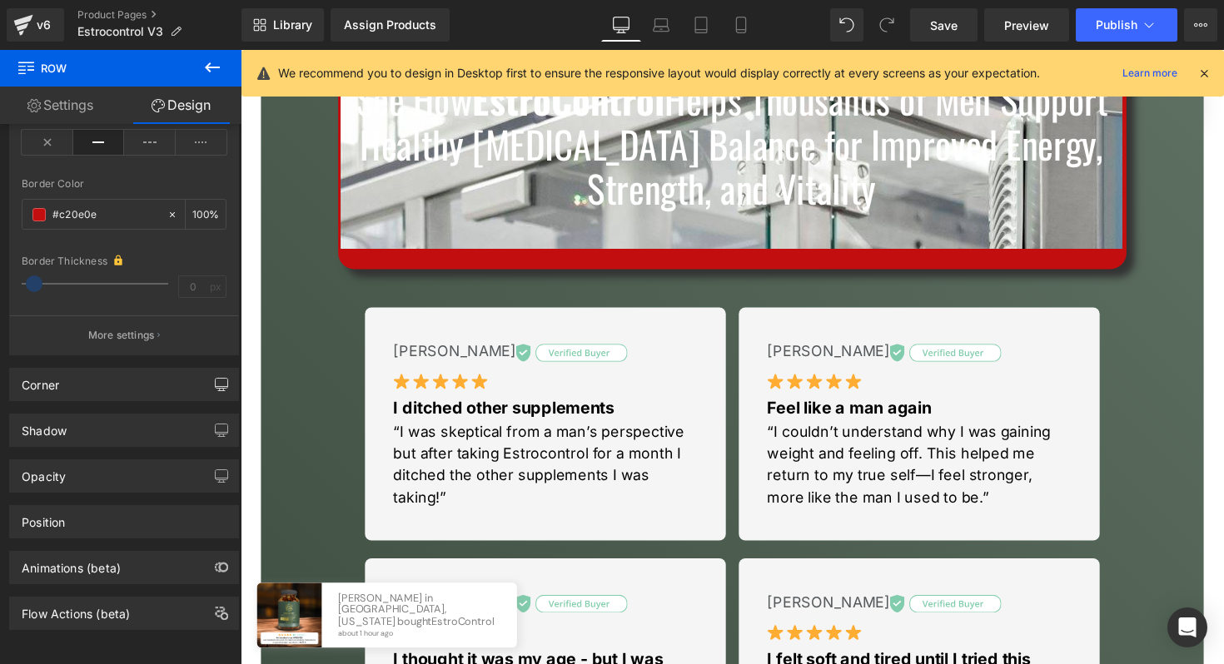
click at [217, 72] on icon at bounding box center [212, 67] width 20 height 20
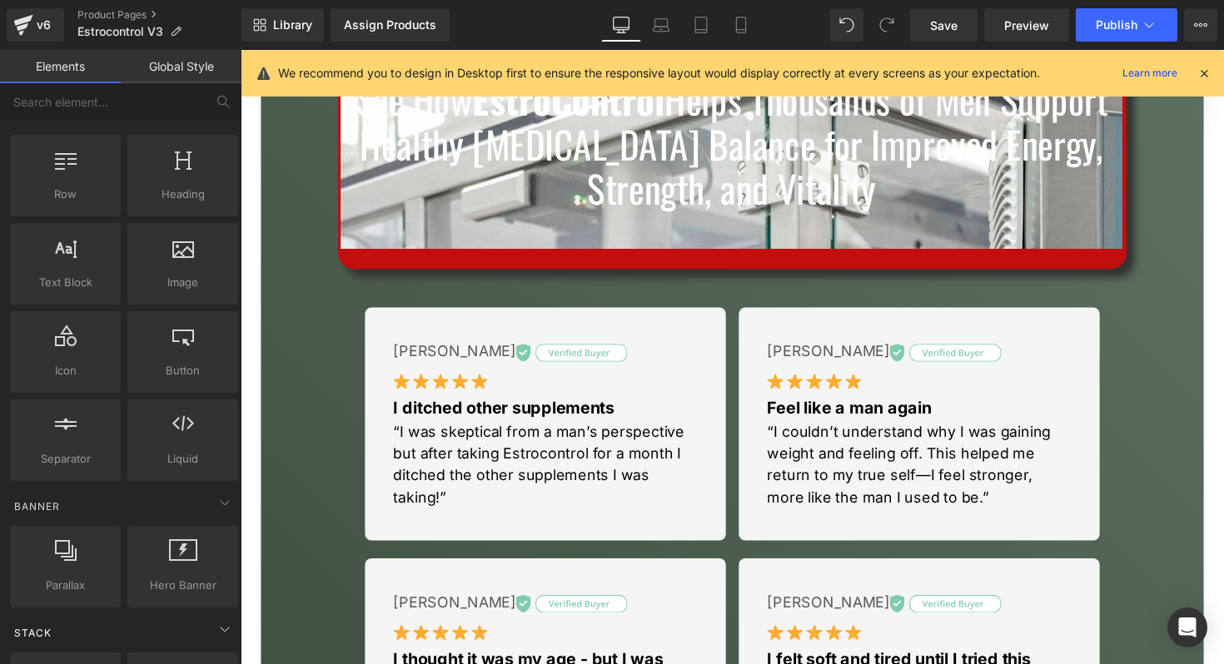
scroll to position [23, 0]
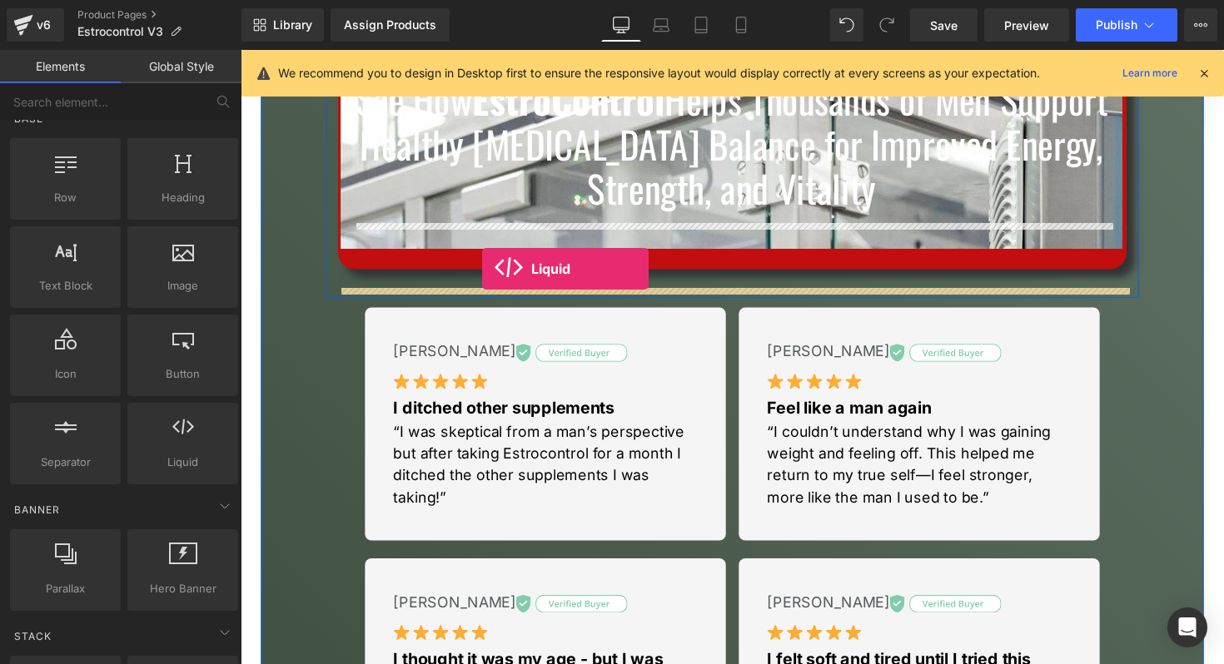
drag, startPoint x: 417, startPoint y: 482, endPoint x: 487, endPoint y: 274, distance: 219.5
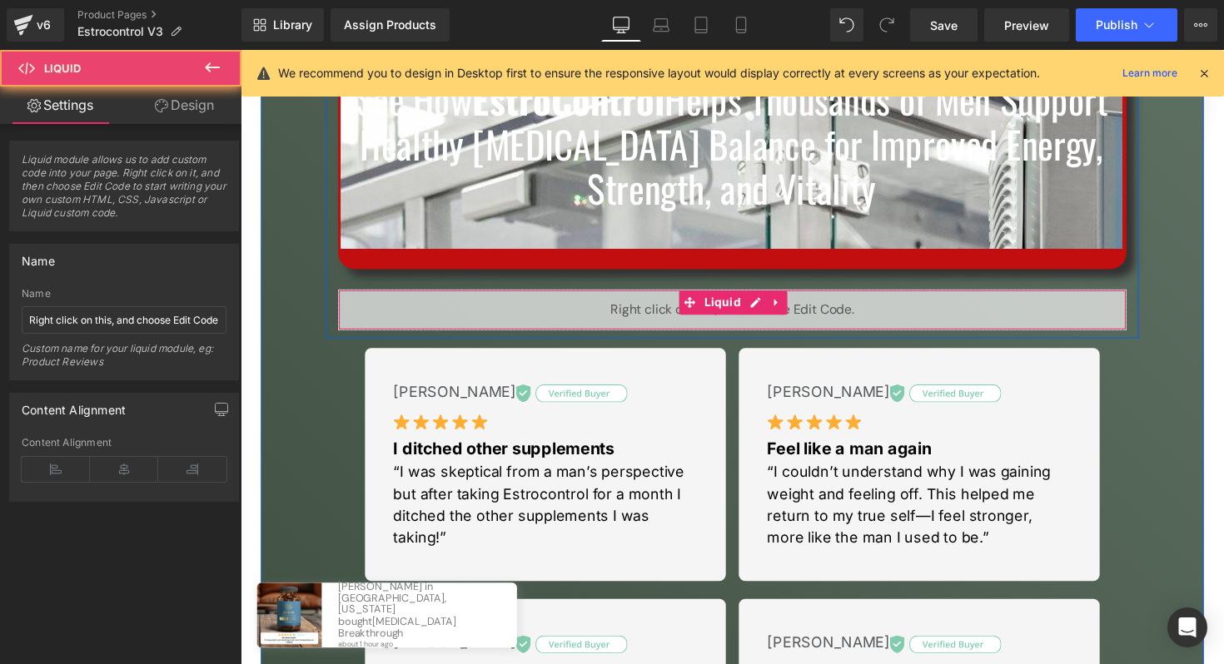
click at [540, 320] on div "Liquid" at bounding box center [743, 317] width 807 height 42
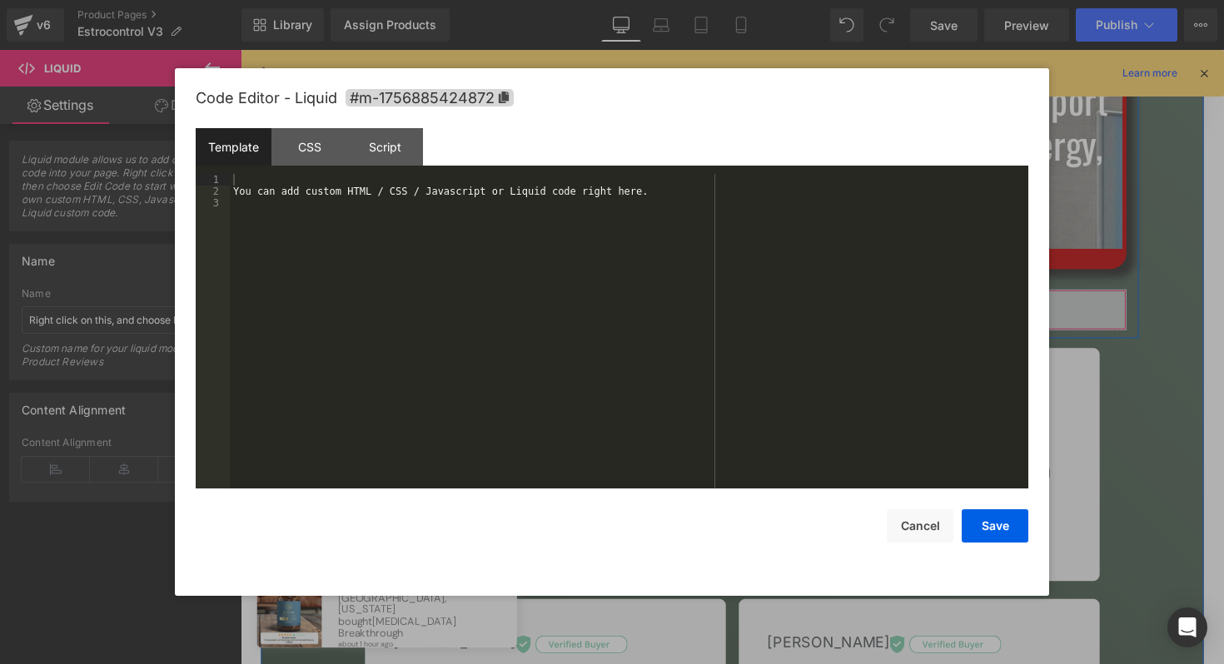
click at [770, 306] on div "Liquid" at bounding box center [743, 317] width 807 height 42
click at [536, 283] on div "You can add custom HTML / CSS / Javascript or Liquid code right here." at bounding box center [629, 343] width 798 height 338
click at [450, 221] on div "You can add custom HTML / CSS / Javascript or Liquid code right here." at bounding box center [629, 343] width 798 height 338
click at [370, 188] on div "You can add custom HTML / CSS / Javascript or Liquid code right here." at bounding box center [629, 343] width 798 height 338
click at [350, 194] on div "You can add custom HTML / CSS / Javascript or Liquid code right here." at bounding box center [629, 343] width 798 height 338
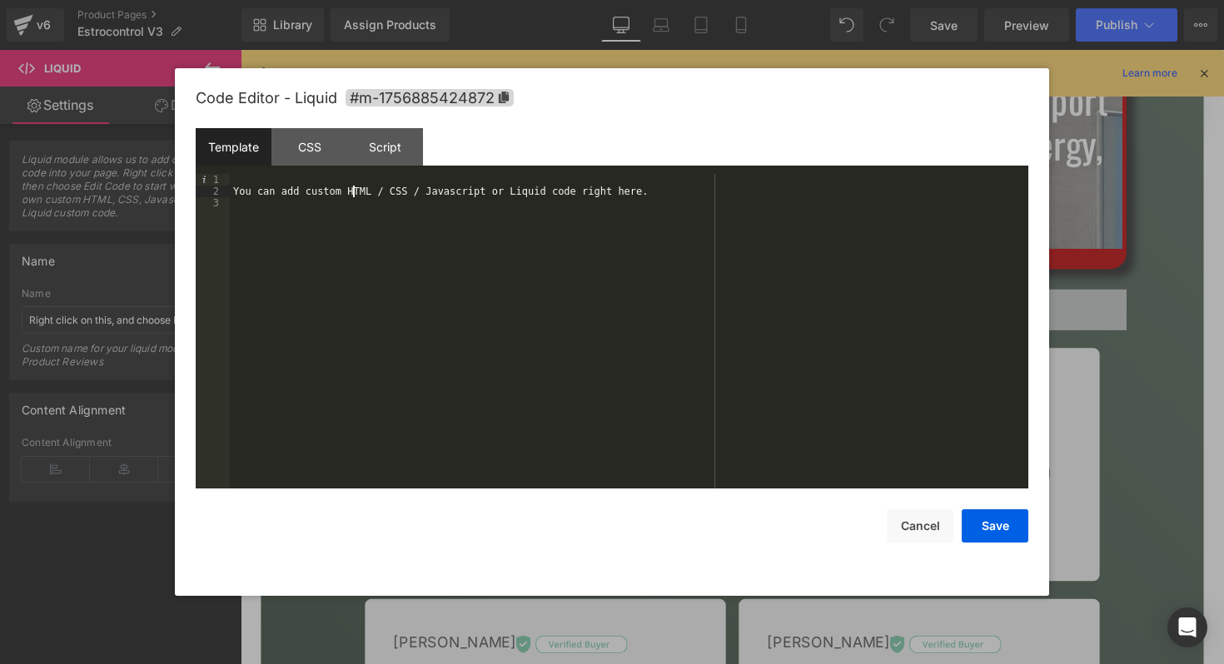
click at [668, 191] on div "You can add custom HTML / CSS / Javascript or Liquid code right here." at bounding box center [629, 343] width 798 height 338
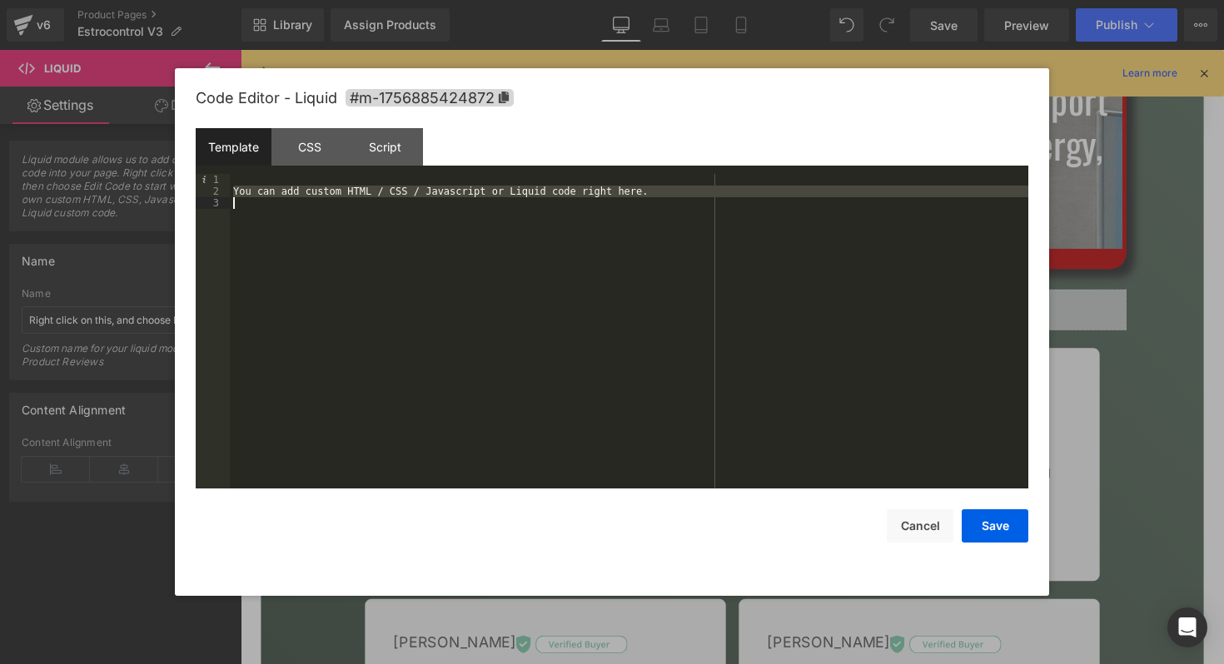
click at [668, 191] on div "You can add custom HTML / CSS / Javascript or Liquid code right here." at bounding box center [629, 343] width 798 height 338
click at [316, 156] on div "CSS" at bounding box center [309, 146] width 76 height 37
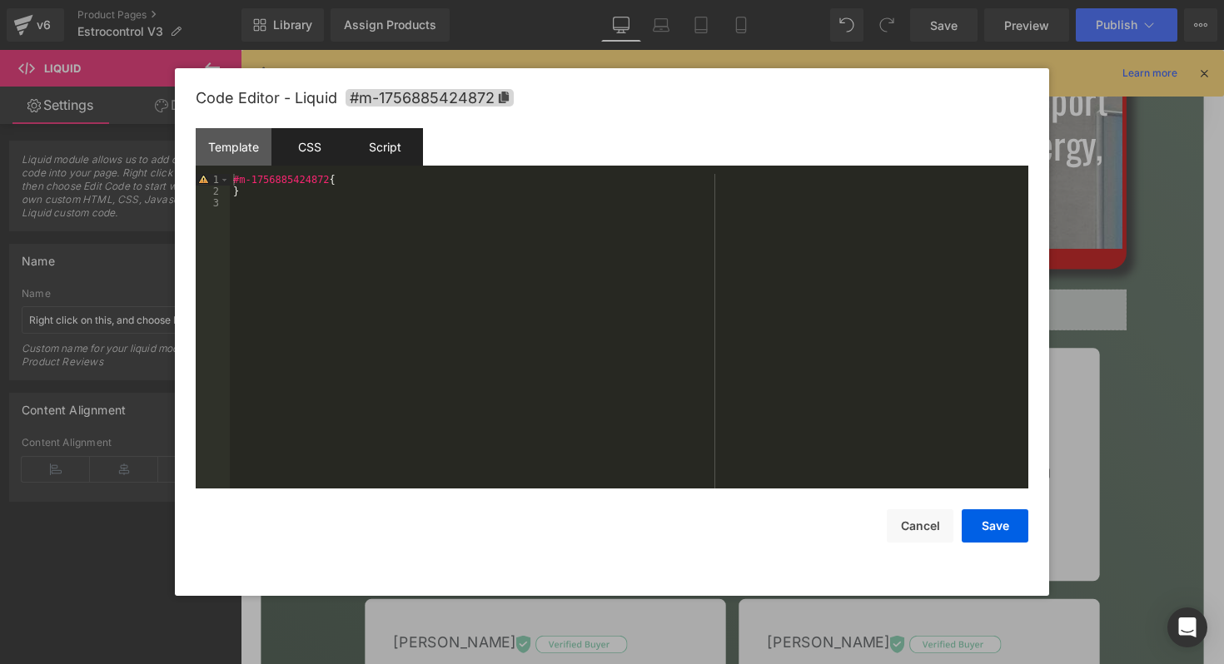
click at [397, 156] on div "Script" at bounding box center [385, 146] width 76 height 37
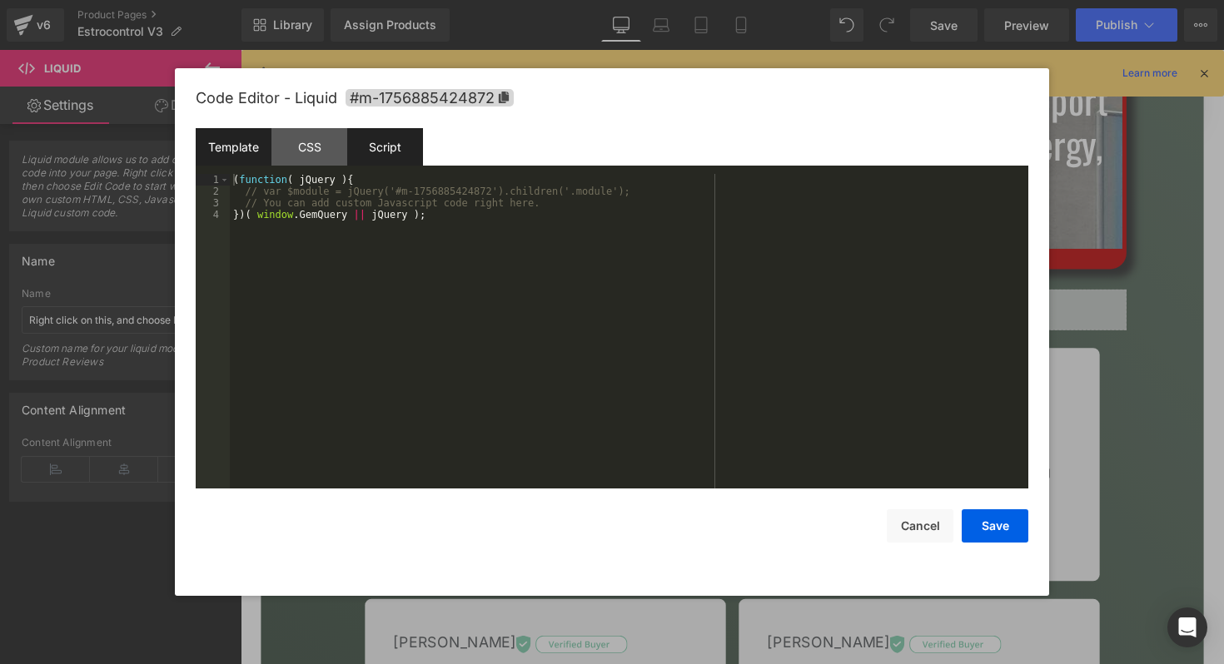
click at [236, 156] on div "Template" at bounding box center [234, 146] width 76 height 37
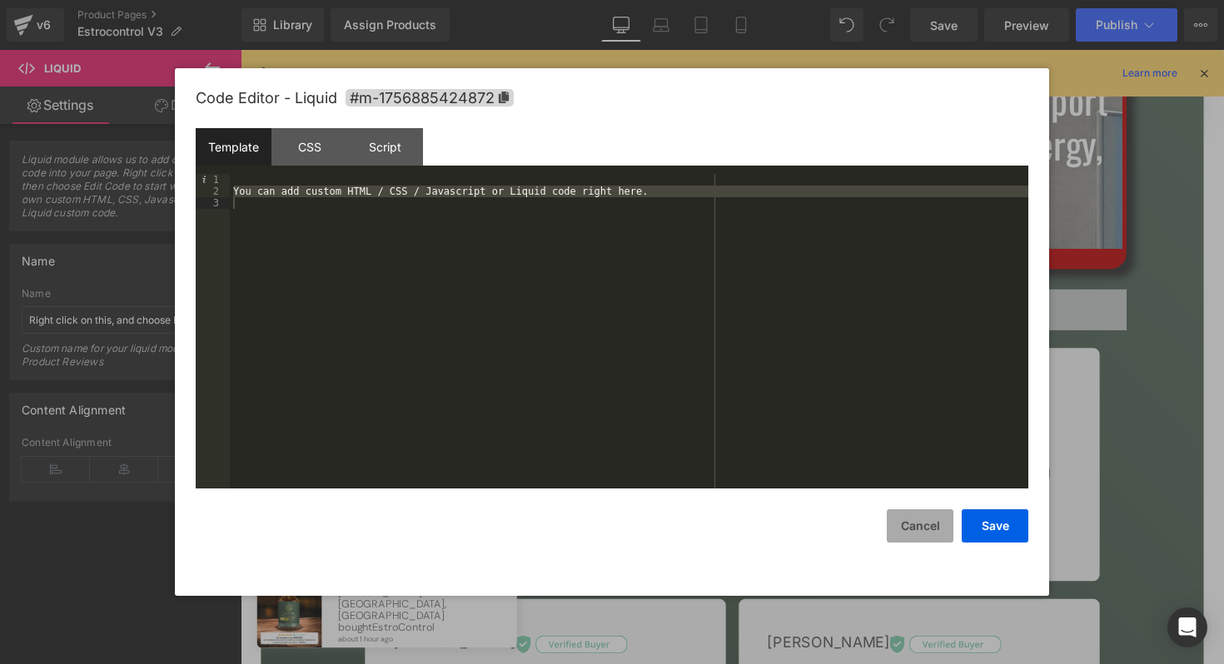
click at [930, 535] on button "Cancel" at bounding box center [920, 525] width 67 height 33
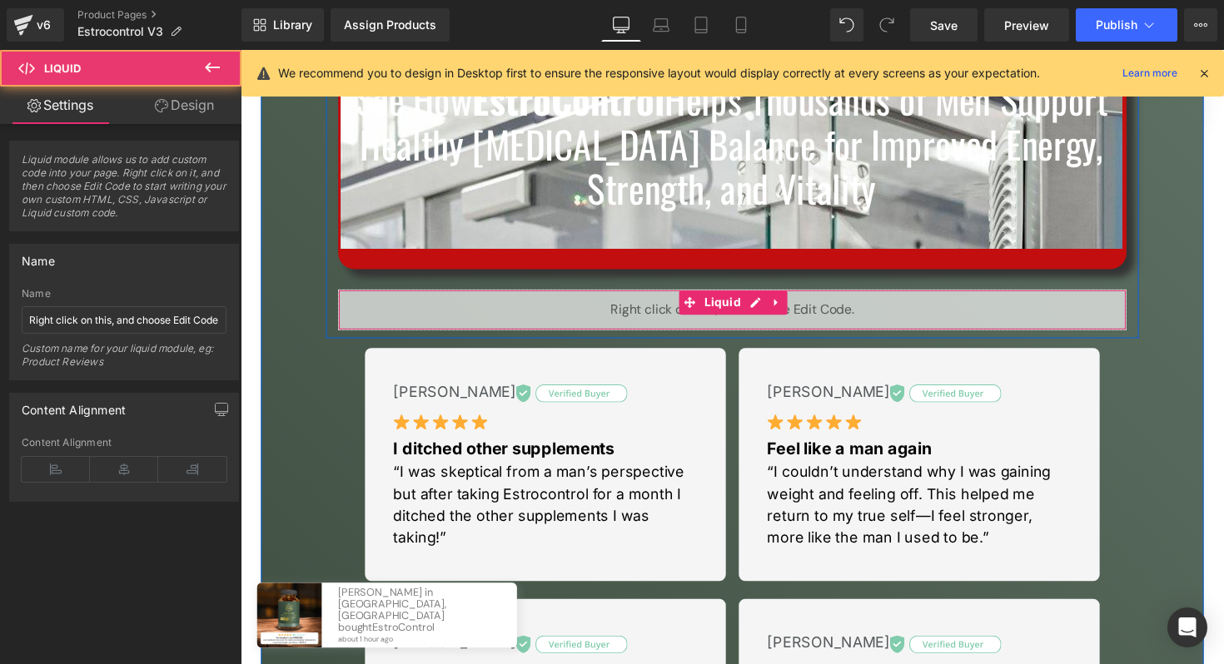
click at [645, 324] on div "Liquid" at bounding box center [743, 317] width 807 height 42
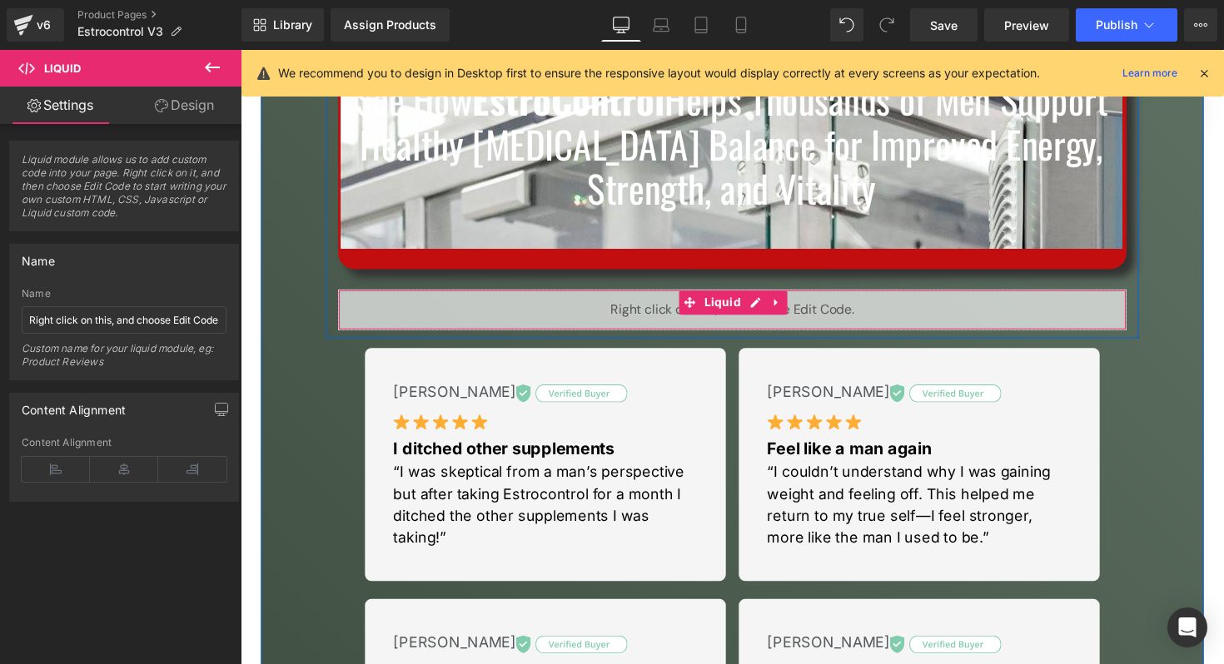
click at [848, 317] on div "Liquid" at bounding box center [743, 317] width 807 height 42
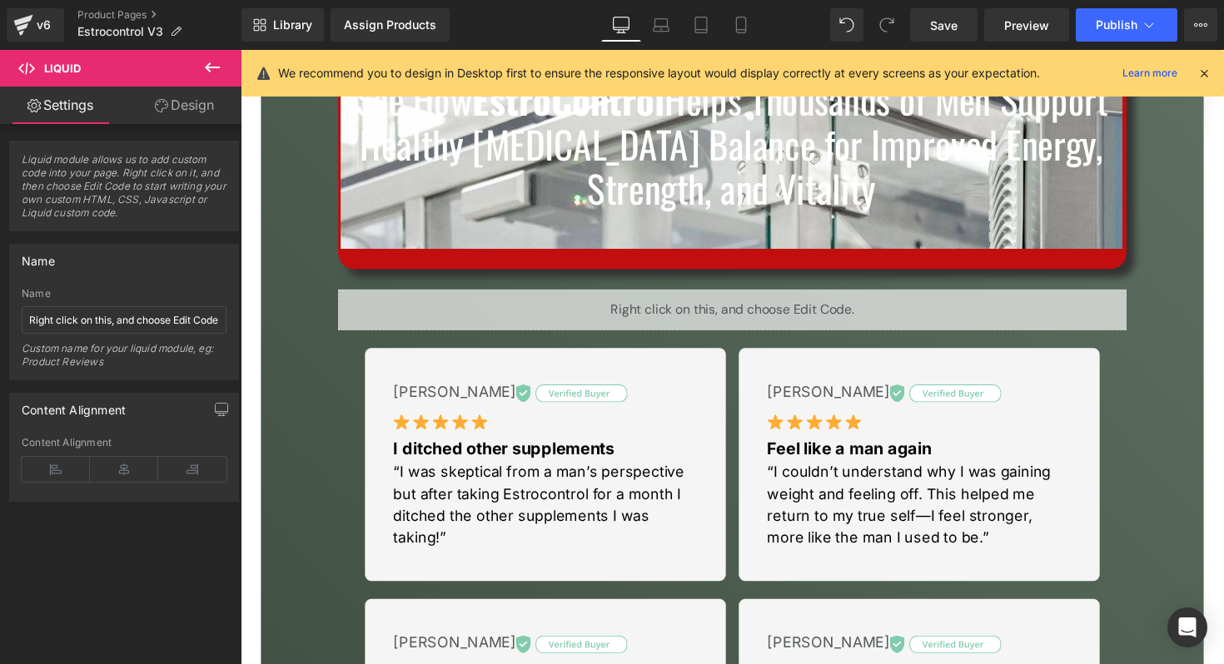
click at [217, 62] on icon at bounding box center [212, 67] width 20 height 20
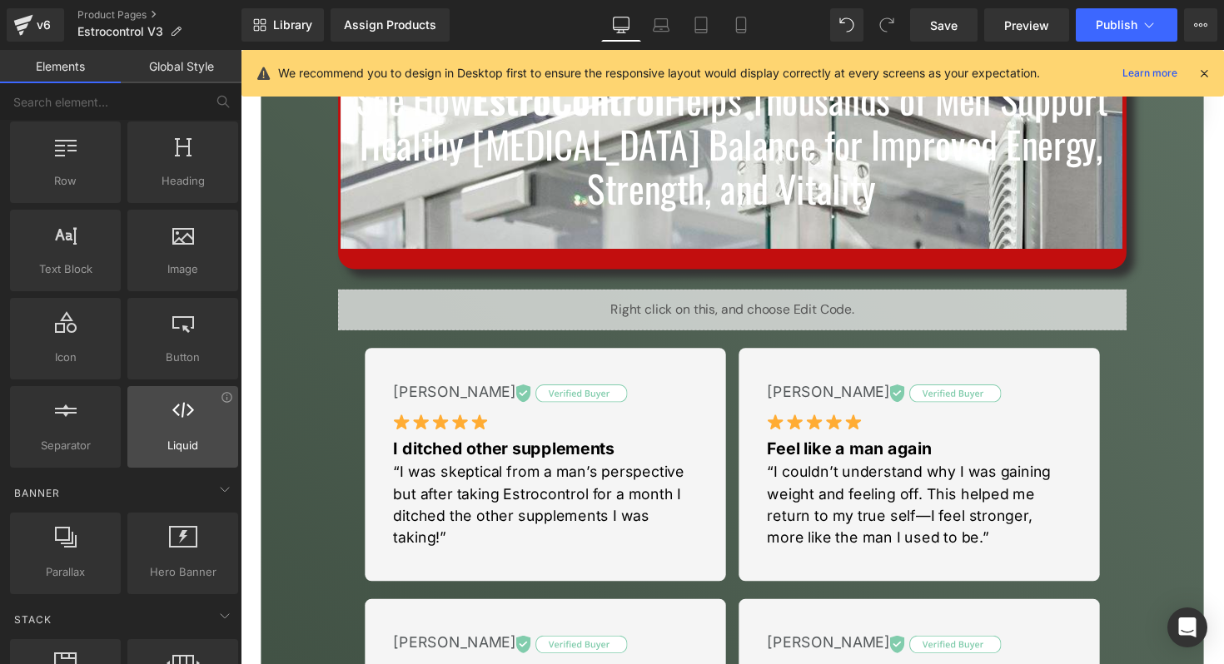
scroll to position [32, 0]
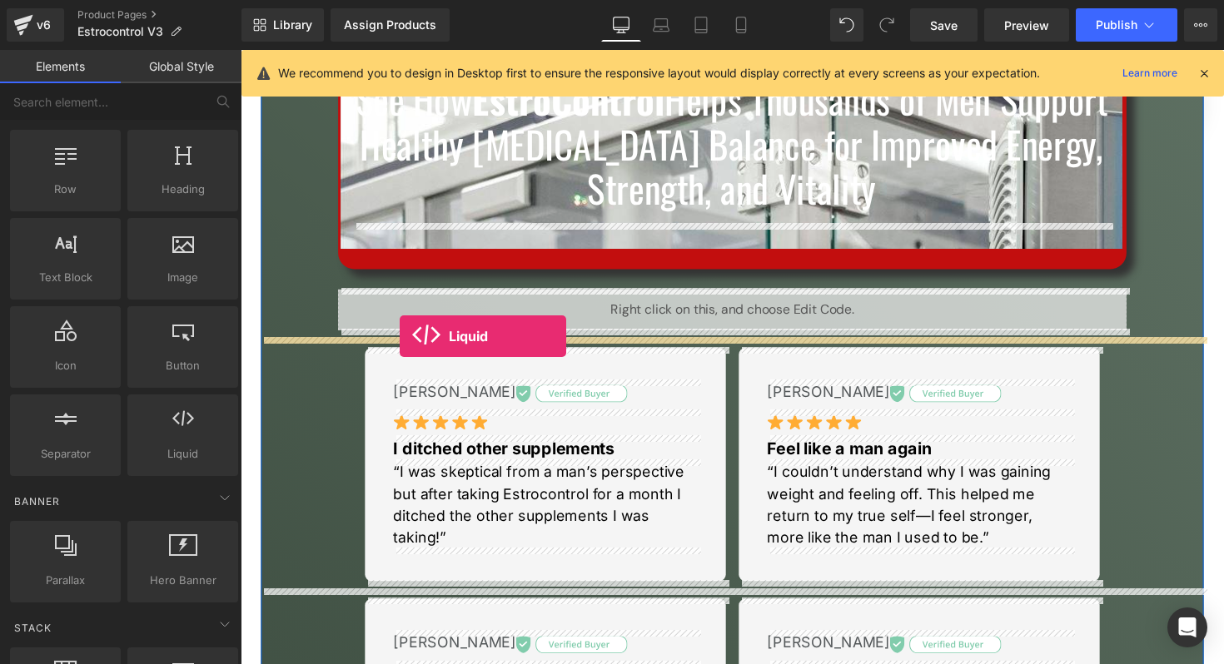
drag, startPoint x: 437, startPoint y: 499, endPoint x: 404, endPoint y: 344, distance: 158.4
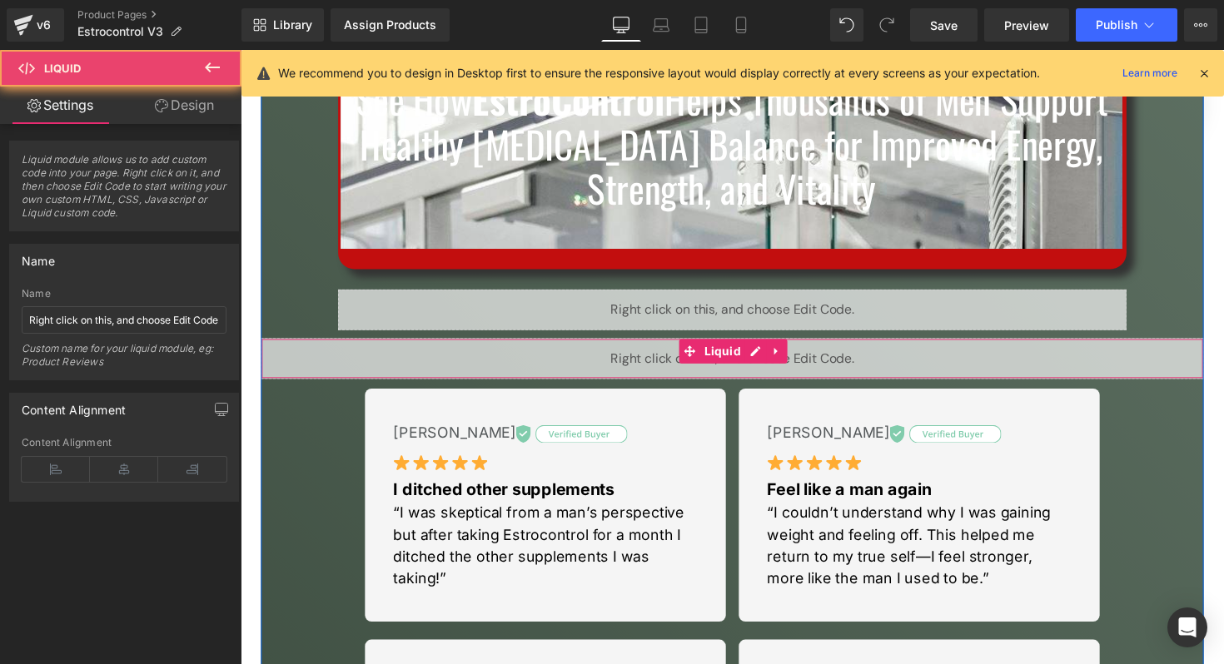
click at [685, 360] on div "Liquid" at bounding box center [744, 366] width 966 height 42
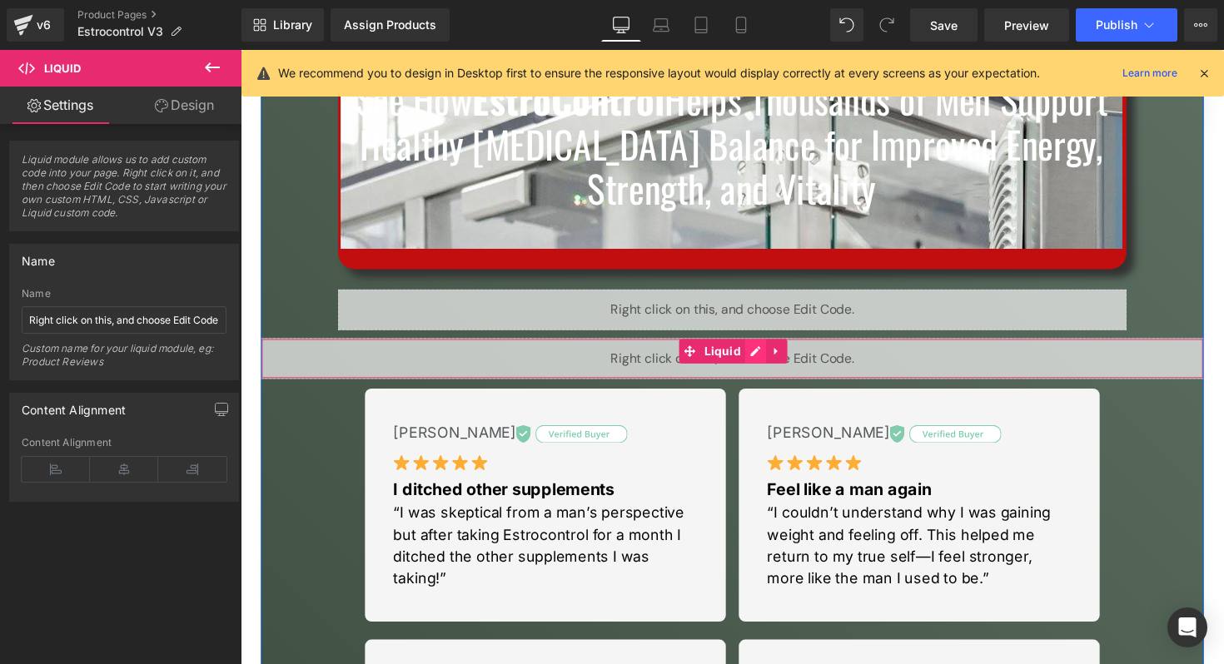
click at [772, 360] on div "Liquid" at bounding box center [744, 366] width 966 height 42
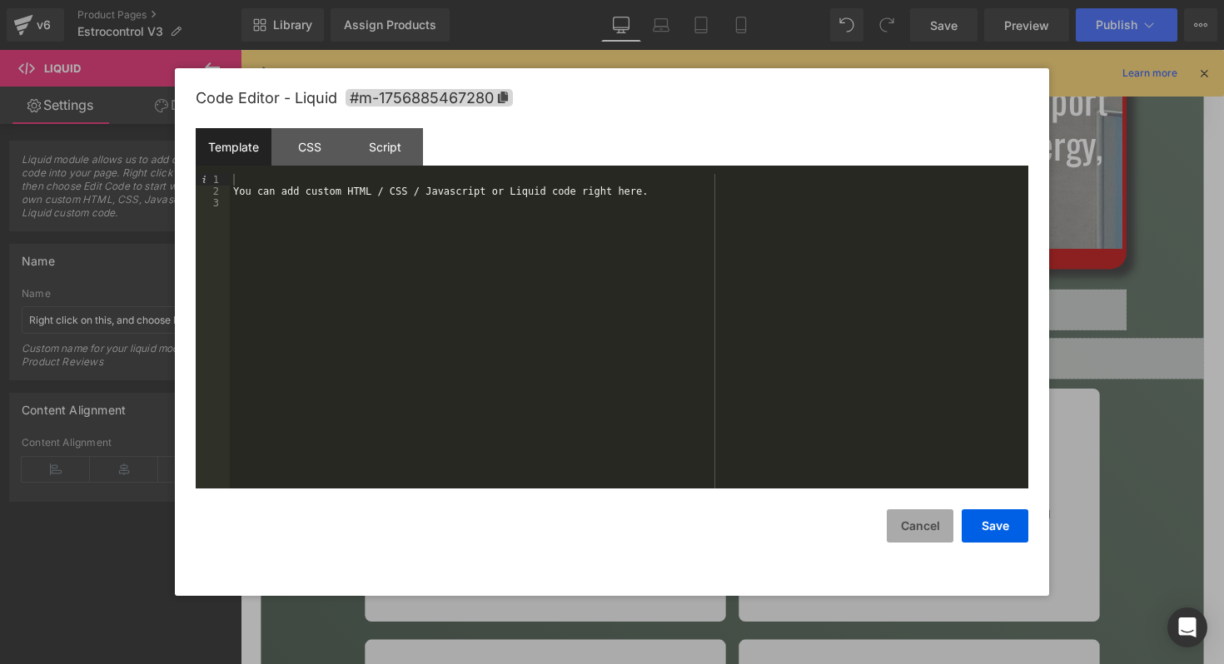
click at [912, 514] on button "Cancel" at bounding box center [920, 525] width 67 height 33
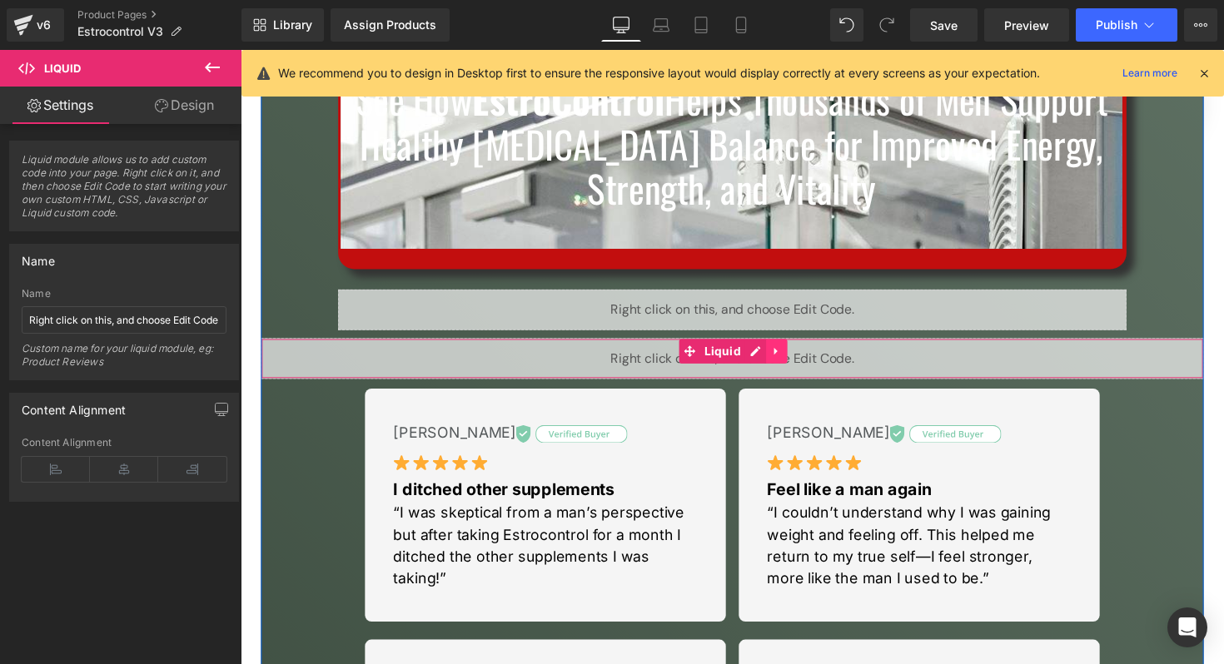
click at [792, 358] on icon at bounding box center [789, 358] width 12 height 12
click at [806, 358] on link at bounding box center [800, 358] width 22 height 25
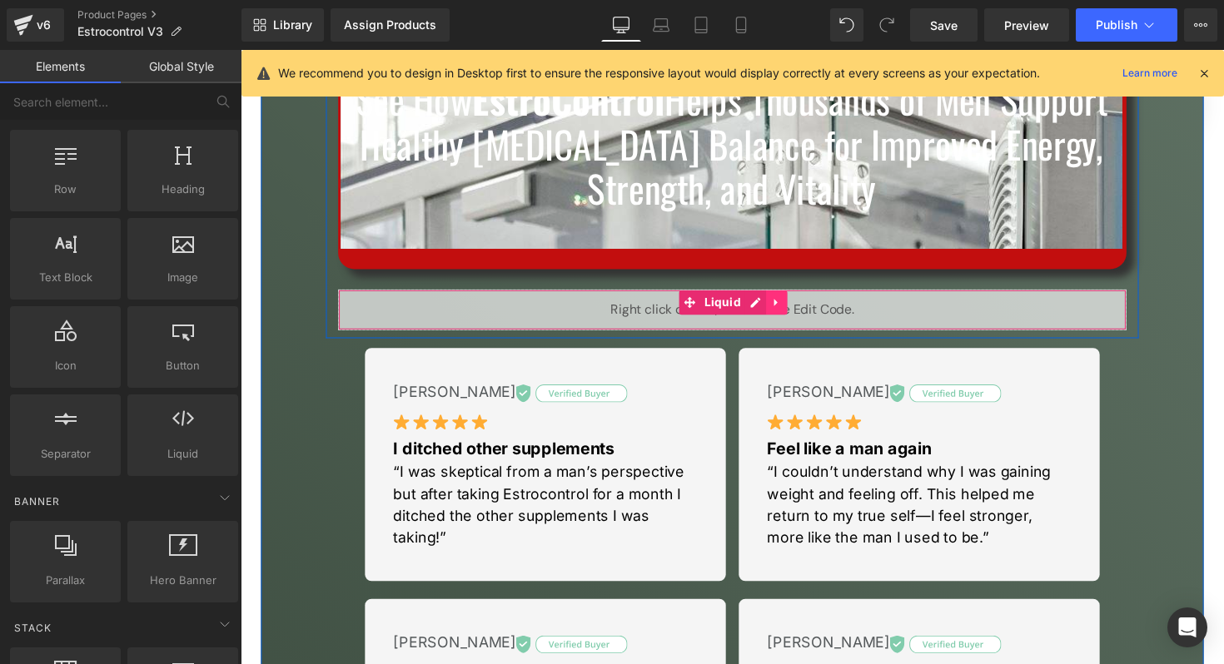
click at [787, 305] on icon at bounding box center [788, 308] width 3 height 7
click at [793, 308] on link at bounding box center [800, 308] width 22 height 25
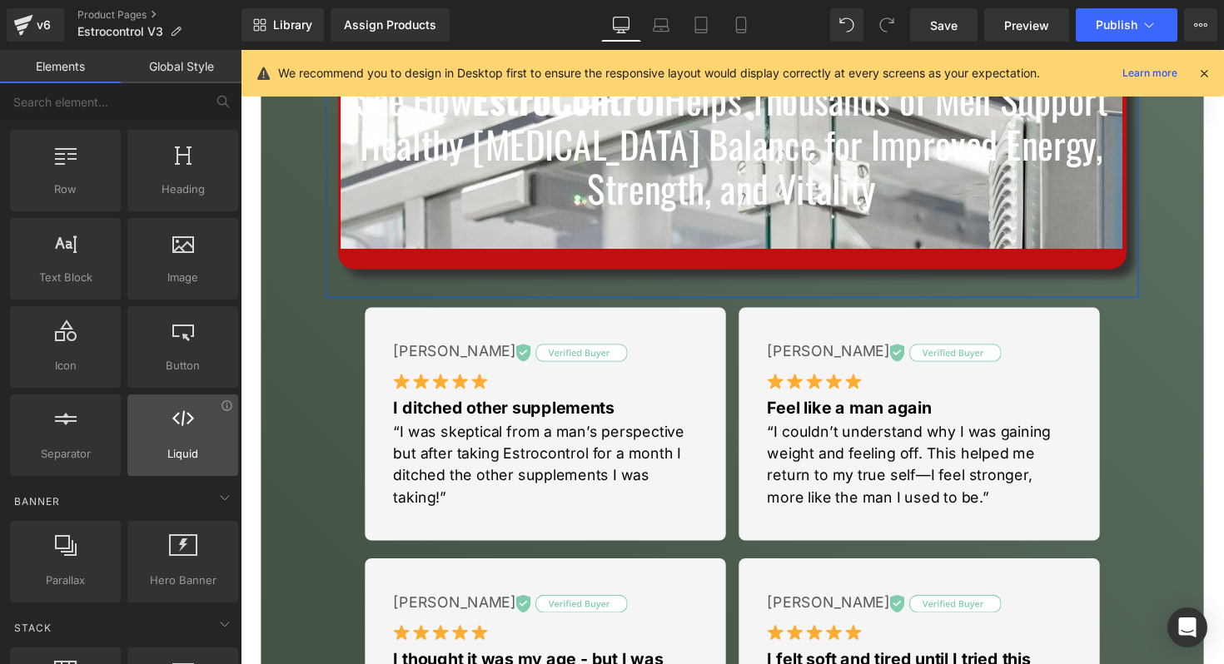
scroll to position [89, 0]
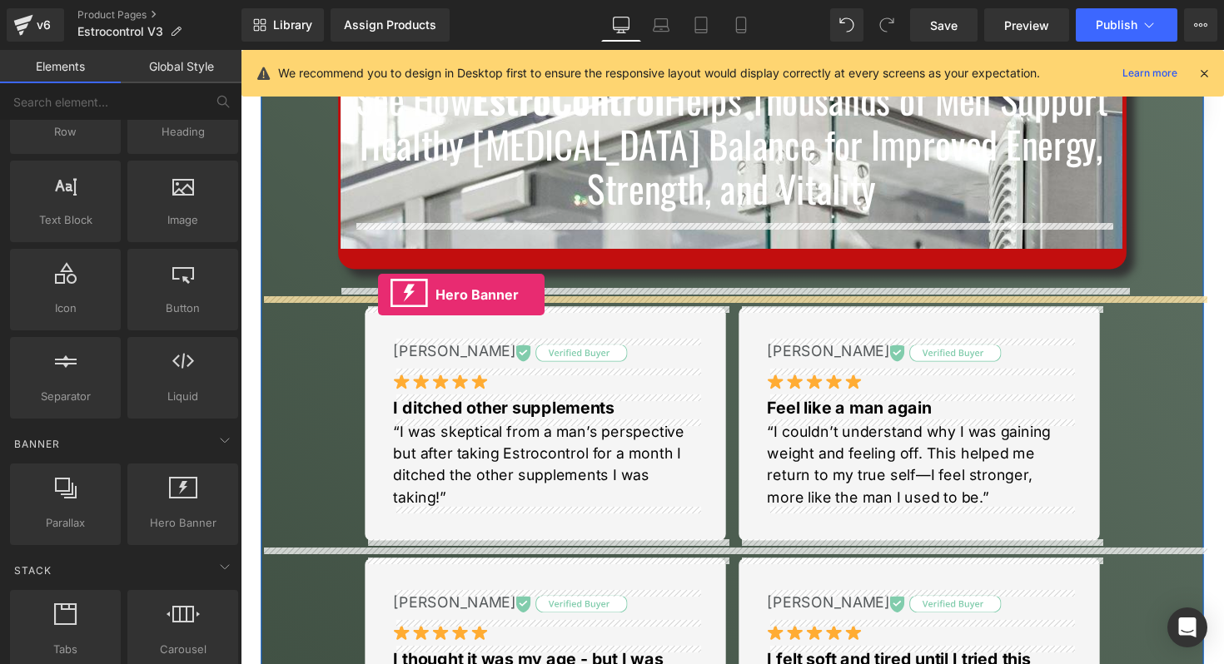
drag, startPoint x: 381, startPoint y: 549, endPoint x: 381, endPoint y: 301, distance: 247.2
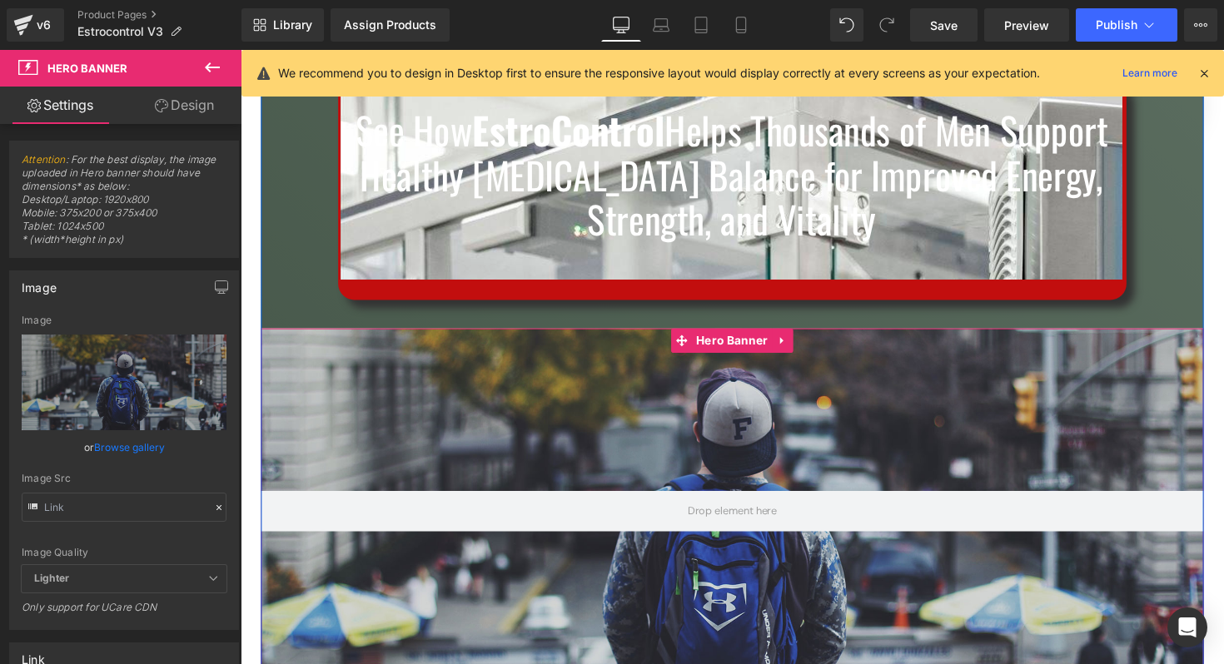
scroll to position [190, 0]
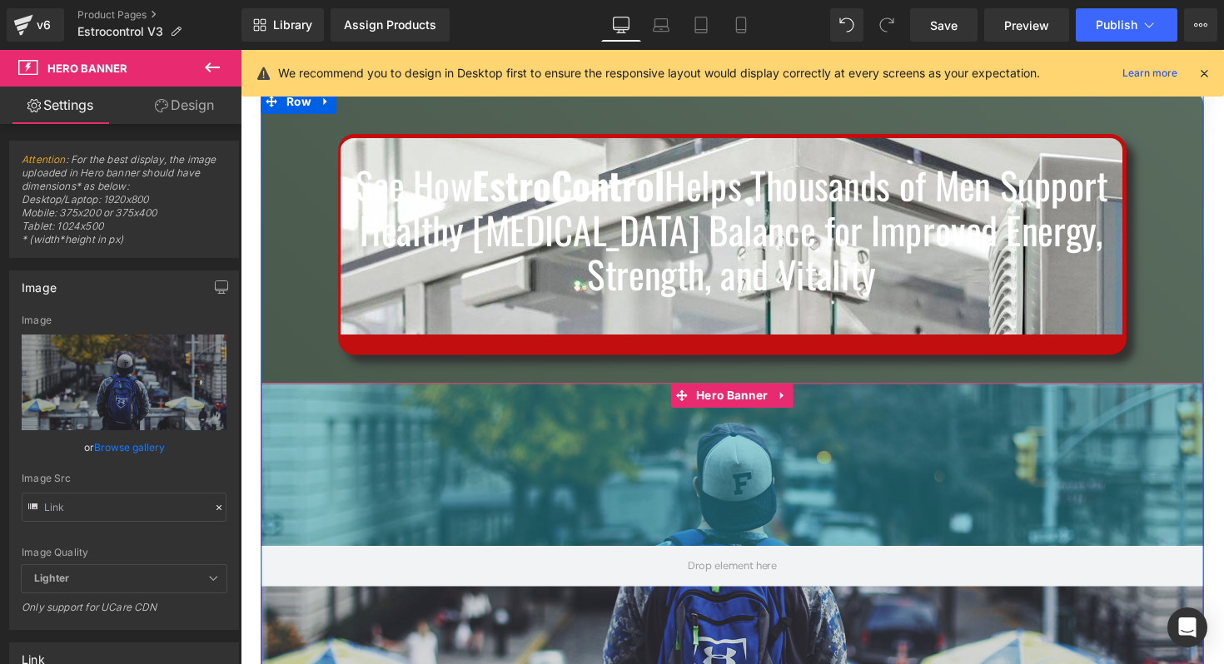
click at [648, 465] on div "Hero Banner 200px" at bounding box center [744, 579] width 966 height 375
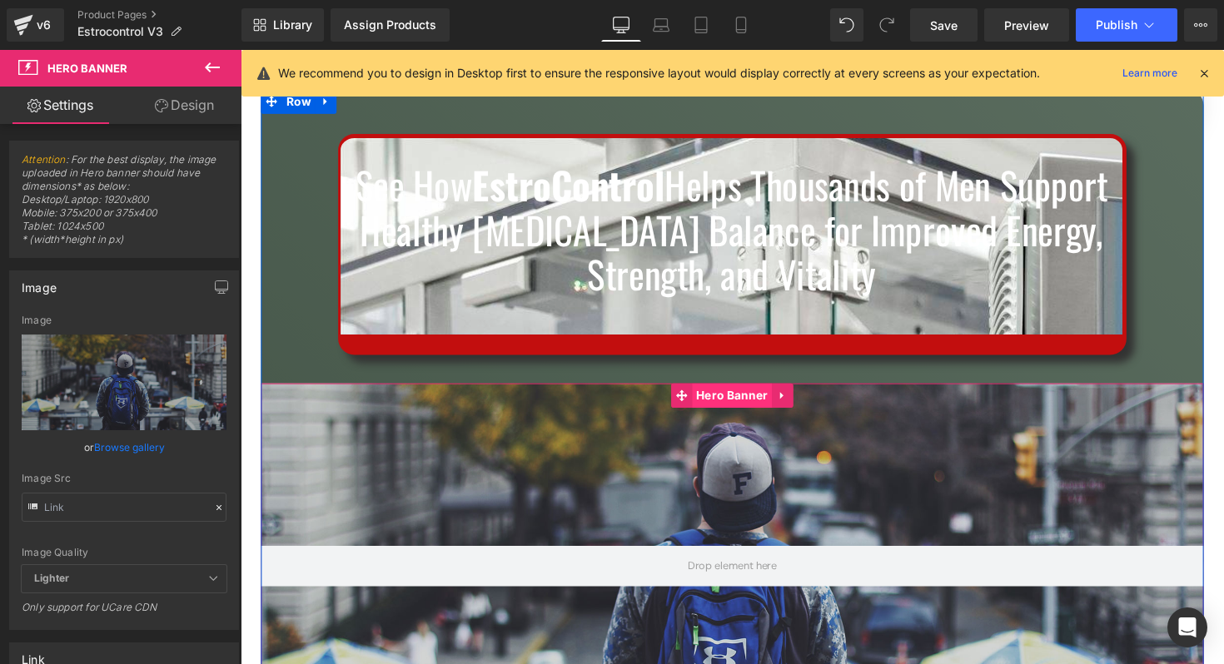
click at [728, 403] on span "Hero Banner" at bounding box center [744, 404] width 82 height 25
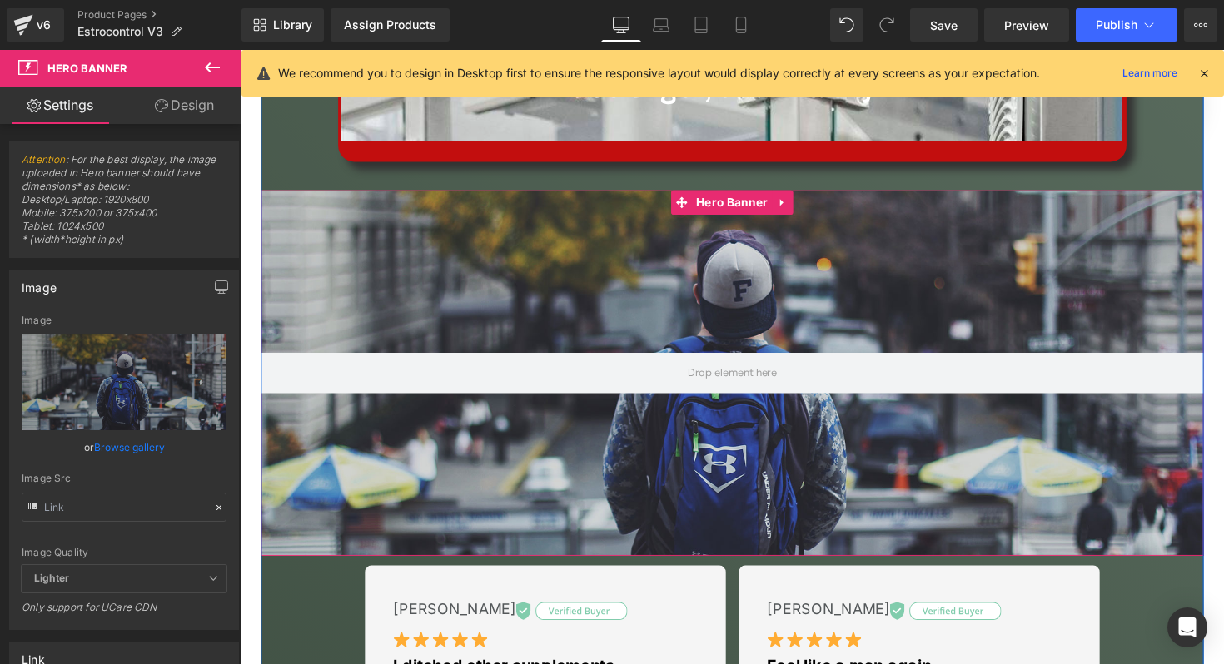
scroll to position [404, 0]
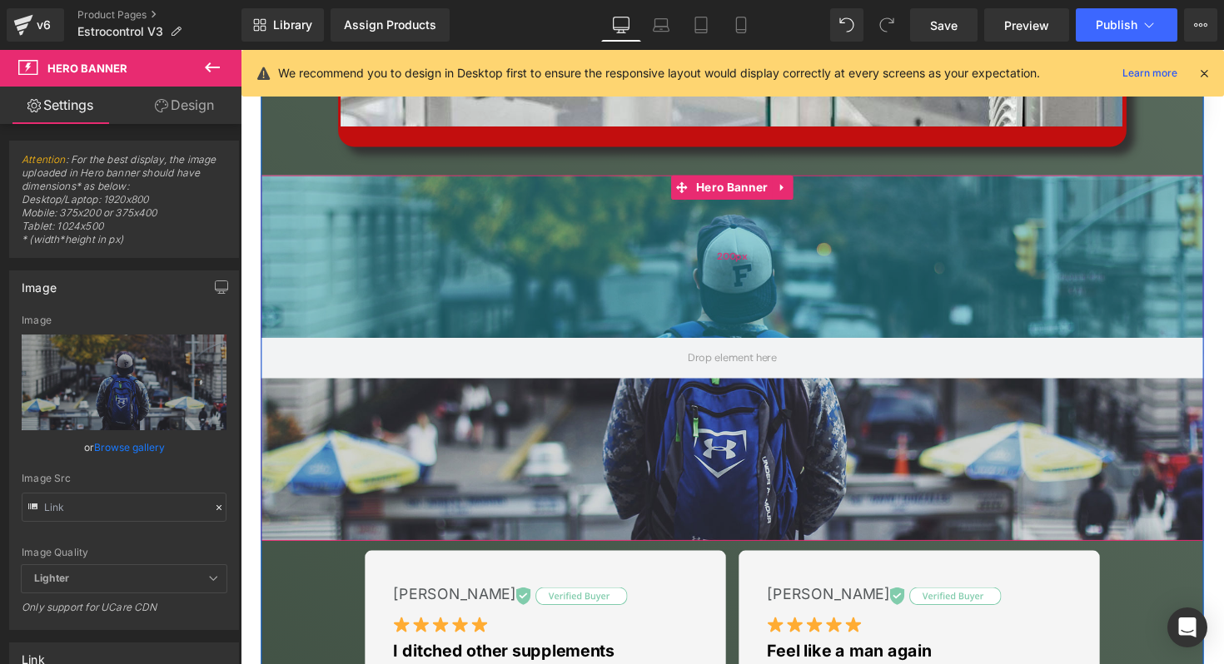
click at [639, 282] on div "200px" at bounding box center [744, 261] width 966 height 166
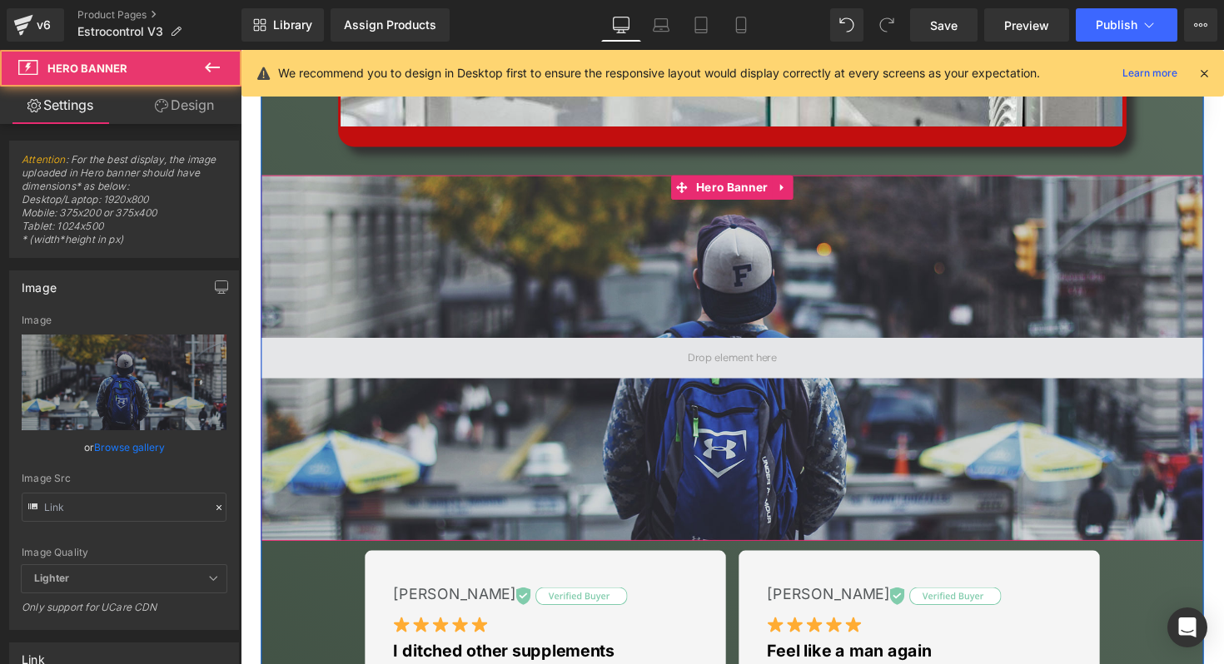
click at [779, 351] on span at bounding box center [744, 366] width 966 height 42
click at [730, 376] on span at bounding box center [744, 366] width 966 height 42
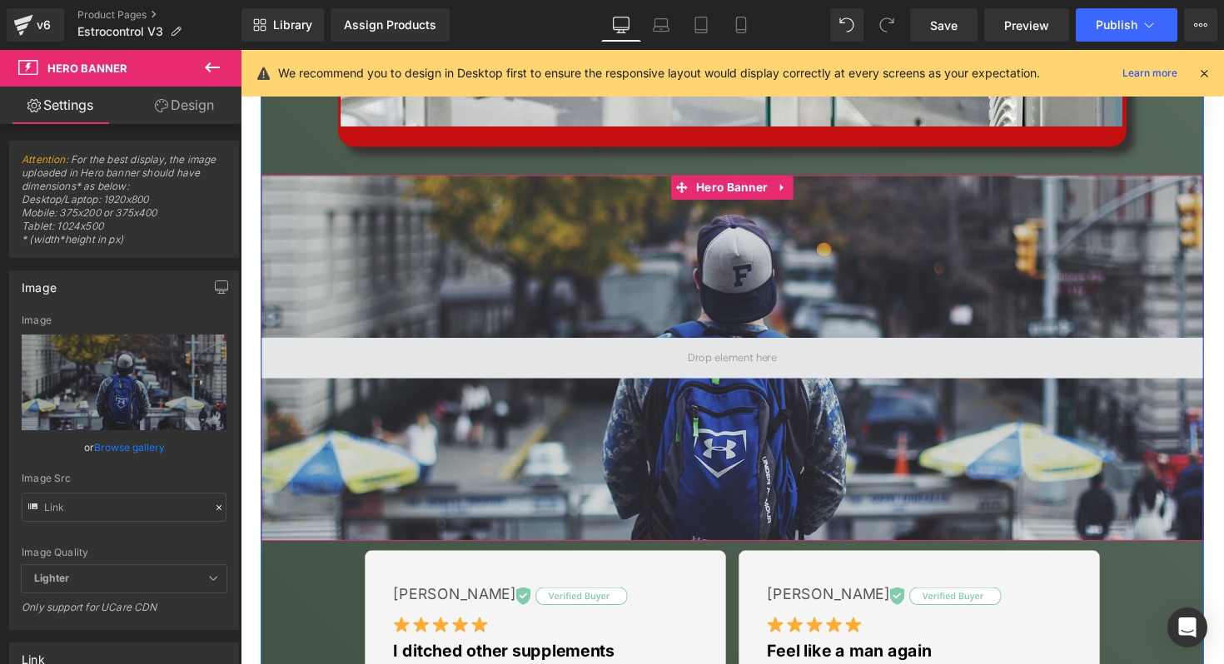
click at [727, 367] on span at bounding box center [744, 365] width 103 height 25
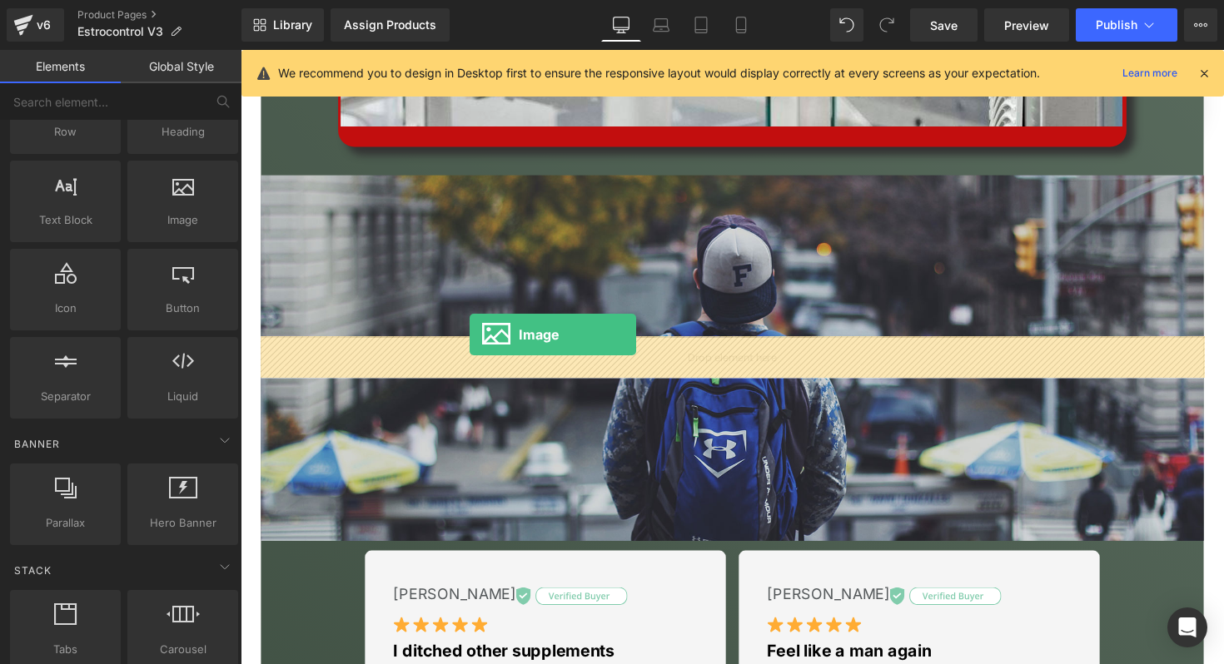
drag, startPoint x: 396, startPoint y: 266, endPoint x: 475, endPoint y: 342, distance: 109.5
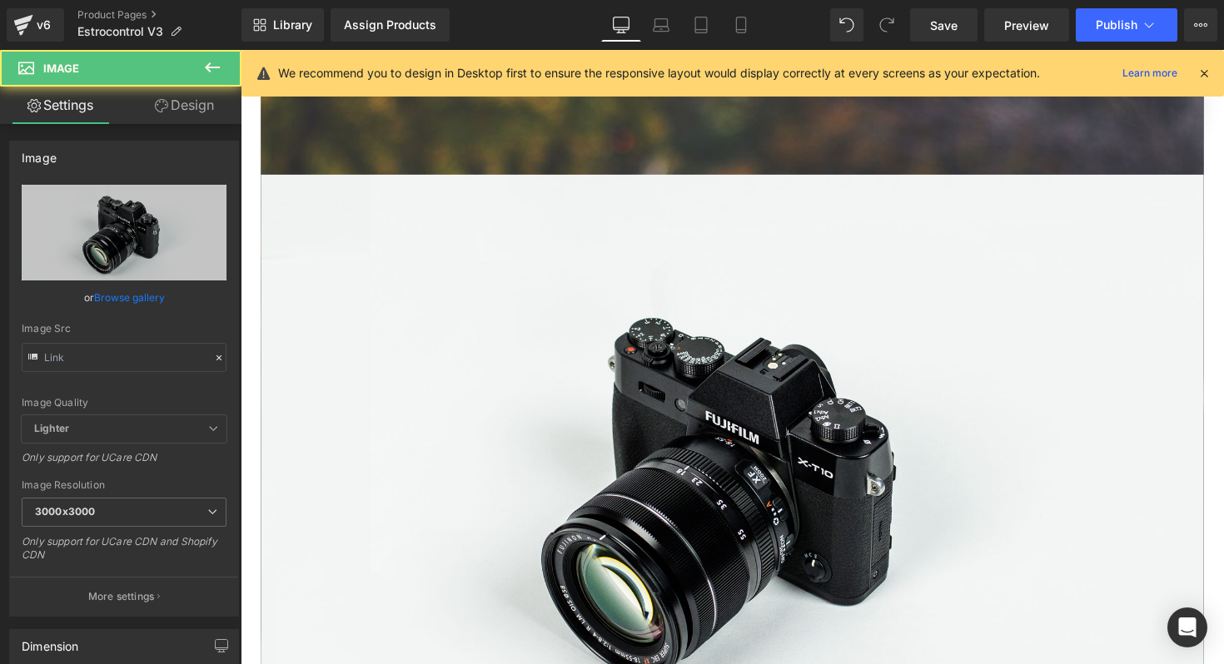
scroll to position [627, 0]
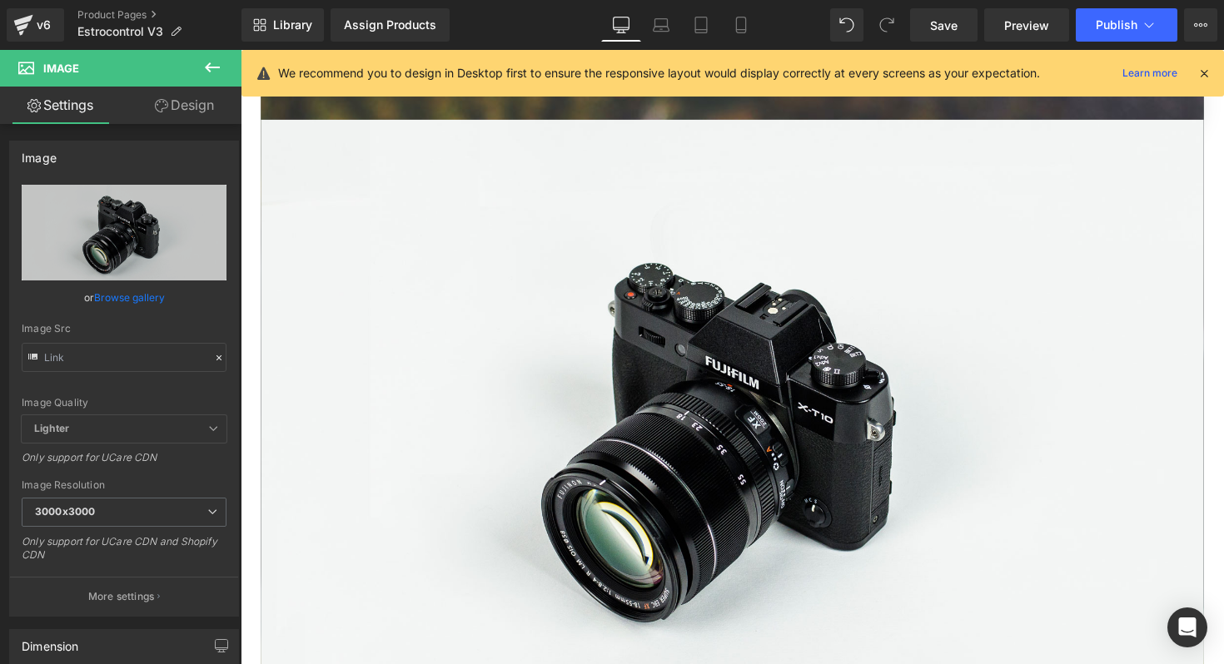
click at [220, 76] on icon at bounding box center [212, 67] width 20 height 20
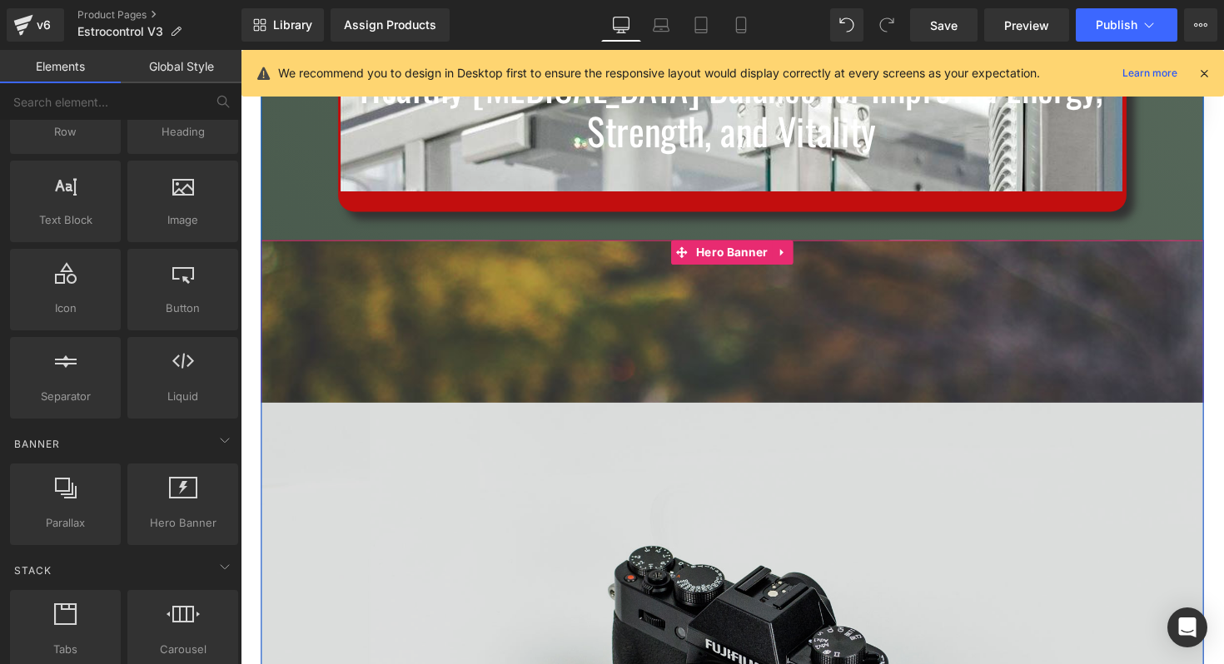
scroll to position [333, 0]
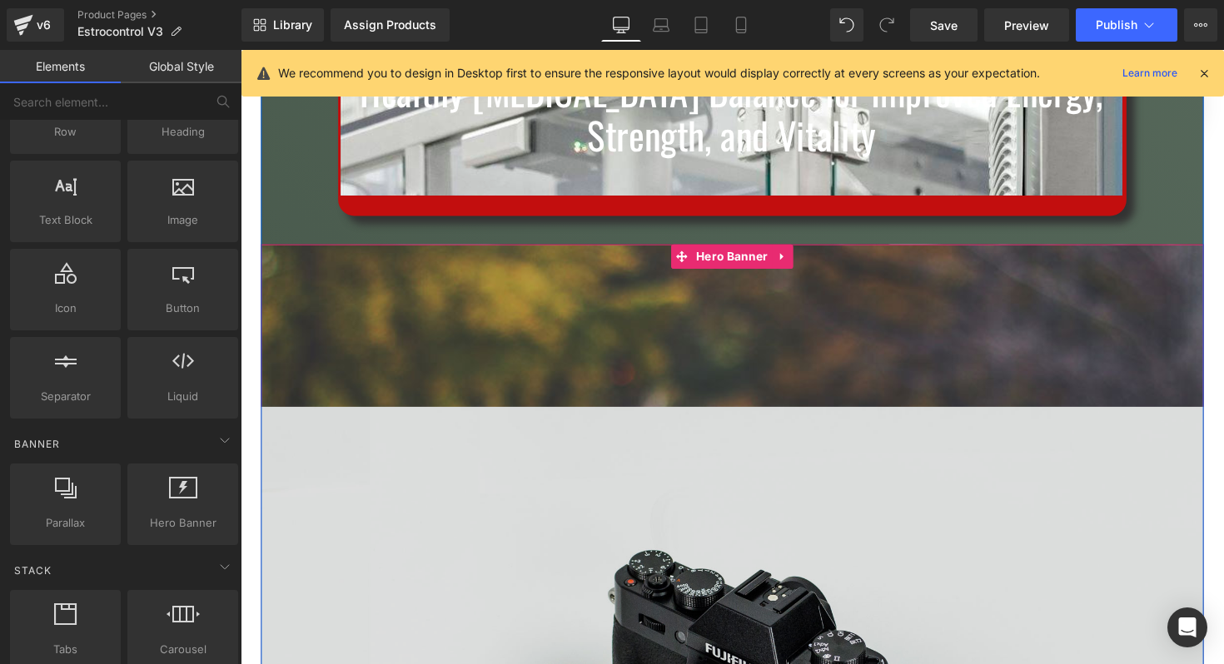
click at [566, 303] on div "200px" at bounding box center [744, 332] width 966 height 166
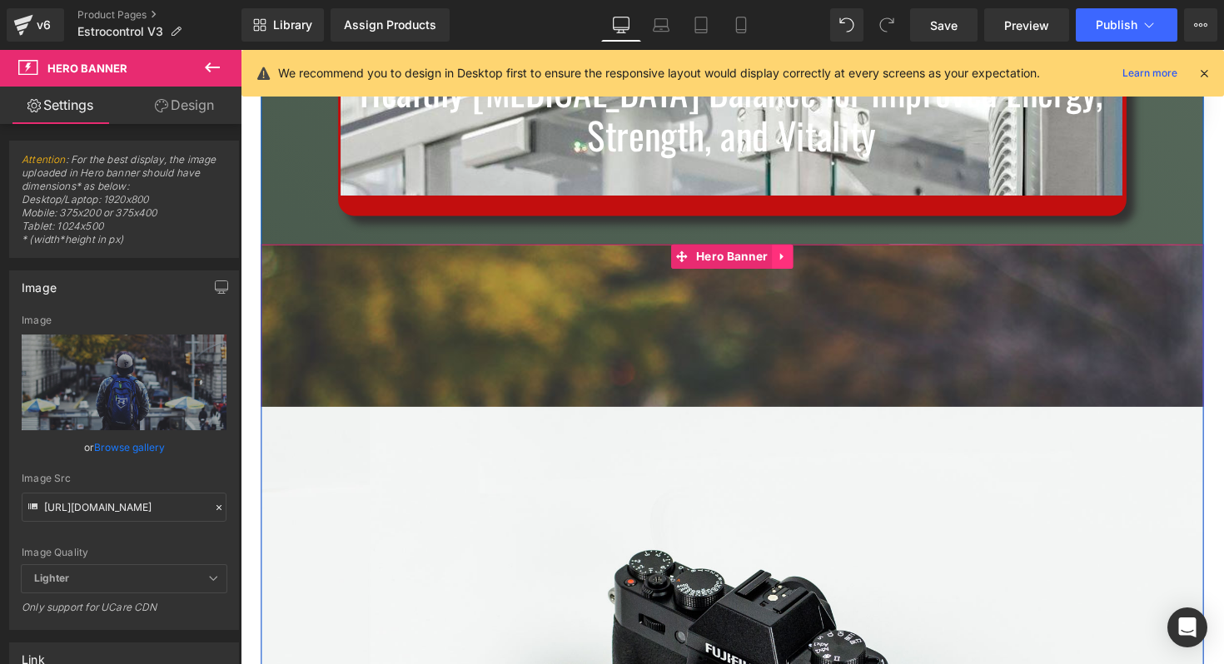
click at [796, 260] on icon at bounding box center [794, 260] width 3 height 7
click at [804, 258] on icon at bounding box center [807, 261] width 12 height 12
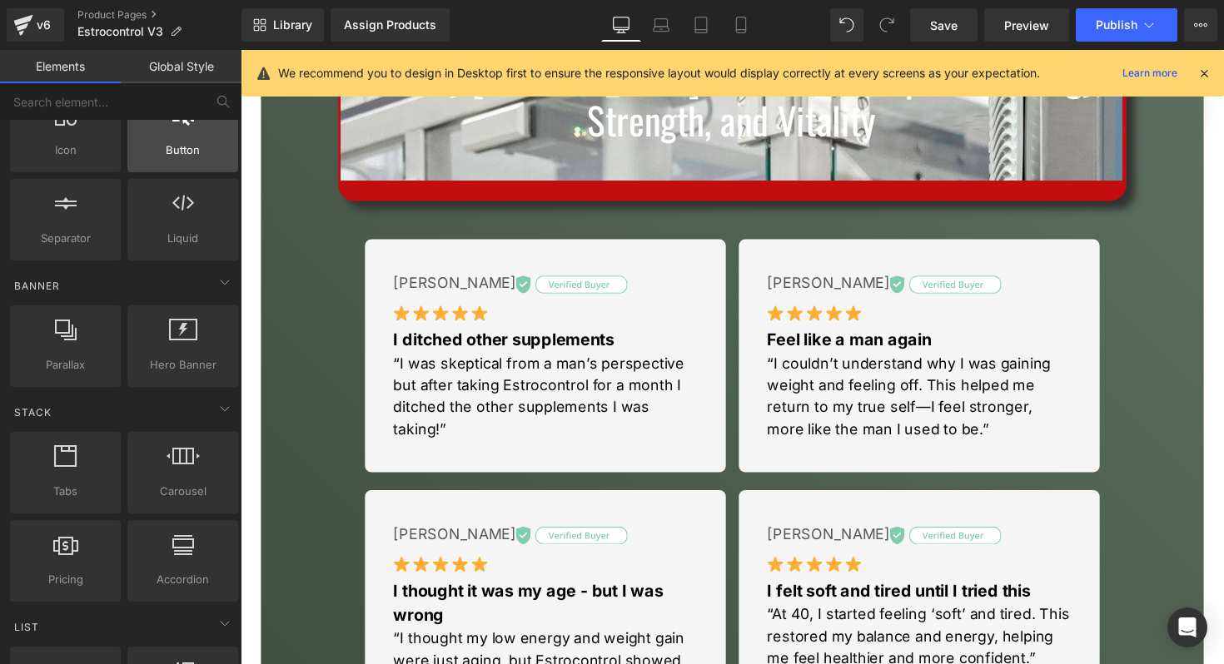
scroll to position [320, 0]
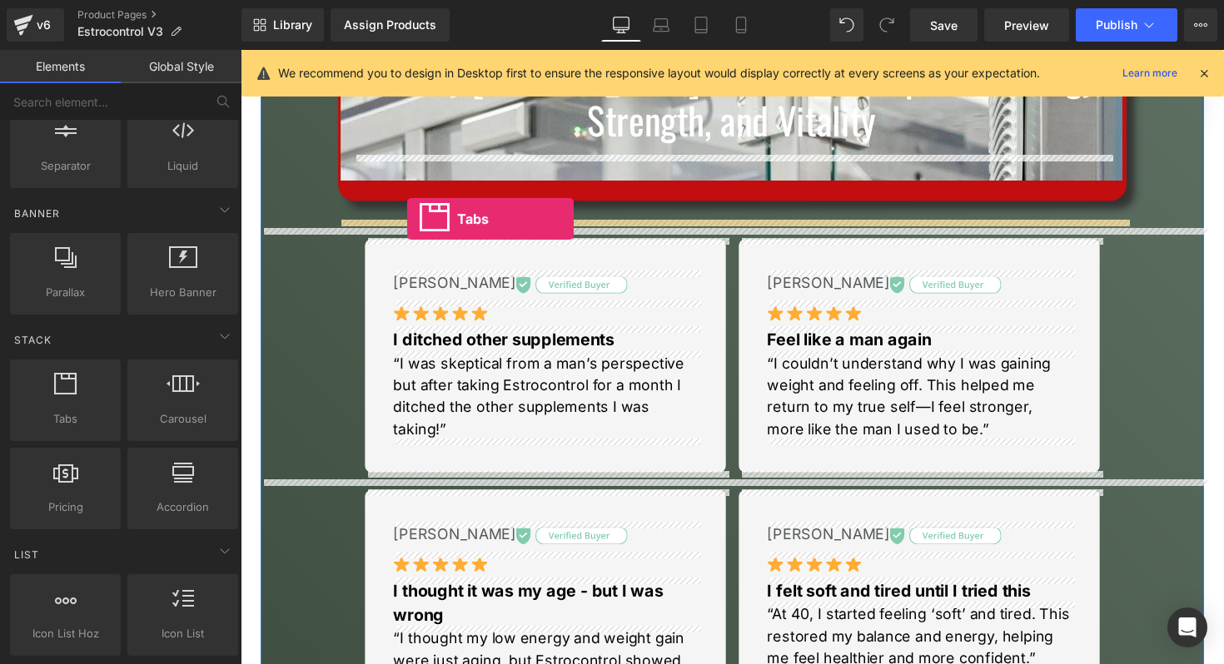
drag, startPoint x: 306, startPoint y: 462, endPoint x: 411, endPoint y: 222, distance: 261.7
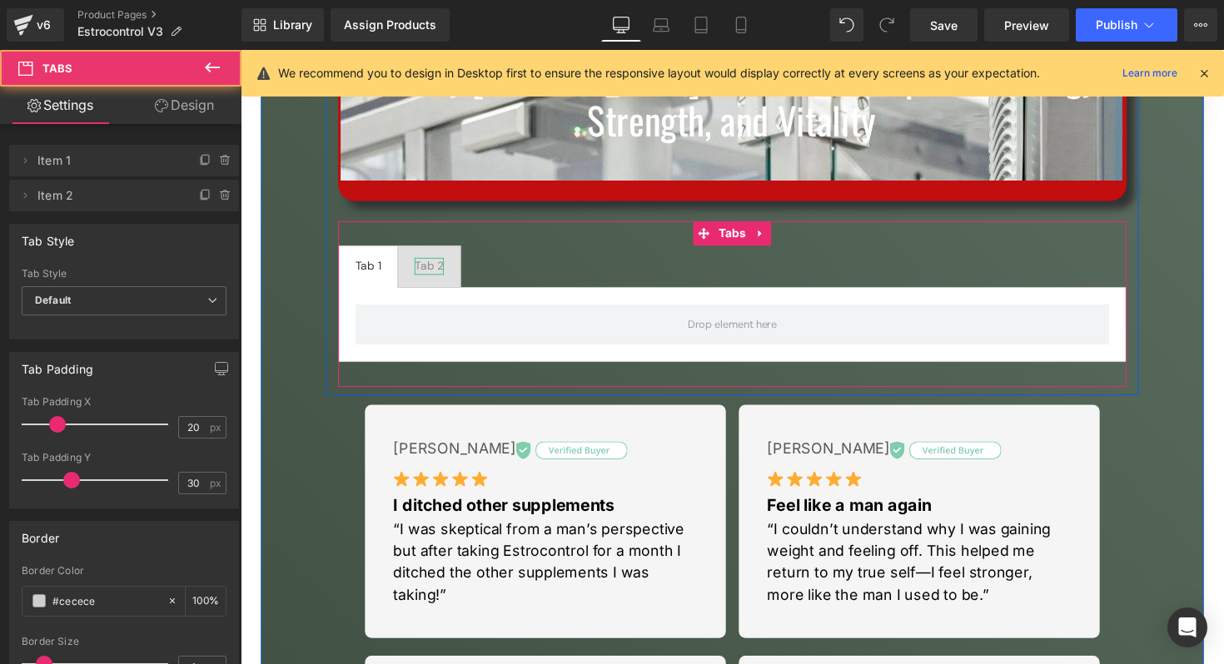
click at [435, 273] on div "Tab 2" at bounding box center [434, 271] width 30 height 17
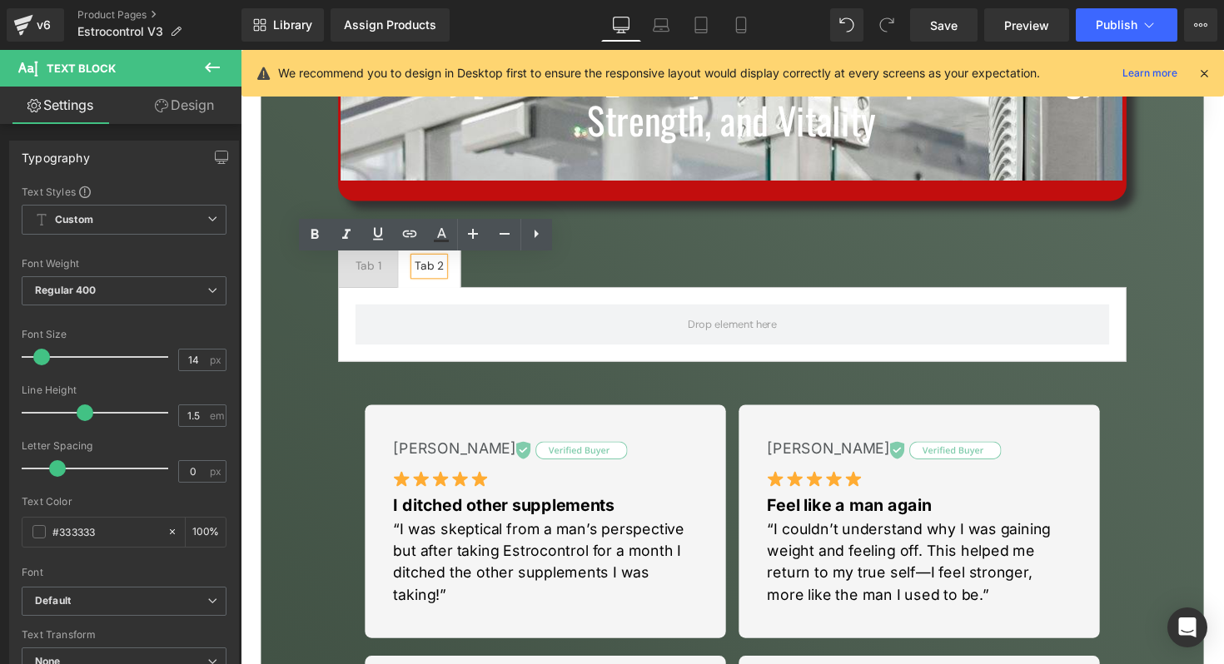
click at [560, 260] on ul "Tab 1 Text Block Tab 2 Text Block" at bounding box center [743, 272] width 807 height 43
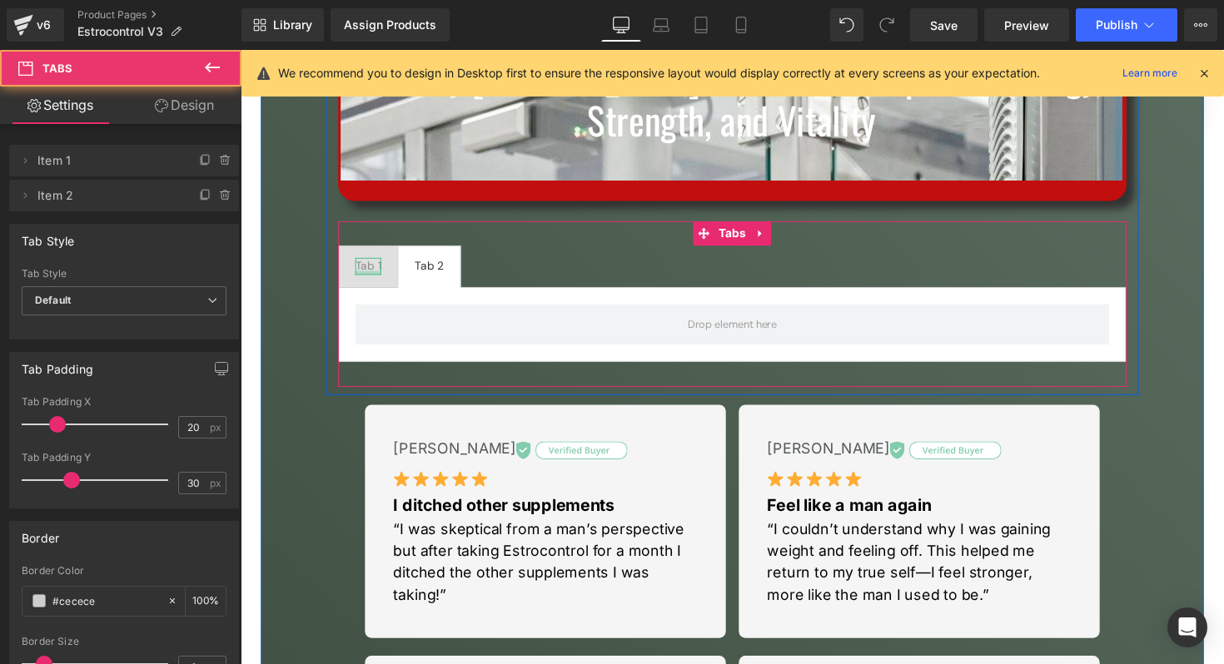
click at [375, 276] on div at bounding box center [371, 278] width 27 height 4
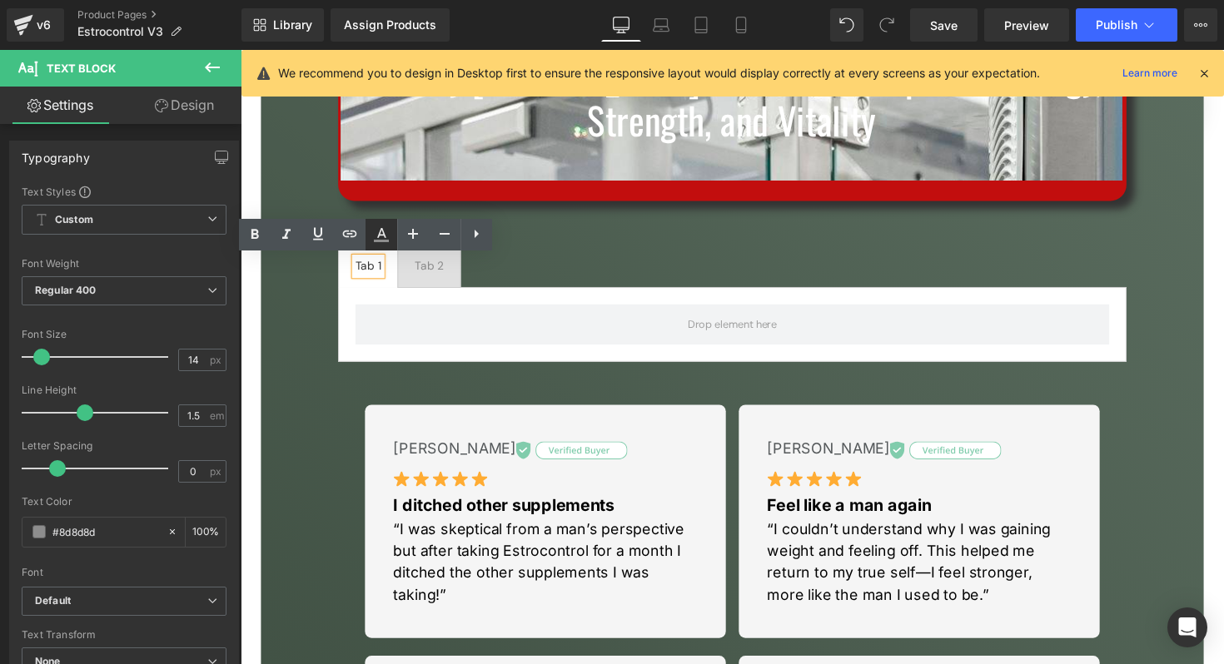
click at [381, 247] on link at bounding box center [381, 235] width 32 height 32
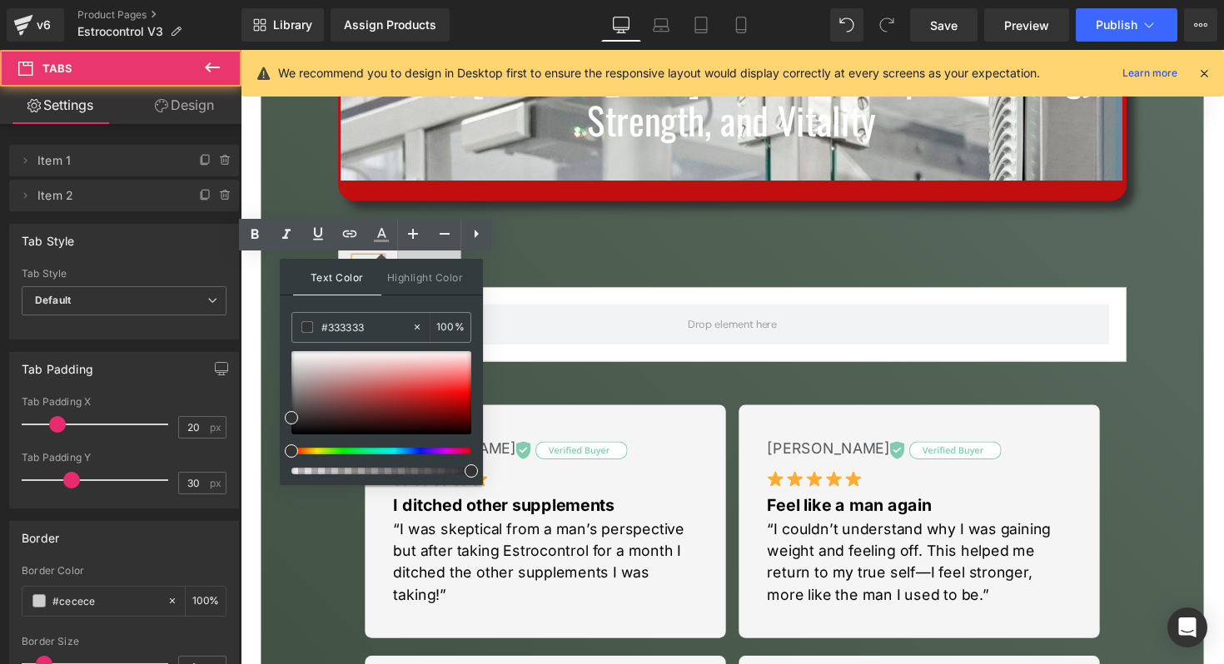
click at [650, 268] on ul "Tab 1 Text Block Tab 2 Text Block" at bounding box center [743, 272] width 807 height 43
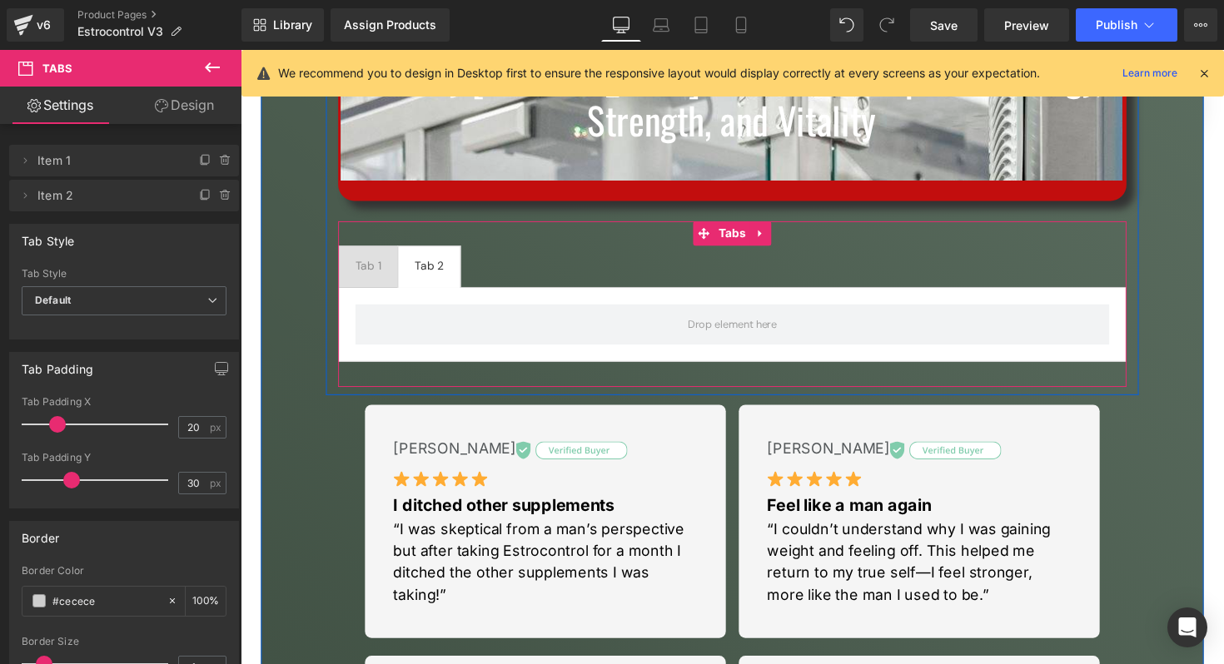
click at [452, 257] on span "Tab 2 Text Block" at bounding box center [433, 272] width 63 height 42
click at [372, 259] on span "Tab 1 Text Block" at bounding box center [371, 272] width 60 height 42
click at [423, 253] on span "Tab 2 Text Block" at bounding box center [433, 272] width 63 height 42
click at [388, 256] on span "Tab 1 Text Block" at bounding box center [371, 272] width 60 height 42
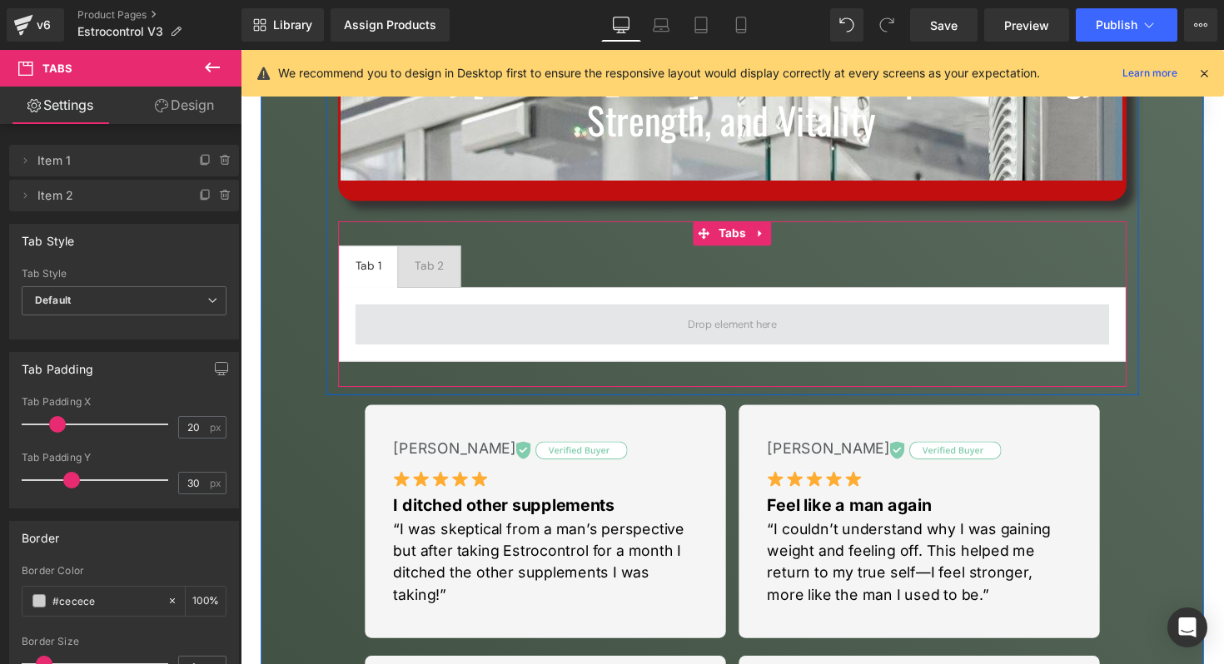
click at [397, 320] on span at bounding box center [744, 331] width 772 height 42
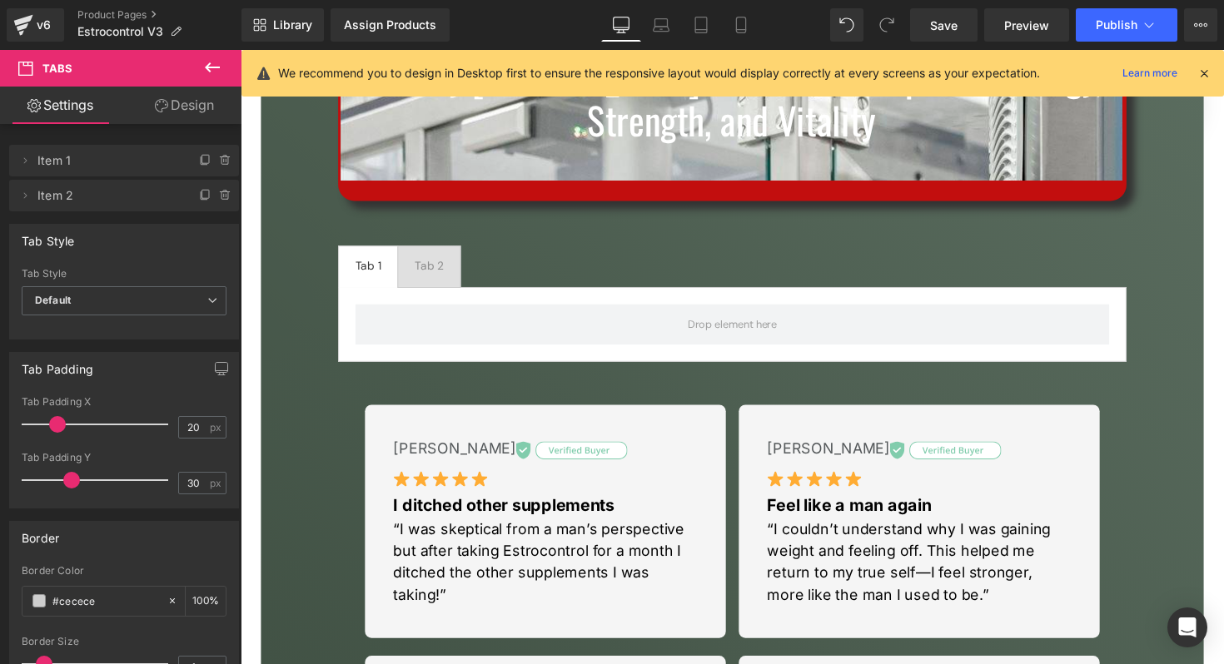
click at [199, 67] on button at bounding box center [212, 68] width 58 height 37
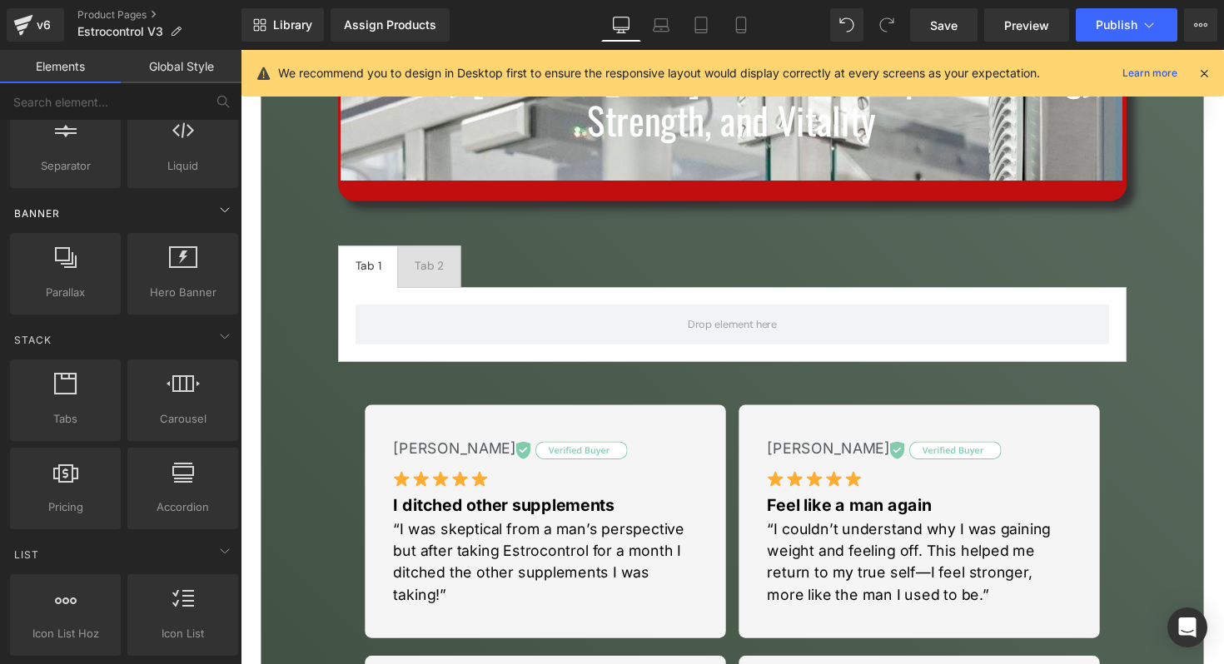
scroll to position [0, 0]
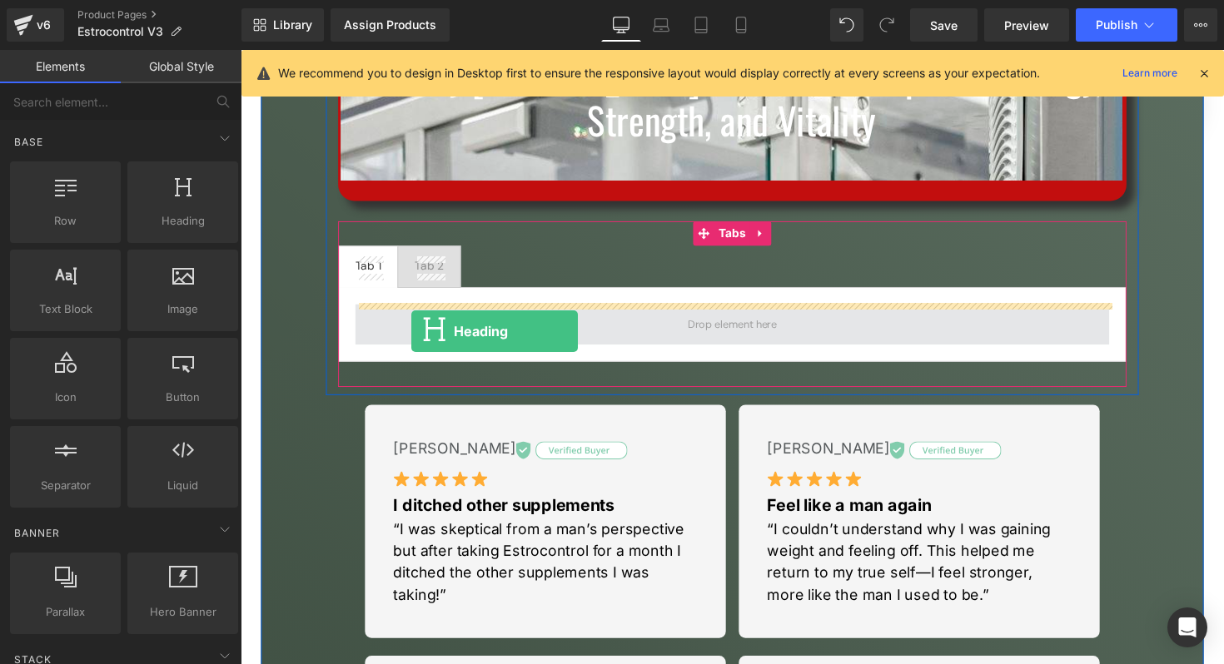
drag, startPoint x: 410, startPoint y: 262, endPoint x: 415, endPoint y: 338, distance: 75.9
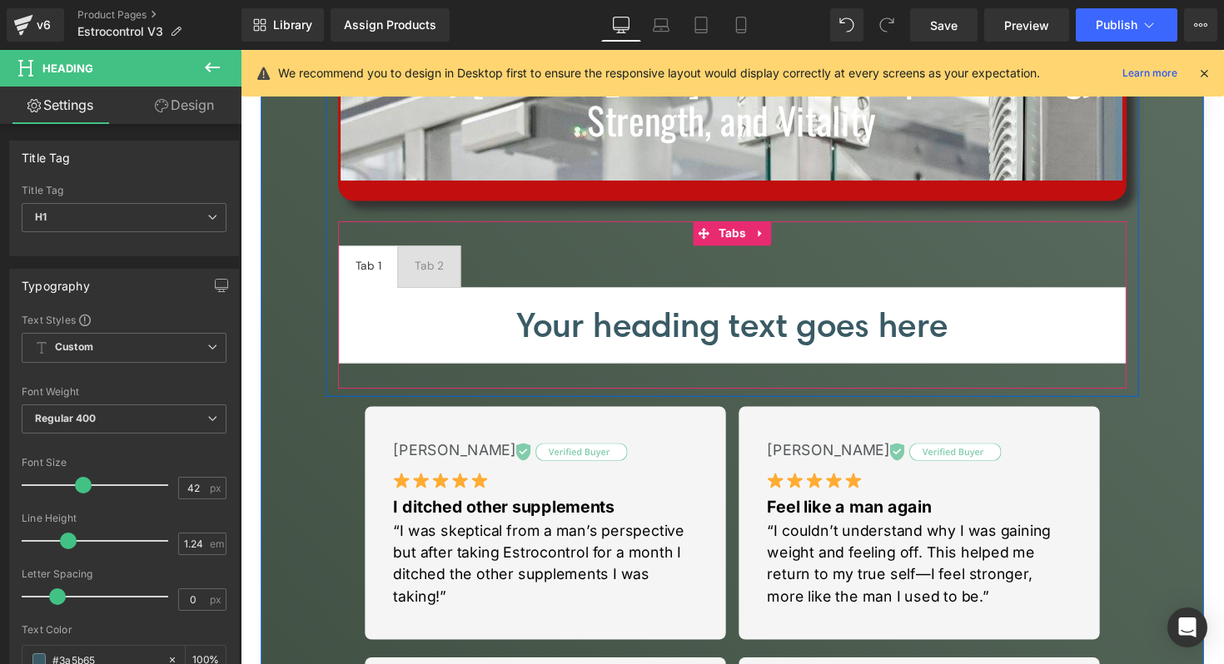
click at [241, 50] on div at bounding box center [241, 50] width 0 height 0
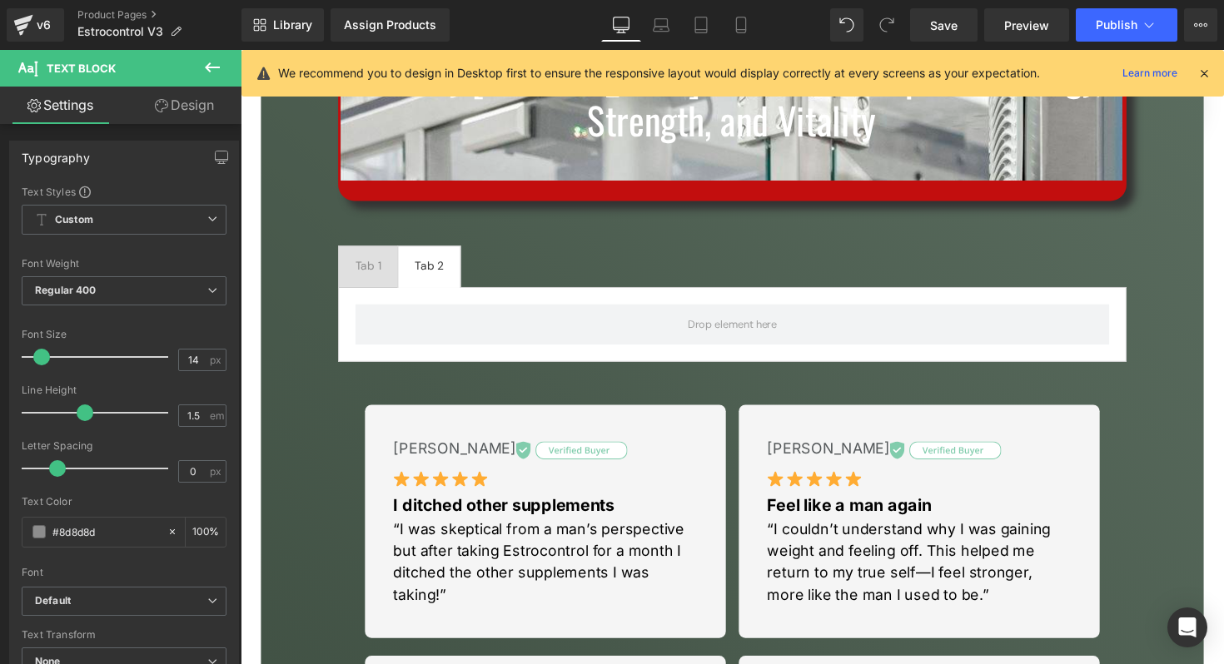
click at [210, 64] on icon at bounding box center [212, 67] width 20 height 20
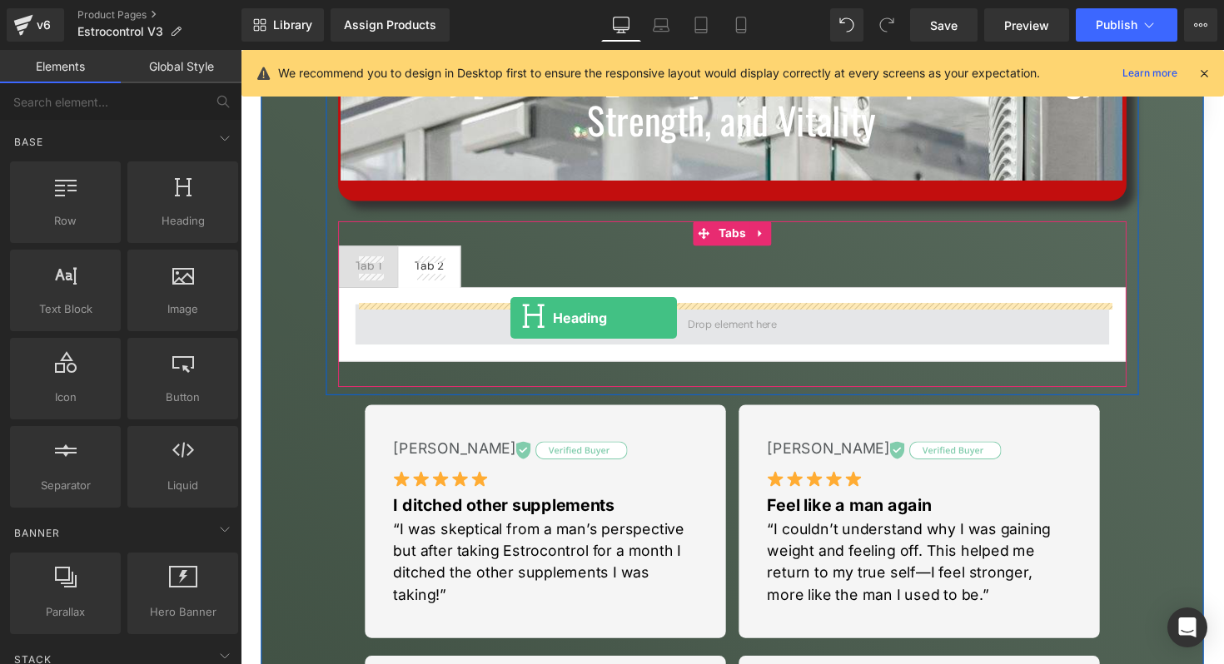
drag, startPoint x: 425, startPoint y: 271, endPoint x: 517, endPoint y: 325, distance: 105.9
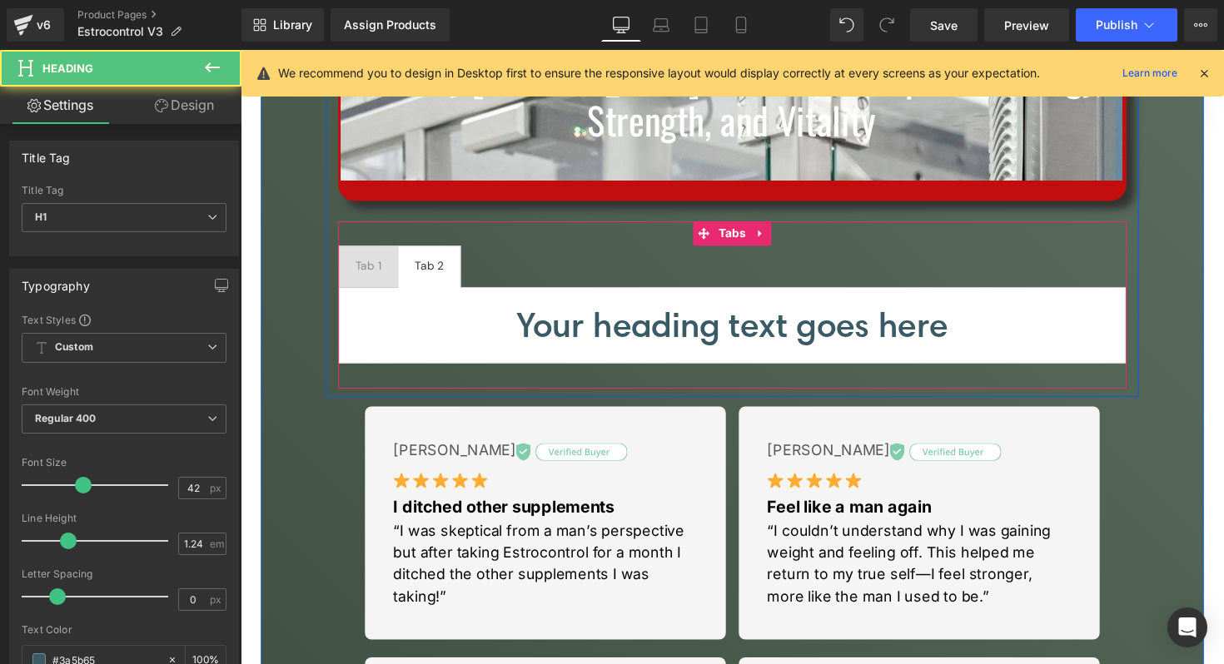
click at [375, 281] on span "Tab 1 Text Block" at bounding box center [371, 272] width 60 height 42
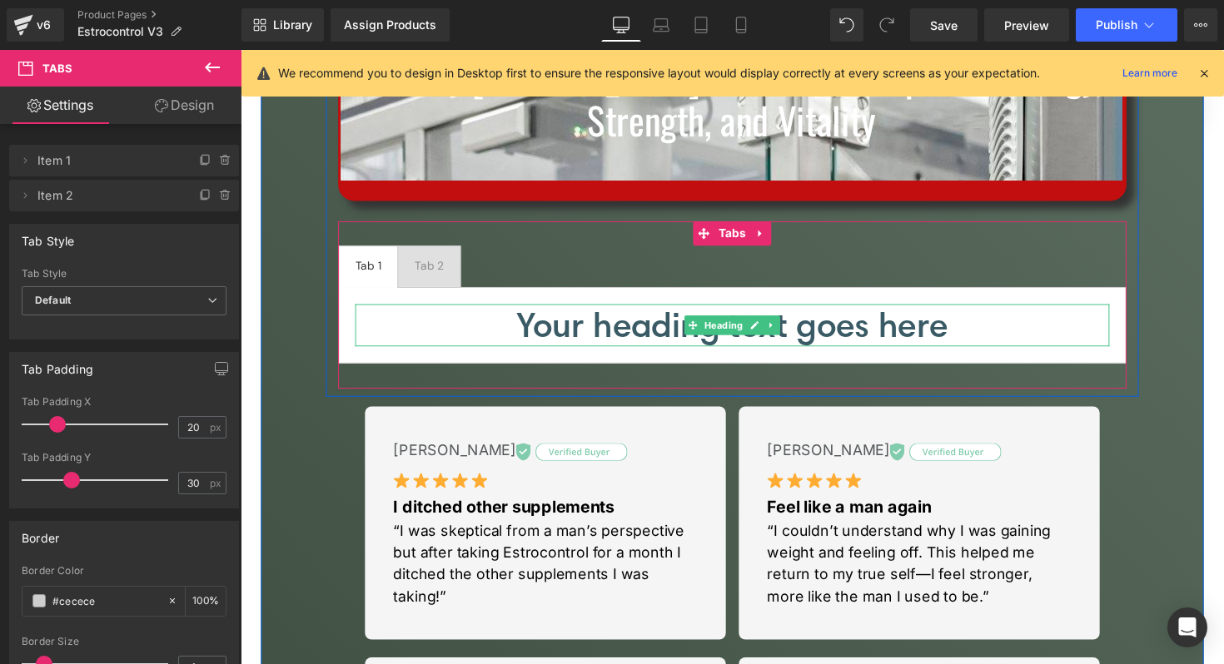
click at [544, 330] on h1 "Your heading text goes here" at bounding box center [744, 331] width 772 height 43
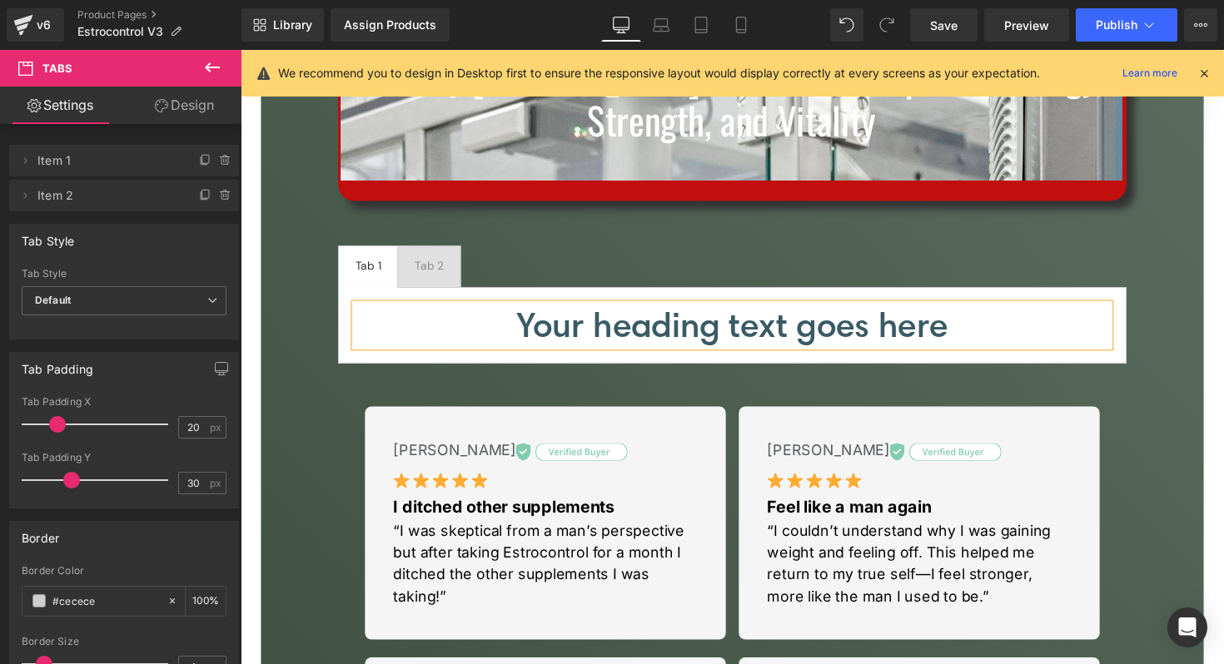
click at [544, 330] on h1 "Your heading text goes here" at bounding box center [744, 331] width 772 height 43
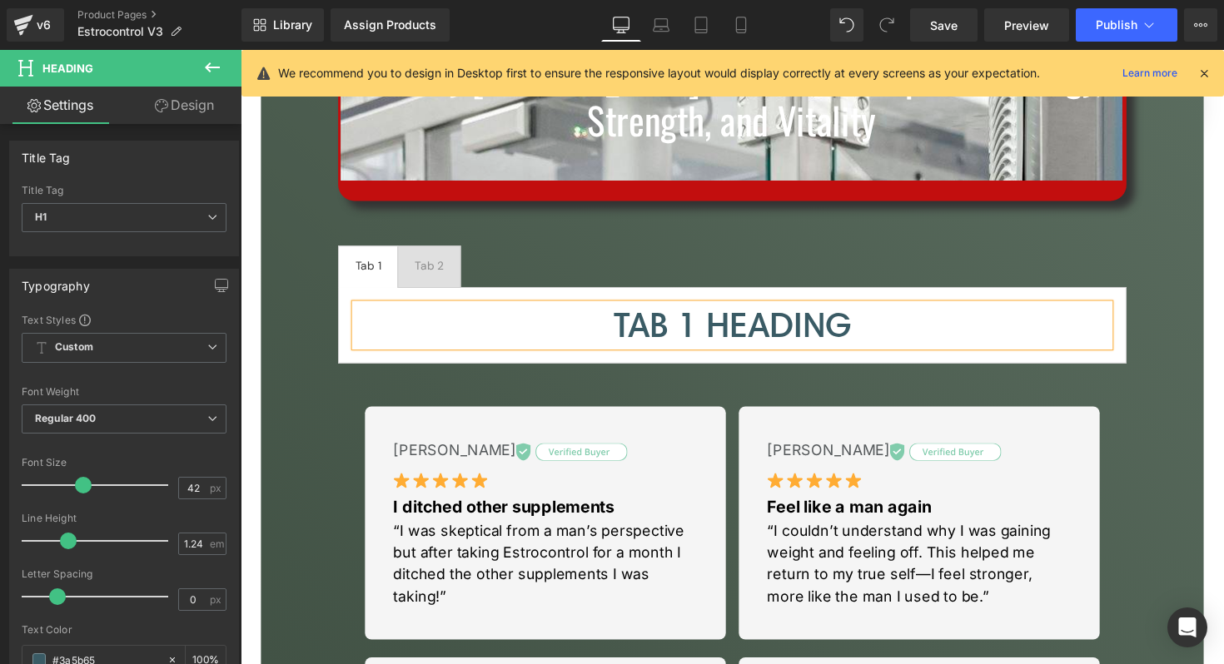
click at [430, 261] on span "Tab 2 Text Block" at bounding box center [433, 272] width 63 height 42
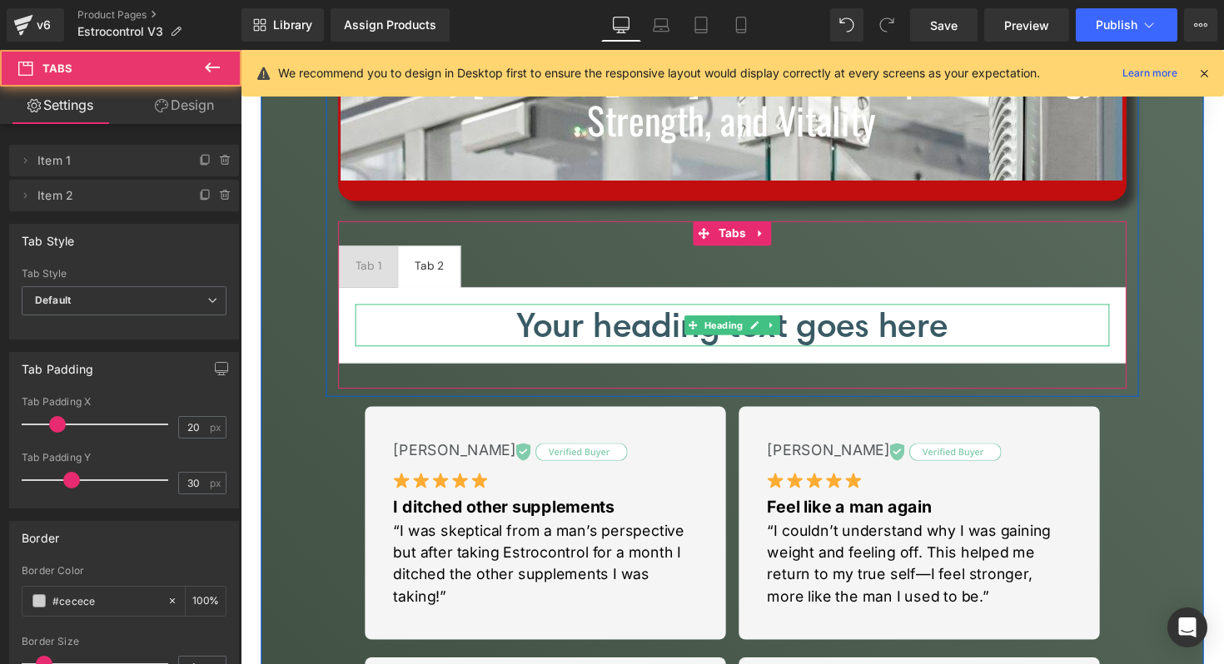
click at [584, 326] on h1 "Your heading text goes here" at bounding box center [744, 331] width 772 height 43
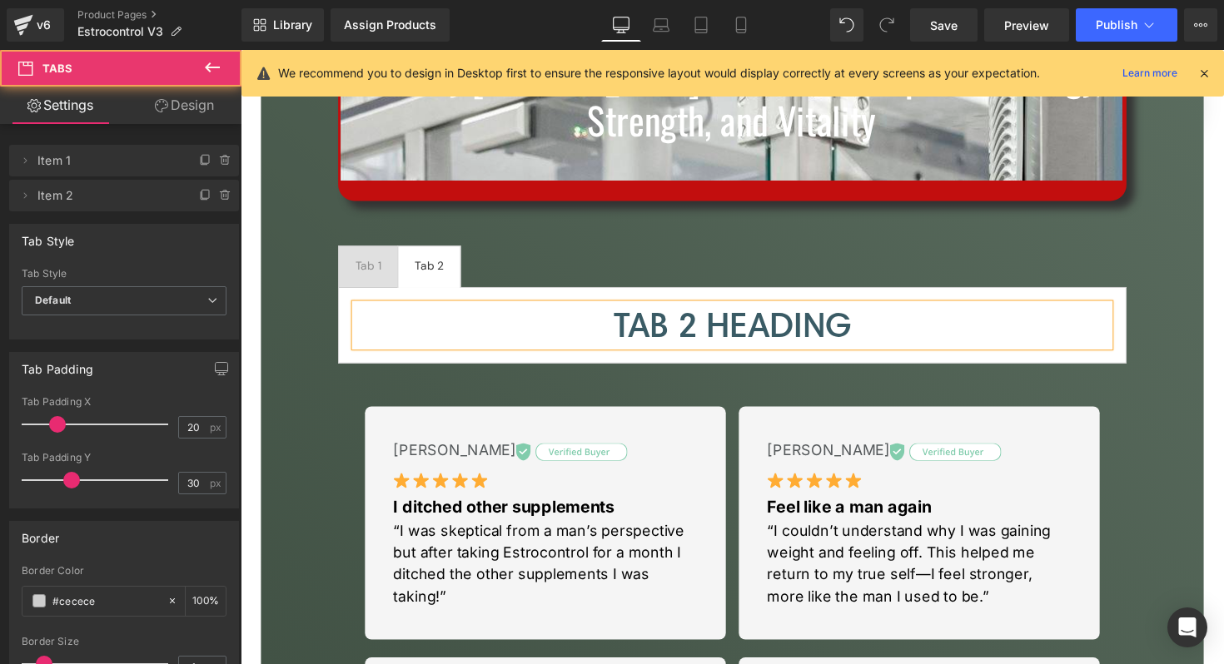
click at [623, 251] on ul "Tab 1 Text Block Tab 2 Text Block" at bounding box center [743, 272] width 807 height 43
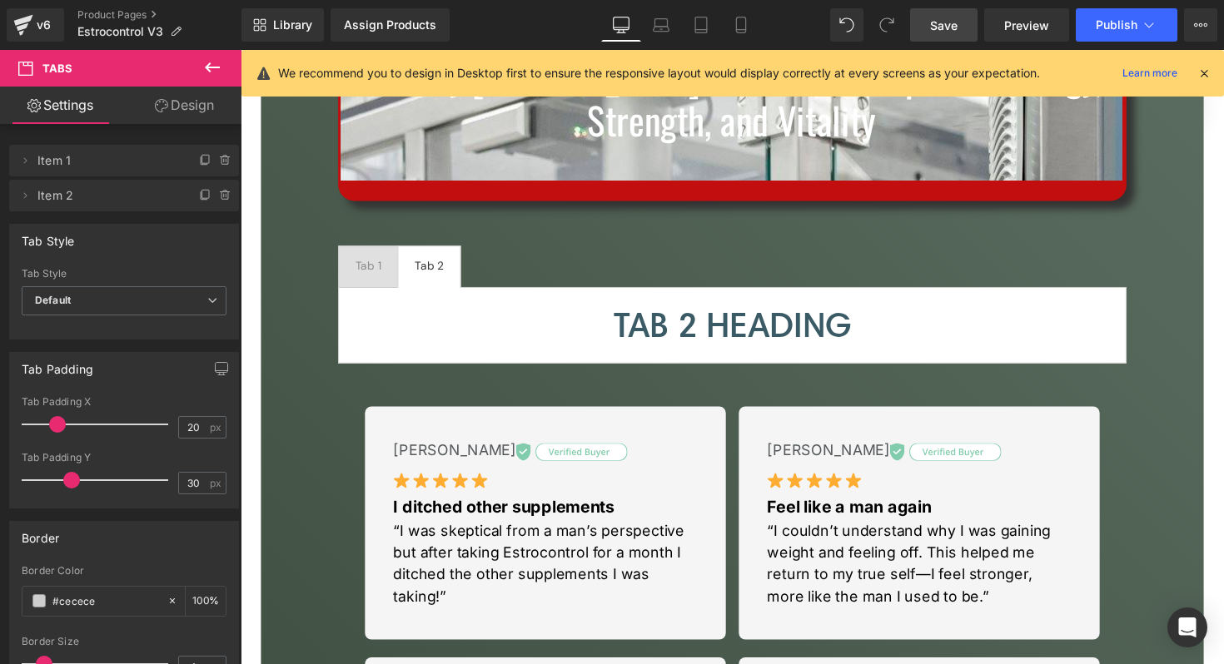
click at [956, 32] on span "Save" at bounding box center [943, 25] width 27 height 17
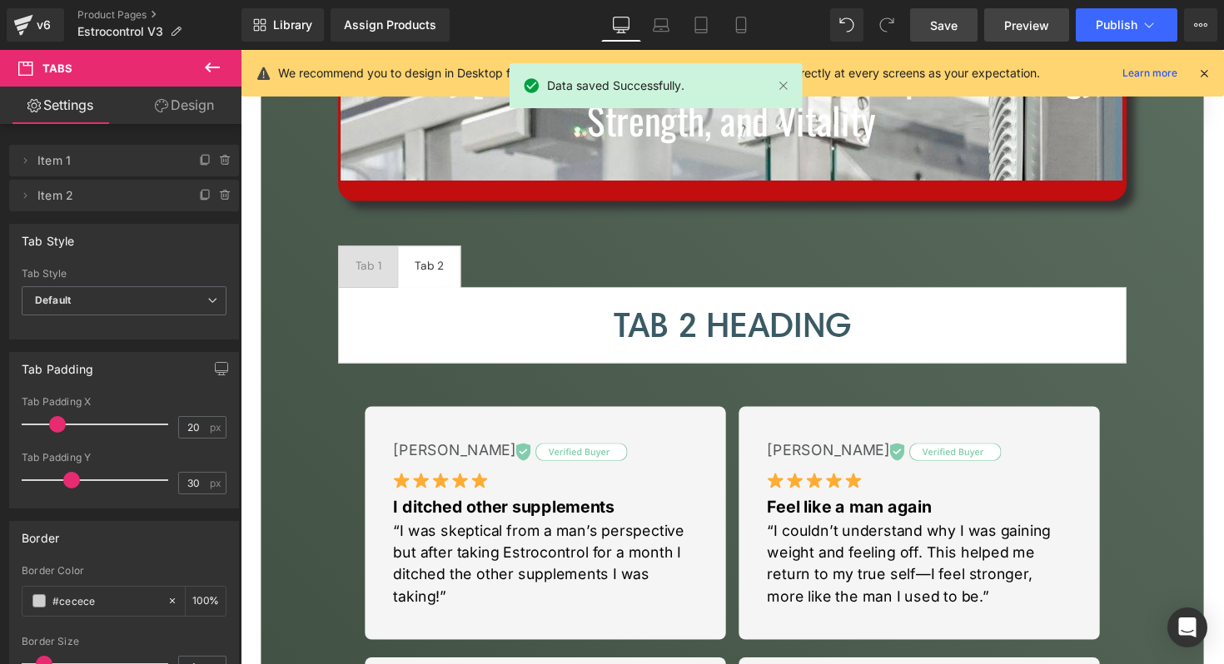
click at [1006, 33] on link "Preview" at bounding box center [1026, 24] width 85 height 33
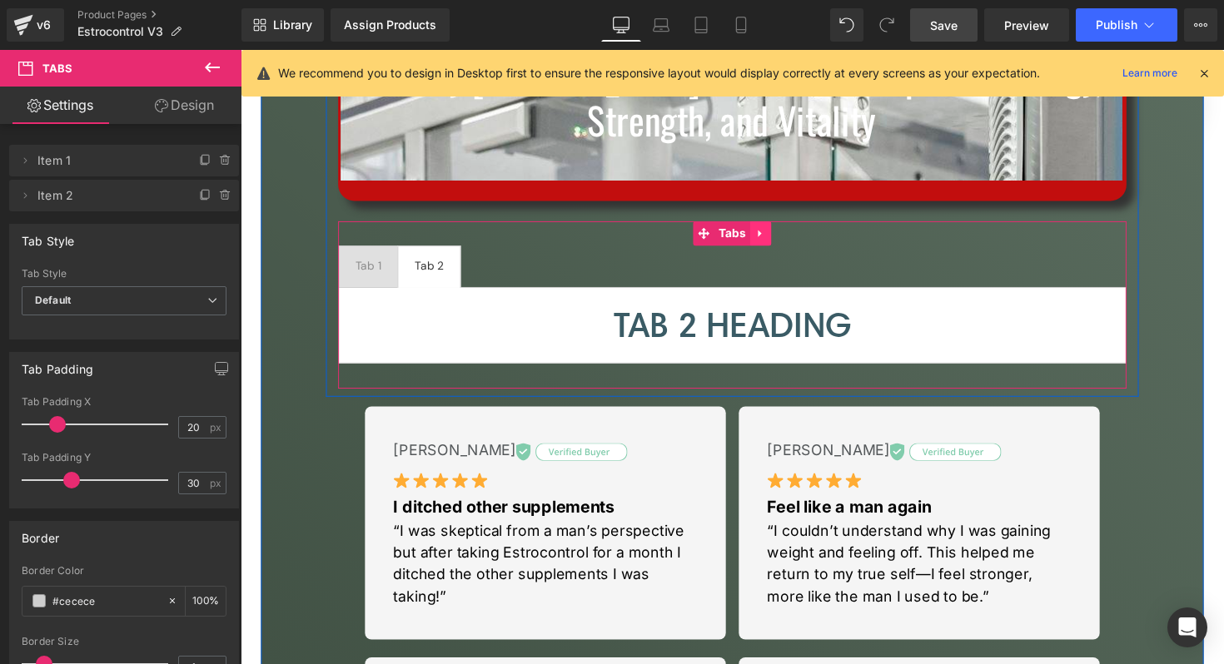
click at [771, 242] on icon at bounding box center [773, 237] width 12 height 12
click at [783, 241] on icon at bounding box center [784, 238] width 12 height 12
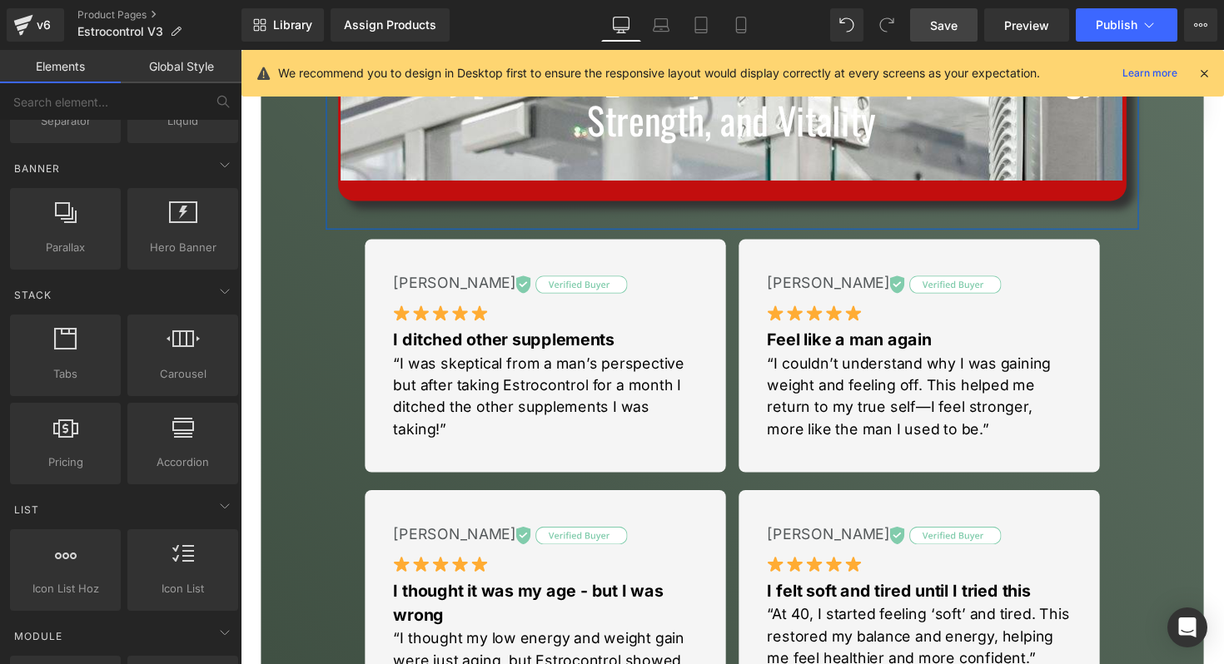
scroll to position [385, 0]
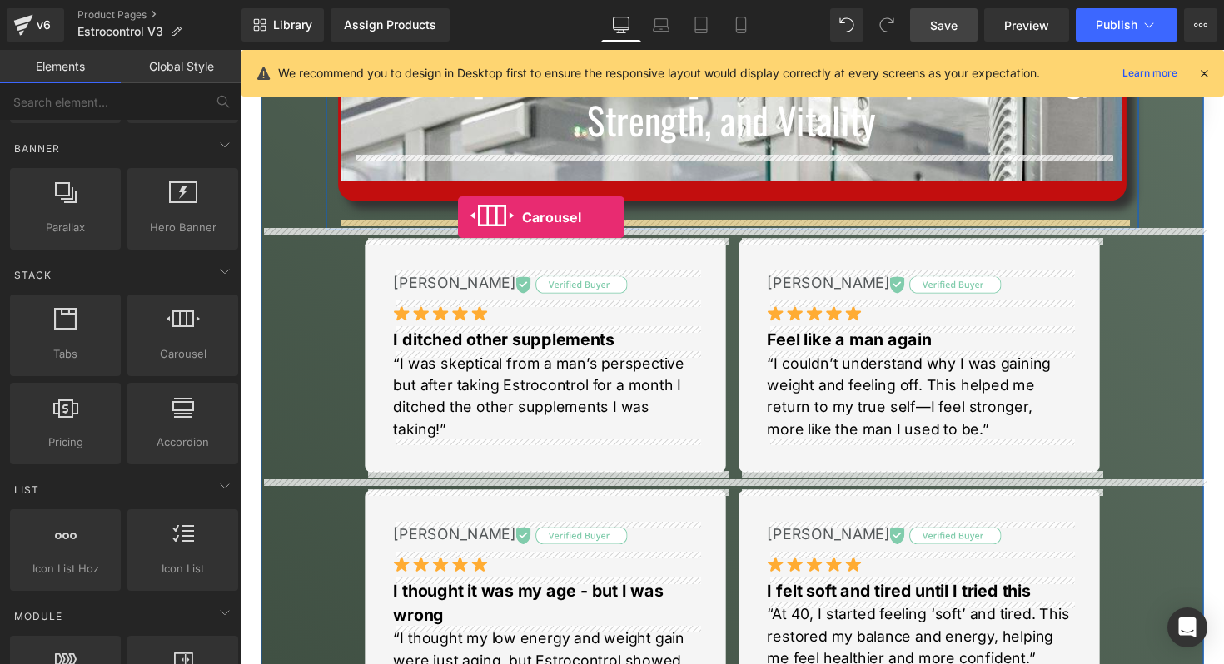
drag, startPoint x: 426, startPoint y: 384, endPoint x: 463, endPoint y: 221, distance: 166.4
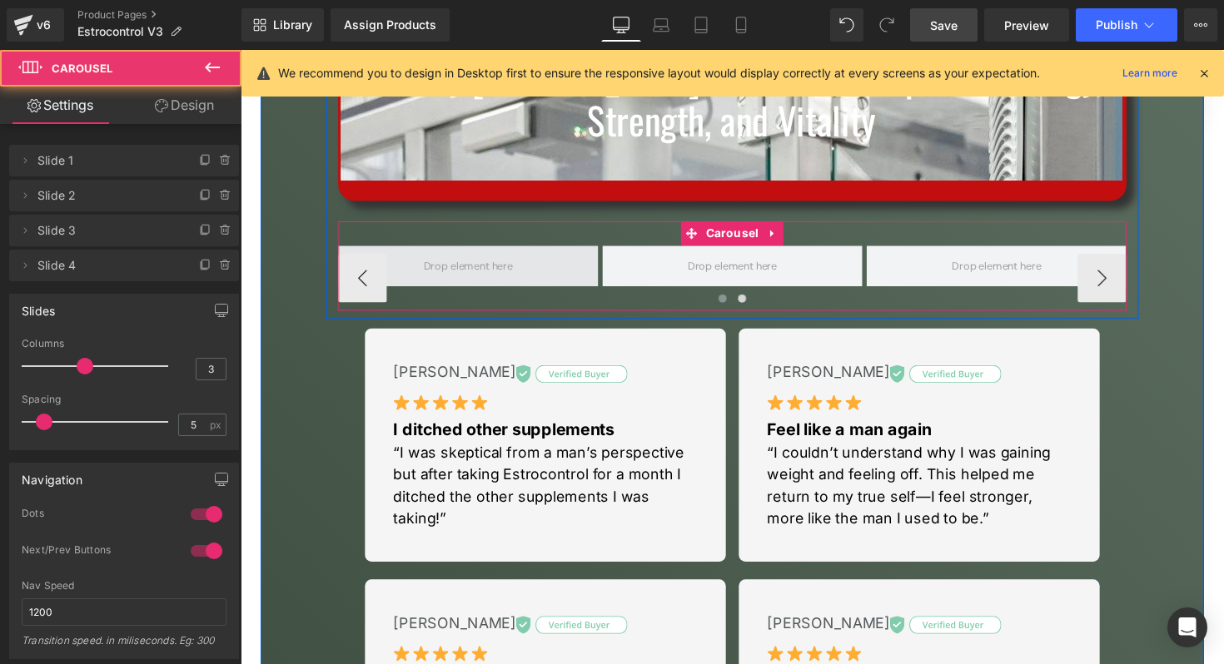
click at [513, 259] on span at bounding box center [473, 271] width 103 height 25
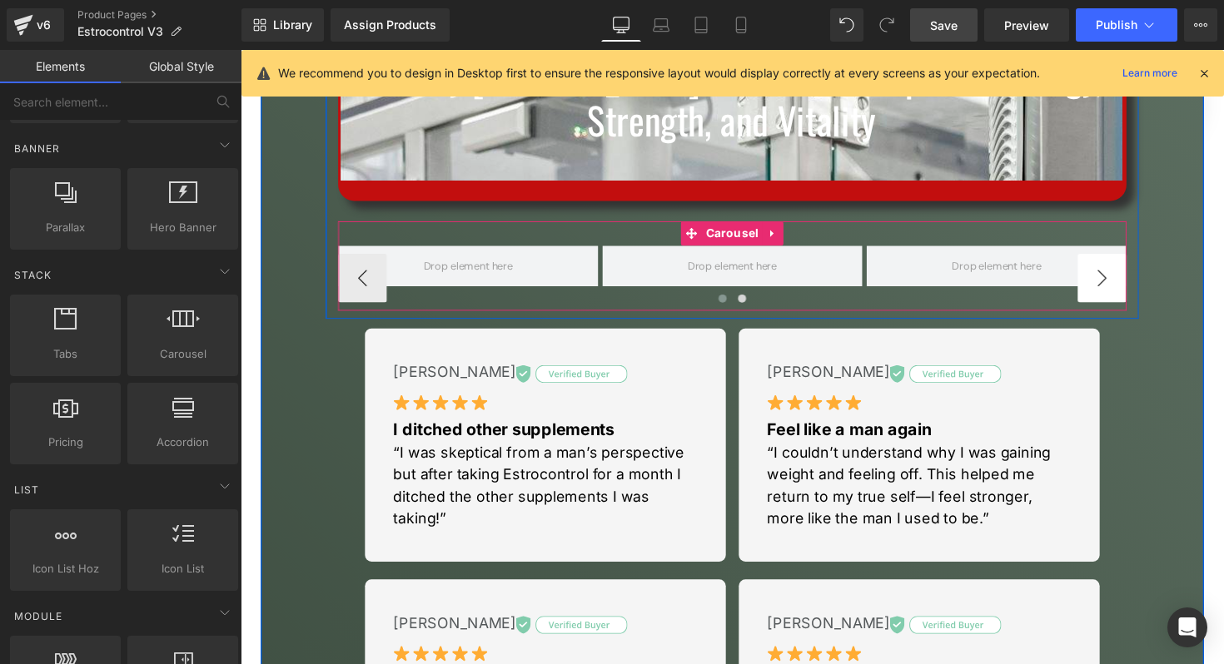
click at [1113, 281] on button "›" at bounding box center [1123, 284] width 50 height 50
click at [778, 236] on link at bounding box center [786, 238] width 22 height 25
click at [800, 237] on icon at bounding box center [797, 238] width 12 height 12
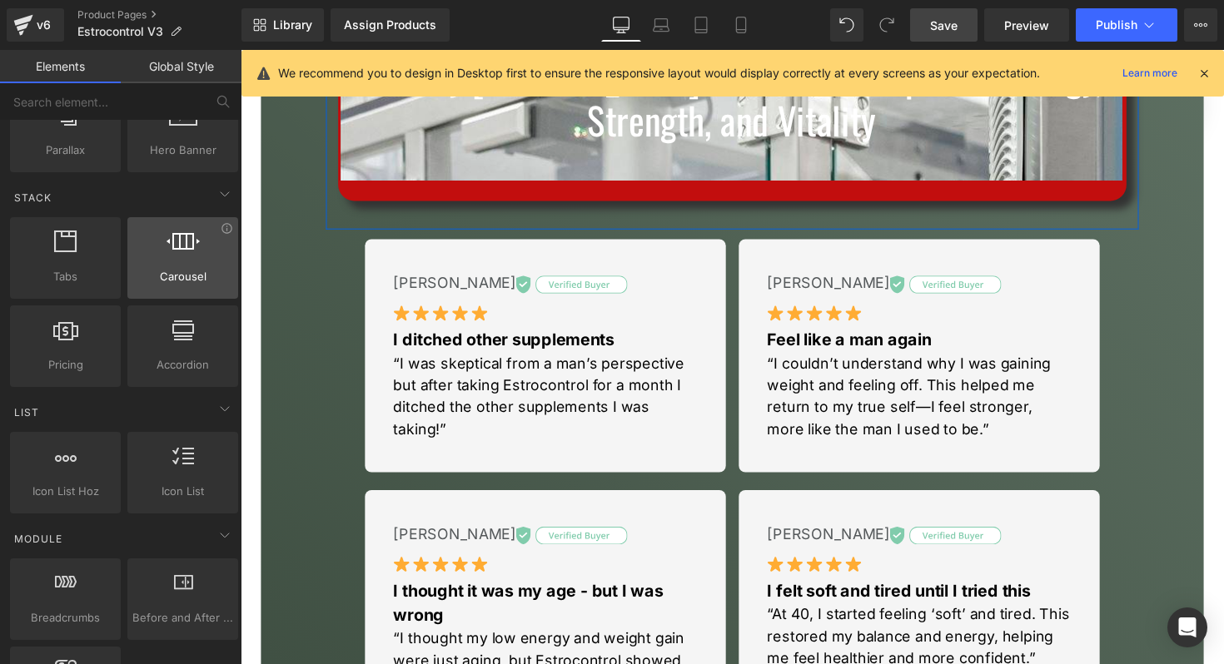
scroll to position [458, 0]
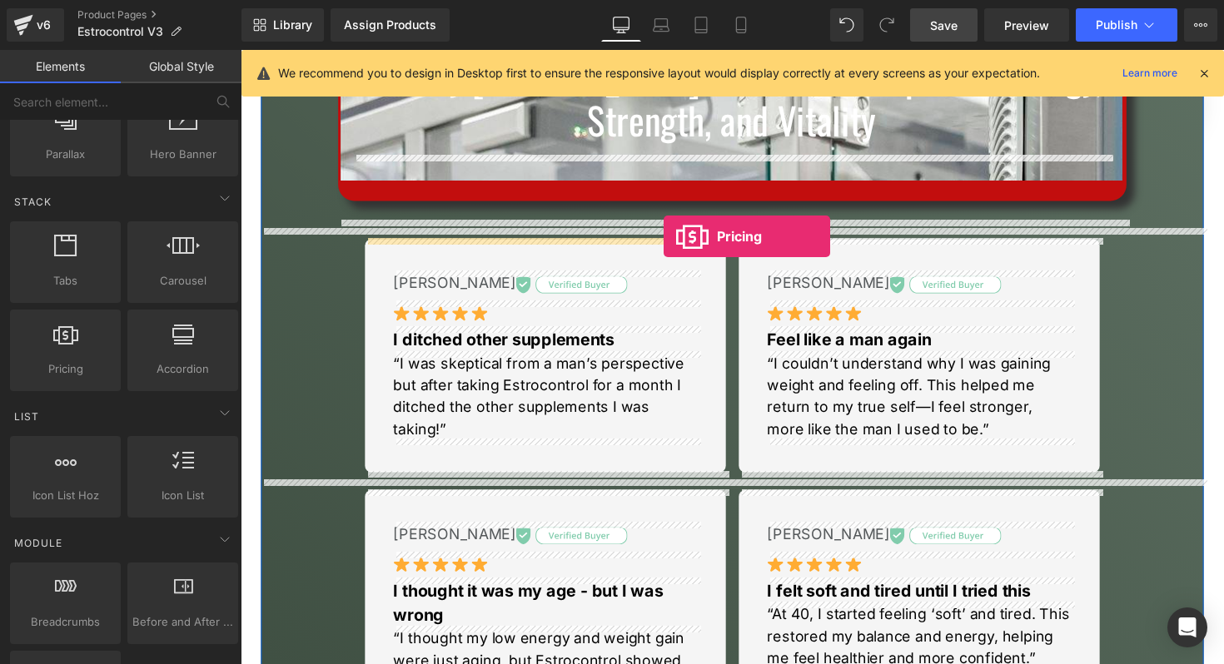
drag, startPoint x: 330, startPoint y: 410, endPoint x: 673, endPoint y: 241, distance: 383.1
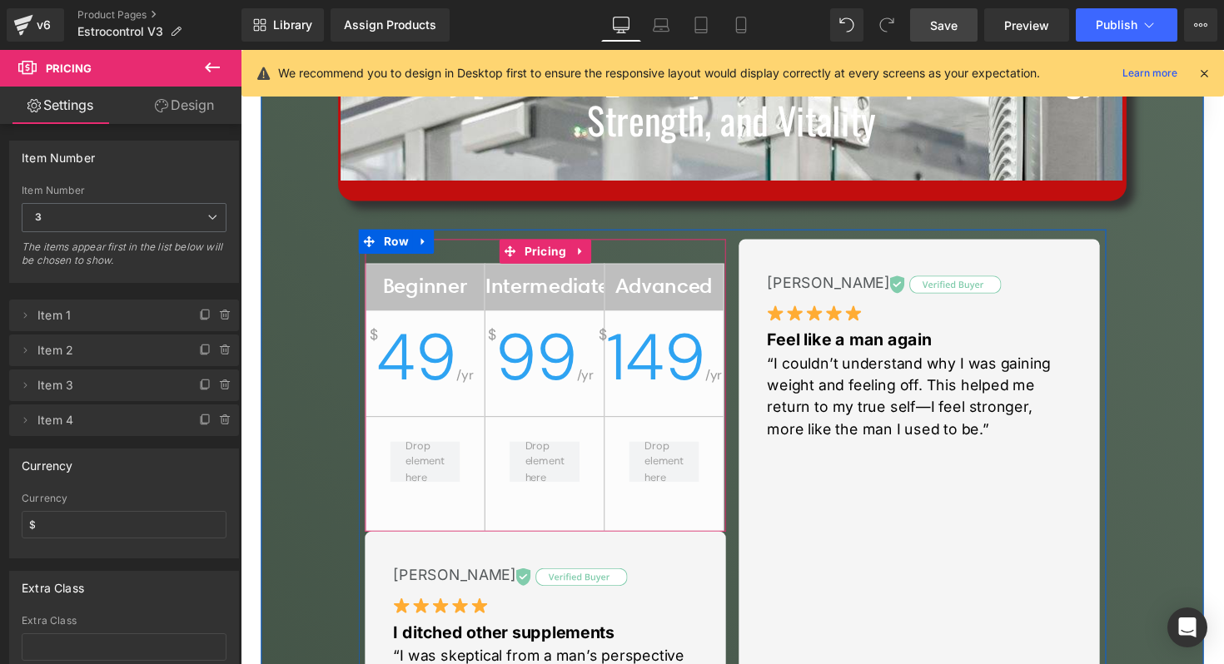
click at [601, 251] on div "Beginner $ 49 /yr Intermediate $ 99 /yr Advanced $ 149 /yr" at bounding box center [553, 394] width 370 height 300
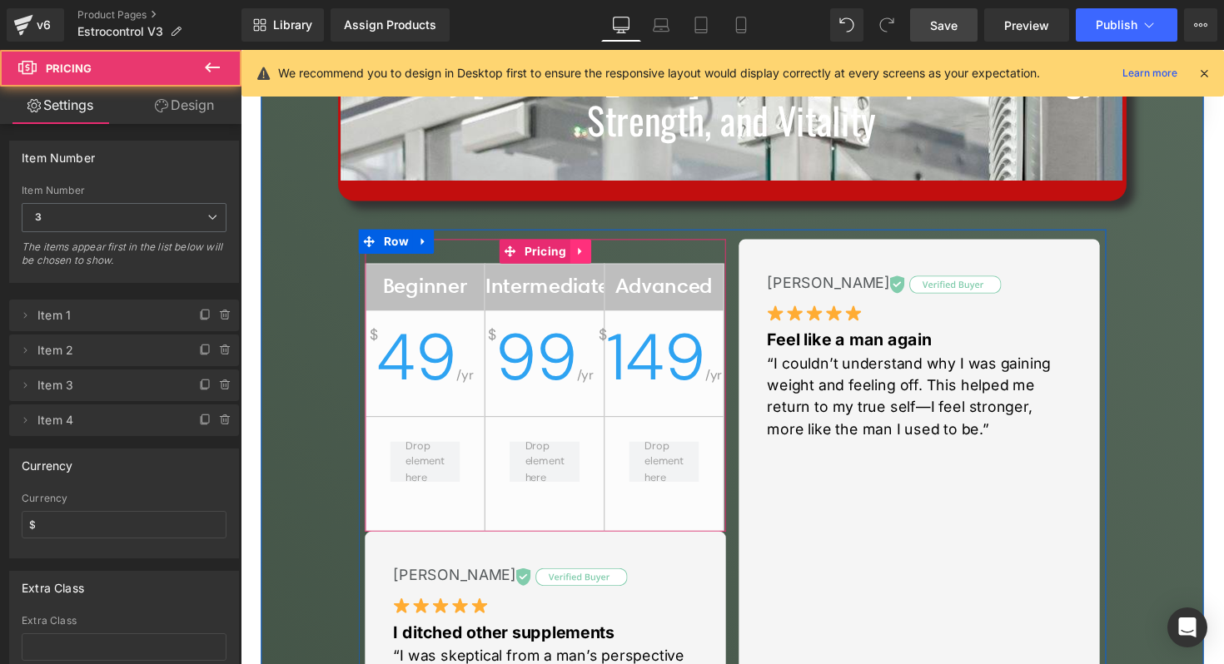
click at [588, 258] on icon at bounding box center [590, 256] width 12 height 12
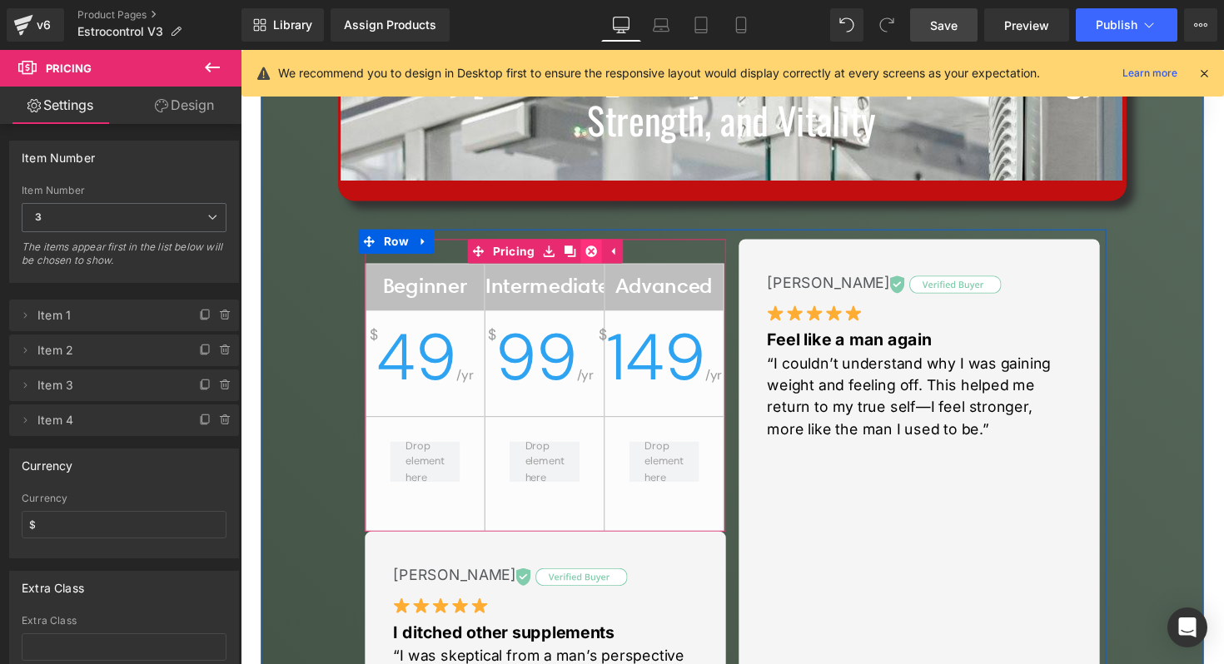
click at [596, 255] on icon at bounding box center [600, 257] width 12 height 12
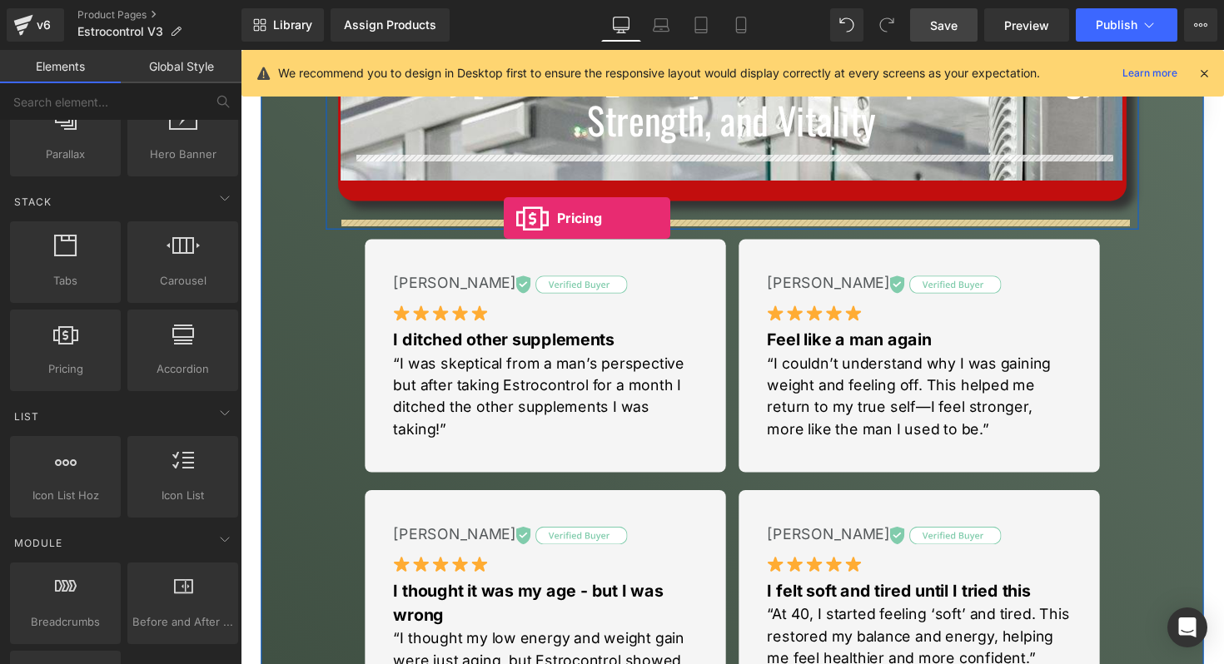
drag, startPoint x: 291, startPoint y: 413, endPoint x: 510, endPoint y: 221, distance: 290.8
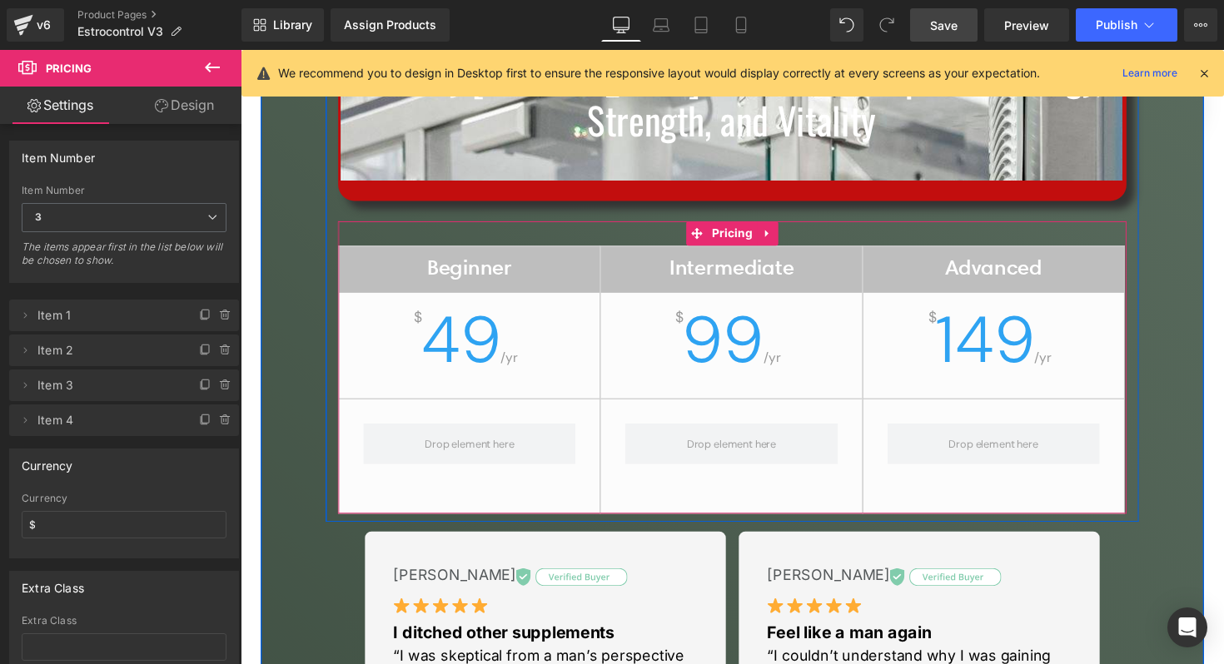
click at [546, 345] on div "$ 49 /yr" at bounding box center [474, 360] width 267 height 94
click at [470, 367] on span "49" at bounding box center [466, 347] width 82 height 87
click at [471, 447] on span at bounding box center [475, 453] width 103 height 25
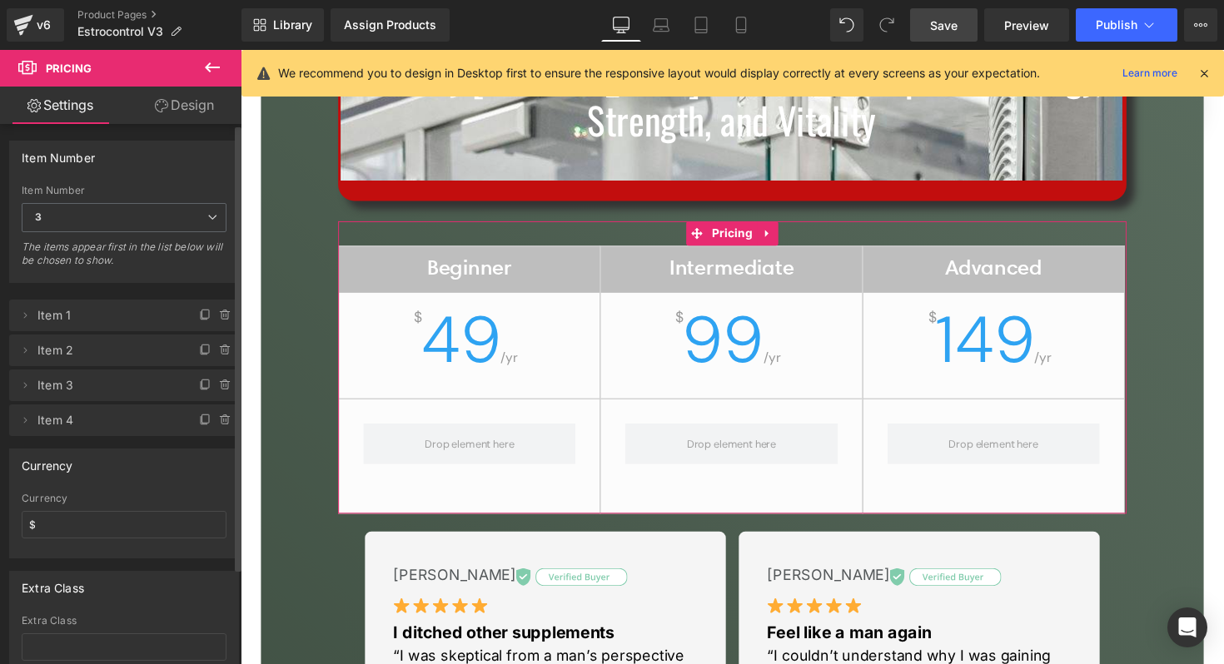
click at [124, 322] on span "Item 1" at bounding box center [107, 316] width 140 height 32
click at [20, 316] on icon at bounding box center [24, 315] width 13 height 13
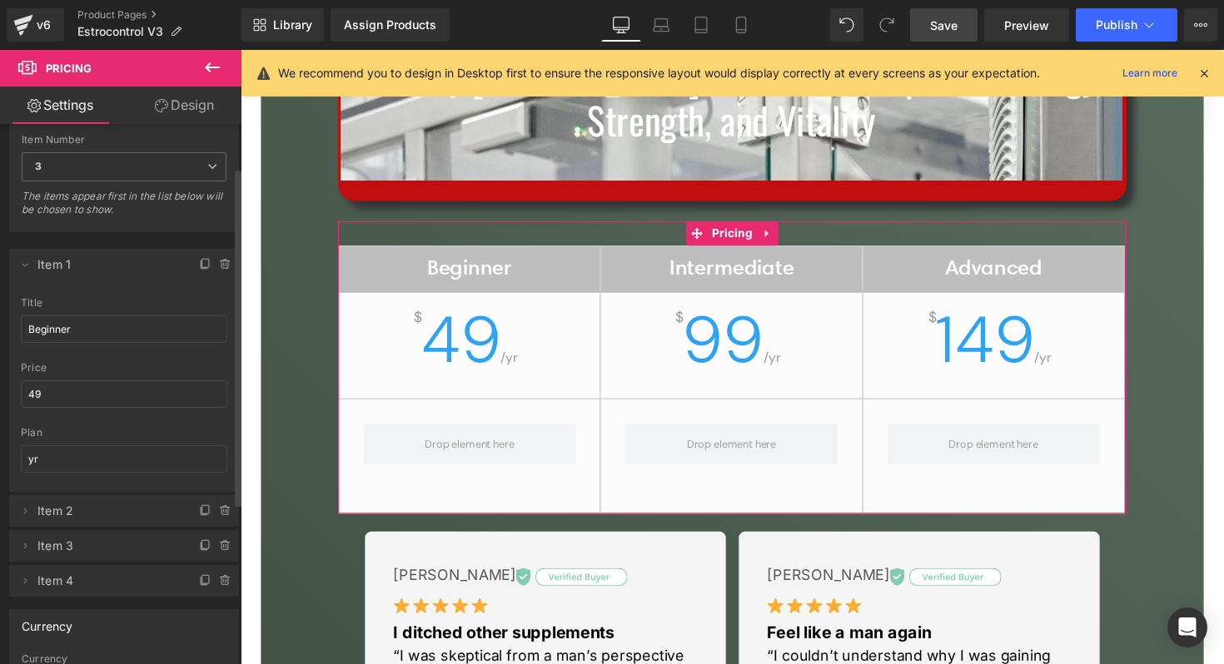
scroll to position [69, 0]
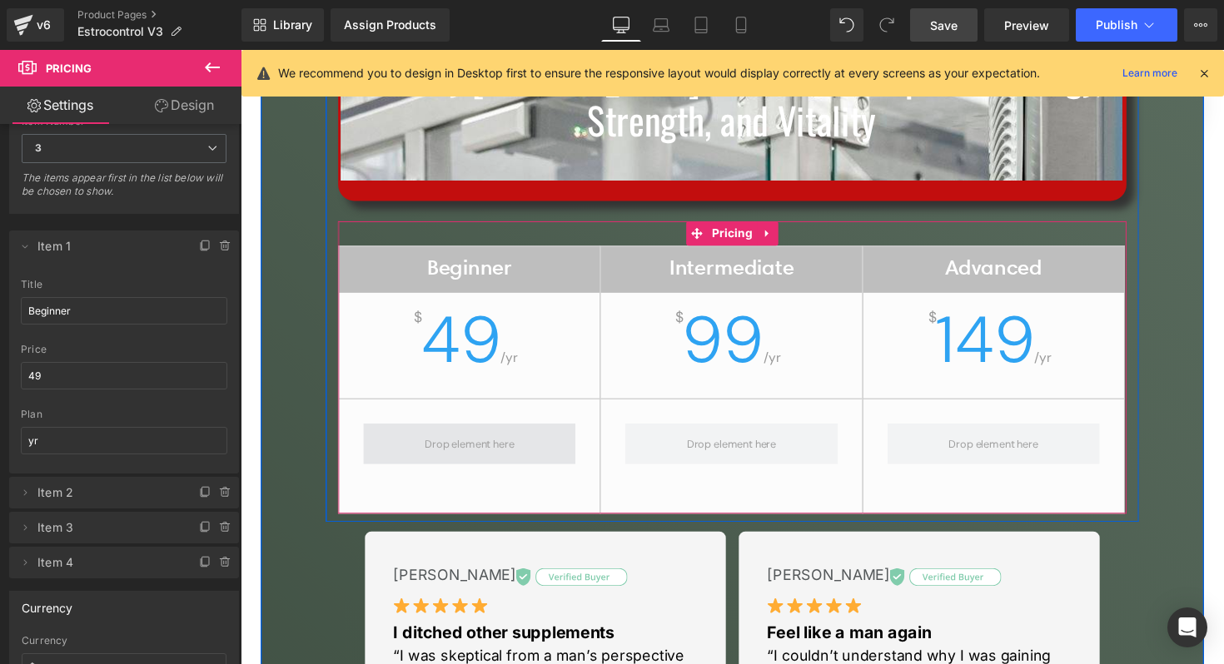
click at [473, 461] on span at bounding box center [475, 453] width 103 height 25
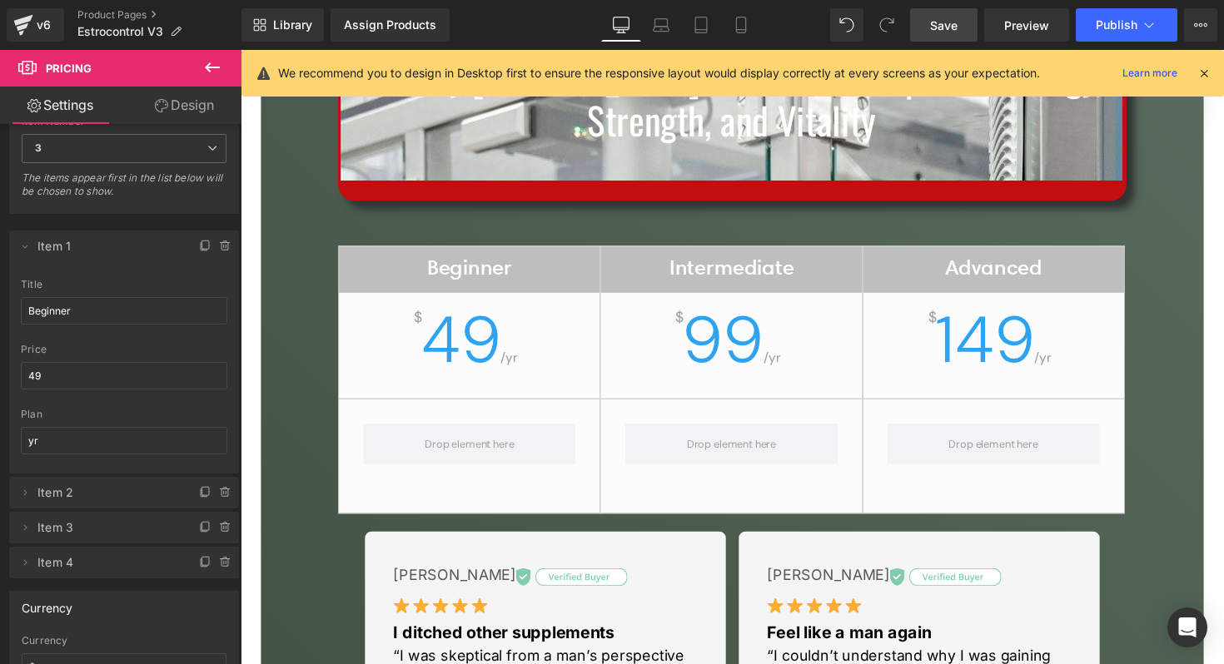
click at [212, 74] on icon at bounding box center [212, 67] width 20 height 20
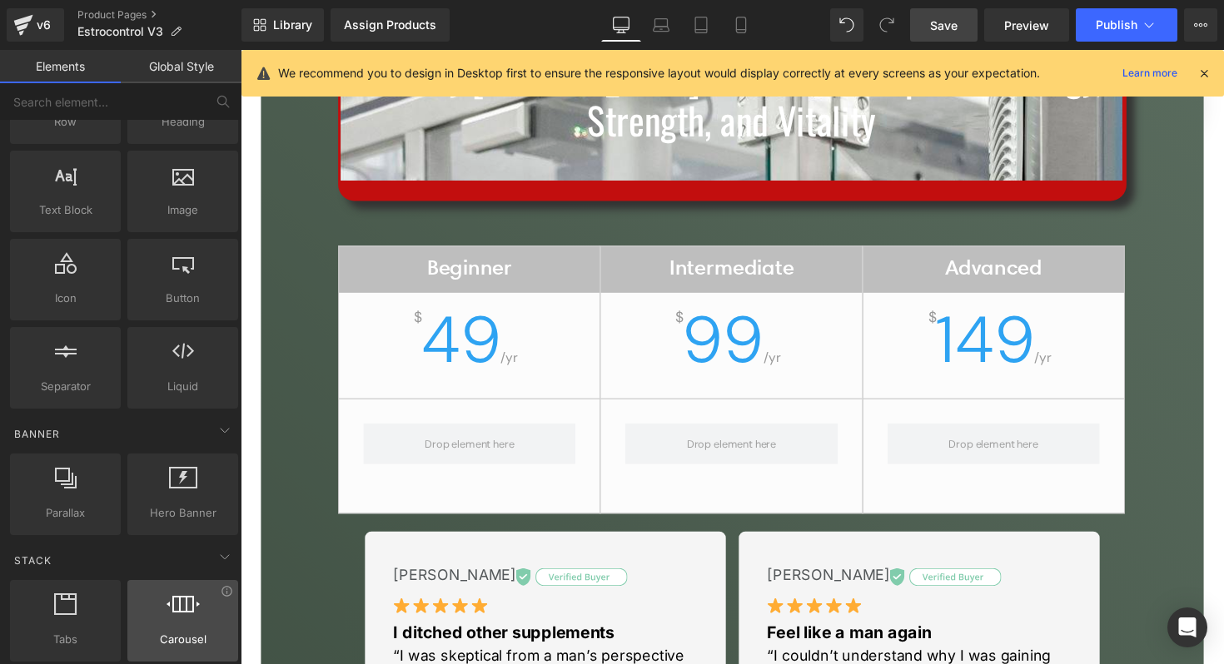
scroll to position [96, 0]
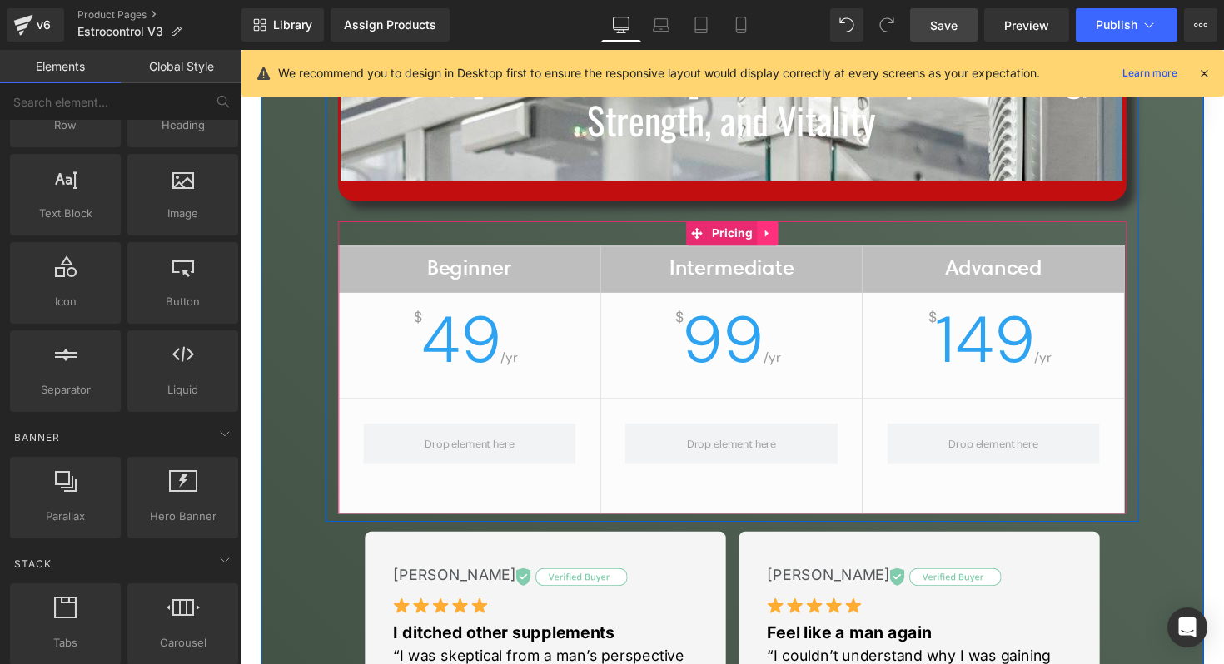
click at [780, 242] on icon at bounding box center [781, 237] width 12 height 12
click at [787, 241] on icon at bounding box center [792, 238] width 12 height 12
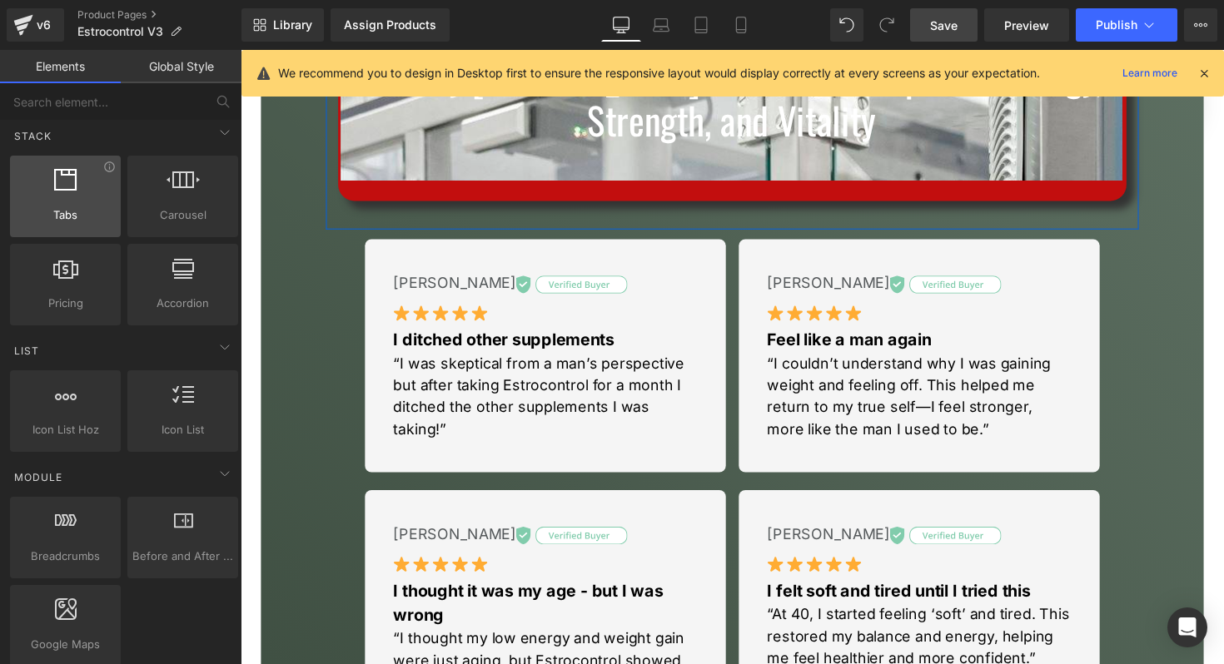
scroll to position [527, 0]
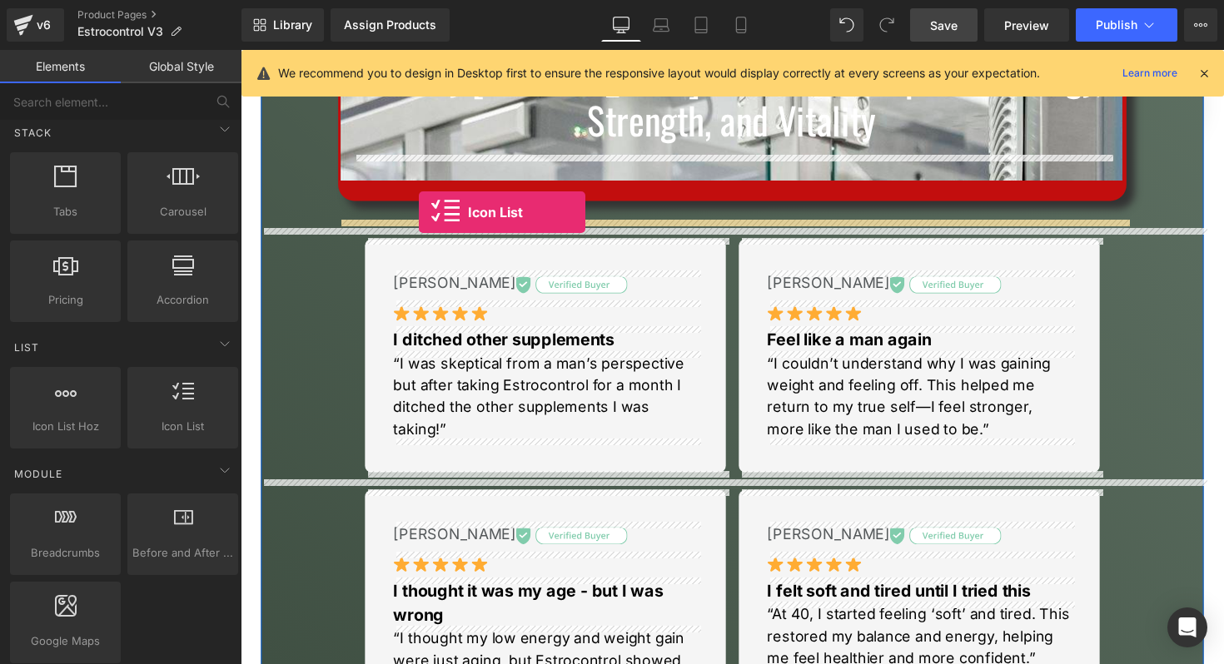
drag, startPoint x: 404, startPoint y: 442, endPoint x: 423, endPoint y: 216, distance: 226.4
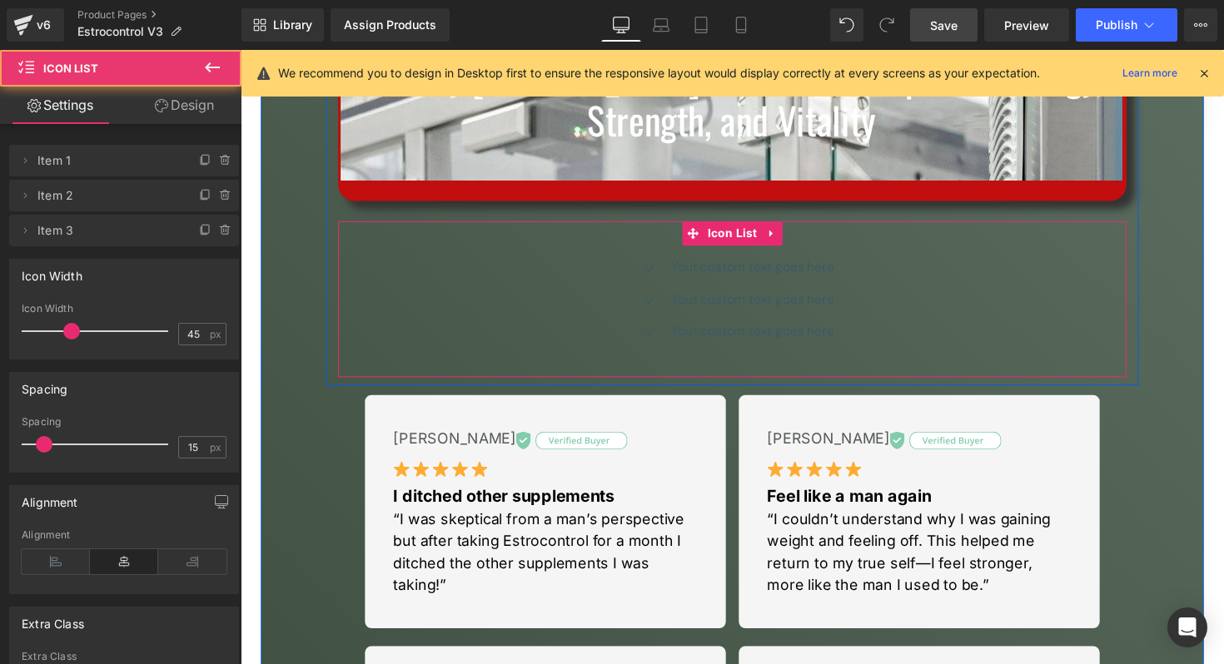
click at [451, 298] on div "Icon Your custom text goes here Text Block Icon Your custom text goes here Text…" at bounding box center [743, 311] width 807 height 97
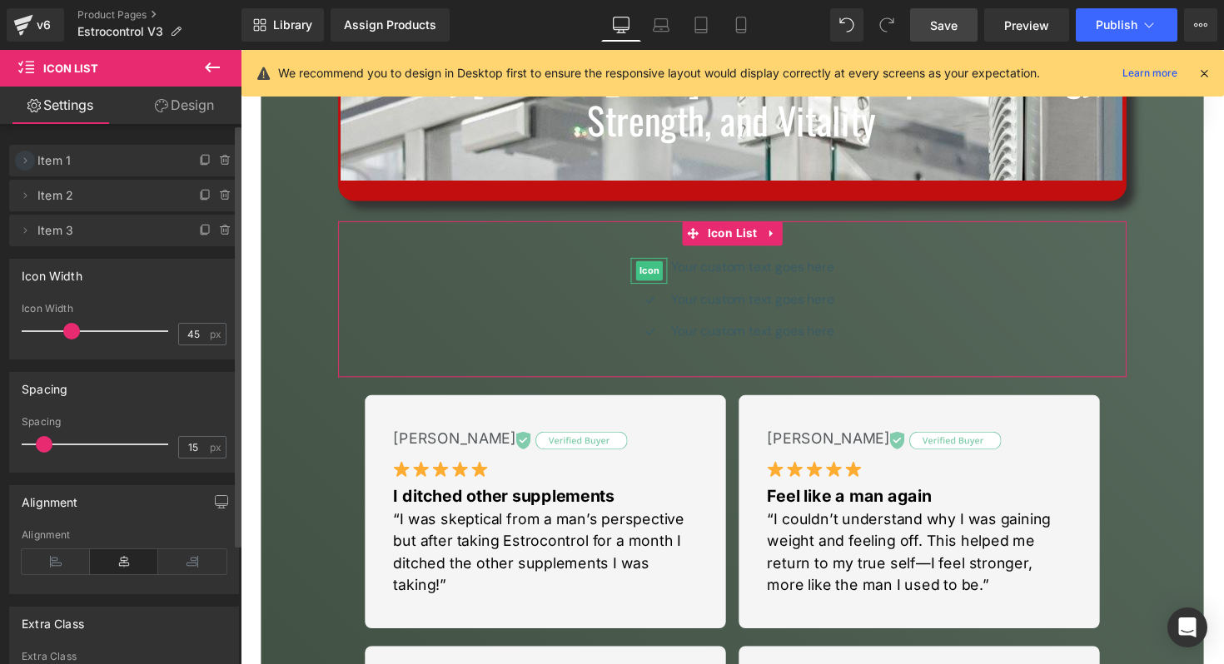
click at [27, 163] on icon at bounding box center [24, 160] width 13 height 13
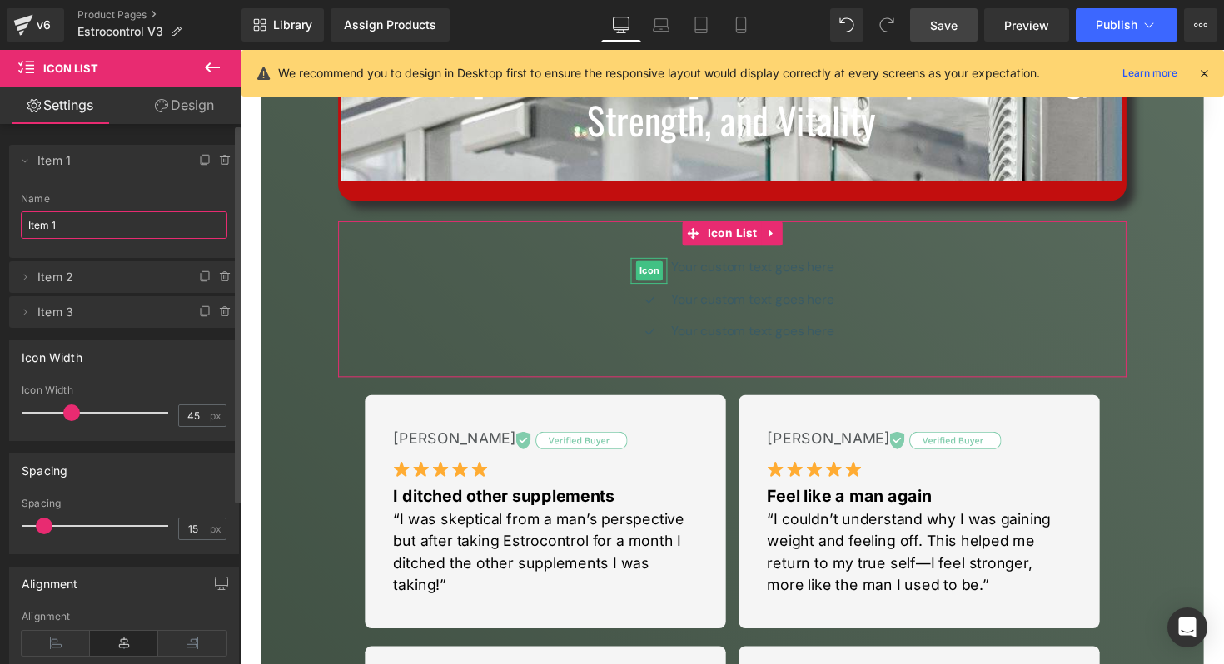
click at [68, 221] on input "Item 1" at bounding box center [124, 224] width 206 height 27
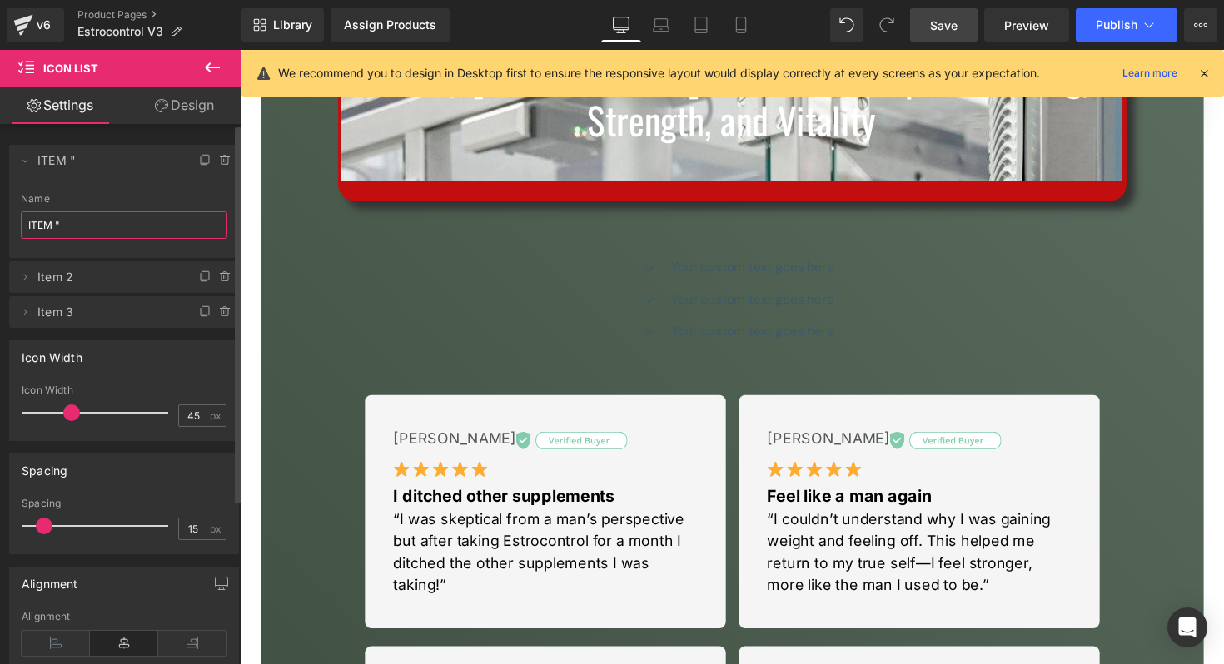
type input "ITEM ""
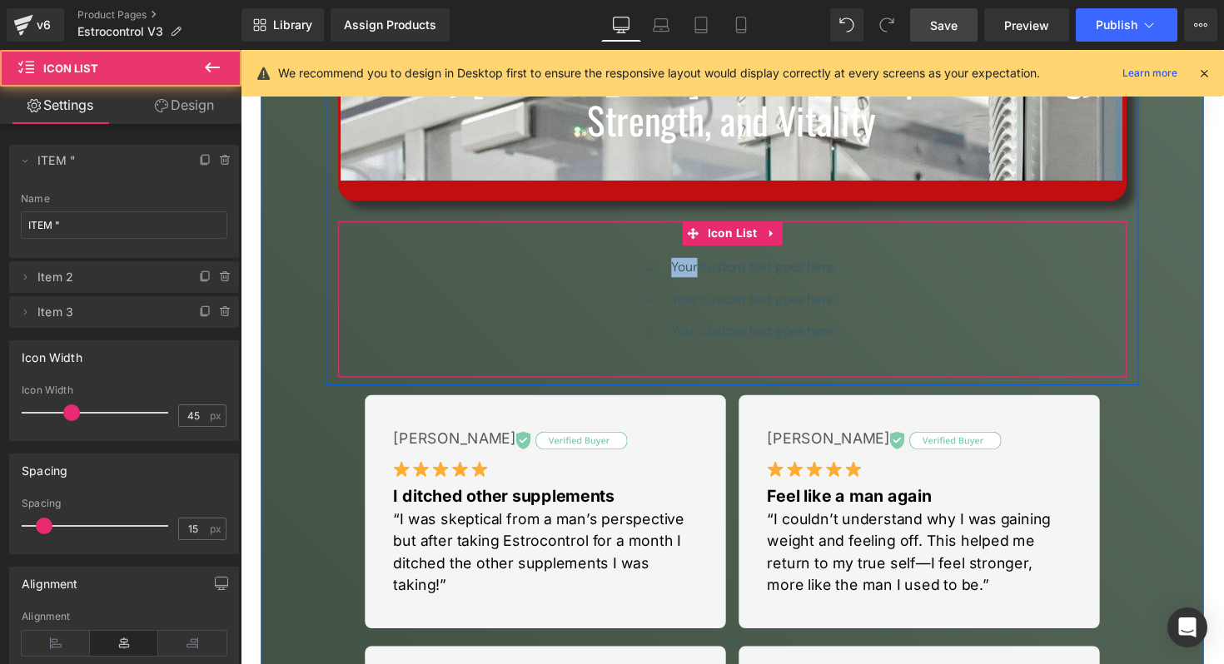
click at [595, 293] on div "Icon Your custom text goes here Text Block Icon Your custom text goes here Text…" at bounding box center [743, 311] width 807 height 97
click at [751, 270] on div "Your custom text goes here Text Block" at bounding box center [763, 273] width 171 height 20
click at [751, 270] on p "Your custom text goes here" at bounding box center [765, 273] width 166 height 20
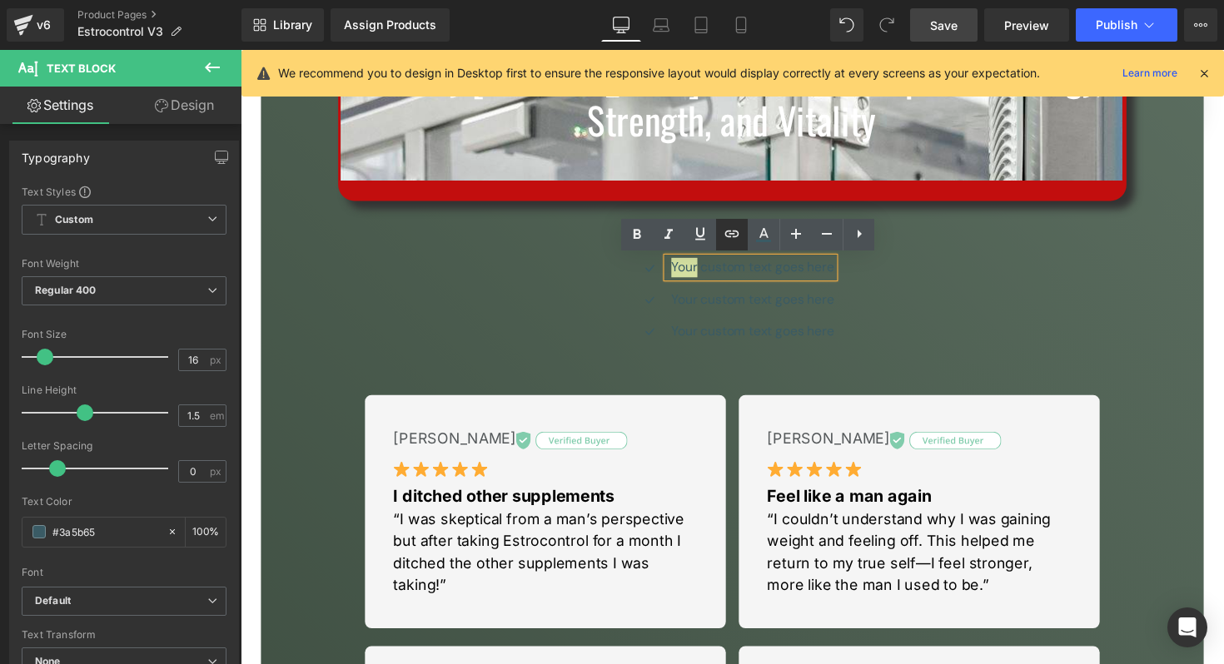
click at [726, 231] on icon at bounding box center [732, 233] width 14 height 7
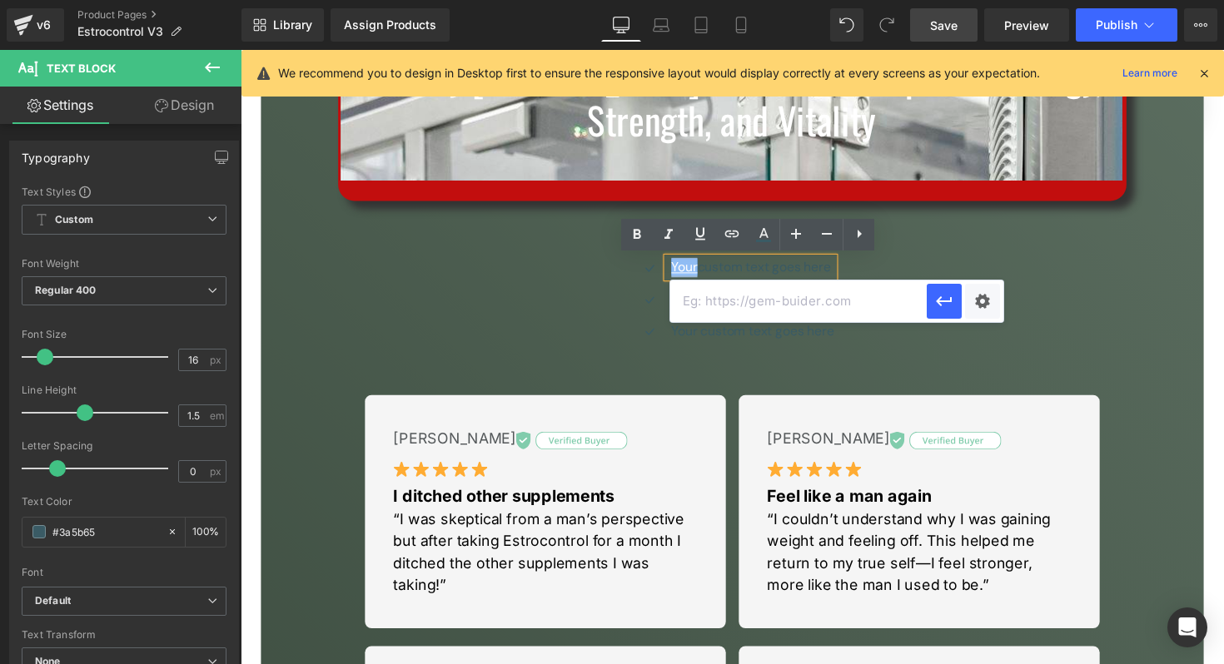
click at [653, 296] on div "Icon" at bounding box center [658, 309] width 37 height 27
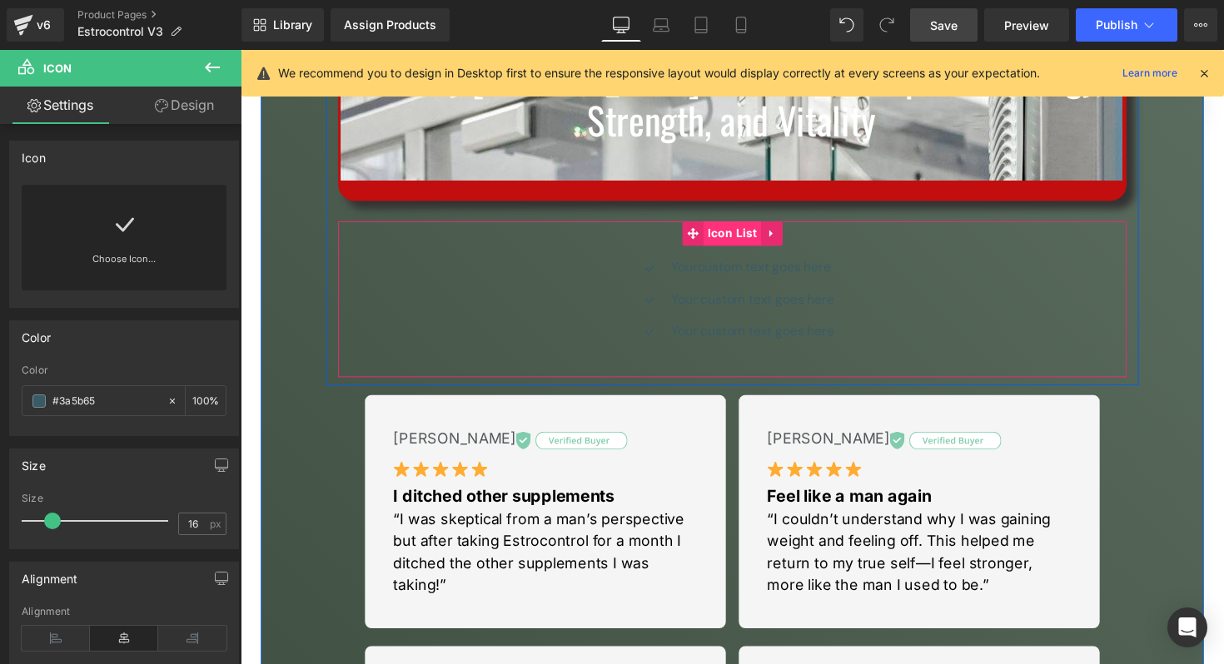
click at [738, 231] on span "Icon List" at bounding box center [744, 238] width 59 height 25
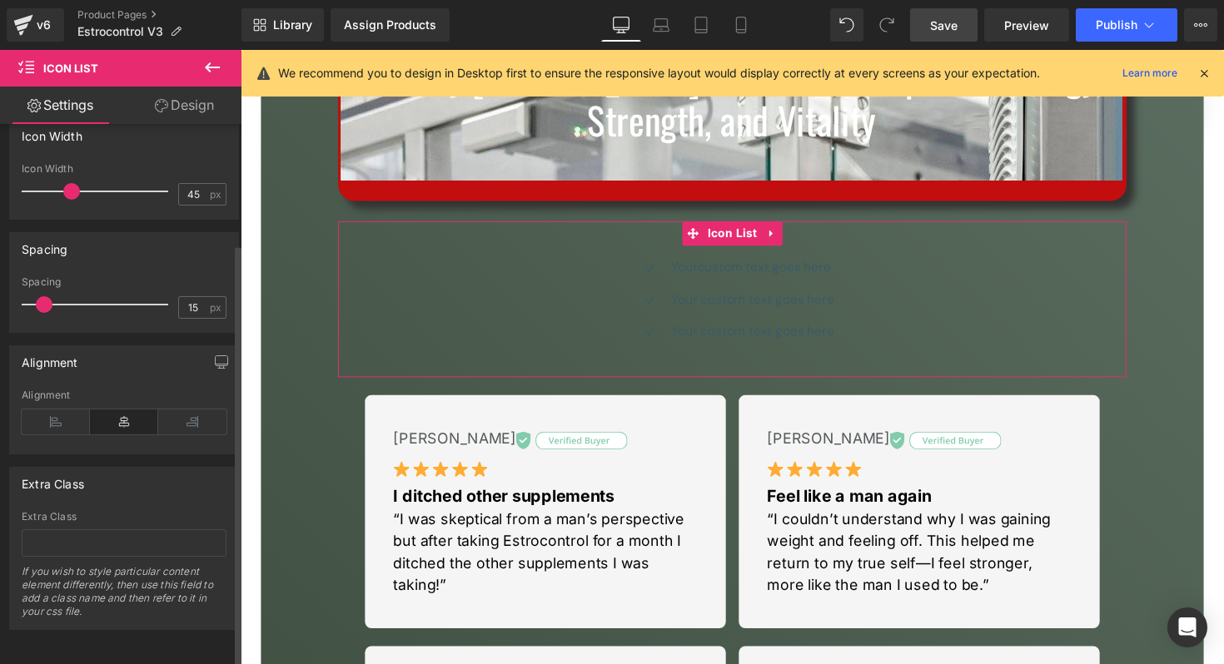
scroll to position [0, 0]
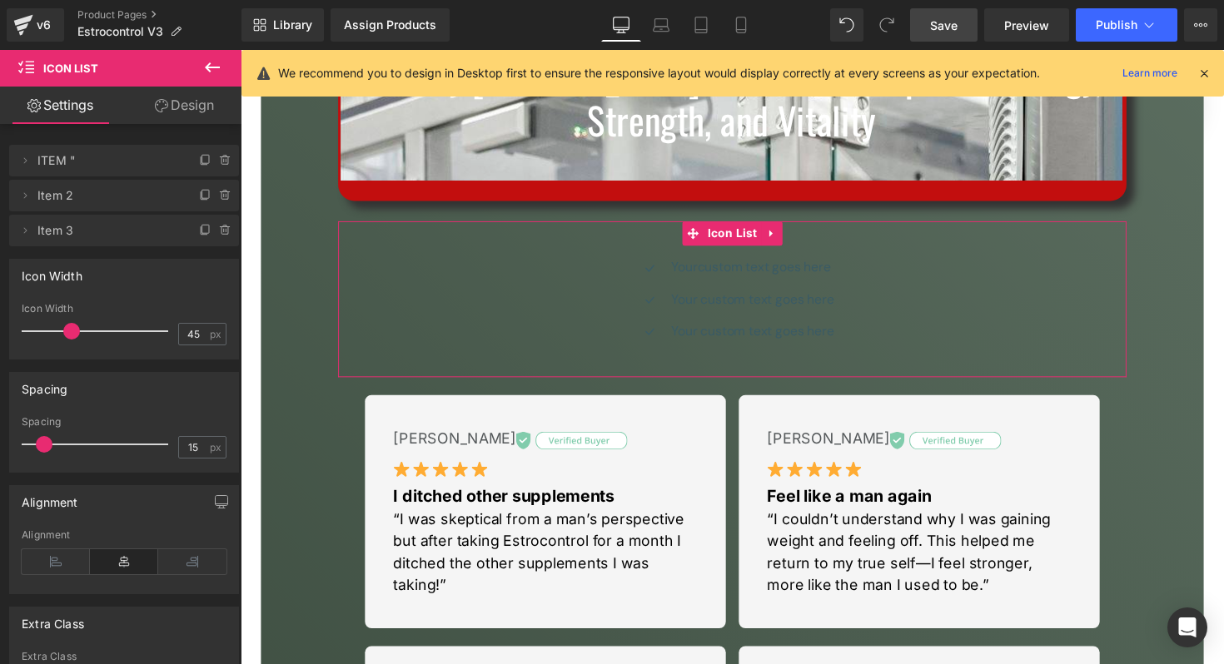
click at [193, 98] on link "Design" at bounding box center [184, 105] width 121 height 37
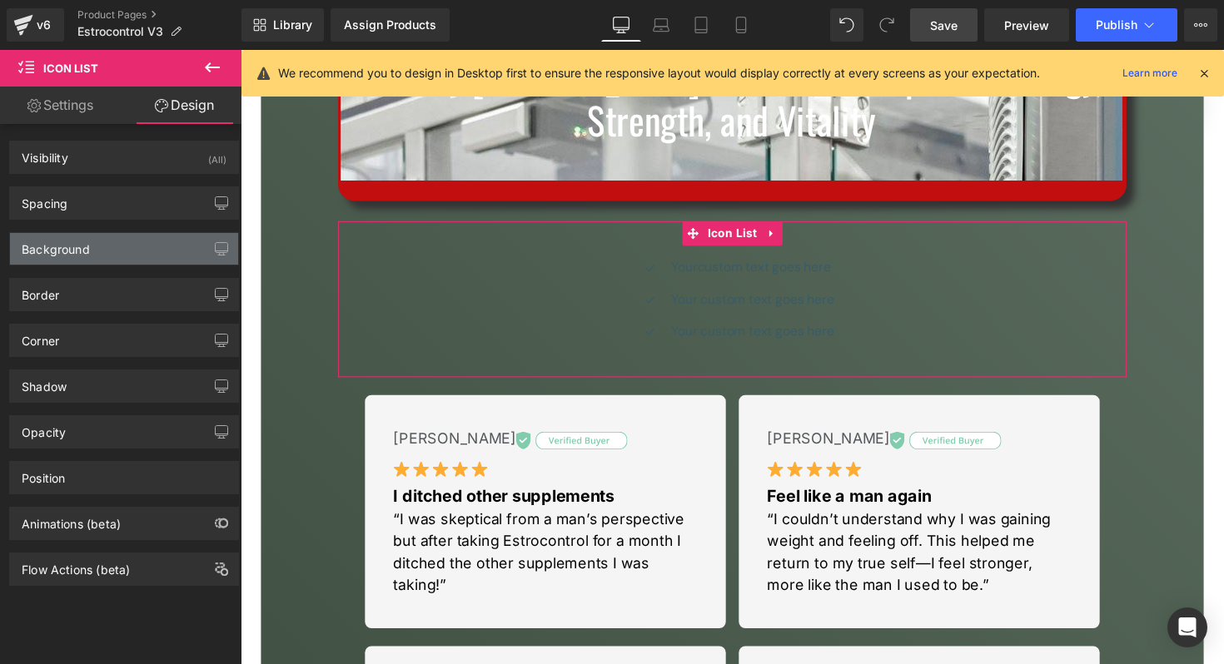
click at [82, 244] on div "Background" at bounding box center [56, 244] width 68 height 23
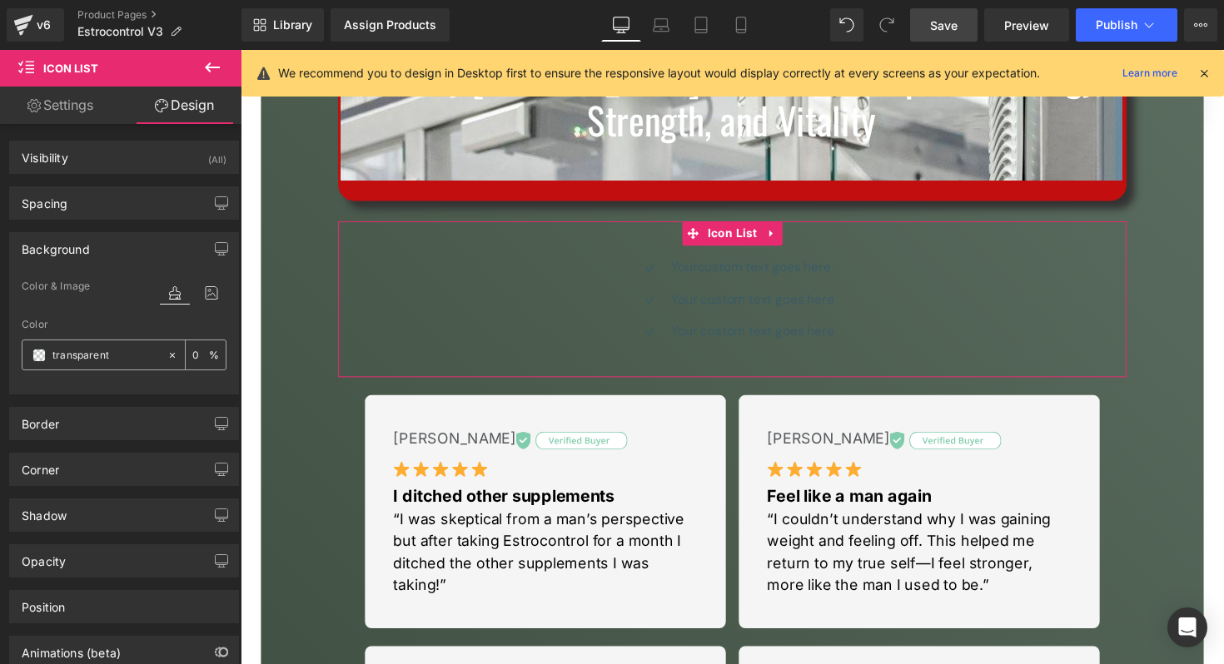
click at [32, 357] on span at bounding box center [38, 355] width 13 height 13
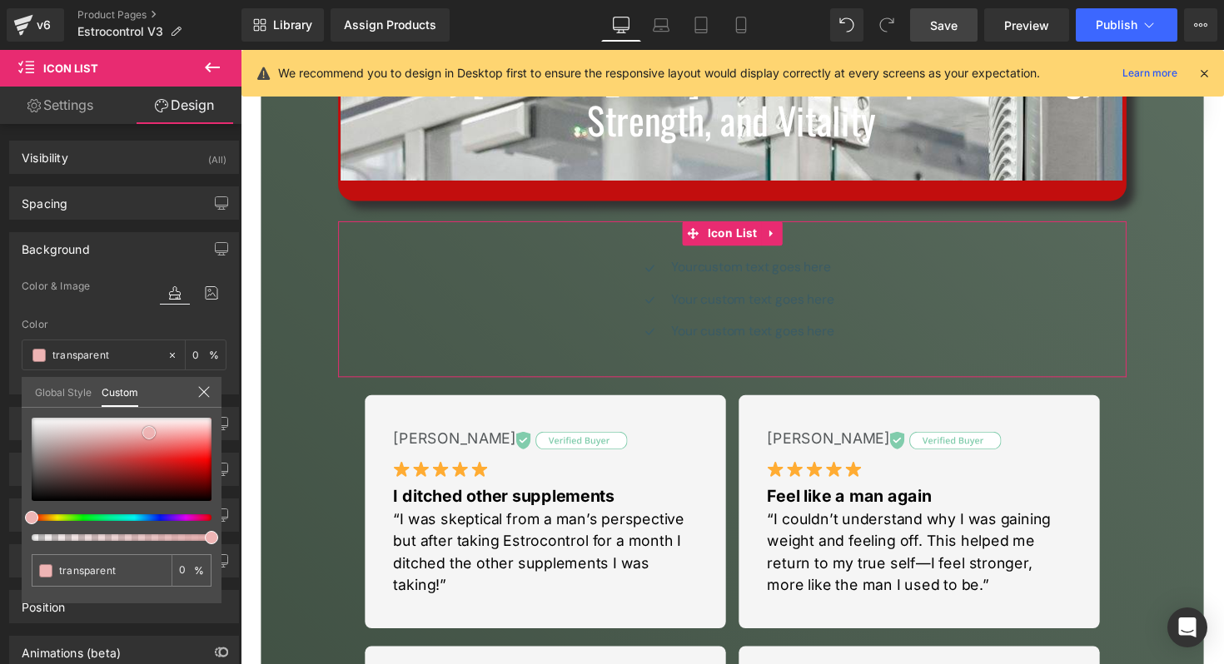
click at [149, 433] on div at bounding box center [122, 459] width 180 height 83
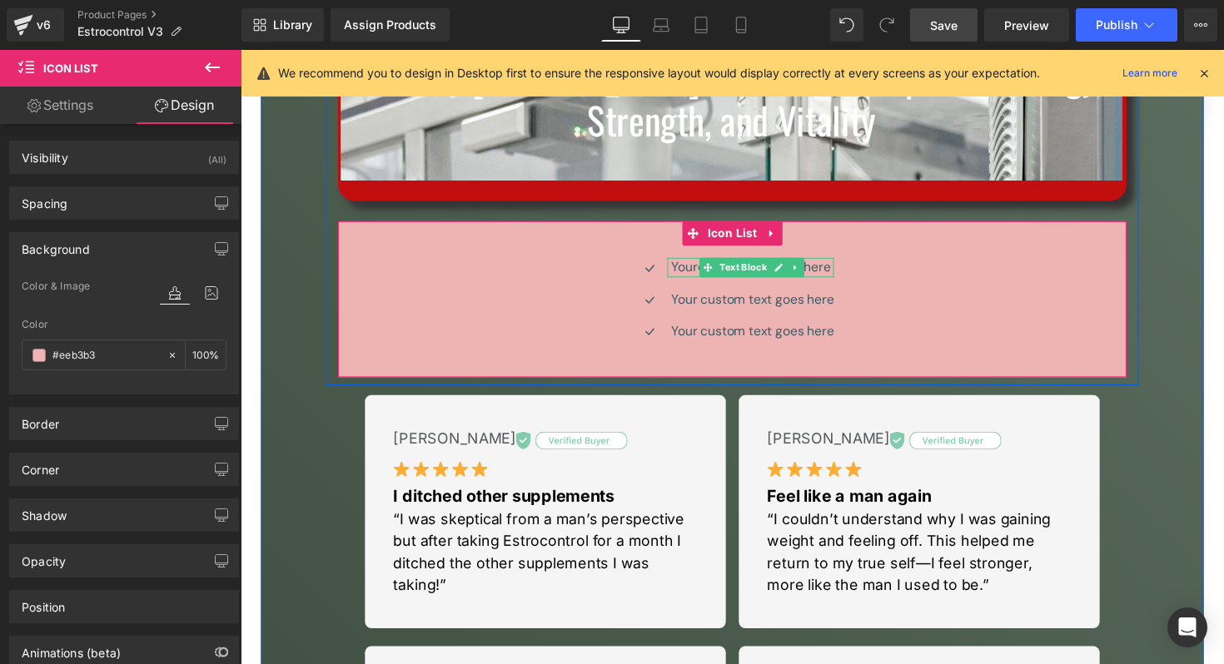
click at [696, 266] on p "Your custom text goes here" at bounding box center [765, 273] width 166 height 20
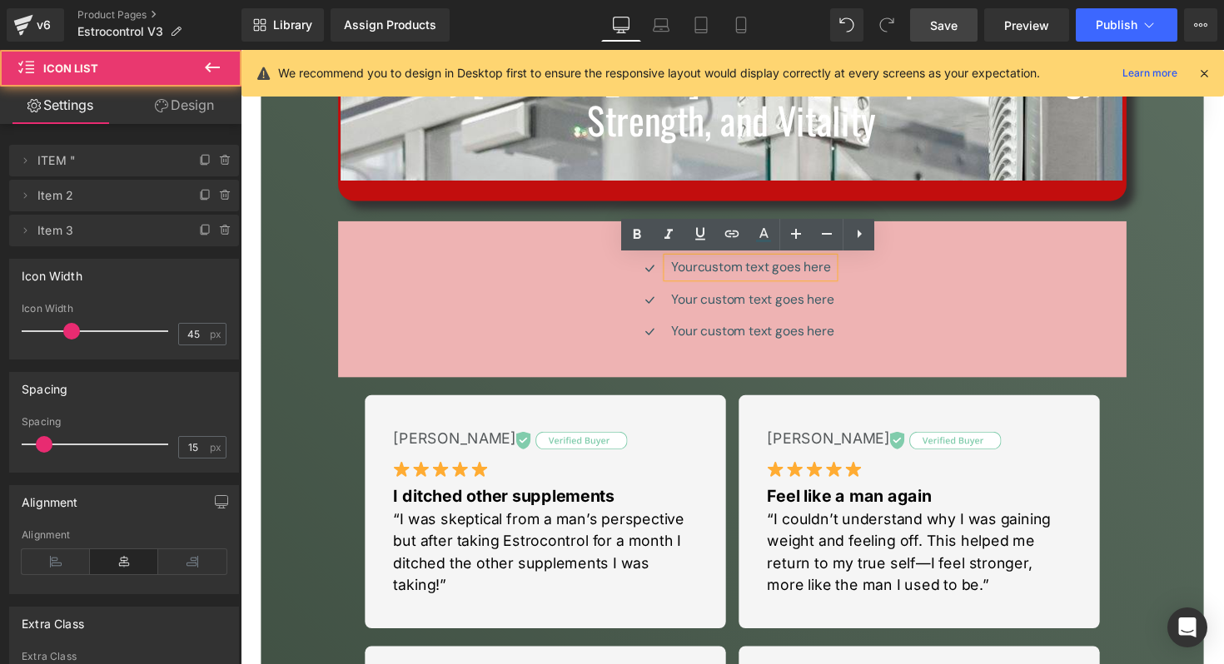
click at [619, 271] on div "Icon Your custom text goes here Text Block Icon Your custom text goes here Text…" at bounding box center [743, 311] width 807 height 97
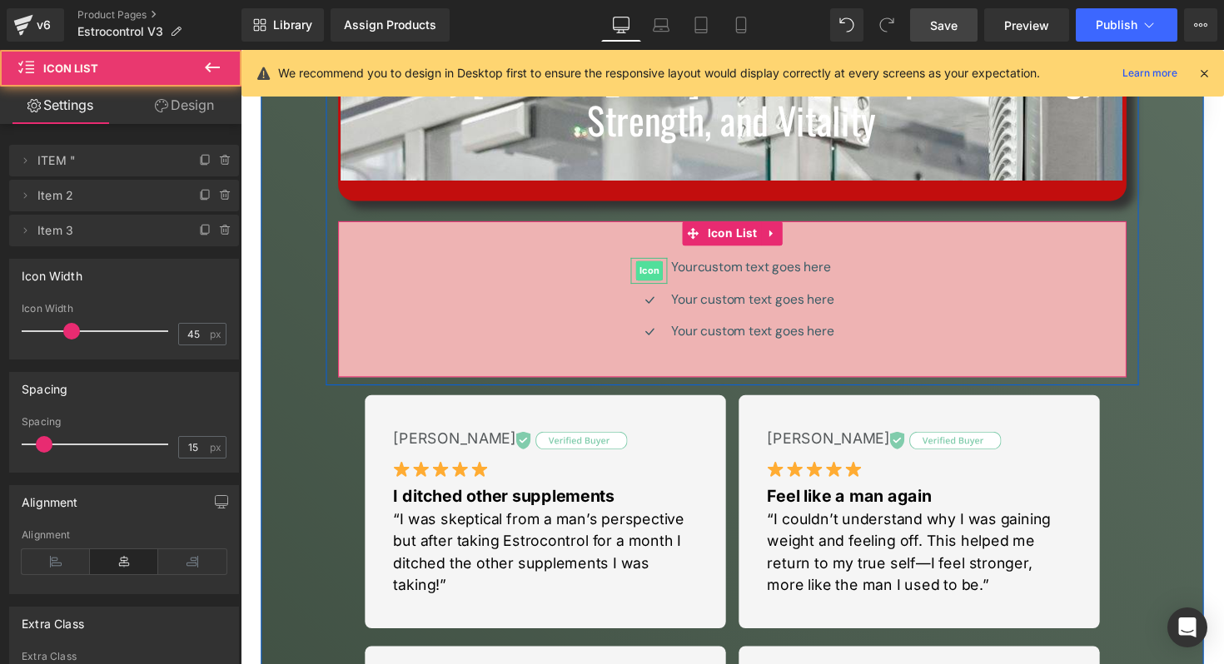
click at [658, 271] on span "Icon" at bounding box center [658, 276] width 27 height 20
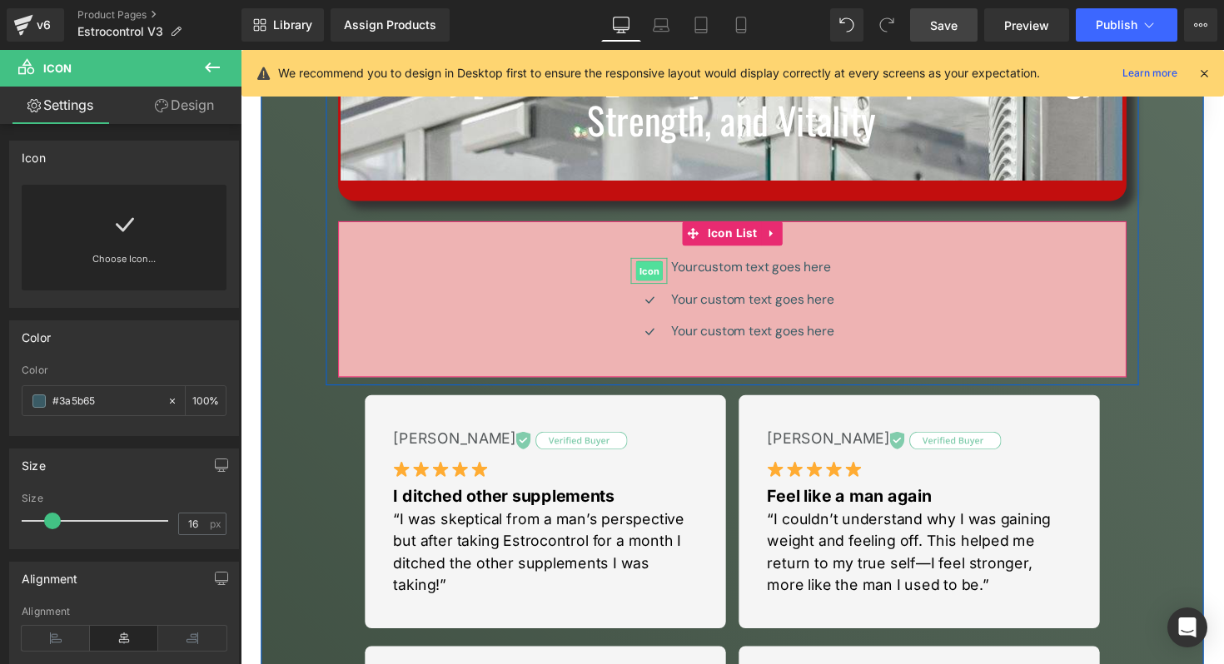
click at [661, 280] on span "Icon" at bounding box center [658, 276] width 27 height 20
click at [118, 207] on link at bounding box center [124, 218] width 27 height 67
click at [114, 235] on icon at bounding box center [124, 224] width 27 height 27
click at [158, 234] on div "Choose Icon..." at bounding box center [124, 238] width 205 height 106
click at [103, 250] on div "Choose Icon..." at bounding box center [124, 238] width 205 height 106
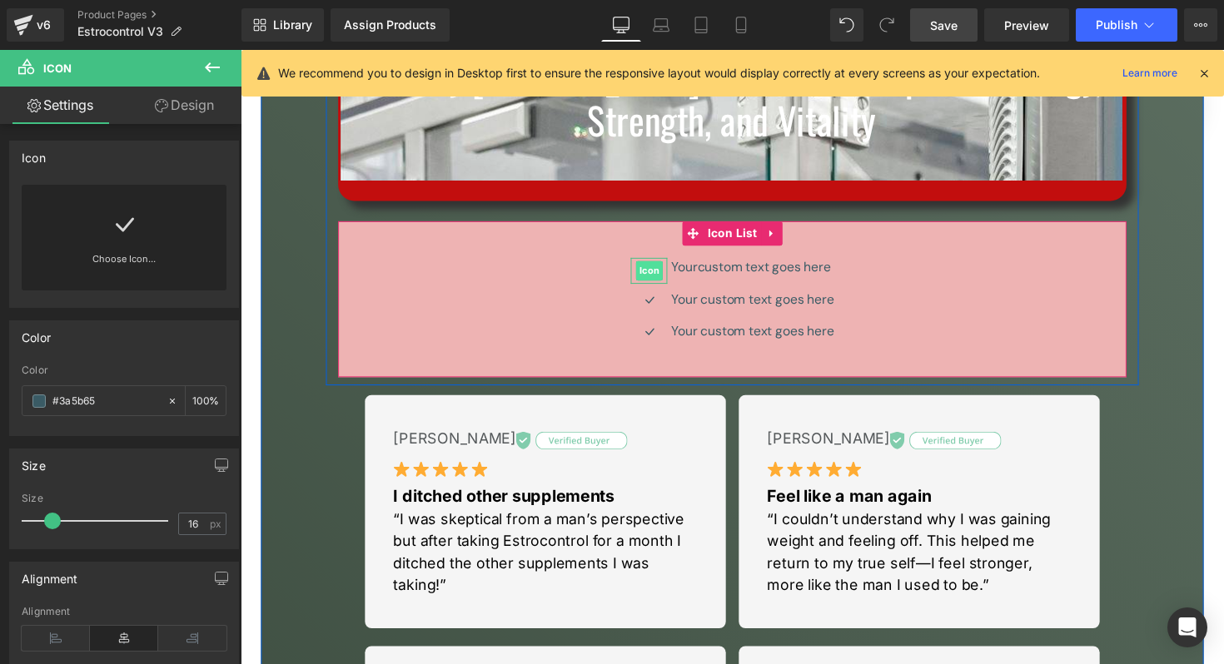
click at [661, 274] on span "Icon" at bounding box center [658, 276] width 27 height 20
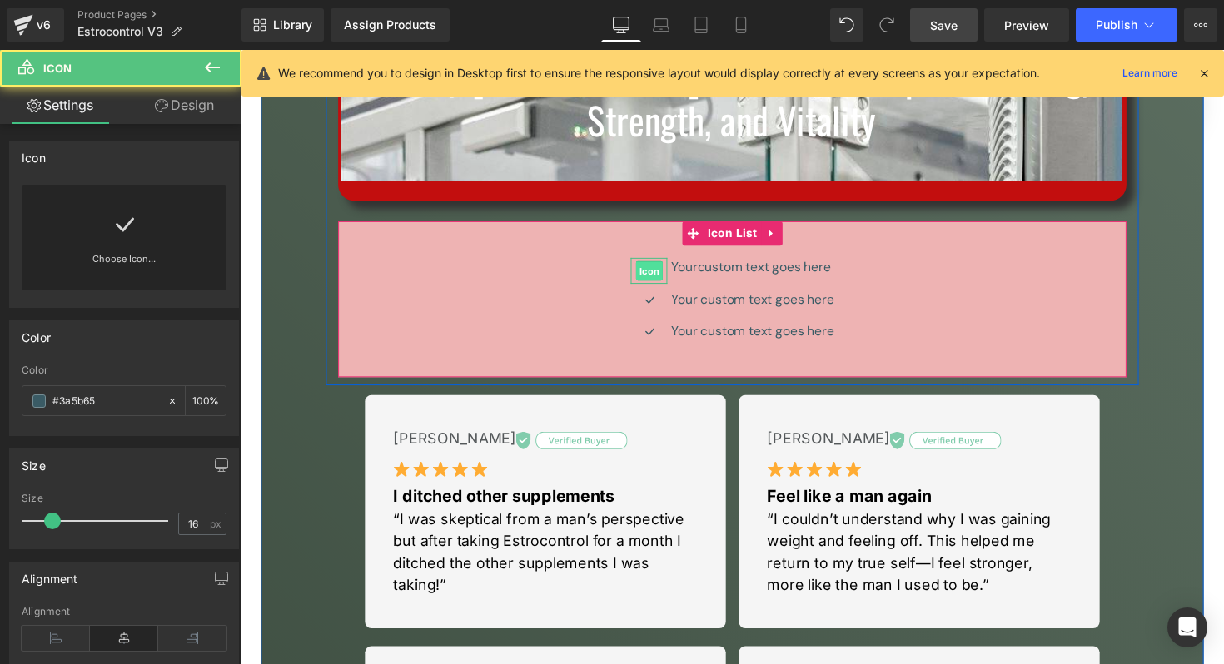
click at [661, 274] on div "Icon" at bounding box center [658, 276] width 37 height 27
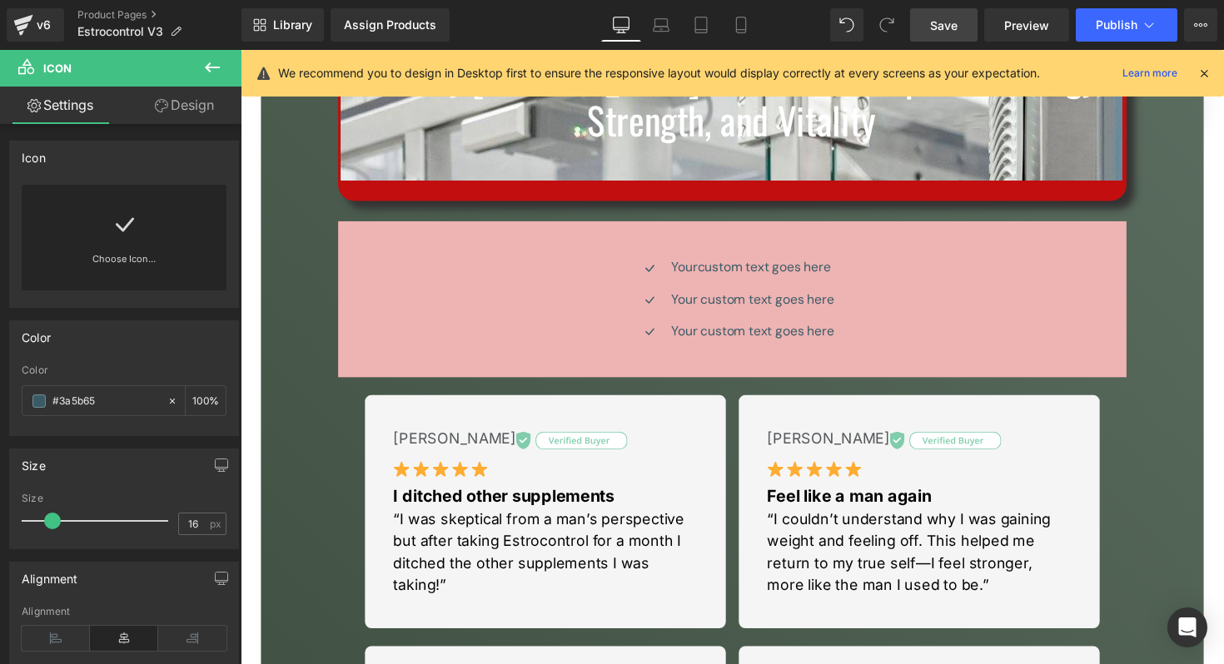
click at [206, 78] on button at bounding box center [212, 68] width 58 height 37
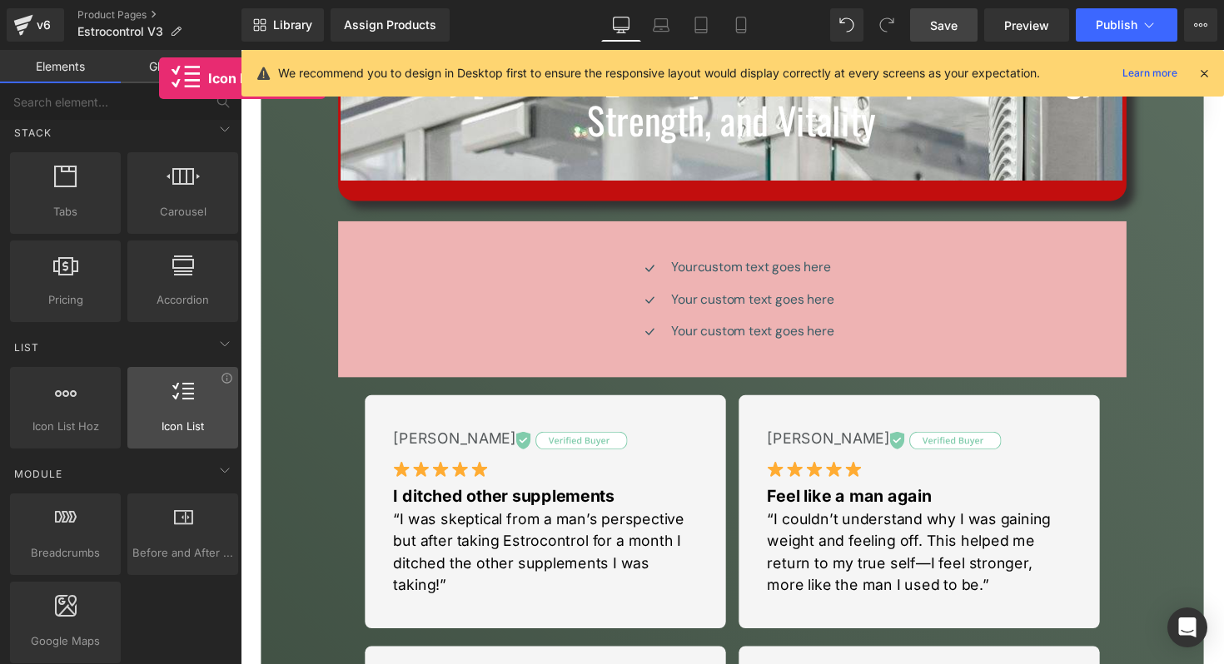
click at [159, 418] on span "Icon List" at bounding box center [182, 426] width 101 height 17
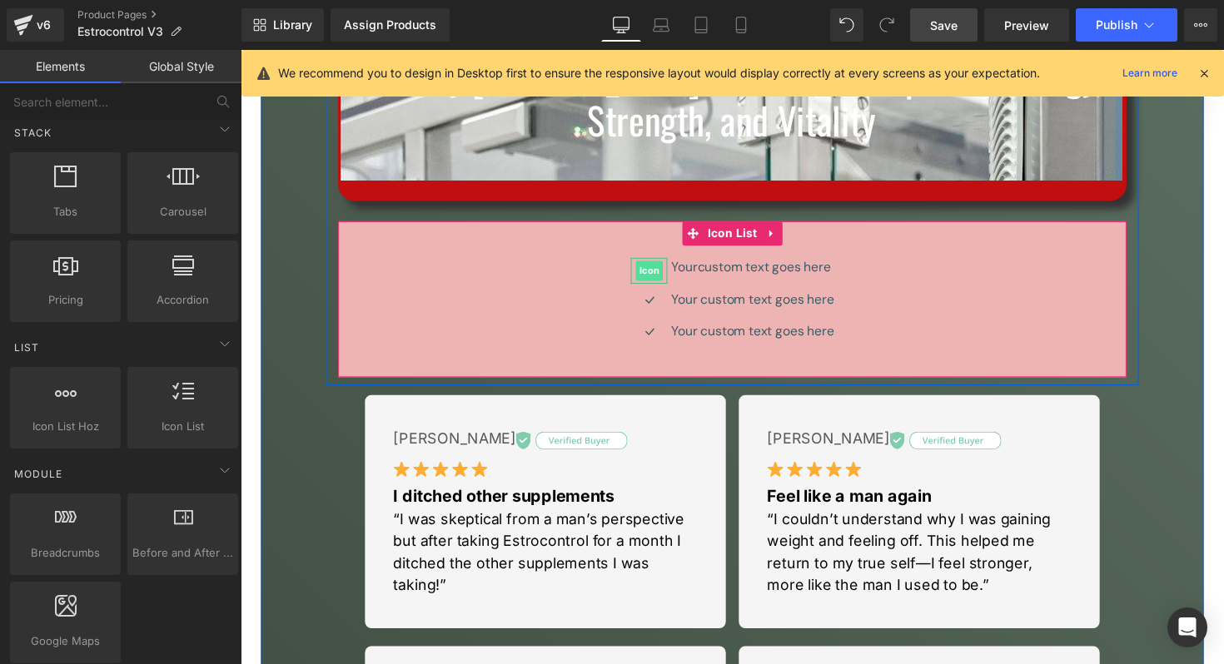
click at [657, 272] on span "Icon" at bounding box center [658, 276] width 27 height 20
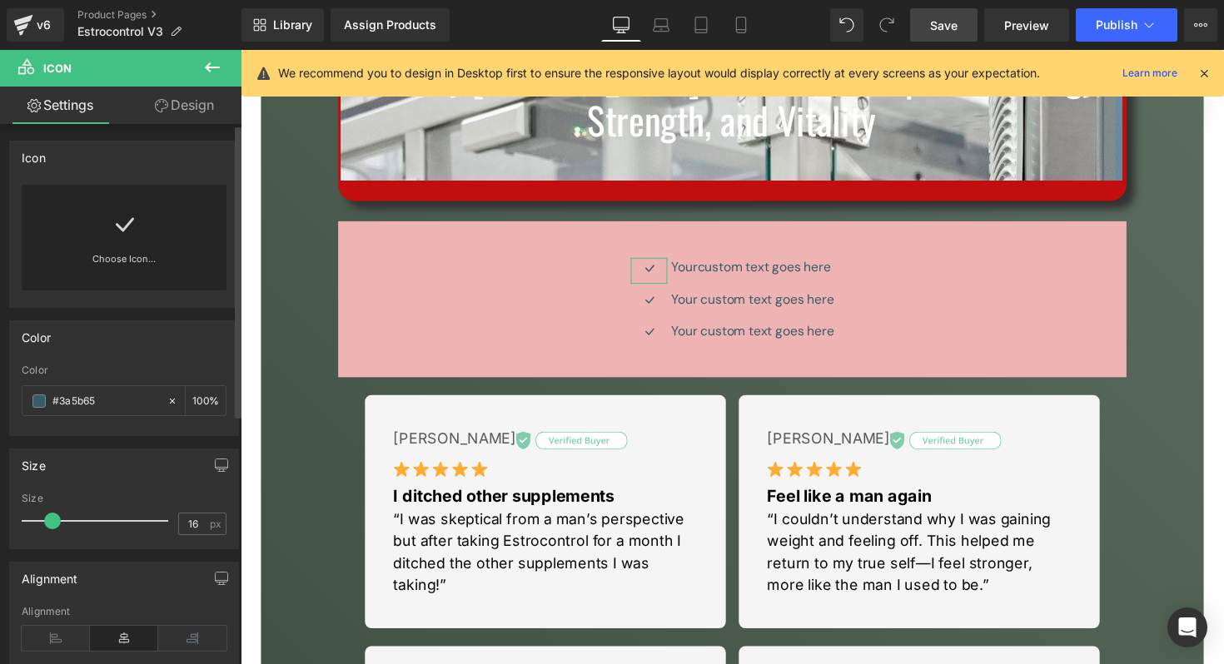
click at [117, 261] on link "Choose Icon..." at bounding box center [124, 270] width 205 height 39
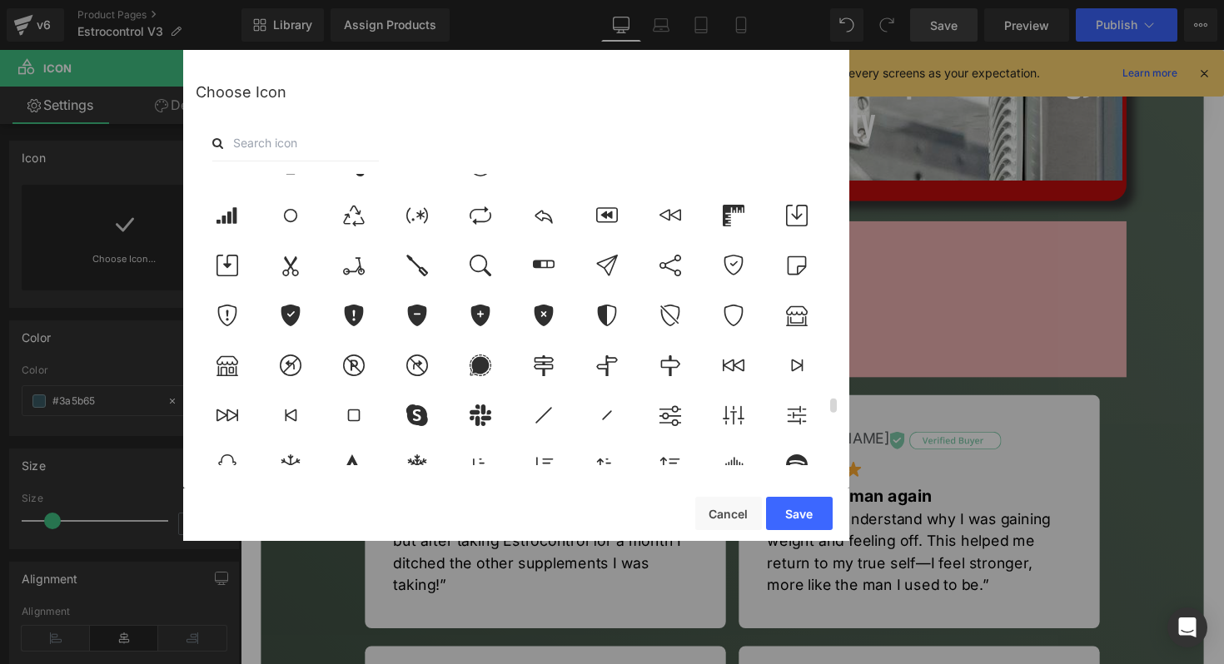
scroll to position [5805, 0]
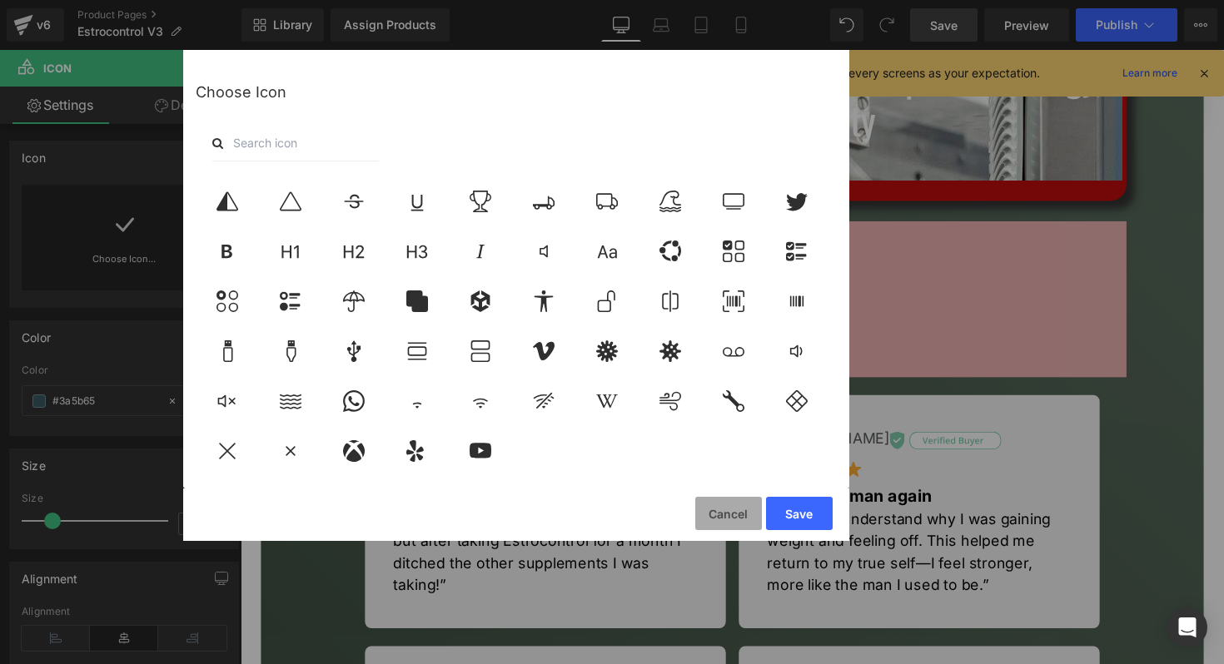
click at [734, 507] on button "Cancel" at bounding box center [728, 513] width 67 height 33
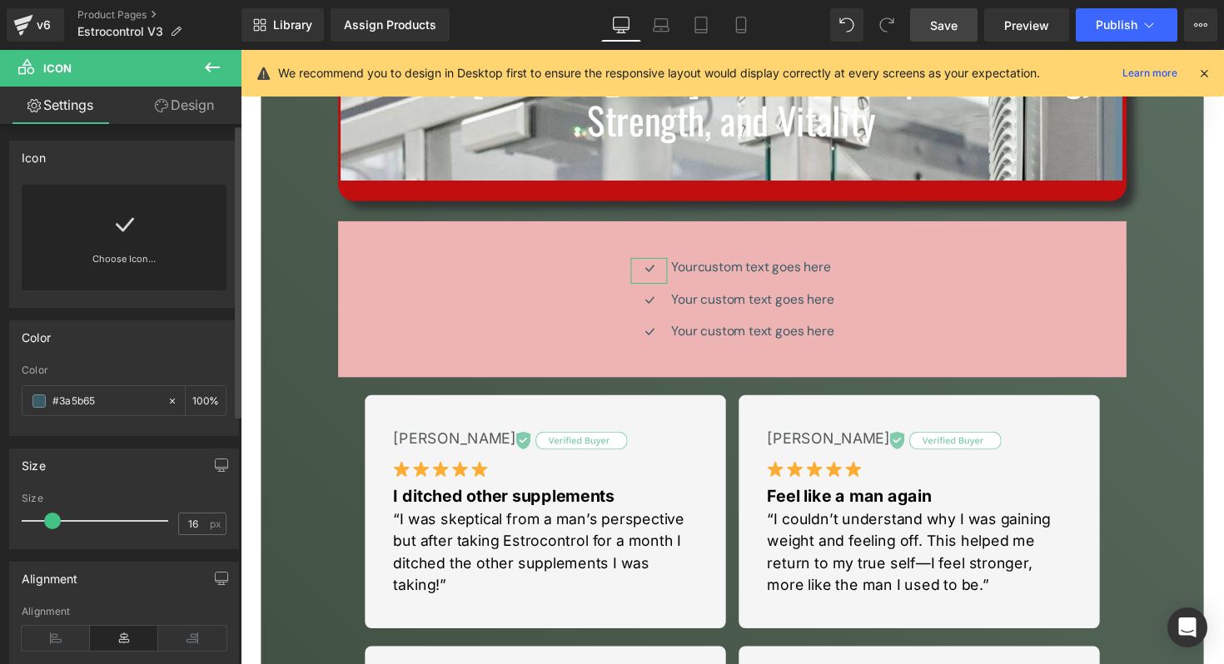
click at [106, 258] on link "Choose Icon..." at bounding box center [124, 270] width 205 height 39
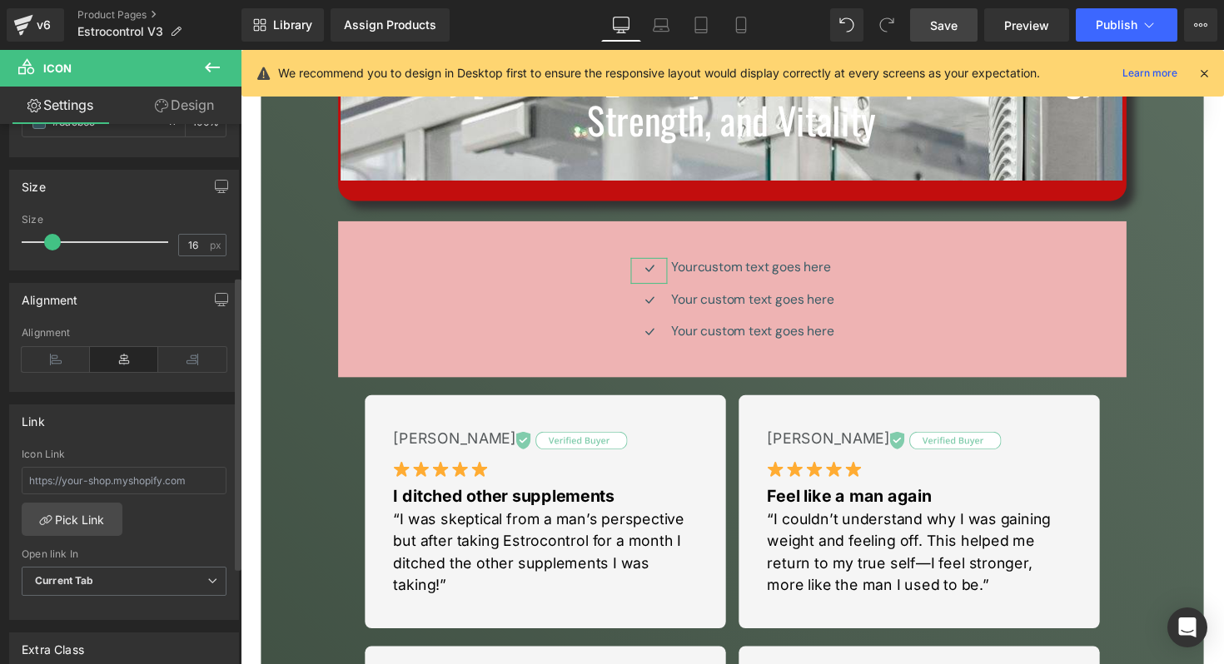
scroll to position [0, 0]
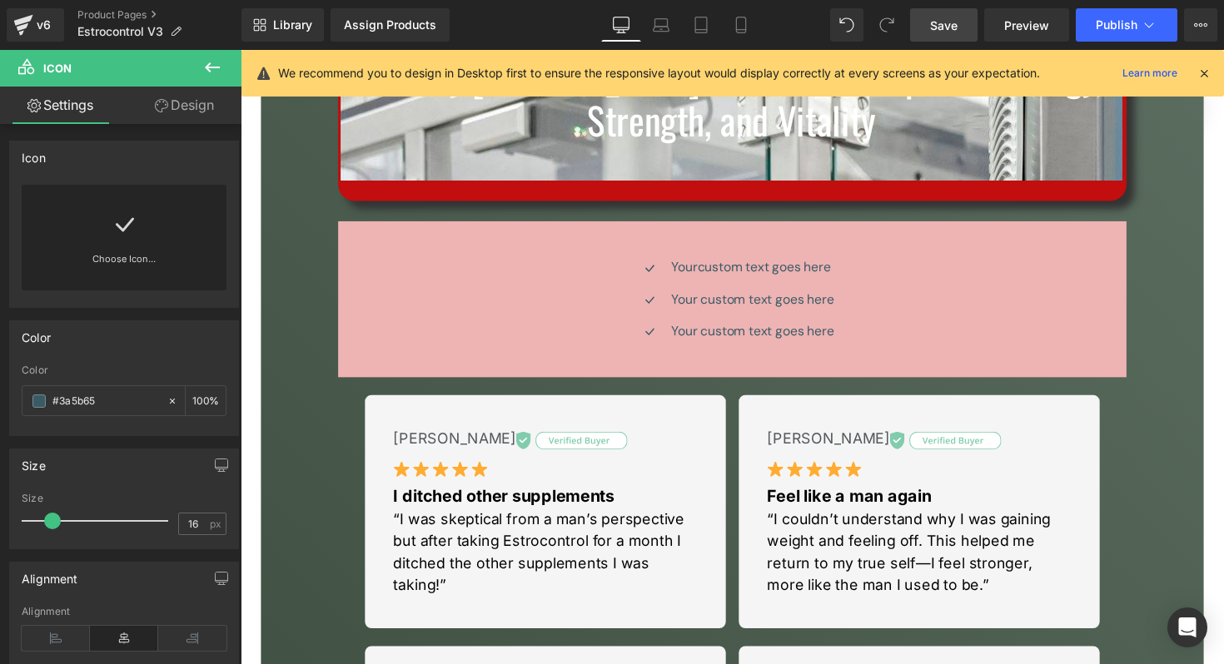
click at [212, 50] on button at bounding box center [212, 68] width 58 height 37
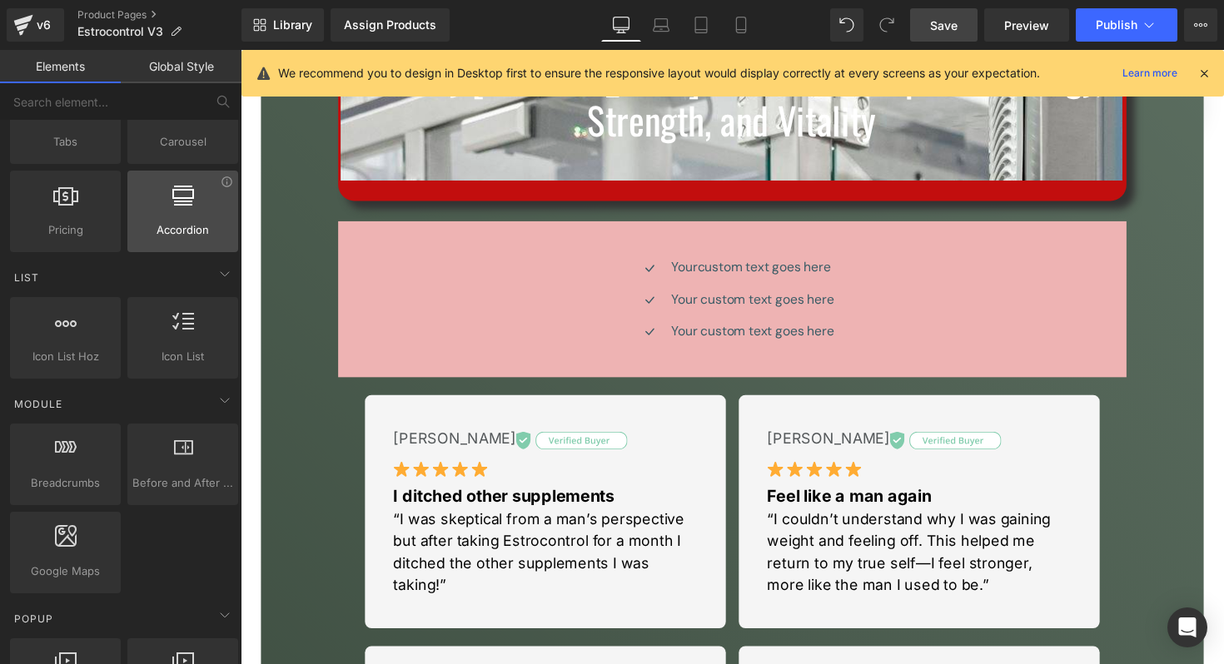
scroll to position [587, 0]
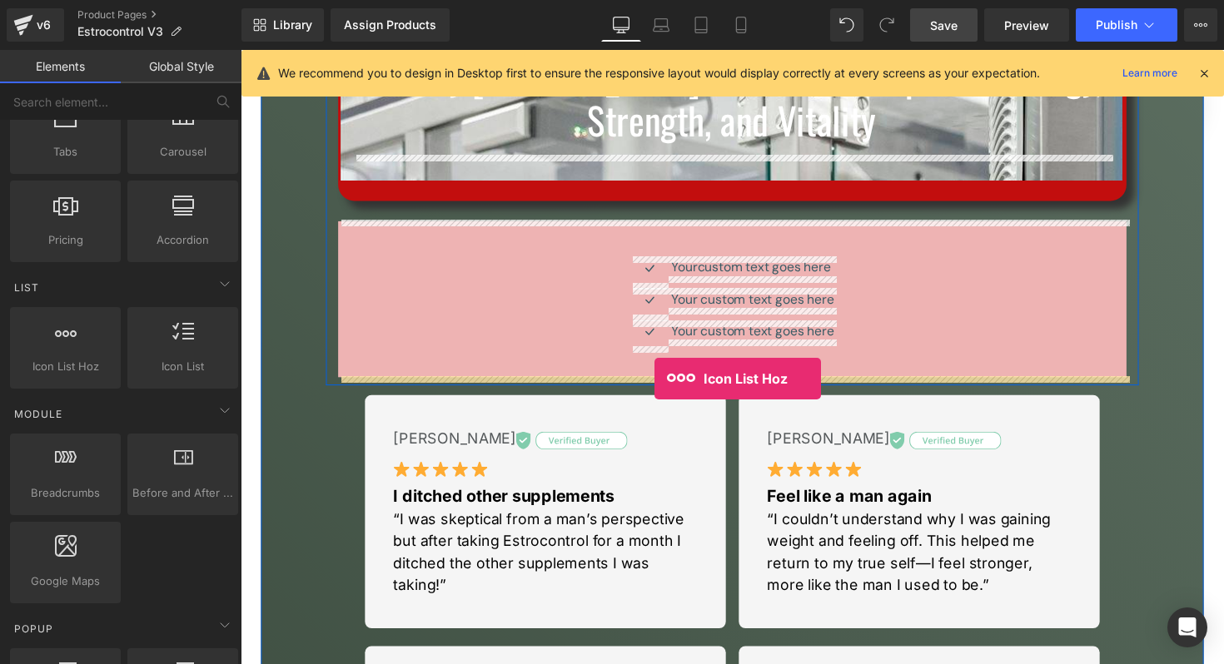
drag, startPoint x: 322, startPoint y: 399, endPoint x: 664, endPoint y: 387, distance: 342.3
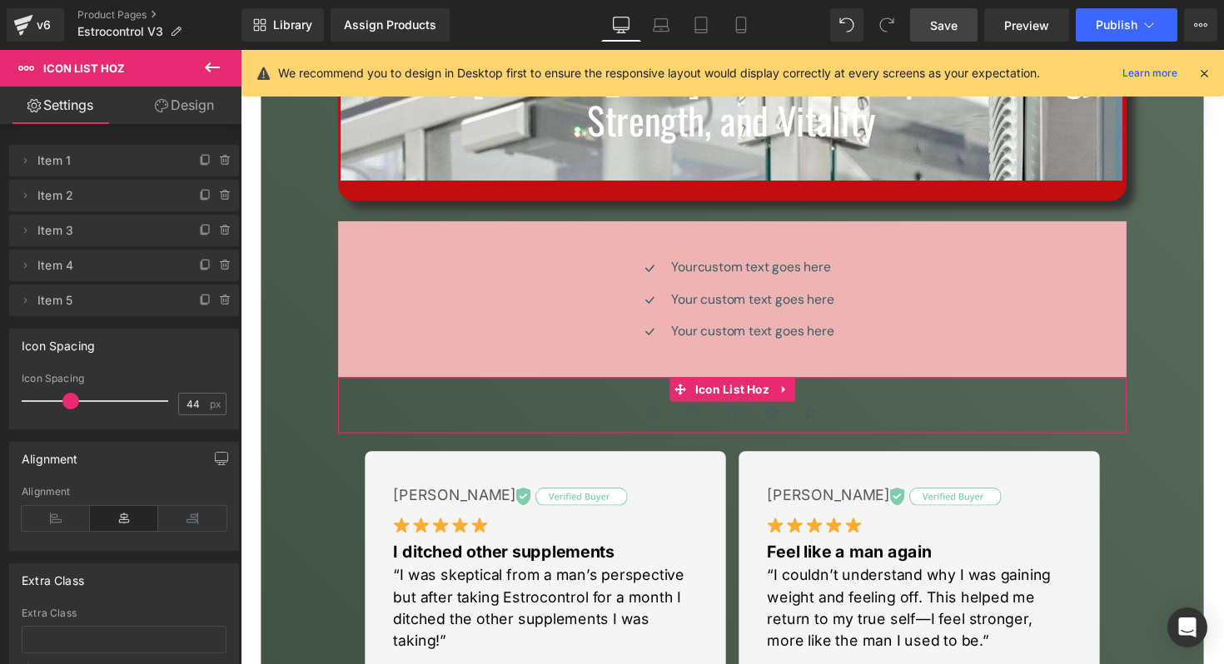
click at [203, 117] on link "Design" at bounding box center [184, 105] width 121 height 37
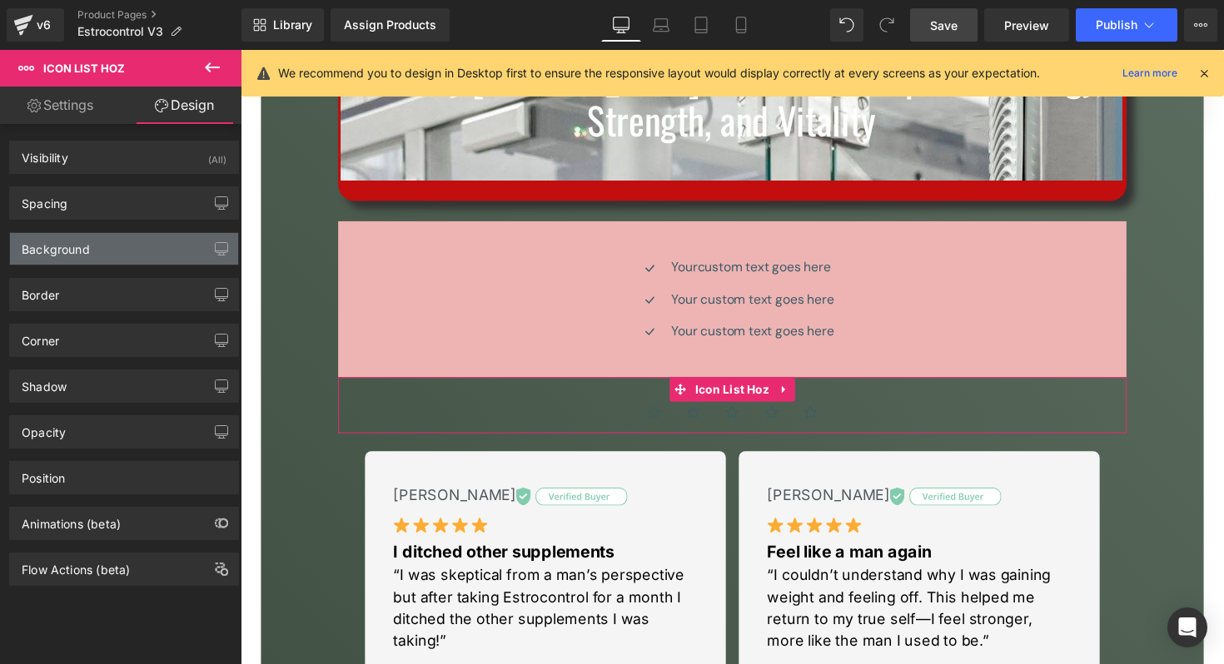
click at [103, 236] on div "Background" at bounding box center [124, 249] width 228 height 32
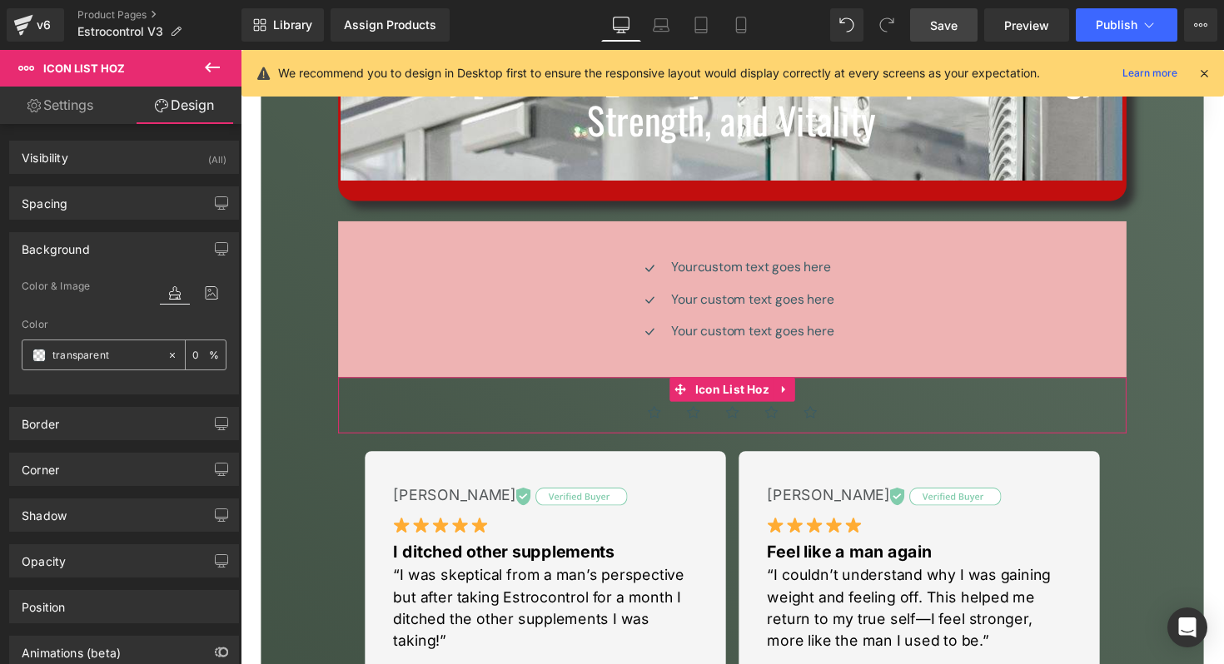
click at [99, 353] on input "transparent" at bounding box center [105, 355] width 107 height 18
click at [33, 351] on span at bounding box center [38, 355] width 13 height 13
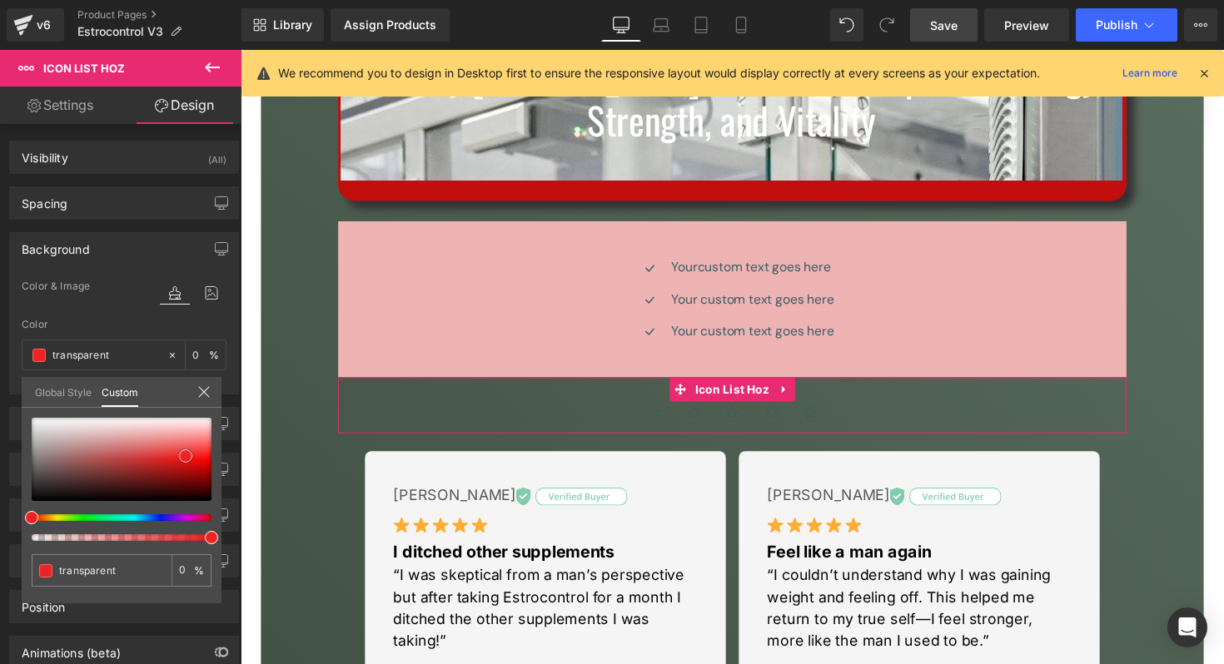
click at [186, 456] on div at bounding box center [122, 459] width 180 height 83
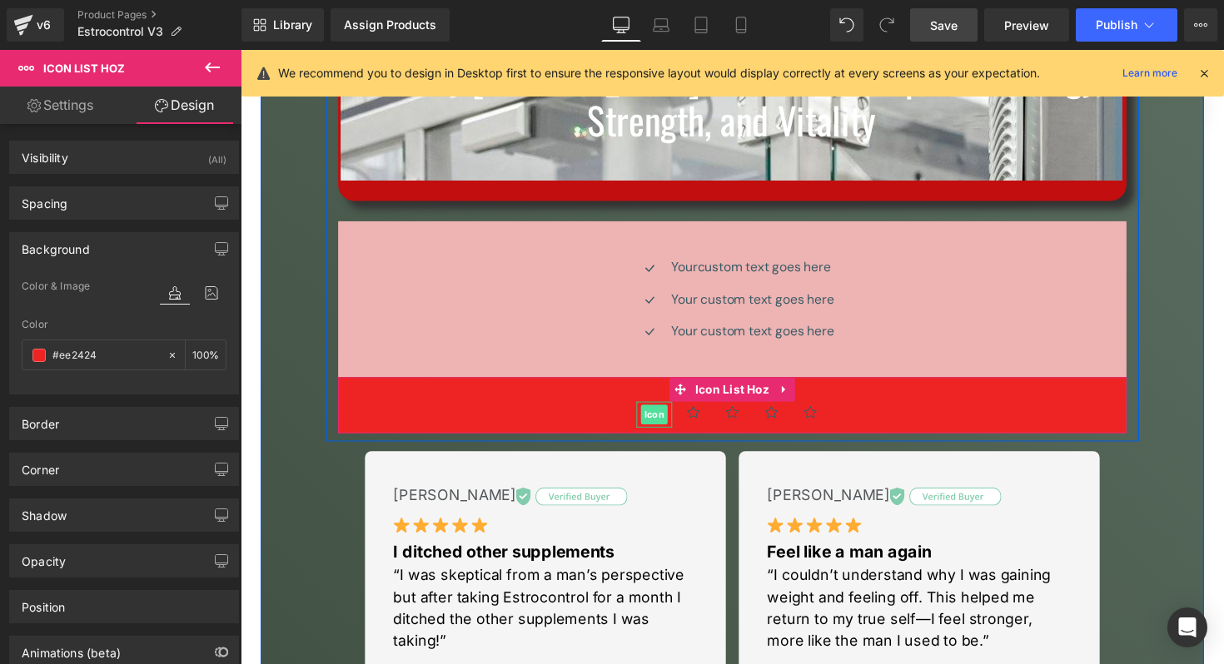
click at [665, 425] on span "Icon" at bounding box center [664, 424] width 27 height 20
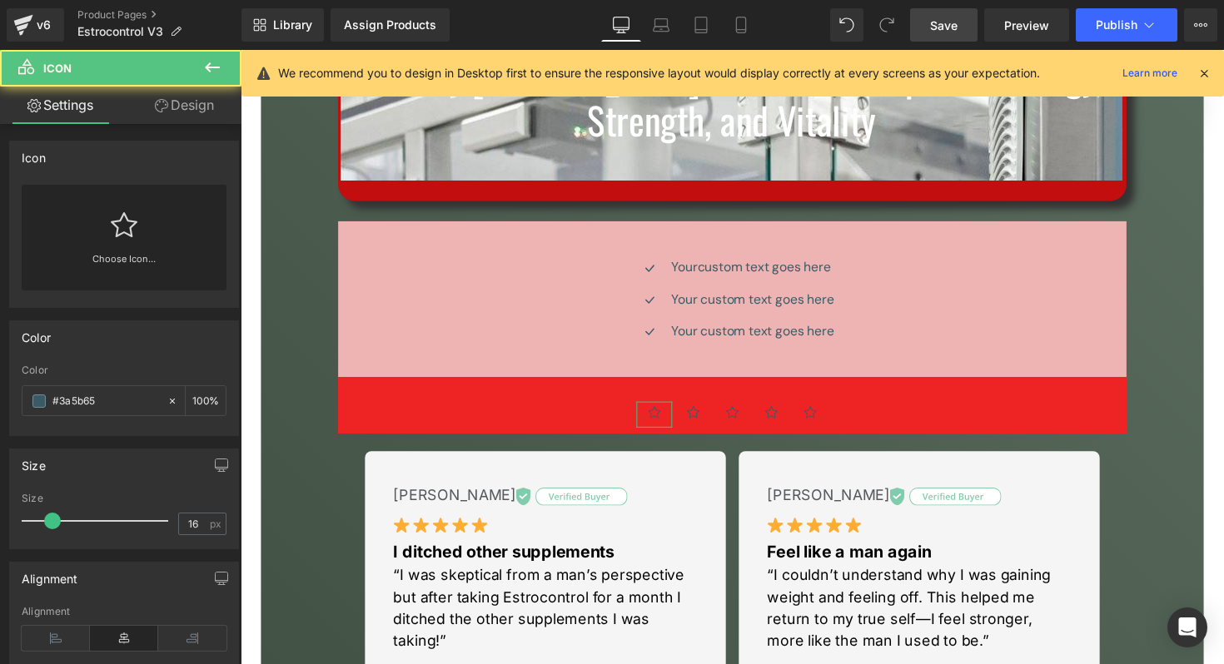
click at [118, 263] on link "Choose Icon..." at bounding box center [124, 270] width 205 height 39
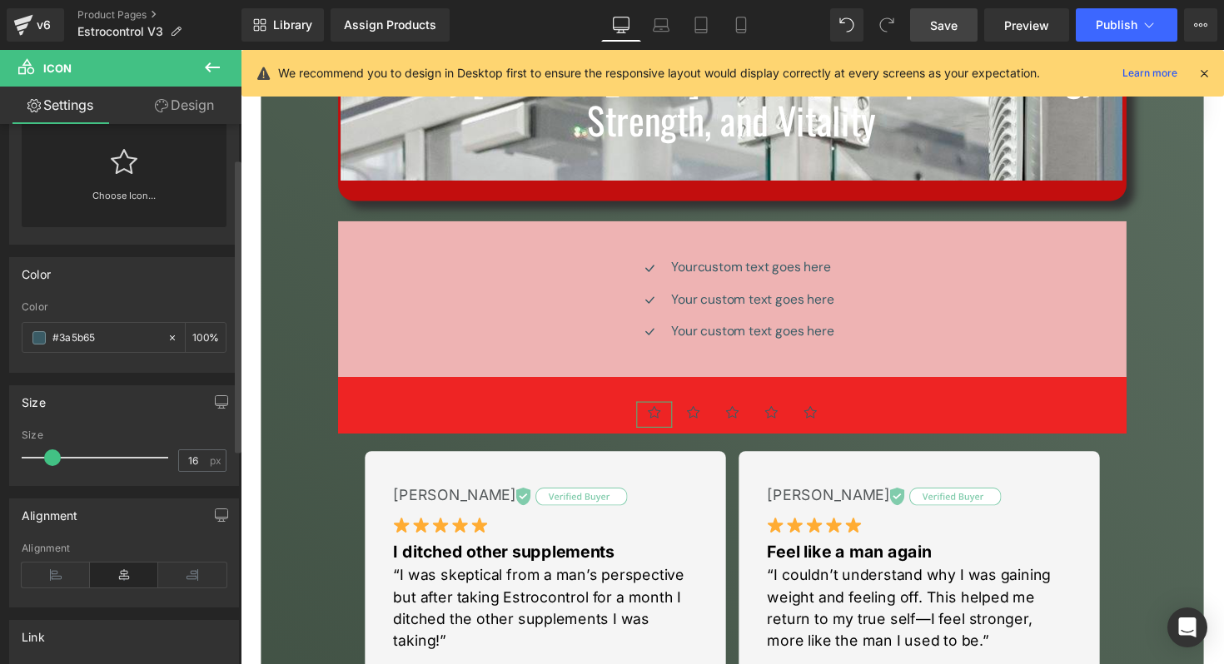
scroll to position [0, 0]
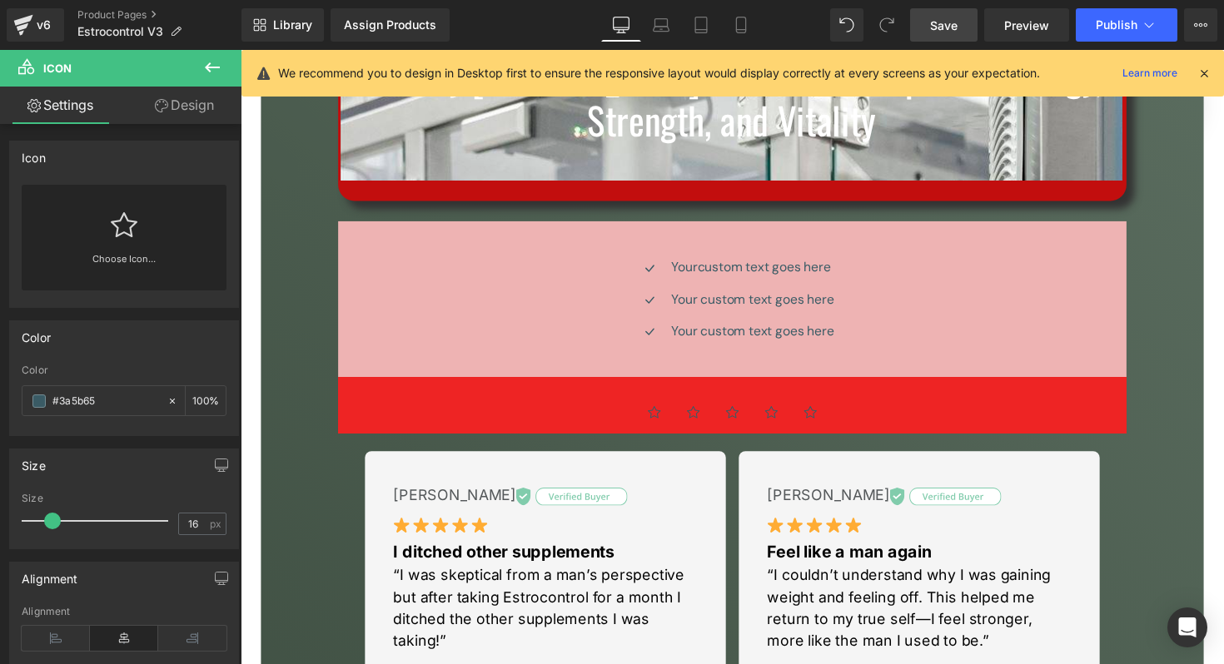
click at [209, 74] on icon at bounding box center [212, 67] width 20 height 20
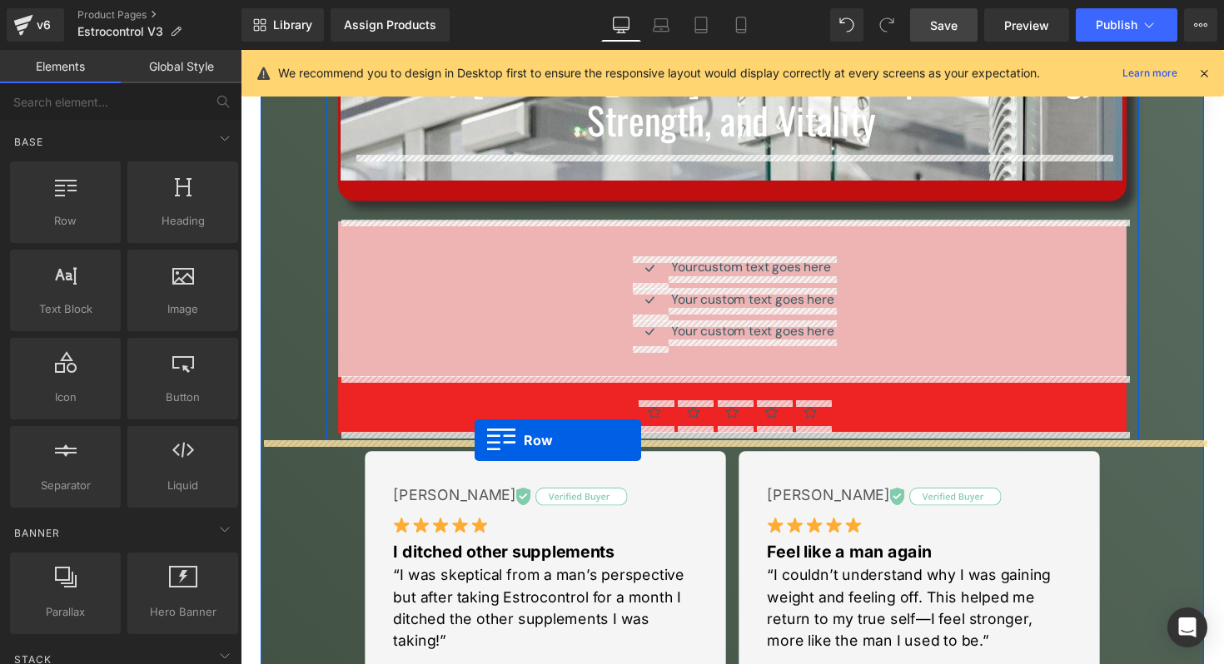
drag, startPoint x: 344, startPoint y: 268, endPoint x: 480, endPoint y: 450, distance: 227.8
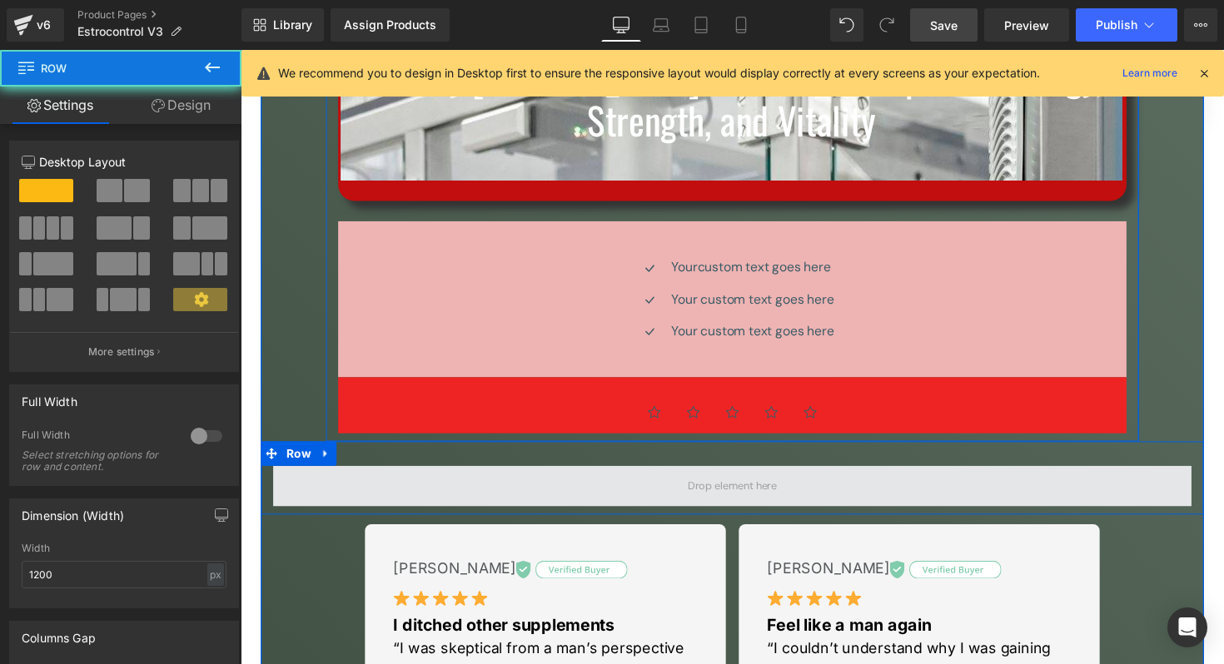
click at [556, 495] on span at bounding box center [744, 497] width 941 height 42
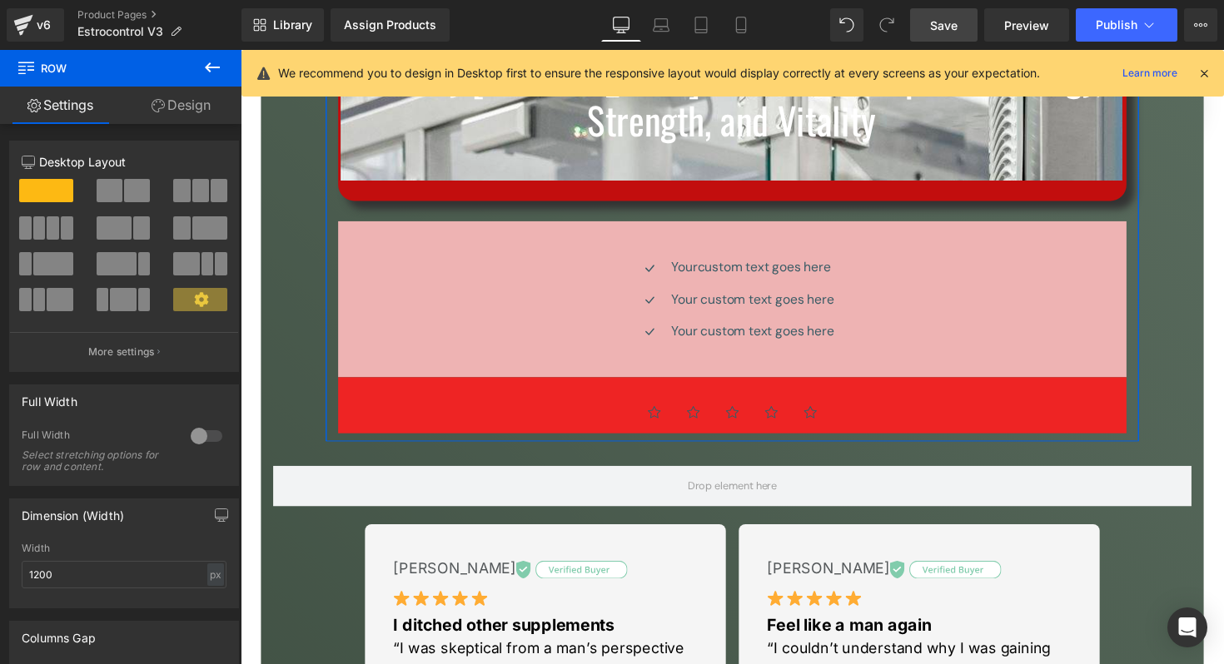
click at [211, 62] on icon at bounding box center [212, 67] width 20 height 20
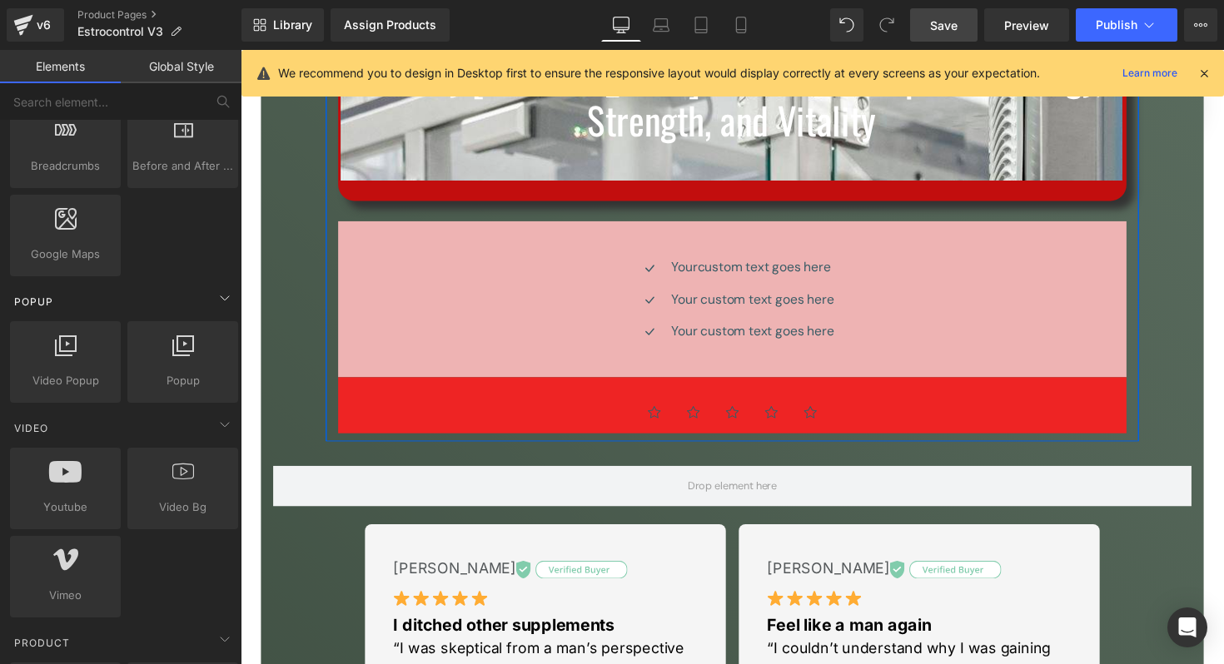
scroll to position [915, 0]
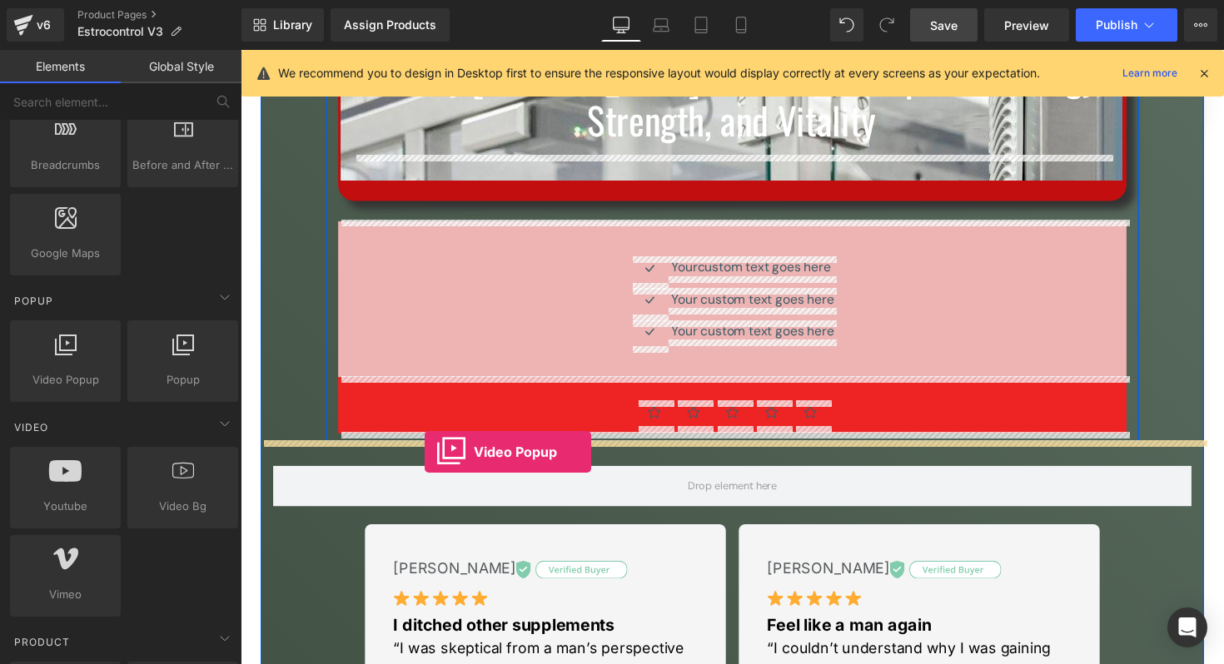
drag, startPoint x: 326, startPoint y: 409, endPoint x: 429, endPoint y: 462, distance: 115.4
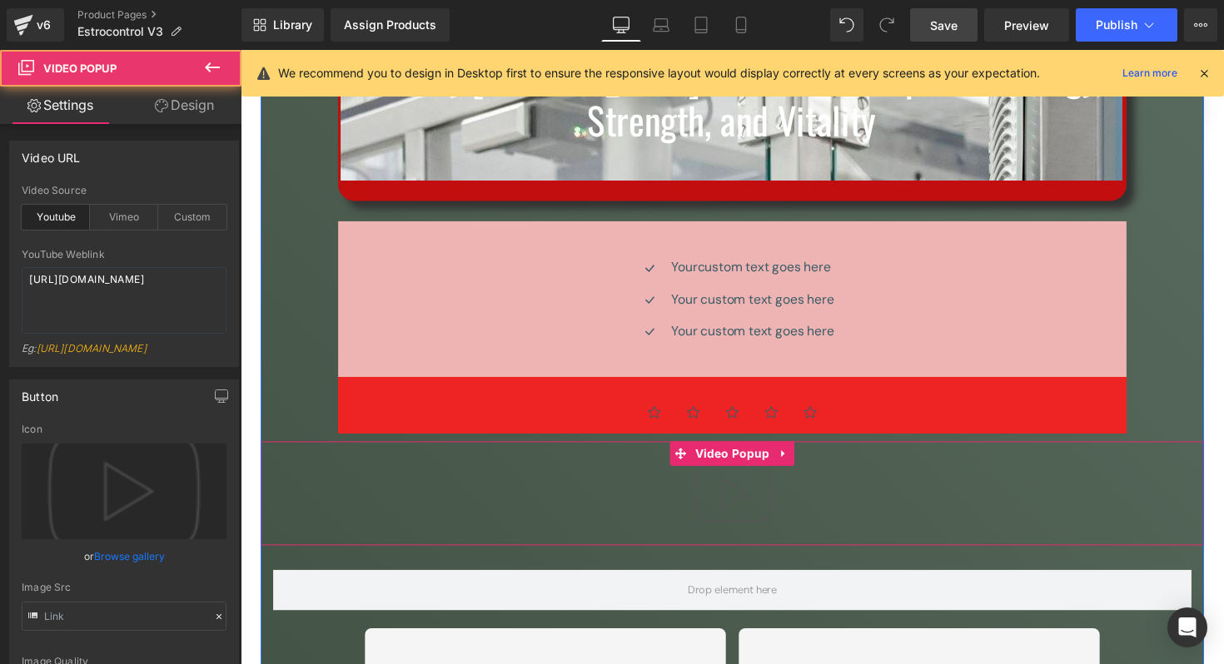
click at [604, 482] on div at bounding box center [744, 504] width 966 height 107
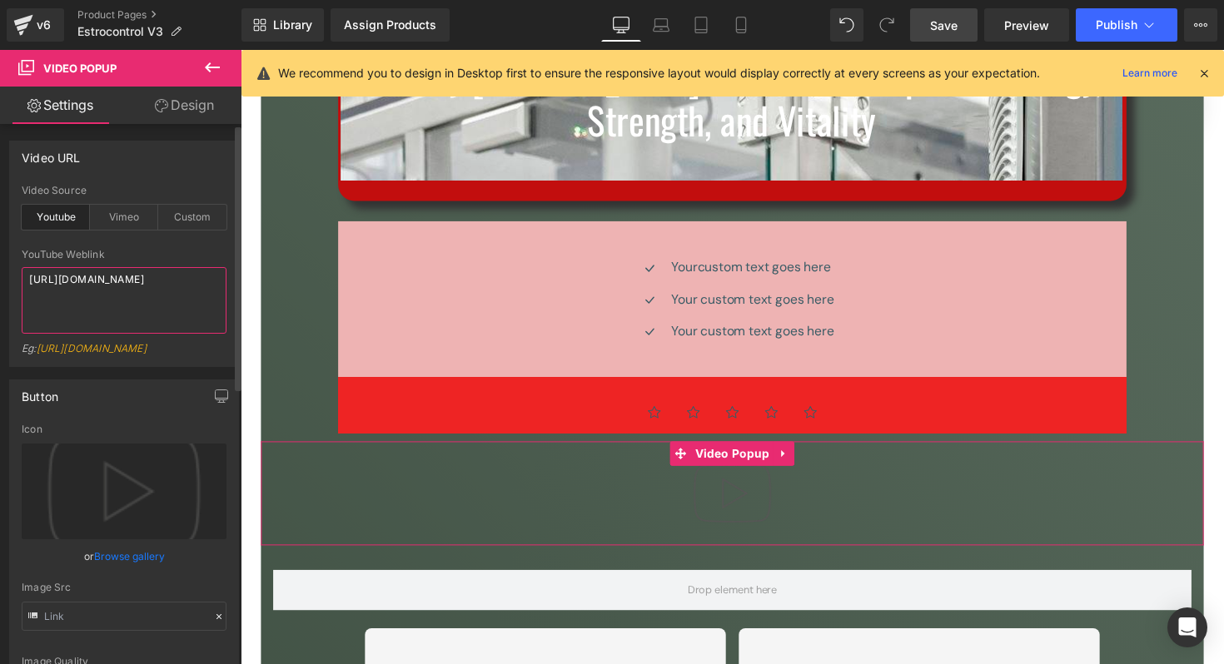
click at [118, 291] on textarea "[URL][DOMAIN_NAME]" at bounding box center [124, 300] width 205 height 67
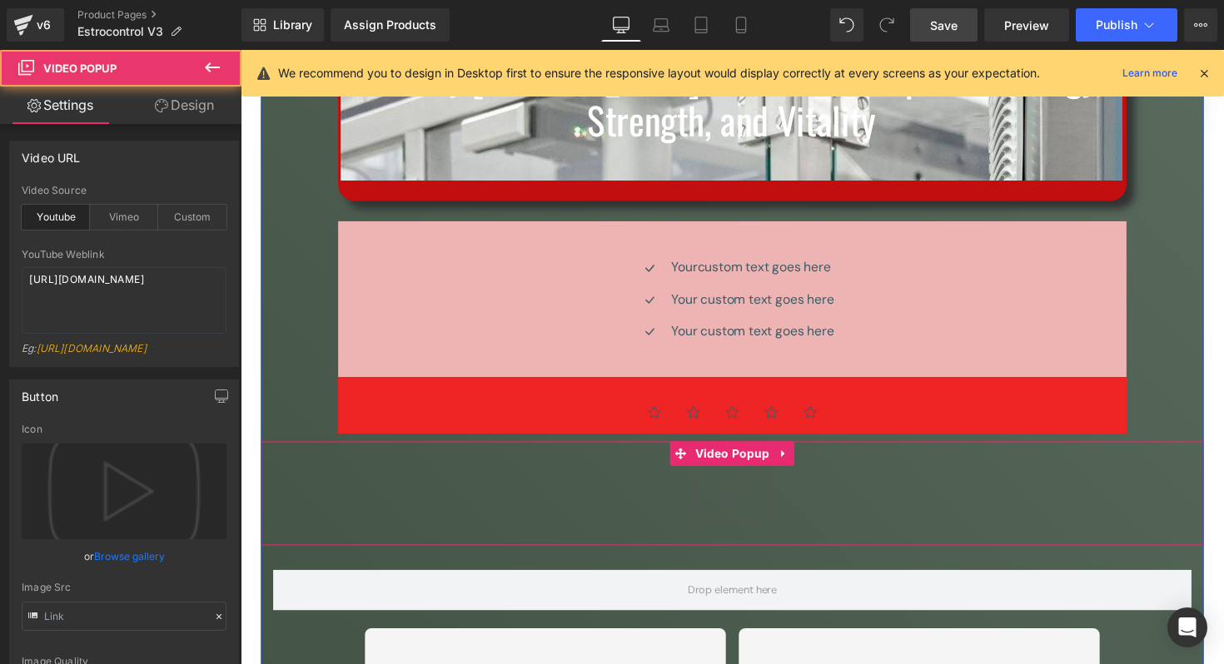
click at [714, 490] on img at bounding box center [744, 504] width 107 height 107
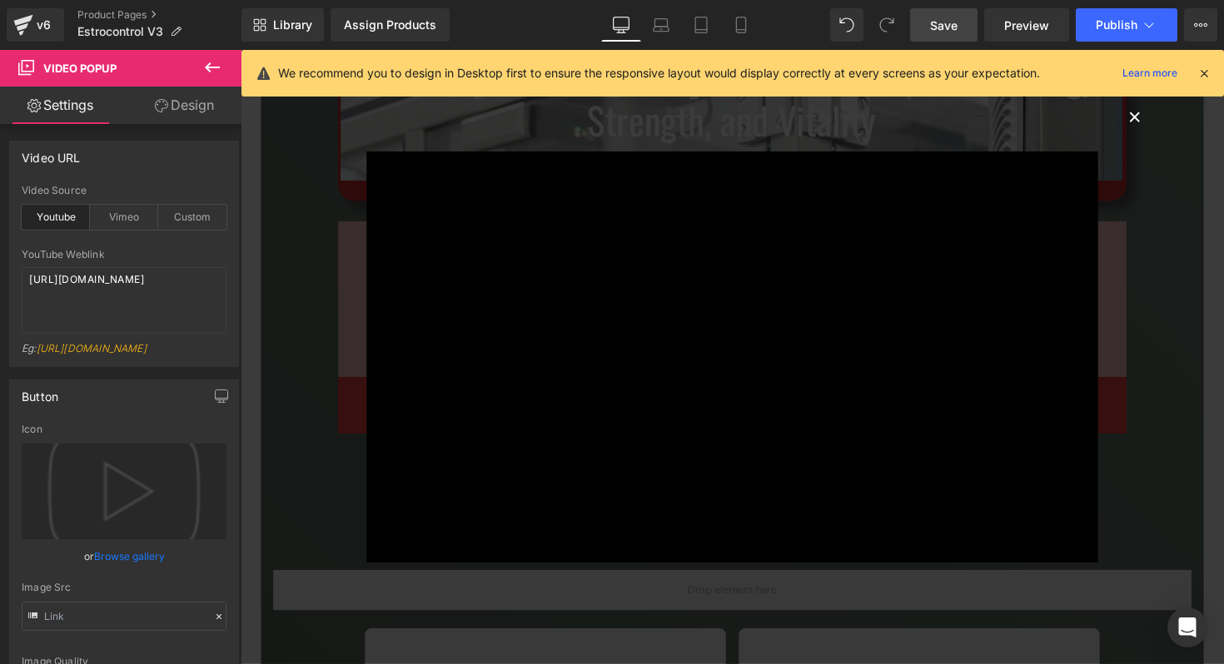
click at [1155, 123] on button "×" at bounding box center [1156, 117] width 33 height 33
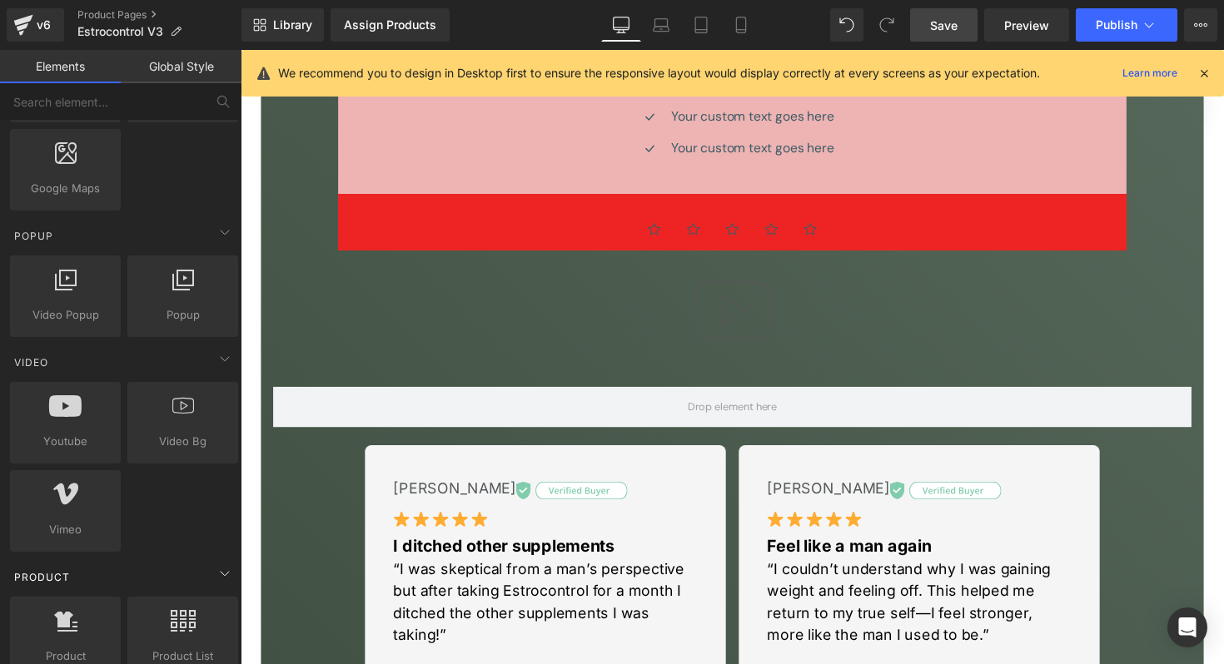
scroll to position [952, 0]
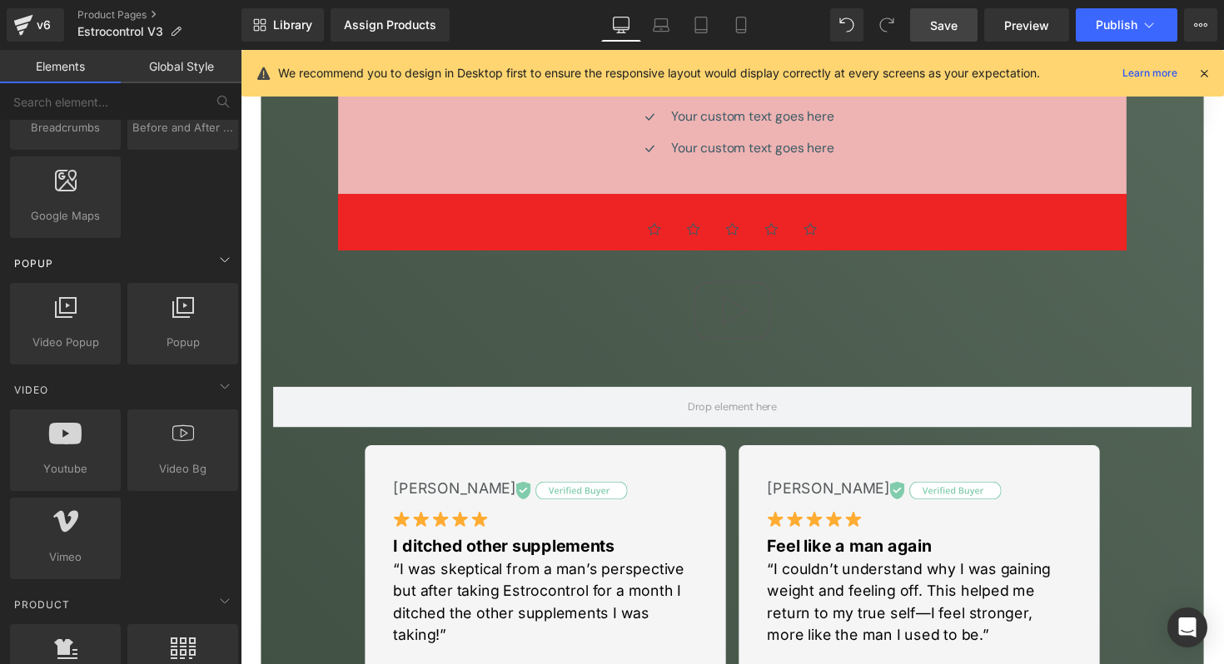
click at [179, 252] on div "Popup" at bounding box center [124, 262] width 235 height 33
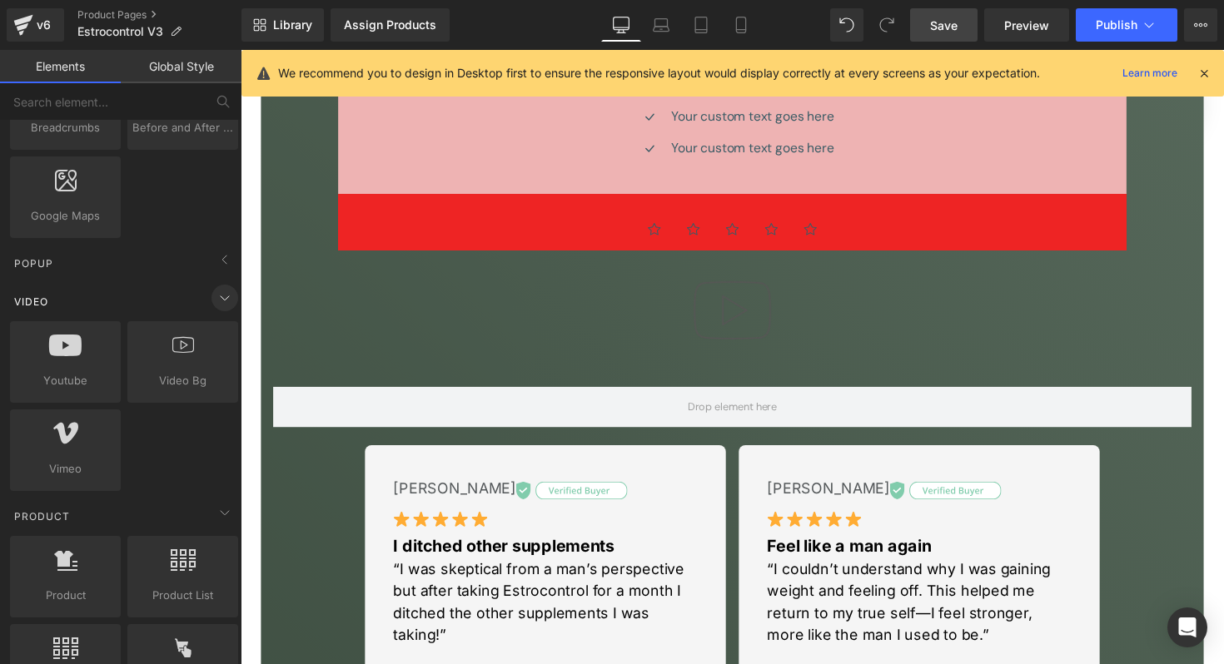
click at [221, 298] on icon at bounding box center [225, 298] width 8 height 4
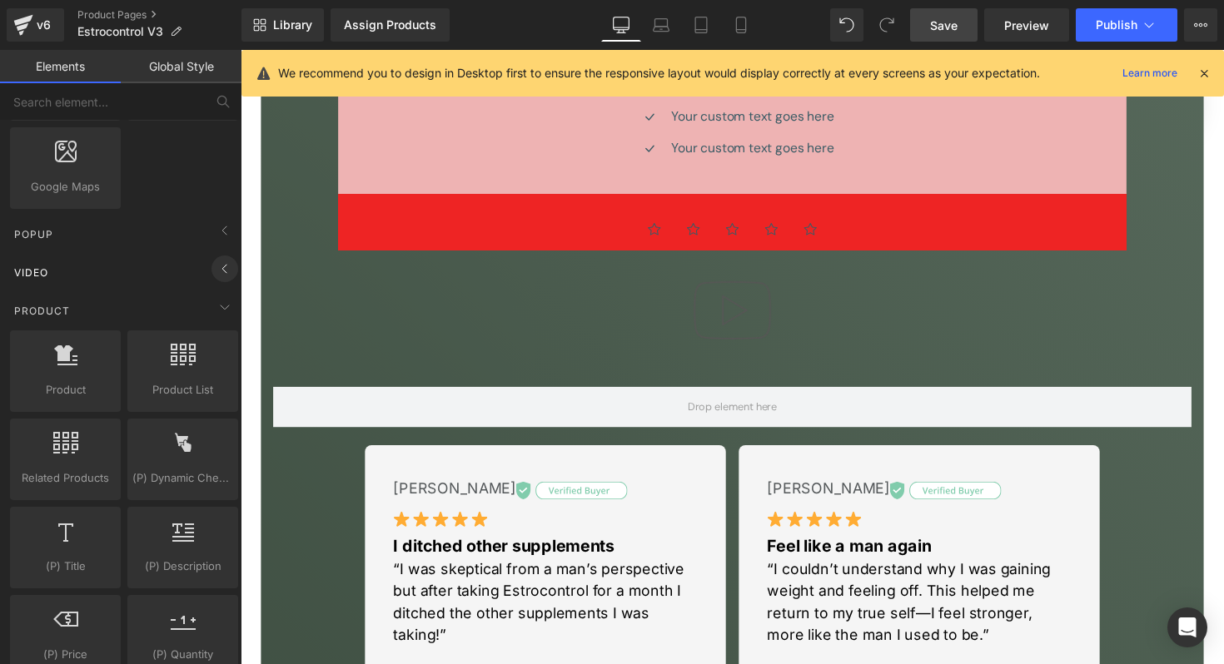
scroll to position [988, 0]
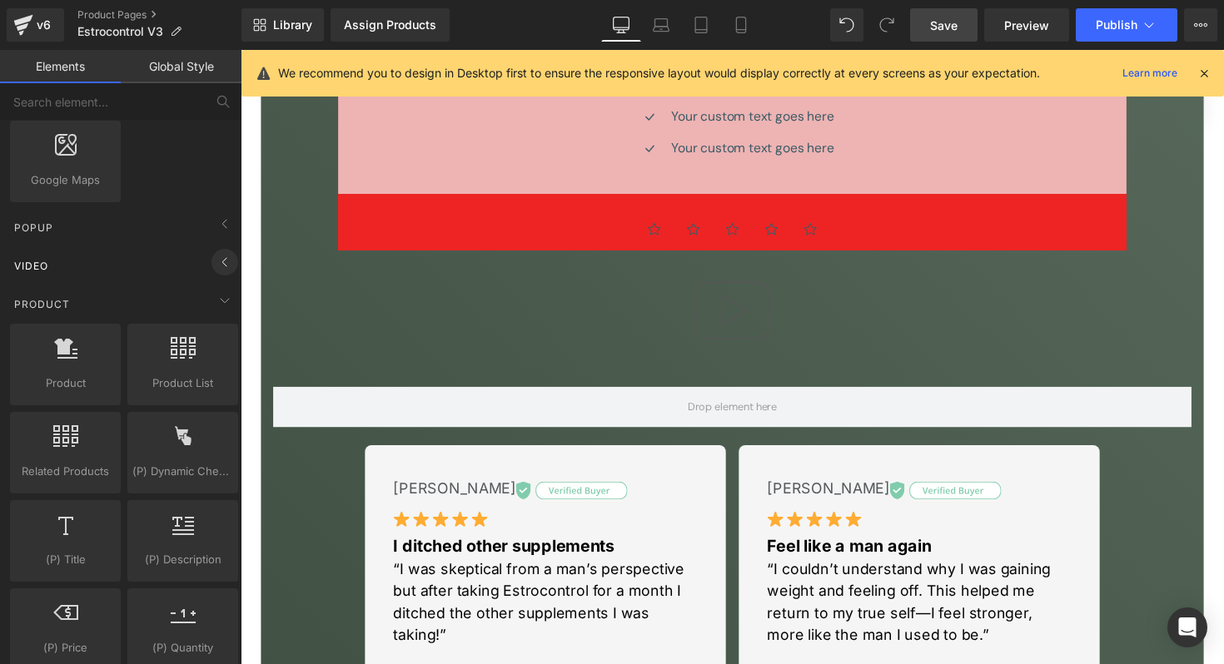
click at [220, 298] on icon at bounding box center [225, 301] width 20 height 20
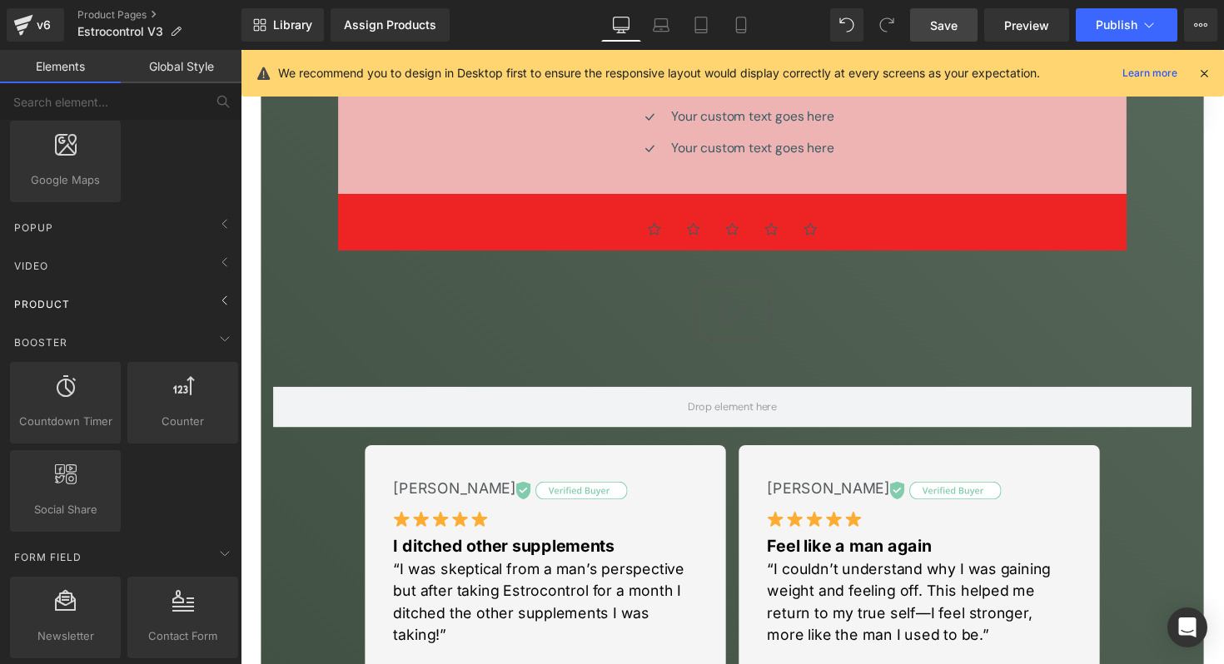
scroll to position [1023, 0]
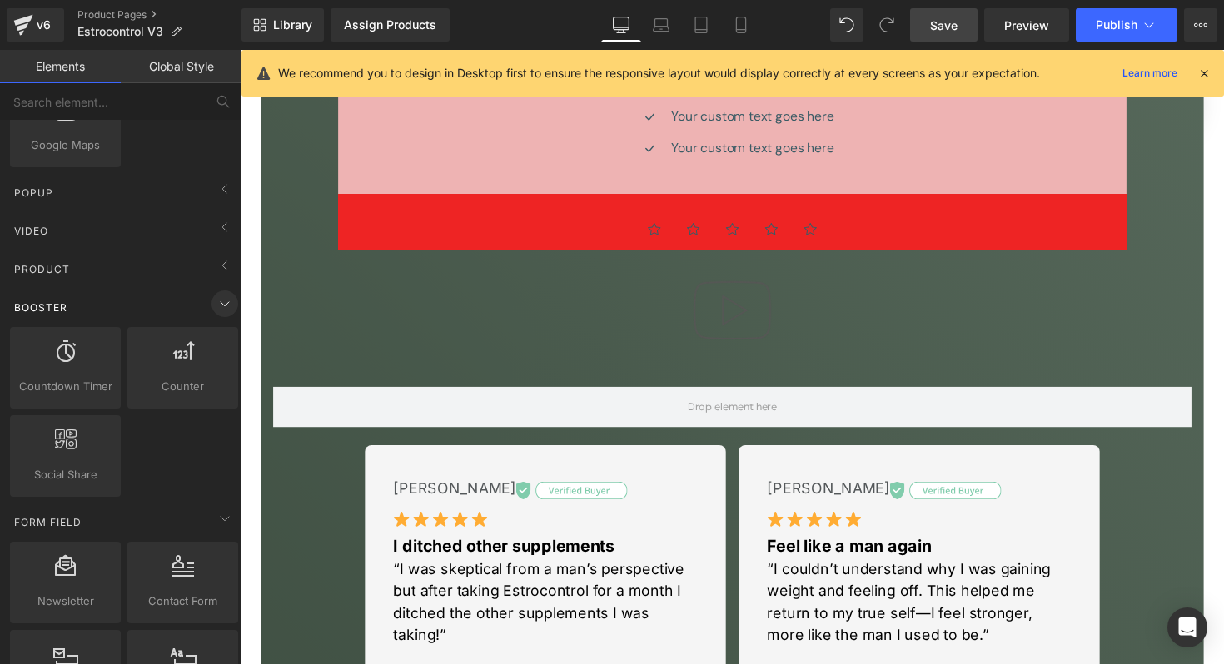
click at [215, 307] on icon at bounding box center [225, 304] width 20 height 20
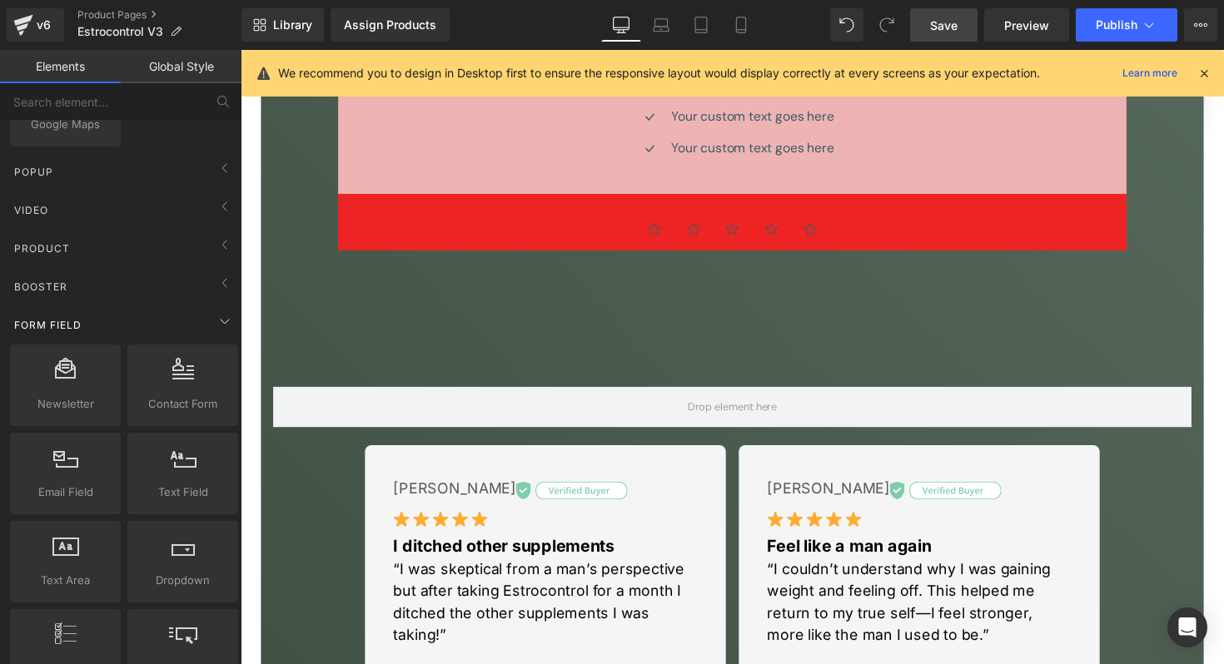
scroll to position [1046, 0]
click at [215, 325] on icon at bounding box center [225, 319] width 20 height 20
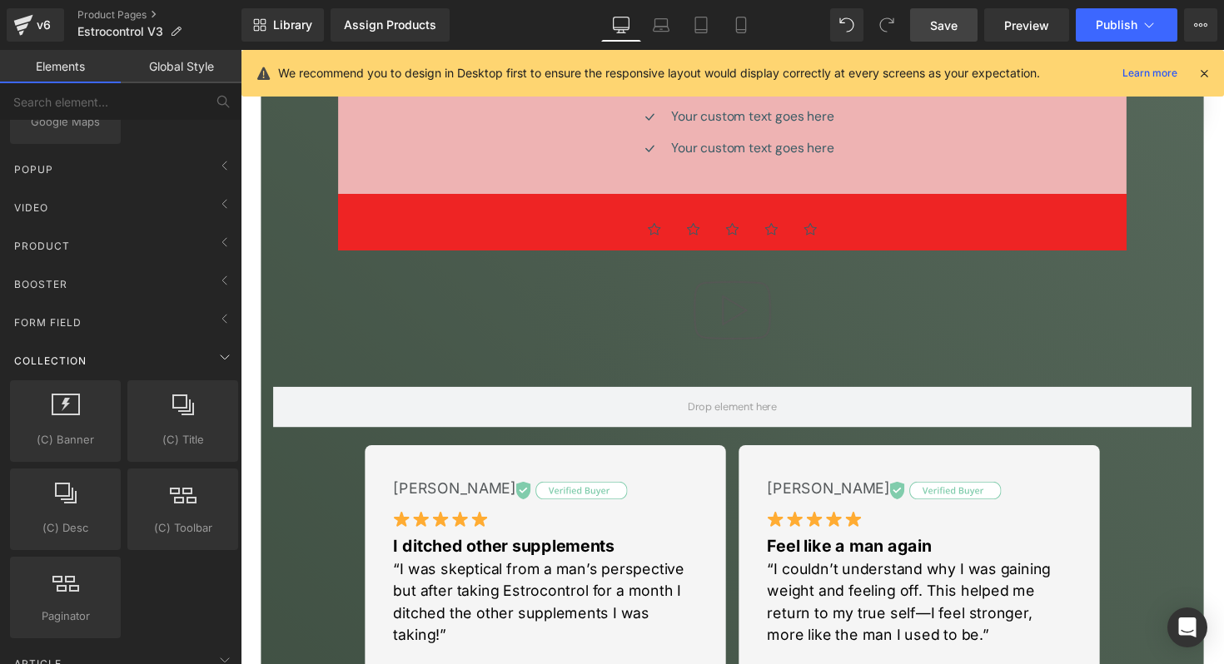
click at [153, 345] on div "Collection" at bounding box center [124, 360] width 235 height 33
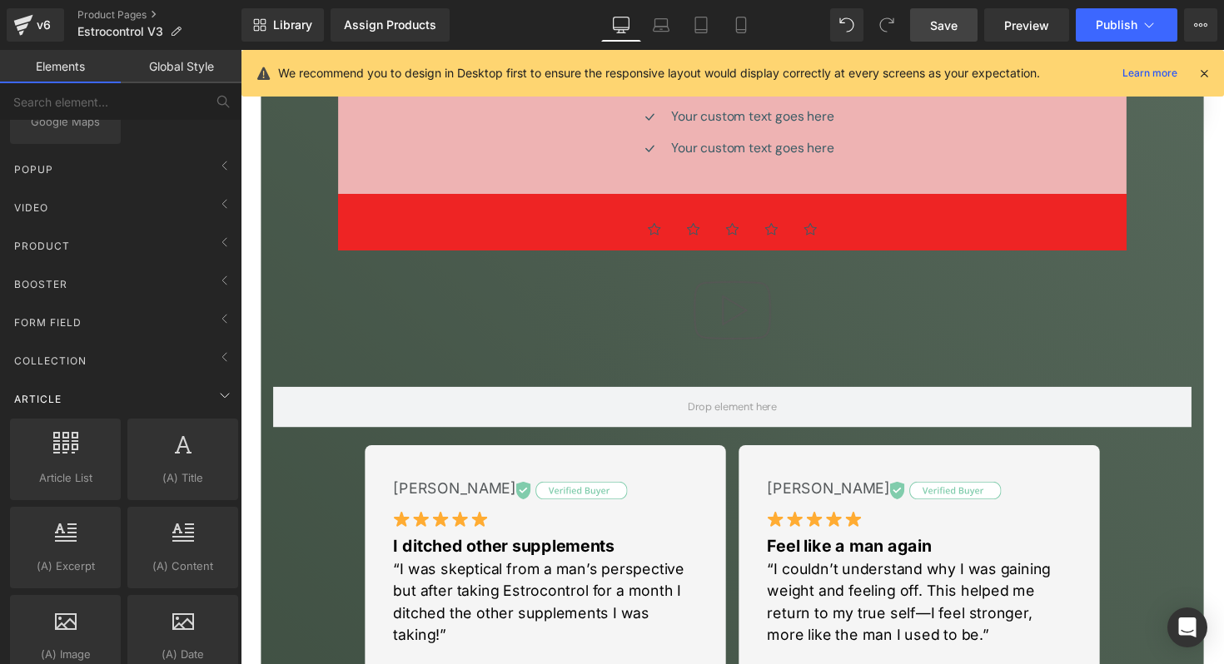
click at [189, 392] on div "Article" at bounding box center [124, 398] width 235 height 33
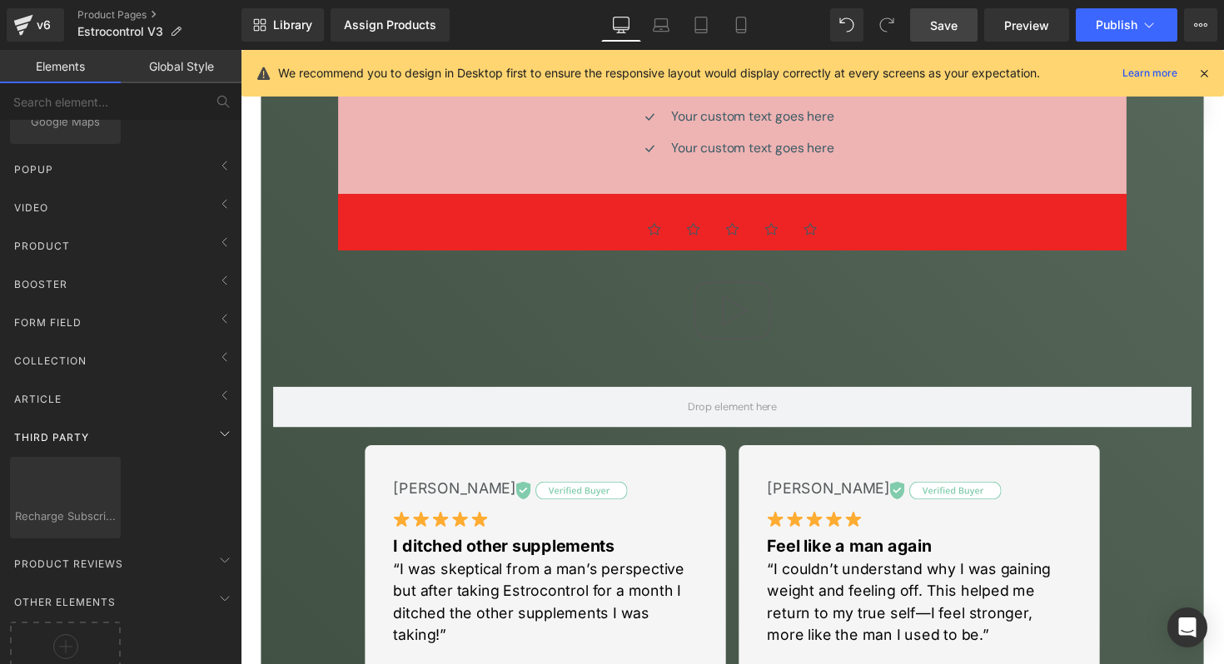
click at [171, 436] on div "Third Party" at bounding box center [124, 436] width 235 height 33
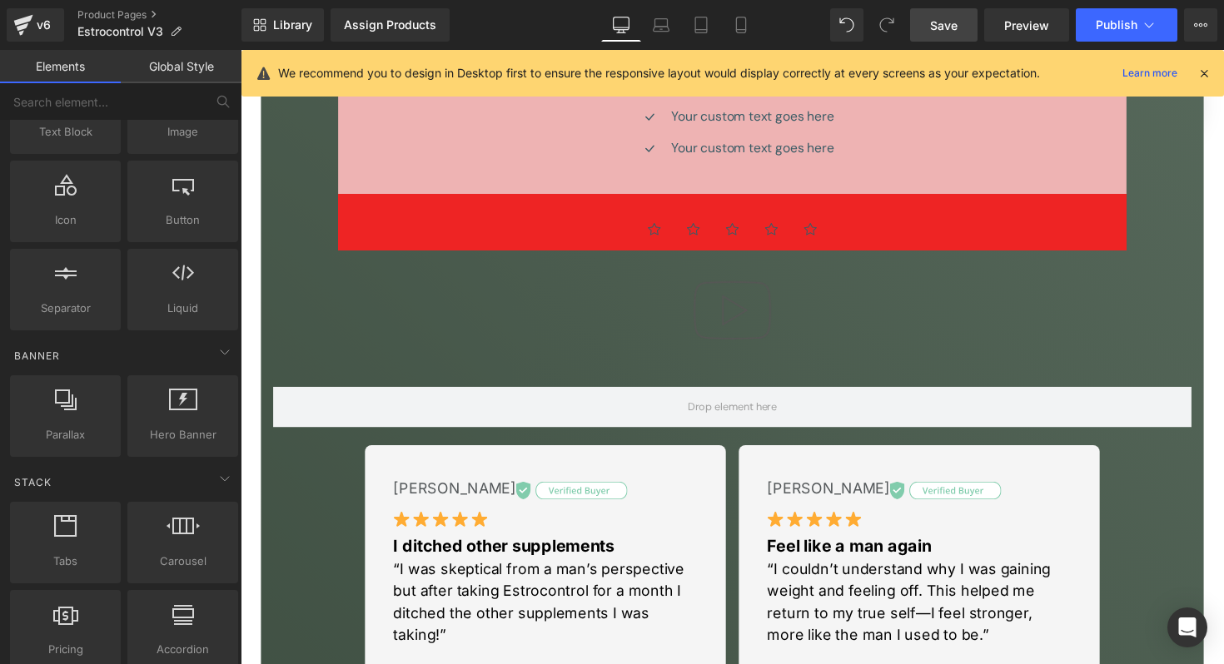
scroll to position [0, 0]
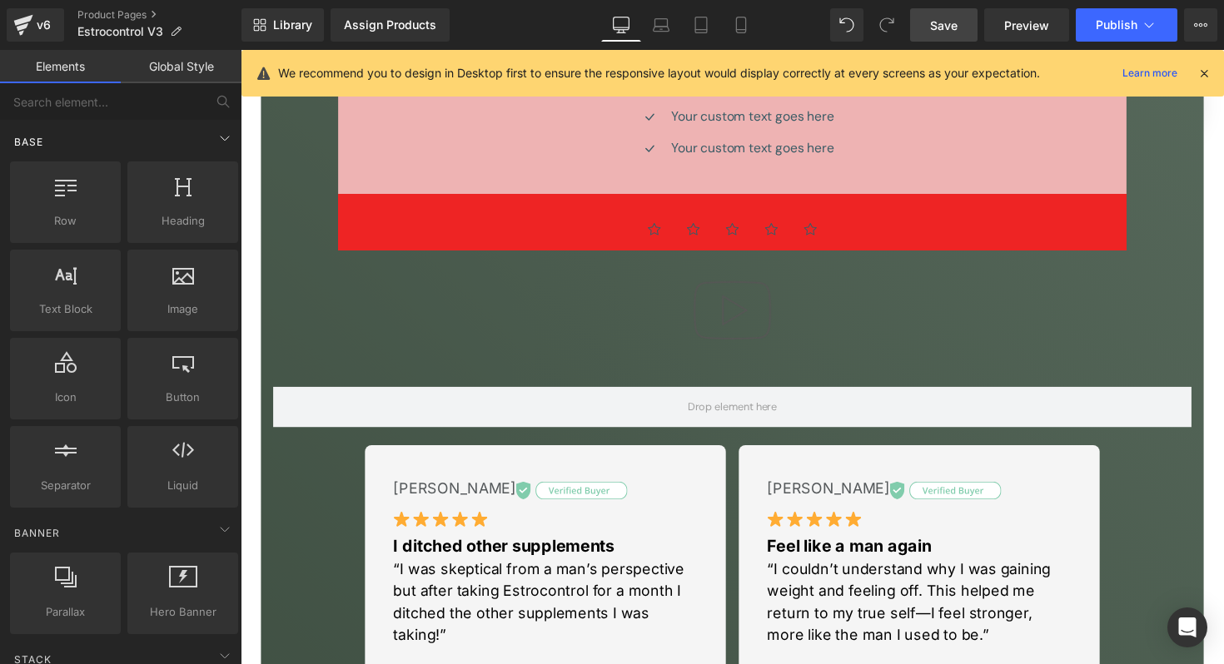
click at [186, 144] on div "Base" at bounding box center [124, 141] width 235 height 33
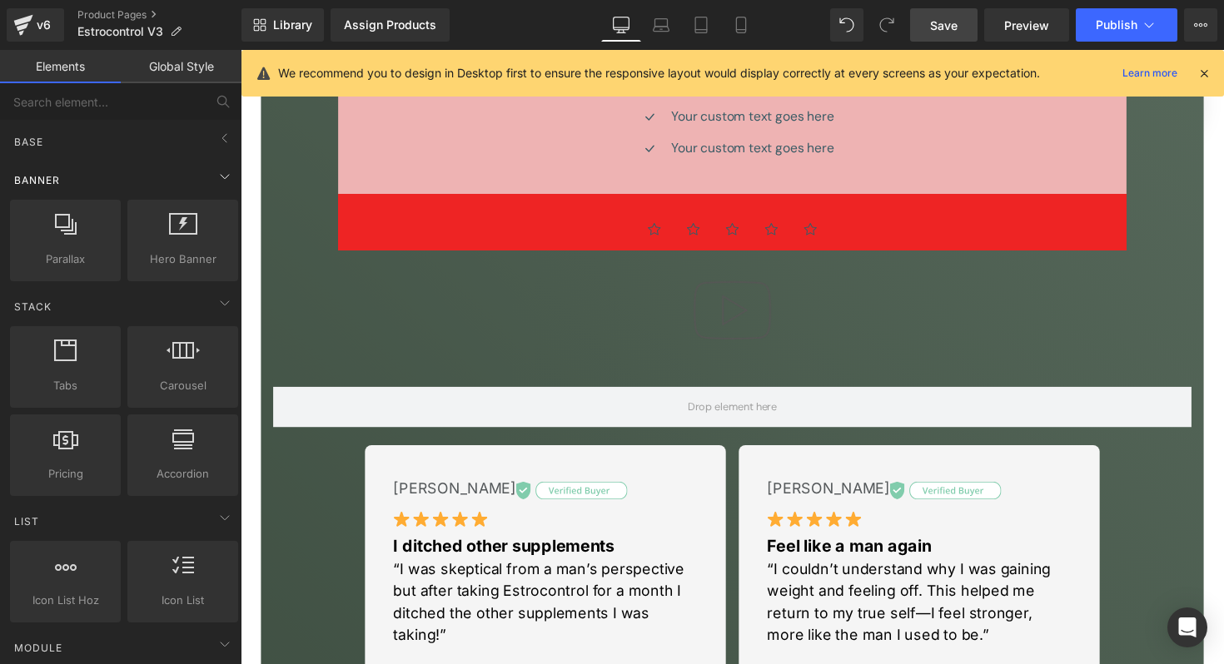
click at [196, 168] on div "Banner" at bounding box center [124, 179] width 235 height 33
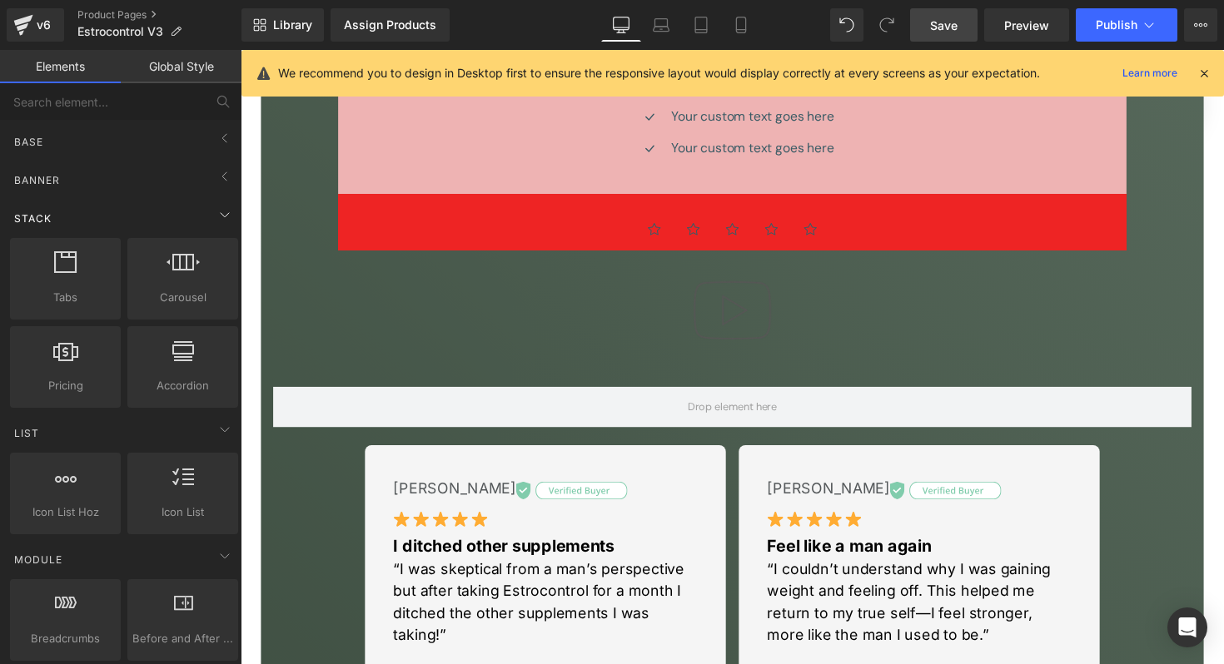
click at [206, 203] on div "Stack" at bounding box center [124, 217] width 235 height 33
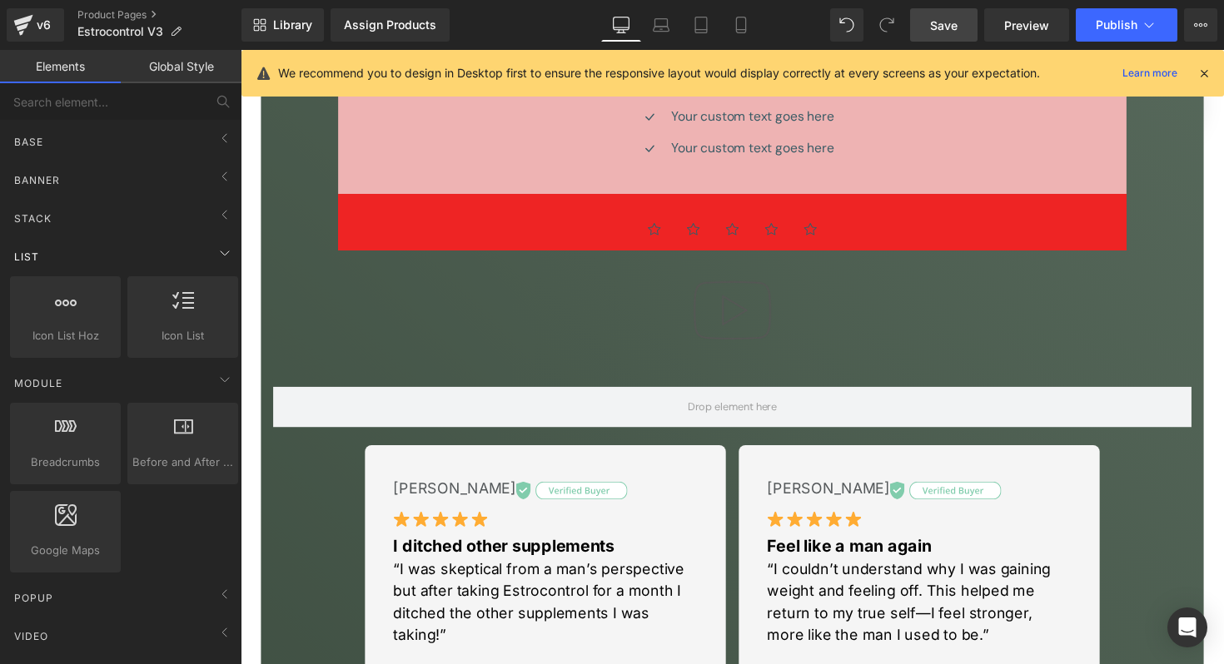
click at [206, 244] on div "List" at bounding box center [124, 256] width 235 height 33
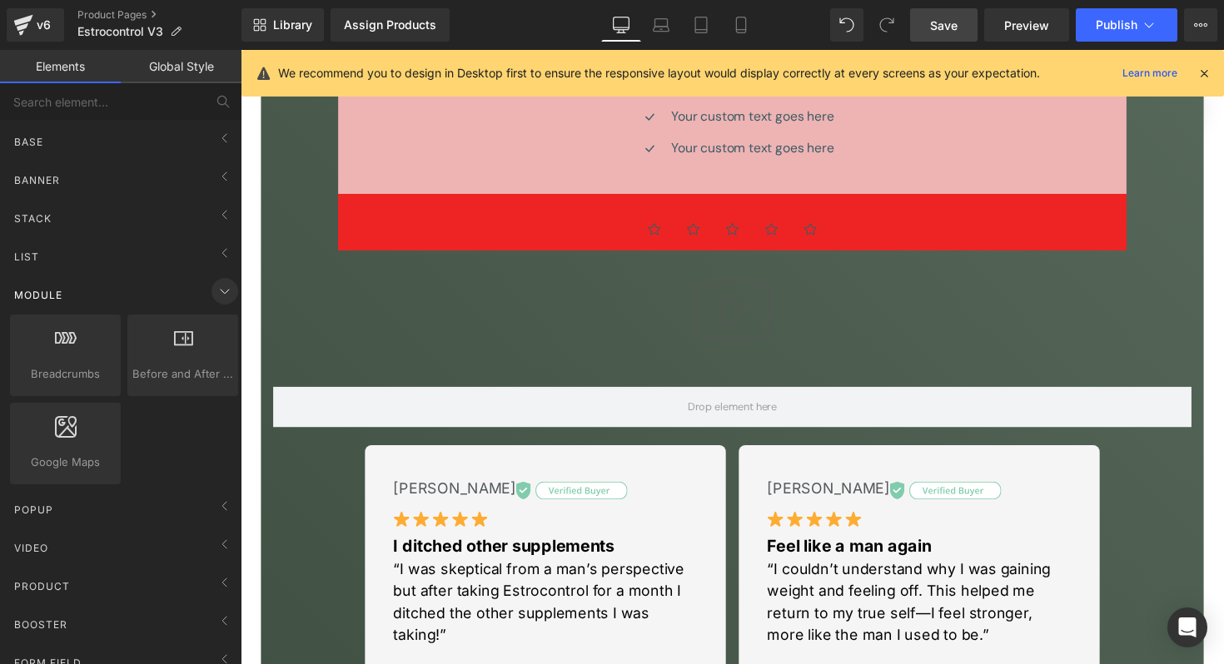
click at [211, 286] on span at bounding box center [224, 291] width 27 height 27
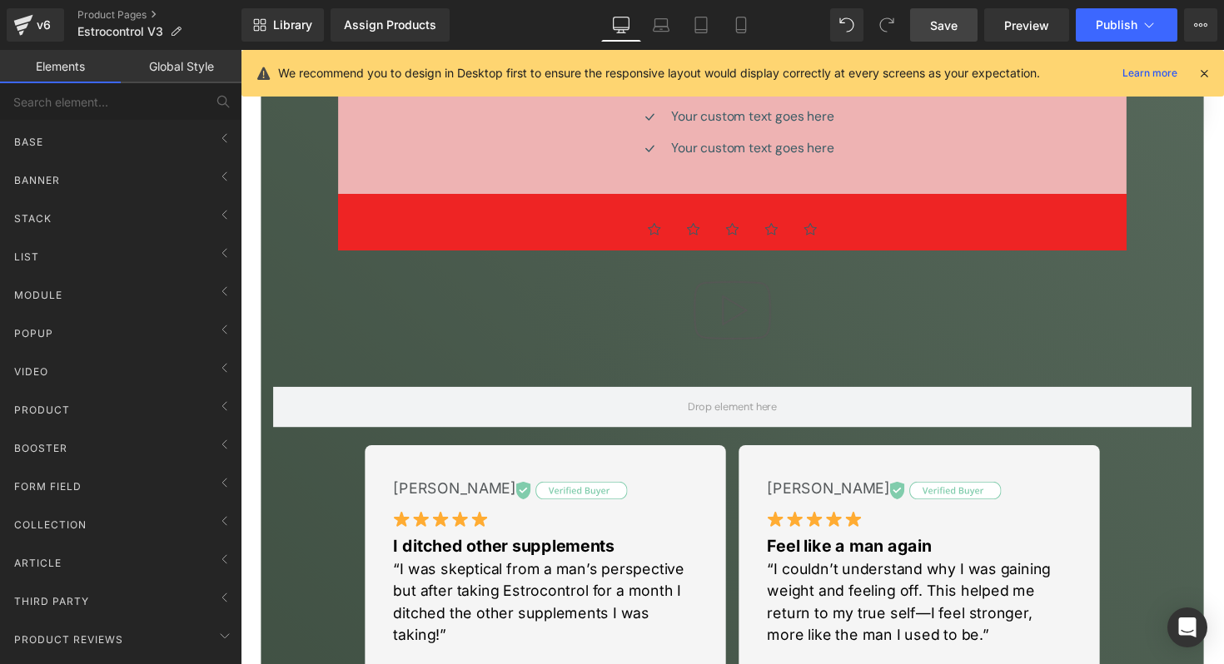
click at [950, 25] on span "Save" at bounding box center [943, 25] width 27 height 17
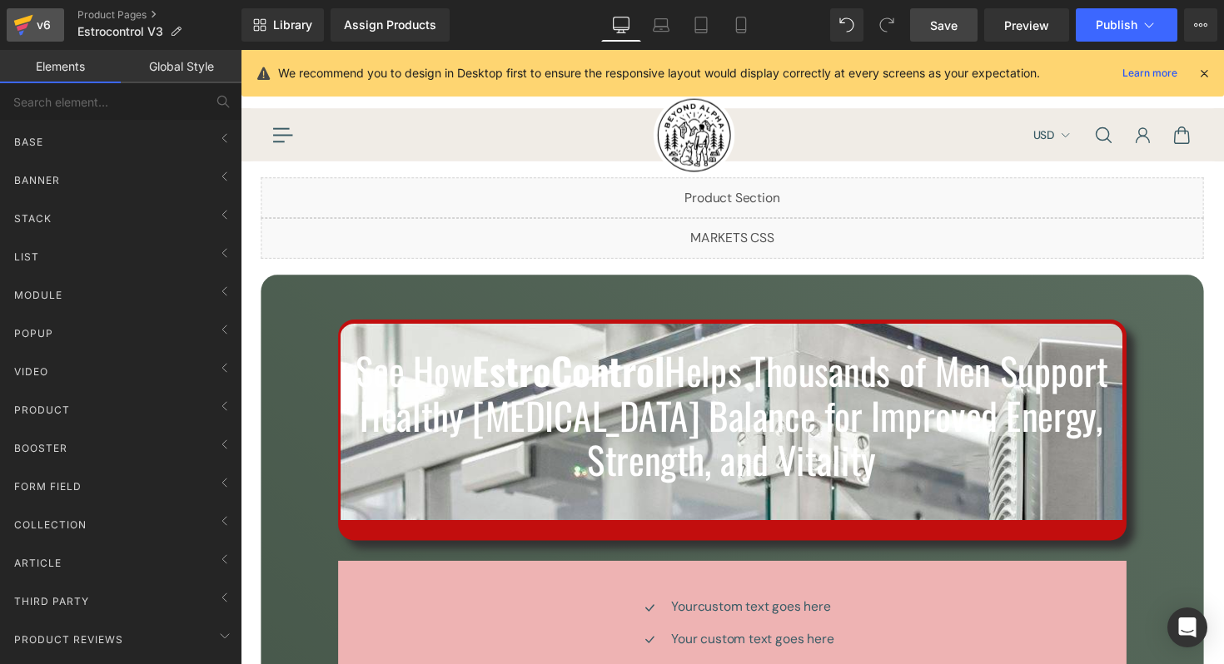
click at [27, 25] on icon at bounding box center [23, 25] width 20 height 42
